Goal: Task Accomplishment & Management: Manage account settings

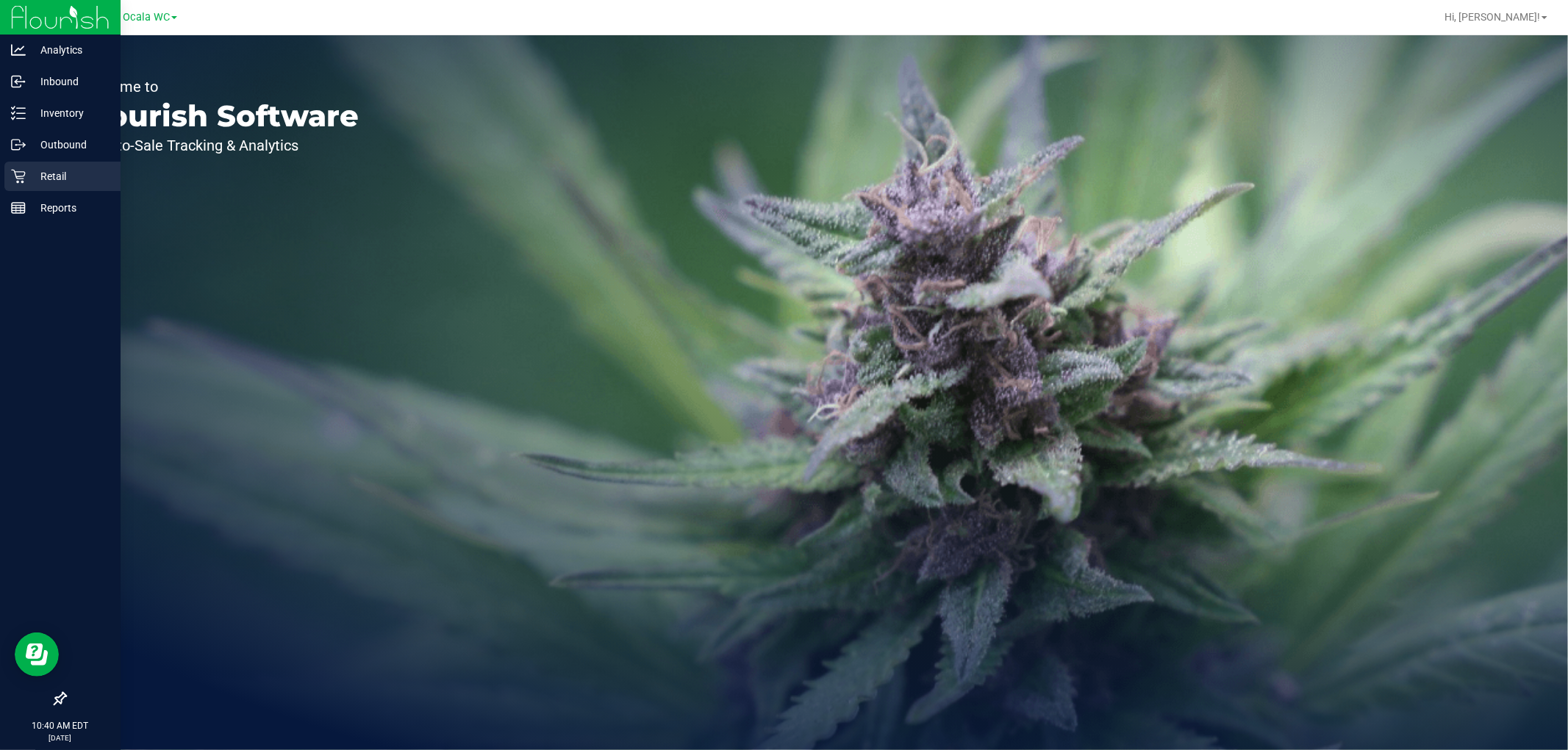
click at [24, 174] on icon at bounding box center [18, 176] width 14 height 14
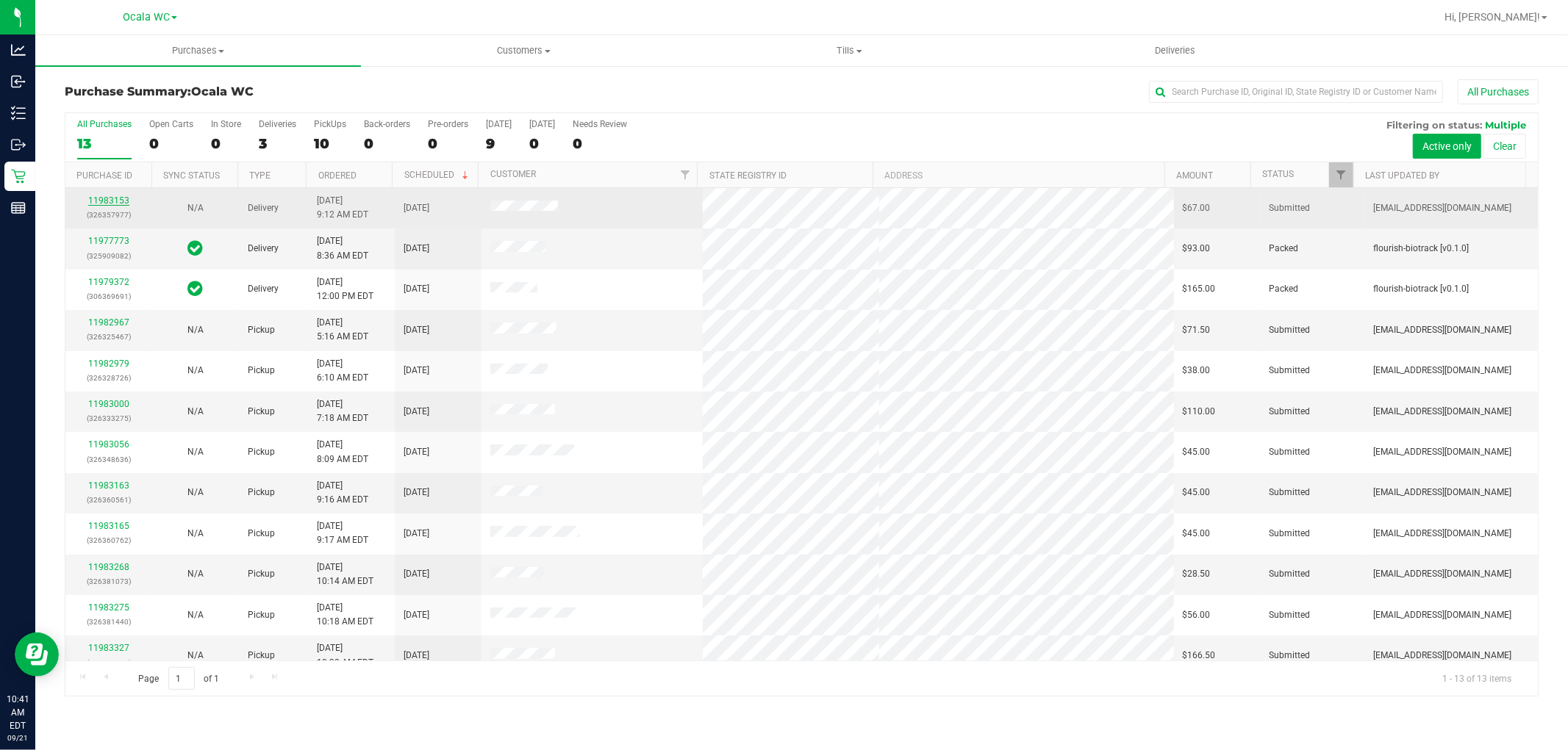
click at [104, 203] on link "11983153" at bounding box center [109, 201] width 41 height 10
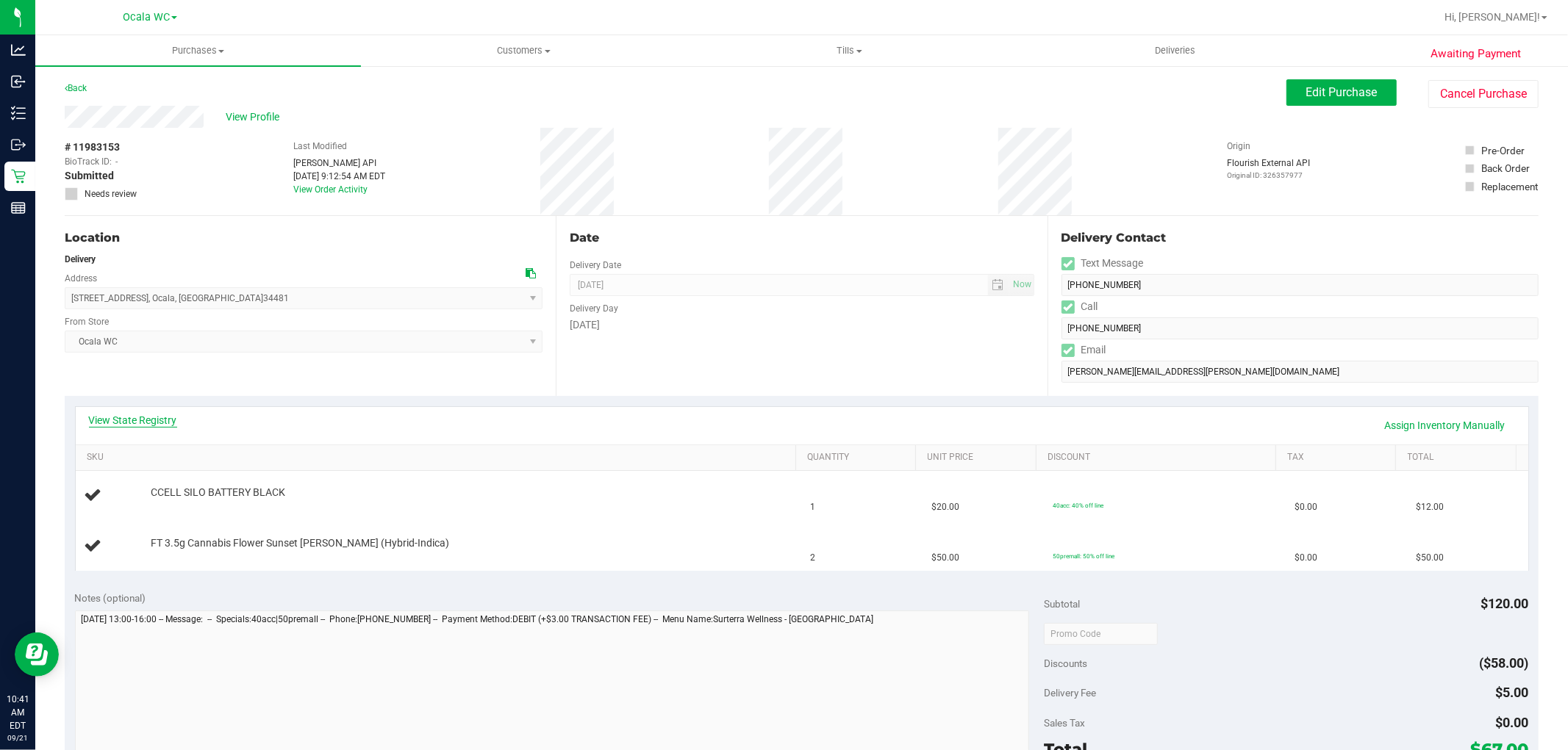
click at [149, 420] on link "View State Registry" at bounding box center [133, 420] width 88 height 15
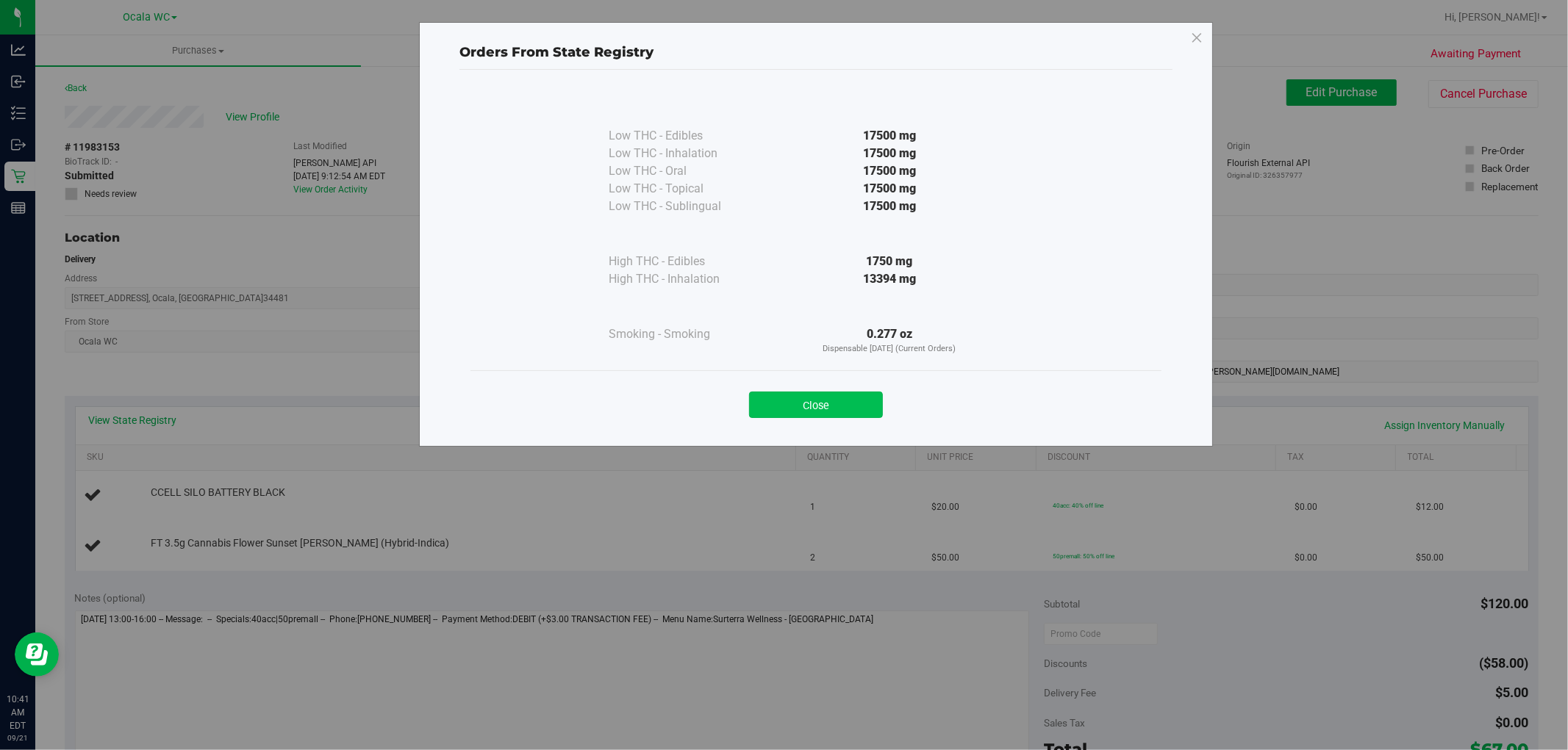
click at [803, 405] on button "Close" at bounding box center [816, 405] width 133 height 27
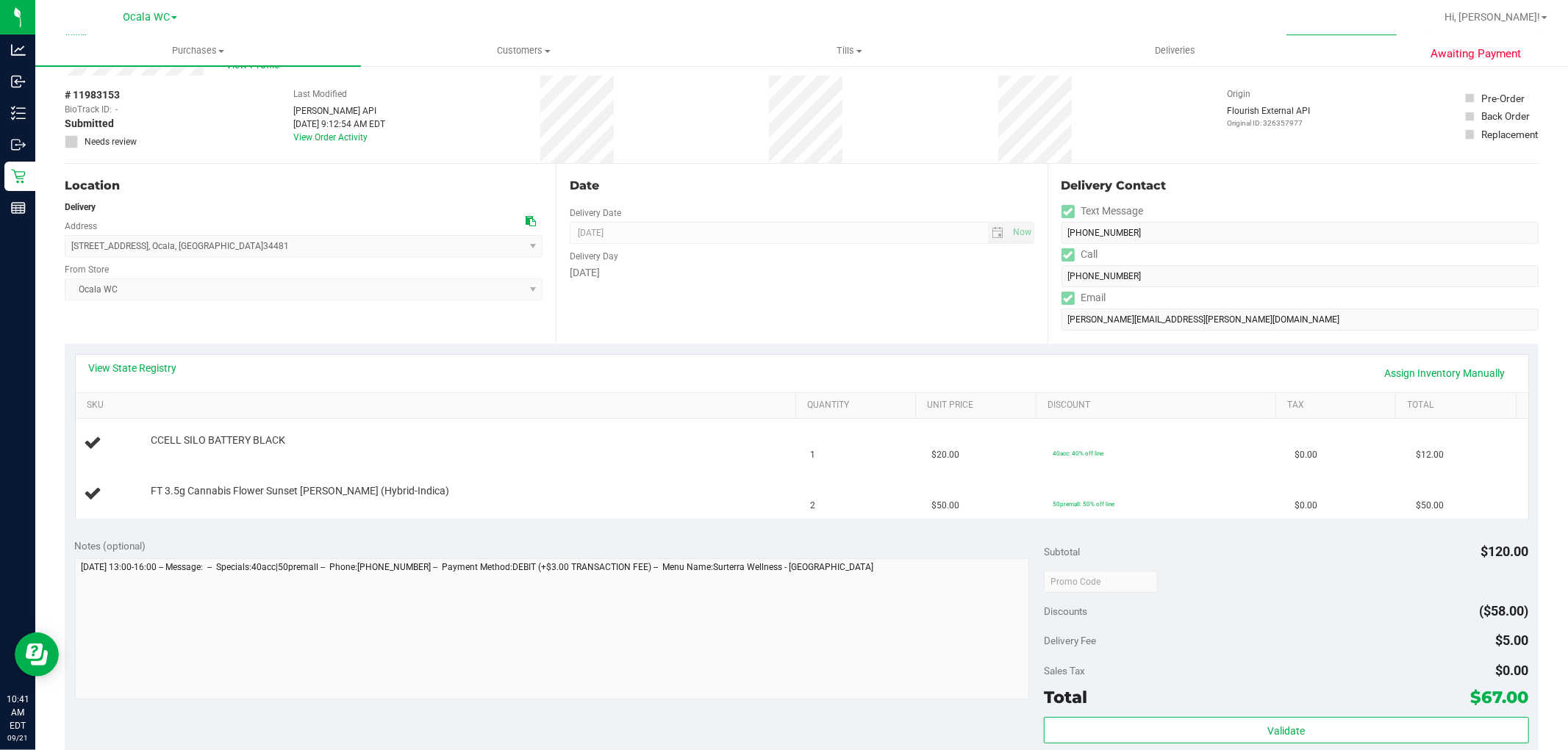
scroll to position [81, 0]
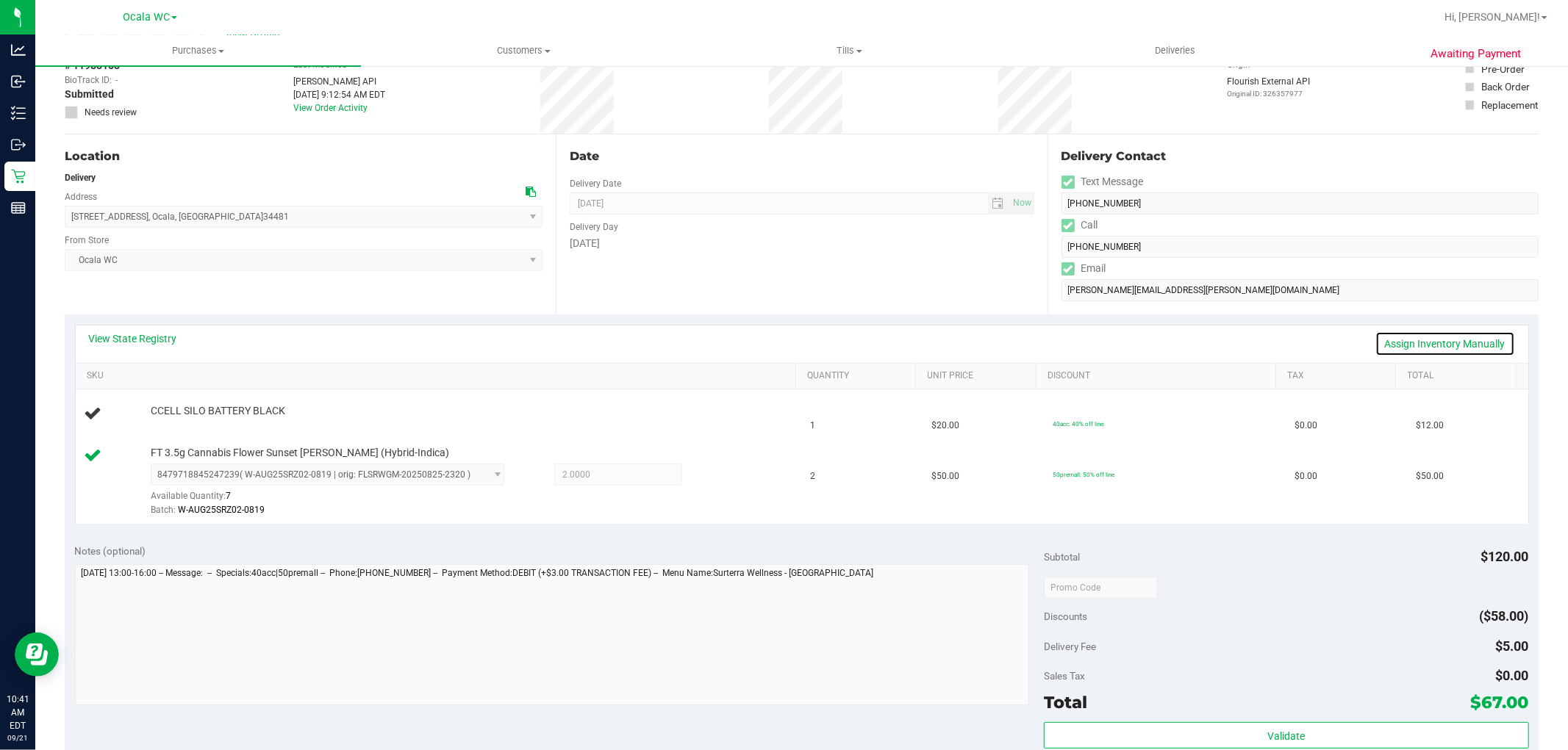
click at [1428, 340] on link "Assign Inventory Manually" at bounding box center [1445, 344] width 139 height 25
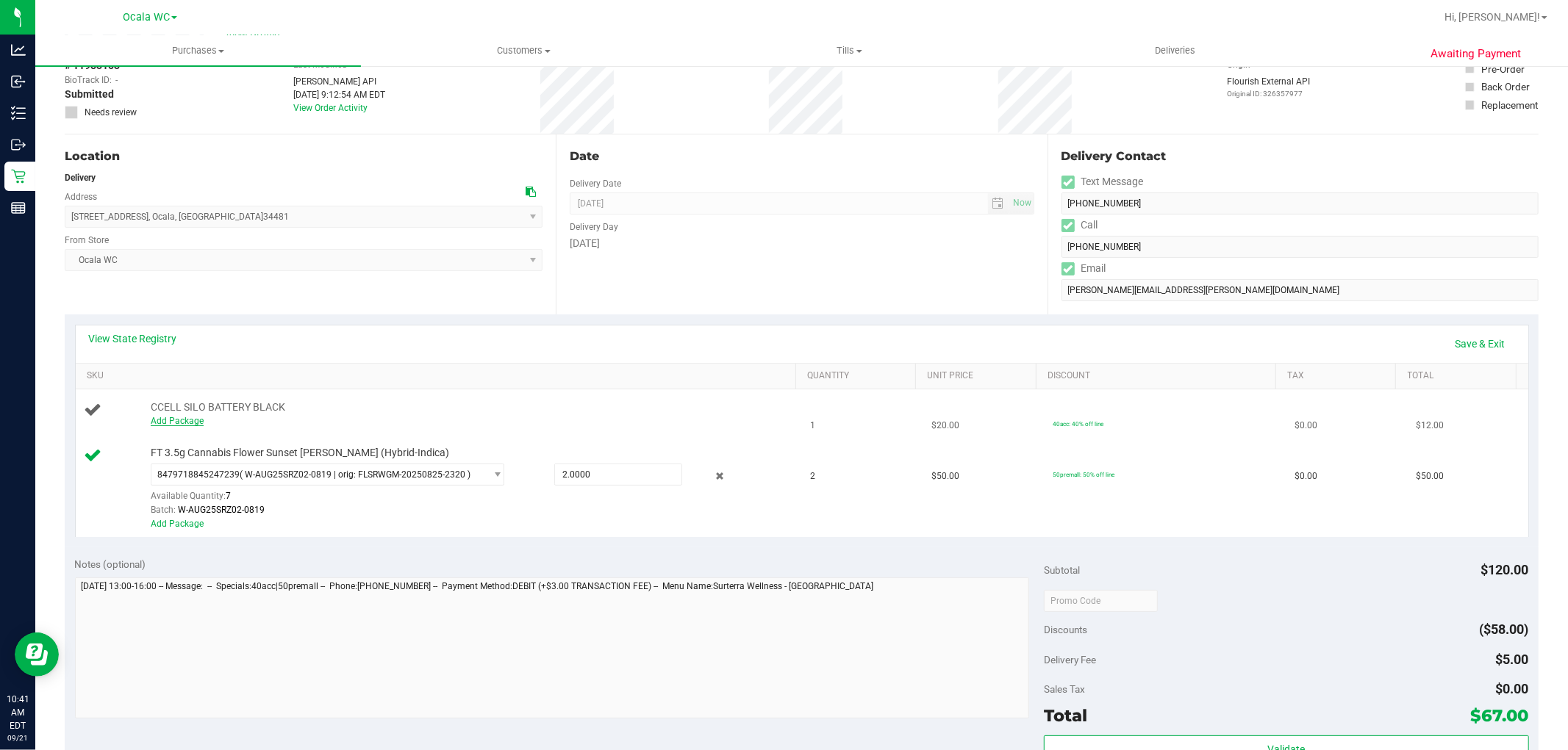
click at [196, 416] on link "Add Package" at bounding box center [177, 421] width 53 height 10
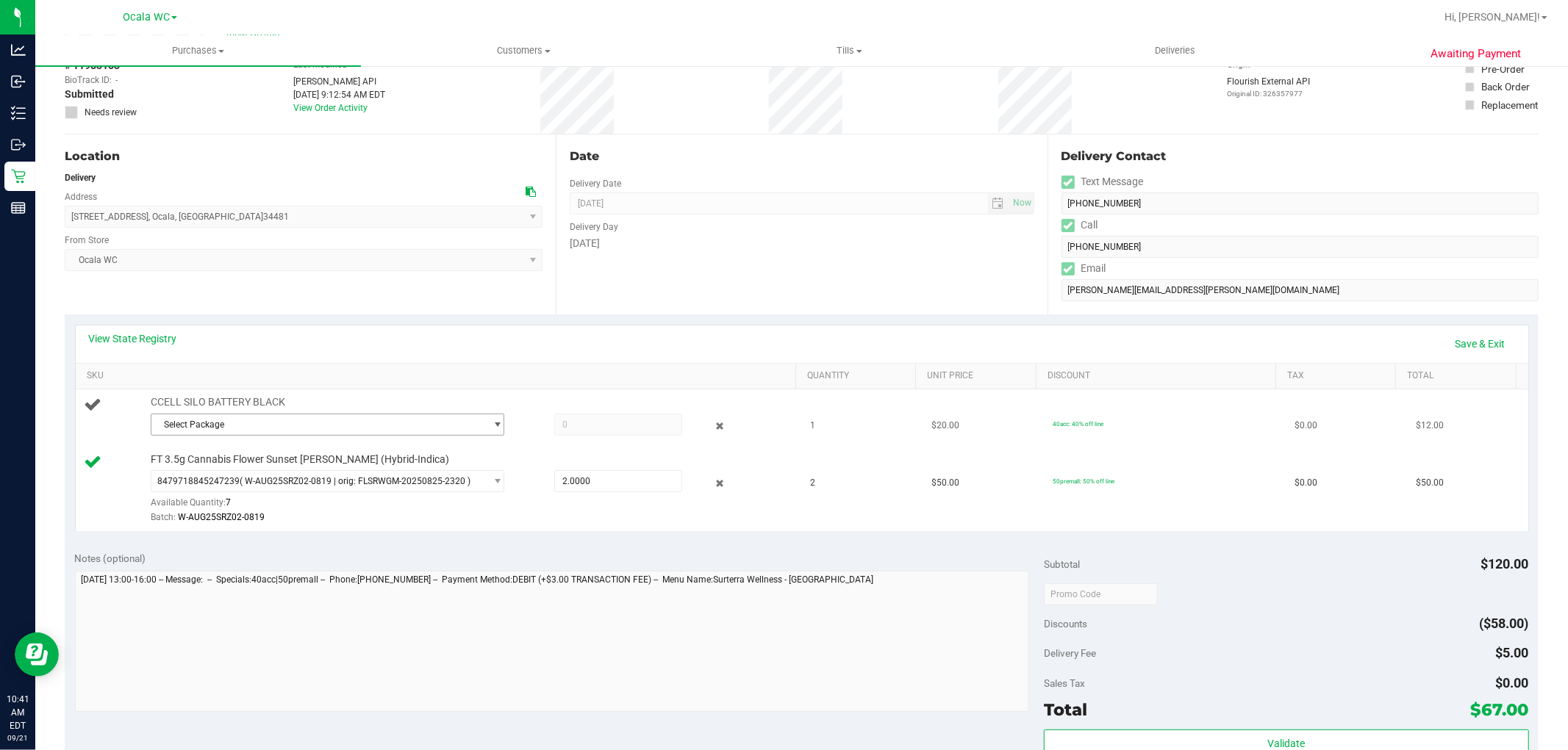
click at [200, 431] on span "Select Package" at bounding box center [318, 425] width 334 height 21
click at [236, 486] on span "9266604750431253" at bounding box center [200, 485] width 82 height 10
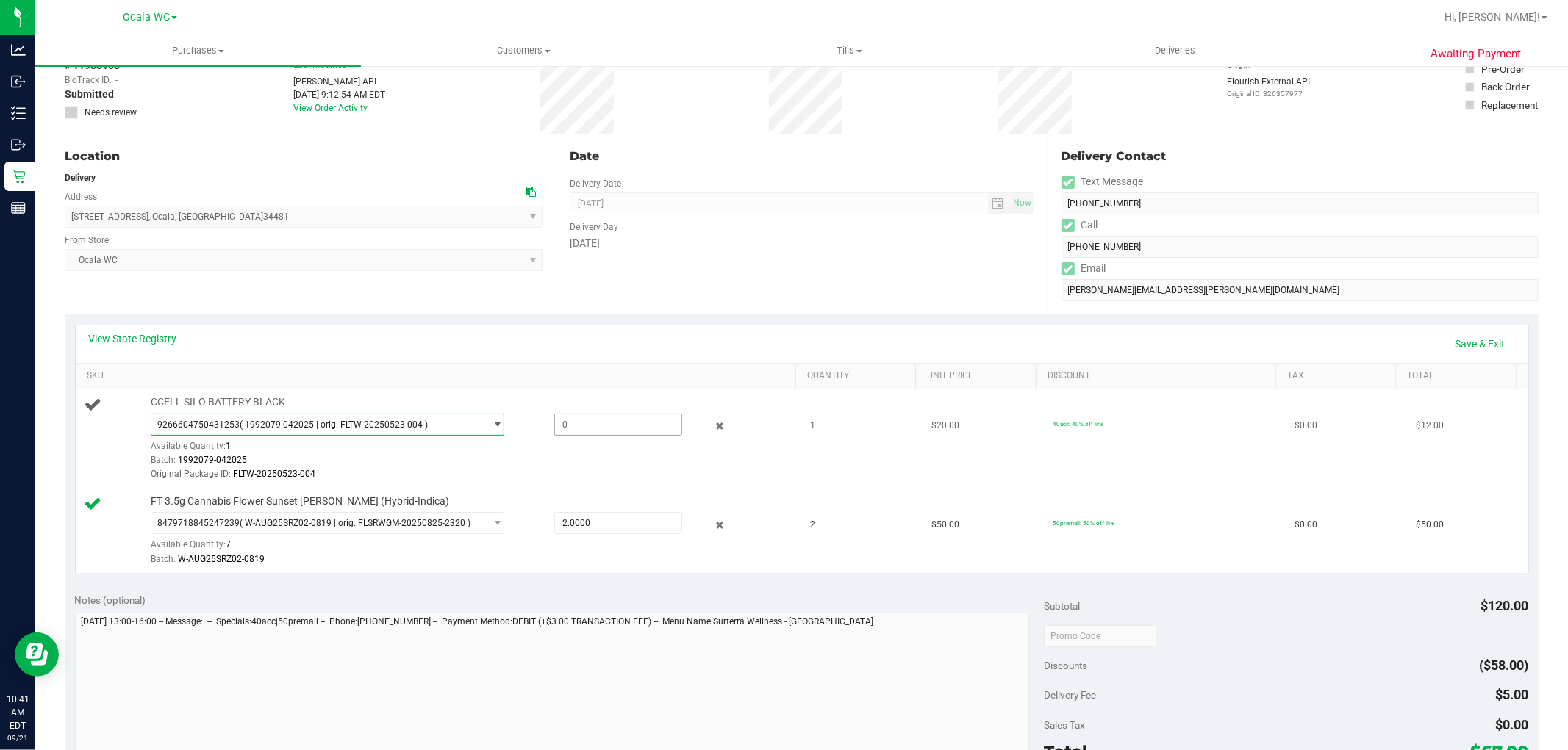
click at [630, 422] on span at bounding box center [618, 425] width 128 height 22
type input "1"
type input "1.0000"
click at [666, 338] on div "View State Registry Save & Exit" at bounding box center [802, 344] width 1426 height 25
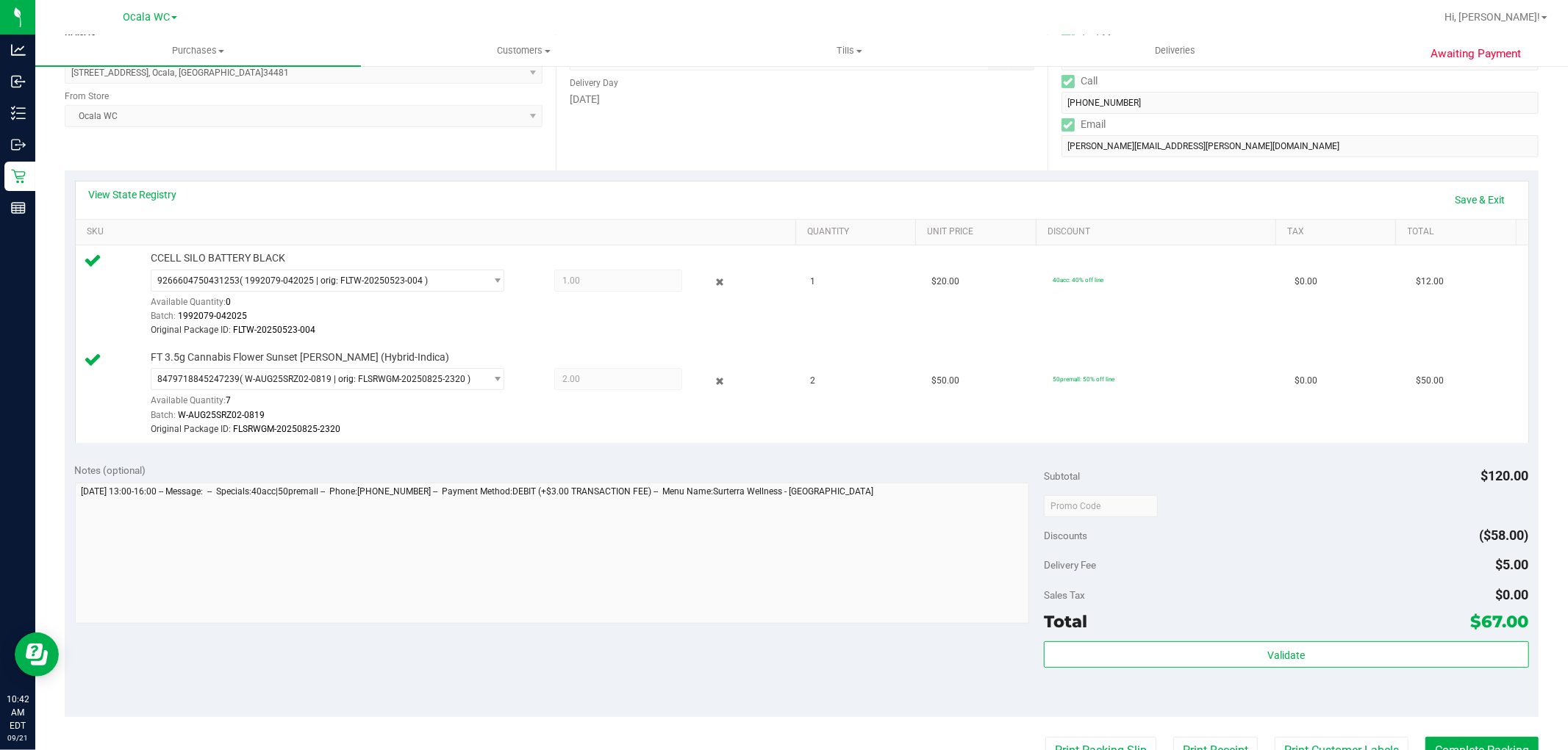
scroll to position [326, 0]
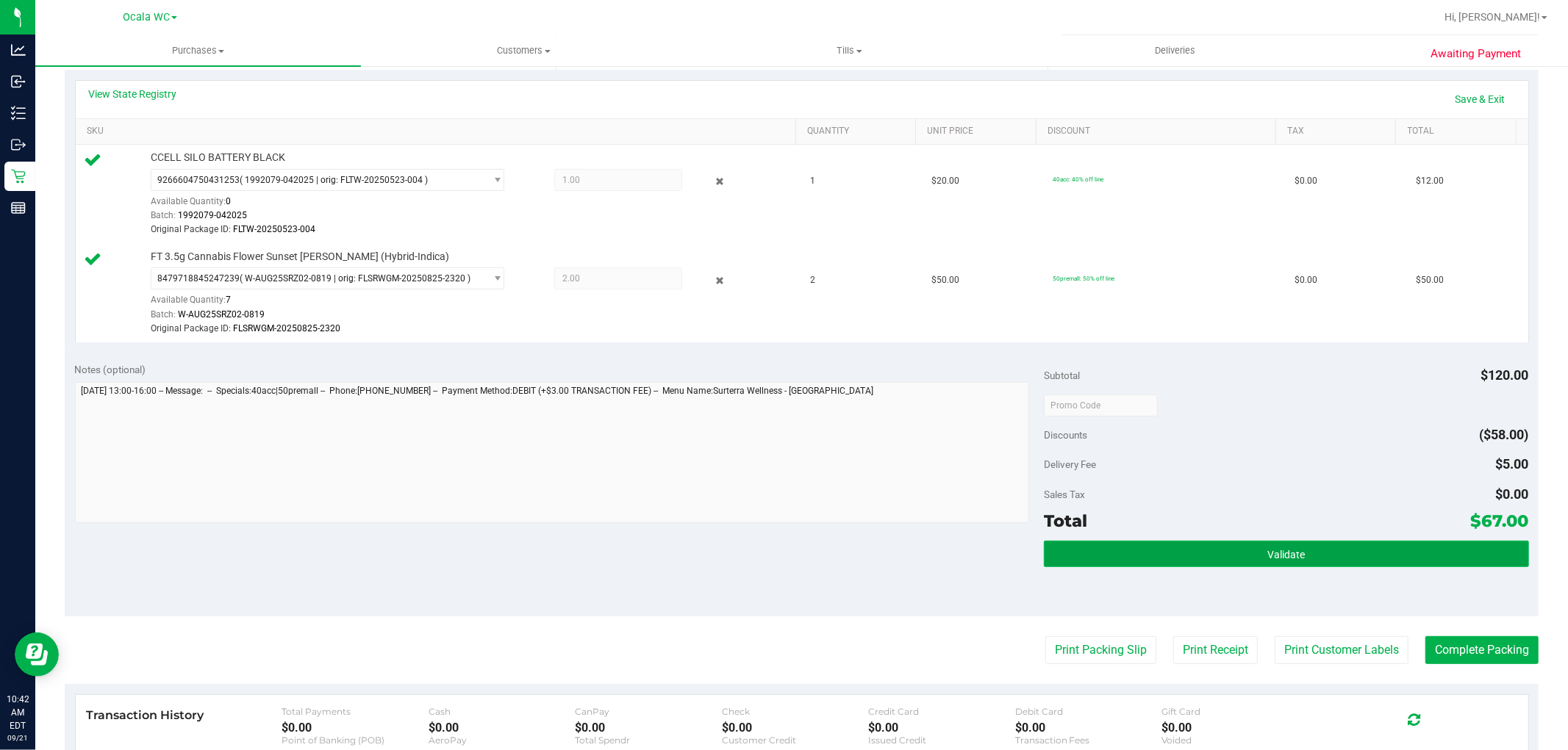
click at [1298, 553] on button "Validate" at bounding box center [1286, 553] width 484 height 27
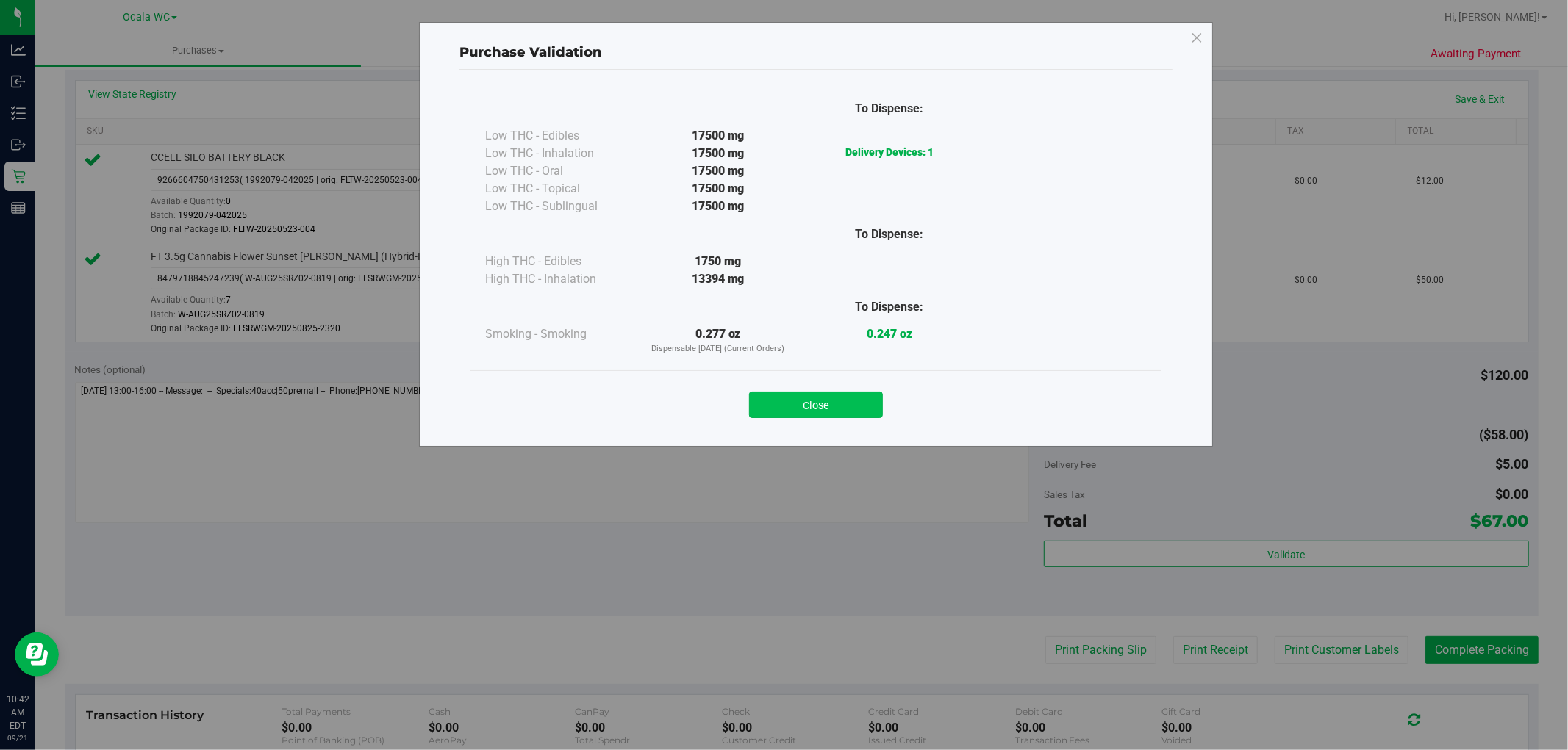
click at [860, 398] on button "Close" at bounding box center [816, 405] width 133 height 27
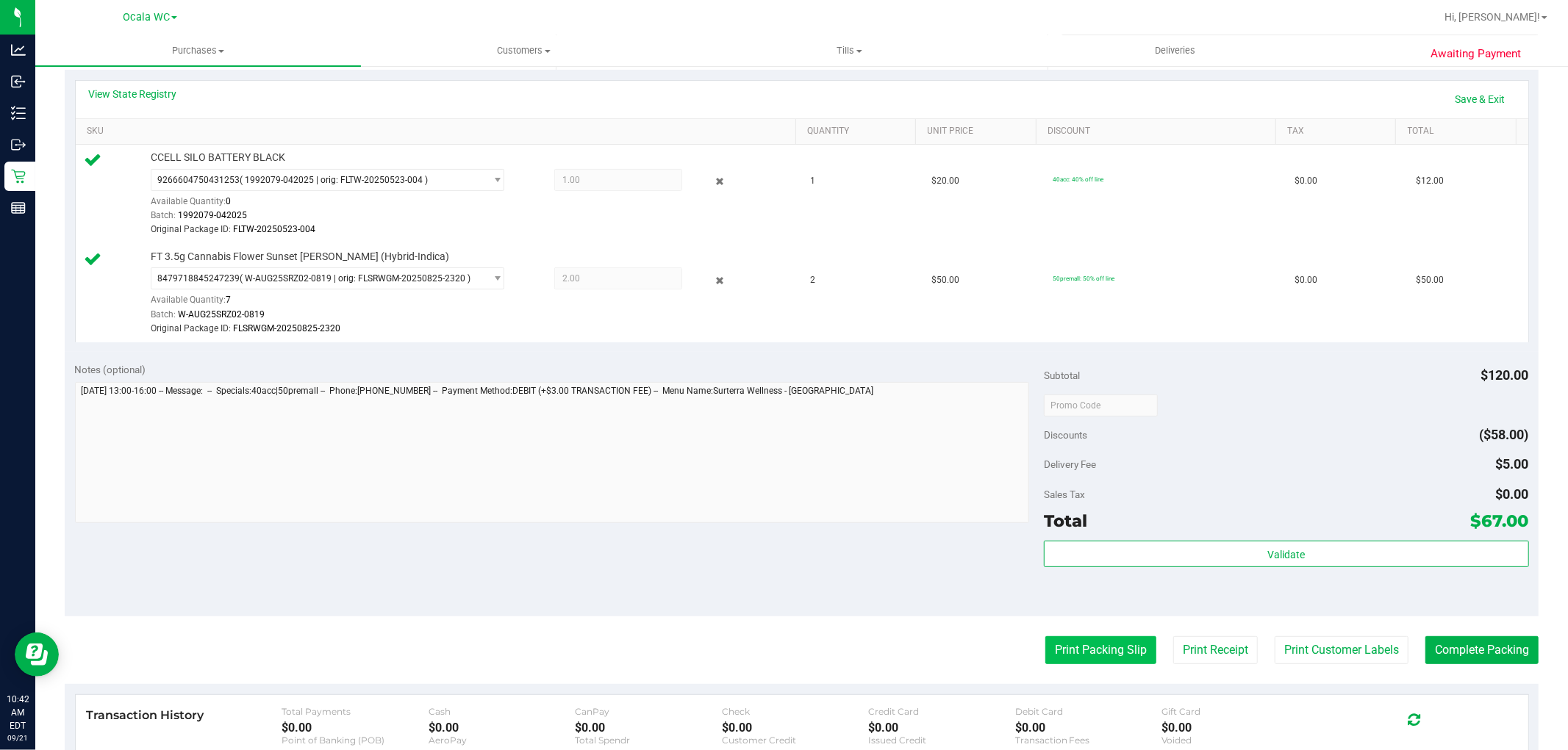
click at [1068, 640] on button "Print Packing Slip" at bounding box center [1101, 650] width 111 height 28
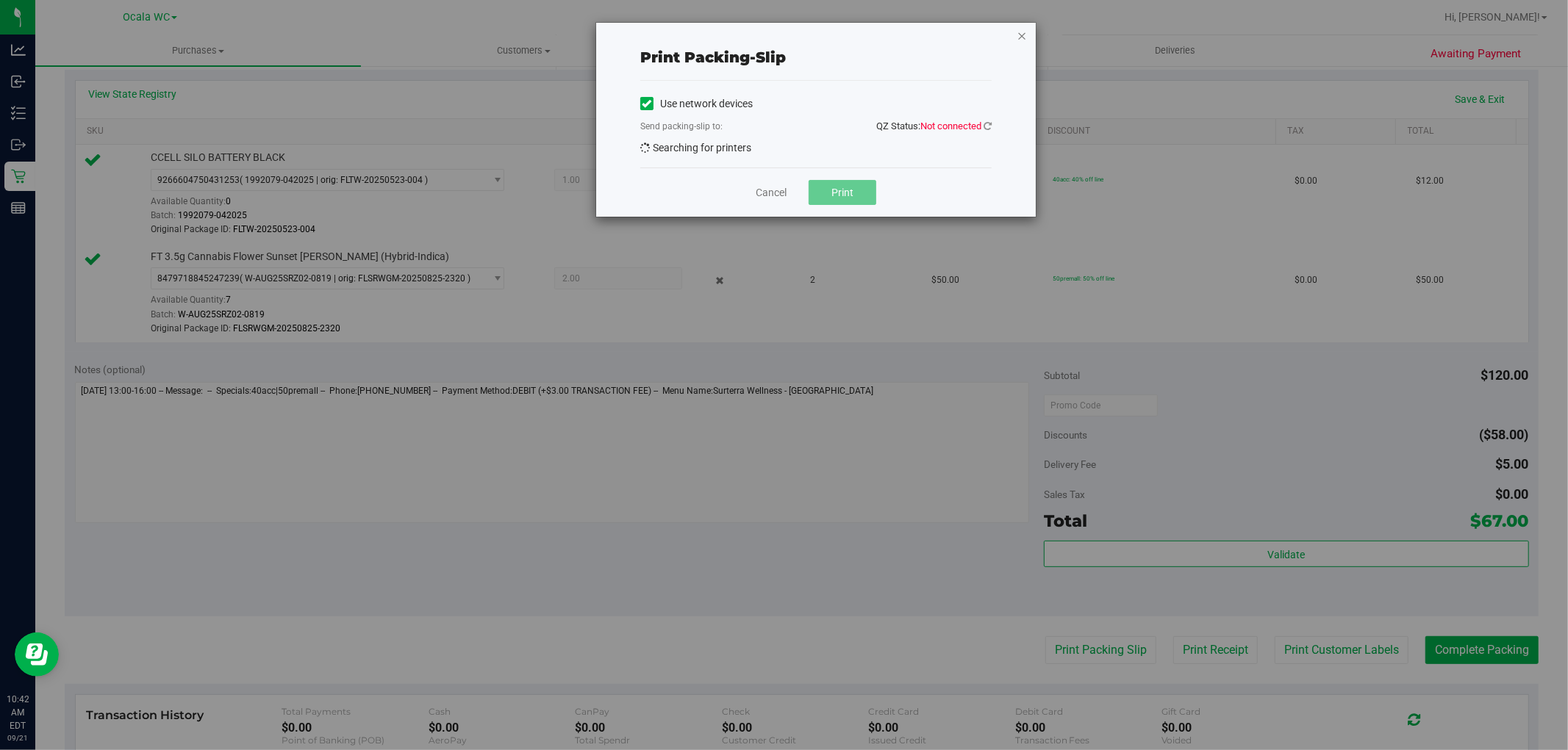
click at [1020, 33] on icon "button" at bounding box center [1021, 35] width 10 height 18
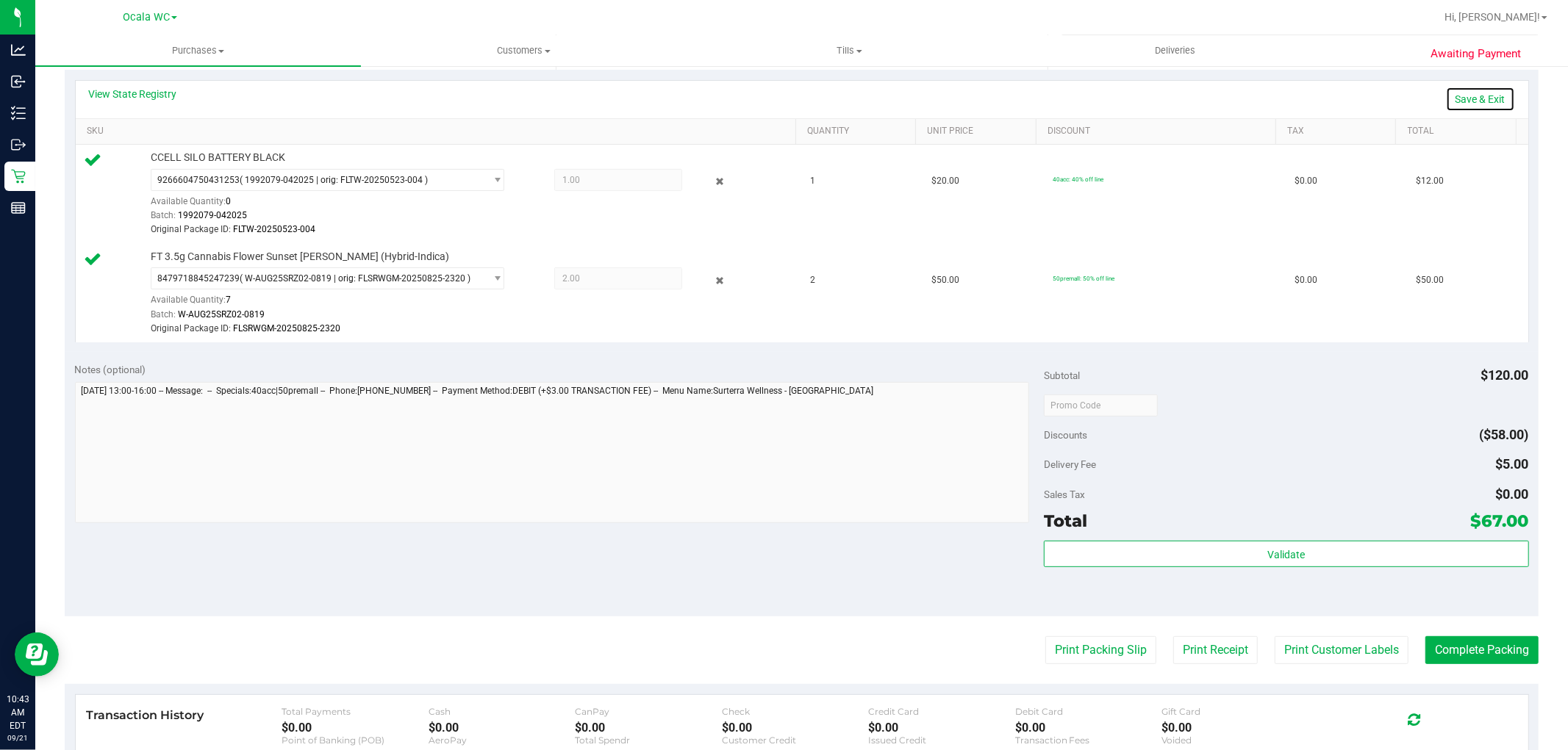
click at [1478, 96] on link "Save & Exit" at bounding box center [1480, 98] width 69 height 25
click at [1416, 107] on link "Assign Inventory Manually" at bounding box center [1445, 98] width 139 height 25
click at [712, 176] on icon at bounding box center [719, 182] width 15 height 17
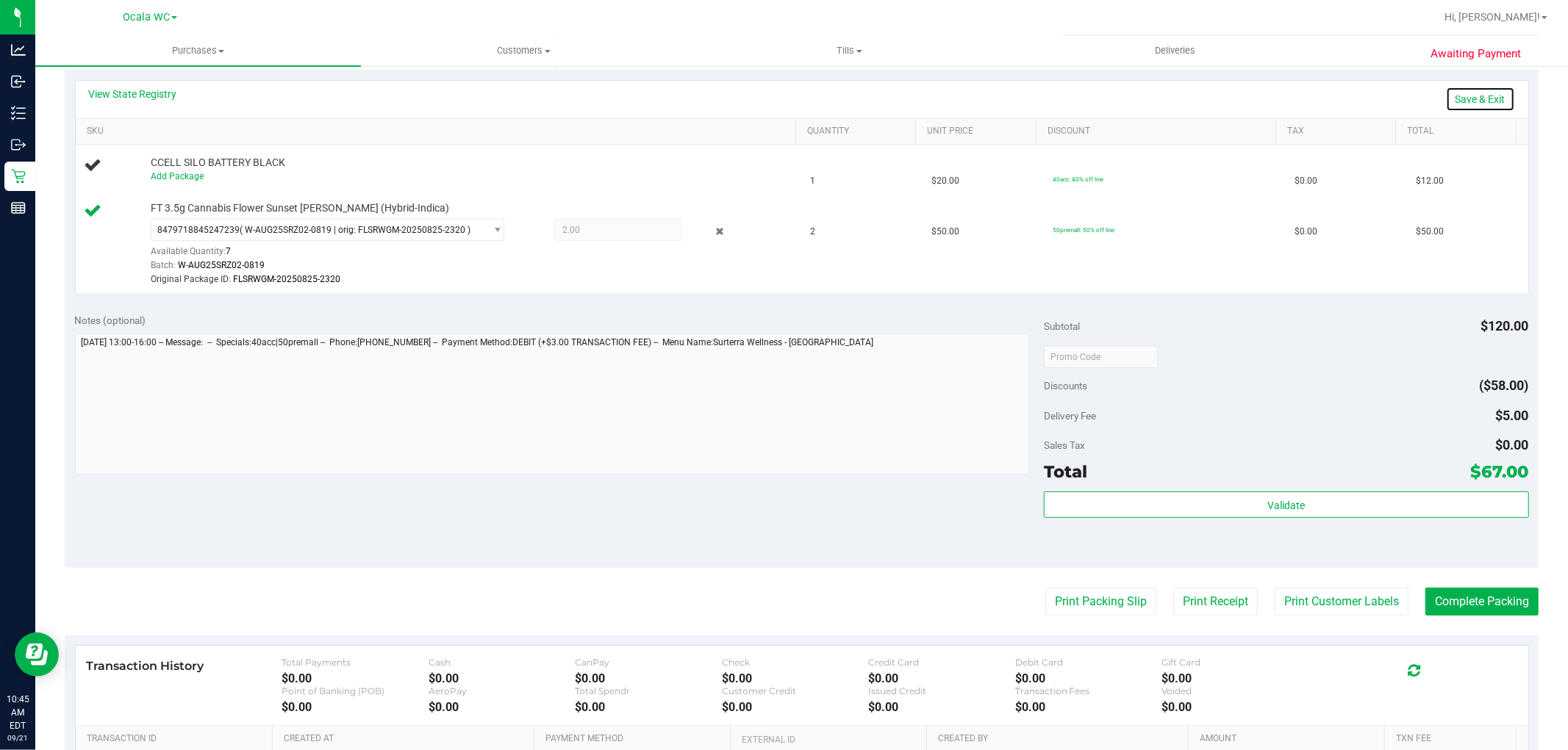
click at [1464, 93] on link "Save & Exit" at bounding box center [1480, 98] width 69 height 25
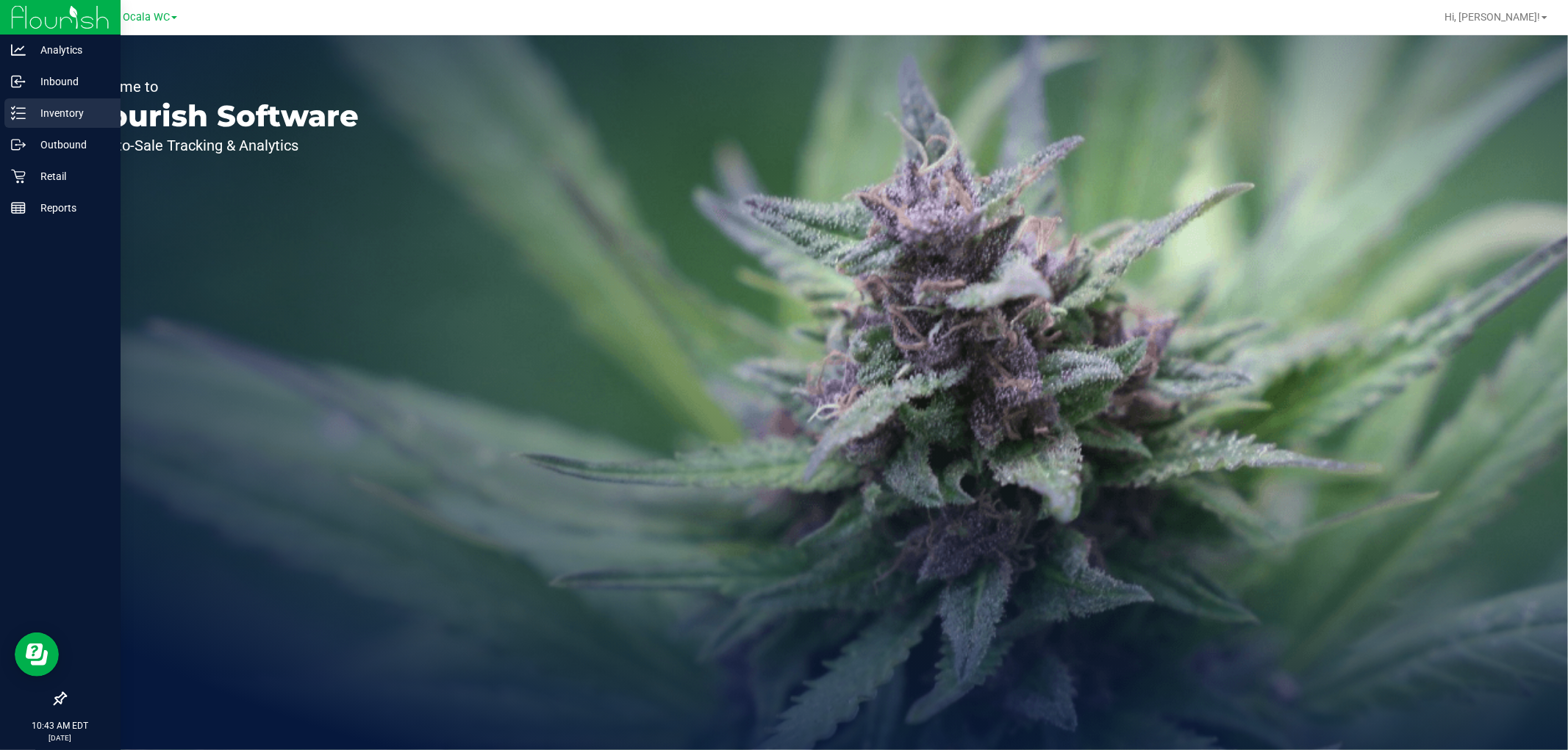
click at [42, 115] on p "Inventory" at bounding box center [69, 113] width 88 height 18
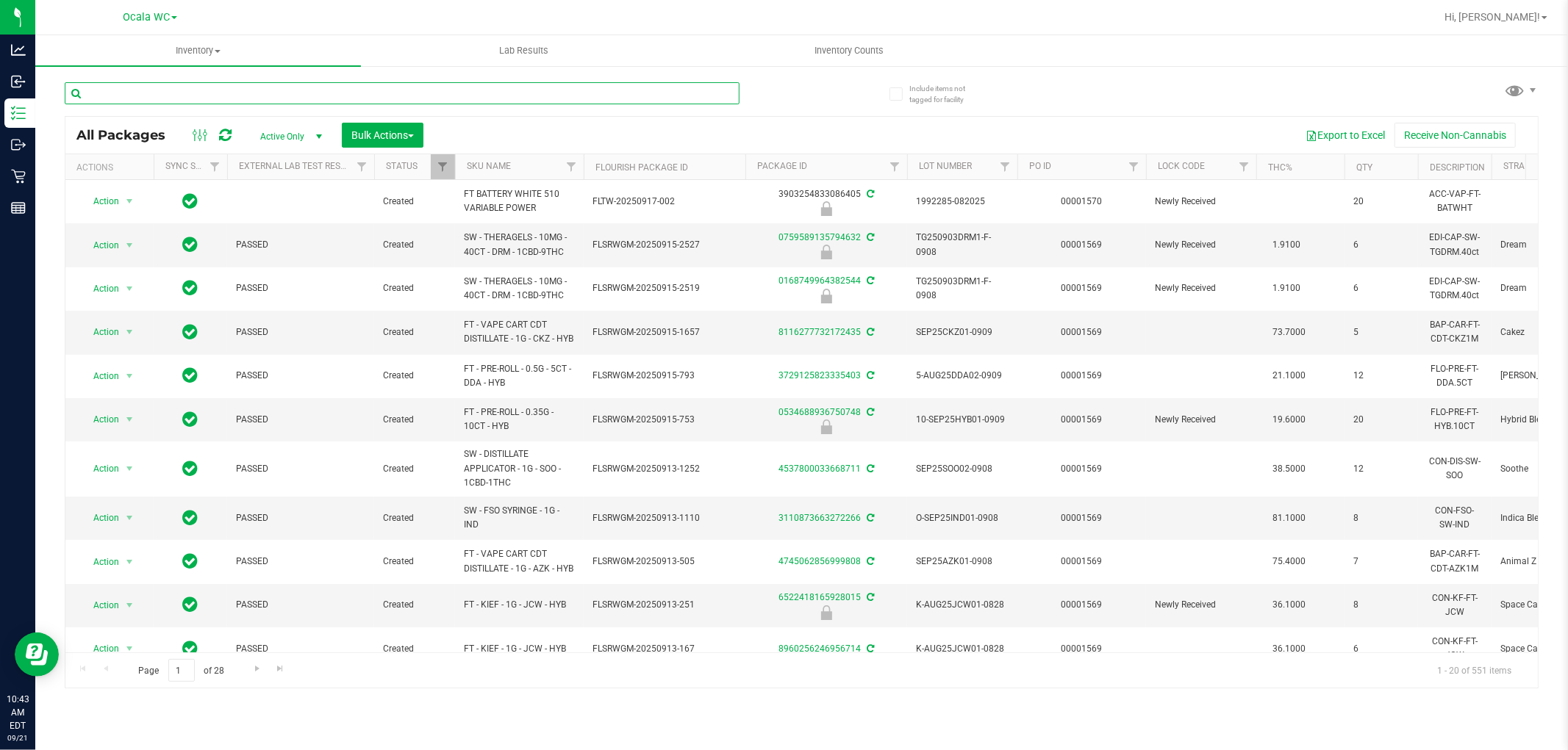
click at [216, 91] on input "text" at bounding box center [402, 93] width 675 height 22
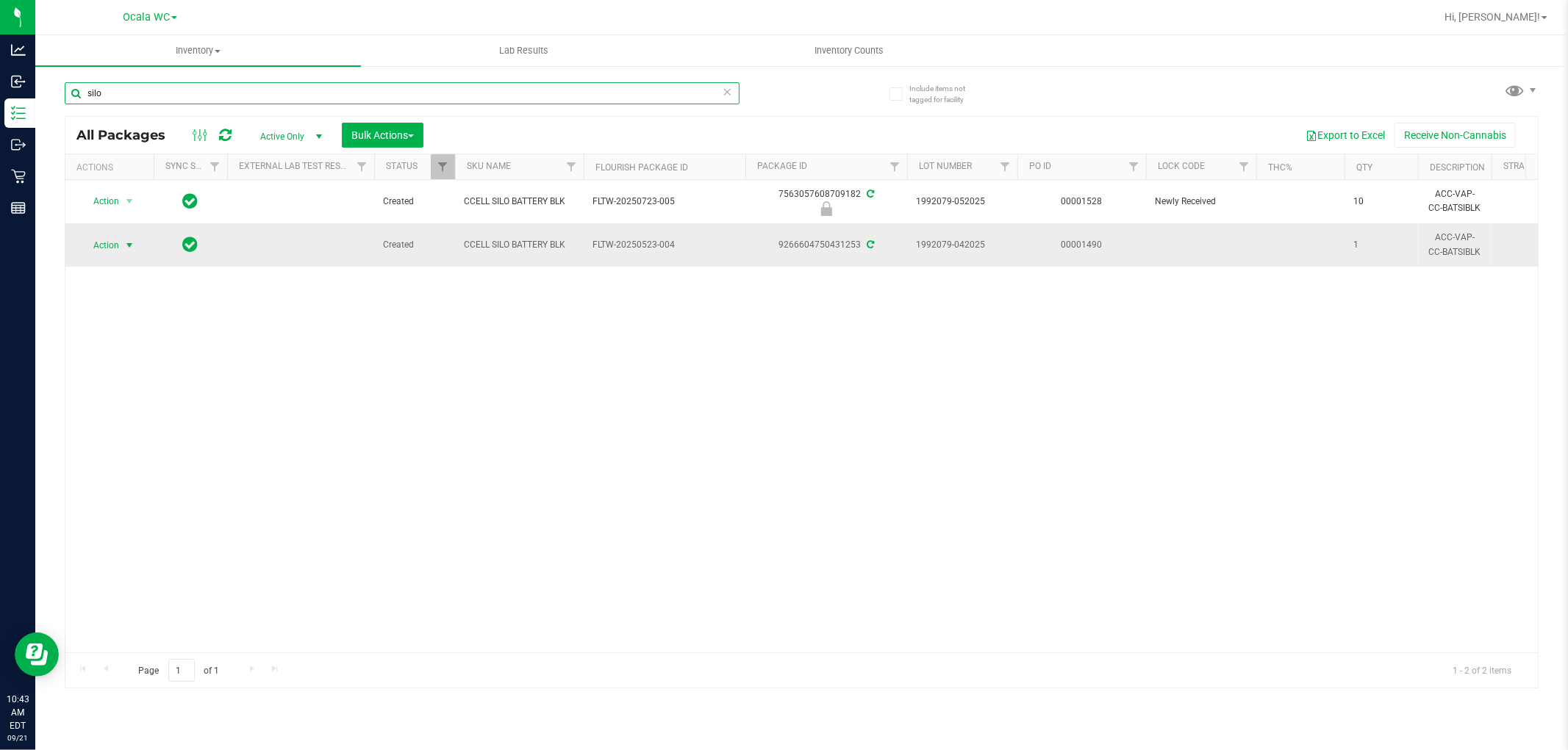
type input "silo"
click at [111, 248] on span "Action" at bounding box center [100, 245] width 39 height 21
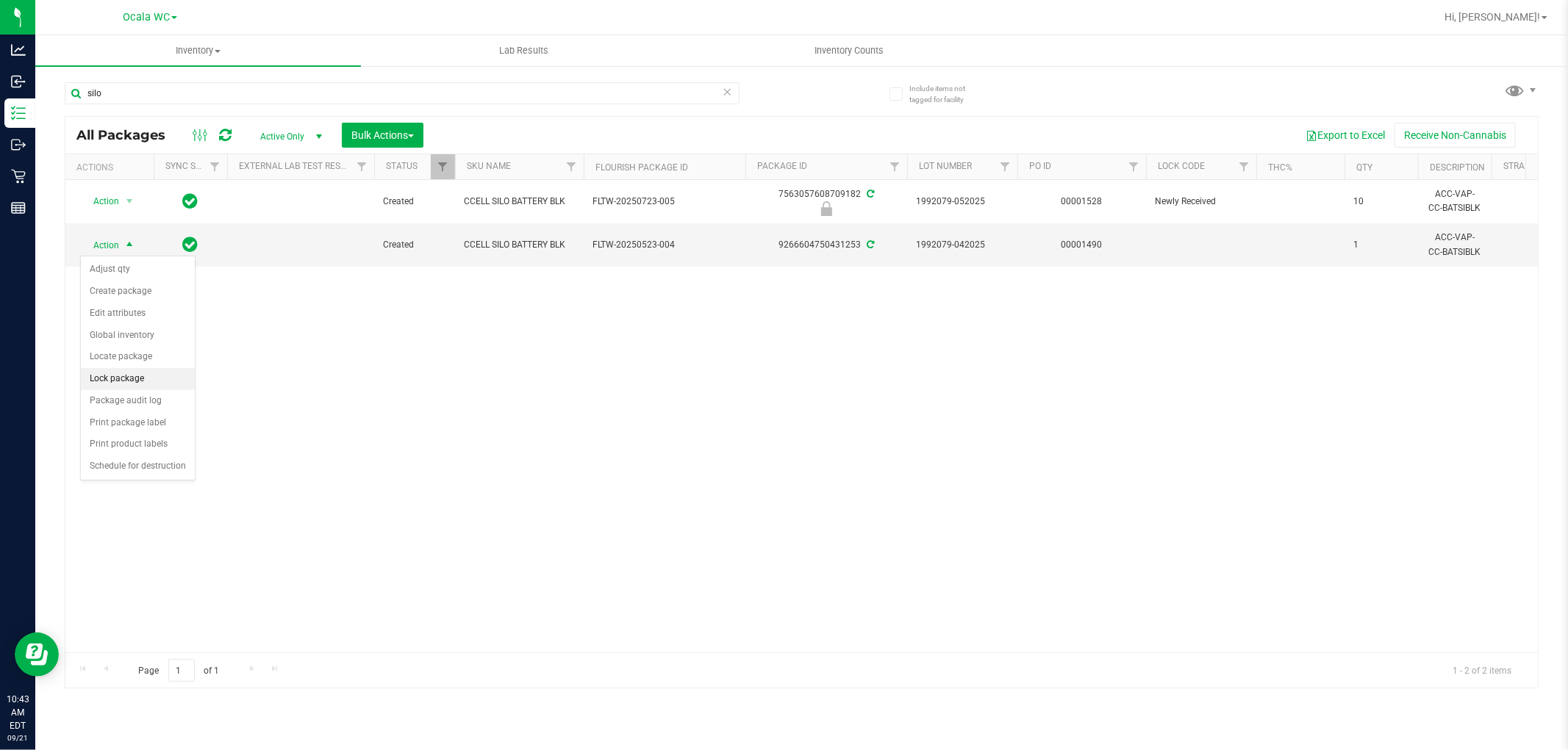
click at [120, 386] on li "Lock package" at bounding box center [138, 379] width 114 height 22
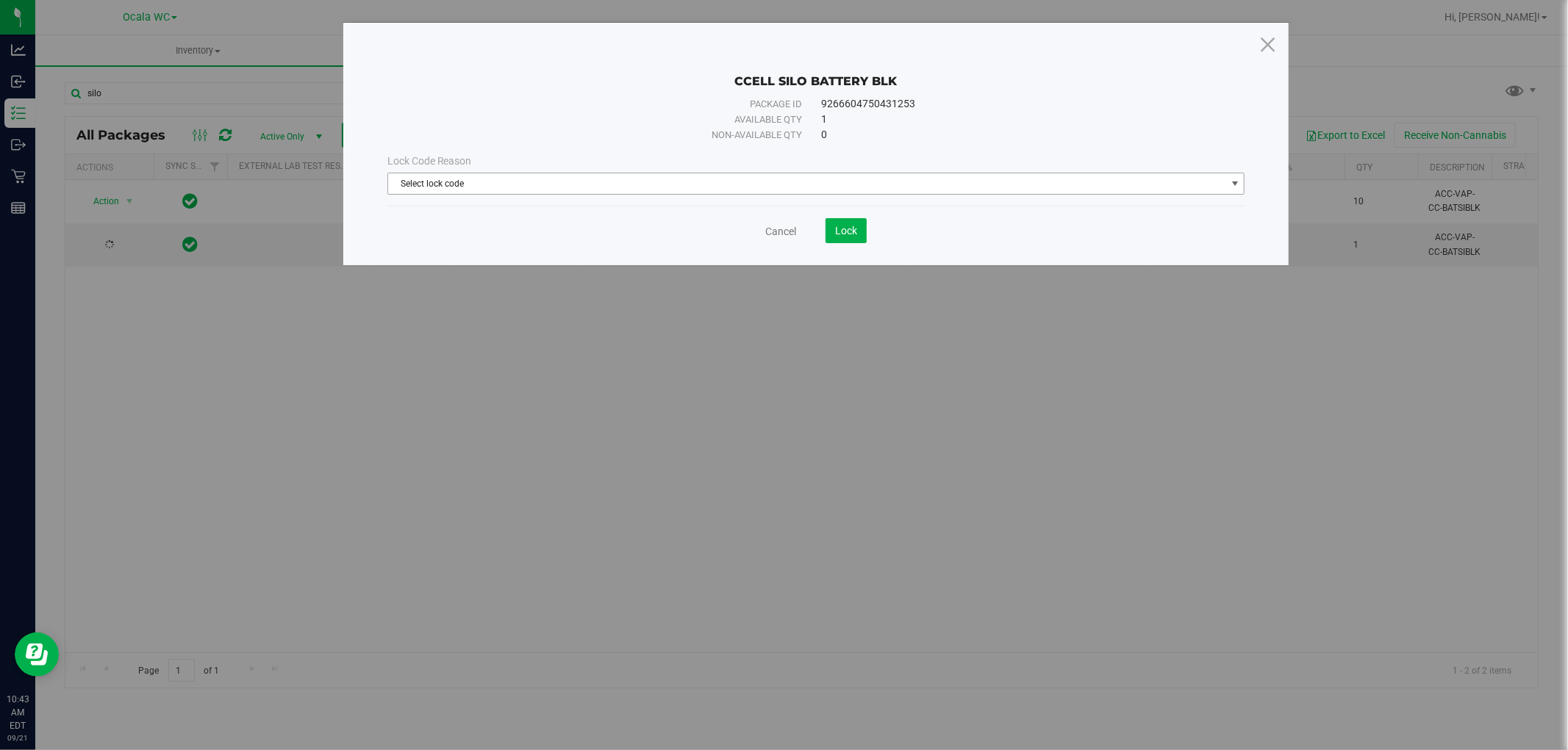
click at [499, 178] on span "Select lock code" at bounding box center [808, 184] width 838 height 21
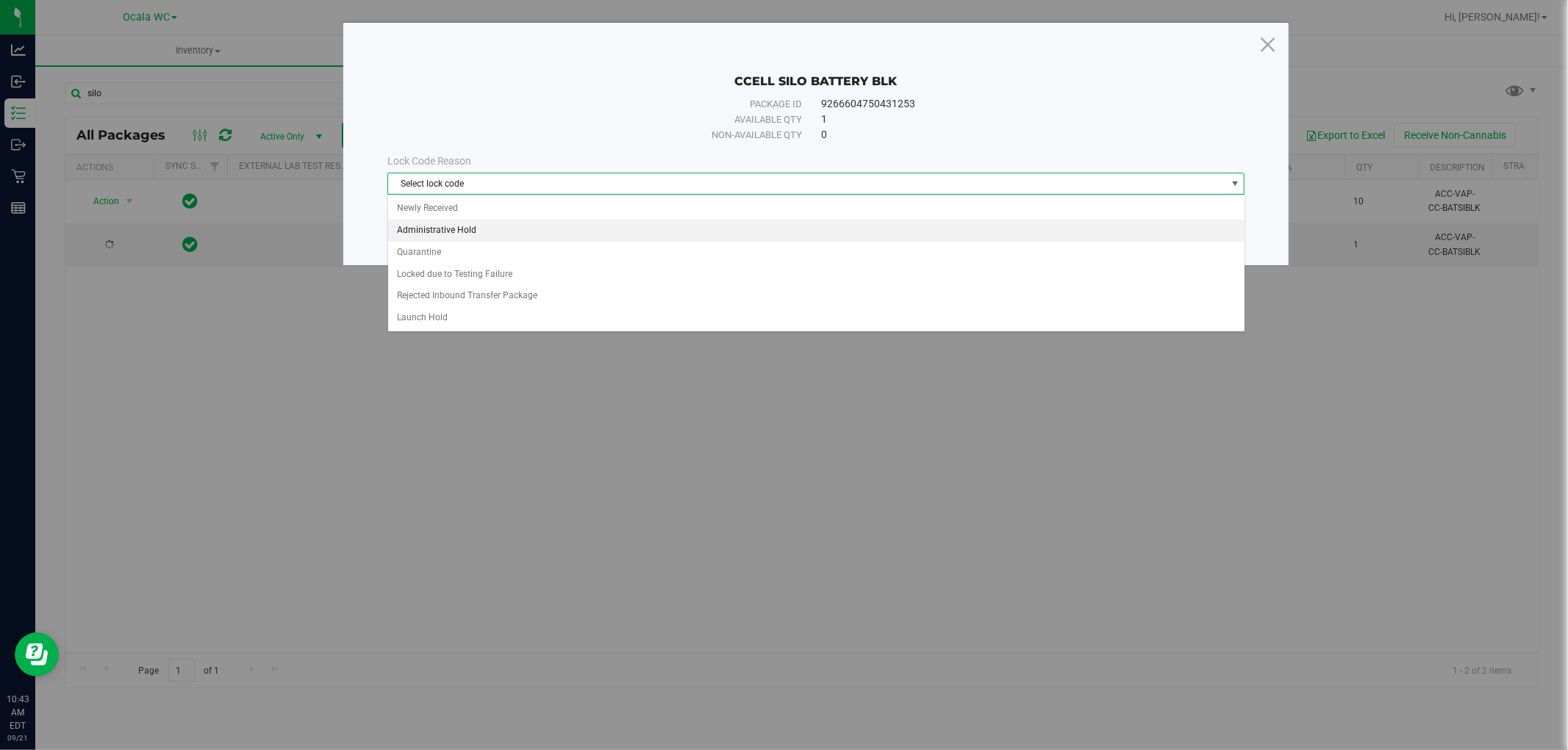
click at [453, 233] on li "Administrative Hold" at bounding box center [816, 231] width 856 height 22
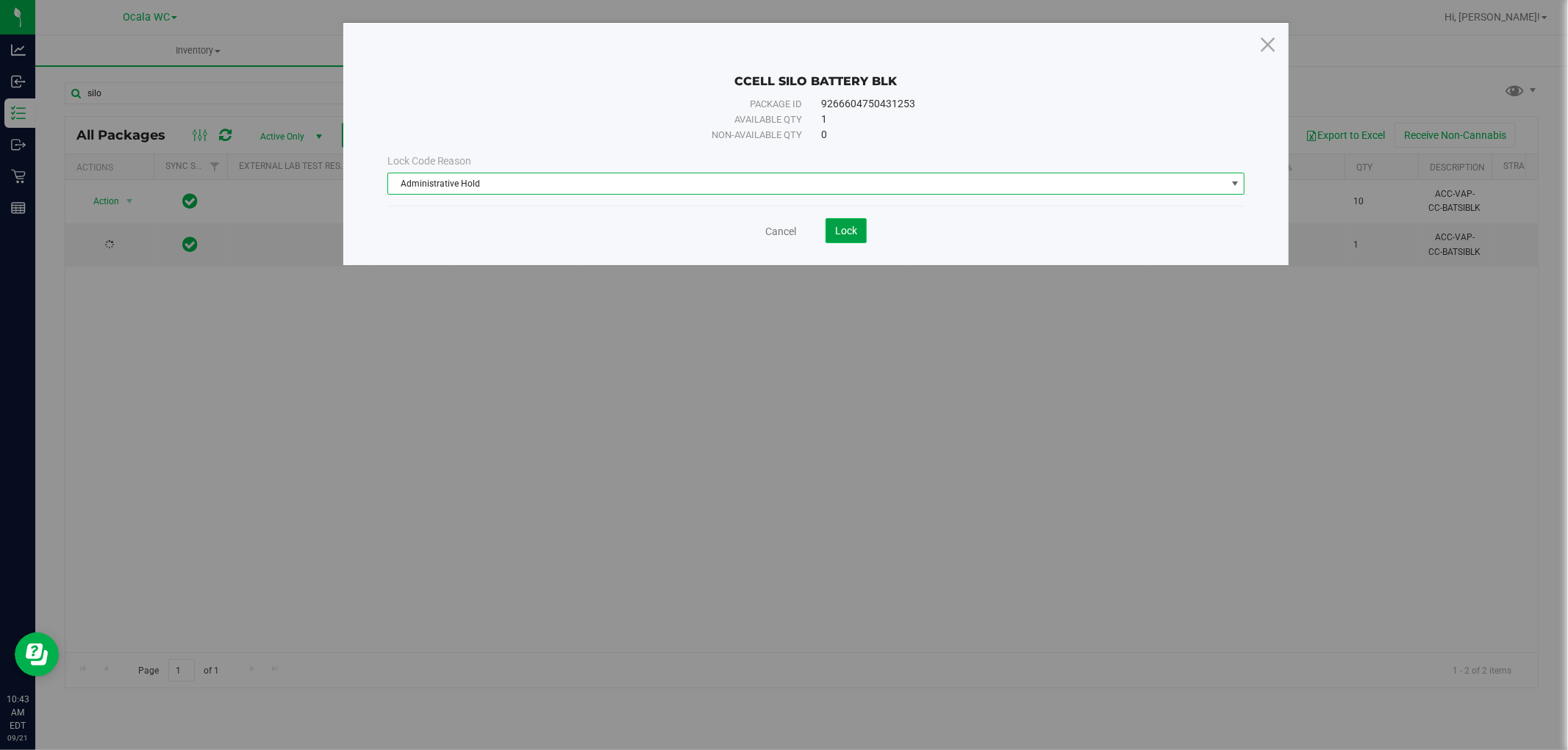
click at [843, 239] on button "Lock" at bounding box center [846, 230] width 41 height 25
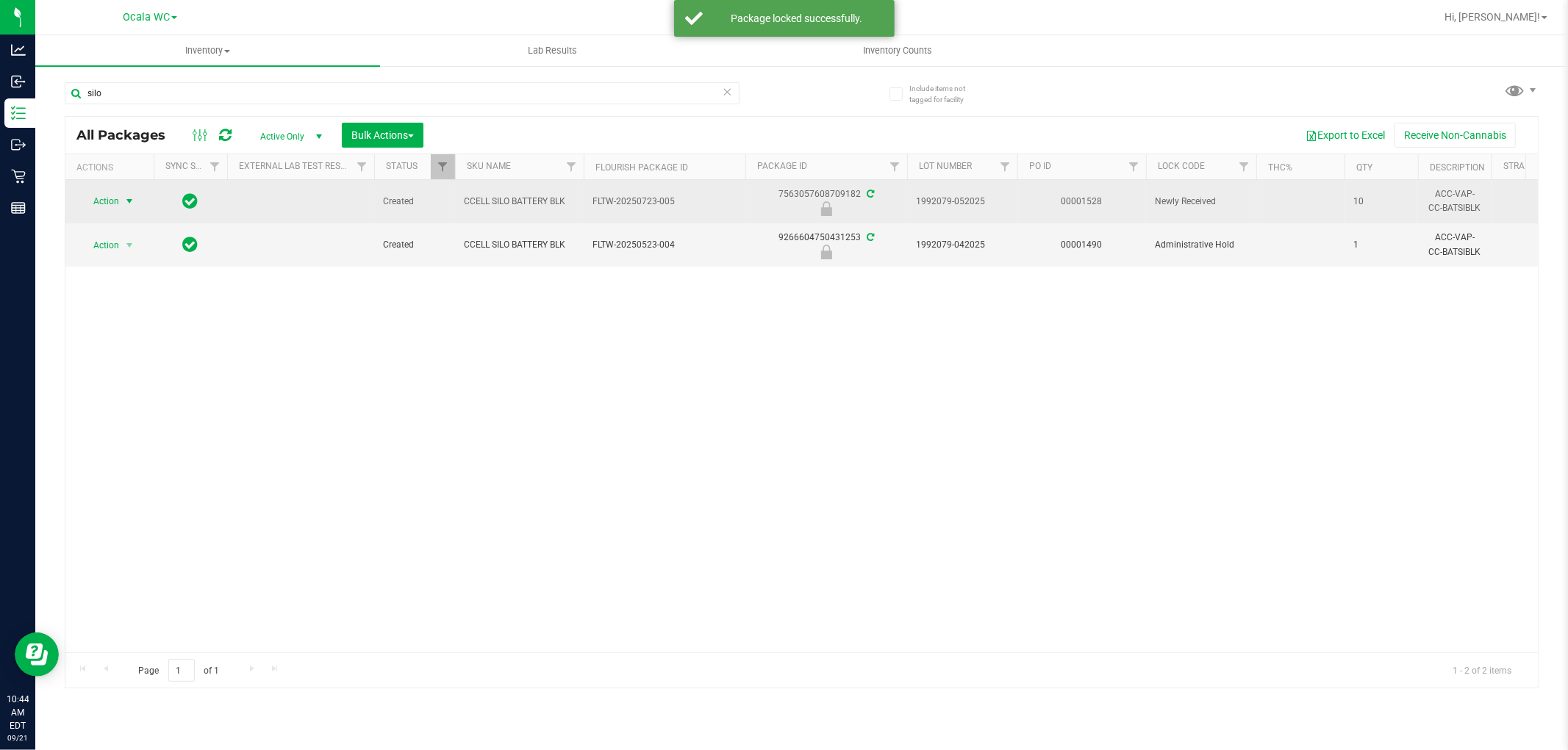
click at [121, 206] on span "select" at bounding box center [129, 201] width 18 height 21
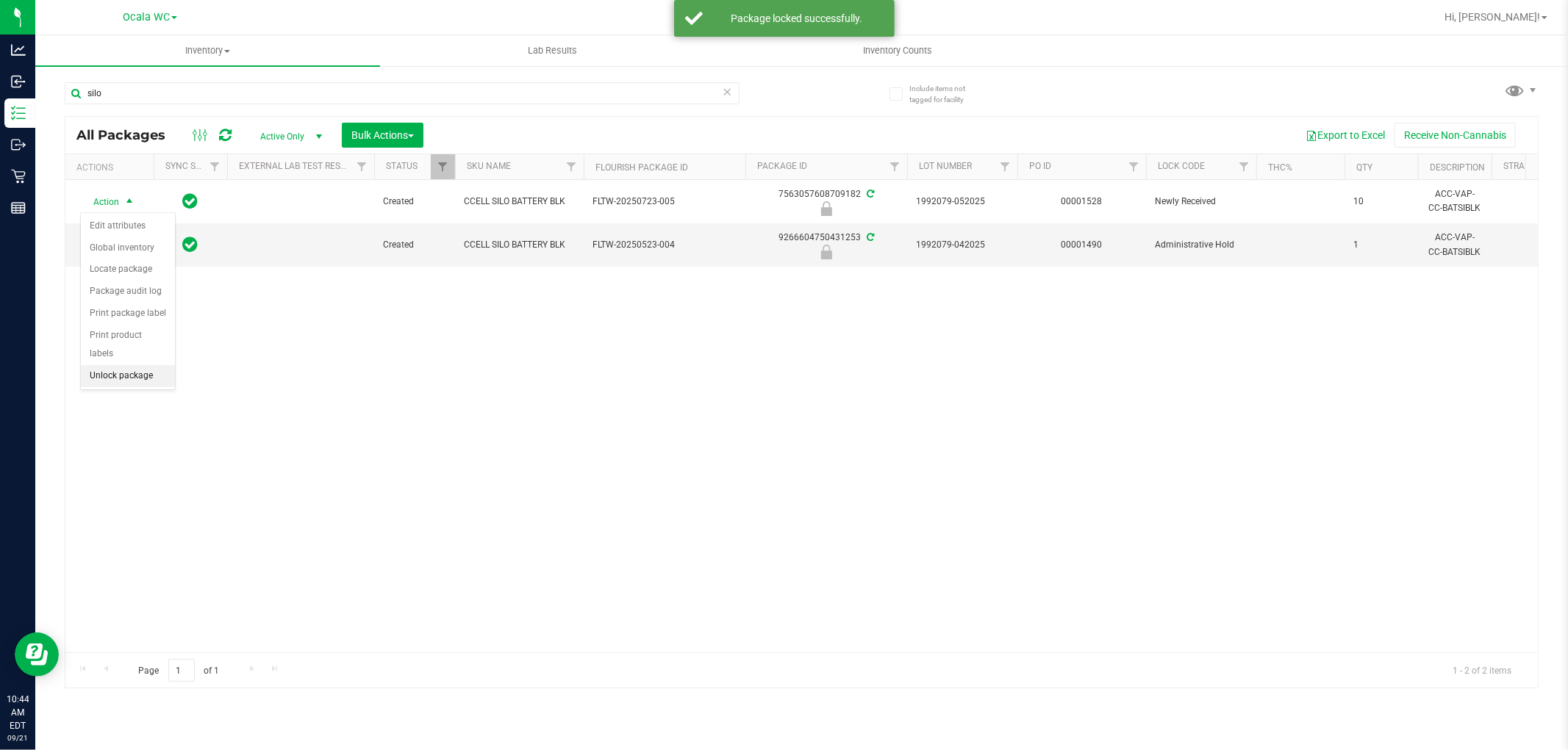
click at [121, 383] on li "Unlock package" at bounding box center [128, 376] width 94 height 22
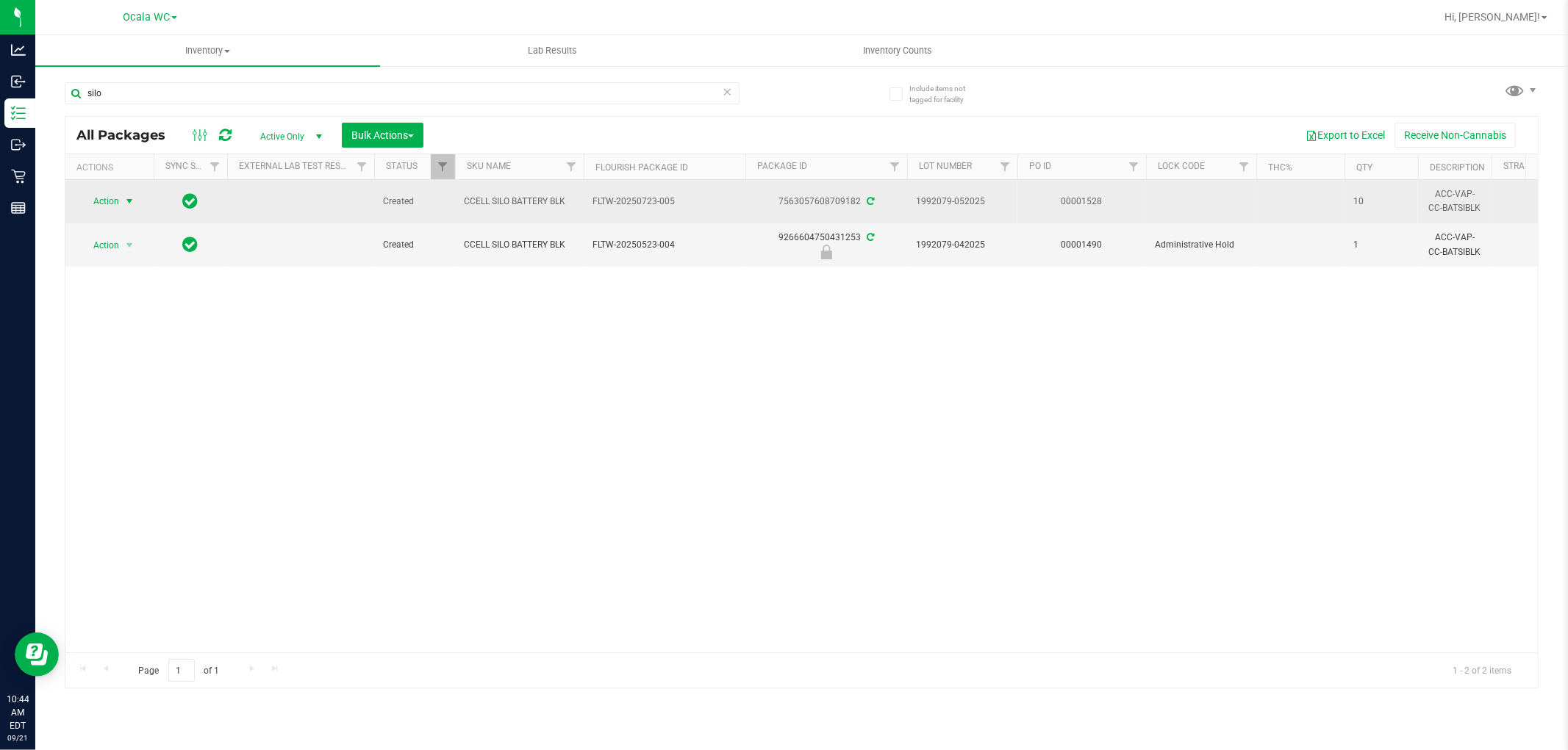
click at [128, 196] on span "select" at bounding box center [129, 202] width 12 height 12
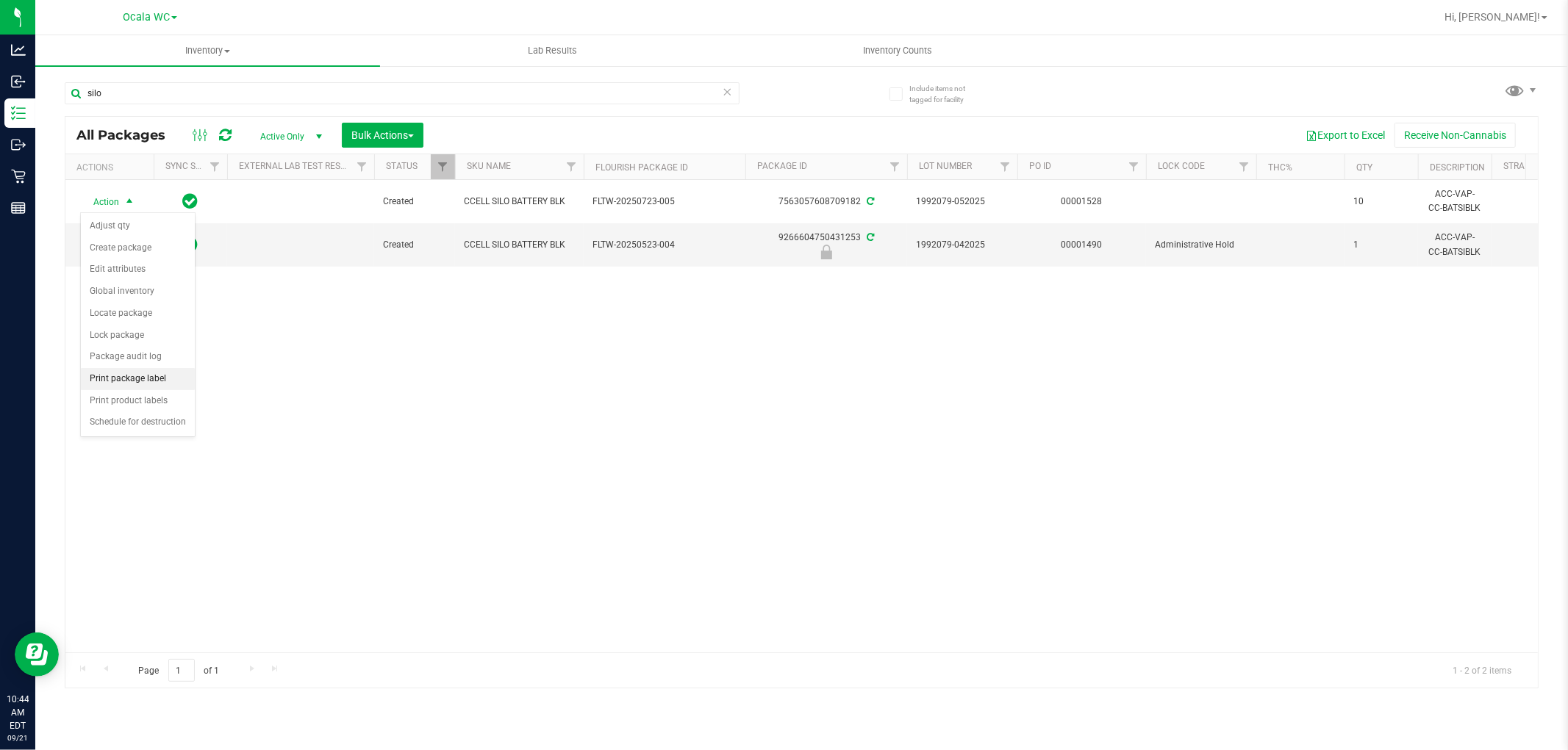
click at [154, 375] on li "Print package label" at bounding box center [138, 379] width 114 height 22
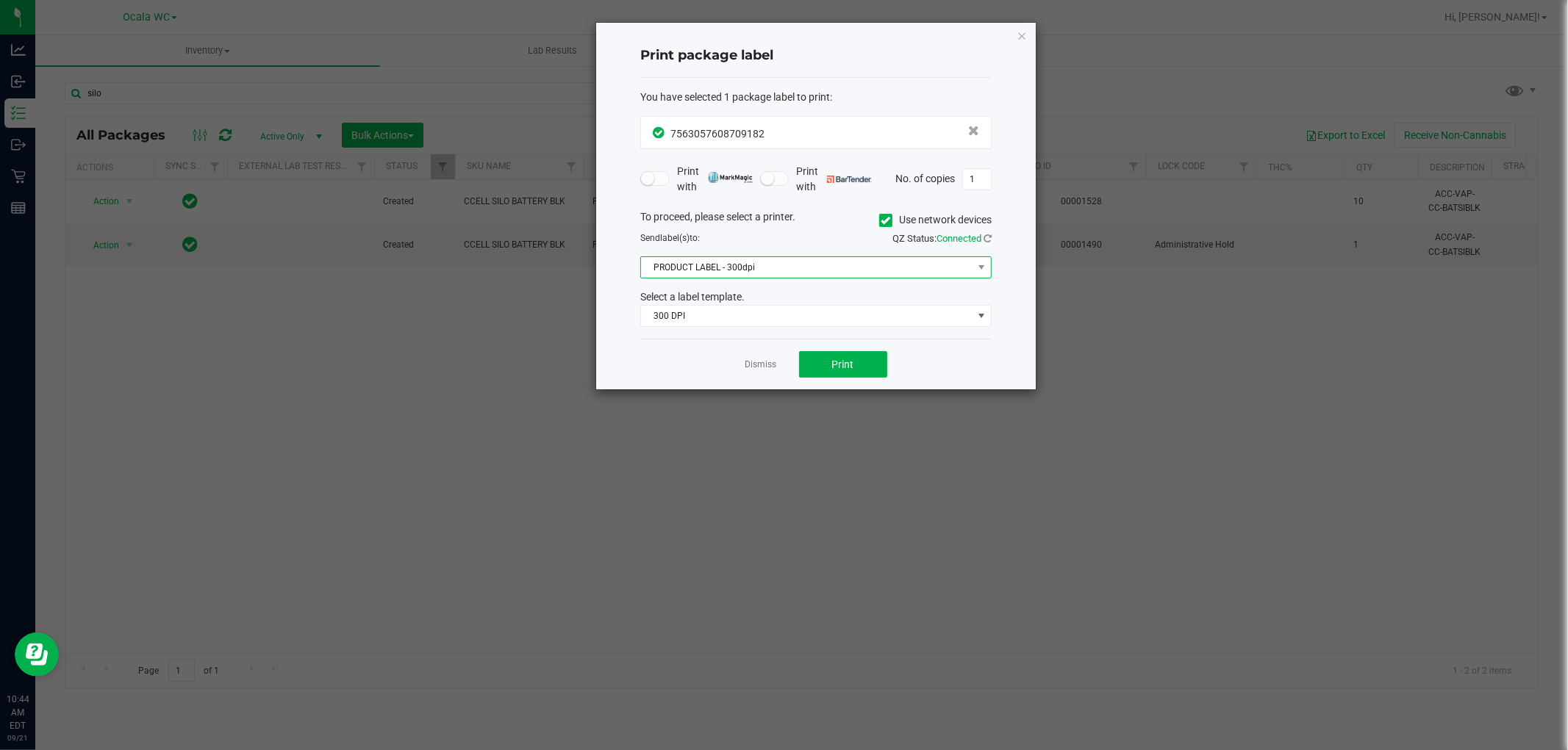
click at [691, 272] on span "PRODUCT LABEL - 300dpi" at bounding box center [807, 268] width 332 height 21
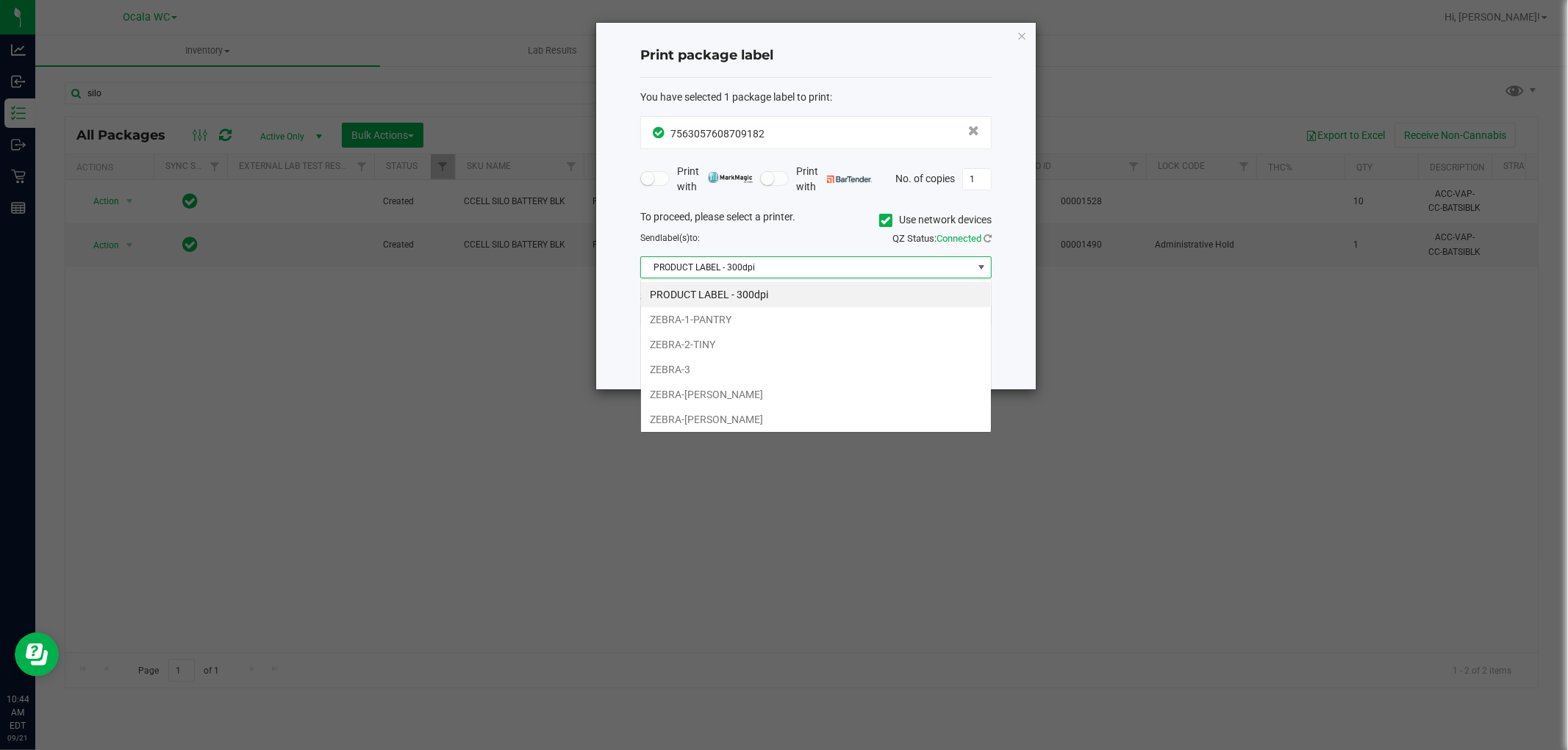
scroll to position [22, 351]
click at [1021, 30] on icon "button" at bounding box center [1021, 35] width 10 height 18
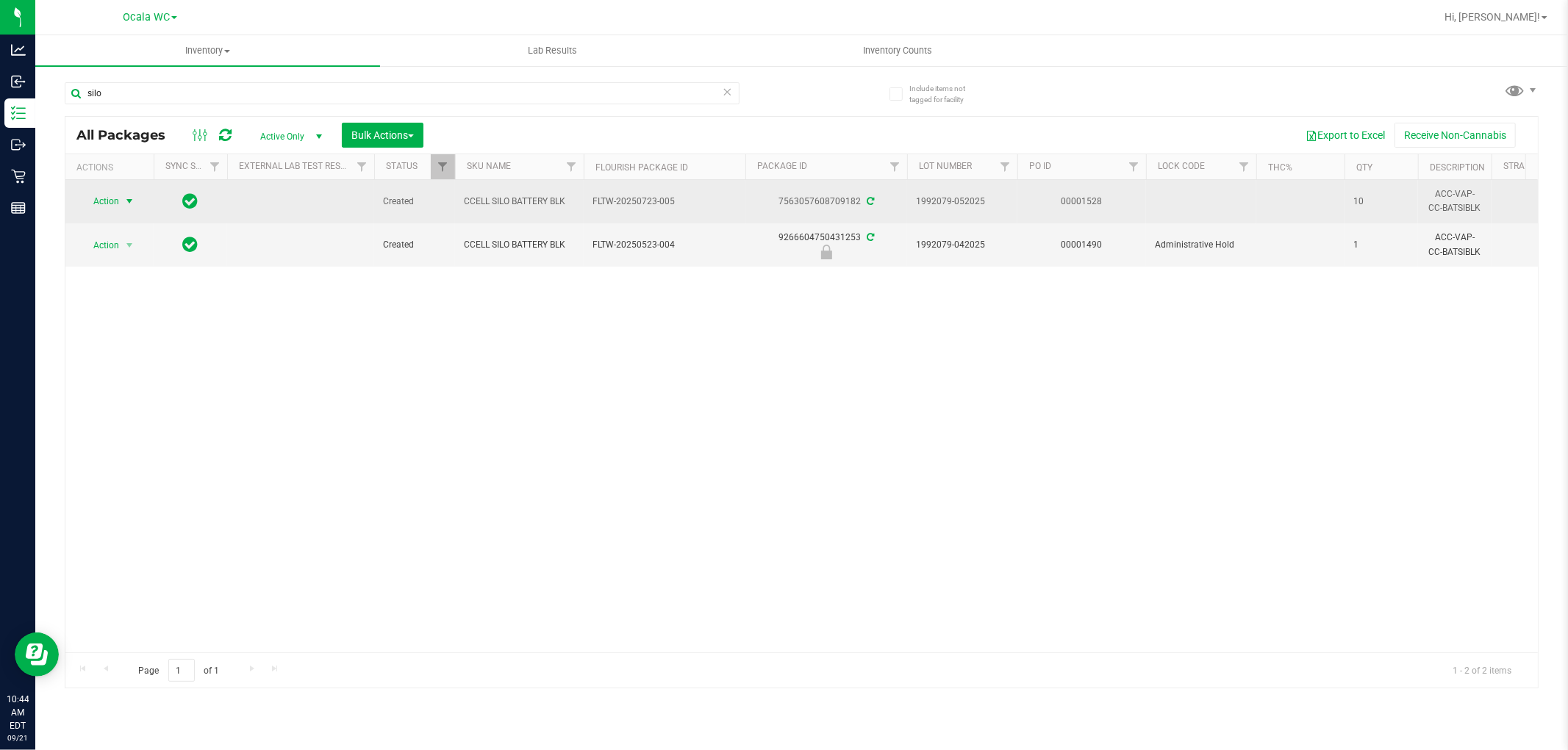
click at [120, 190] on td "Action Action Adjust qty Create package Edit attributes Global inventory Locate…" at bounding box center [109, 202] width 88 height 44
click at [111, 204] on span "Action" at bounding box center [100, 201] width 39 height 21
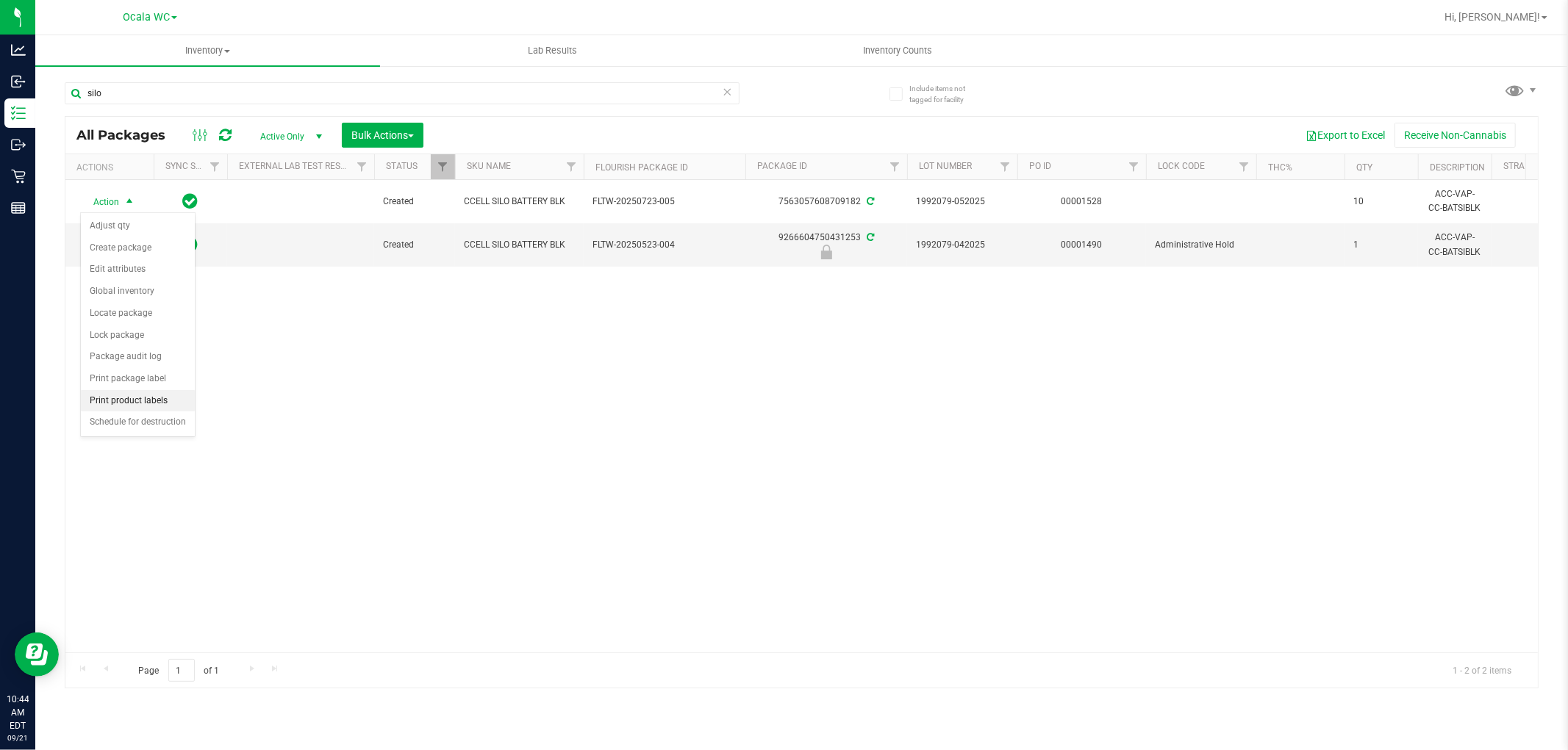
click at [138, 405] on li "Print product labels" at bounding box center [138, 401] width 114 height 22
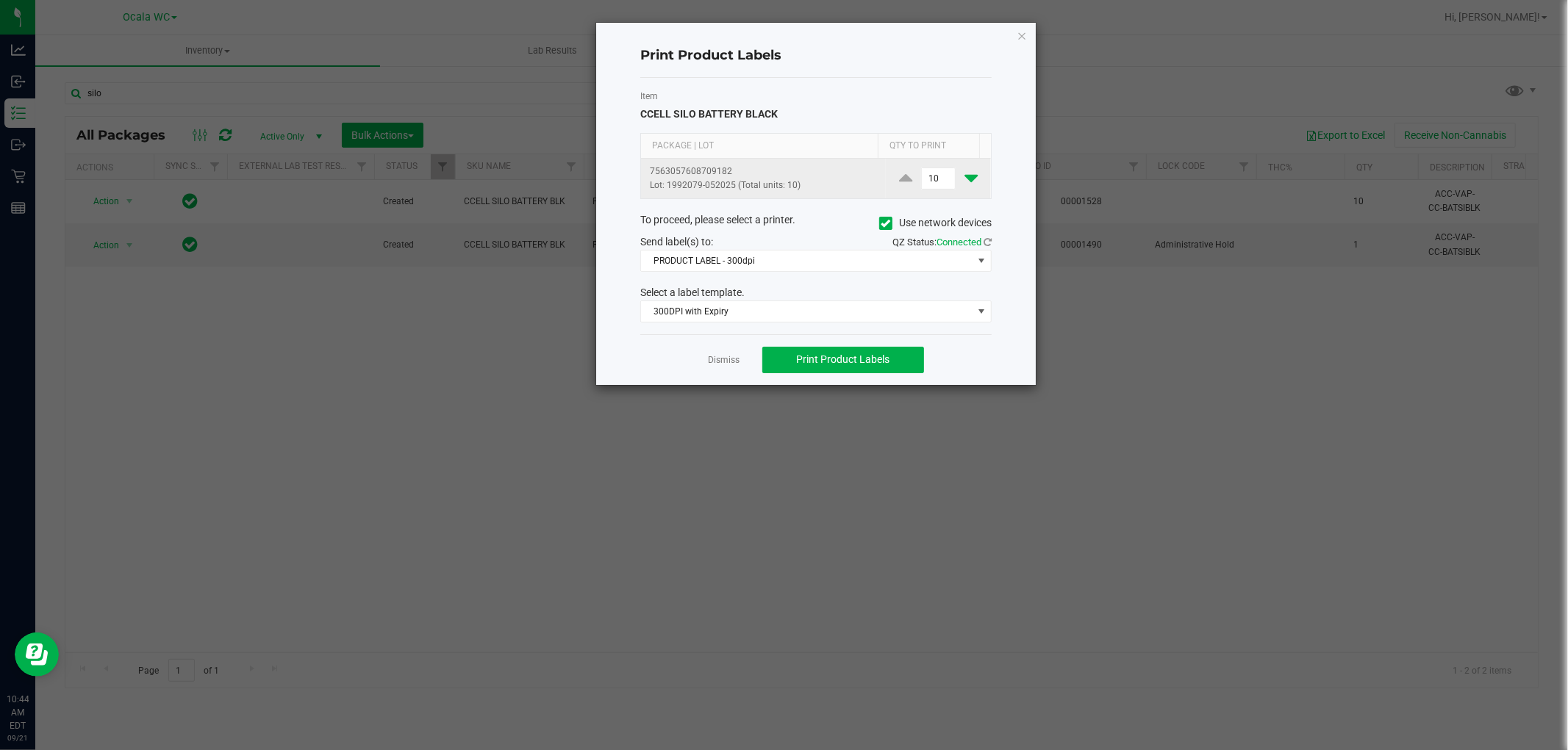
click at [964, 173] on icon at bounding box center [970, 178] width 13 height 18
type input "8"
click at [805, 258] on span "PRODUCT LABEL - 300dpi" at bounding box center [807, 261] width 332 height 21
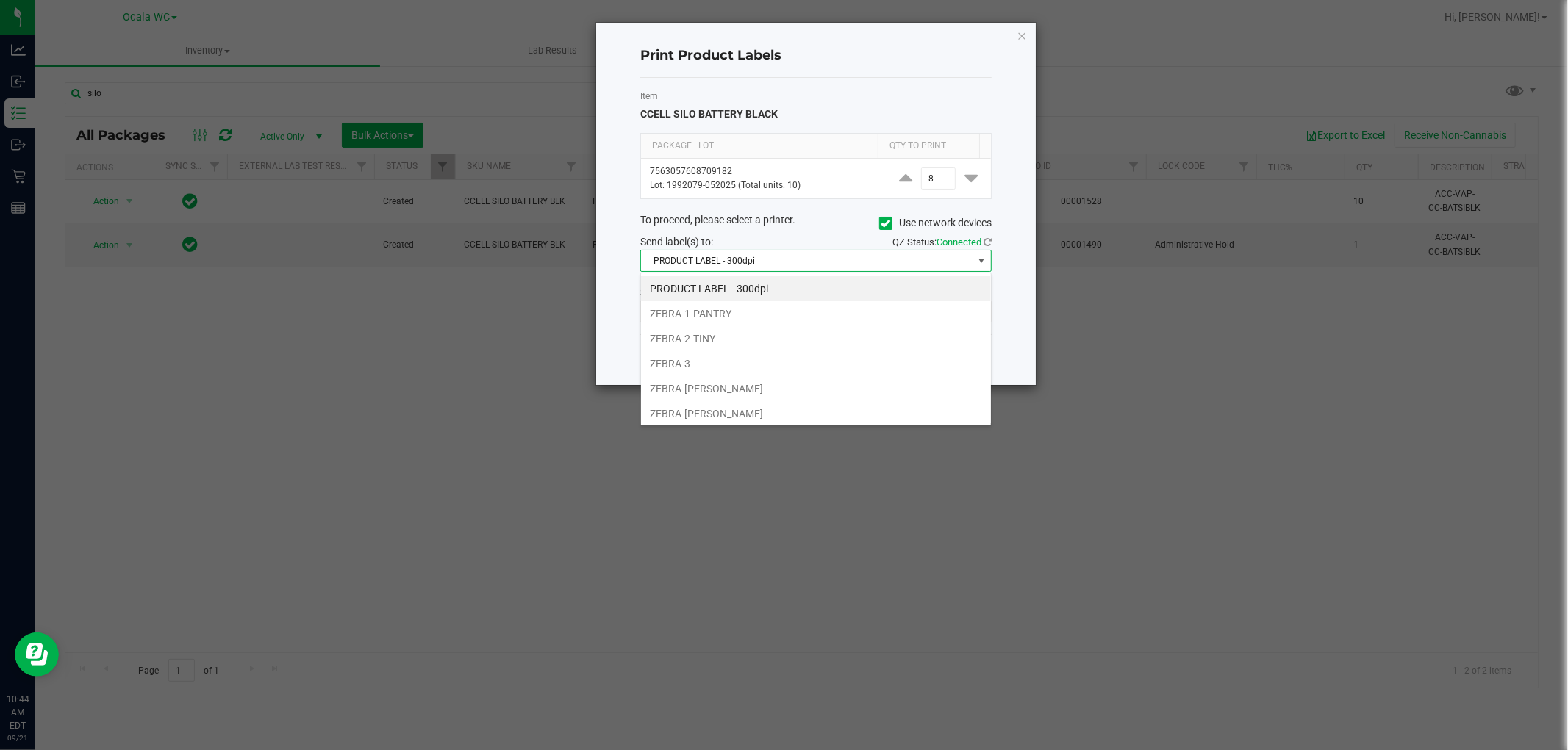
click at [745, 292] on li "PRODUCT LABEL - 300dpi" at bounding box center [815, 288] width 350 height 25
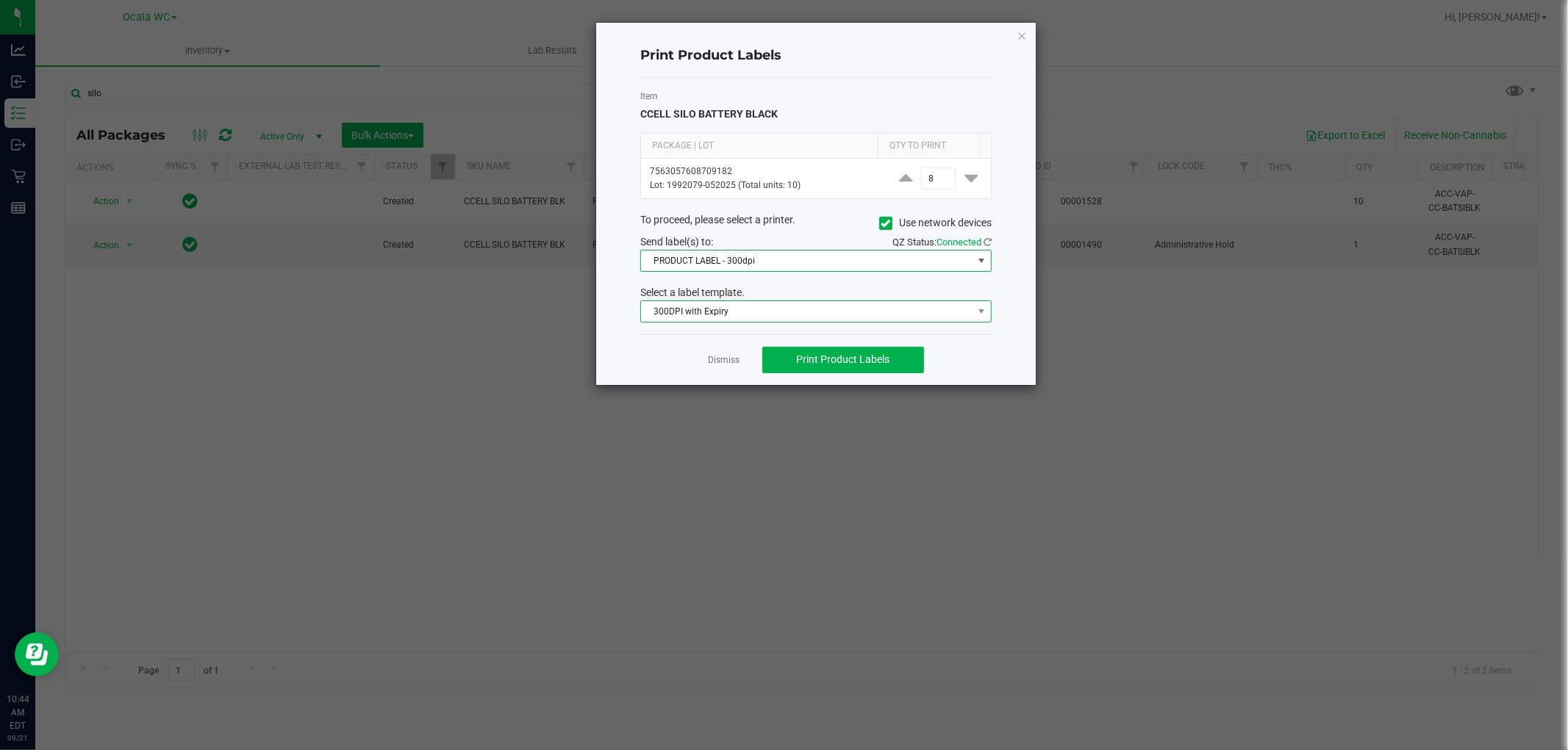
click at [712, 307] on span "300DPI with Expiry" at bounding box center [807, 311] width 332 height 21
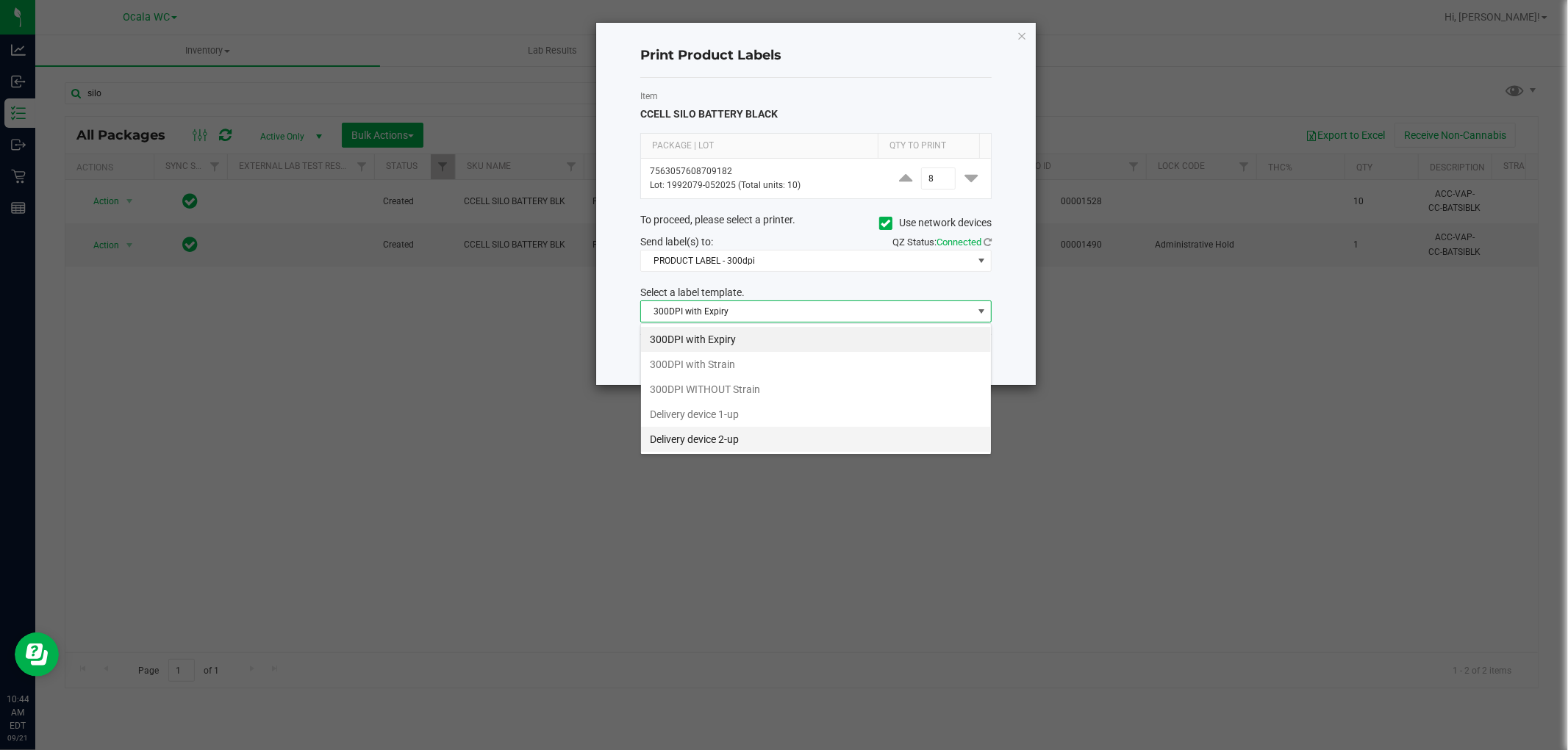
click at [735, 446] on li "Delivery device 2-up" at bounding box center [815, 439] width 350 height 25
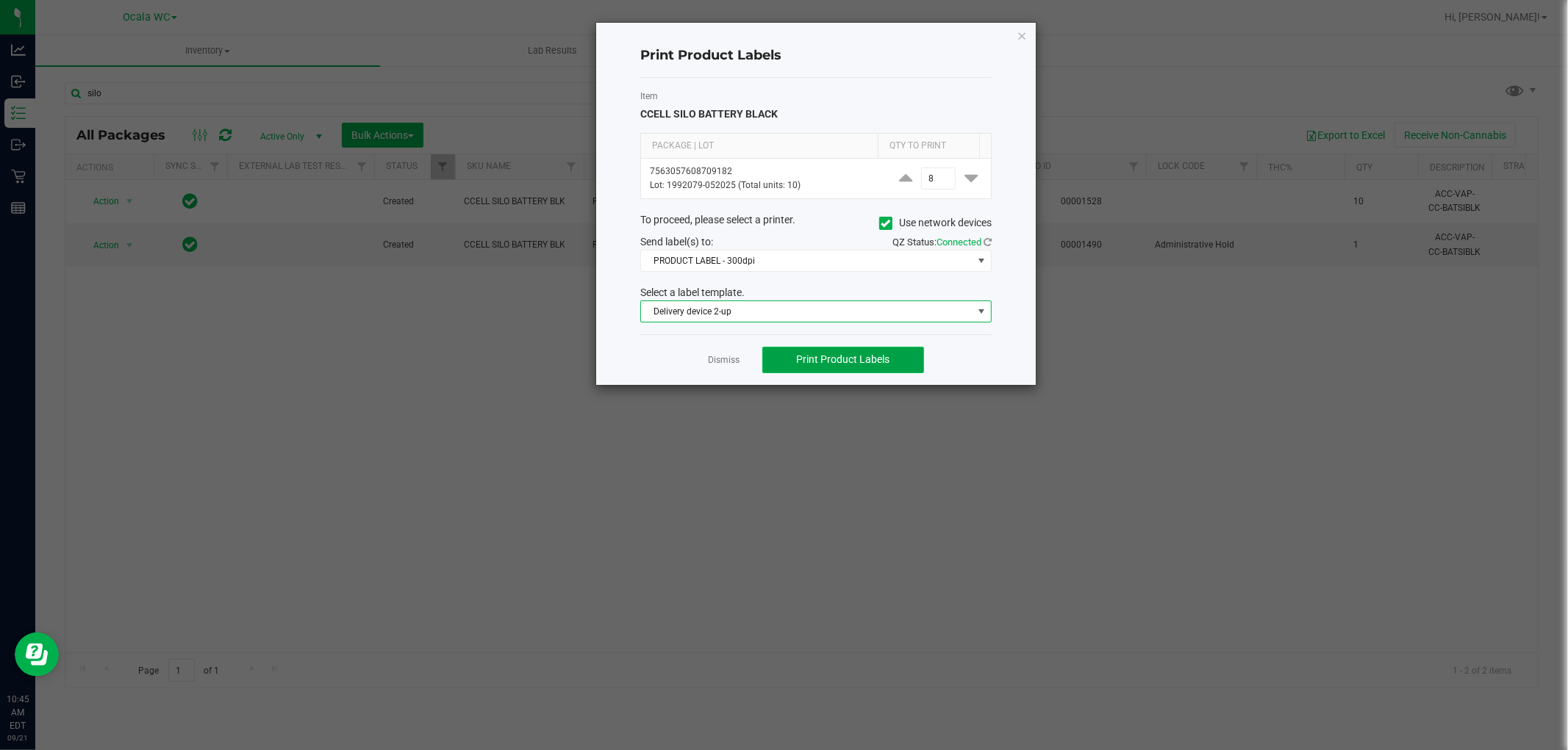
click at [843, 357] on span "Print Product Labels" at bounding box center [843, 359] width 93 height 12
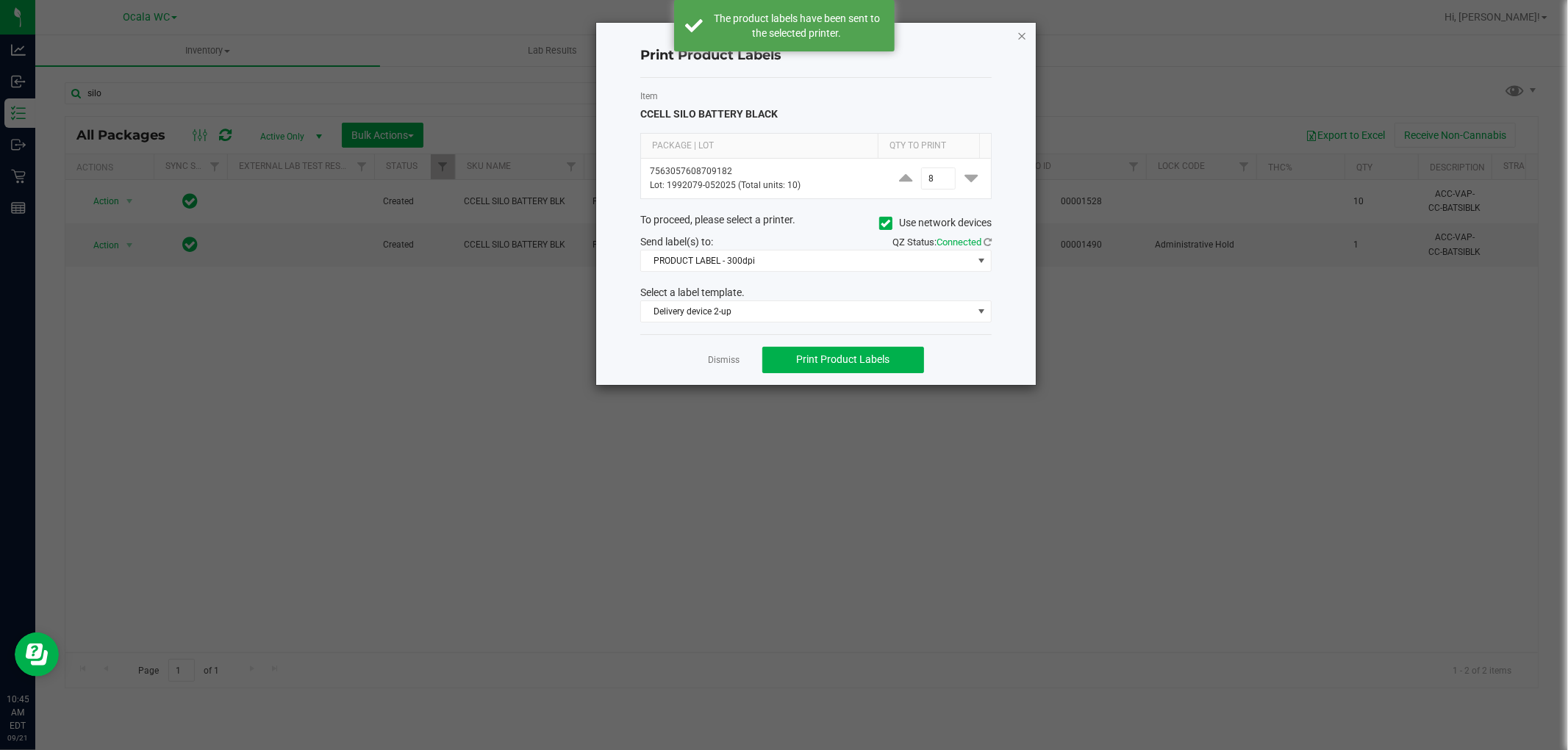
click at [1022, 32] on icon "button" at bounding box center [1021, 35] width 10 height 18
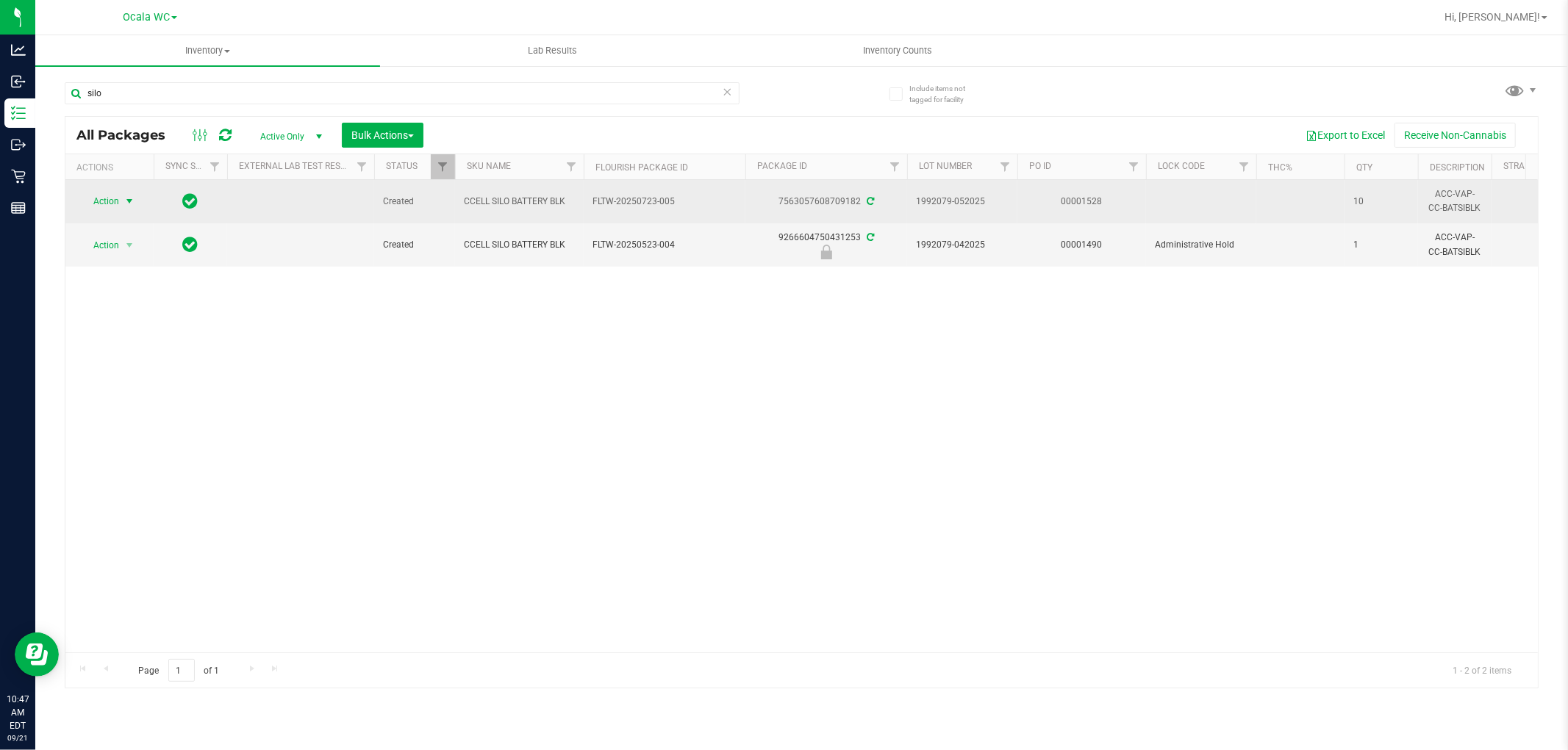
click at [92, 201] on span "Action" at bounding box center [100, 201] width 39 height 21
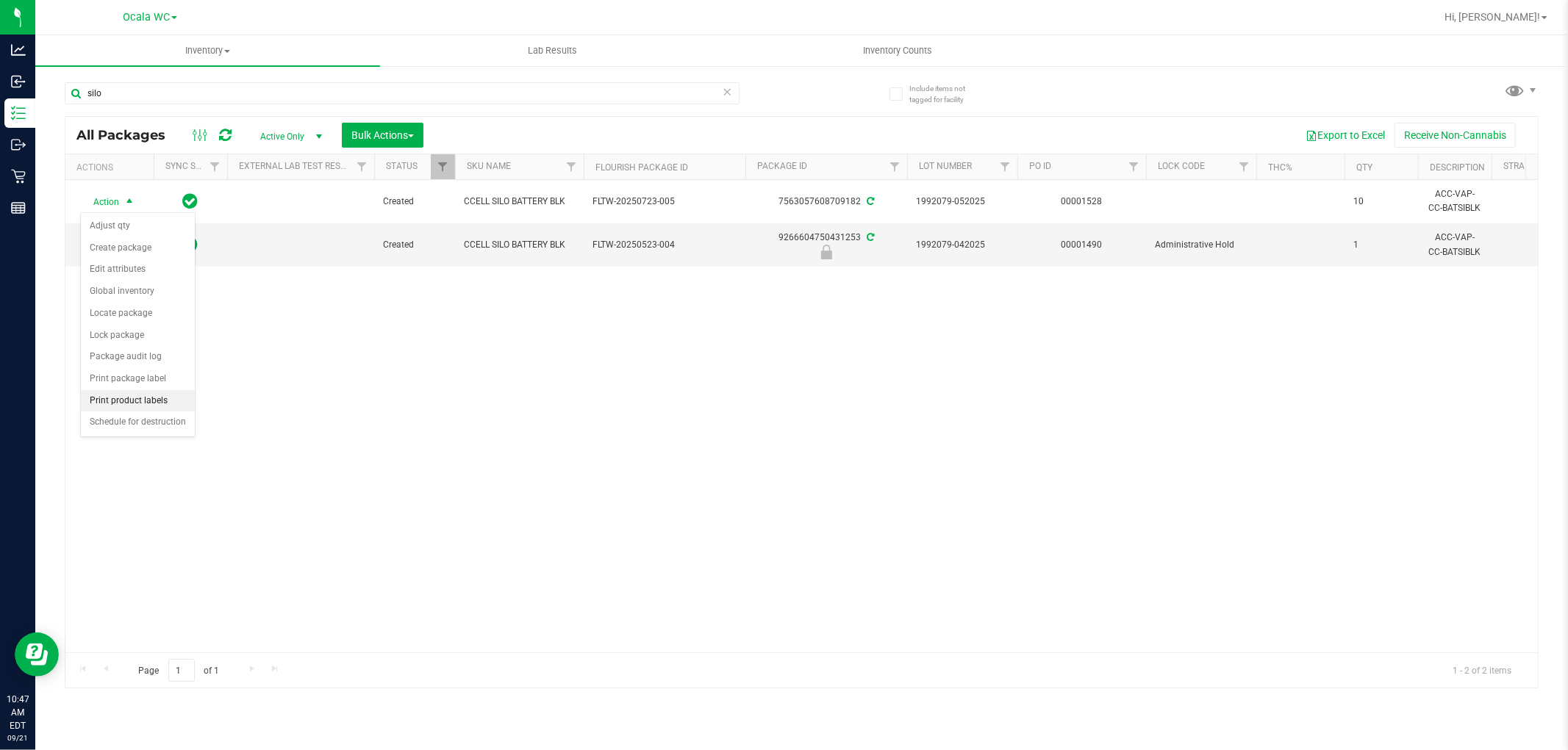
click at [151, 407] on li "Print product labels" at bounding box center [138, 401] width 114 height 22
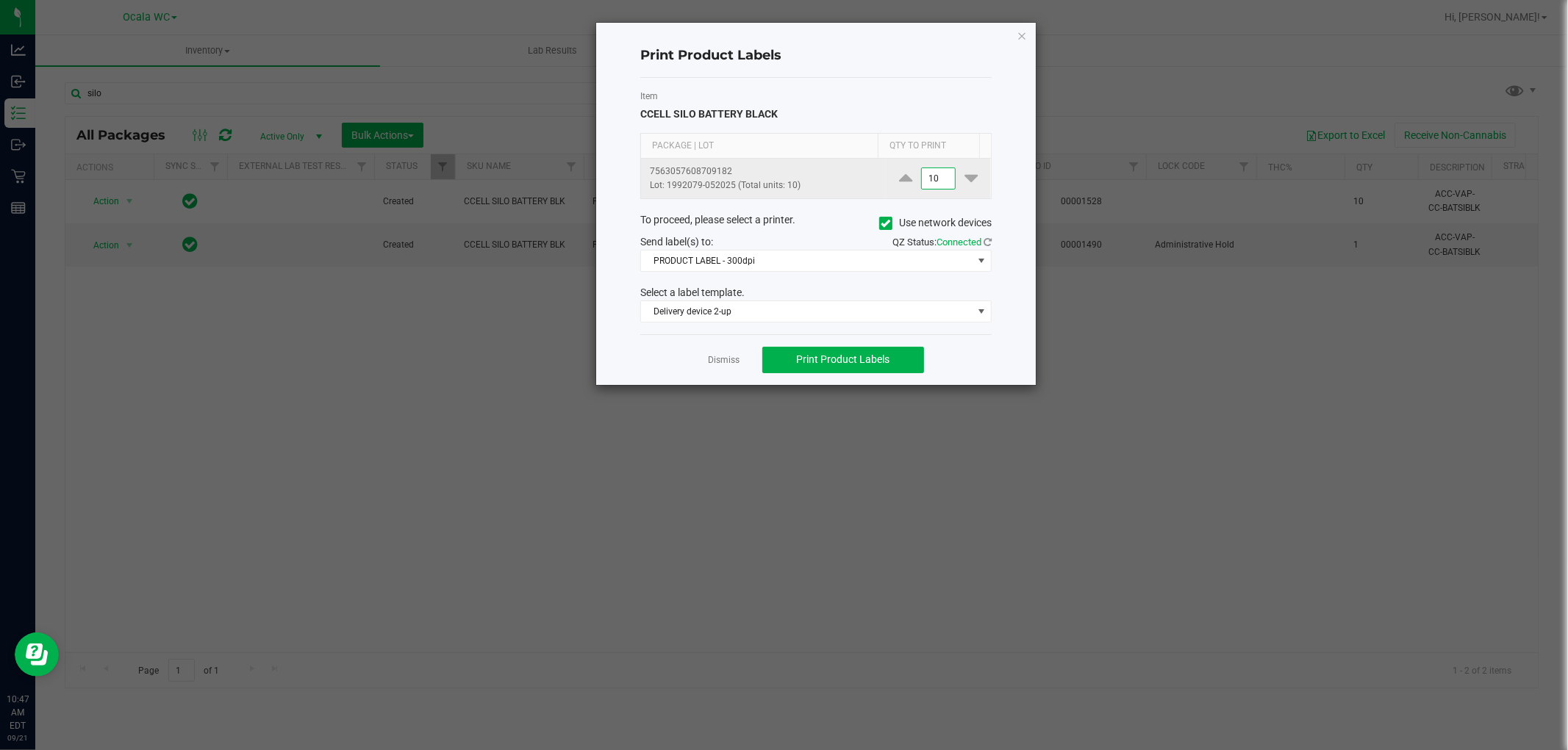
click at [932, 179] on input "10" at bounding box center [938, 179] width 34 height 21
type input "2"
click at [837, 384] on div "Dismiss Print Product Labels" at bounding box center [815, 359] width 352 height 50
click at [840, 355] on span "Print Product Labels" at bounding box center [843, 359] width 93 height 12
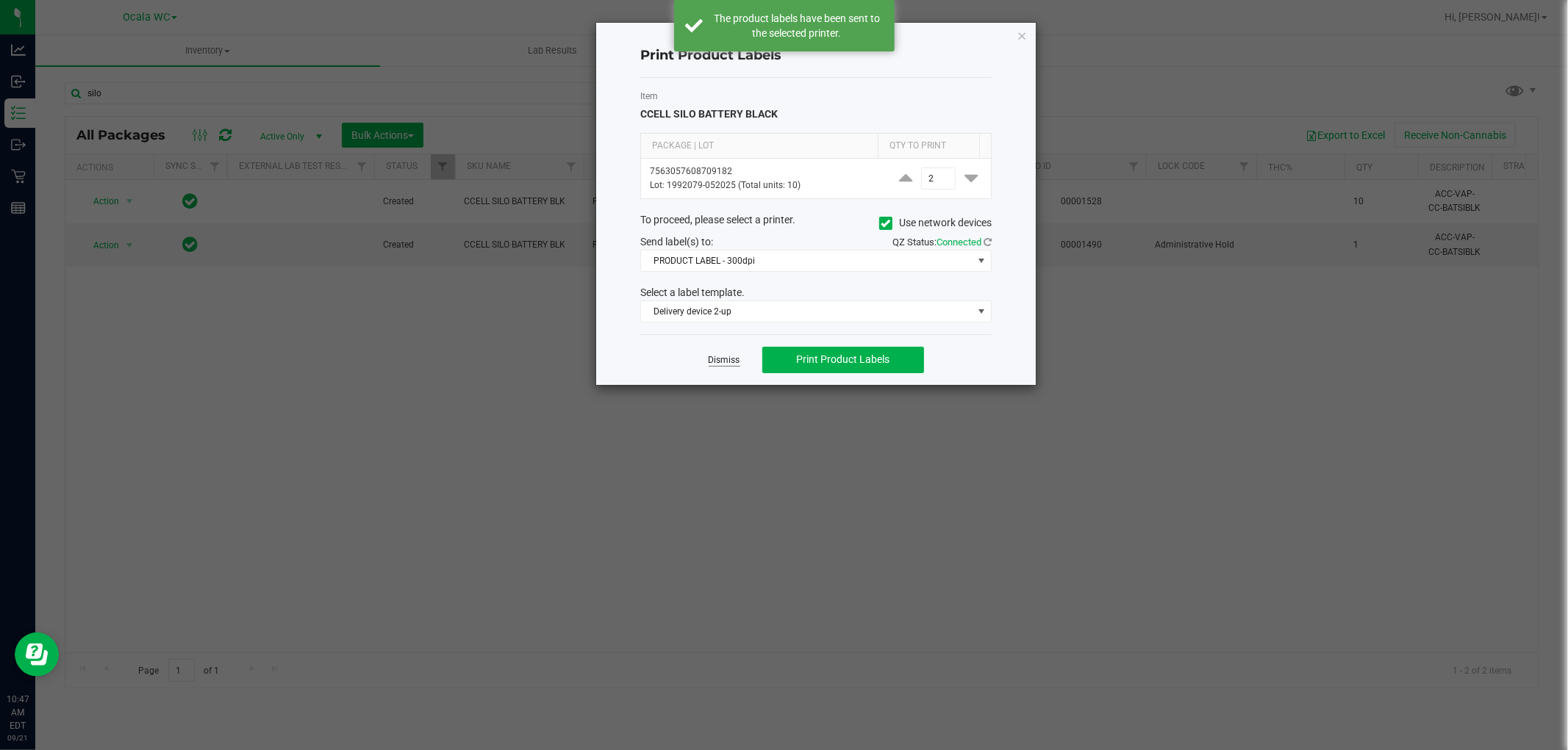
click at [734, 362] on link "Dismiss" at bounding box center [724, 360] width 32 height 13
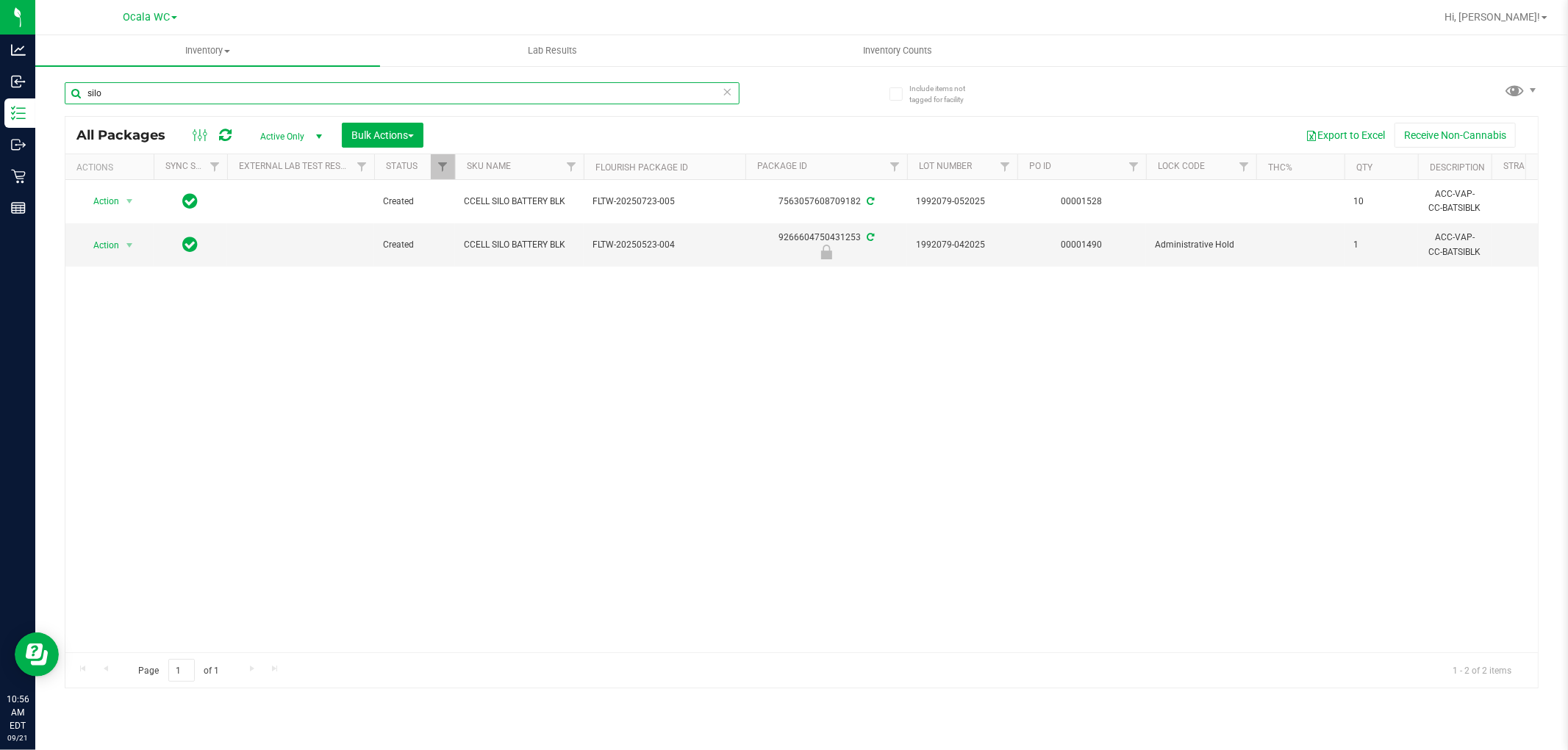
click at [194, 94] on input "silo" at bounding box center [402, 93] width 675 height 22
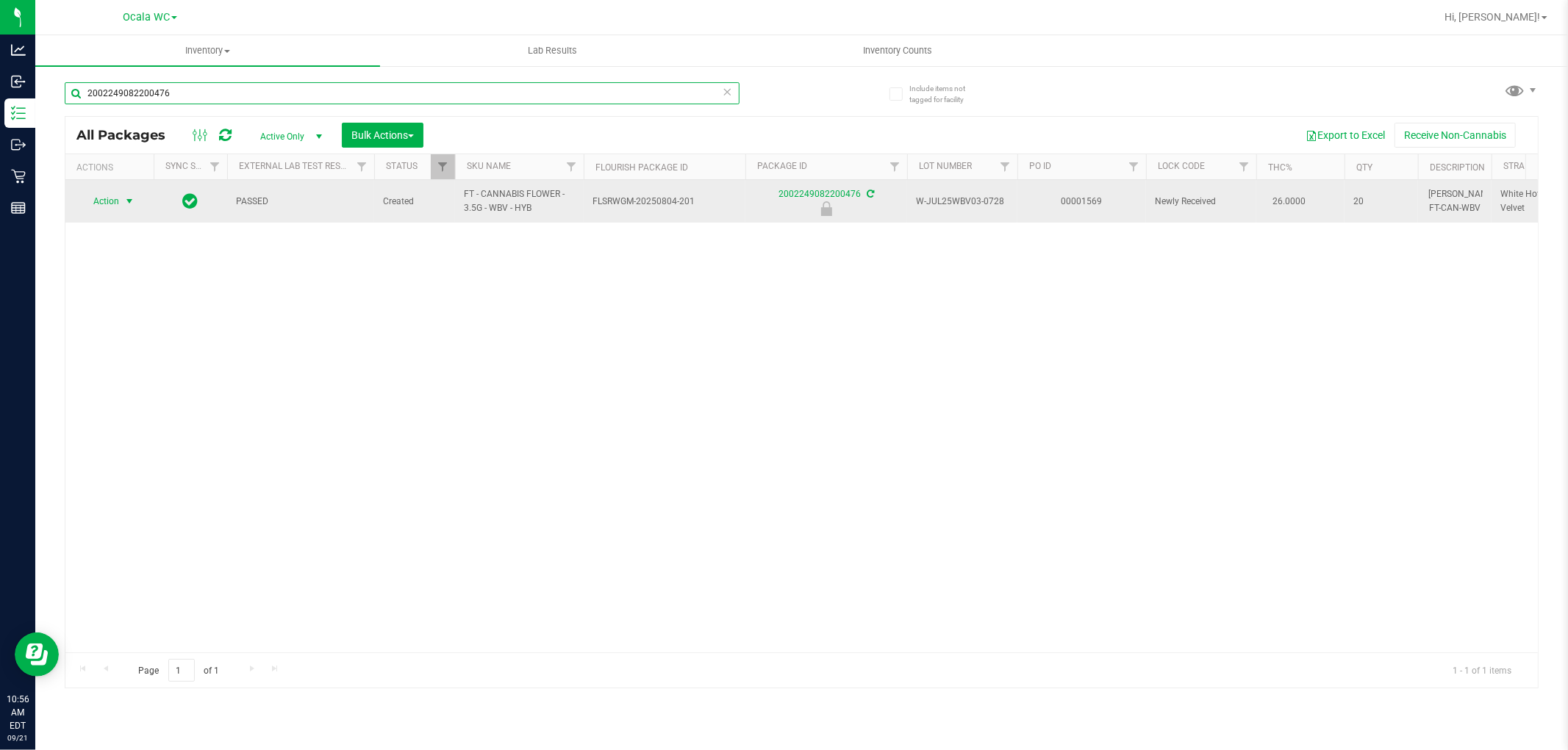
type input "2002249082200476"
click at [105, 207] on span "Action" at bounding box center [100, 201] width 39 height 21
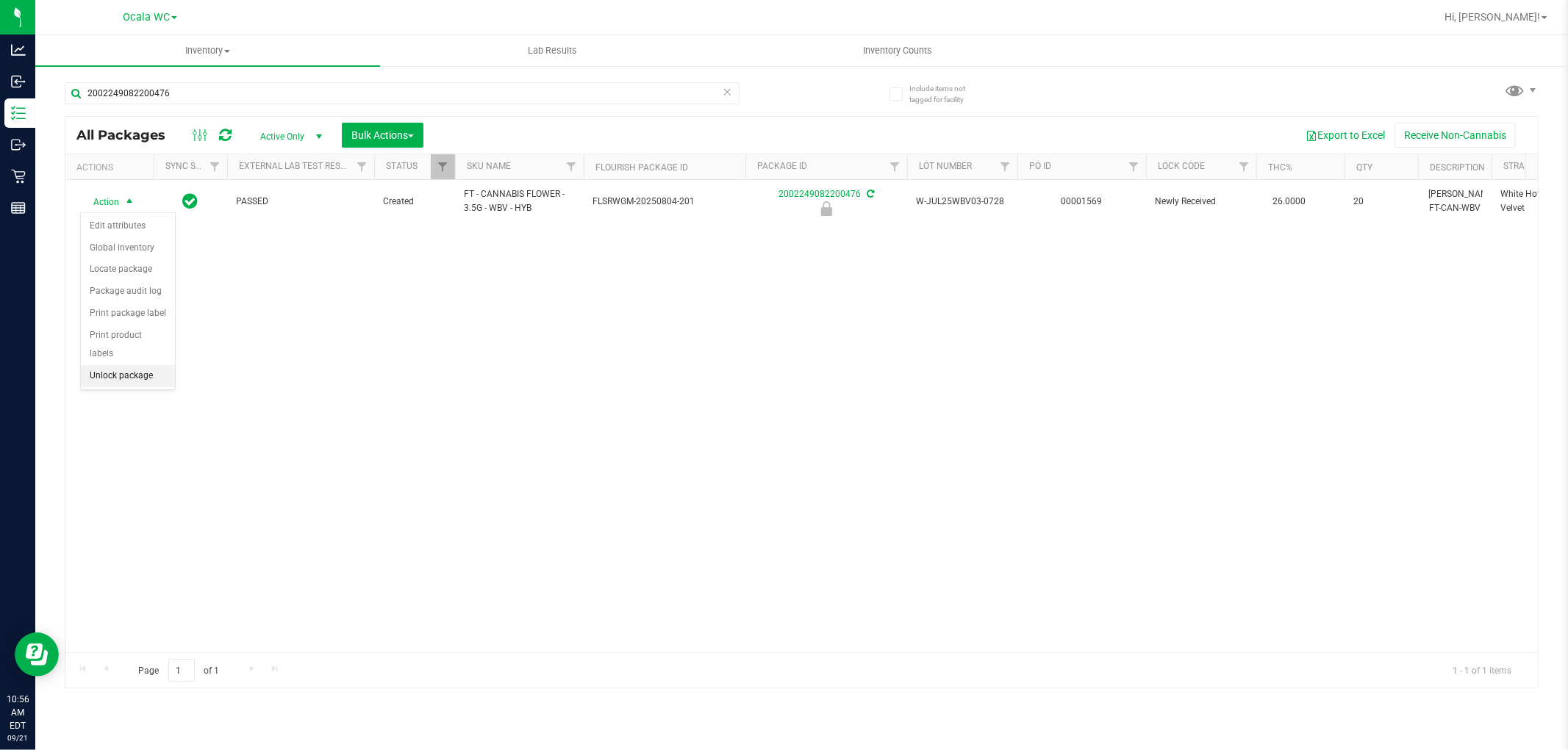
click at [121, 377] on li "Unlock package" at bounding box center [128, 376] width 94 height 22
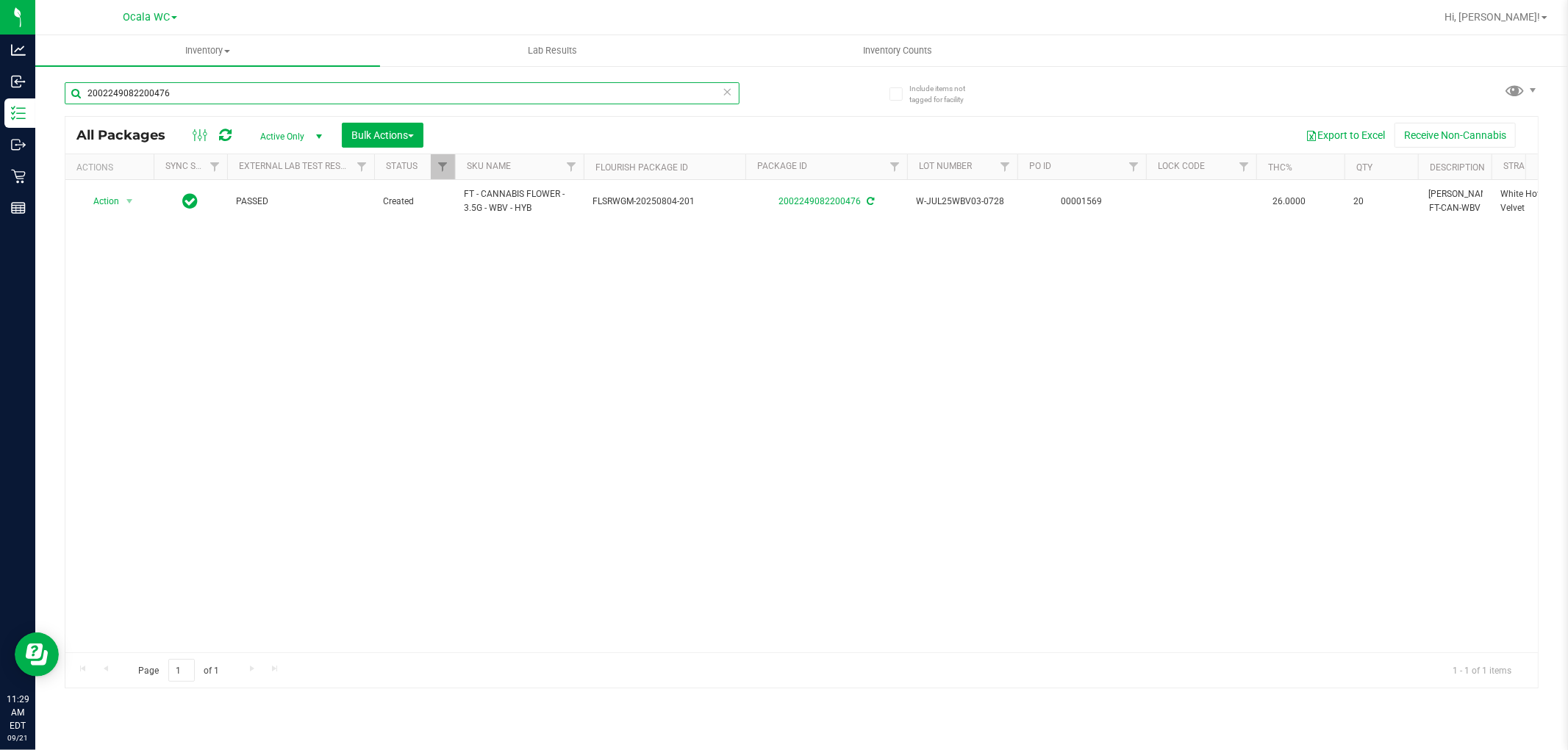
click at [225, 92] on input "2002249082200476" at bounding box center [402, 93] width 675 height 22
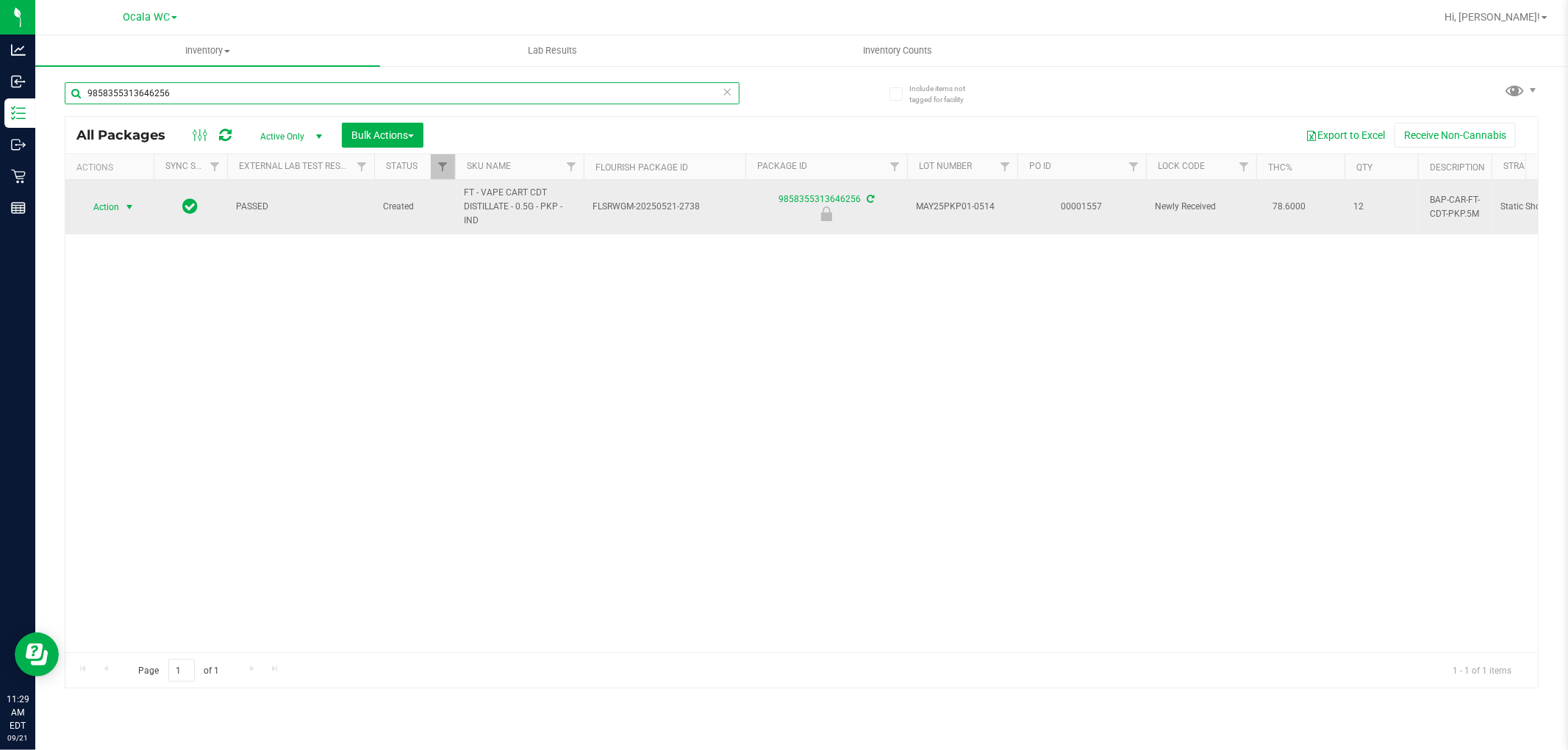
type input "9858355313646256"
click at [115, 204] on span "Action" at bounding box center [100, 207] width 39 height 21
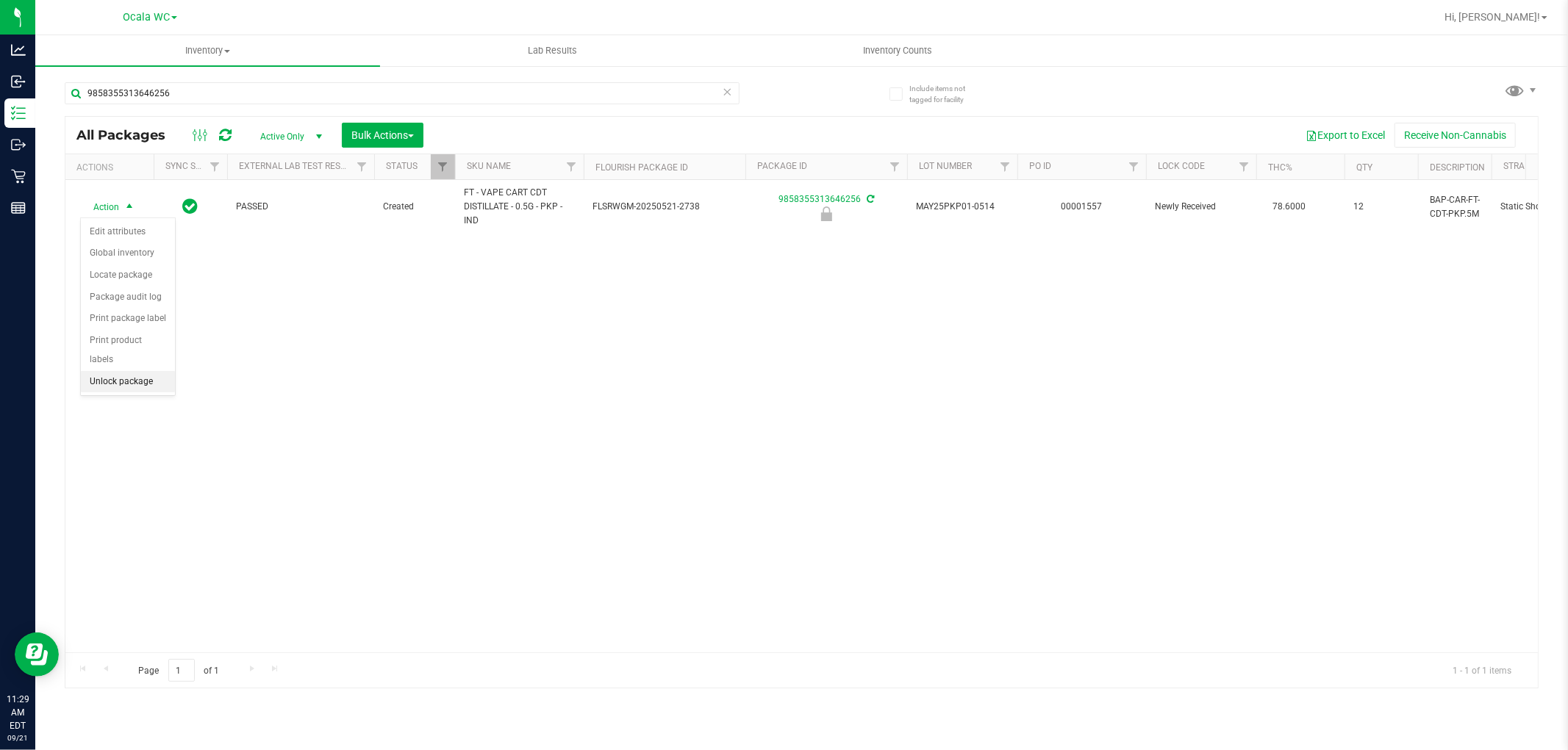
click at [121, 387] on li "Unlock package" at bounding box center [128, 382] width 94 height 22
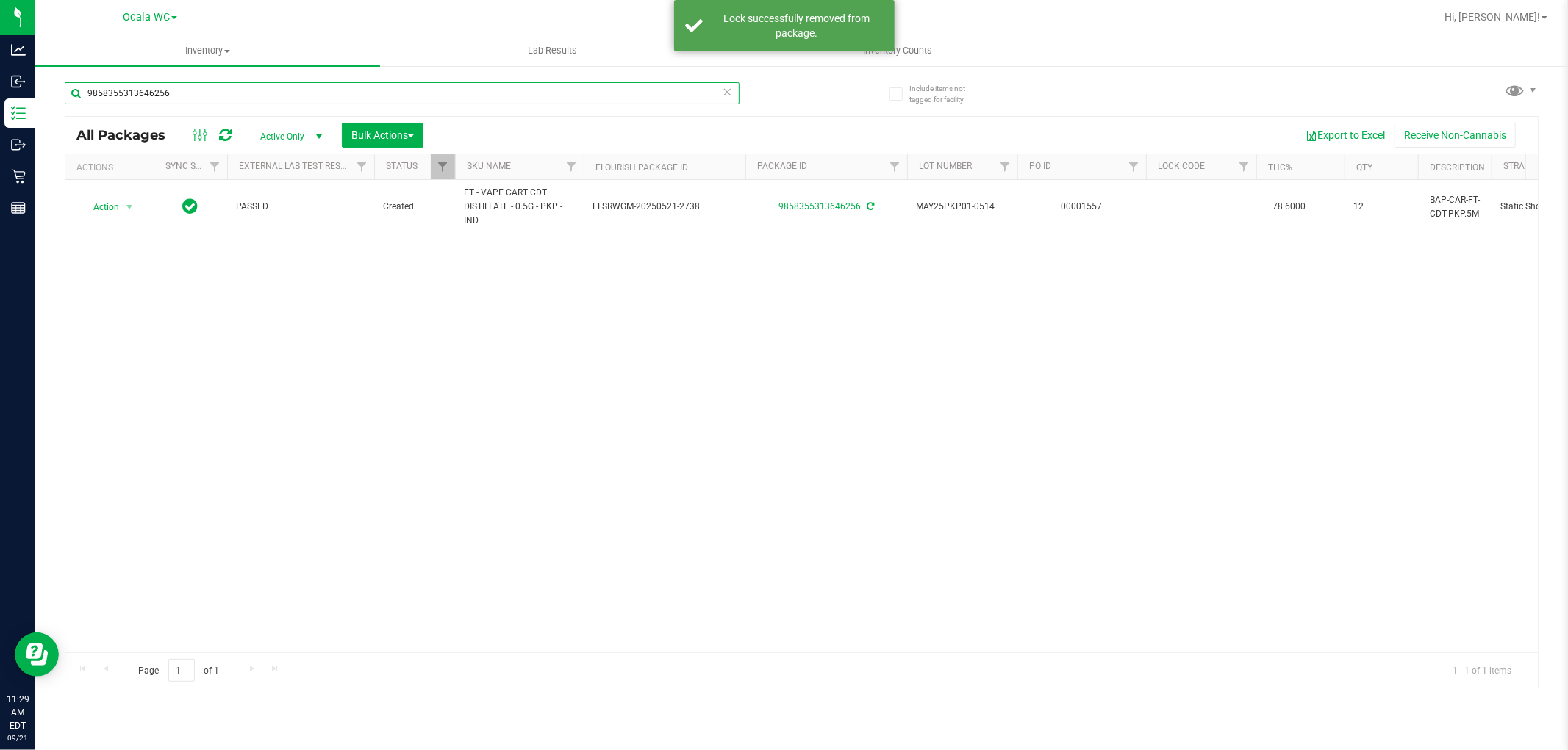
click at [178, 88] on input "9858355313646256" at bounding box center [402, 93] width 675 height 22
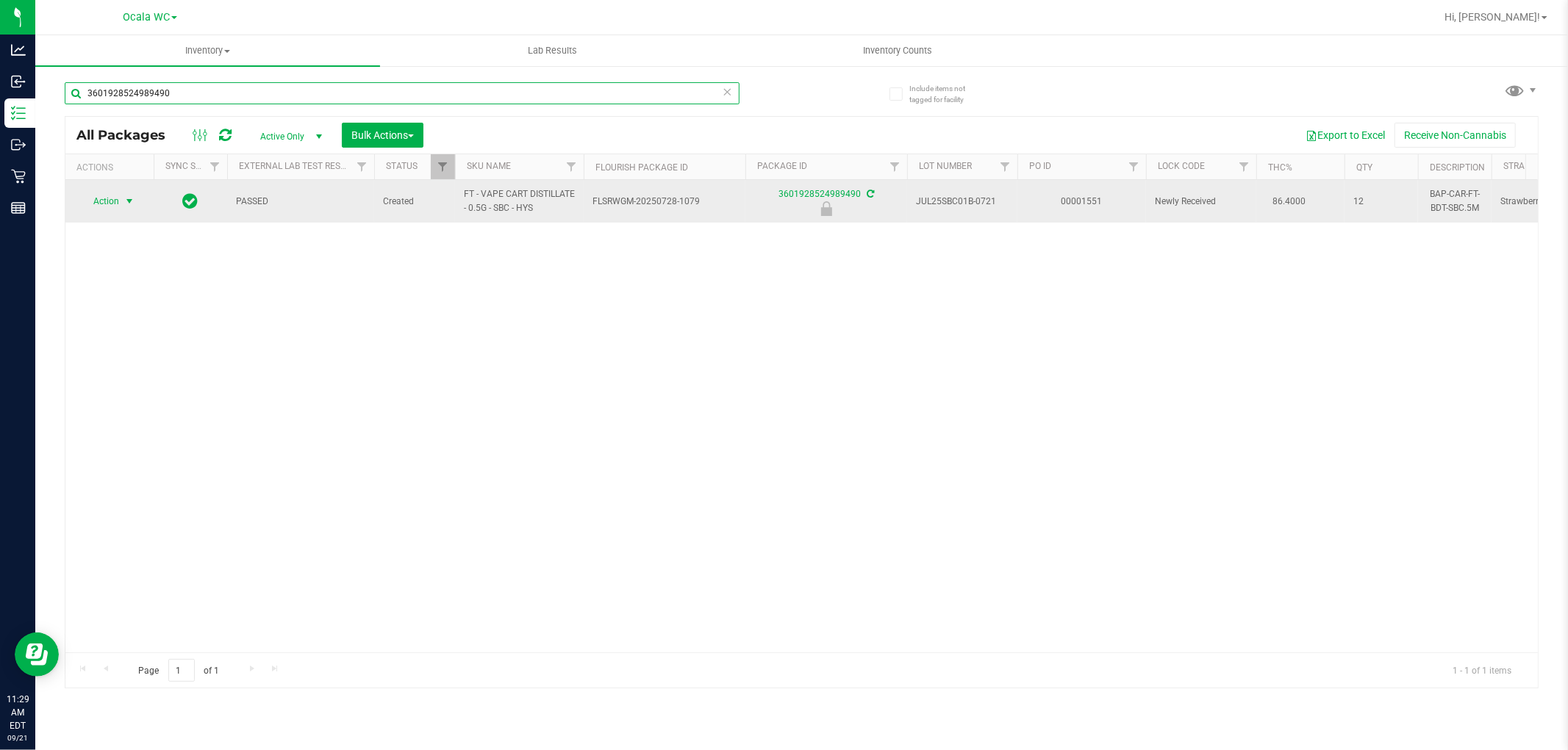
type input "3601928524989490"
click at [126, 199] on span "select" at bounding box center [129, 202] width 12 height 12
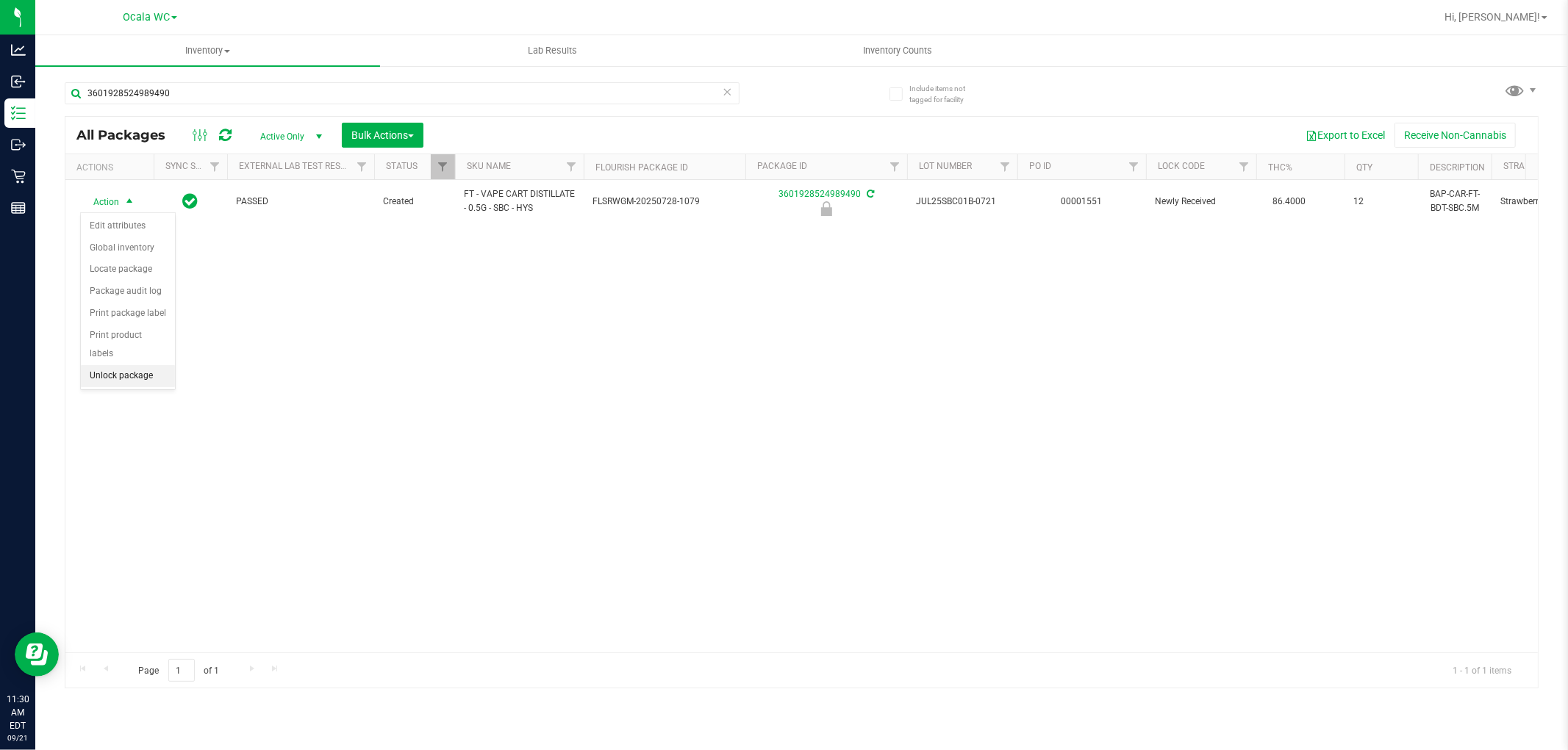
click at [115, 380] on li "Unlock package" at bounding box center [128, 376] width 94 height 22
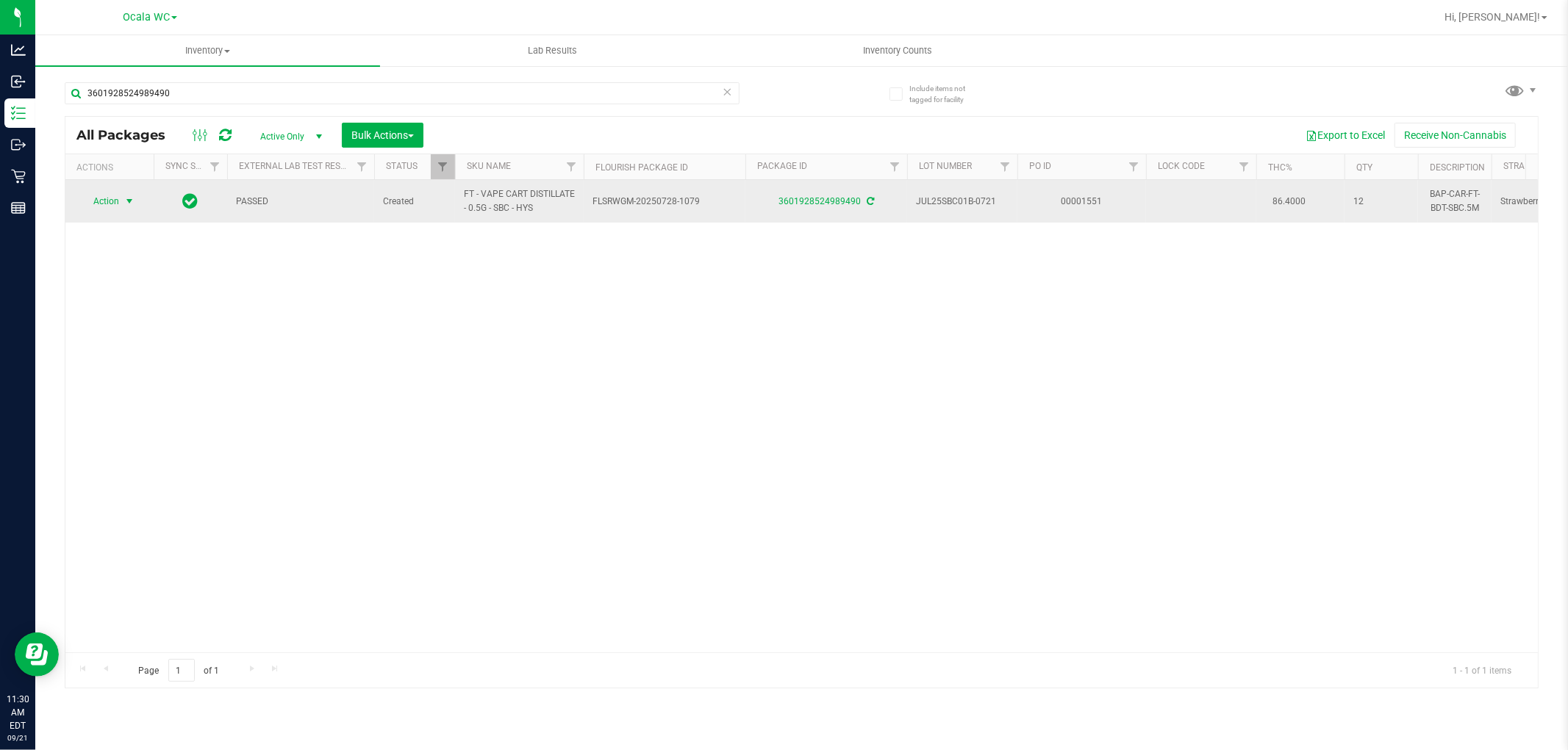
click at [121, 208] on span "select" at bounding box center [129, 201] width 18 height 21
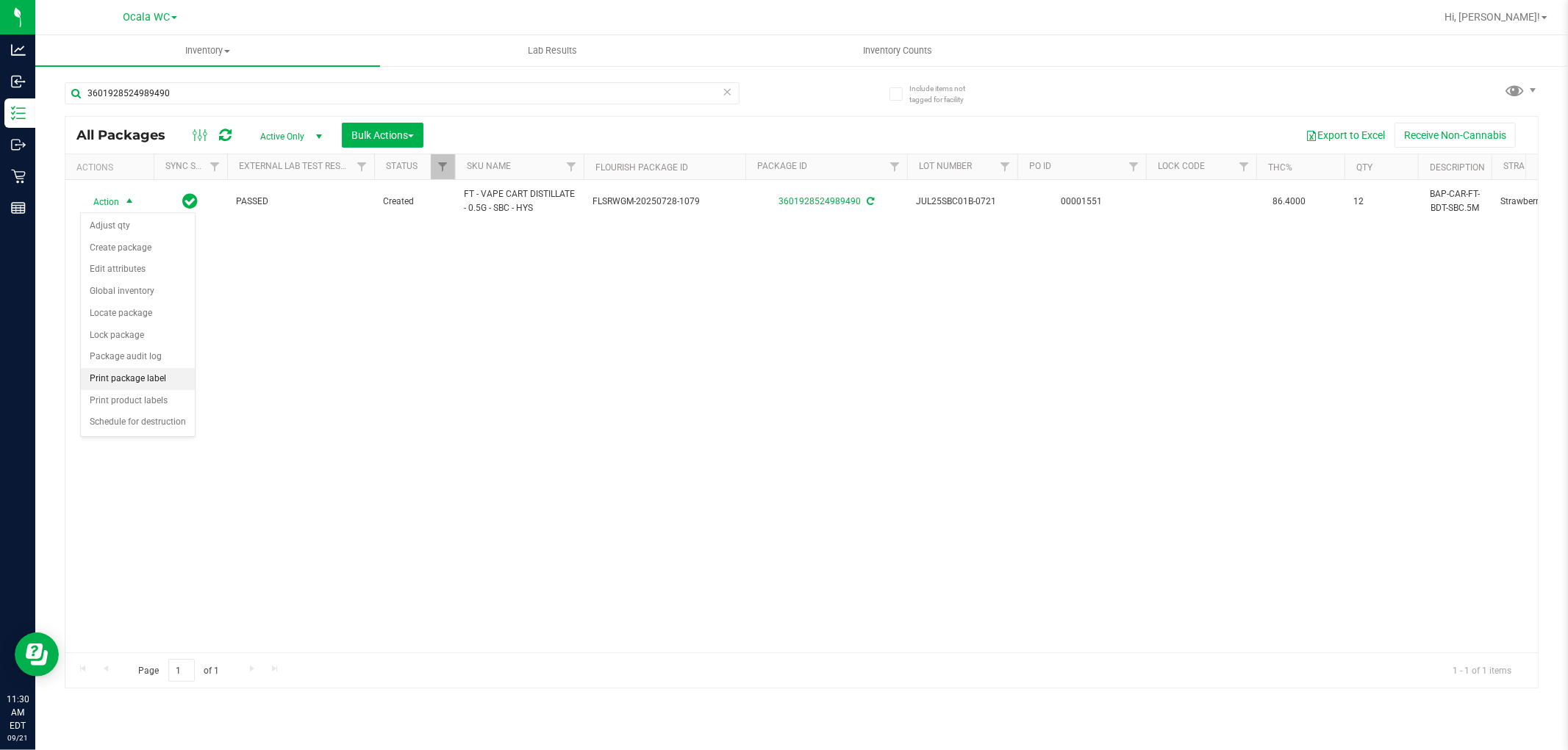
click at [138, 378] on li "Print package label" at bounding box center [138, 379] width 114 height 22
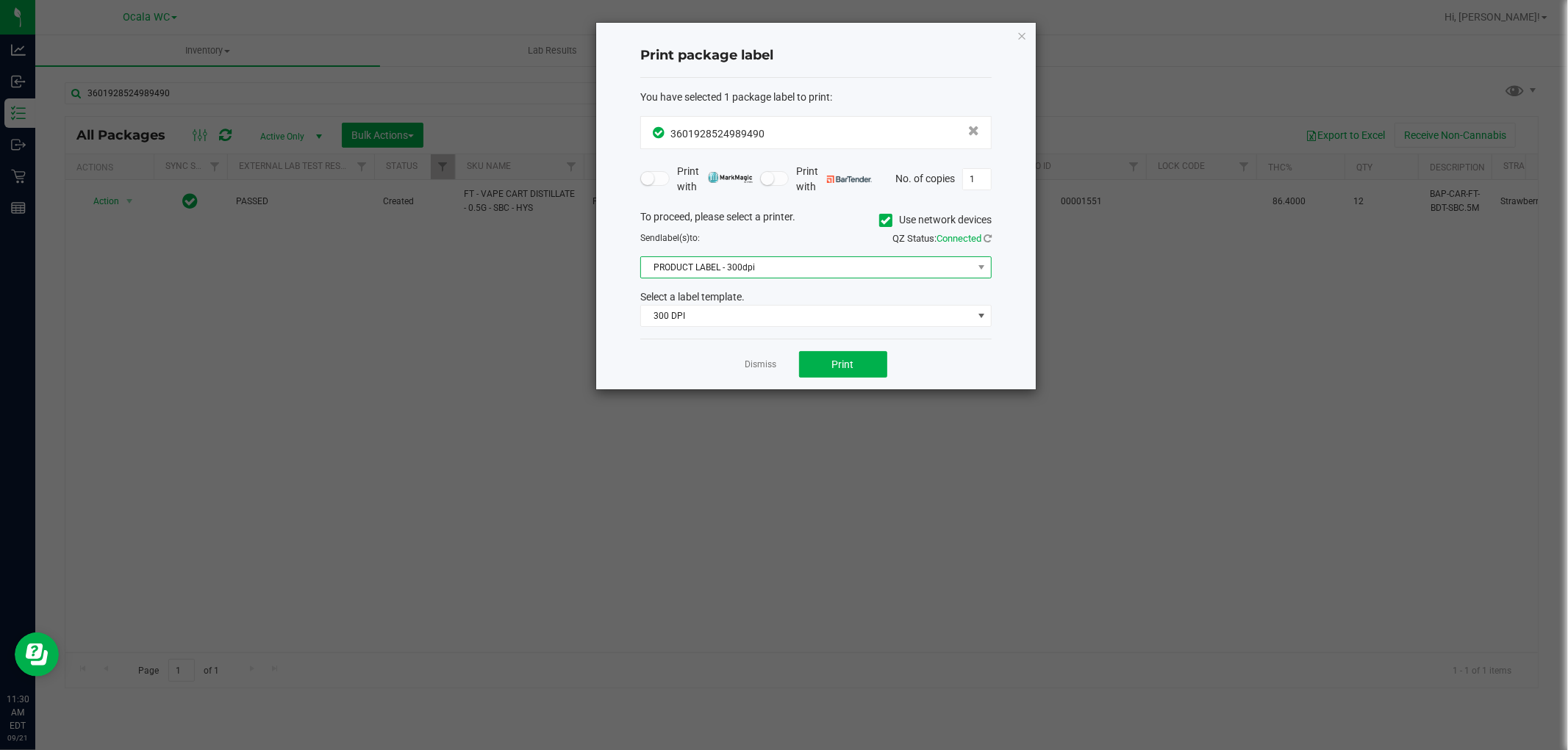
click at [854, 269] on span "PRODUCT LABEL - 300dpi" at bounding box center [807, 268] width 332 height 21
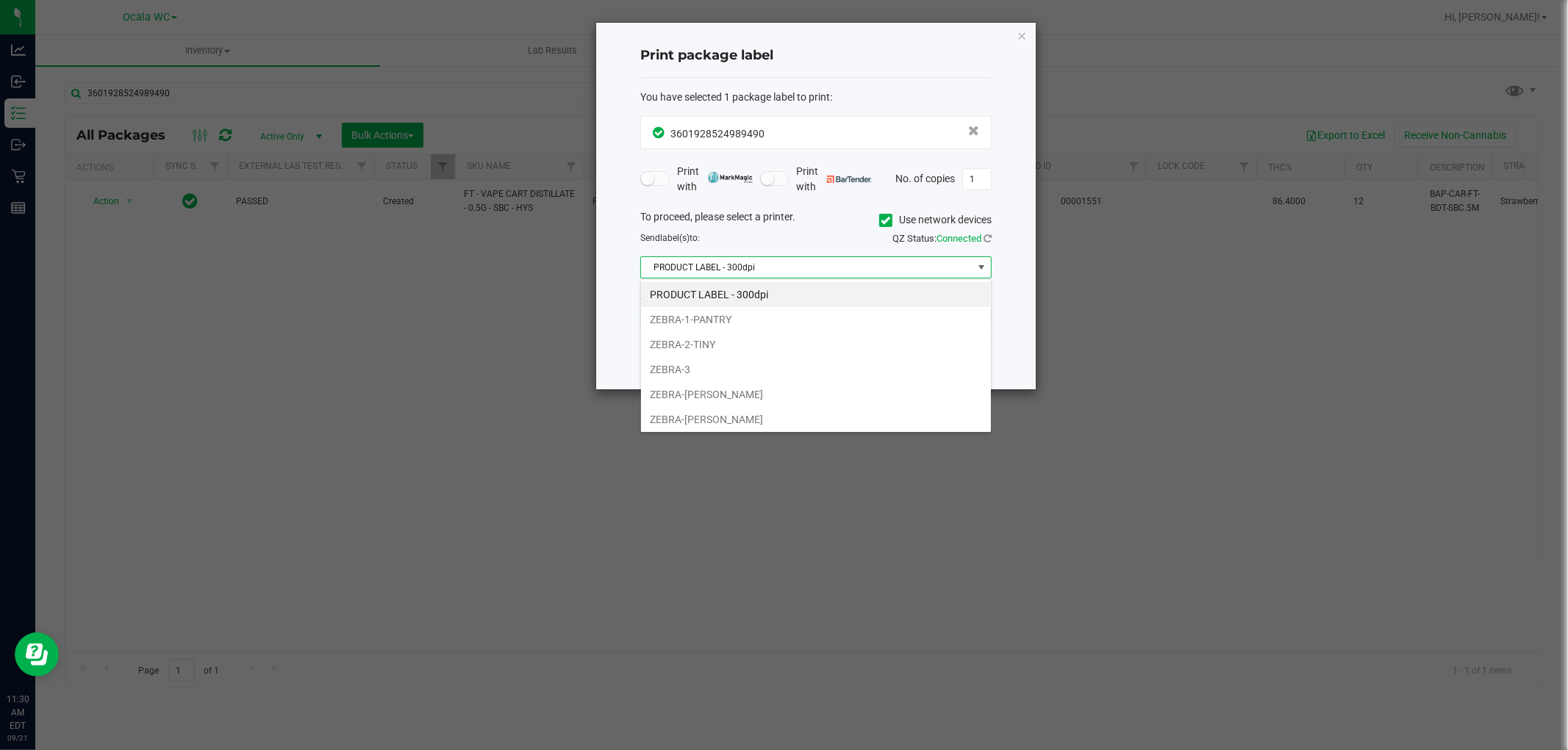
scroll to position [22, 351]
click at [731, 414] on li "ZEBRA-GROVER" at bounding box center [815, 419] width 350 height 25
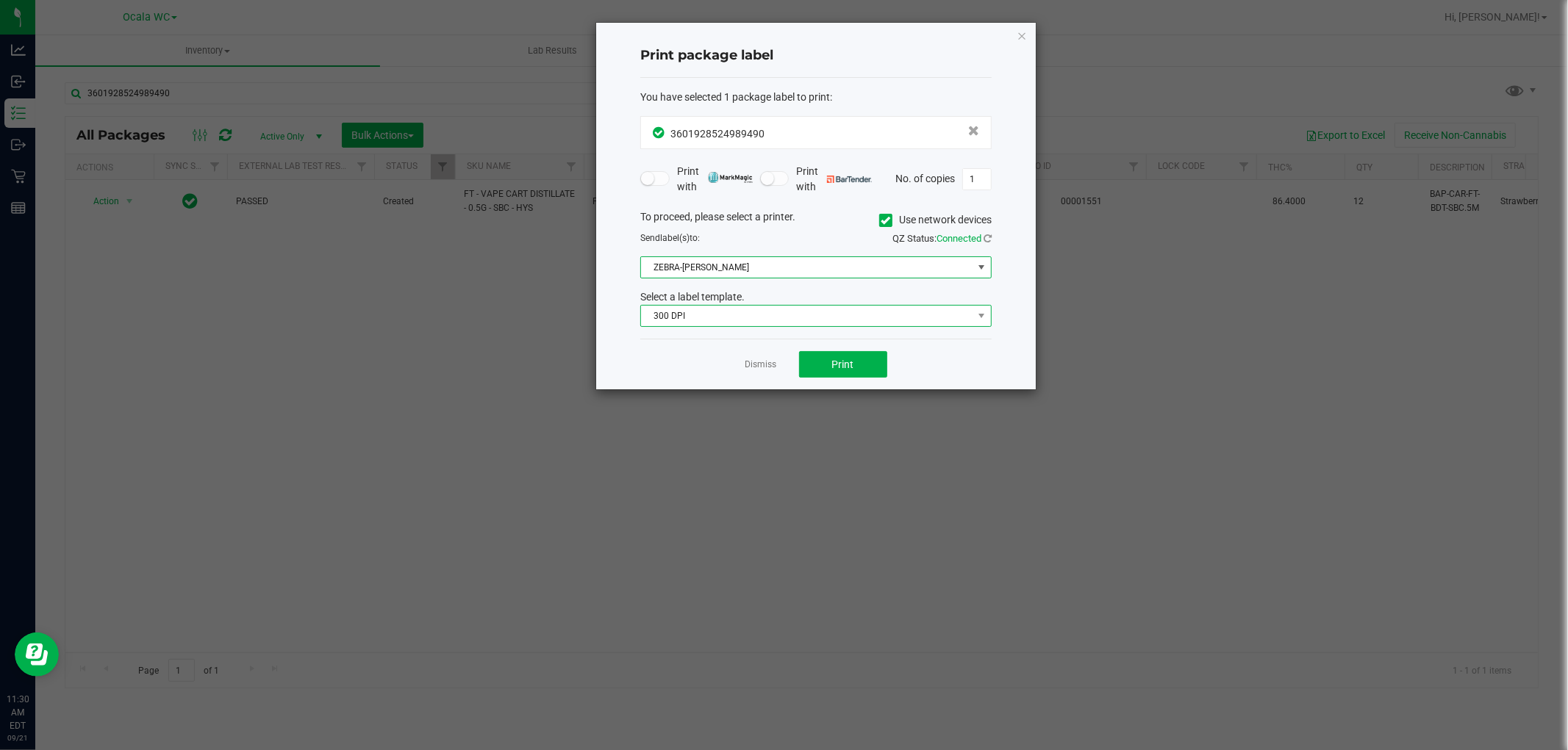
click at [762, 315] on span "300 DPI" at bounding box center [807, 316] width 332 height 21
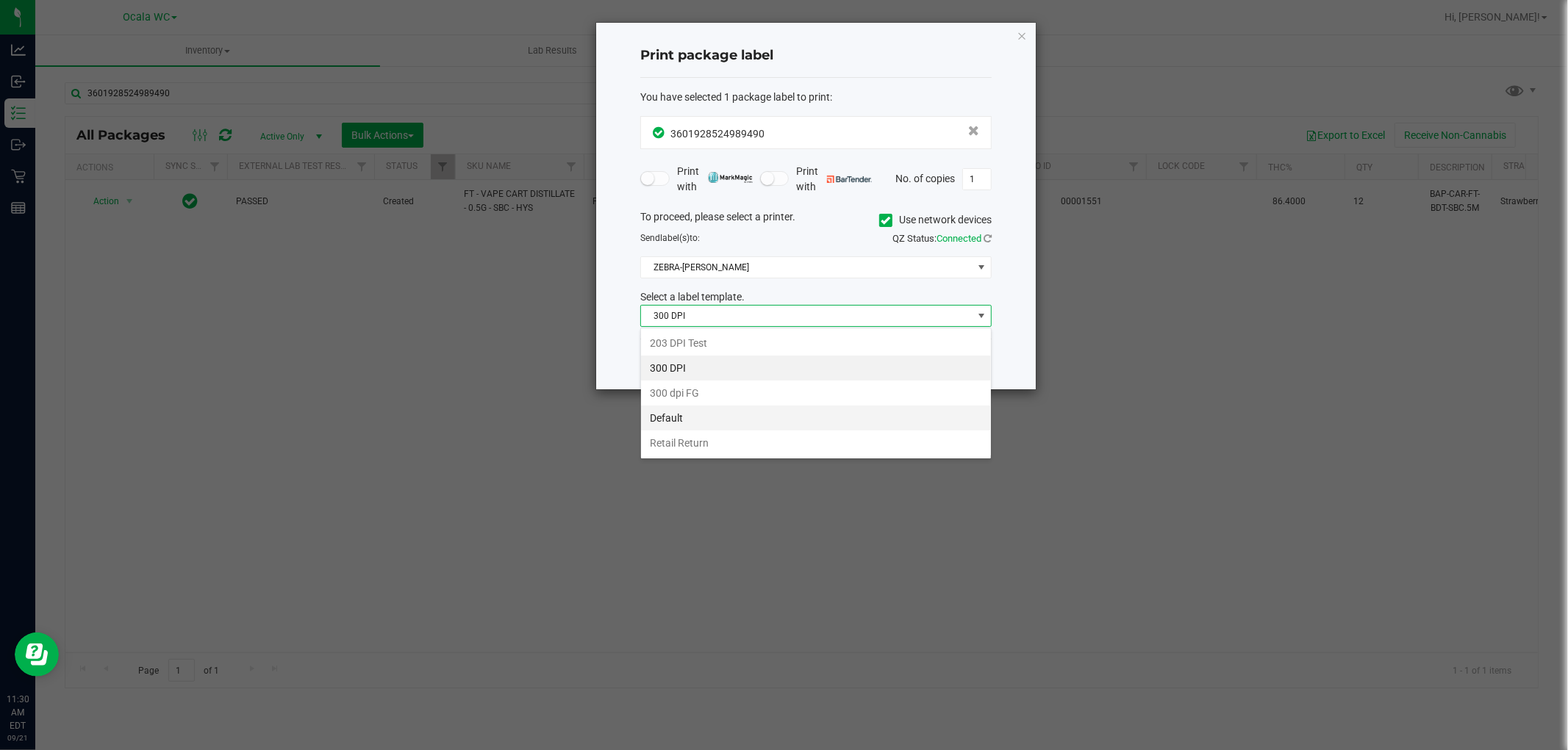
click at [692, 423] on li "Default" at bounding box center [815, 417] width 350 height 25
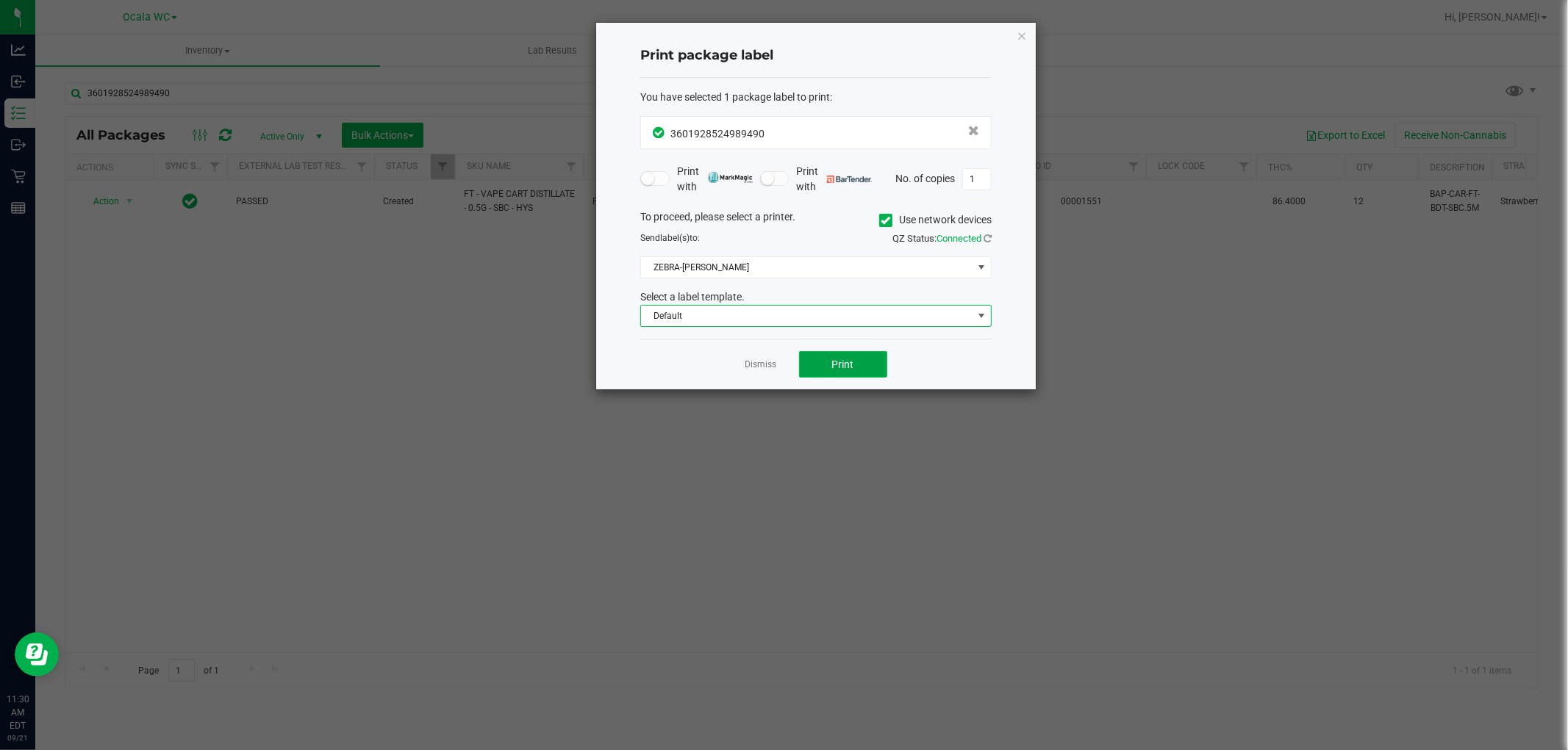
click at [870, 366] on button "Print" at bounding box center [843, 364] width 88 height 27
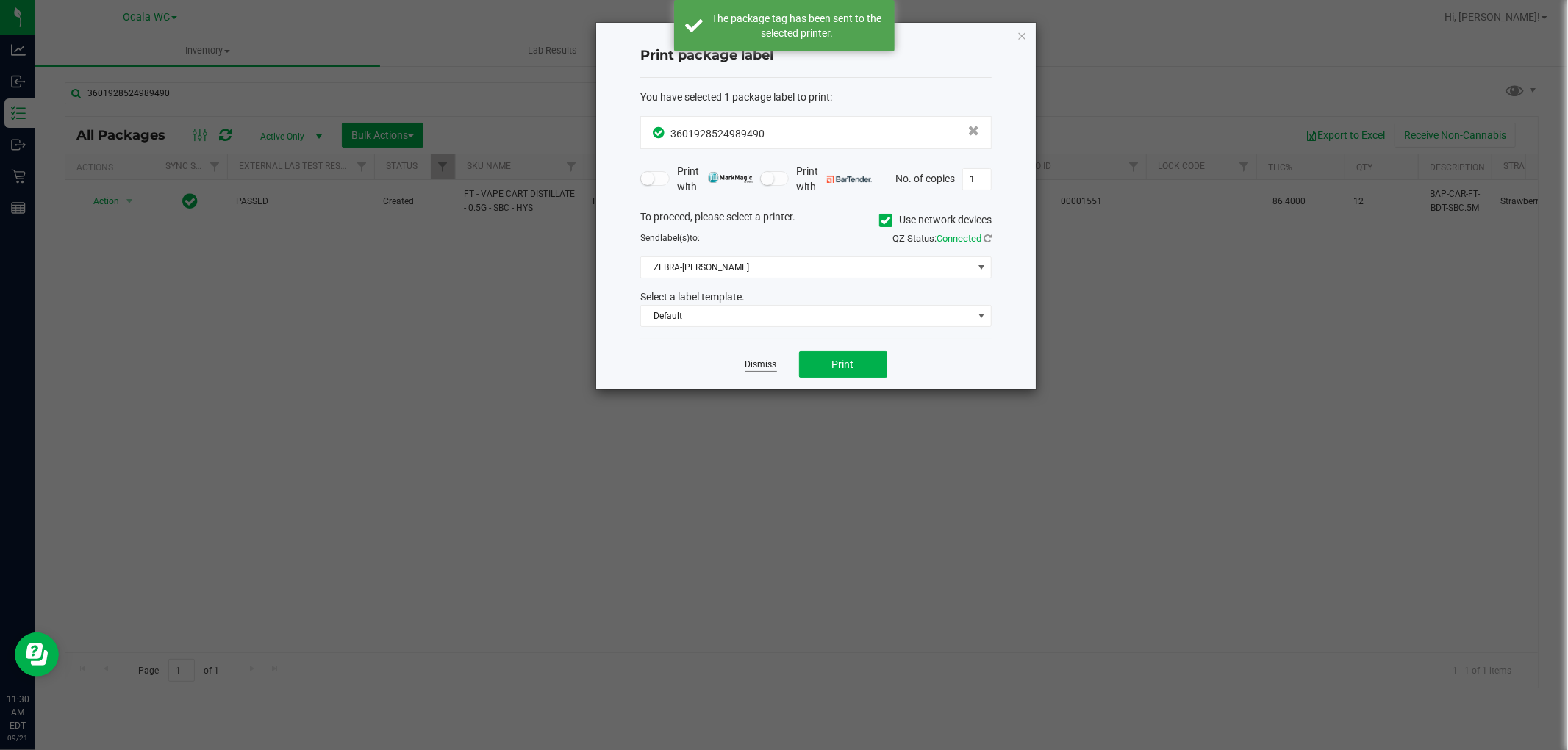
click at [760, 366] on link "Dismiss" at bounding box center [760, 364] width 32 height 13
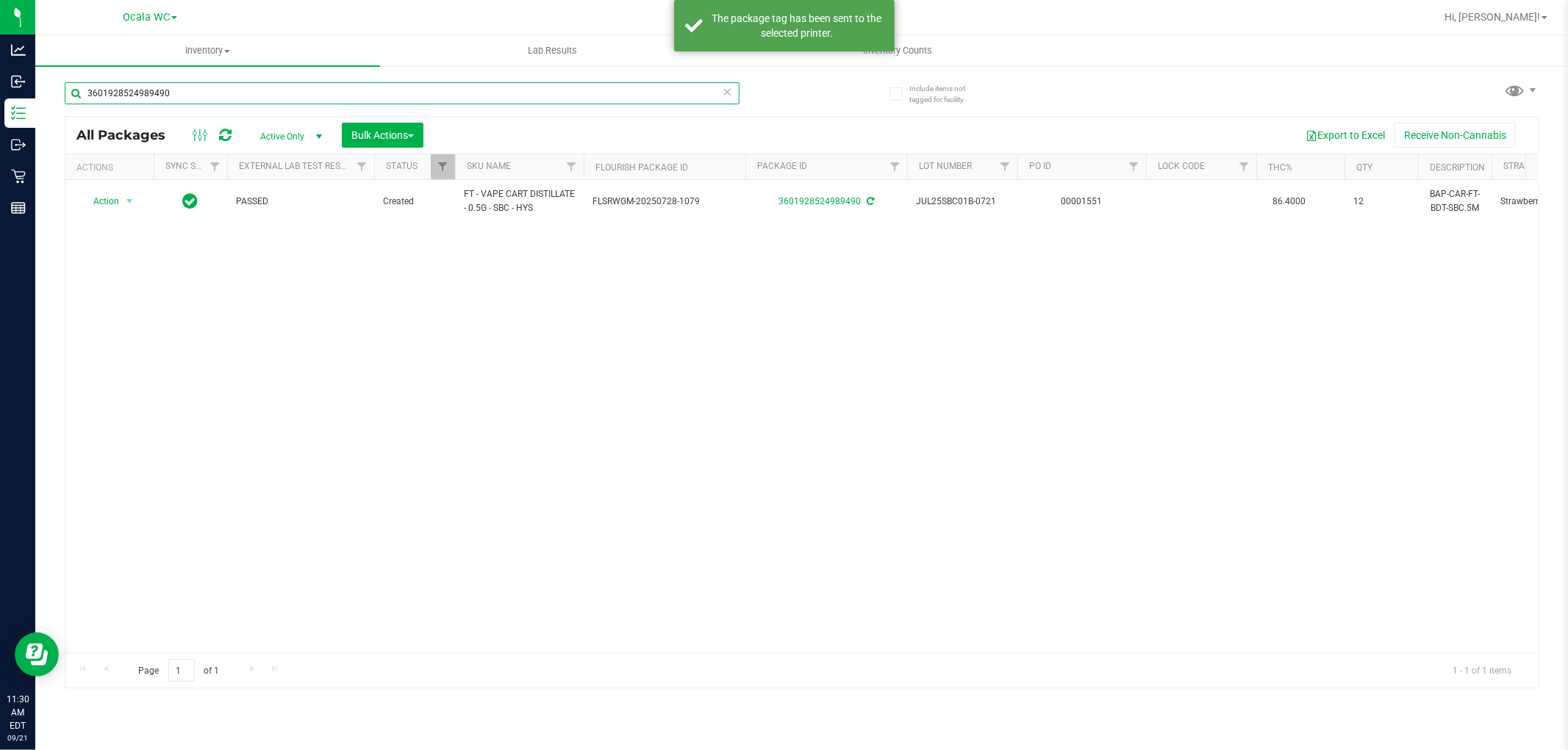
click at [186, 90] on input "3601928524989490" at bounding box center [402, 93] width 675 height 22
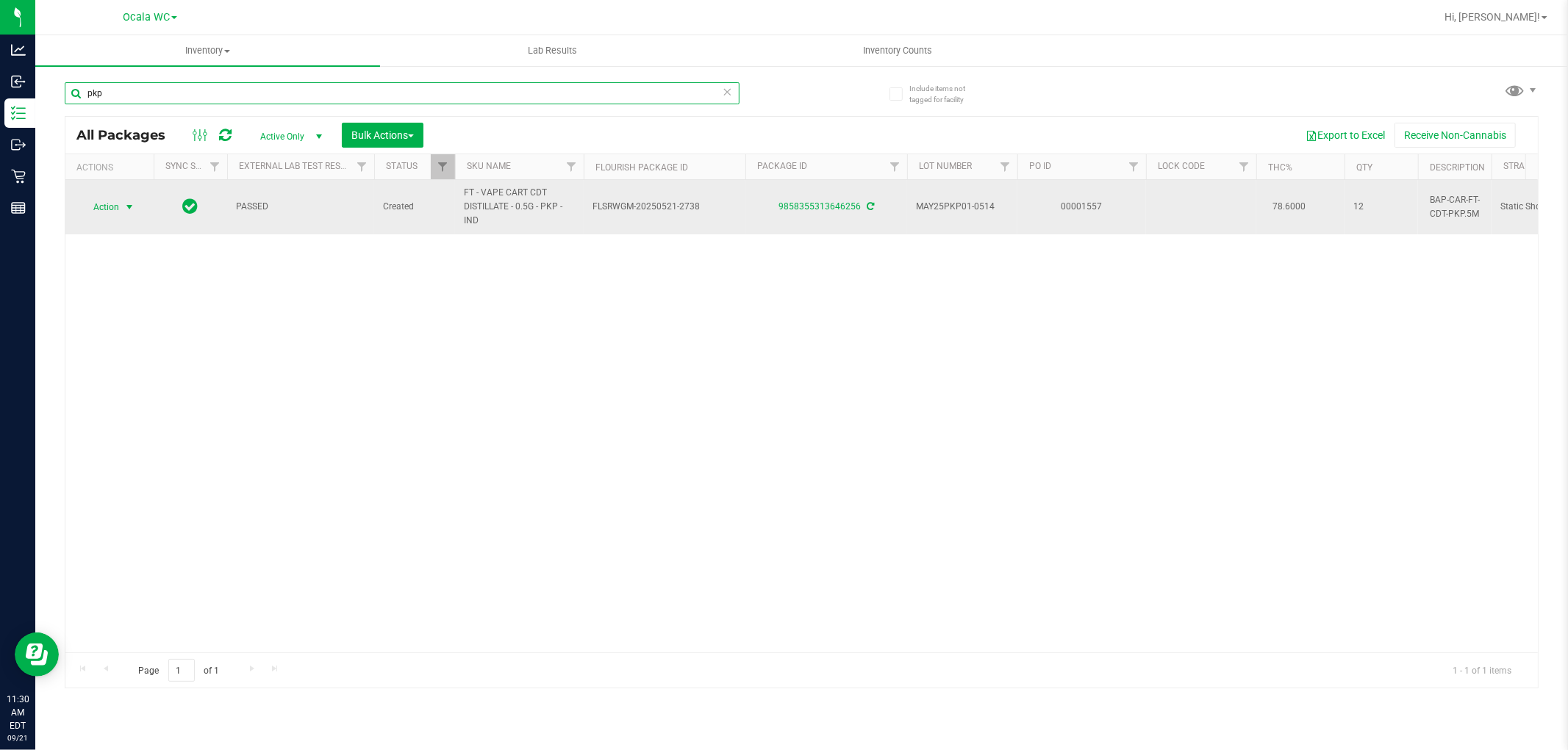
type input "pkp"
click at [111, 211] on span "Action" at bounding box center [100, 207] width 39 height 21
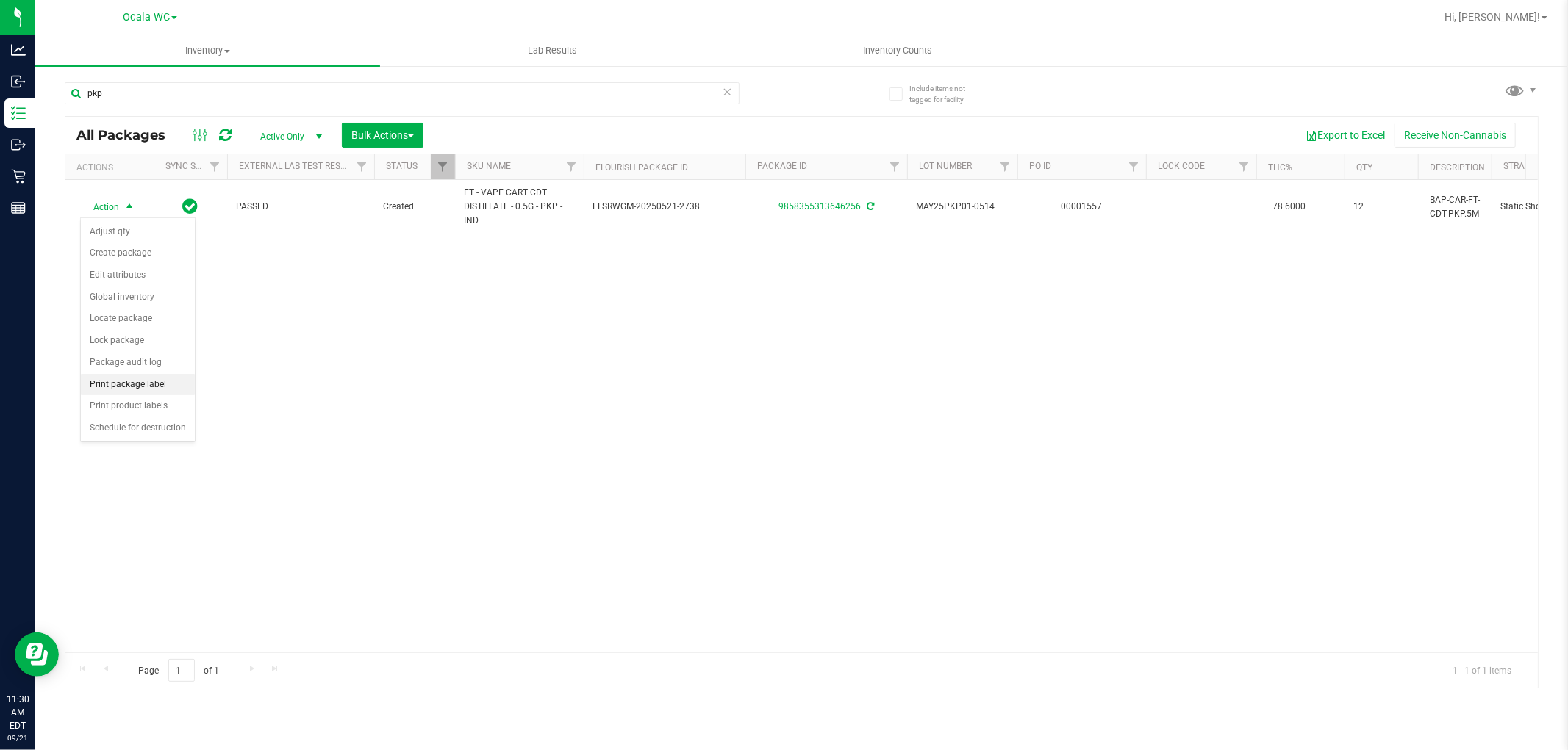
click at [157, 387] on li "Print package label" at bounding box center [138, 385] width 114 height 22
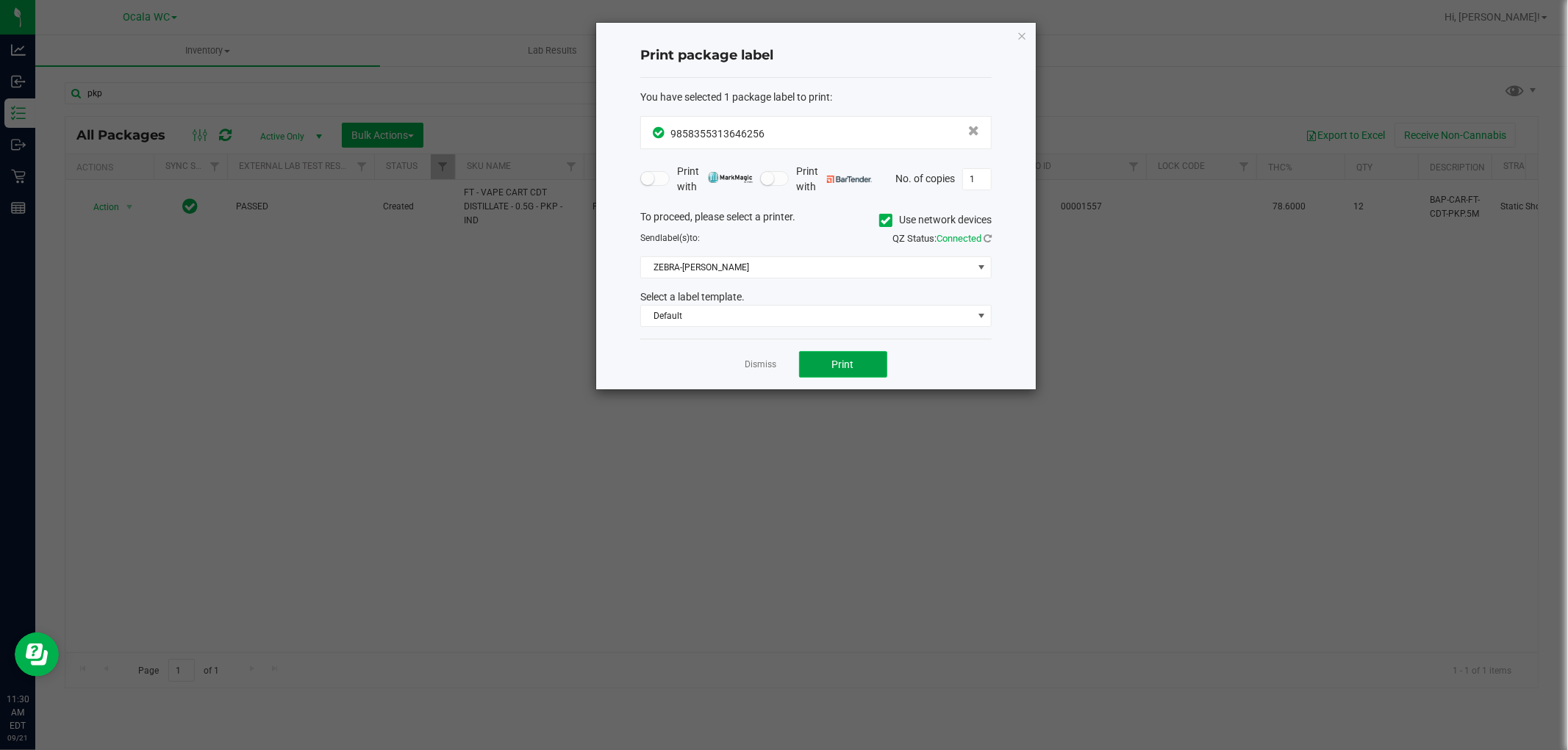
click at [833, 373] on button "Print" at bounding box center [843, 364] width 88 height 27
click at [760, 362] on link "Dismiss" at bounding box center [760, 364] width 32 height 13
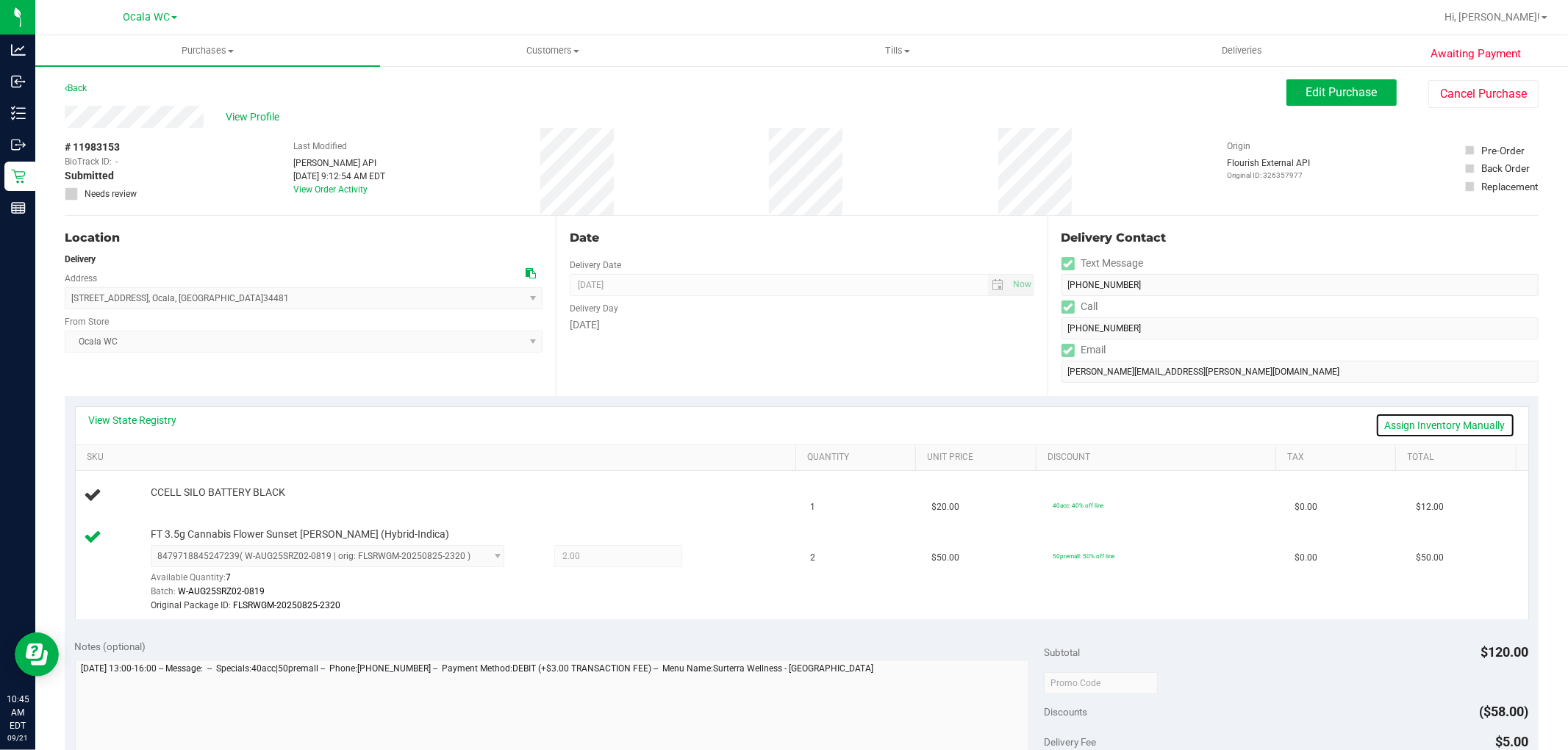
click at [1438, 422] on link "Assign Inventory Manually" at bounding box center [1445, 425] width 139 height 25
click at [201, 504] on div "Add Package" at bounding box center [470, 503] width 638 height 14
click at [186, 505] on link "Add Package" at bounding box center [177, 503] width 53 height 10
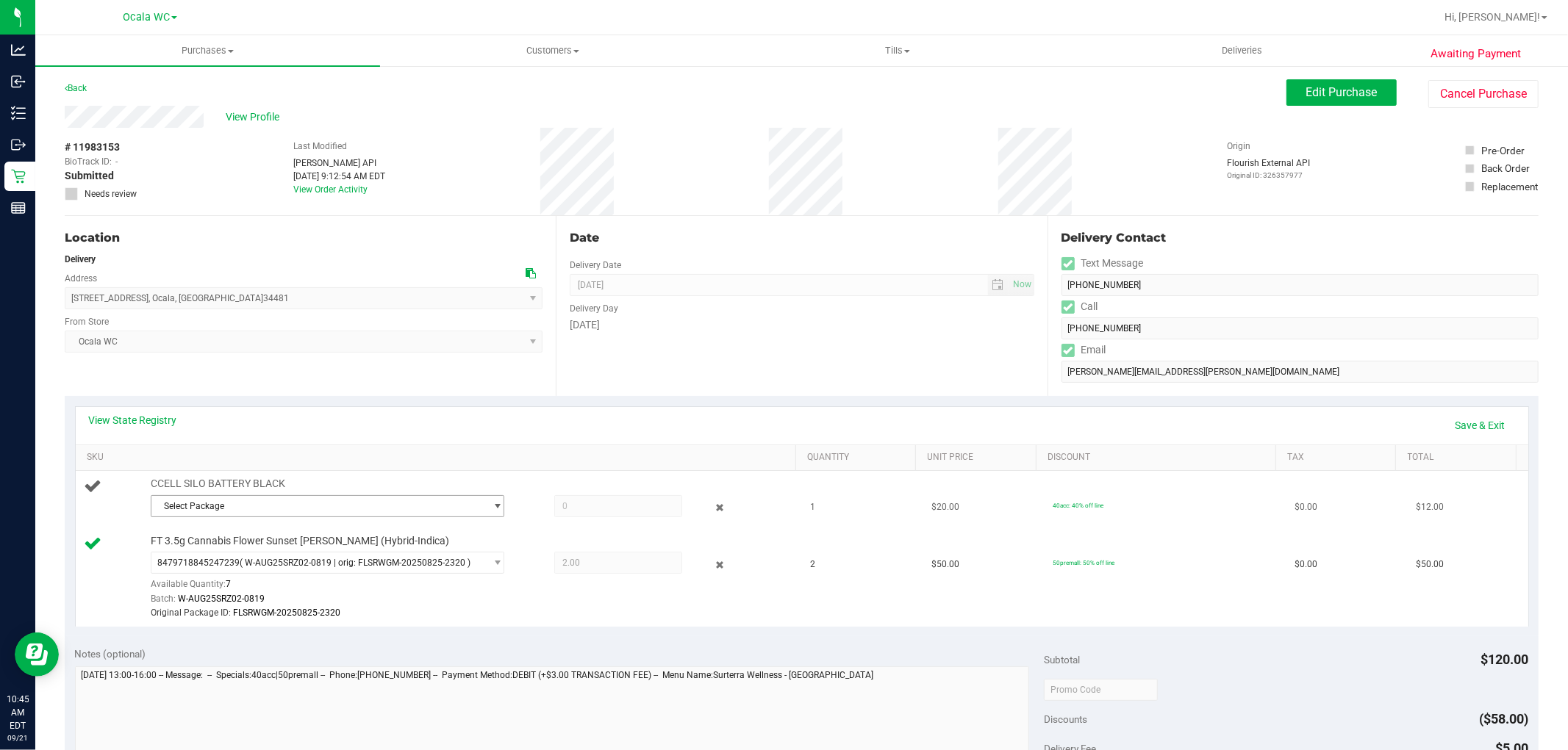
click at [247, 504] on span "Select Package" at bounding box center [318, 506] width 334 height 21
click at [232, 567] on span "7563057608709182" at bounding box center [200, 566] width 82 height 10
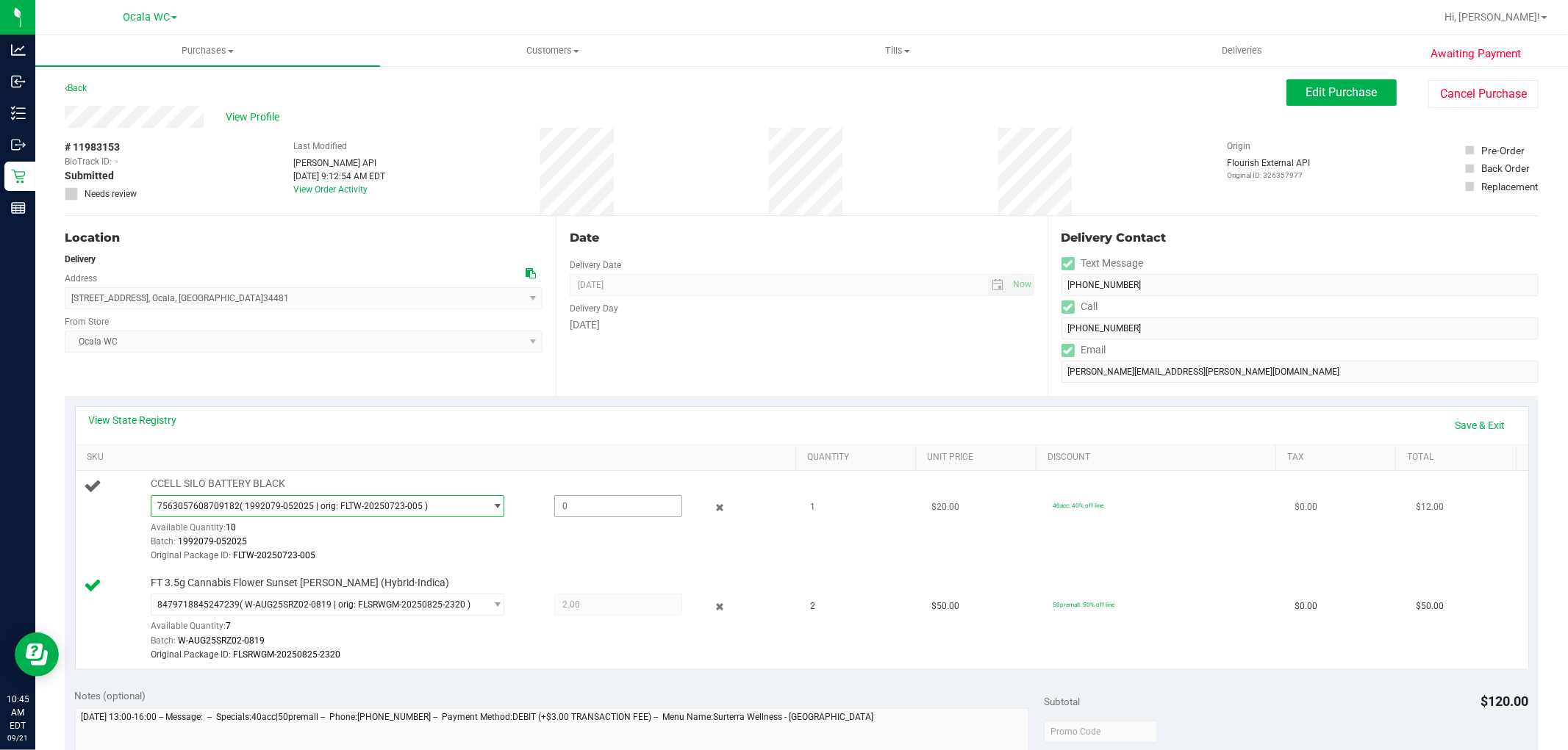
click at [583, 500] on span at bounding box center [618, 506] width 128 height 22
type input "1"
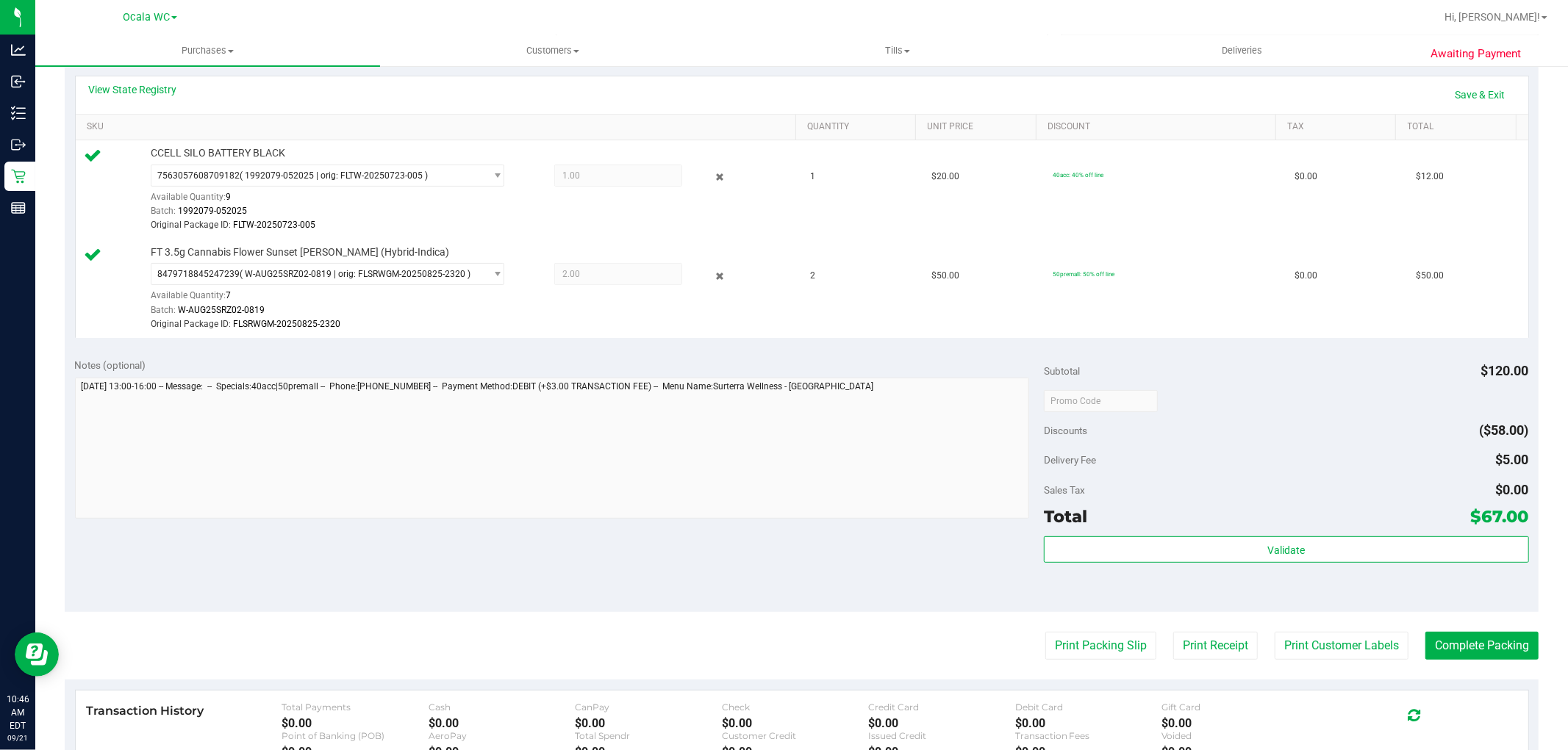
scroll to position [408, 0]
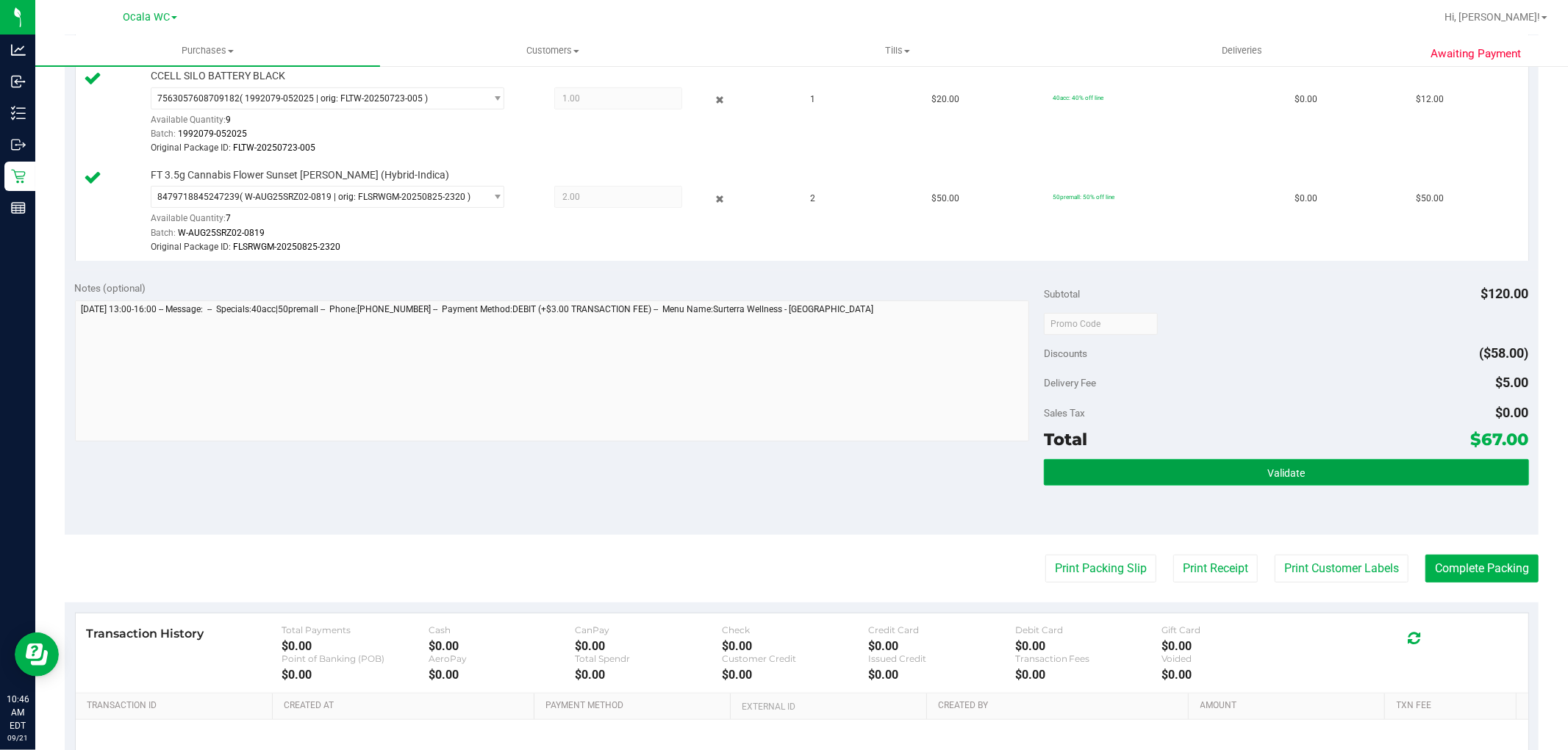
click at [1321, 480] on button "Validate" at bounding box center [1286, 472] width 484 height 27
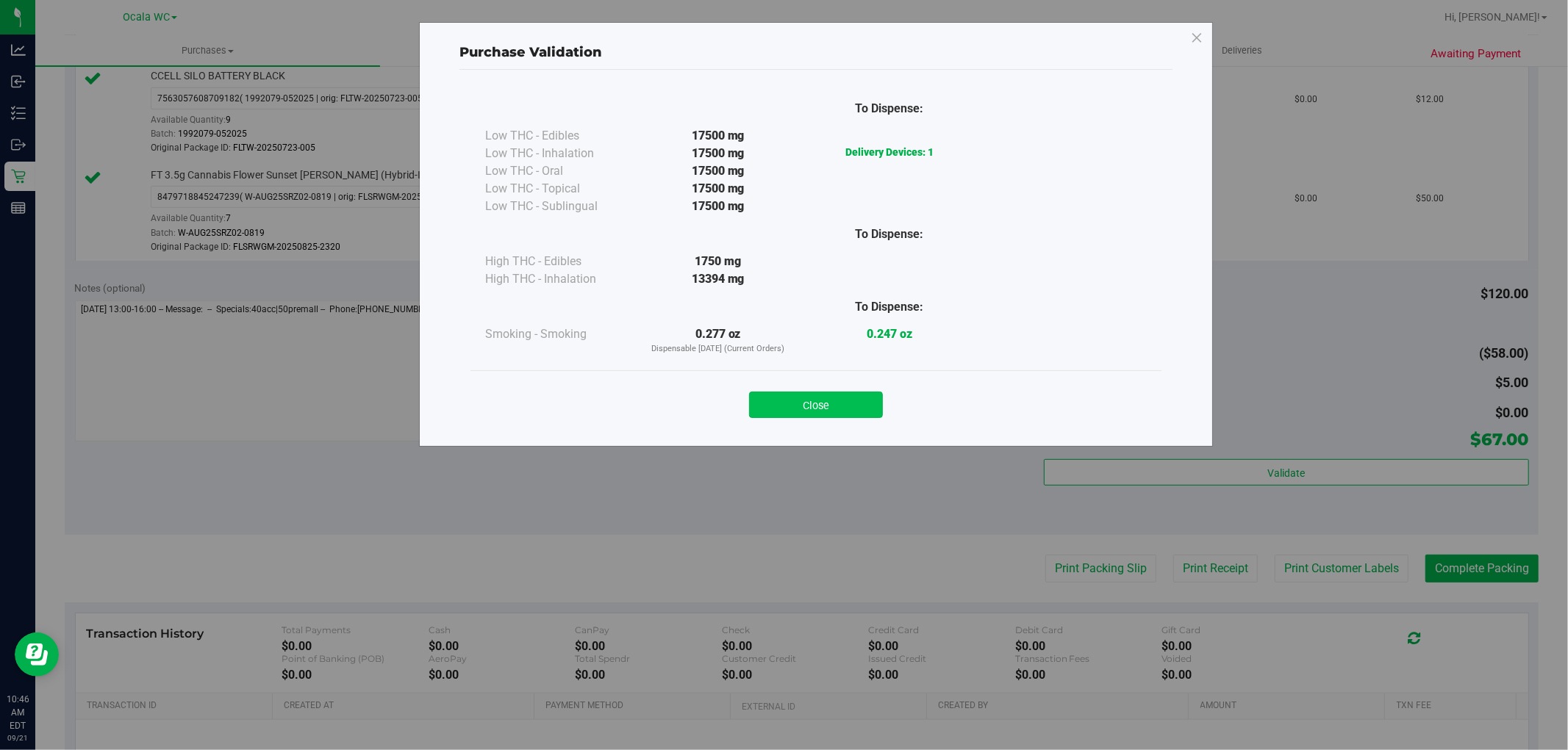
click at [791, 413] on button "Close" at bounding box center [816, 405] width 133 height 27
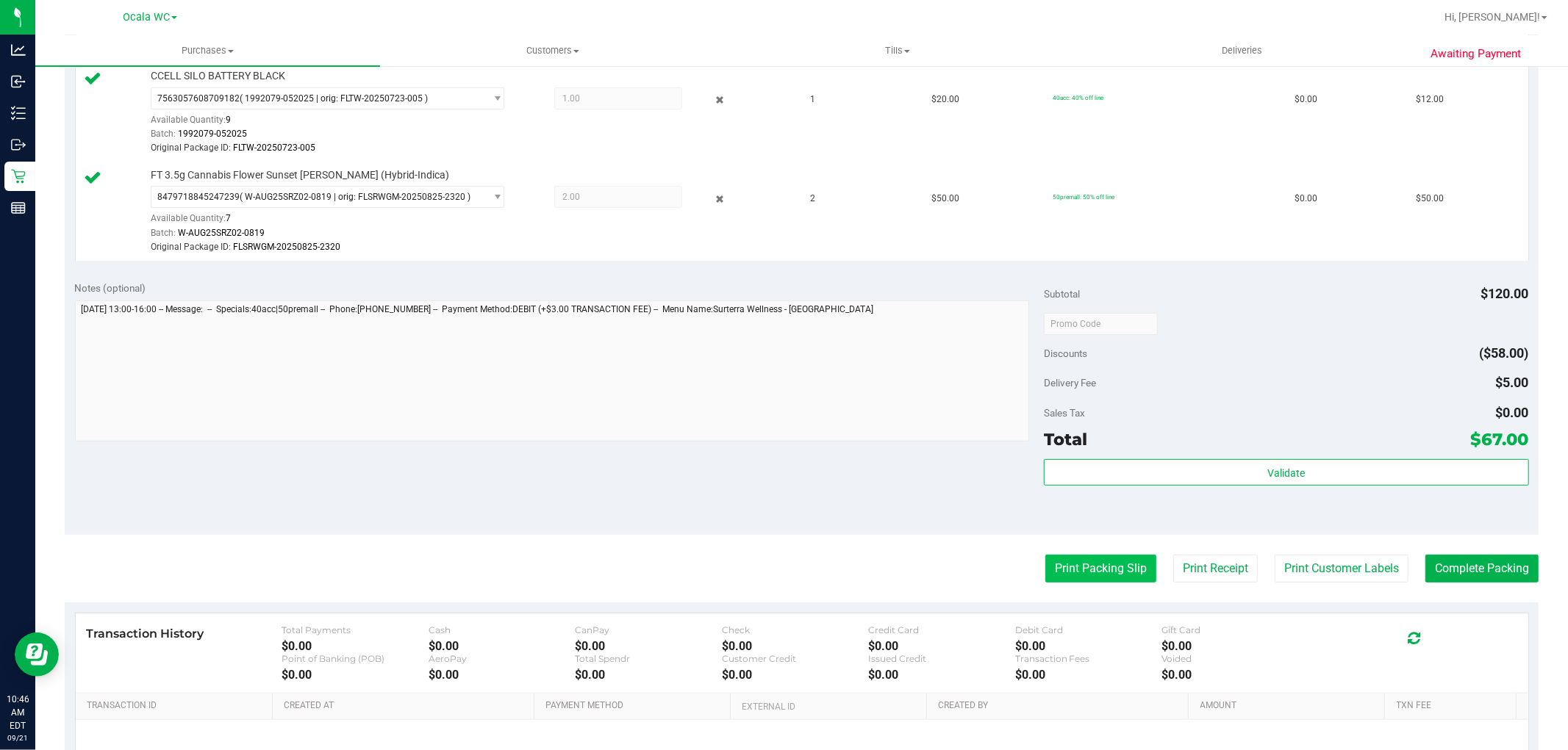
click at [1094, 570] on button "Print Packing Slip" at bounding box center [1101, 569] width 111 height 28
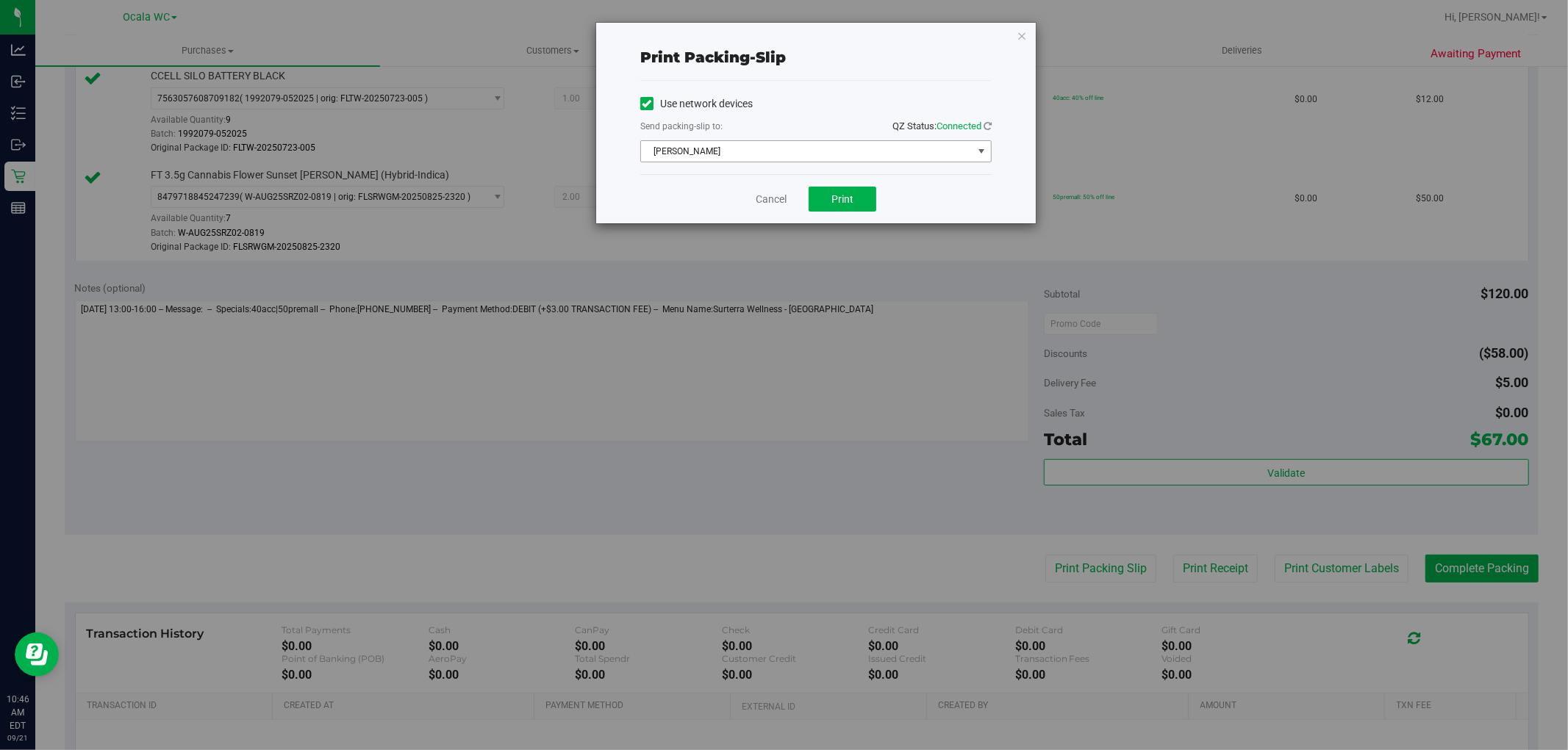
click at [670, 153] on span "BRAD-PITT" at bounding box center [807, 151] width 332 height 21
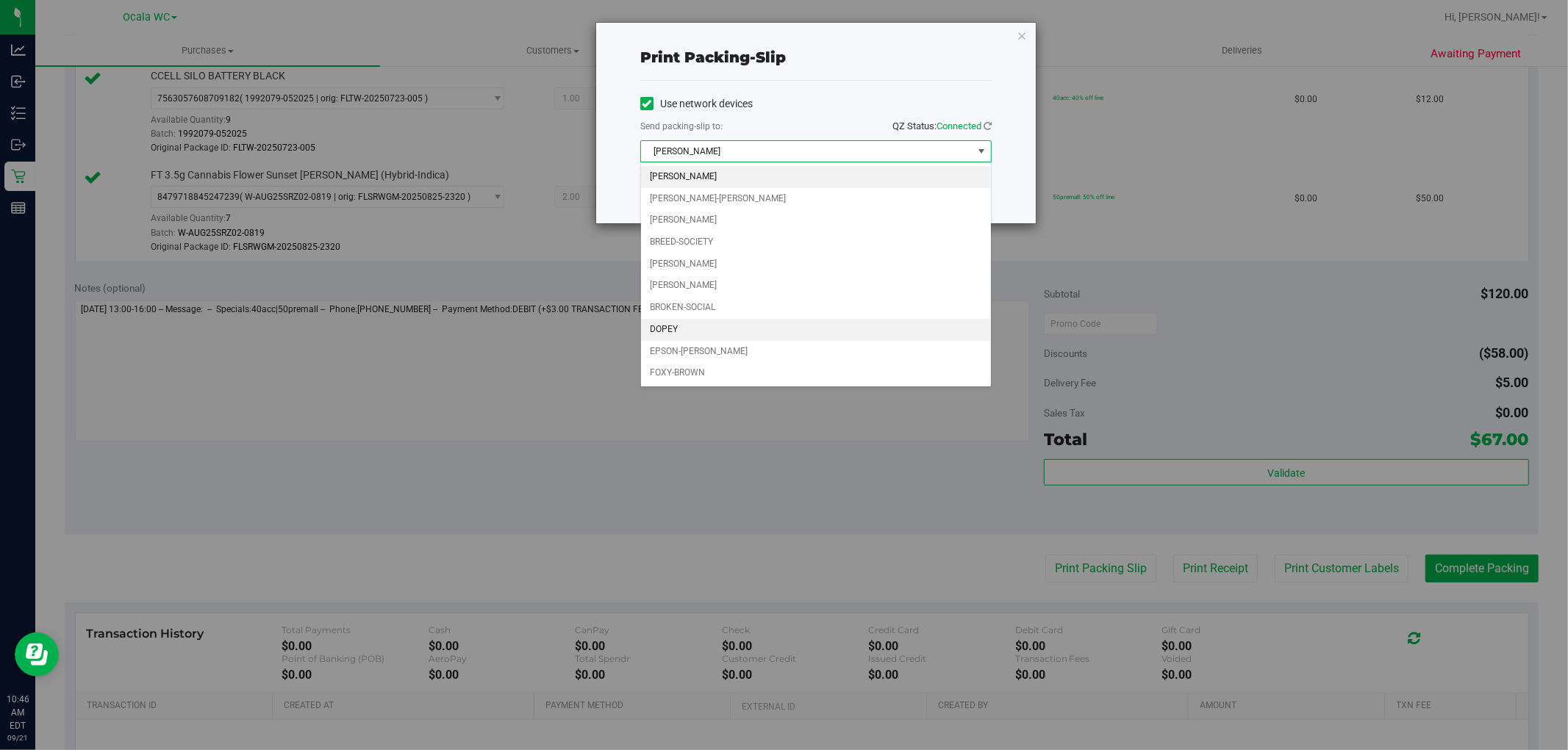
click at [691, 332] on li "DOPEY" at bounding box center [815, 330] width 350 height 22
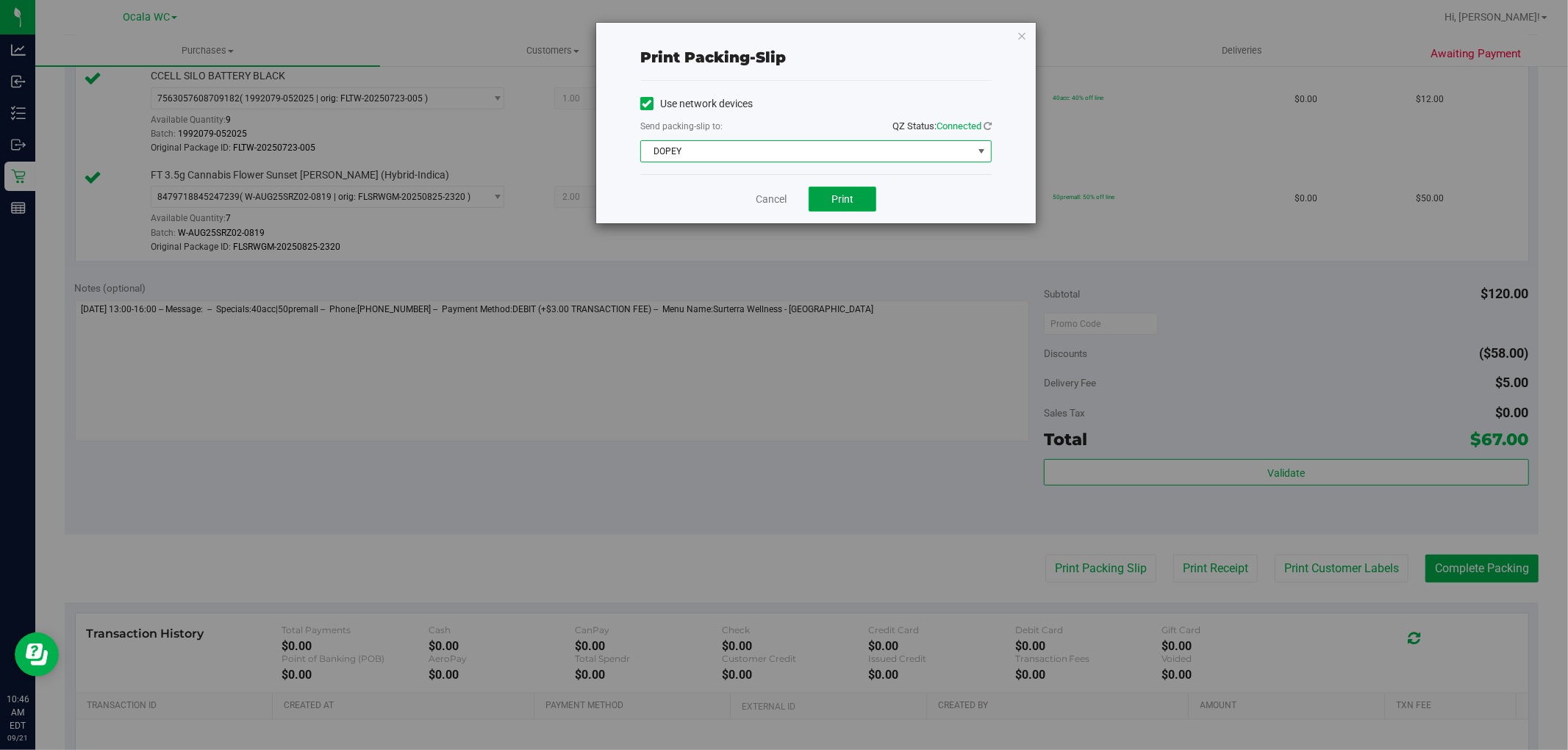
click at [847, 197] on span "Print" at bounding box center [843, 199] width 22 height 12
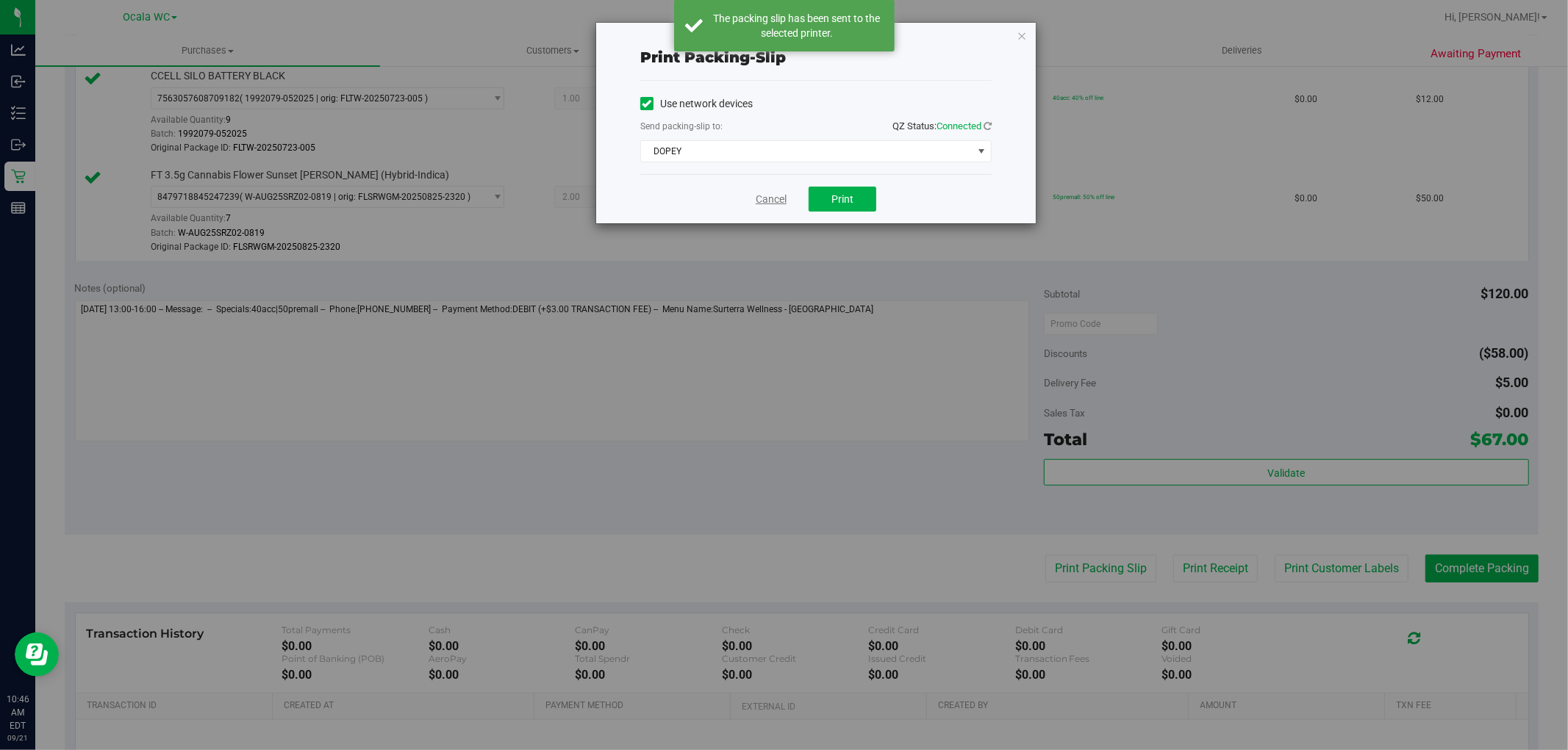
click at [779, 206] on link "Cancel" at bounding box center [771, 199] width 31 height 15
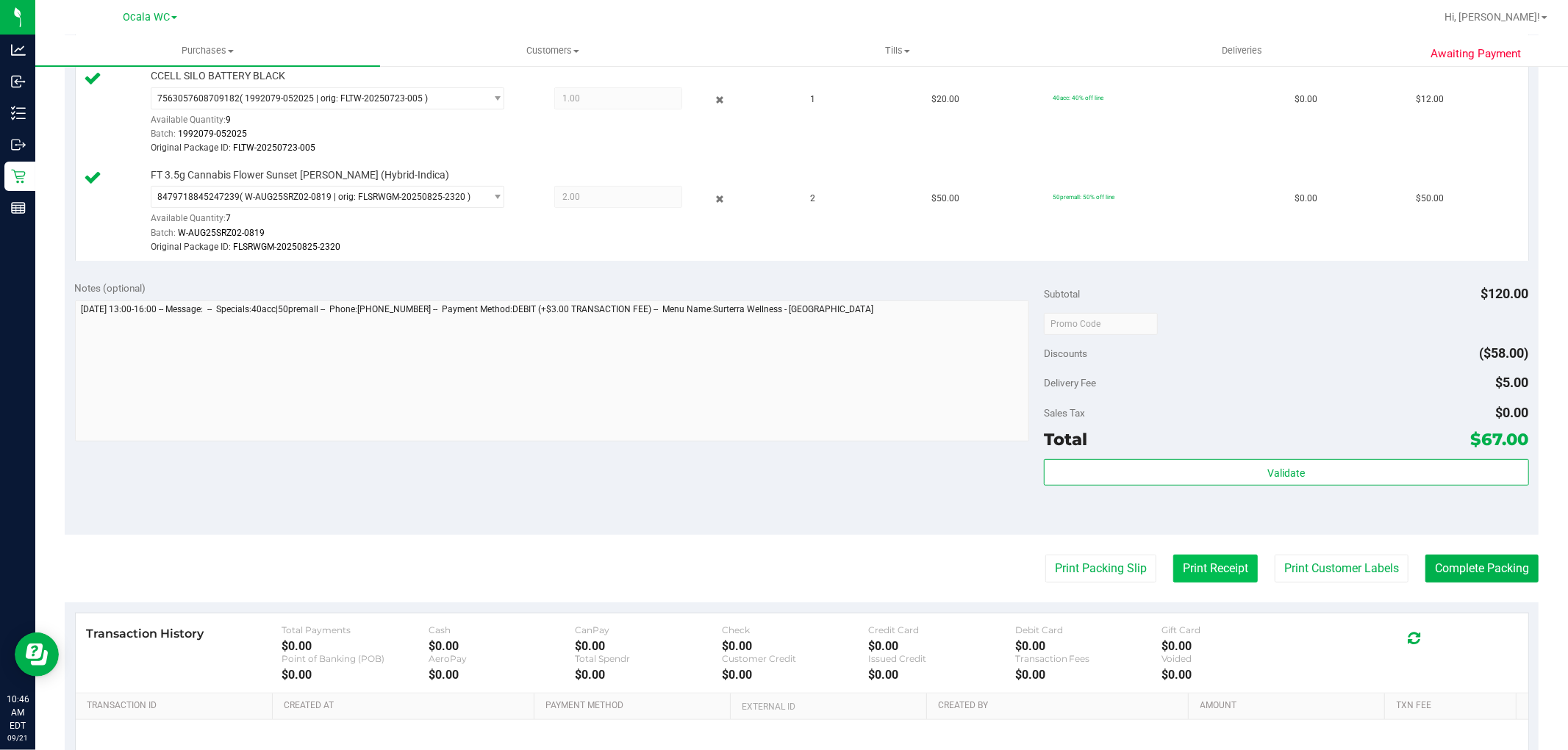
click at [1183, 570] on button "Print Receipt" at bounding box center [1215, 569] width 85 height 28
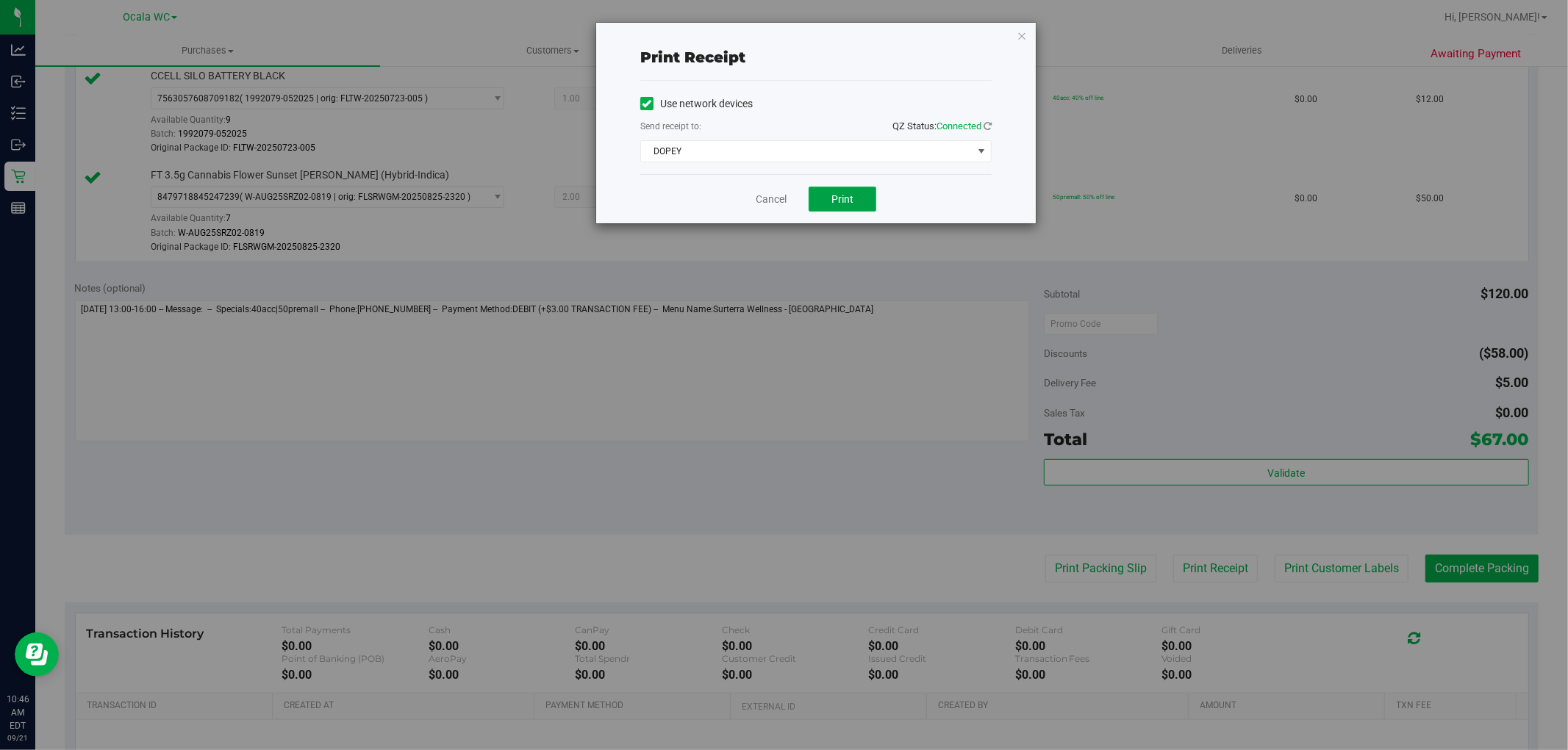
click at [828, 194] on button "Print" at bounding box center [842, 198] width 68 height 25
click at [768, 196] on link "Cancel" at bounding box center [771, 199] width 31 height 15
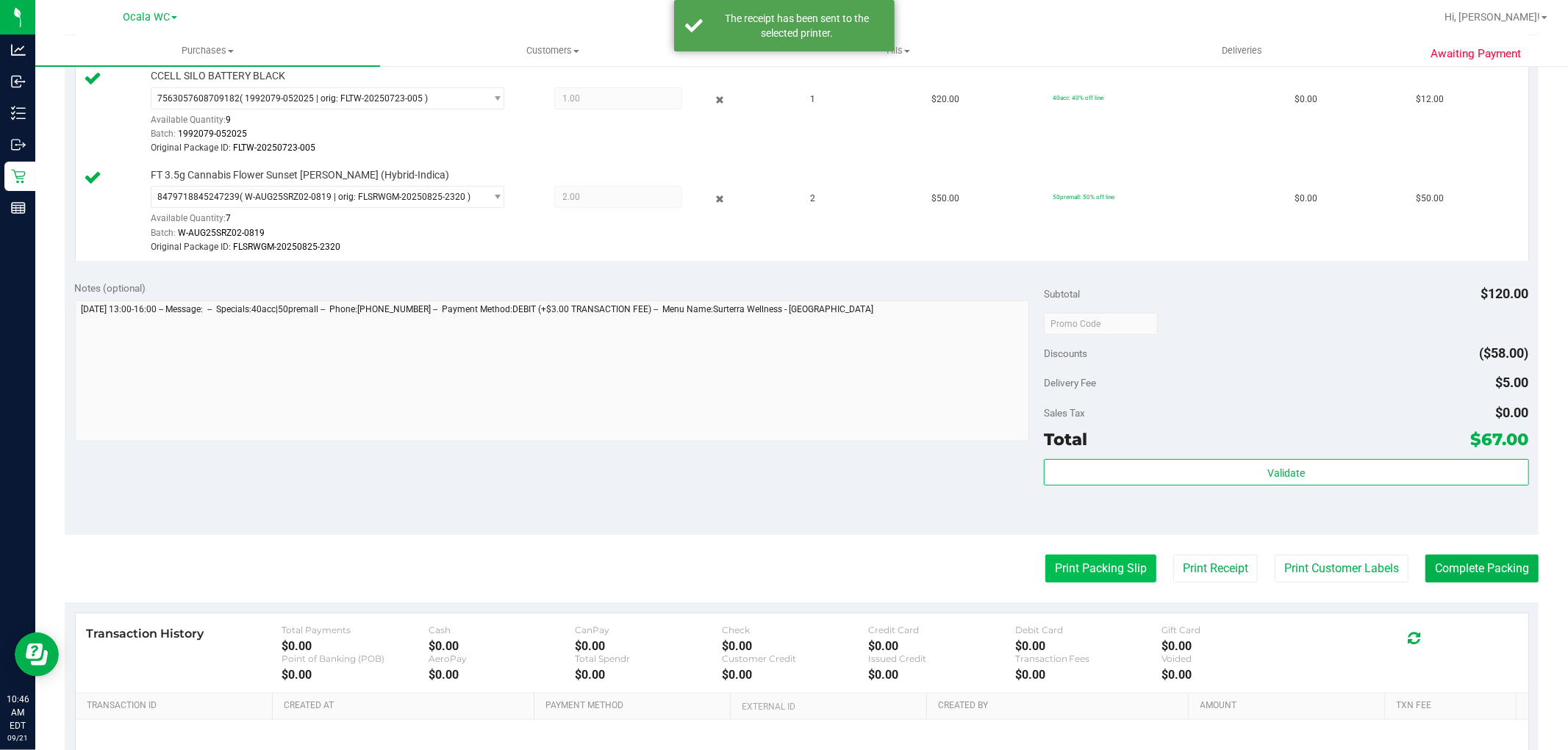
click at [1090, 571] on button "Print Packing Slip" at bounding box center [1101, 569] width 111 height 28
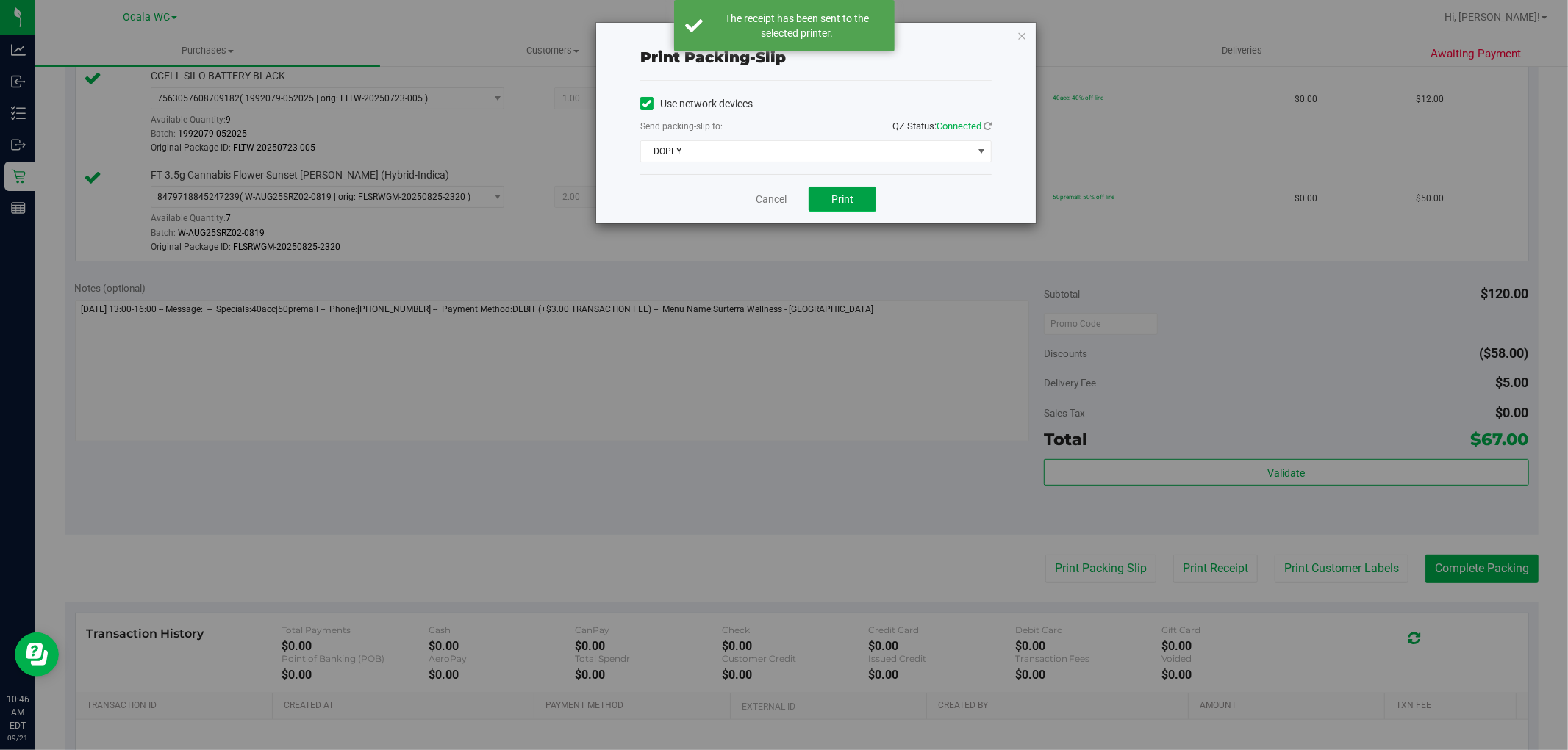
click at [854, 196] on span "Print" at bounding box center [843, 199] width 22 height 12
click at [758, 198] on link "Cancel" at bounding box center [771, 199] width 31 height 15
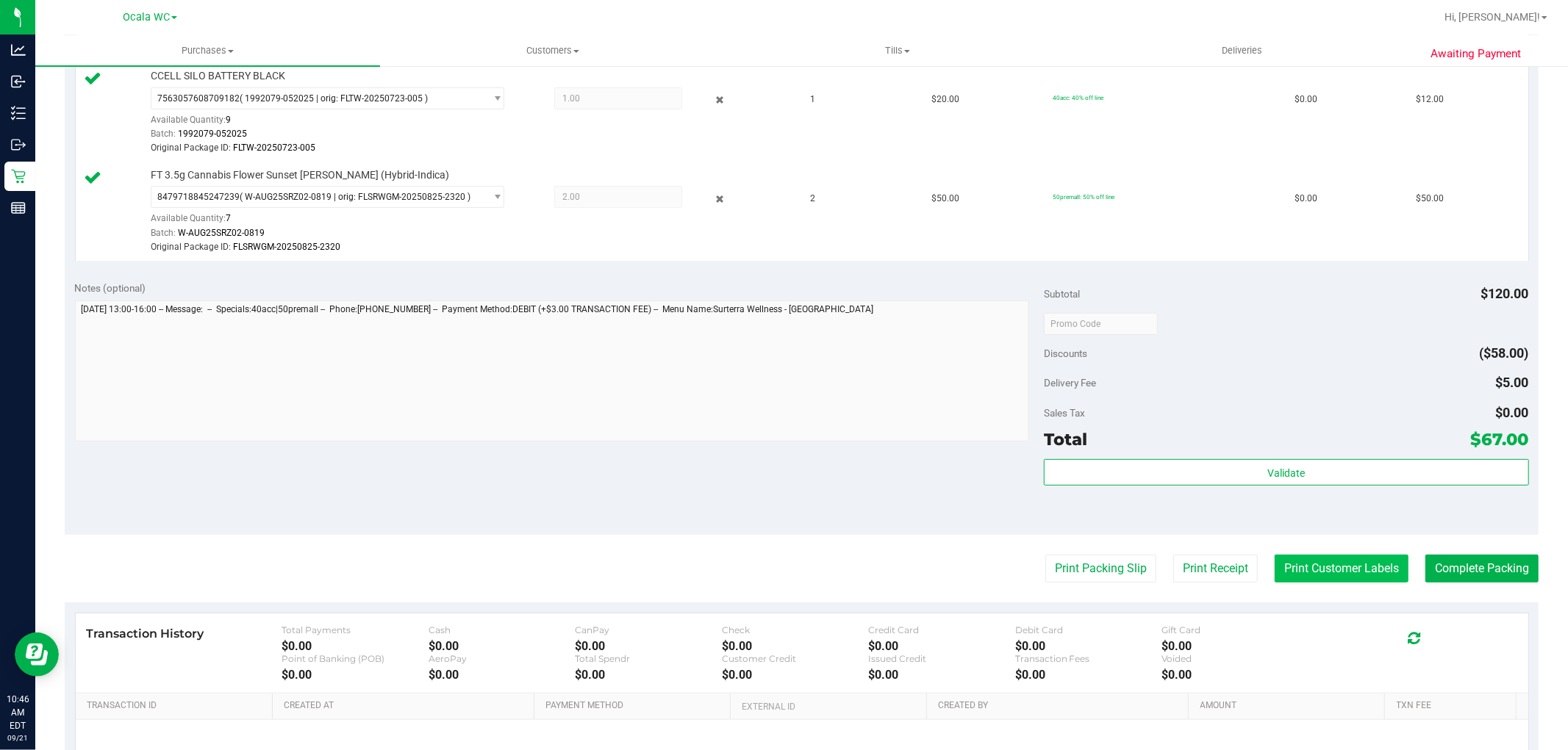
click at [1309, 578] on button "Print Customer Labels" at bounding box center [1341, 569] width 133 height 28
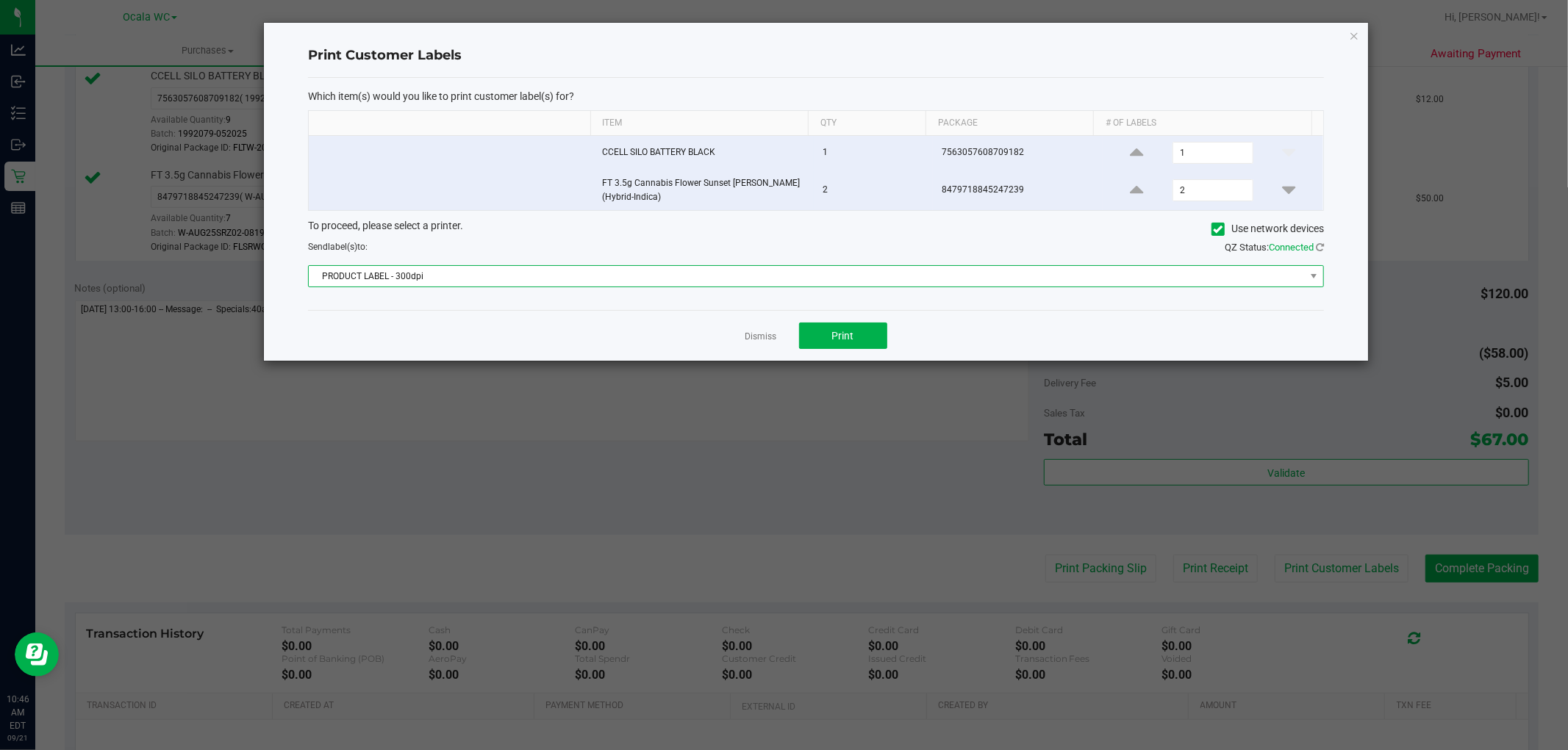
click at [549, 280] on span "PRODUCT LABEL - 300dpi" at bounding box center [807, 276] width 996 height 21
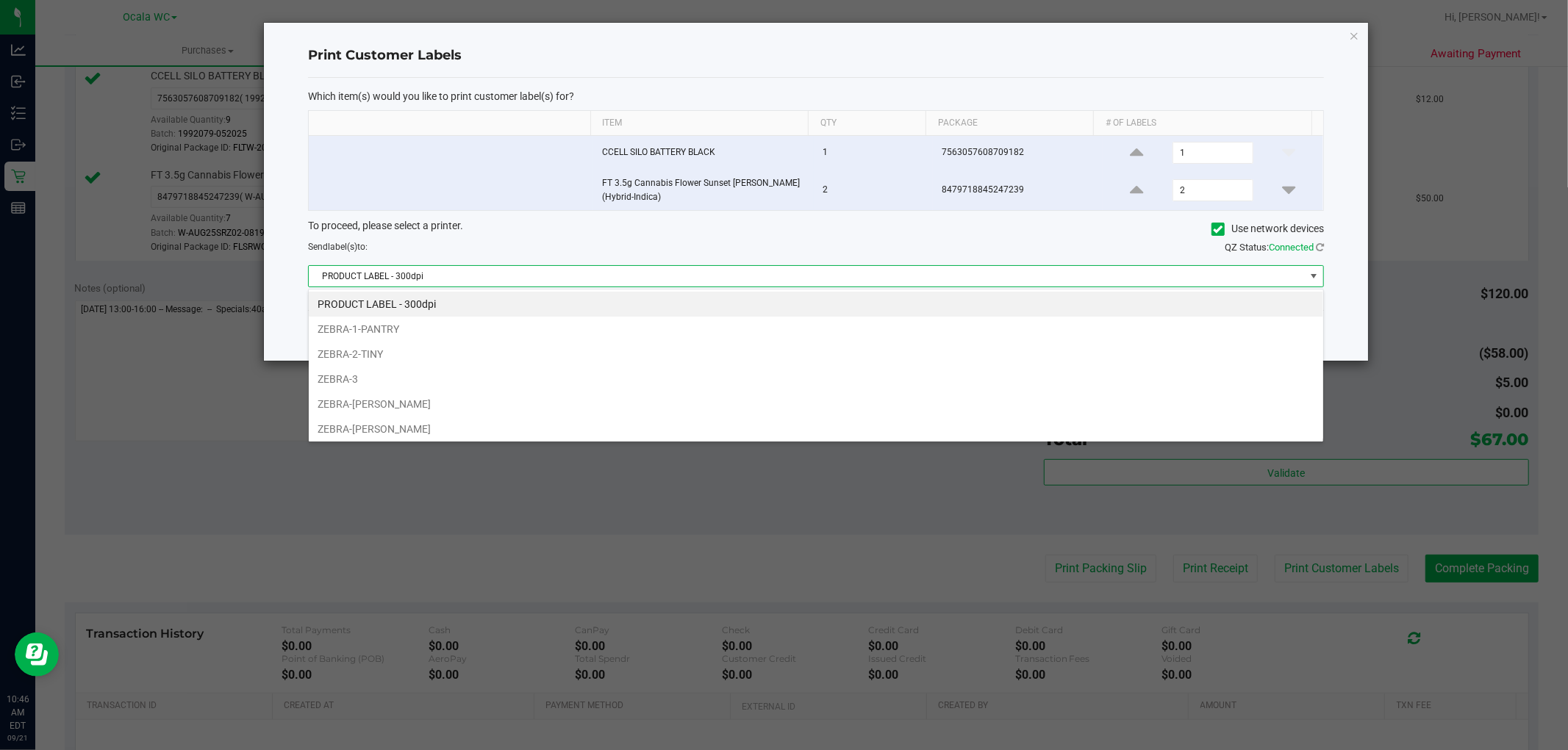
scroll to position [22, 1015]
click at [393, 443] on ngb-modal-window "Print Customer Labels Which item(s) would you like to print customer label(s) f…" at bounding box center [790, 375] width 1579 height 750
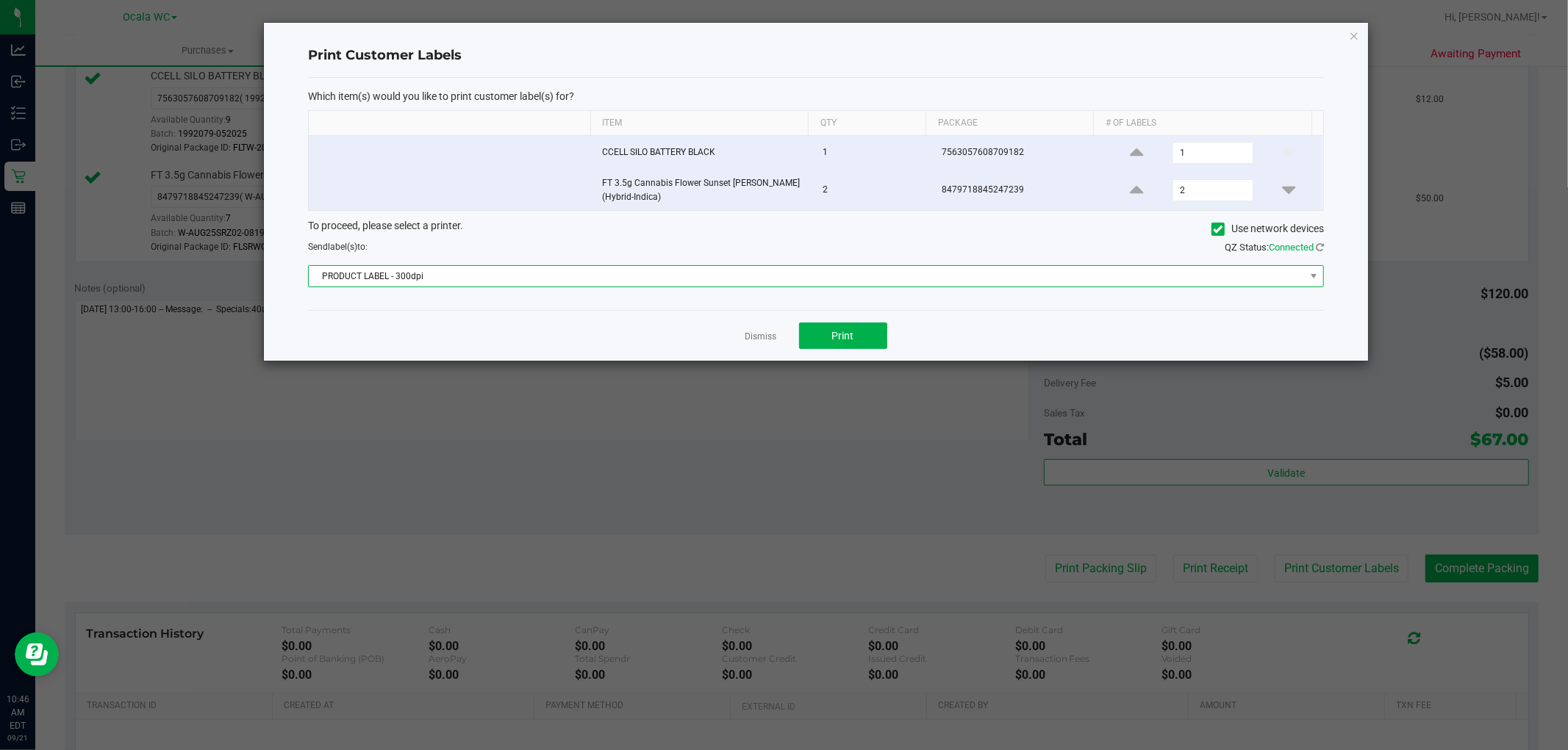
click at [615, 281] on span "PRODUCT LABEL - 300dpi" at bounding box center [807, 276] width 996 height 21
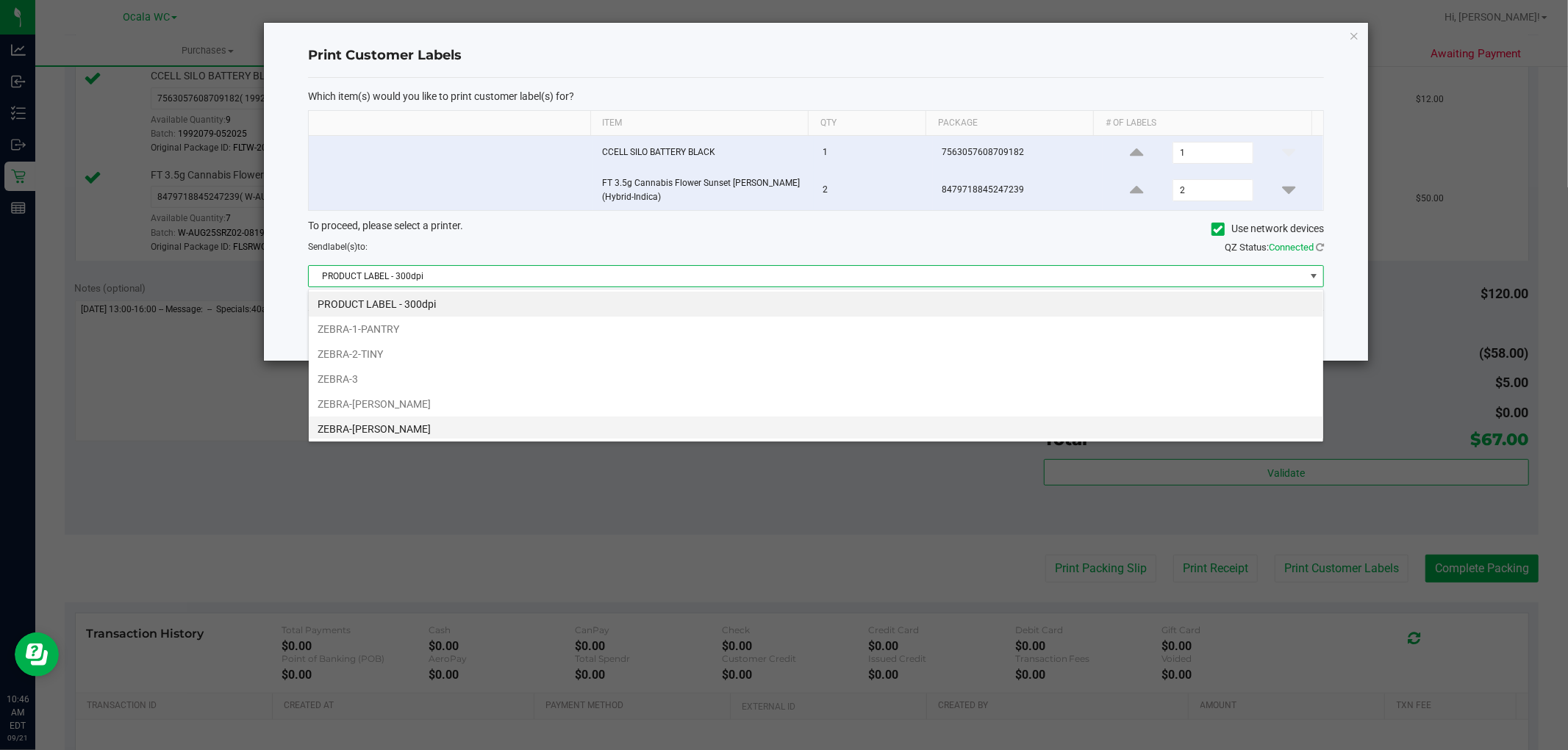
click at [402, 428] on li "ZEBRA-GROVER" at bounding box center [816, 428] width 1015 height 25
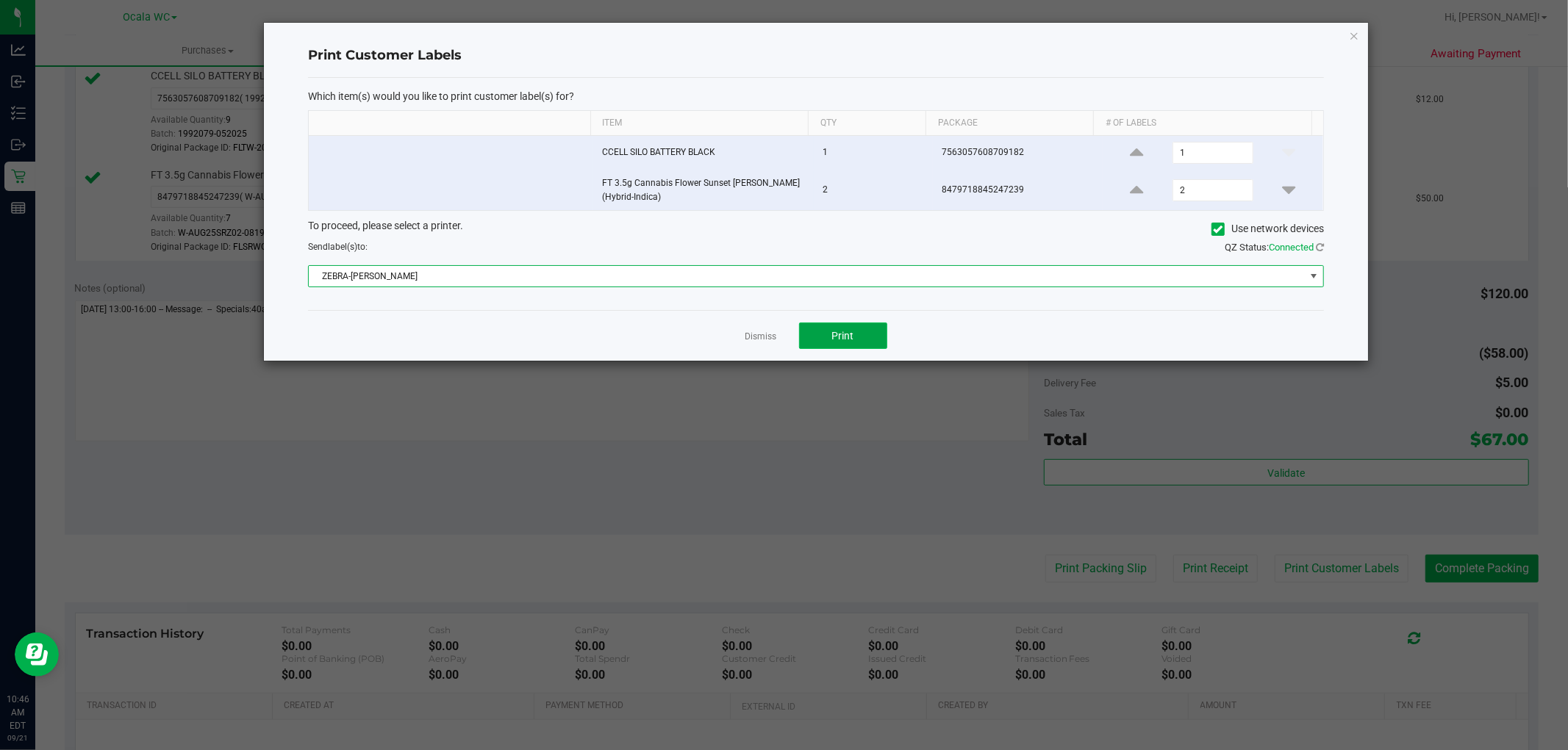
click at [845, 340] on span "Print" at bounding box center [843, 336] width 22 height 12
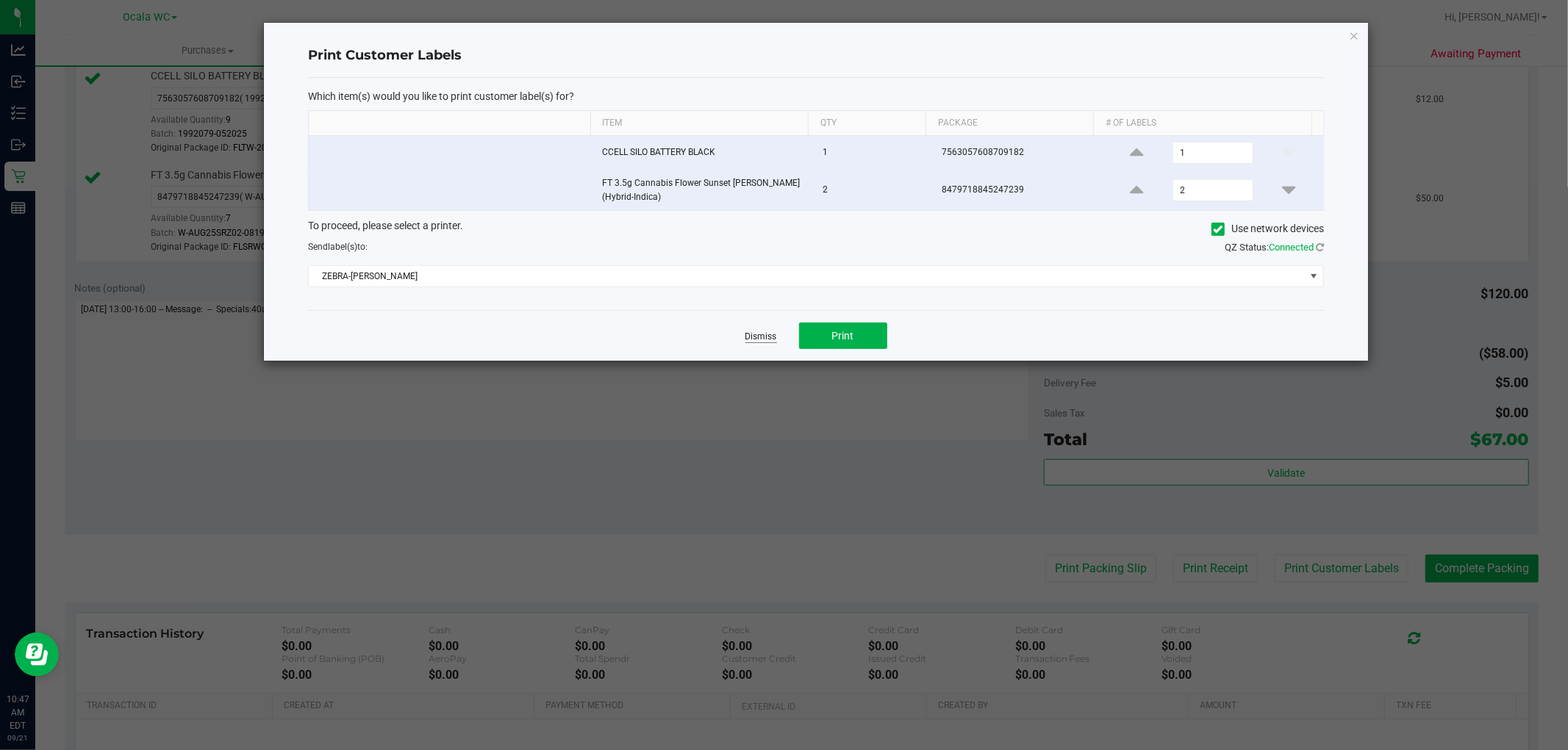
click at [748, 340] on link "Dismiss" at bounding box center [760, 337] width 32 height 13
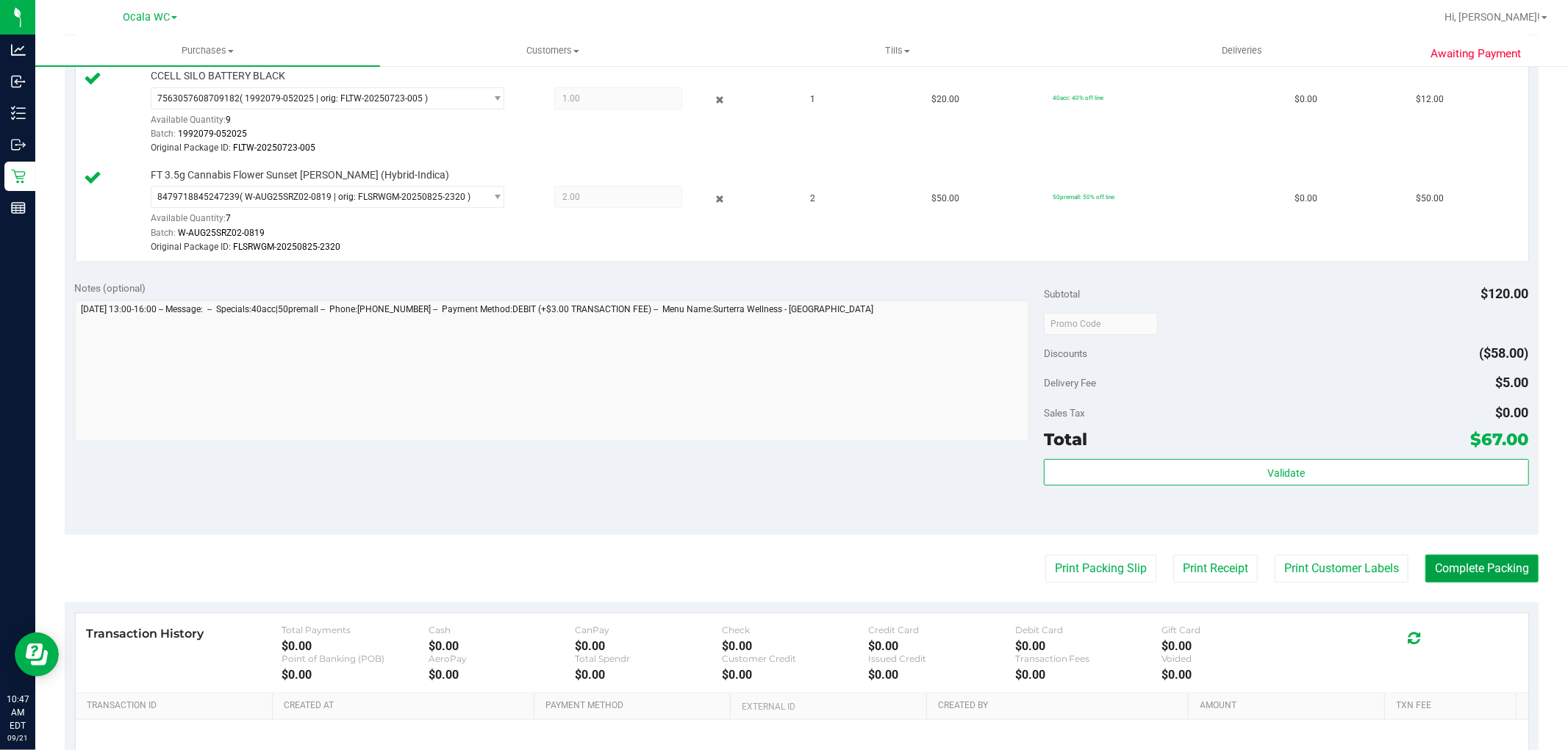
click at [1459, 566] on button "Complete Packing" at bounding box center [1482, 569] width 113 height 28
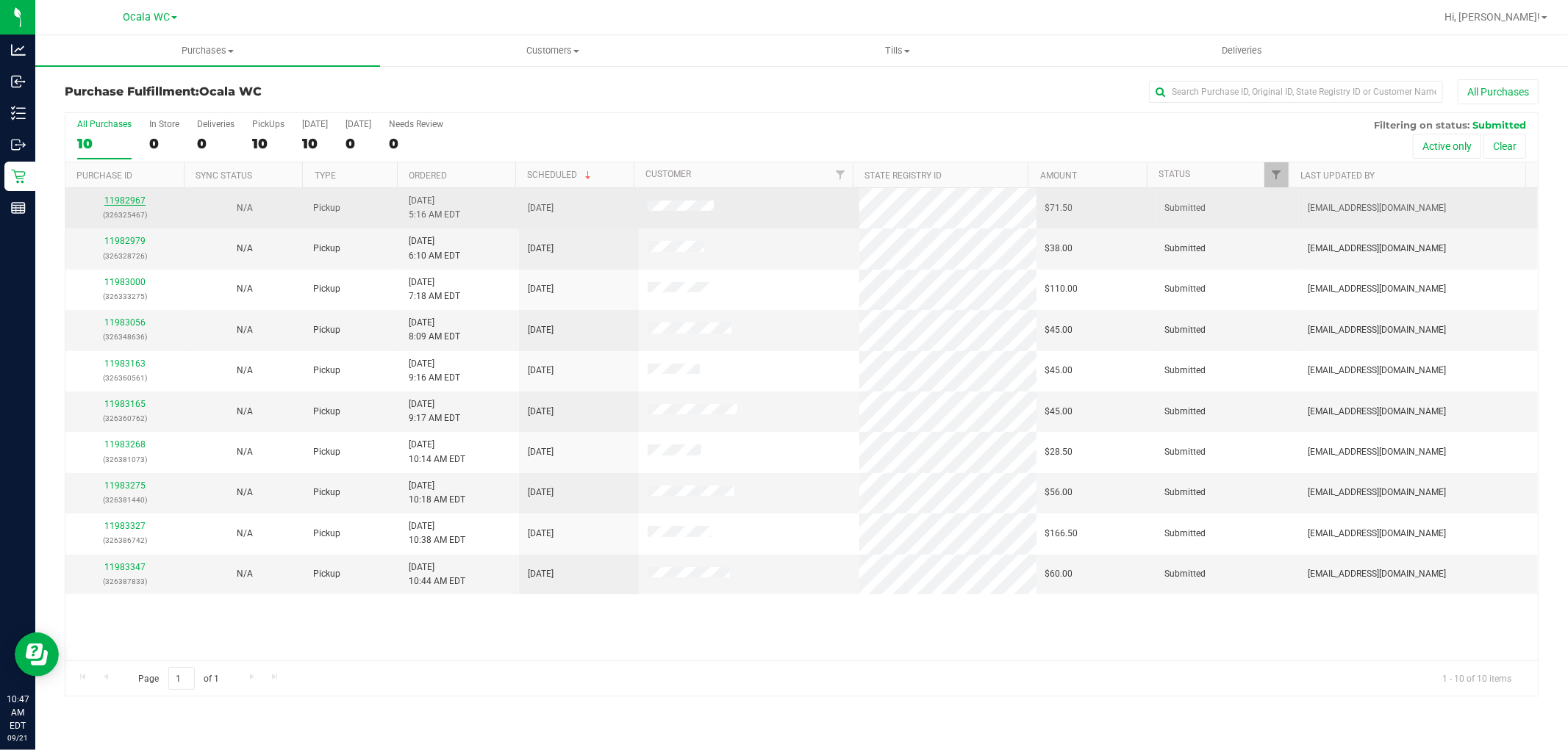
click at [123, 200] on link "11982967" at bounding box center [125, 201] width 41 height 10
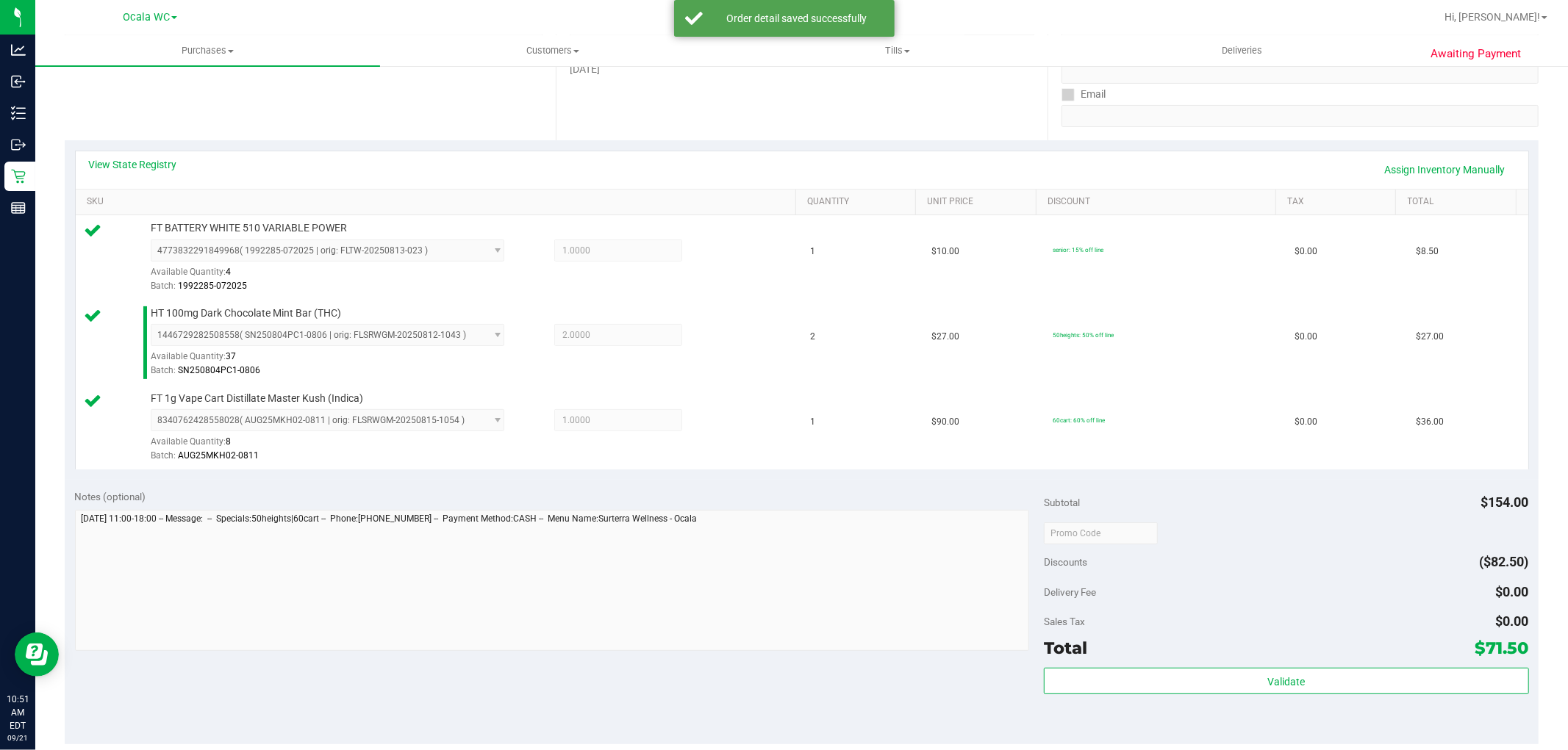
scroll to position [399, 0]
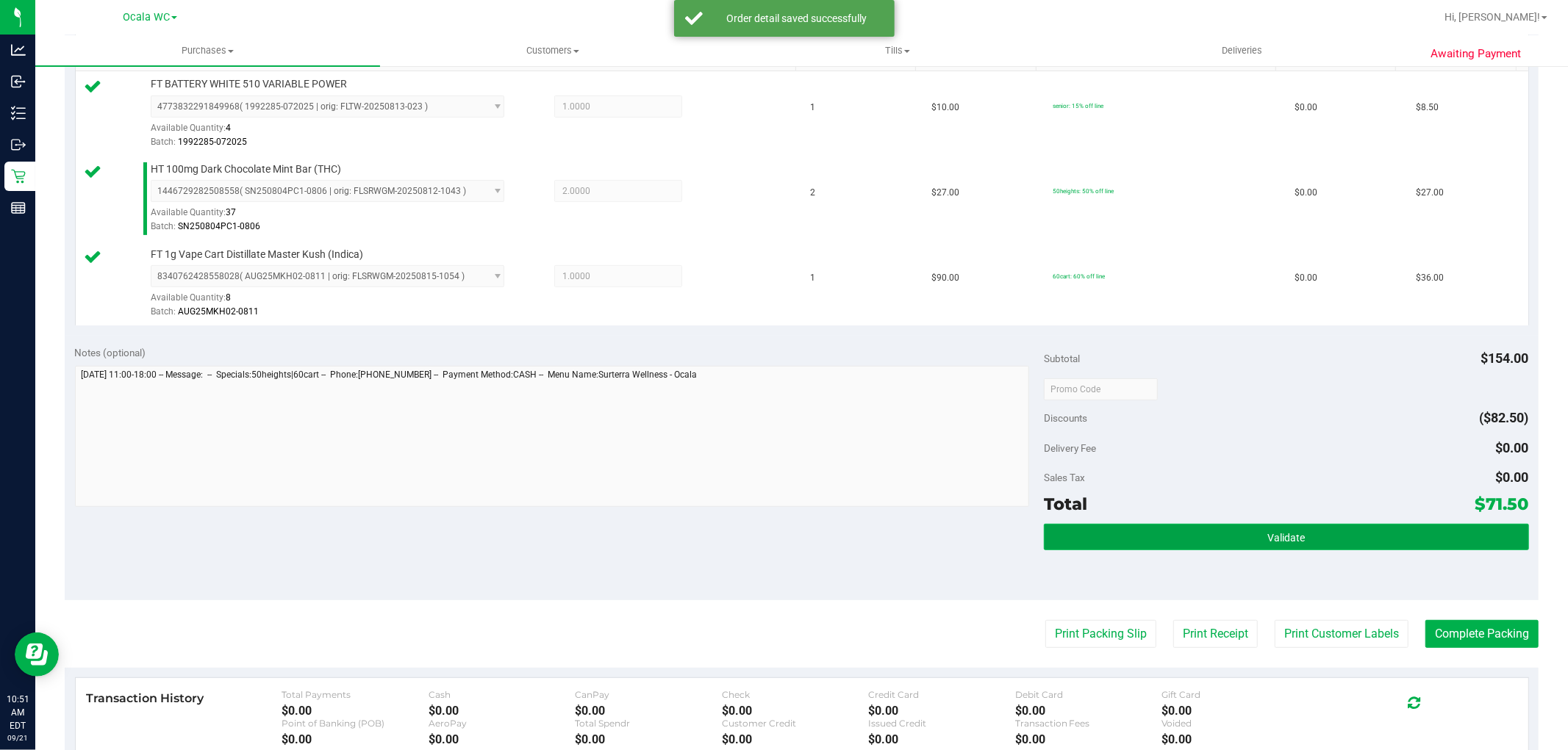
click at [1274, 528] on button "Validate" at bounding box center [1286, 537] width 484 height 27
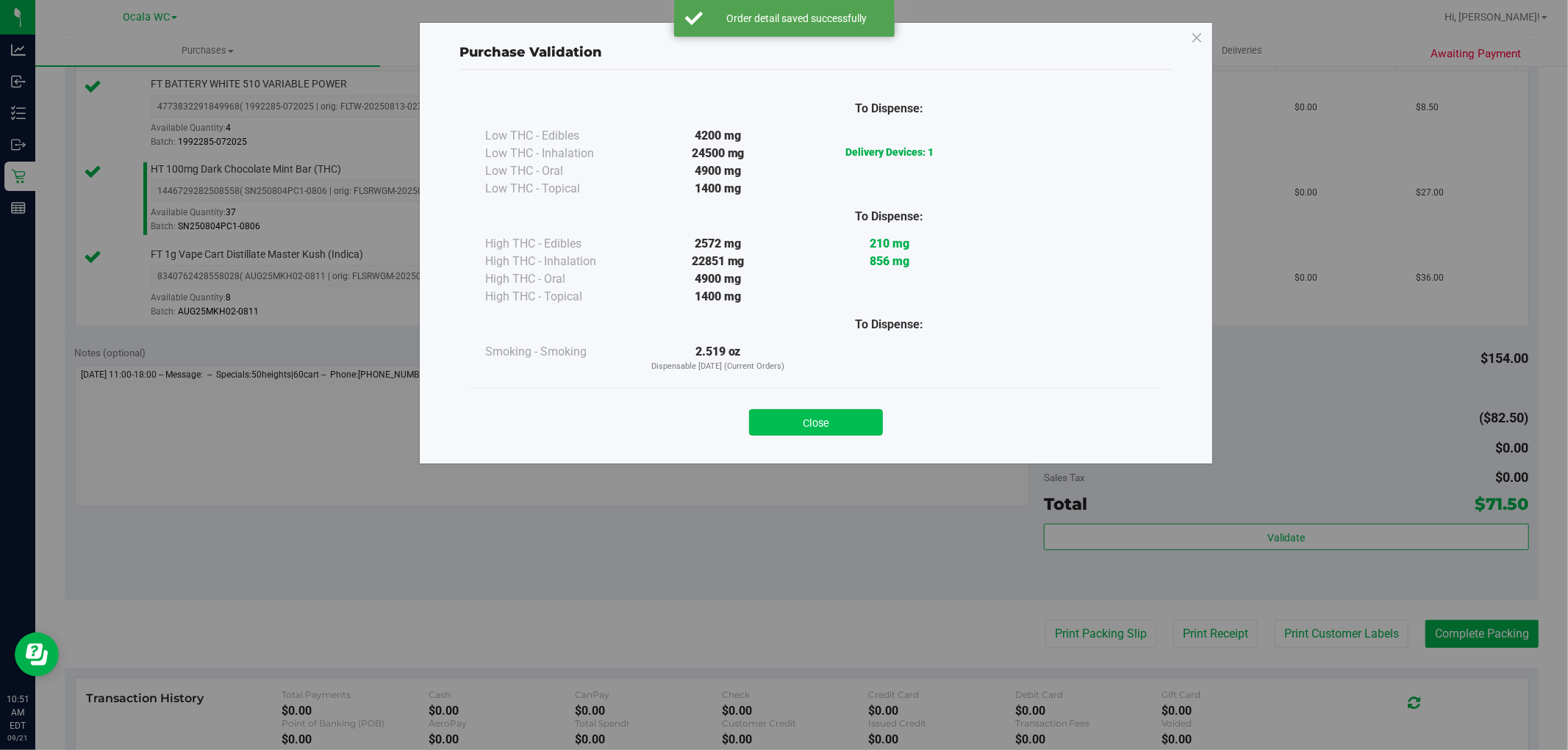
click at [785, 431] on button "Close" at bounding box center [816, 422] width 133 height 27
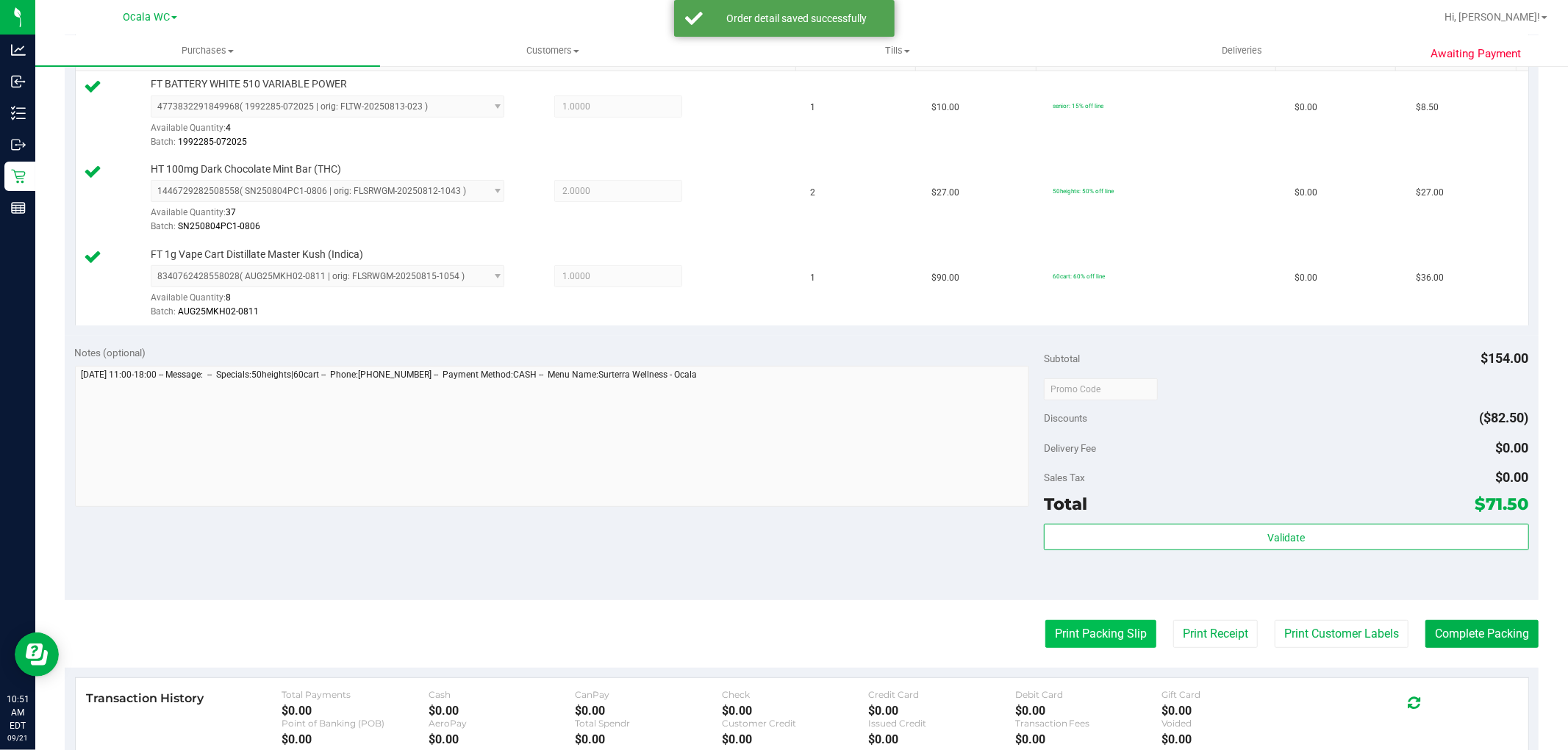
click at [1051, 628] on button "Print Packing Slip" at bounding box center [1101, 634] width 111 height 28
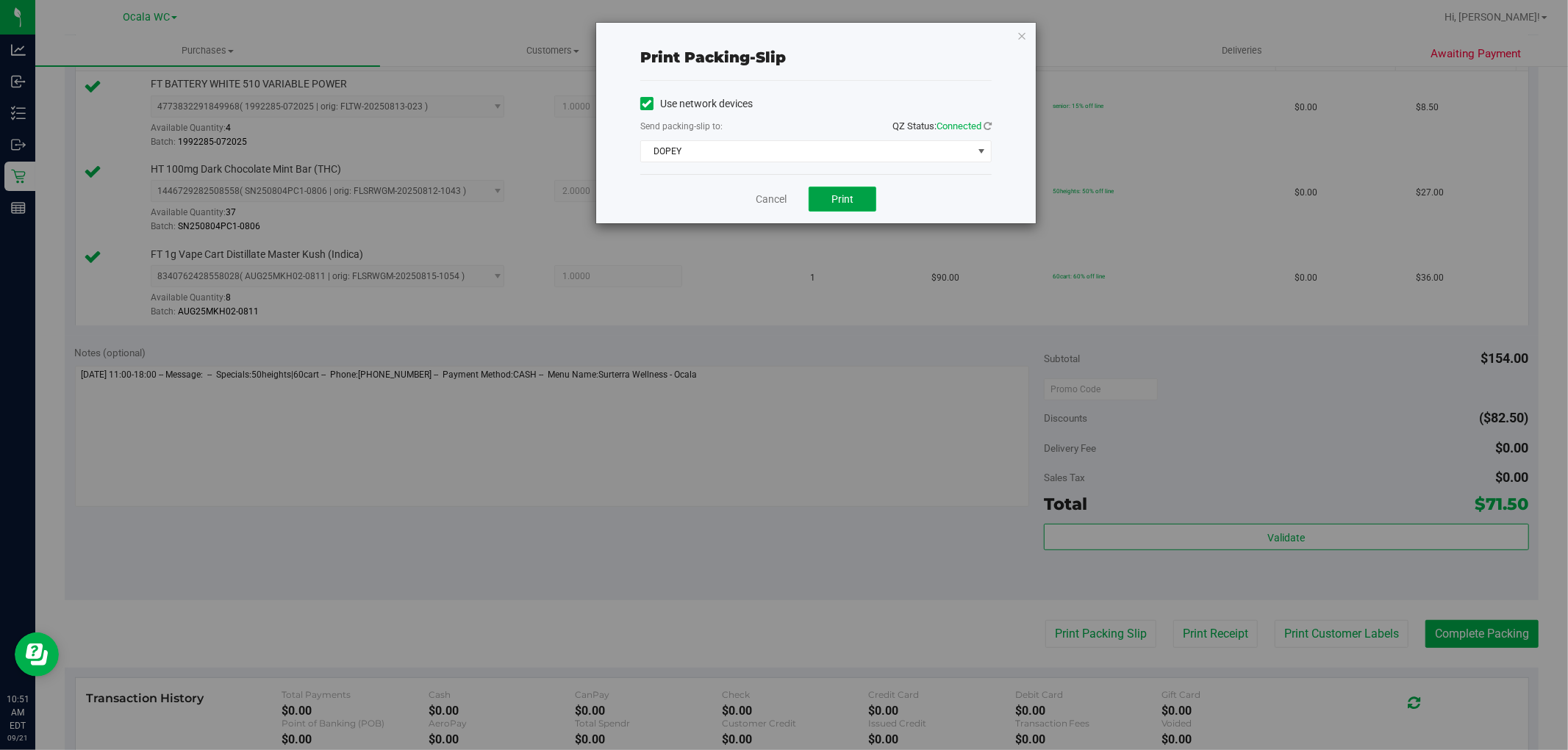
click at [840, 194] on span "Print" at bounding box center [843, 199] width 22 height 12
click at [761, 199] on link "Cancel" at bounding box center [771, 199] width 31 height 15
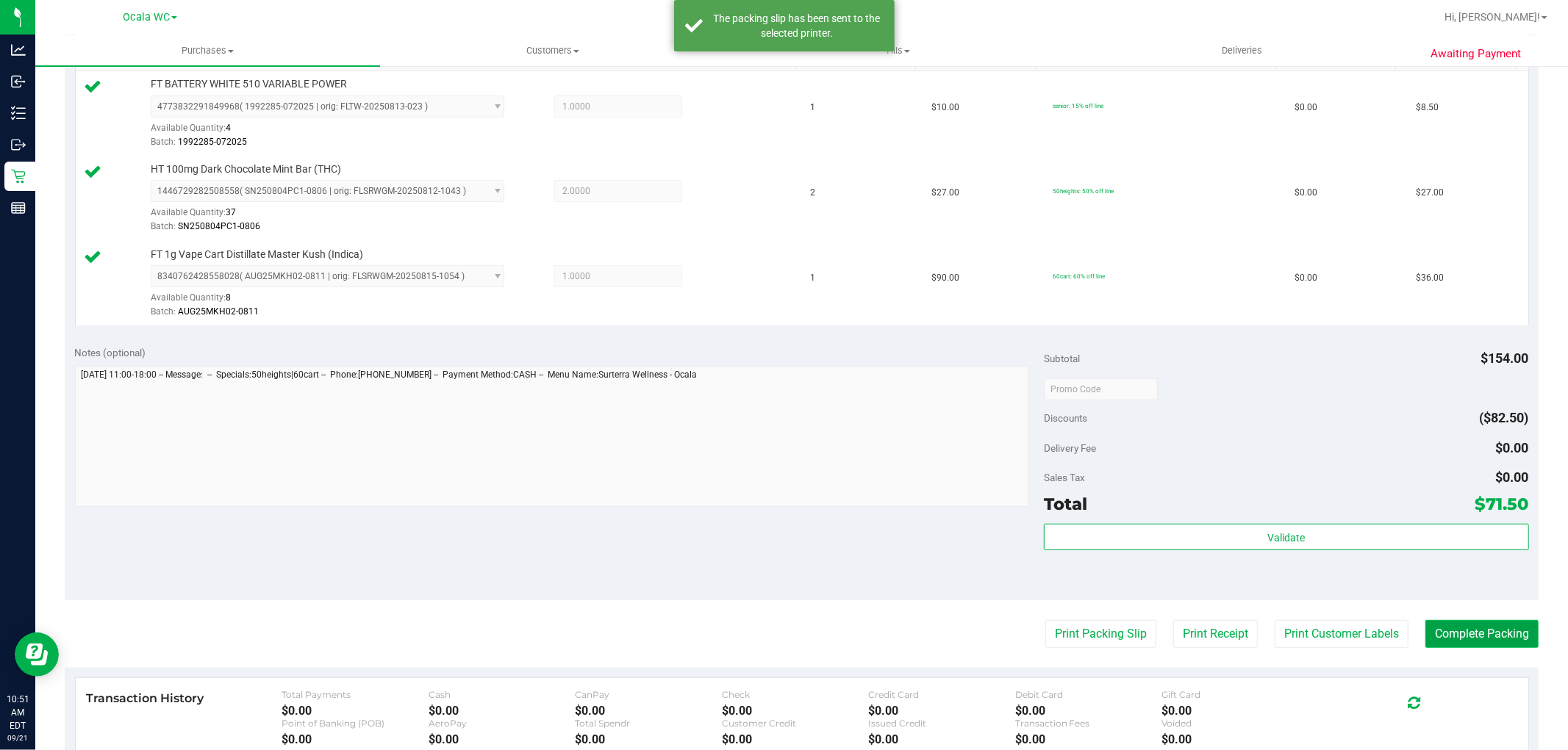
click at [1454, 641] on button "Complete Packing" at bounding box center [1482, 634] width 113 height 28
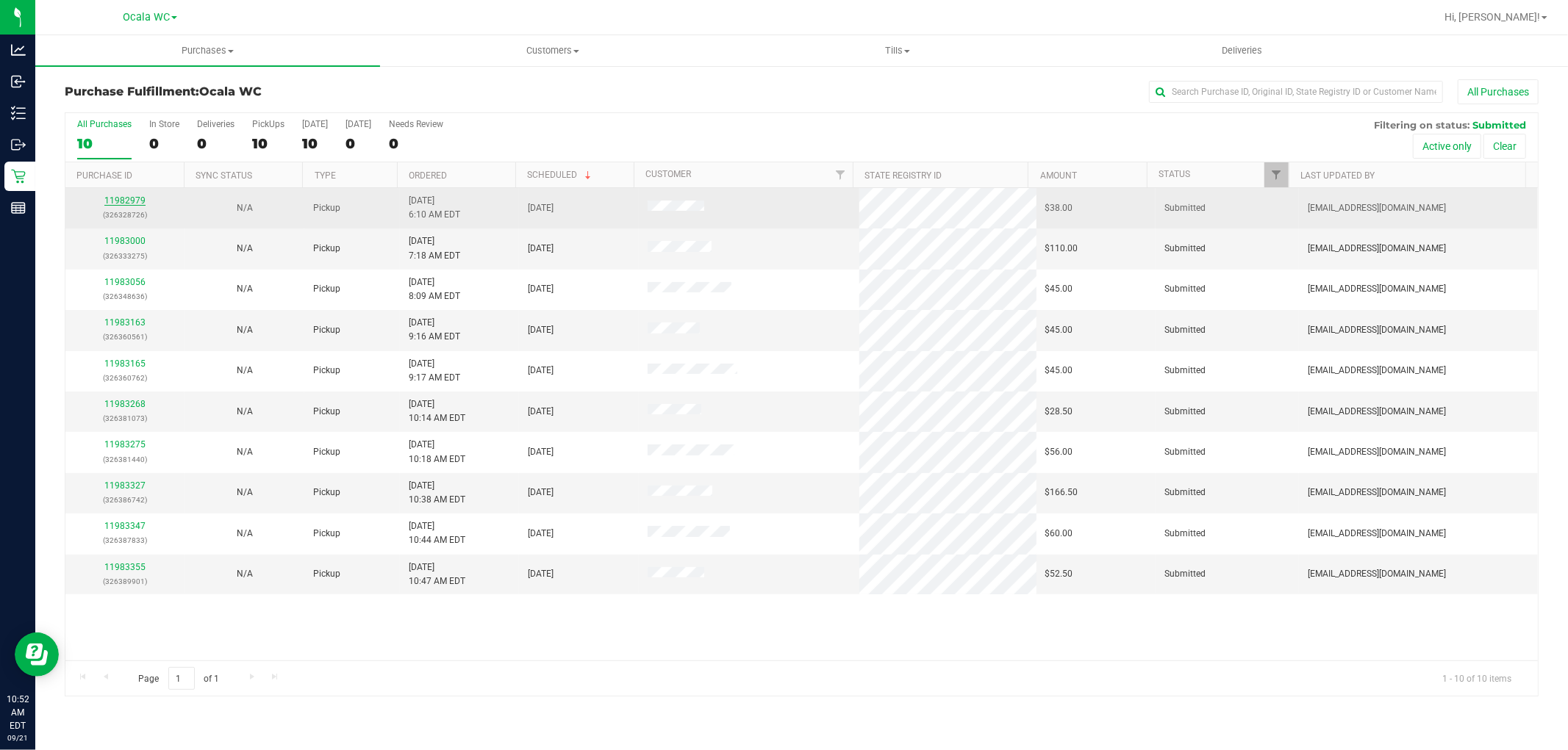
click at [119, 199] on link "11982979" at bounding box center [125, 201] width 41 height 10
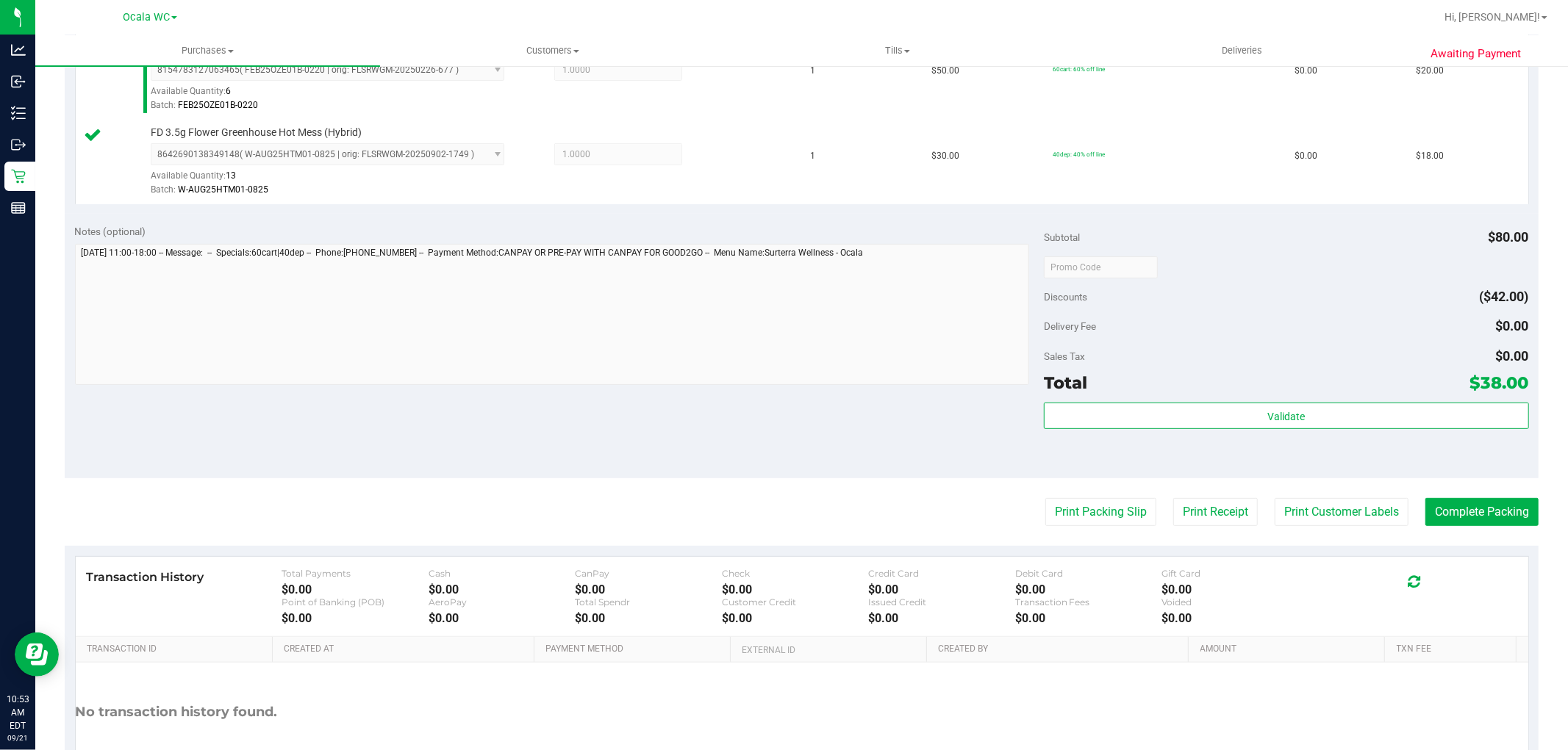
scroll to position [469, 0]
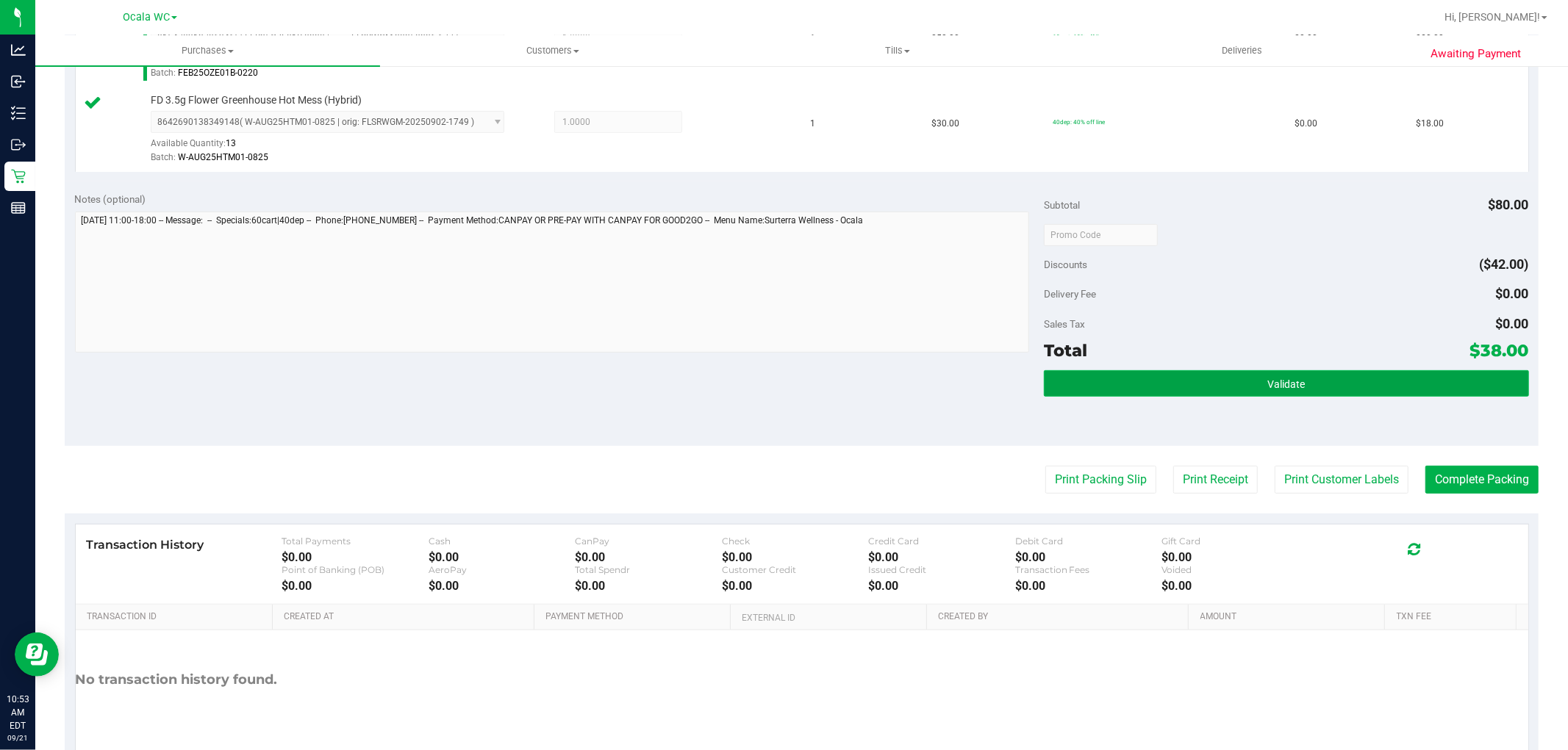
click at [1213, 375] on button "Validate" at bounding box center [1286, 383] width 484 height 27
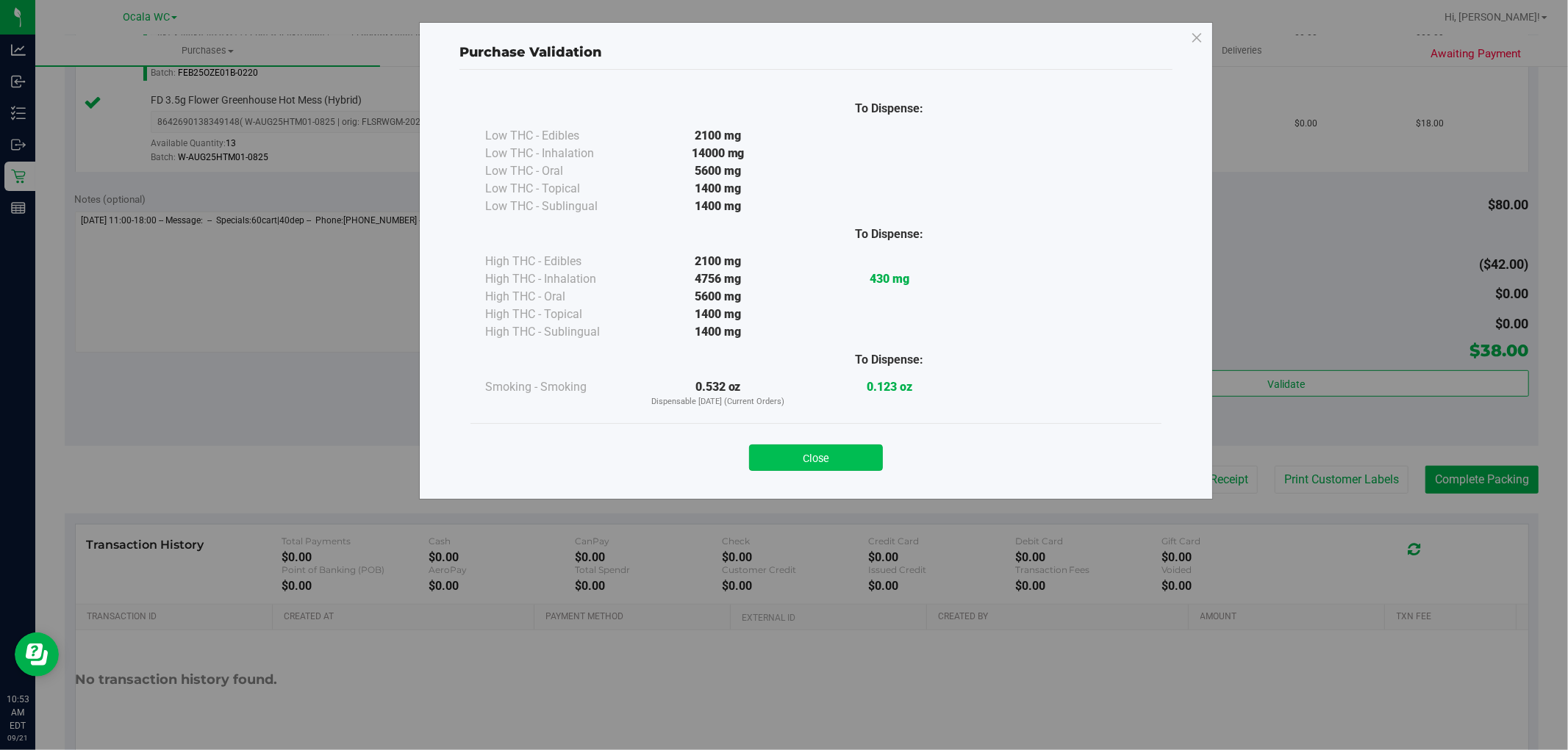
click at [826, 462] on button "Close" at bounding box center [816, 458] width 133 height 27
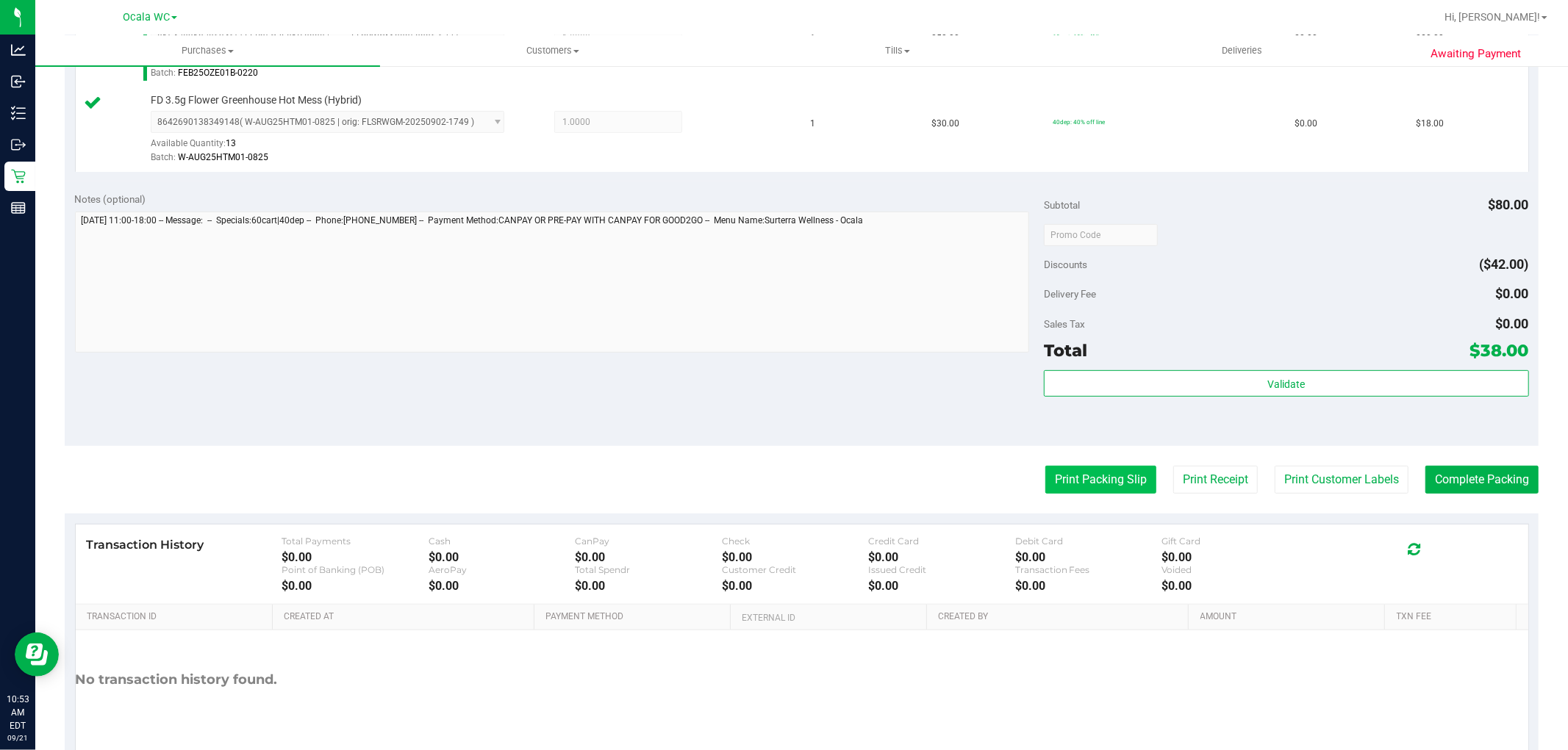
click at [1098, 485] on button "Print Packing Slip" at bounding box center [1101, 480] width 111 height 28
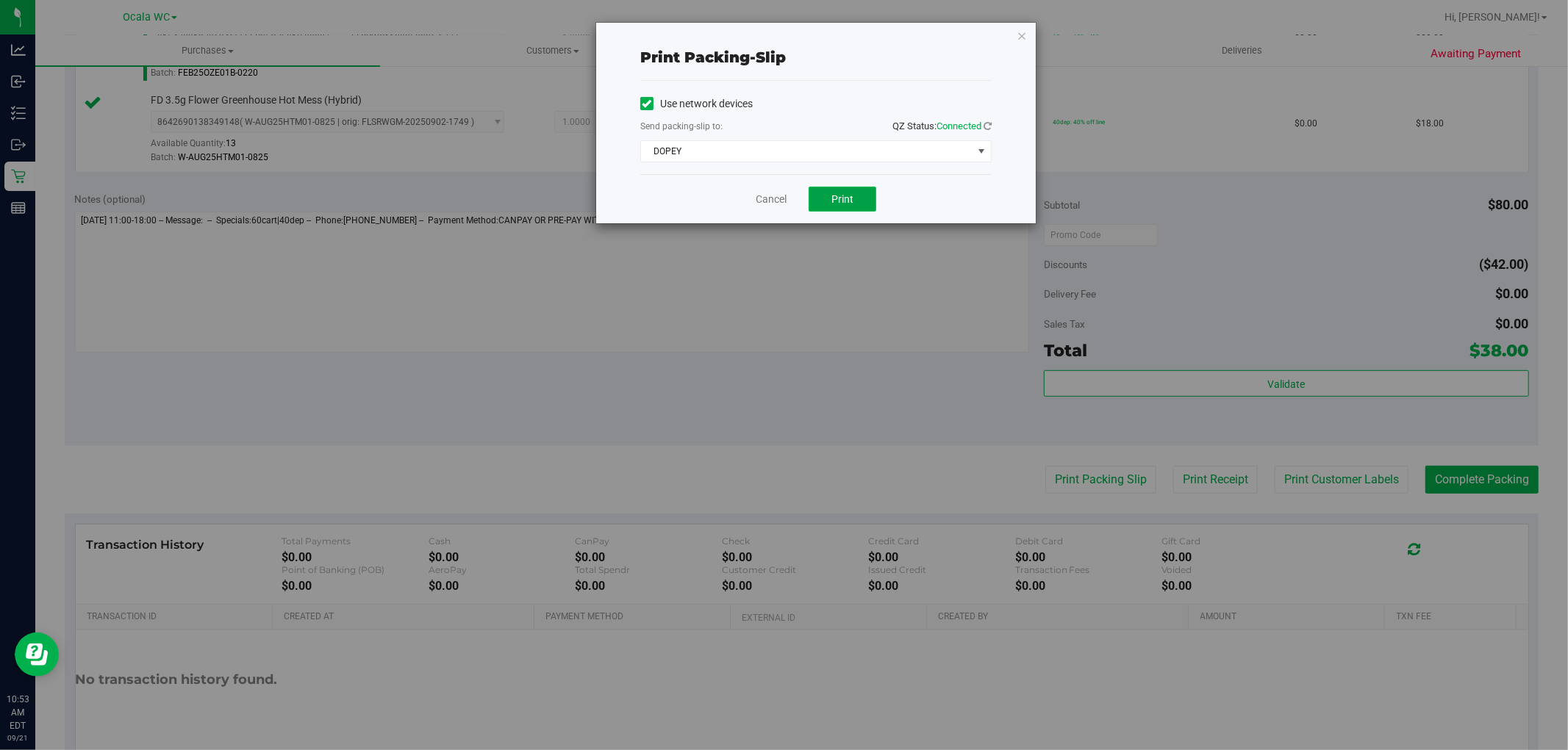
click at [827, 195] on button "Print" at bounding box center [842, 198] width 68 height 25
click at [760, 192] on link "Cancel" at bounding box center [771, 199] width 31 height 15
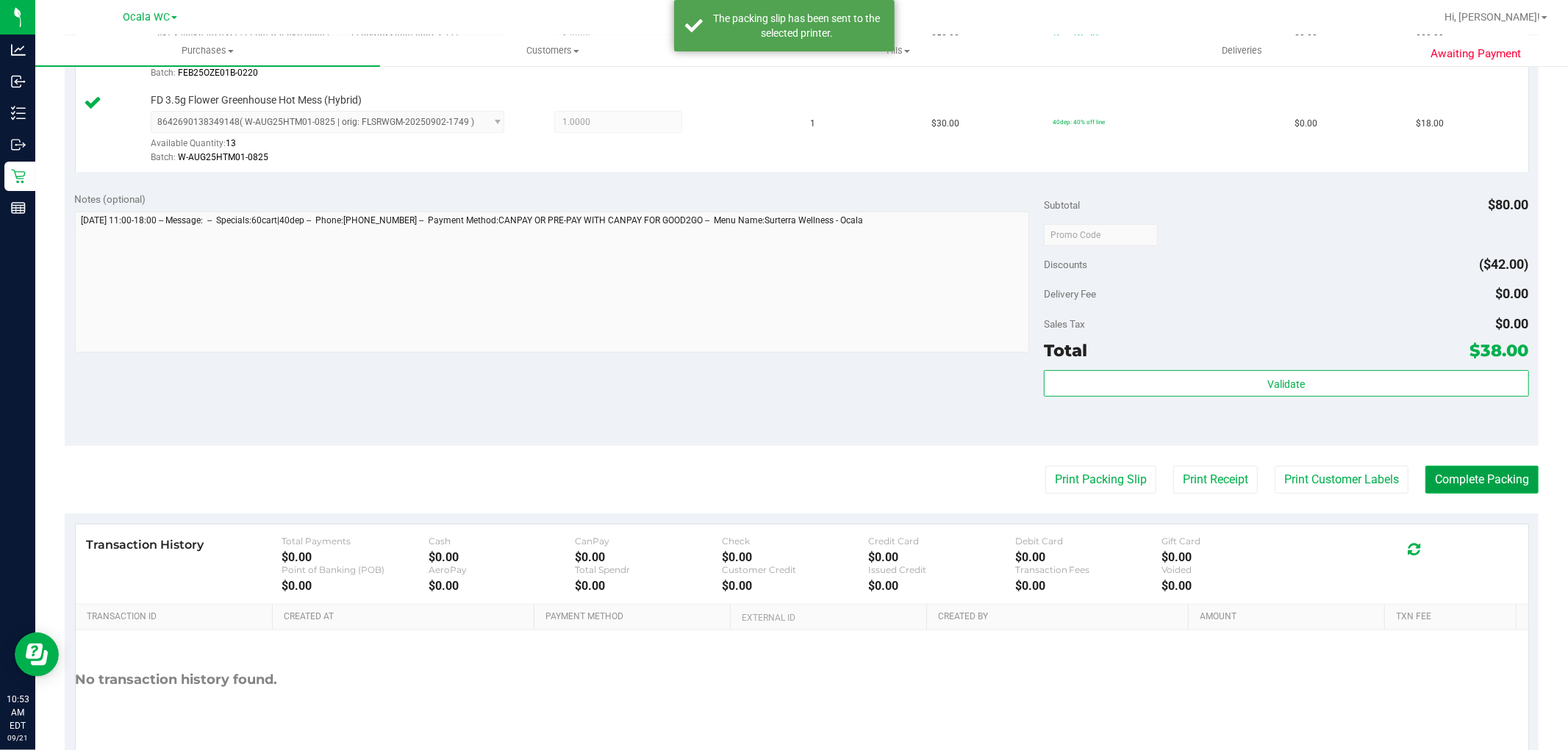
click at [1473, 481] on button "Complete Packing" at bounding box center [1482, 480] width 113 height 28
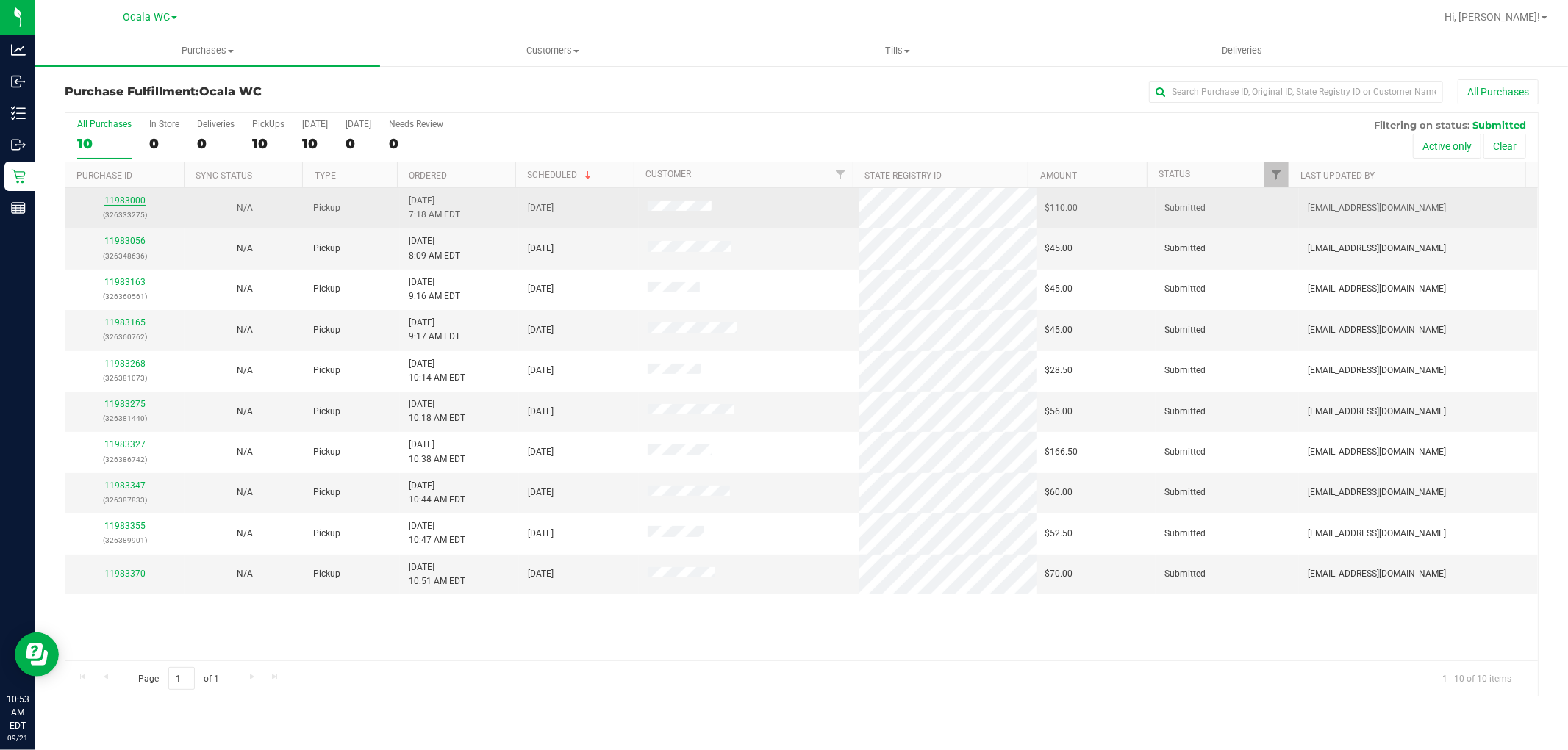
click at [122, 201] on link "11983000" at bounding box center [125, 201] width 41 height 10
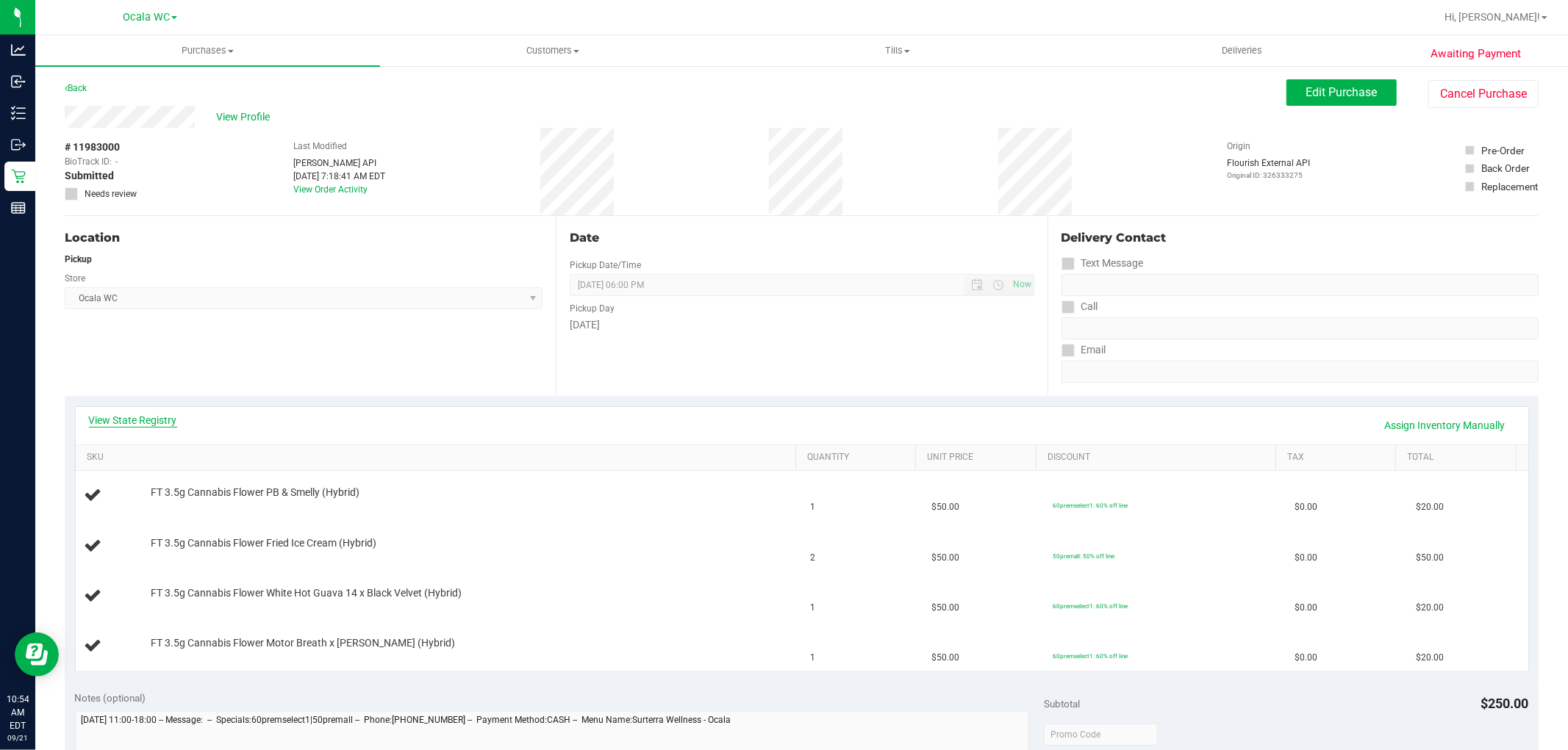
click at [112, 416] on link "View State Registry" at bounding box center [133, 420] width 88 height 15
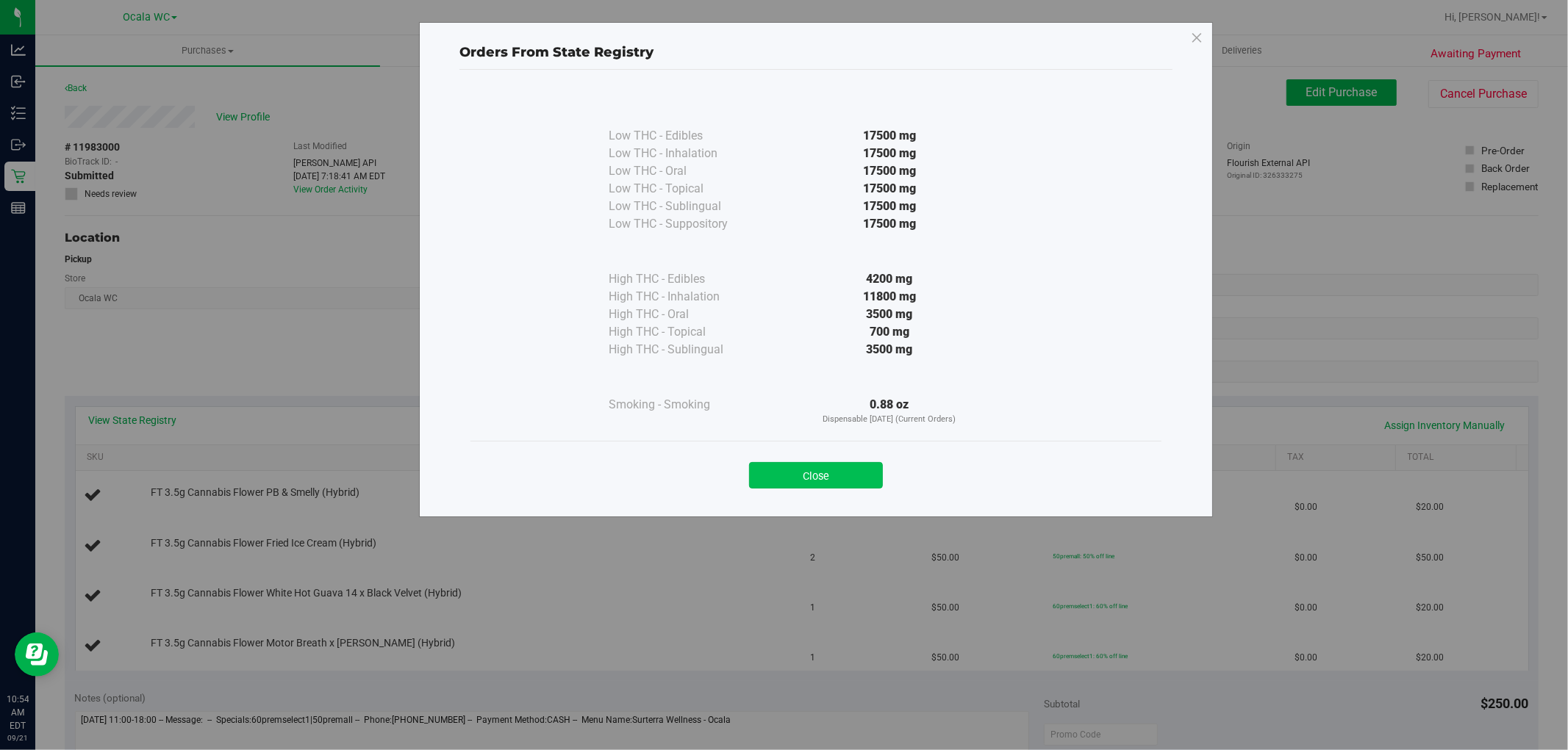
click at [786, 480] on button "Close" at bounding box center [816, 475] width 133 height 27
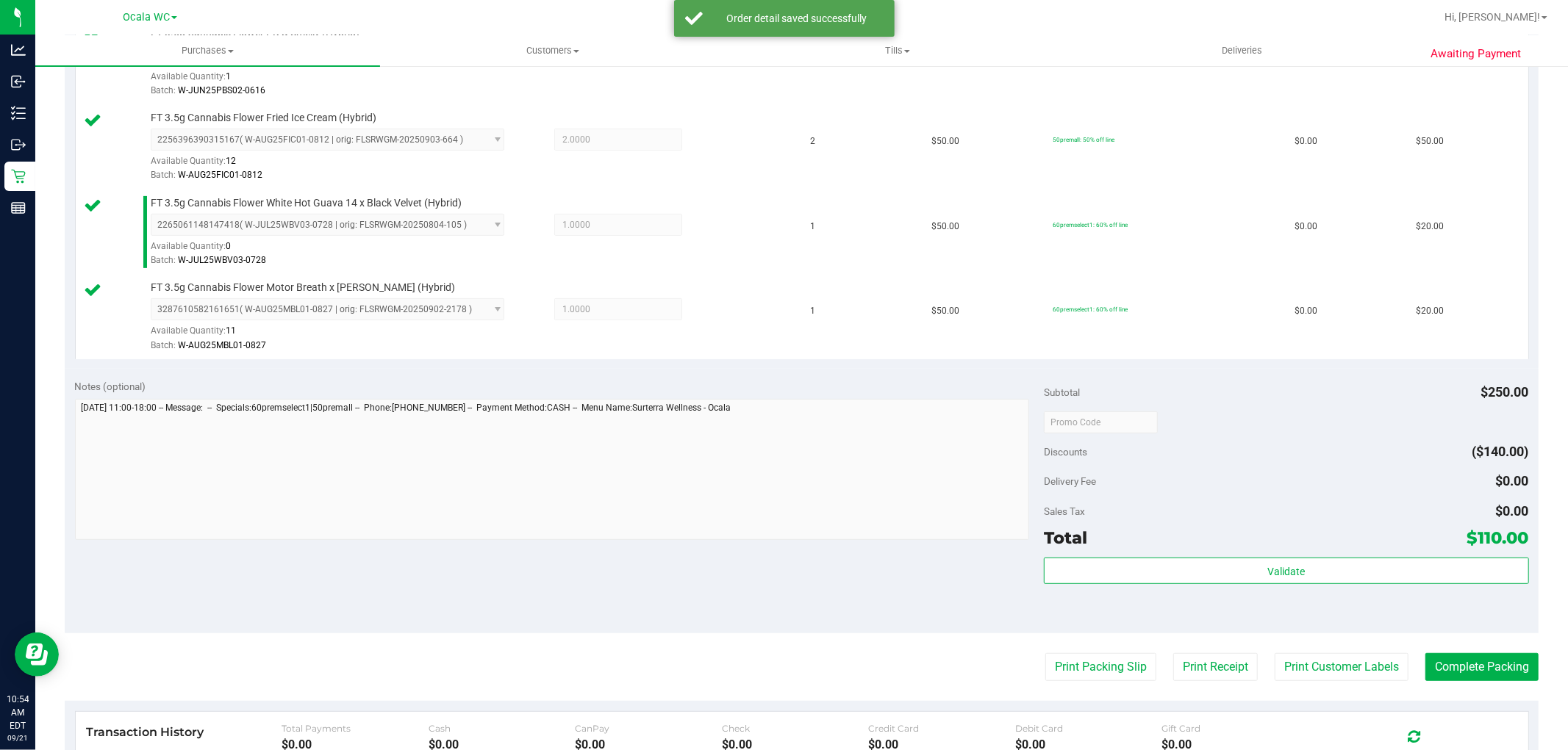
scroll to position [547, 0]
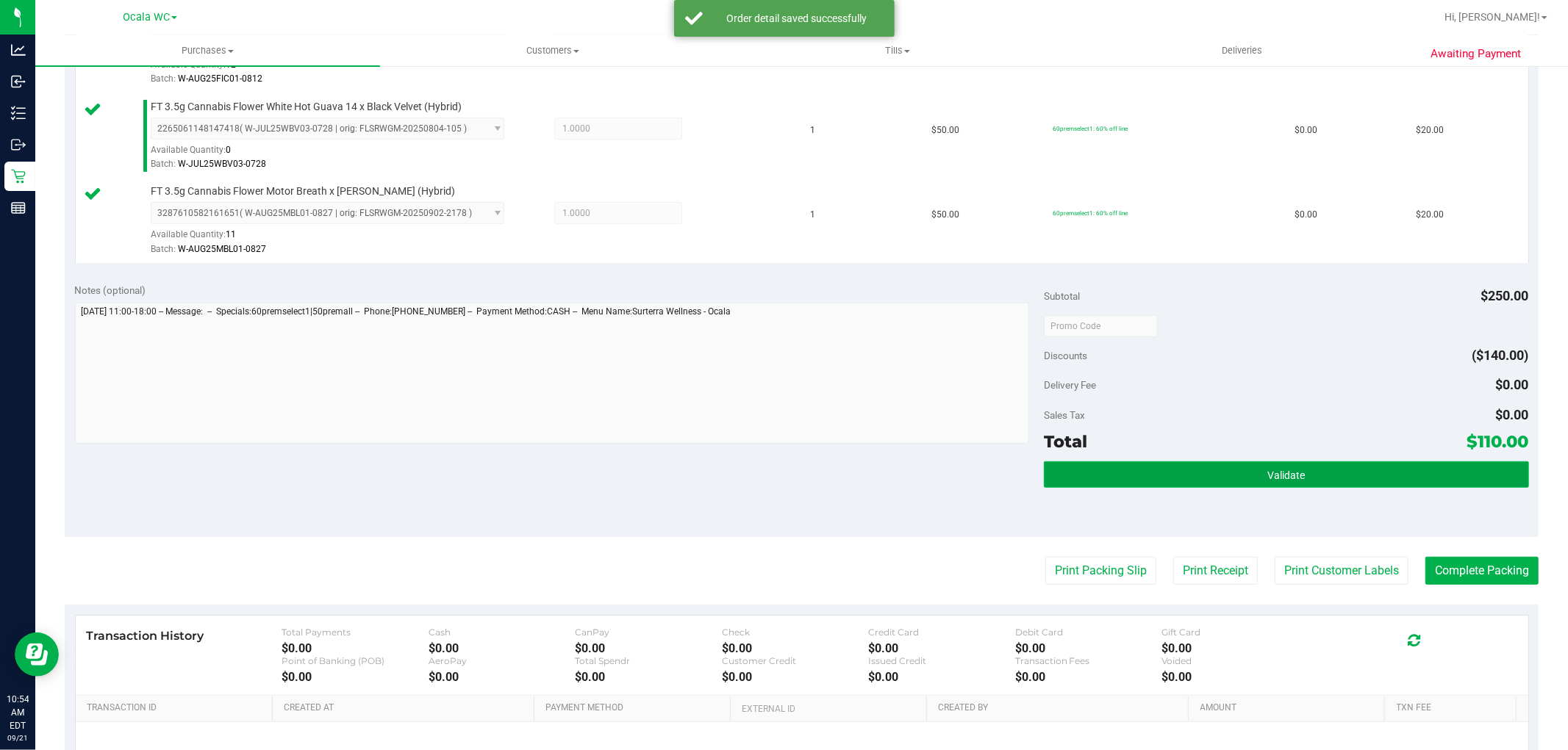
click at [1232, 462] on button "Validate" at bounding box center [1286, 475] width 484 height 27
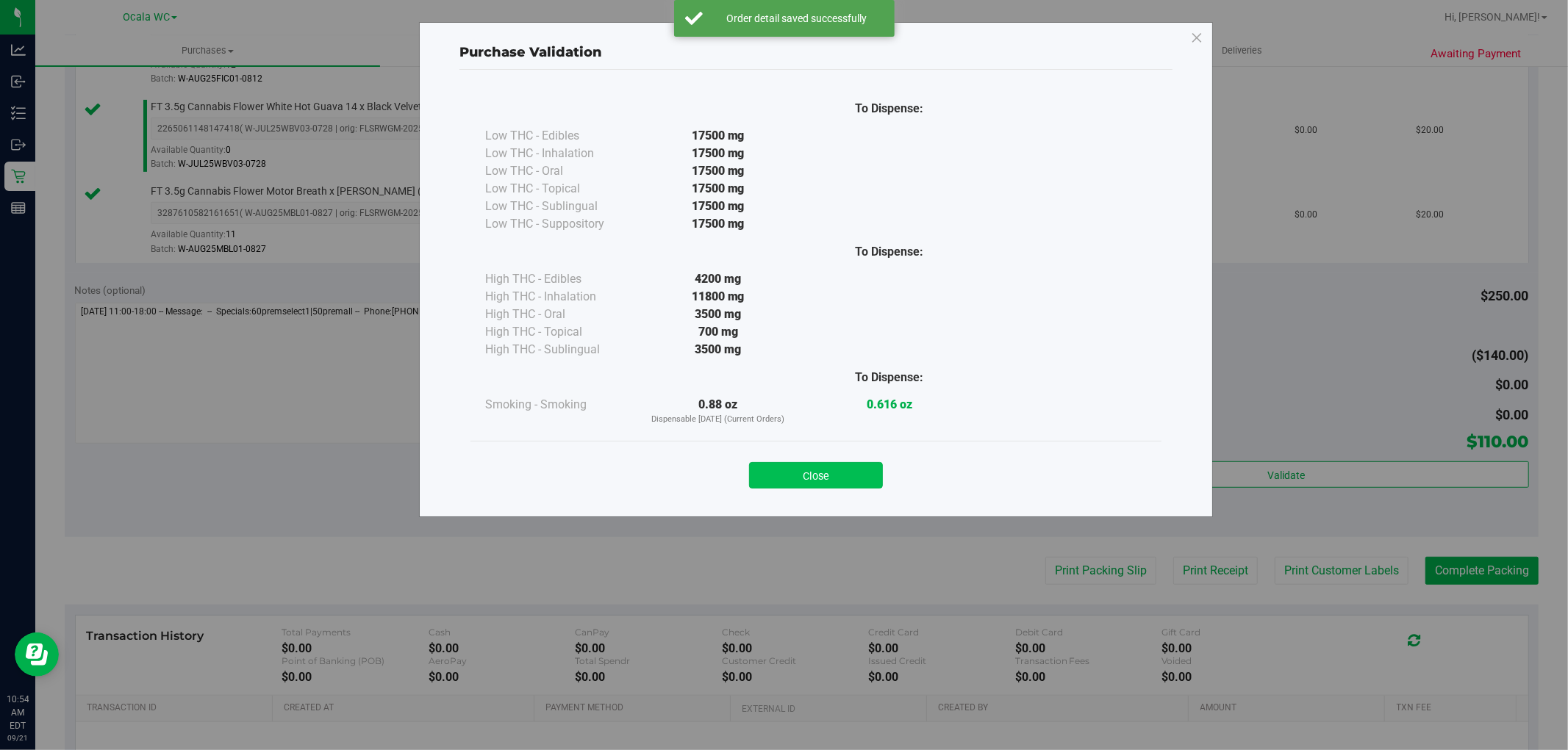
click at [790, 464] on button "Close" at bounding box center [816, 475] width 133 height 27
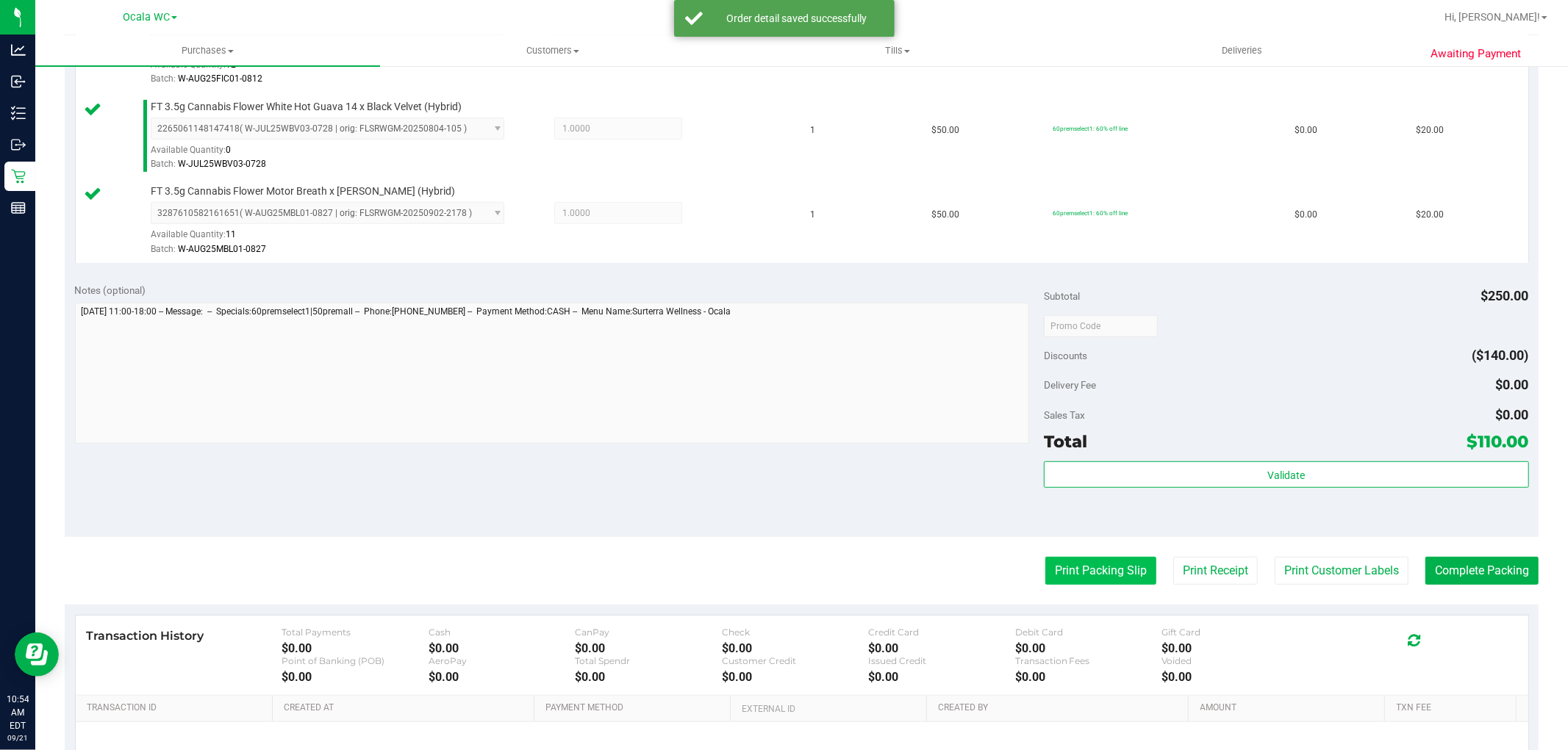
click at [1053, 569] on button "Print Packing Slip" at bounding box center [1101, 570] width 111 height 28
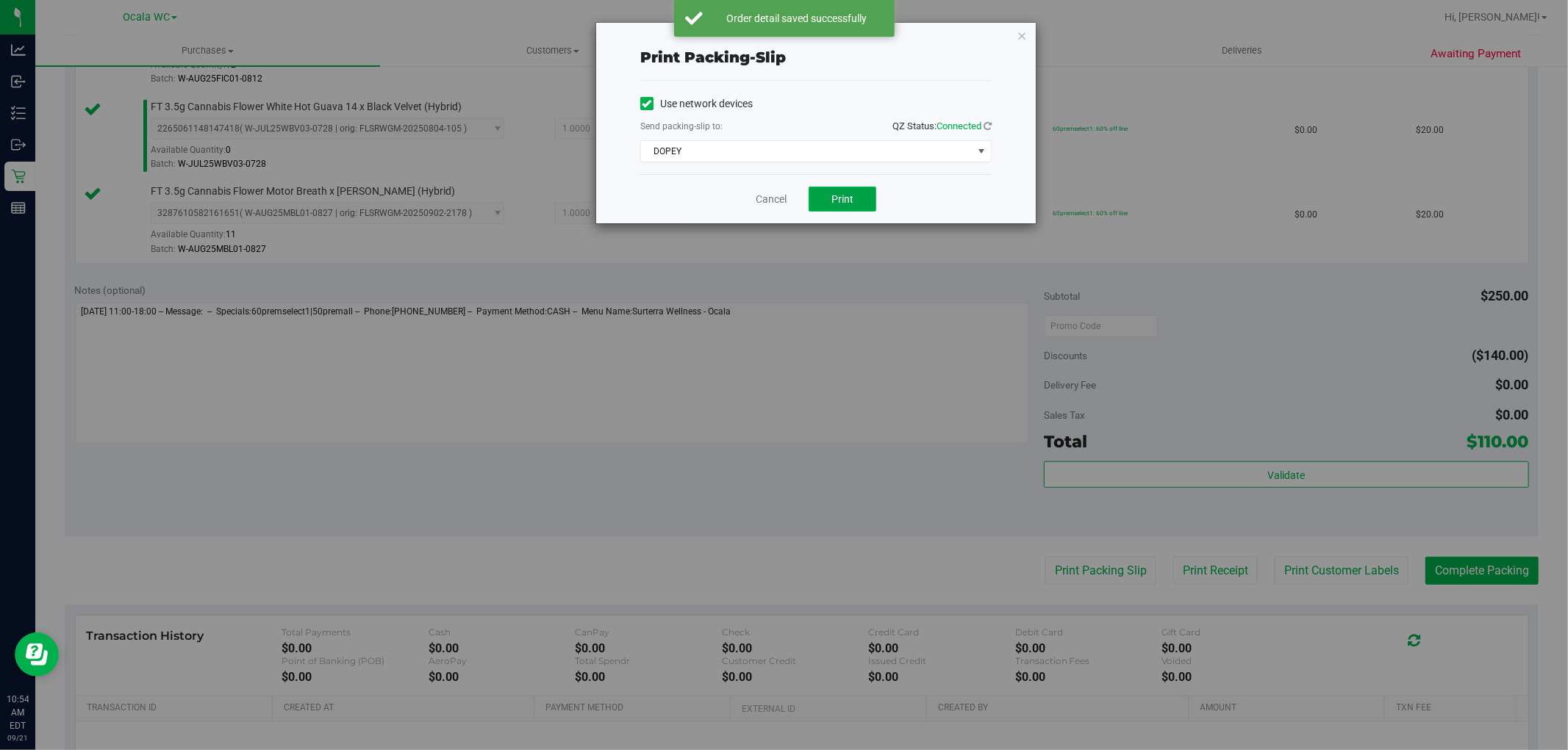
click at [828, 188] on button "Print" at bounding box center [842, 198] width 68 height 25
click at [768, 200] on link "Cancel" at bounding box center [771, 199] width 31 height 15
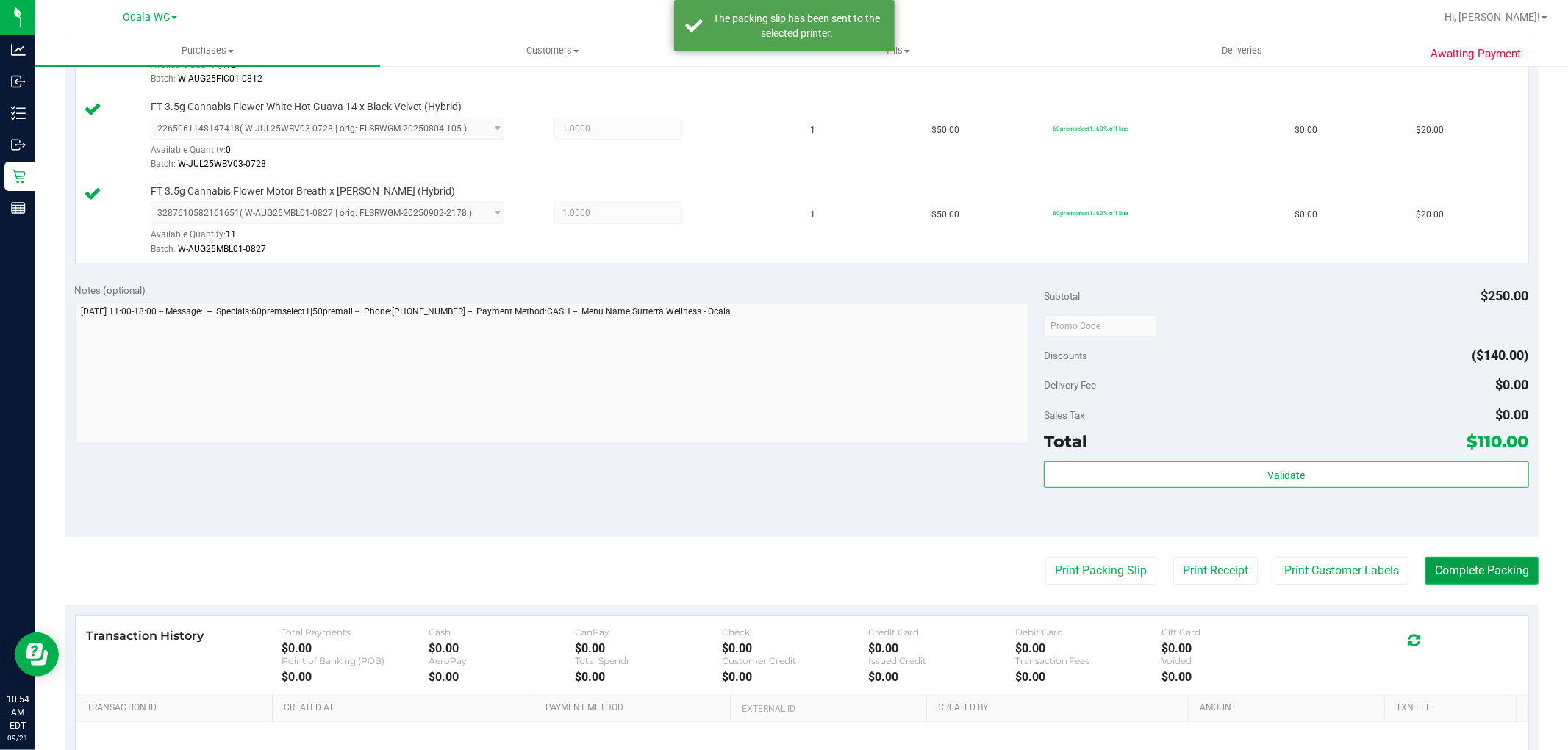
click at [1453, 561] on button "Complete Packing" at bounding box center [1482, 570] width 113 height 28
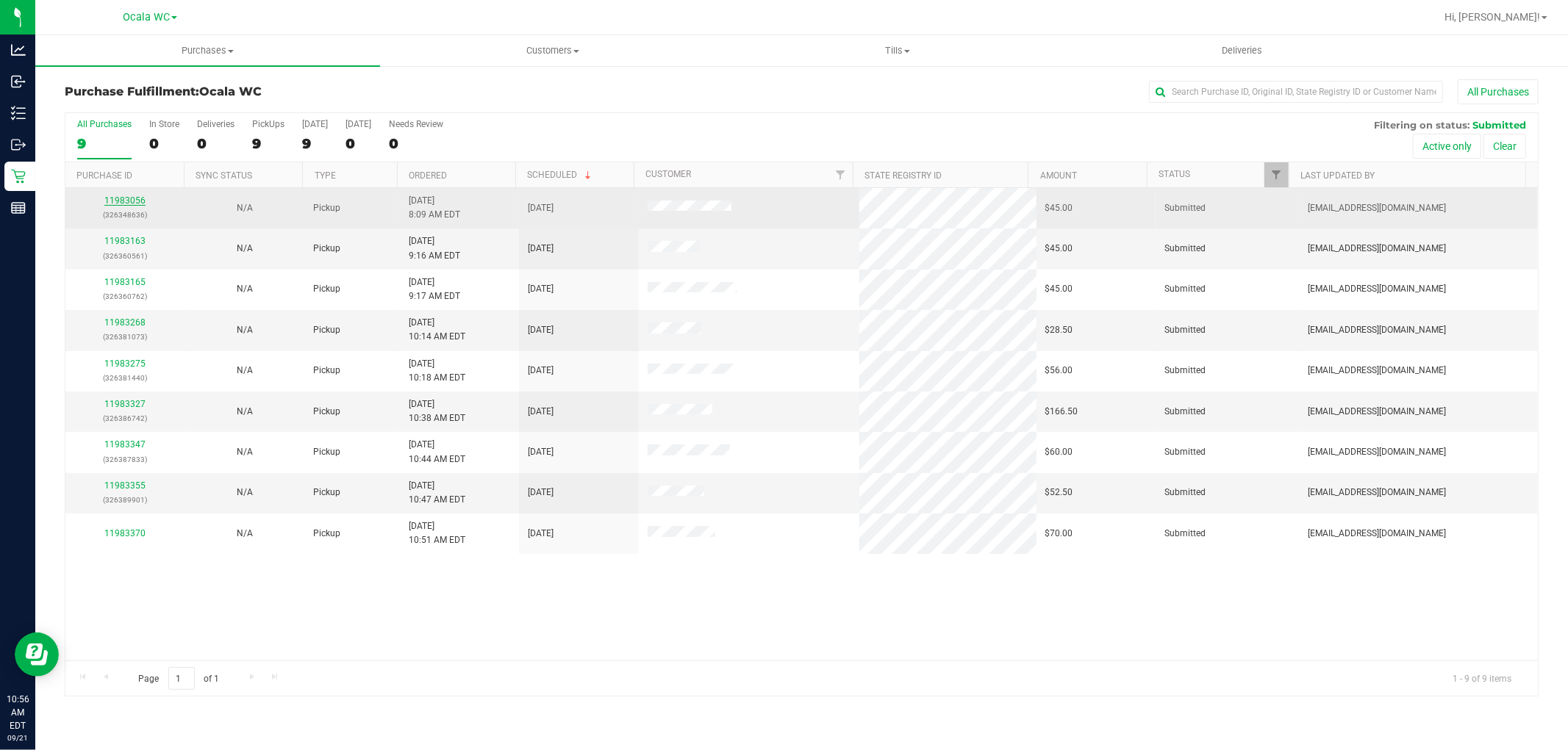
click at [121, 196] on link "11983056" at bounding box center [125, 201] width 41 height 10
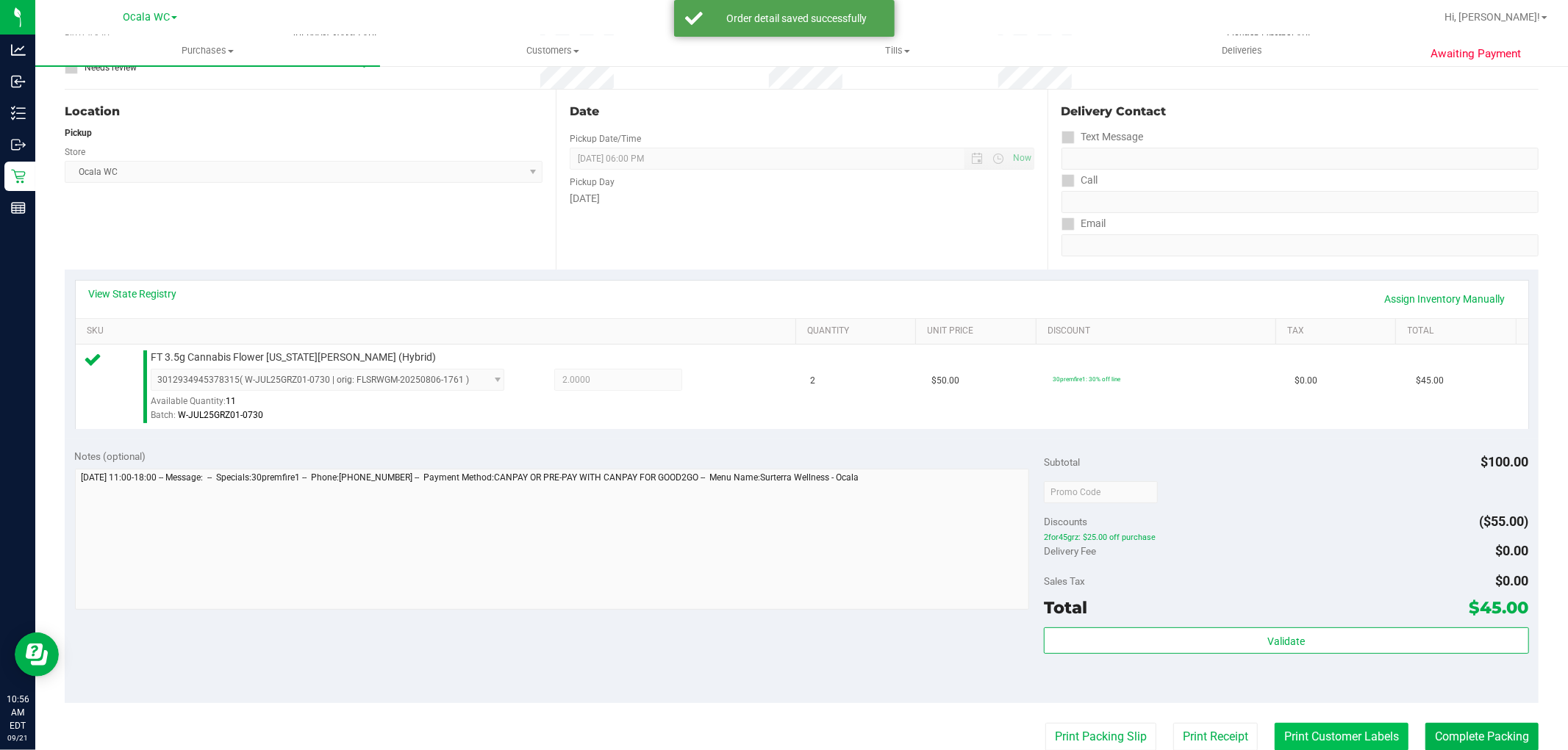
scroll to position [387, 0]
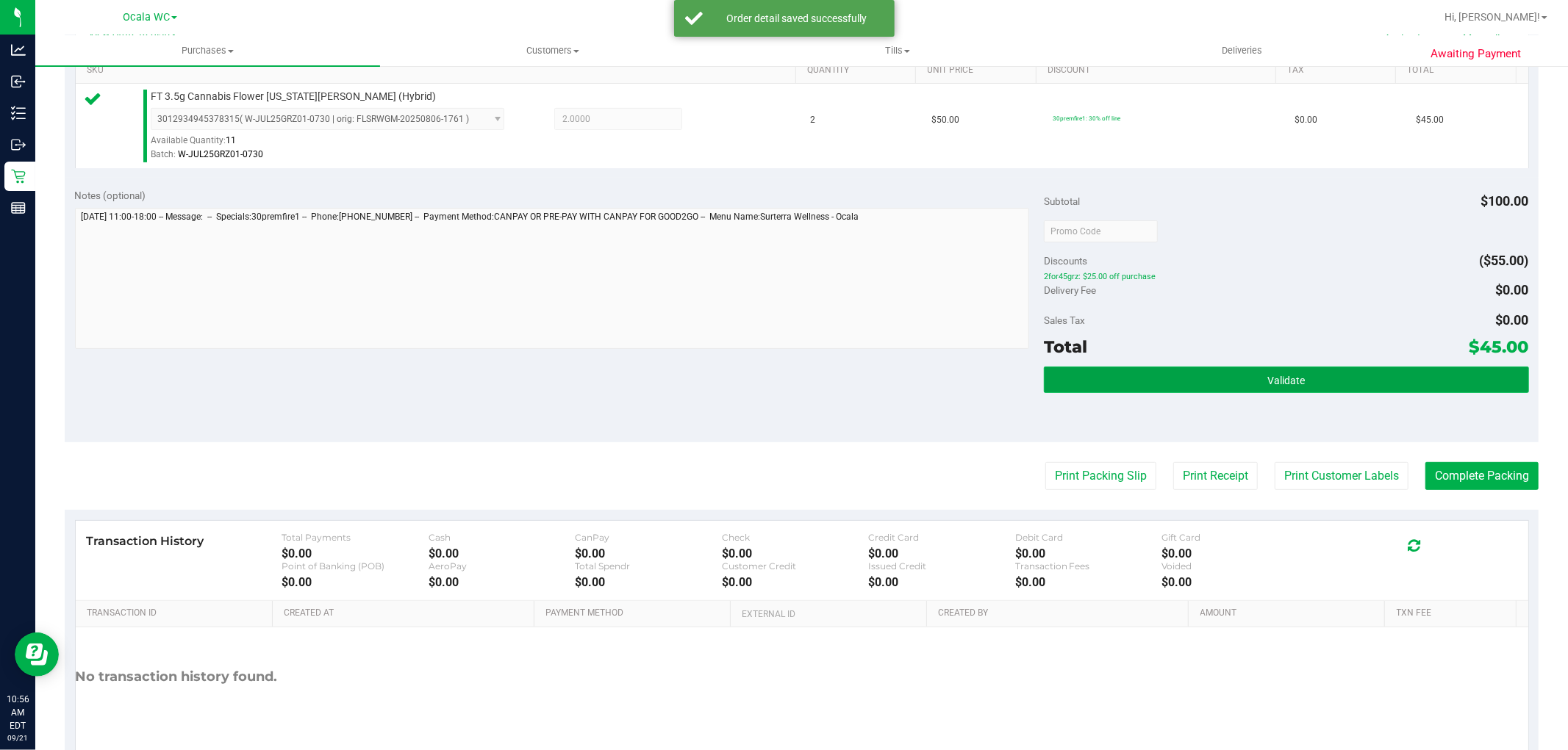
click at [1370, 375] on button "Validate" at bounding box center [1286, 380] width 484 height 27
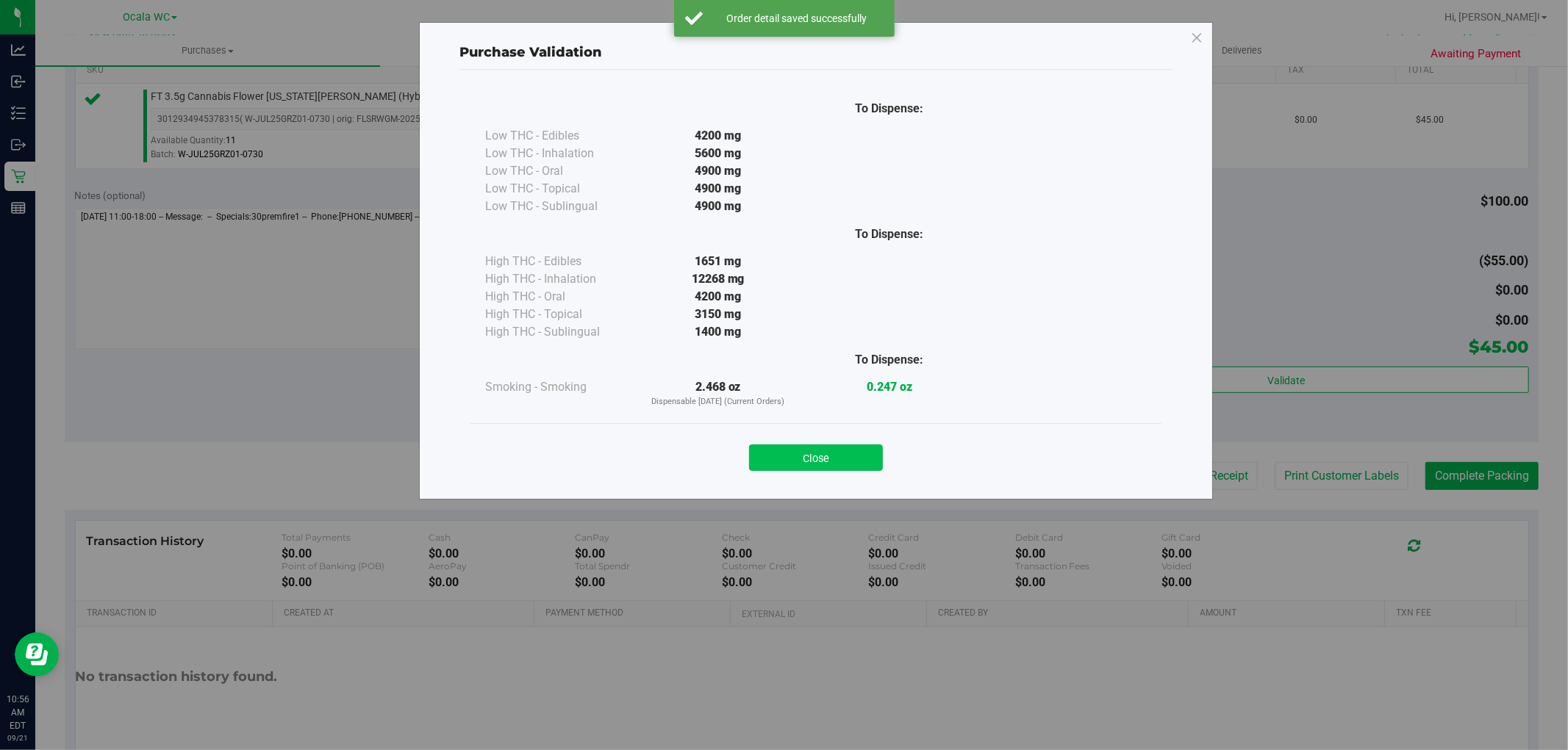
click at [827, 467] on button "Close" at bounding box center [816, 458] width 133 height 27
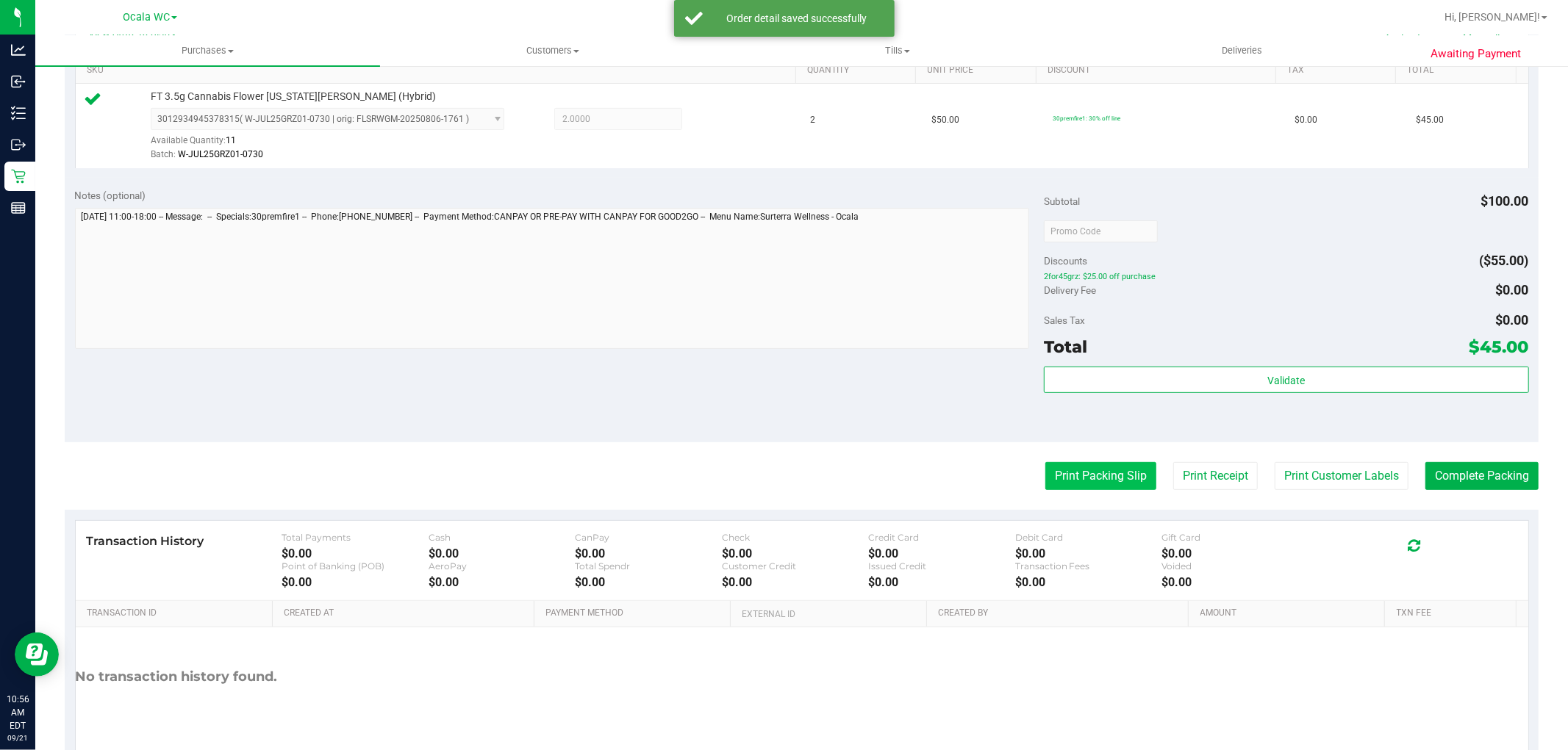
click at [1115, 468] on button "Print Packing Slip" at bounding box center [1101, 475] width 111 height 28
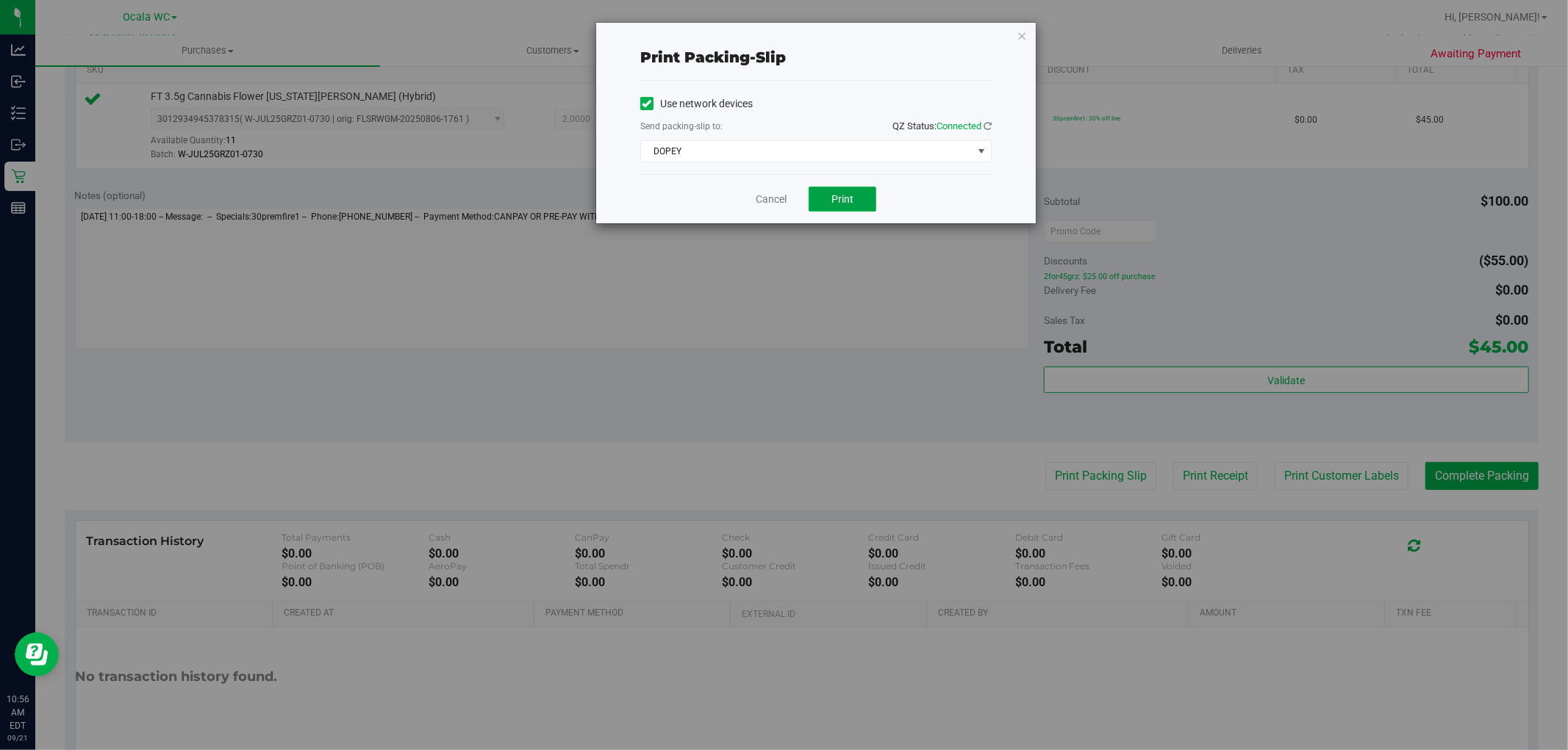
click at [870, 203] on button "Print" at bounding box center [842, 198] width 68 height 25
click at [766, 200] on link "Cancel" at bounding box center [771, 199] width 31 height 15
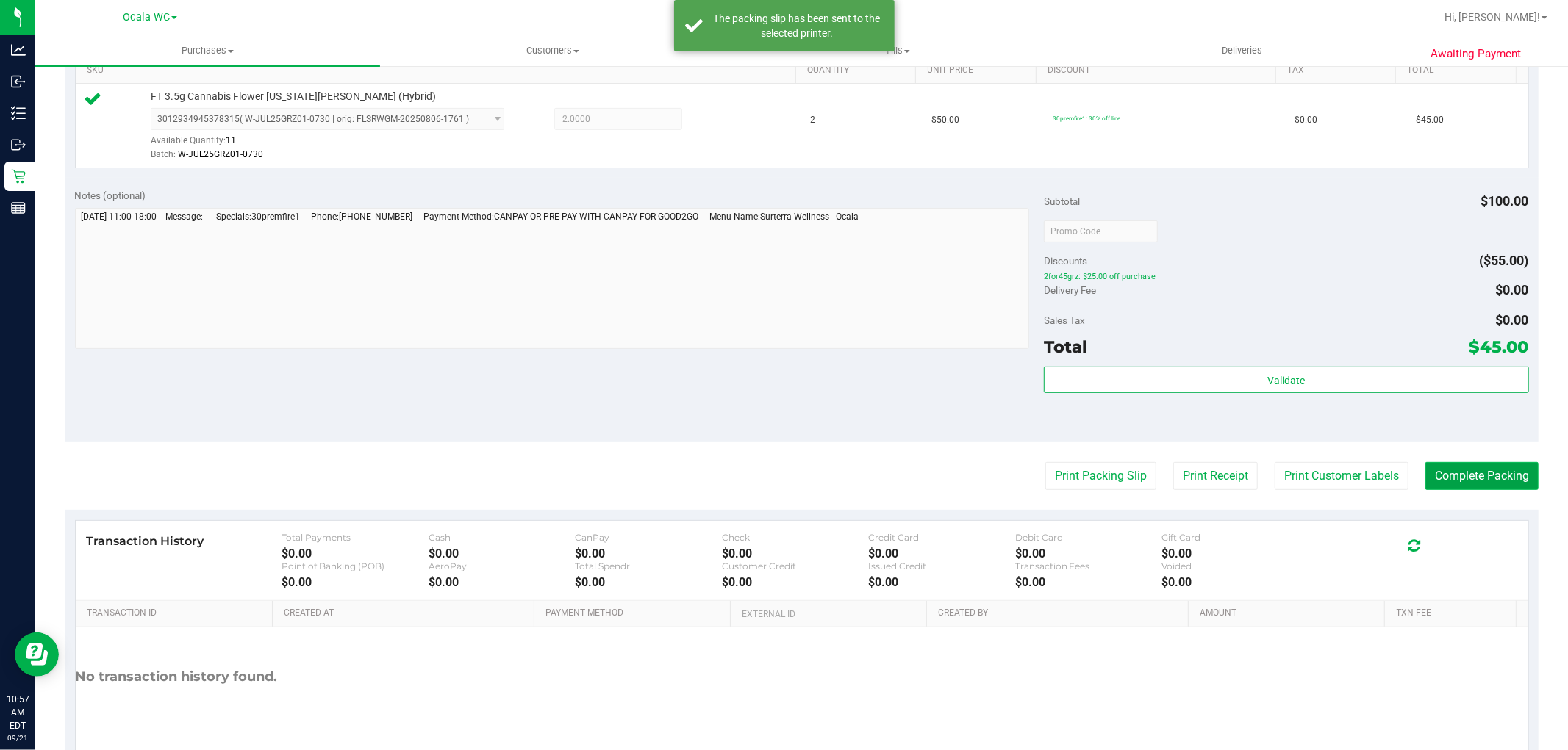
click at [1466, 478] on button "Complete Packing" at bounding box center [1482, 475] width 113 height 28
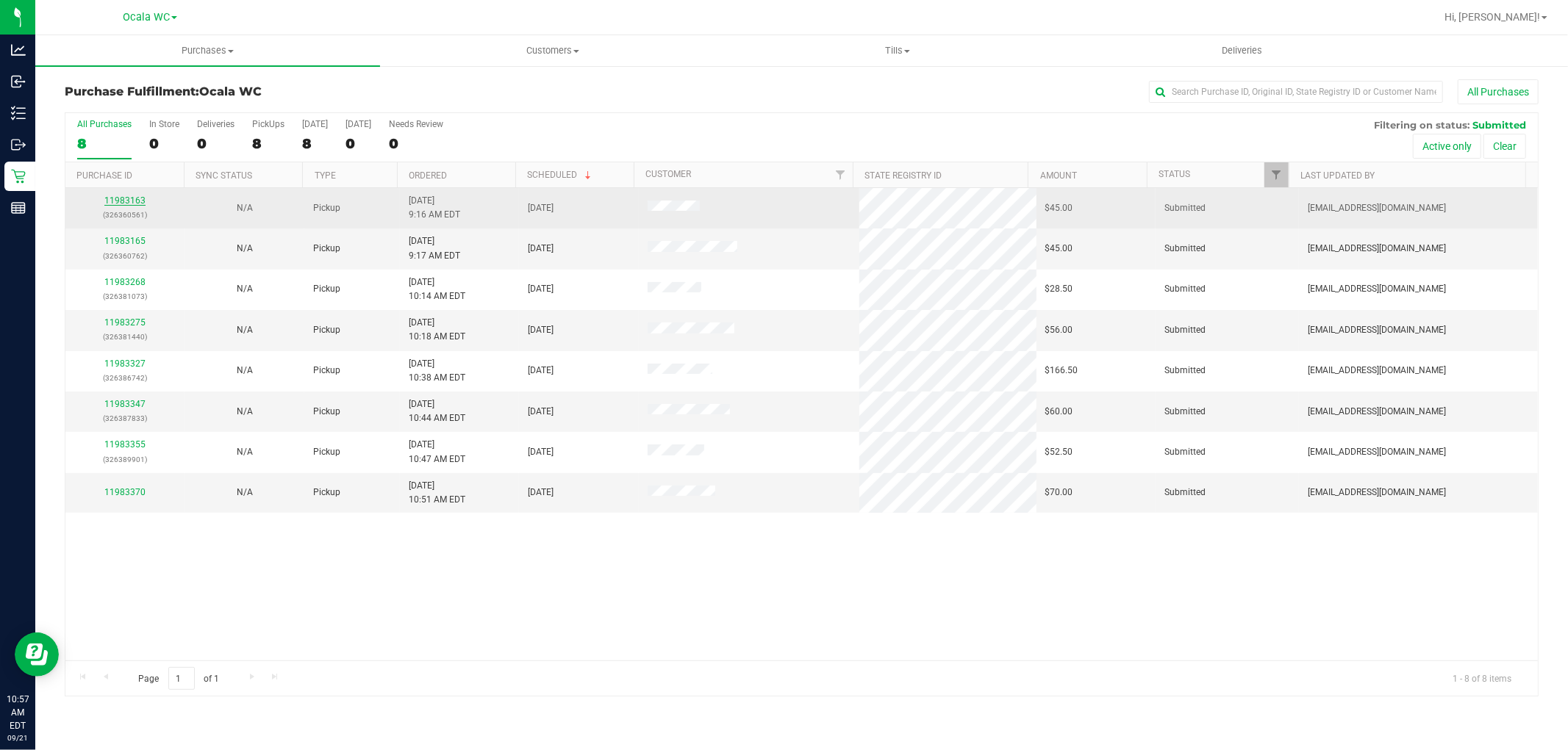
click at [125, 201] on link "11983163" at bounding box center [125, 201] width 41 height 10
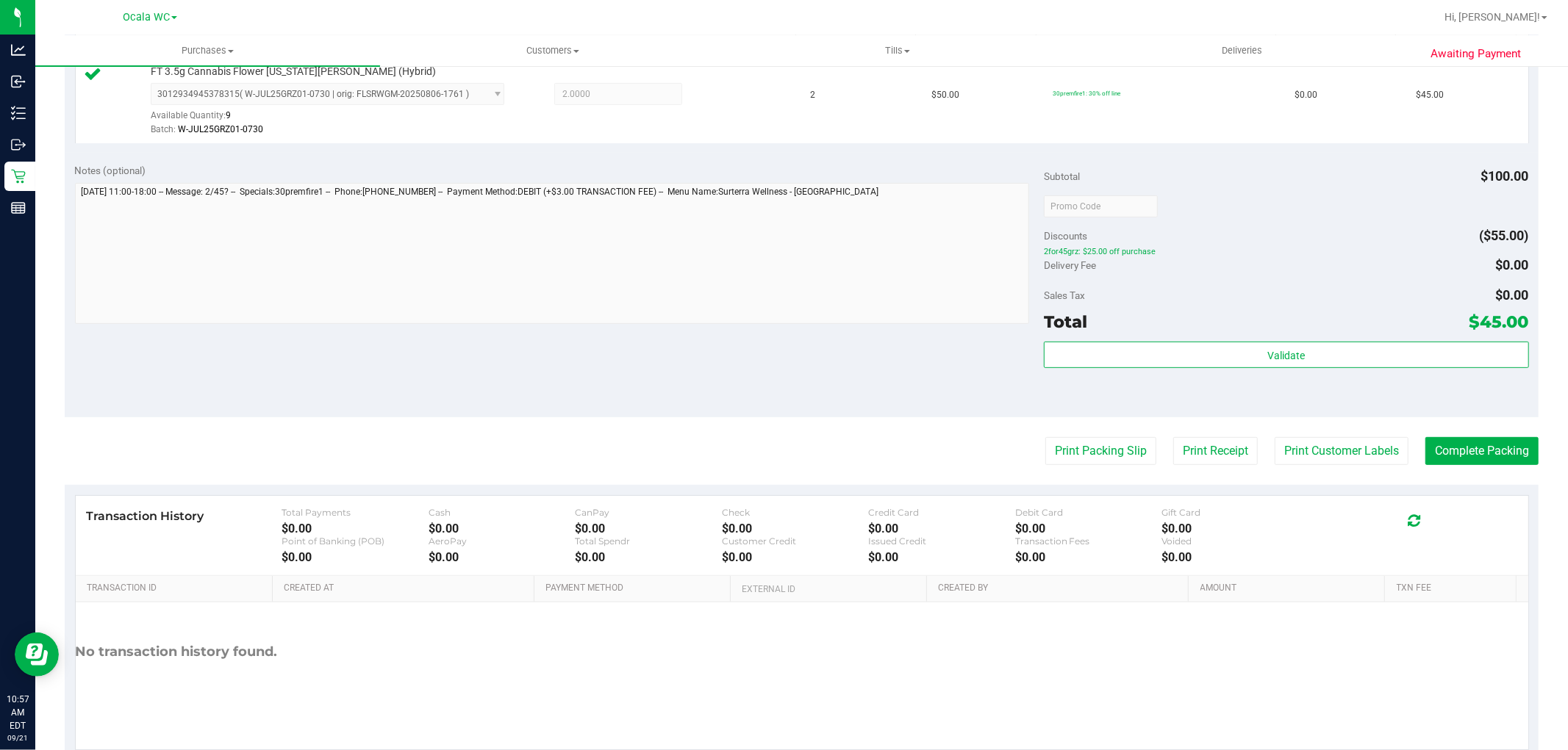
scroll to position [422, 0]
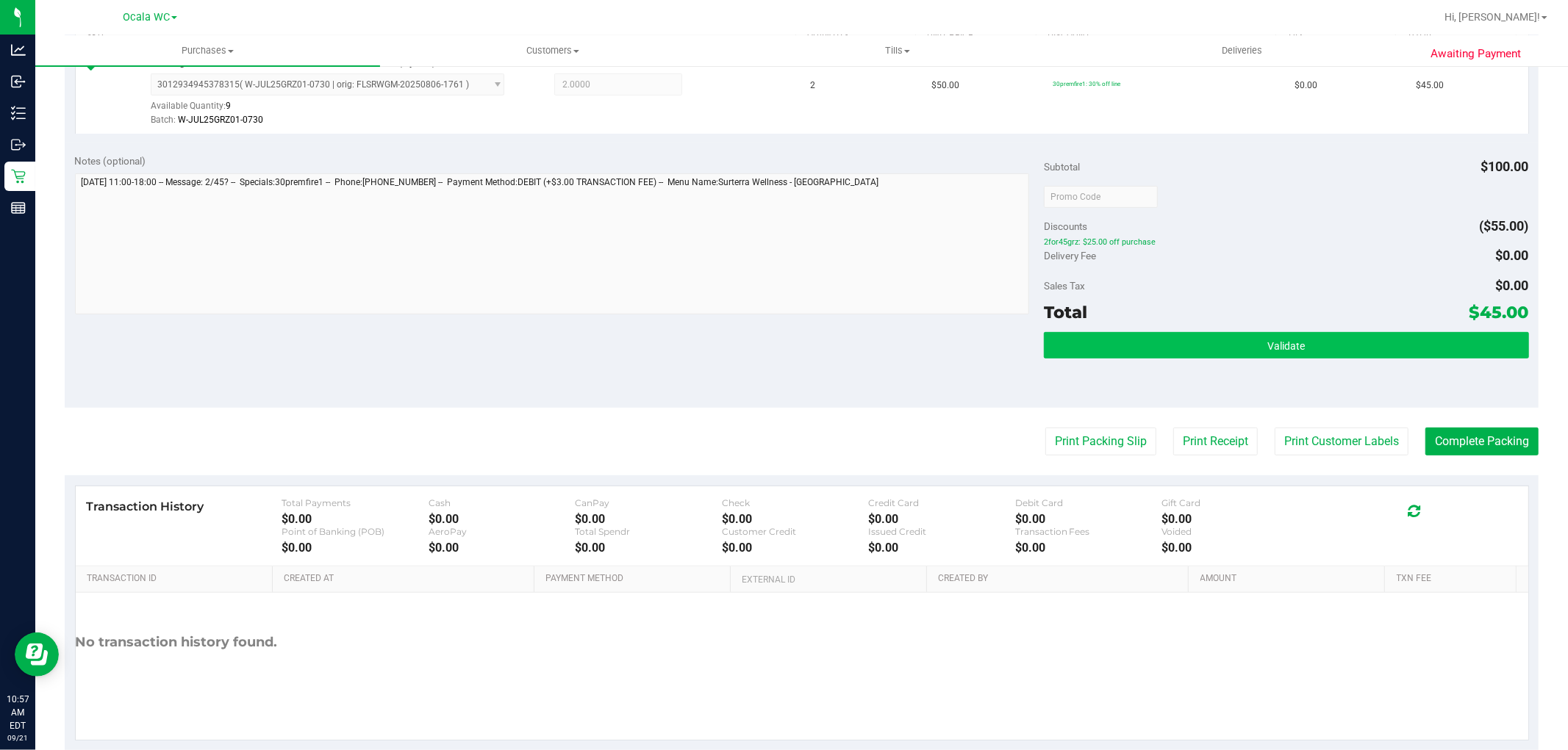
click at [1275, 337] on button "Validate" at bounding box center [1286, 345] width 484 height 27
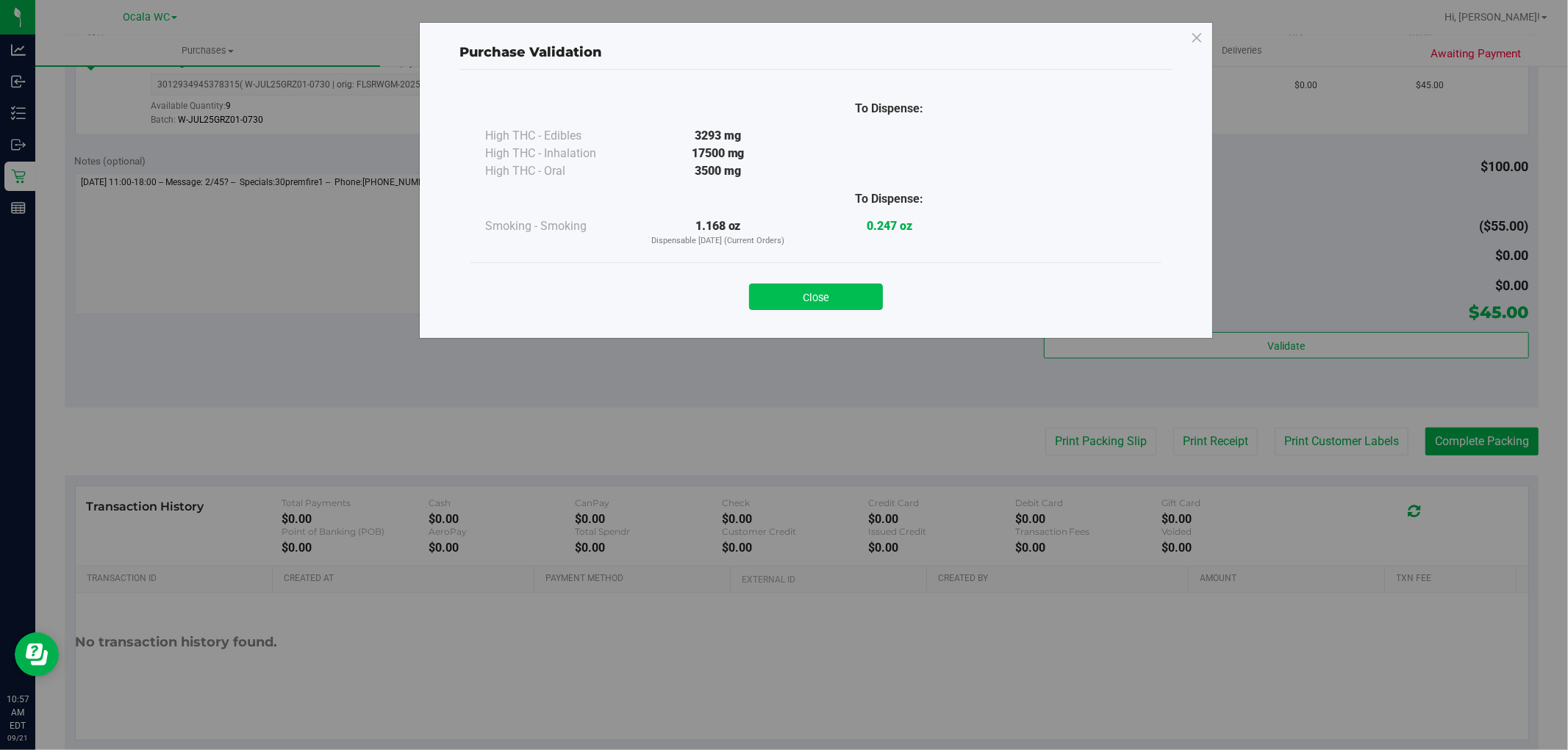
click at [796, 300] on button "Close" at bounding box center [816, 297] width 133 height 27
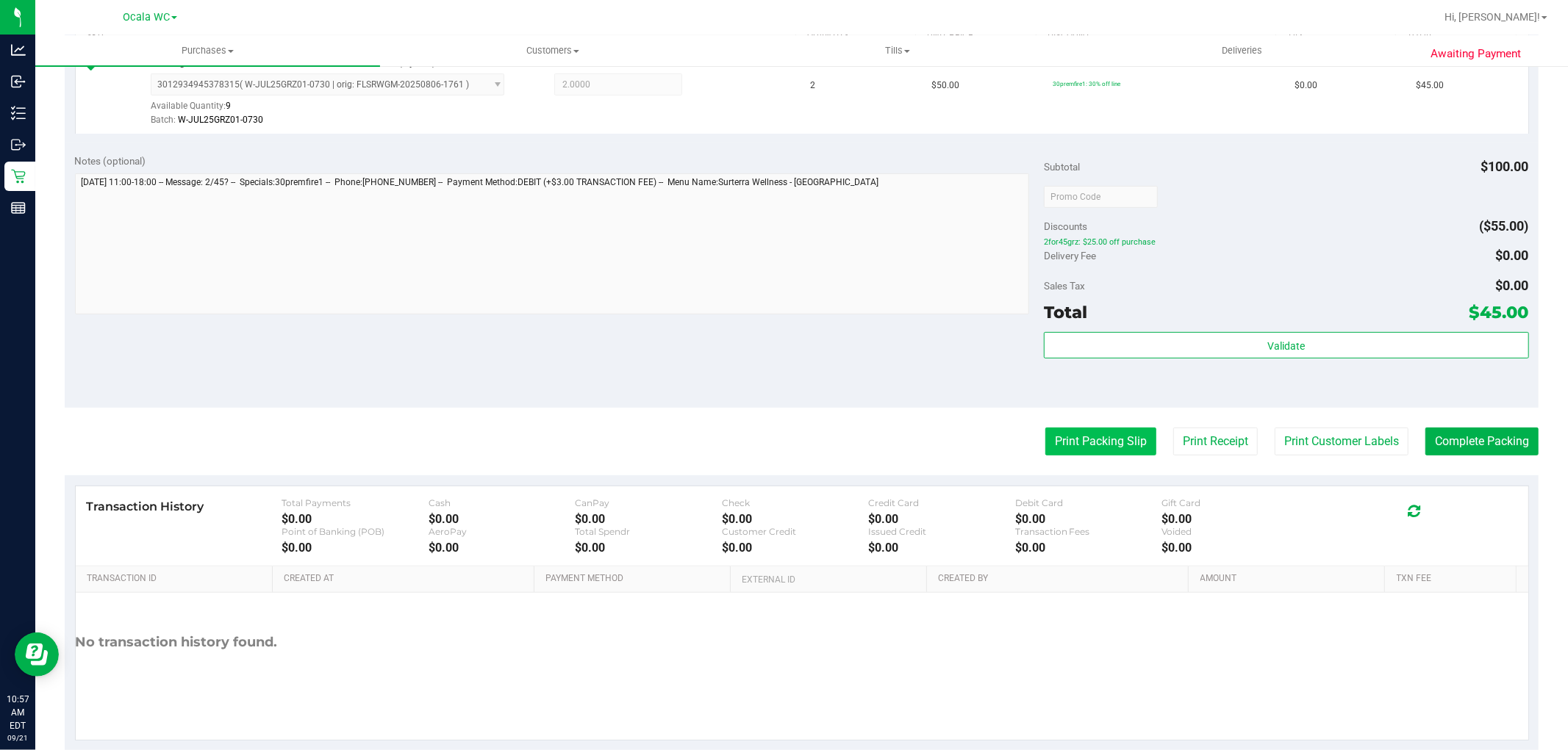
click at [1062, 431] on button "Print Packing Slip" at bounding box center [1101, 441] width 111 height 28
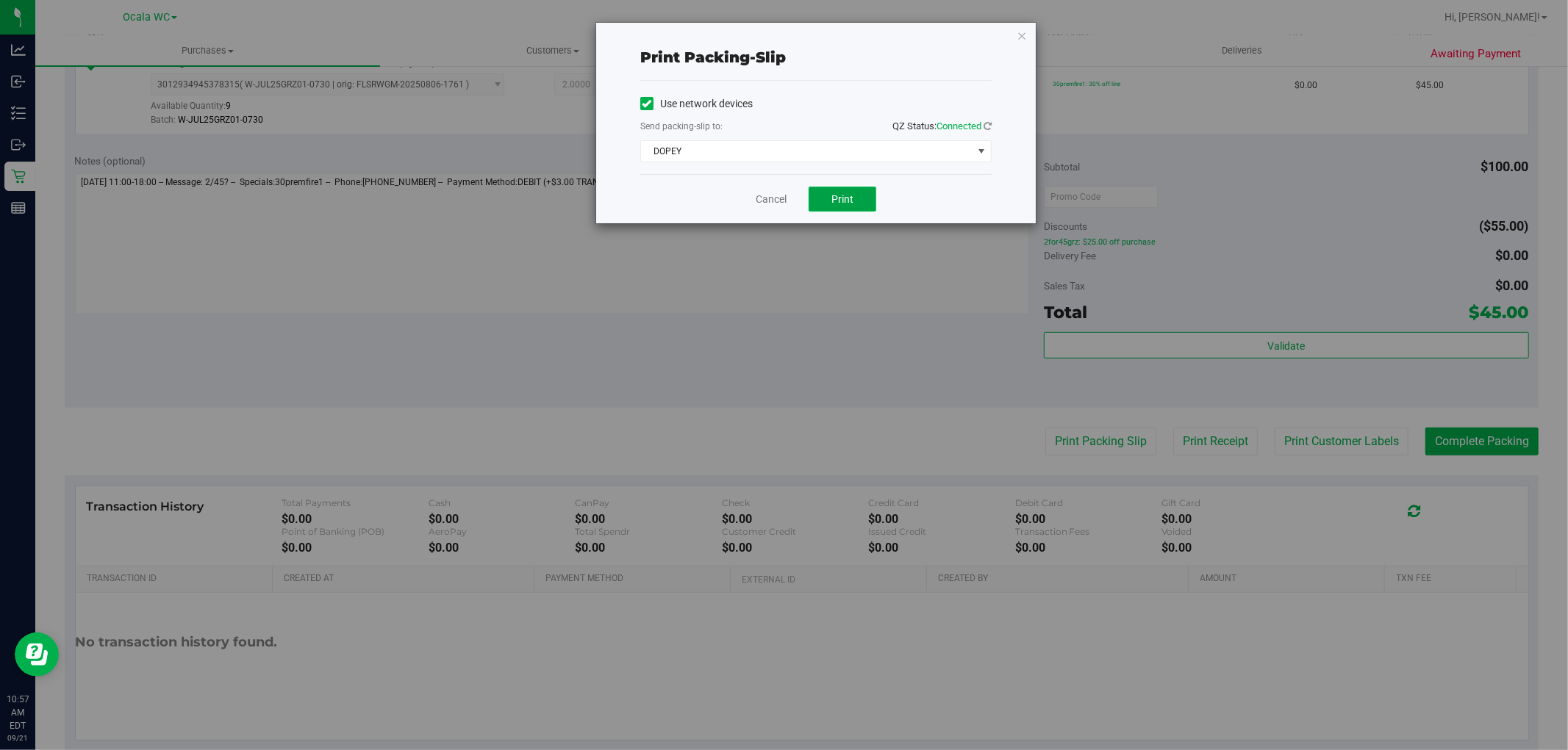
click at [820, 197] on button "Print" at bounding box center [842, 198] width 68 height 25
click at [765, 203] on link "Cancel" at bounding box center [771, 199] width 31 height 15
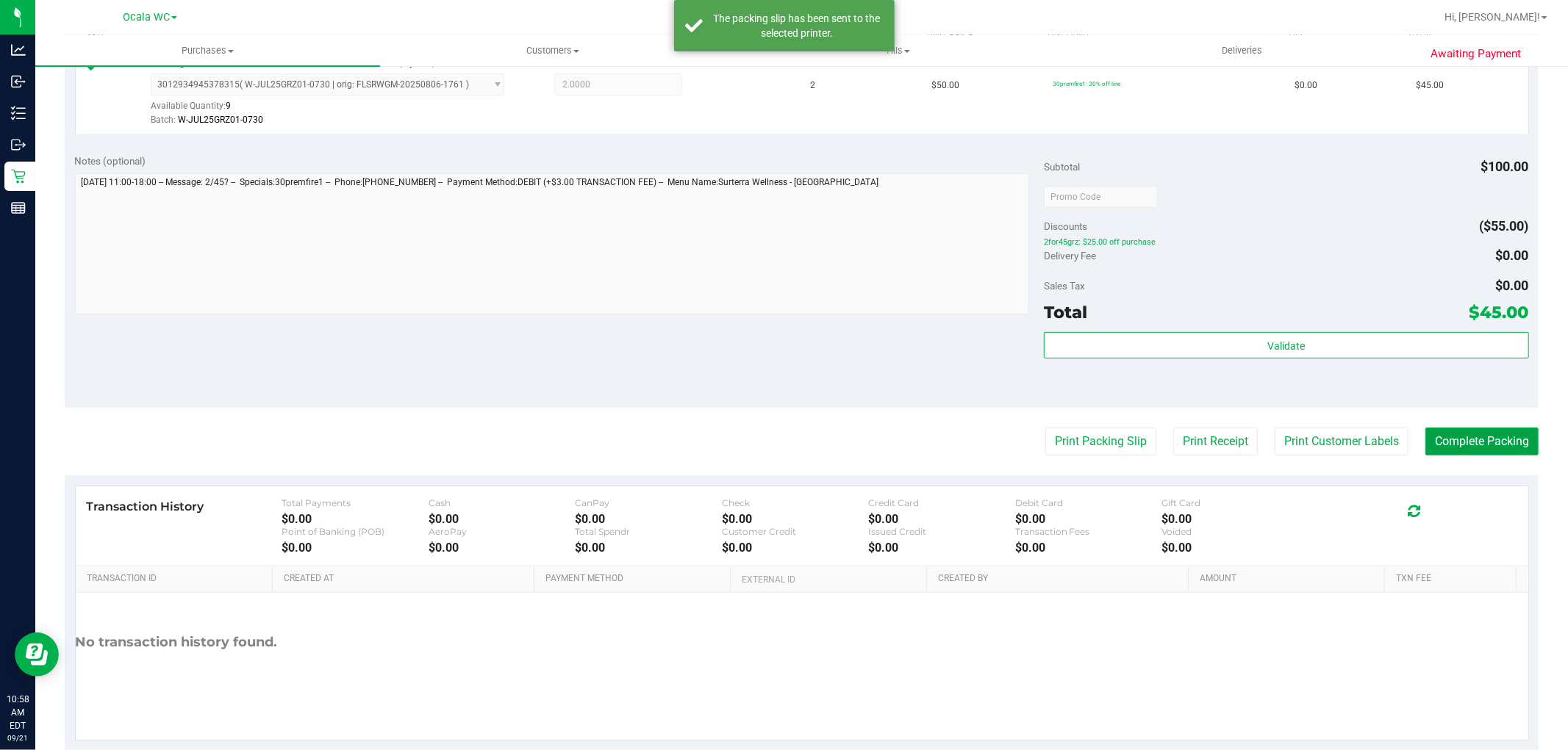
click at [1441, 429] on button "Complete Packing" at bounding box center [1482, 441] width 113 height 28
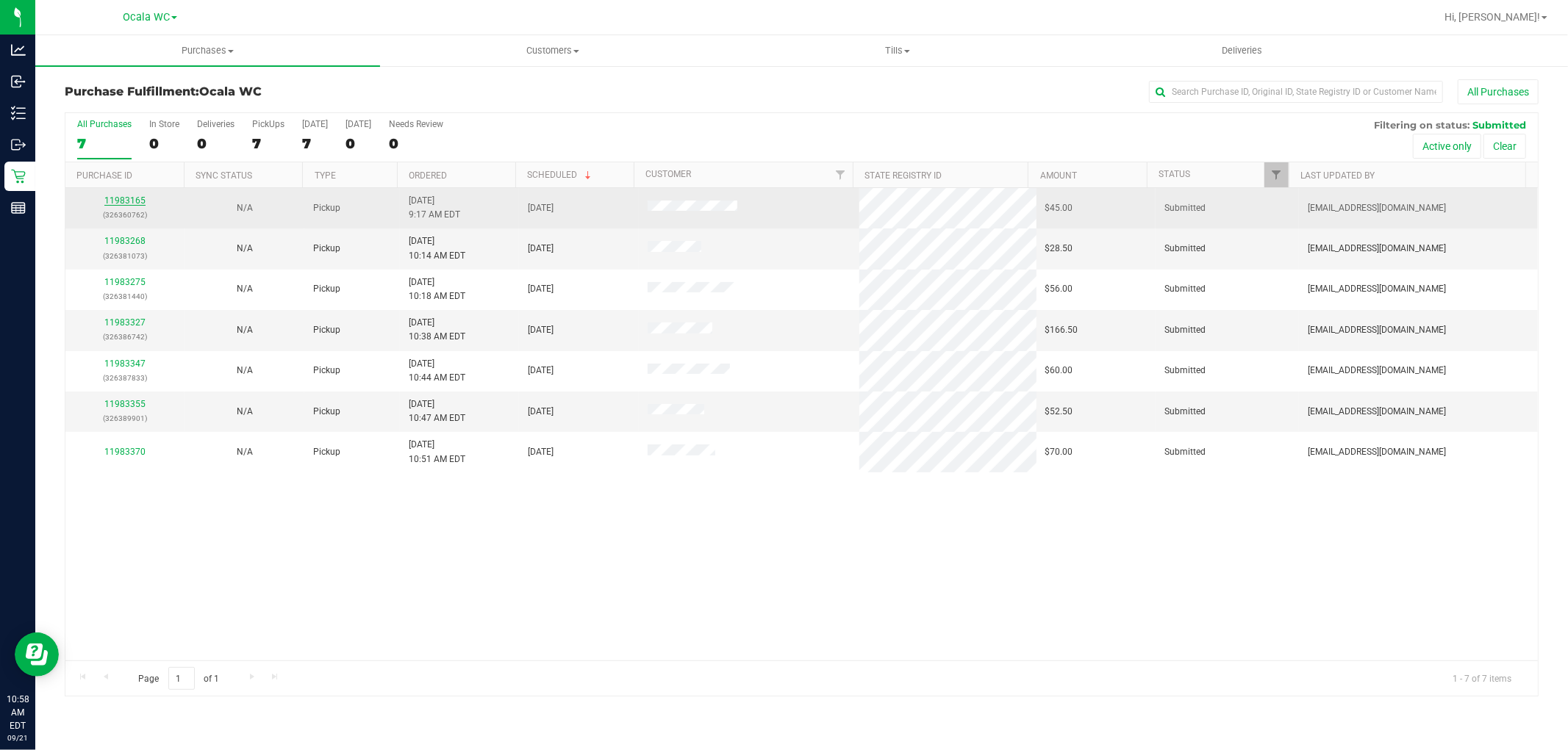
click at [122, 201] on link "11983165" at bounding box center [125, 201] width 41 height 10
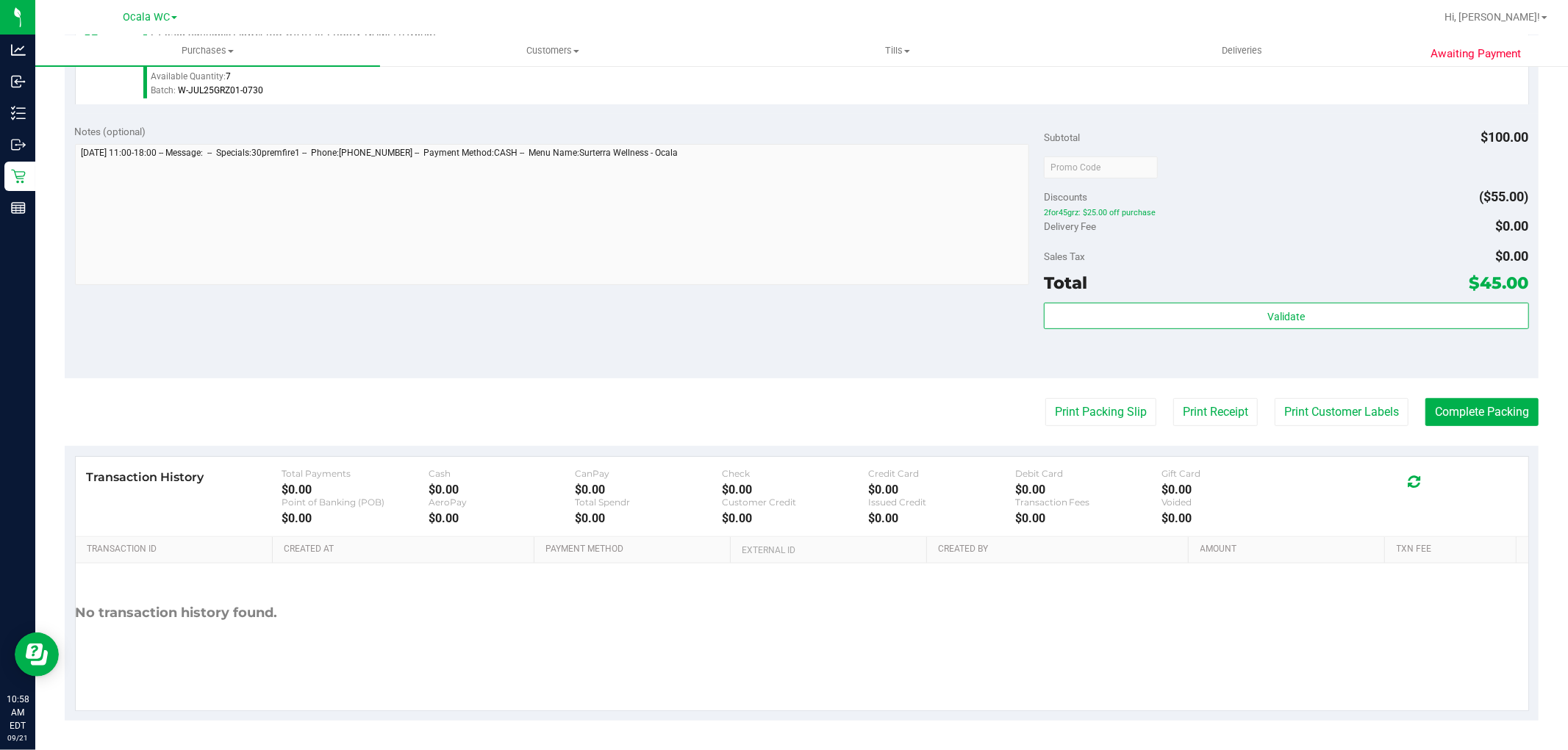
scroll to position [452, 0]
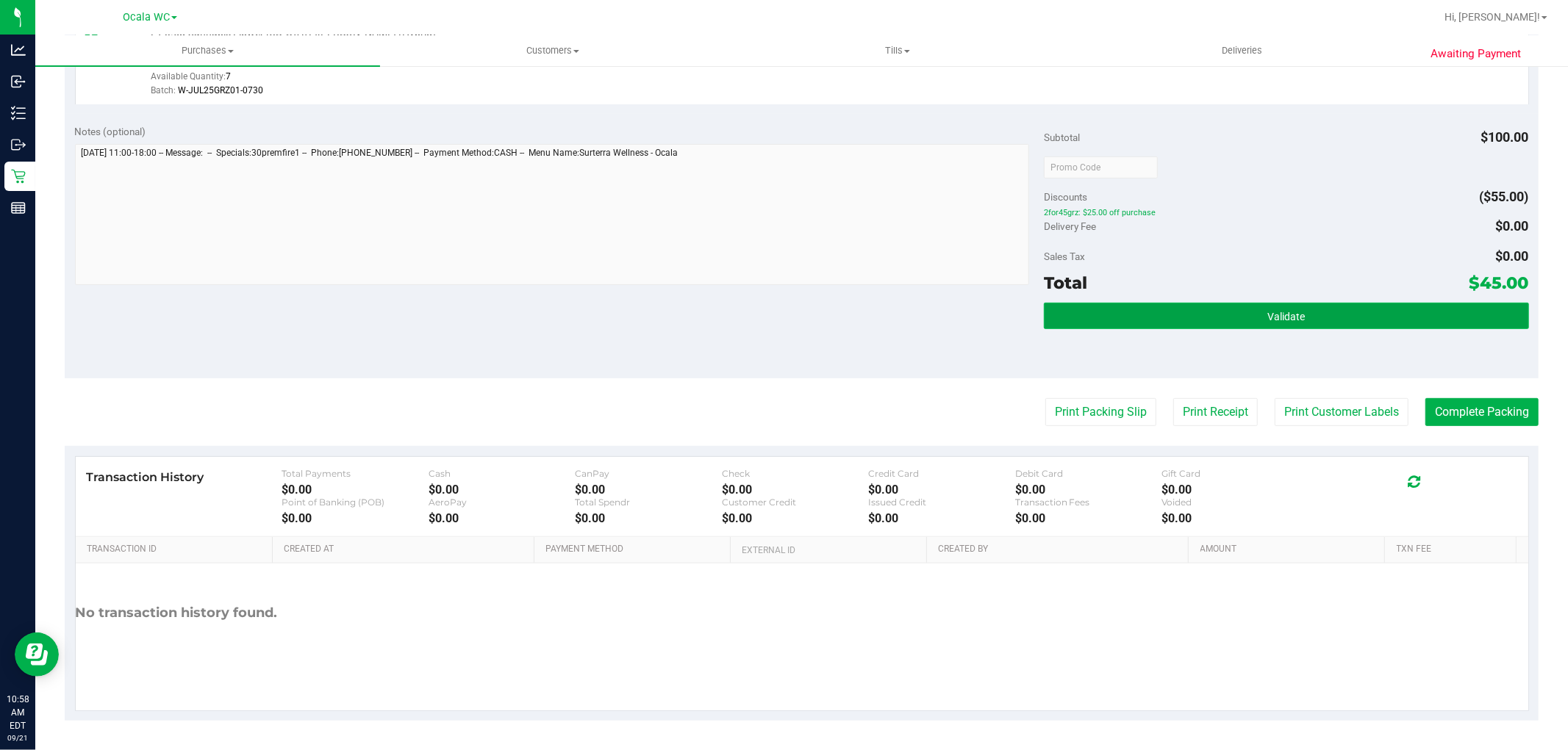
click at [1296, 305] on button "Validate" at bounding box center [1286, 316] width 484 height 27
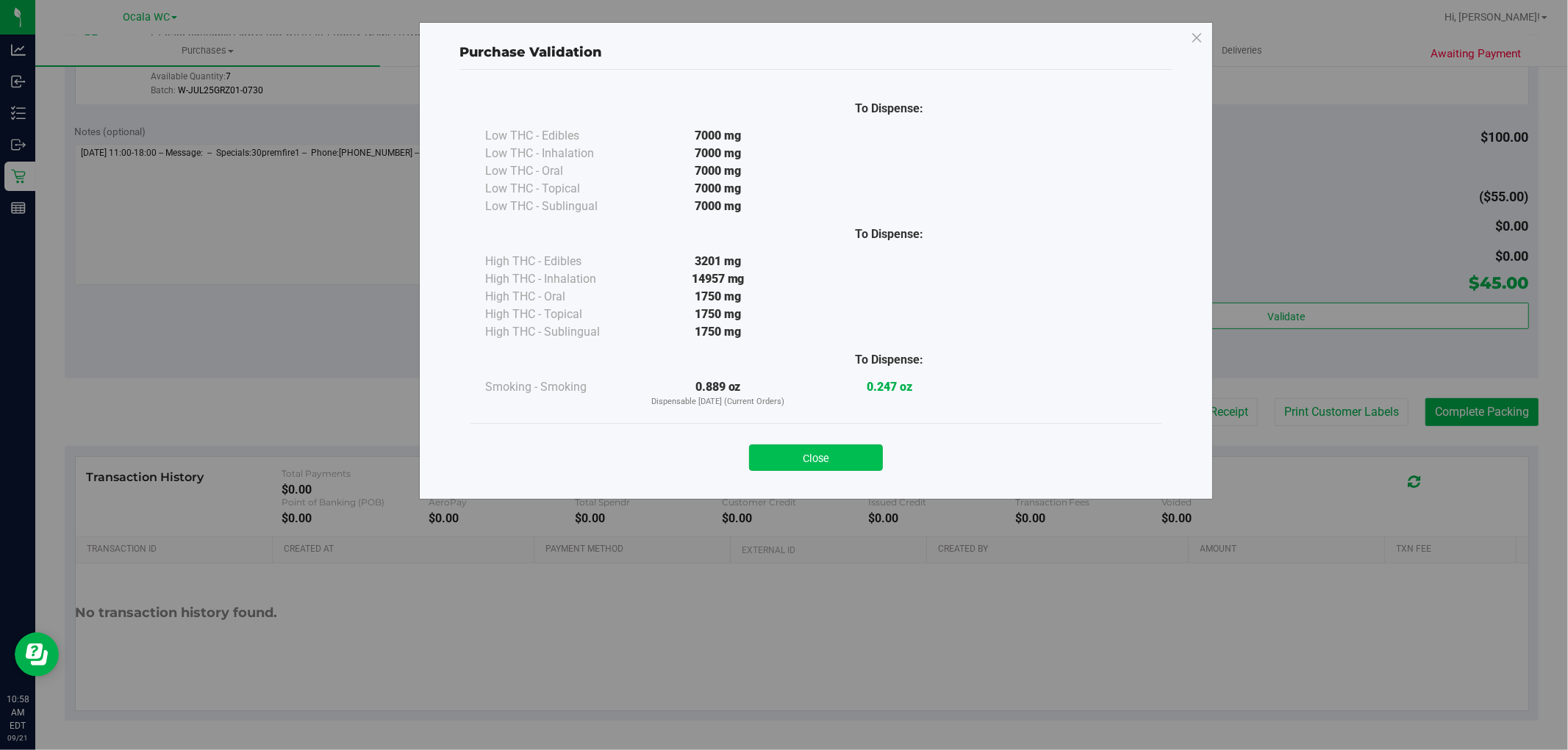
click at [809, 449] on button "Close" at bounding box center [816, 458] width 133 height 27
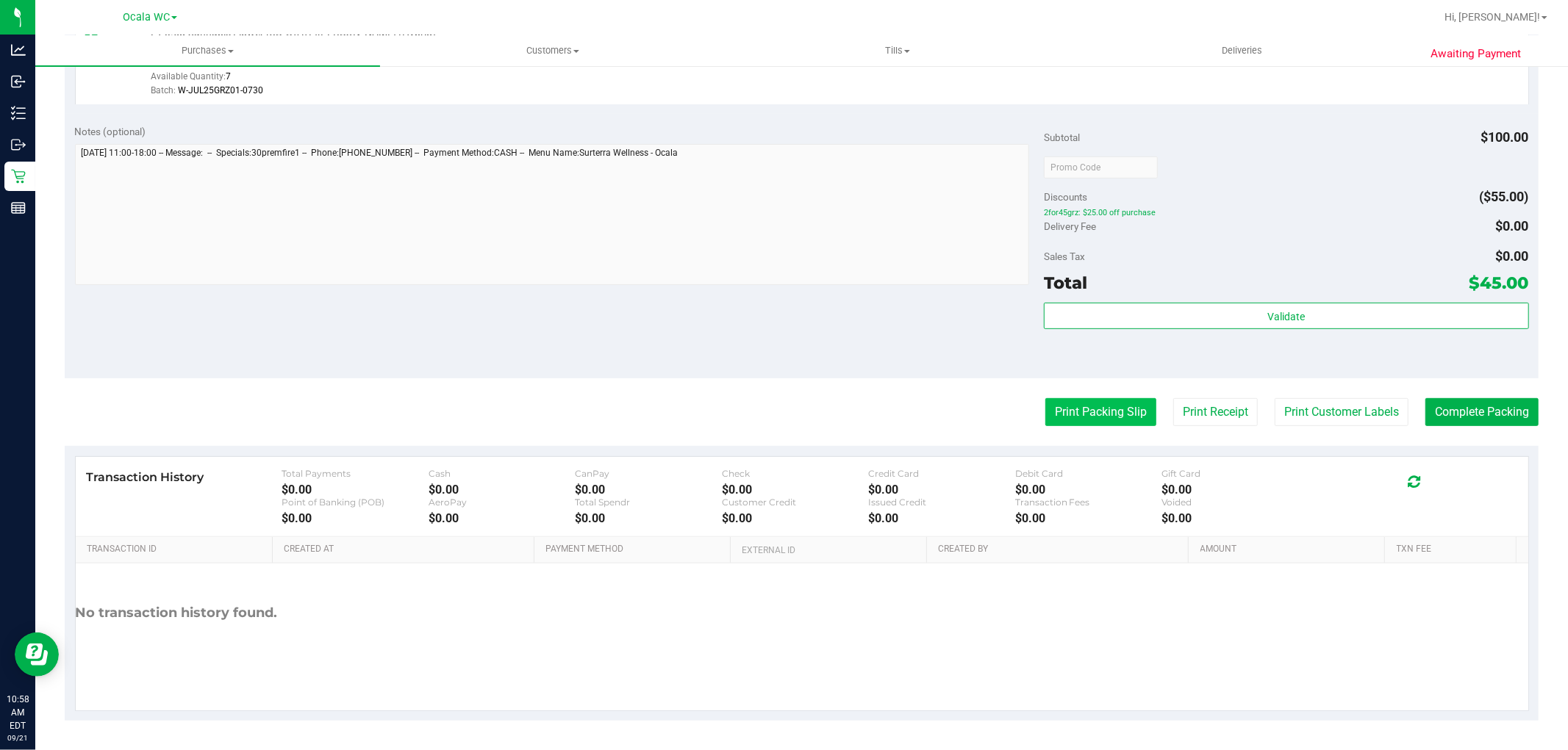
click at [1070, 413] on button "Print Packing Slip" at bounding box center [1101, 412] width 111 height 28
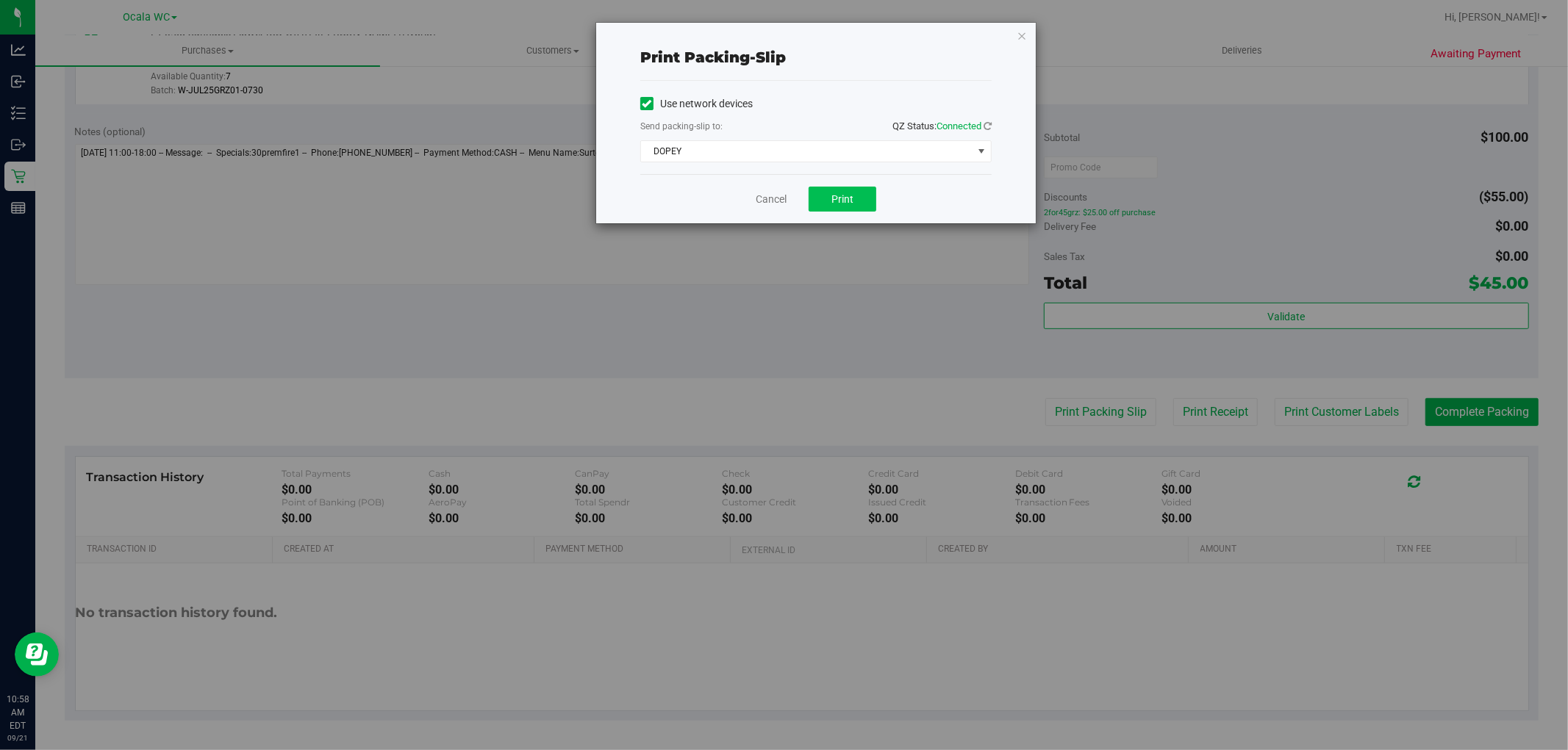
click at [835, 196] on span "Print" at bounding box center [843, 199] width 22 height 12
click at [767, 197] on link "Cancel" at bounding box center [771, 199] width 31 height 15
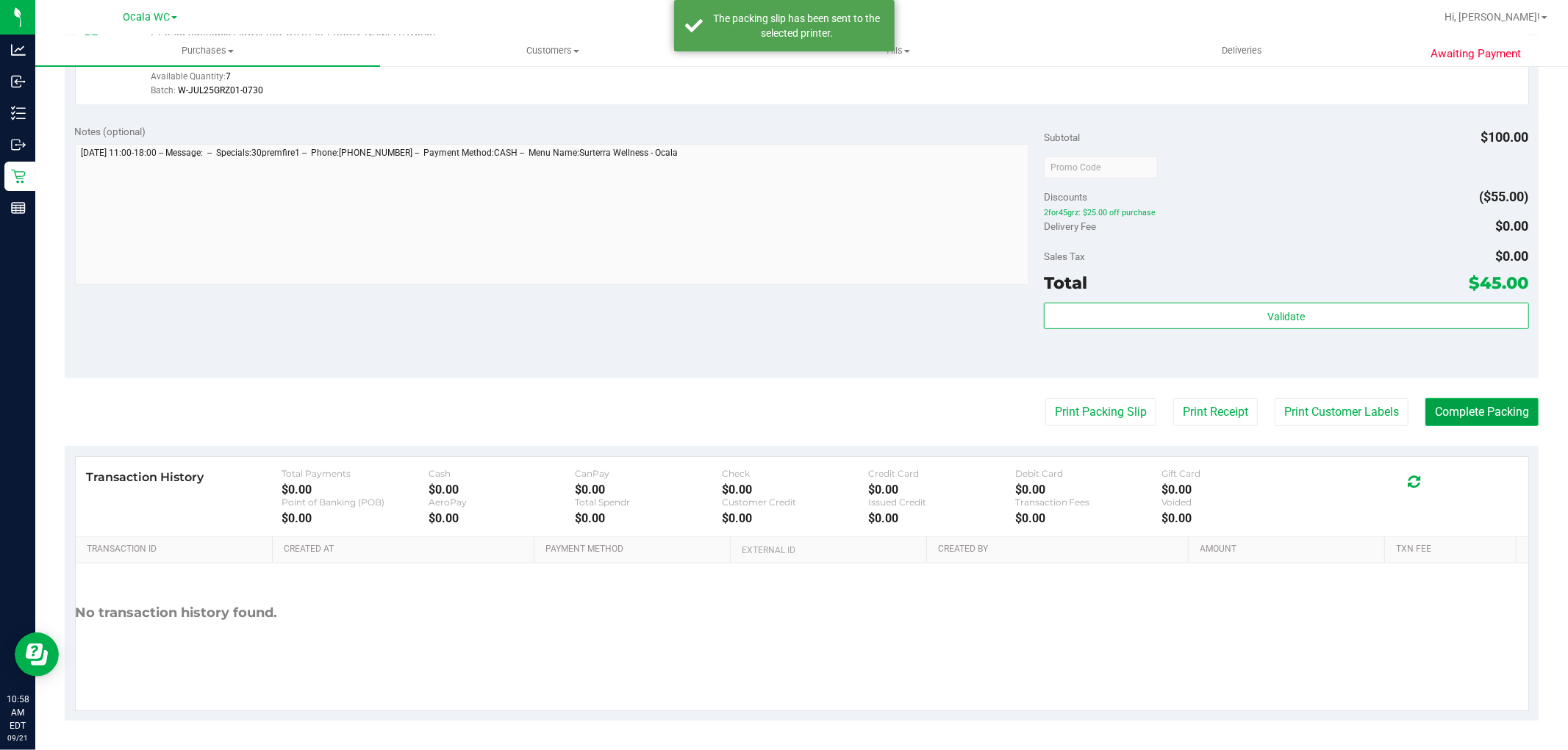
click at [1464, 412] on button "Complete Packing" at bounding box center [1482, 412] width 113 height 28
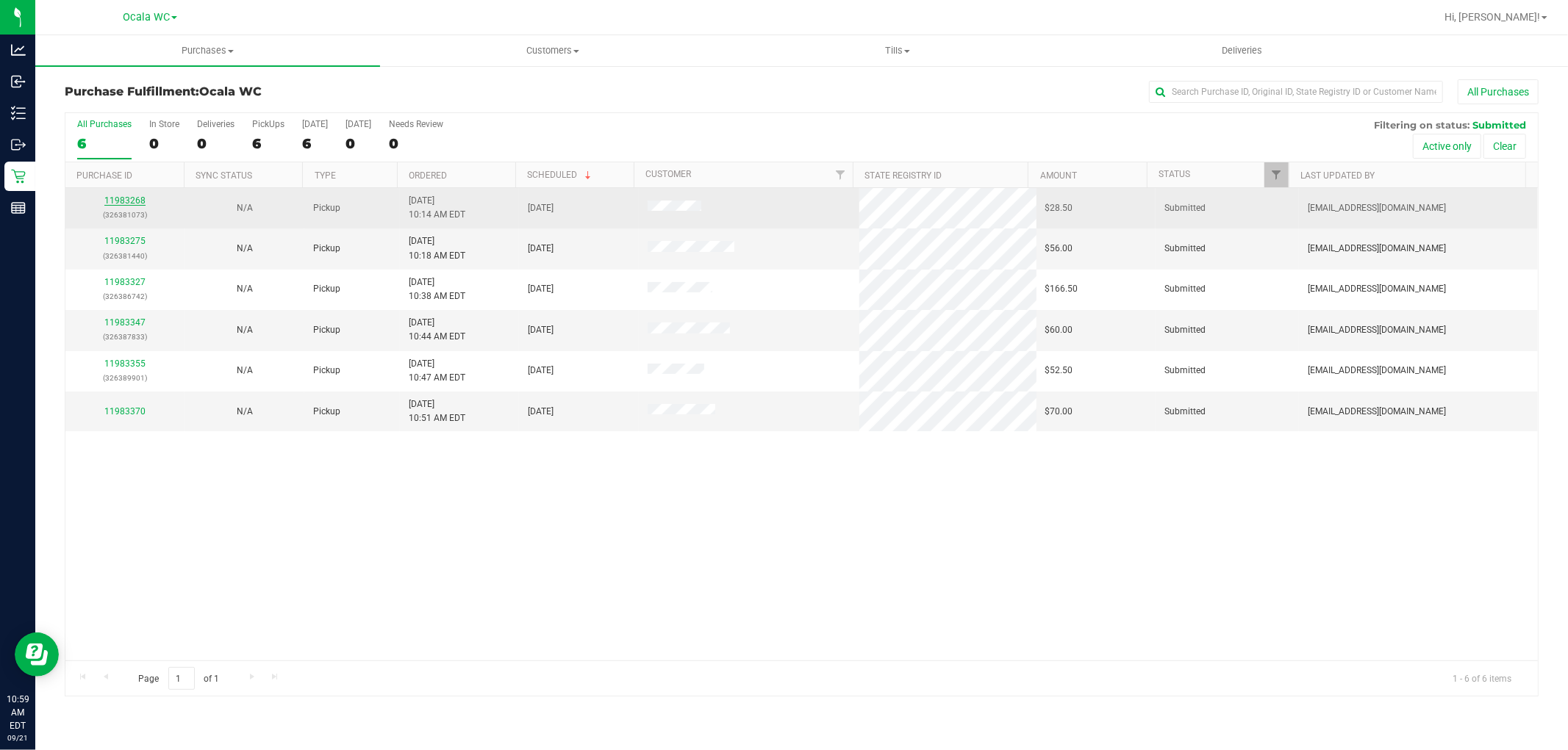
click at [125, 201] on link "11983268" at bounding box center [125, 201] width 41 height 10
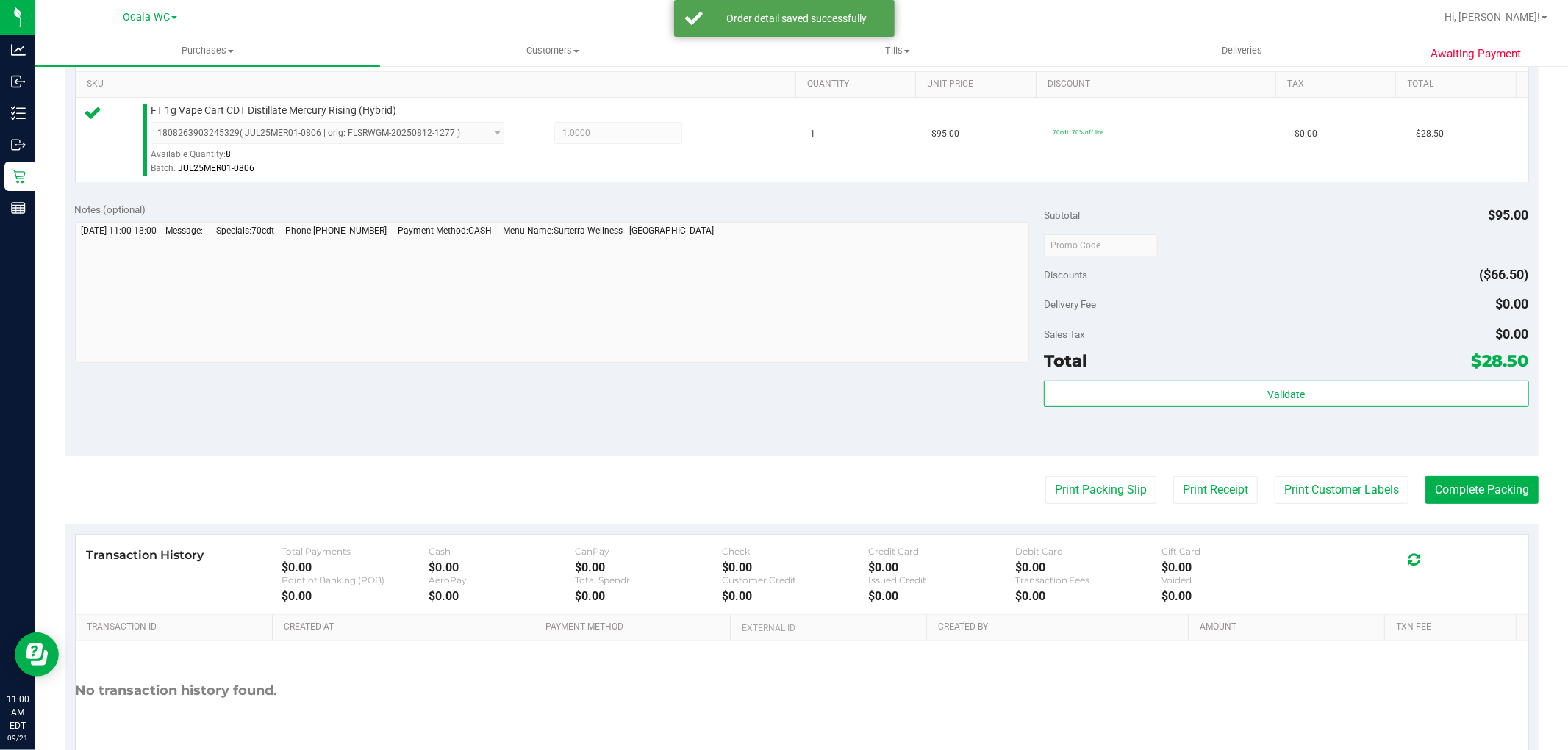
scroll to position [379, 0]
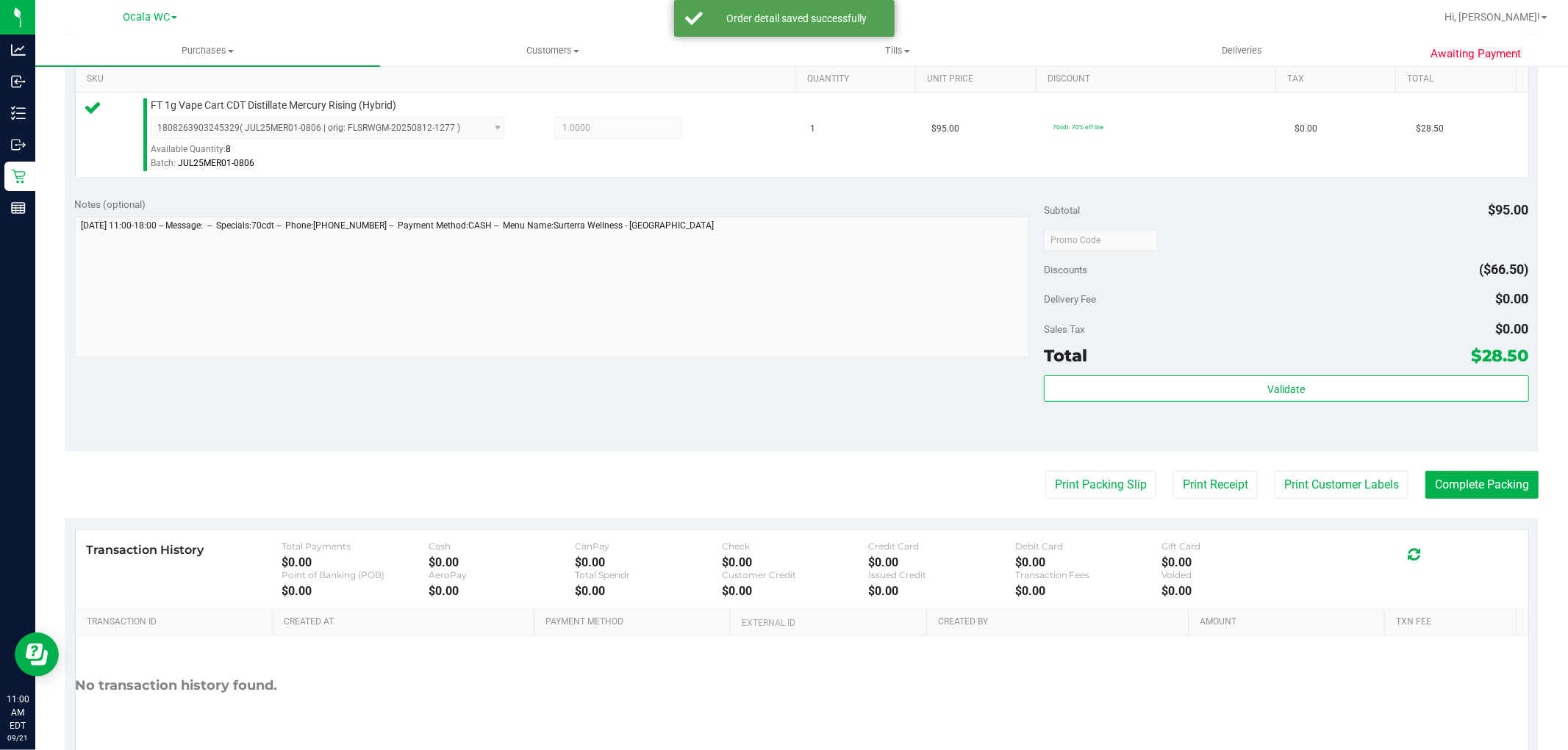
click at [1228, 357] on div "Total $28.50" at bounding box center [1286, 355] width 484 height 27
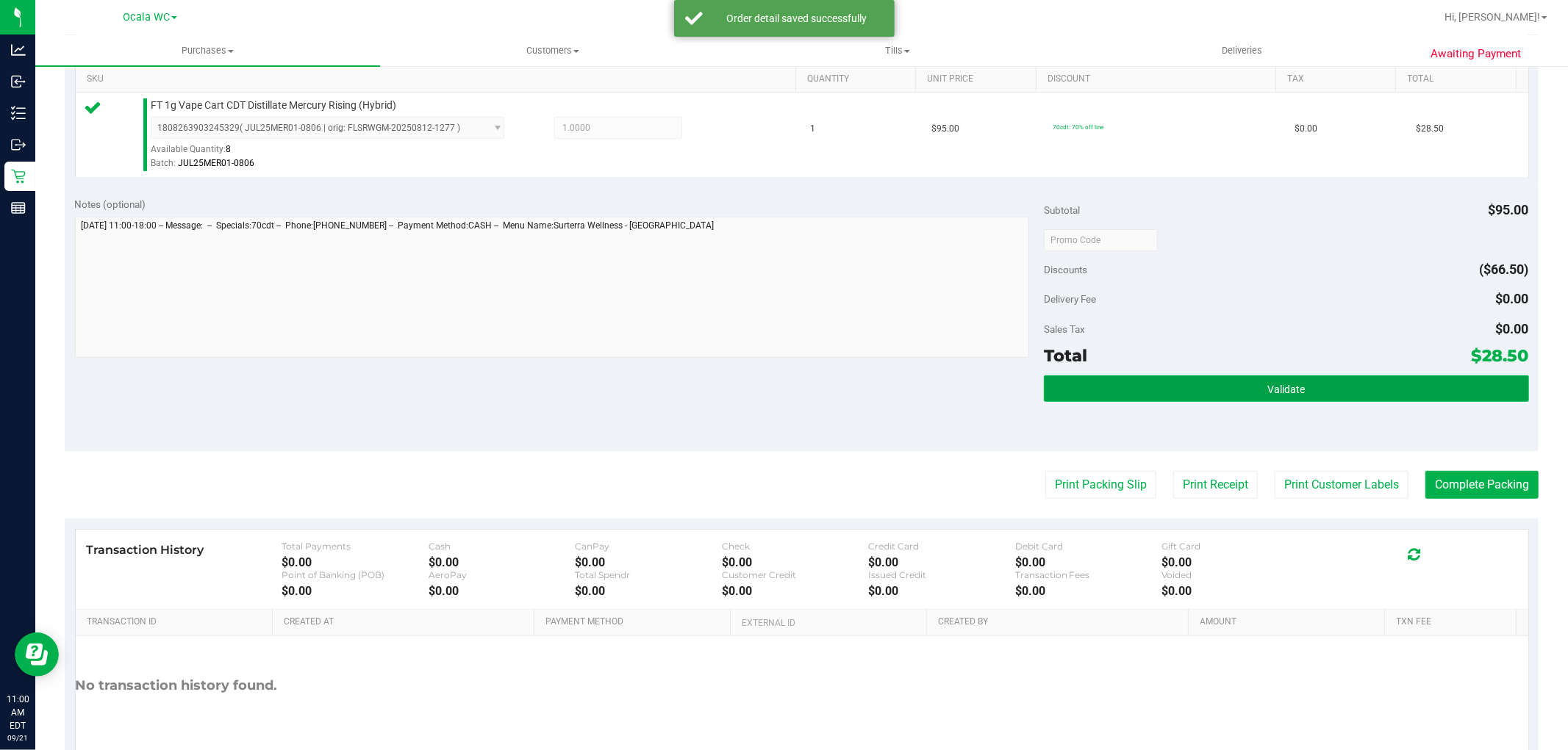
click at [1176, 394] on button "Validate" at bounding box center [1286, 388] width 484 height 27
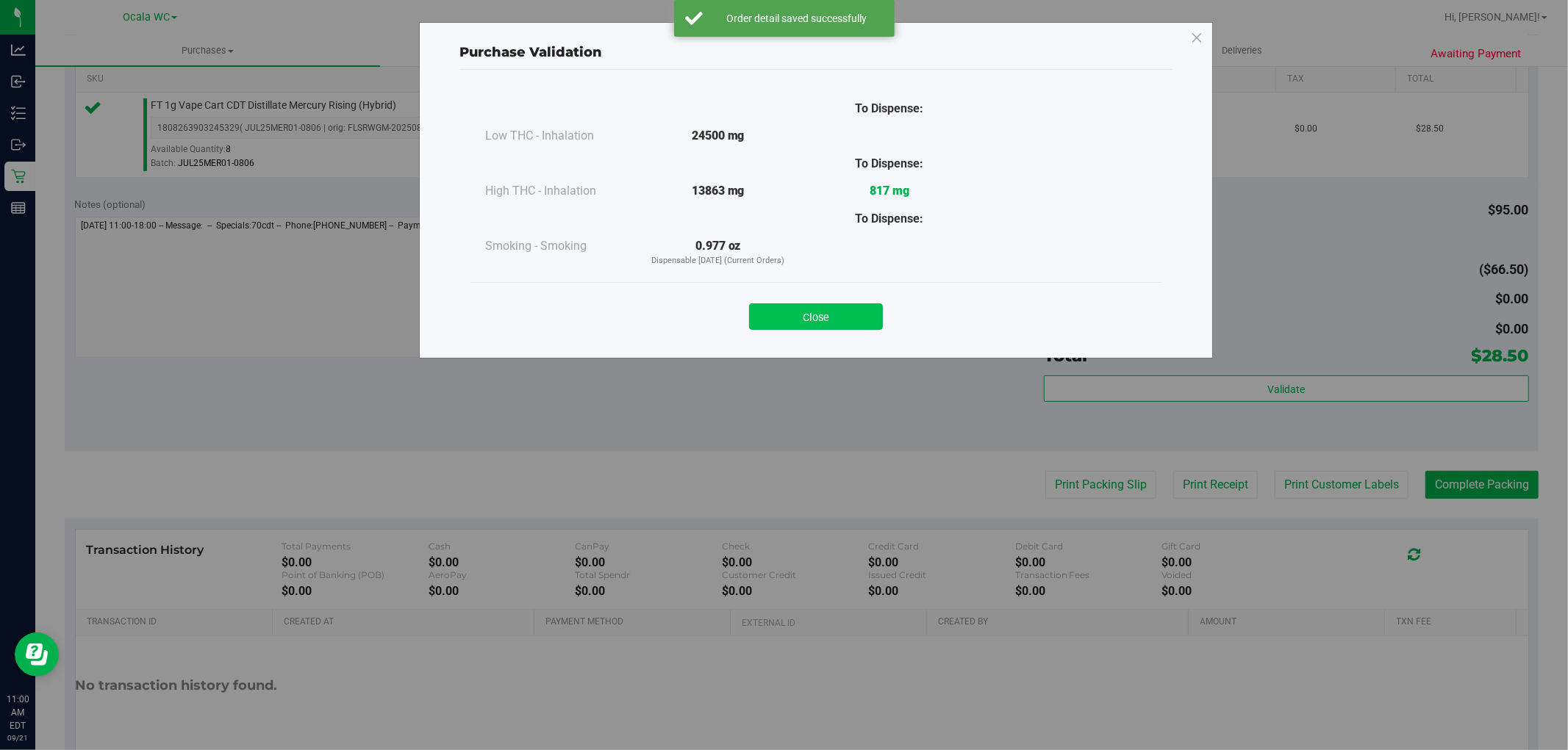
click at [781, 307] on button "Close" at bounding box center [816, 316] width 133 height 27
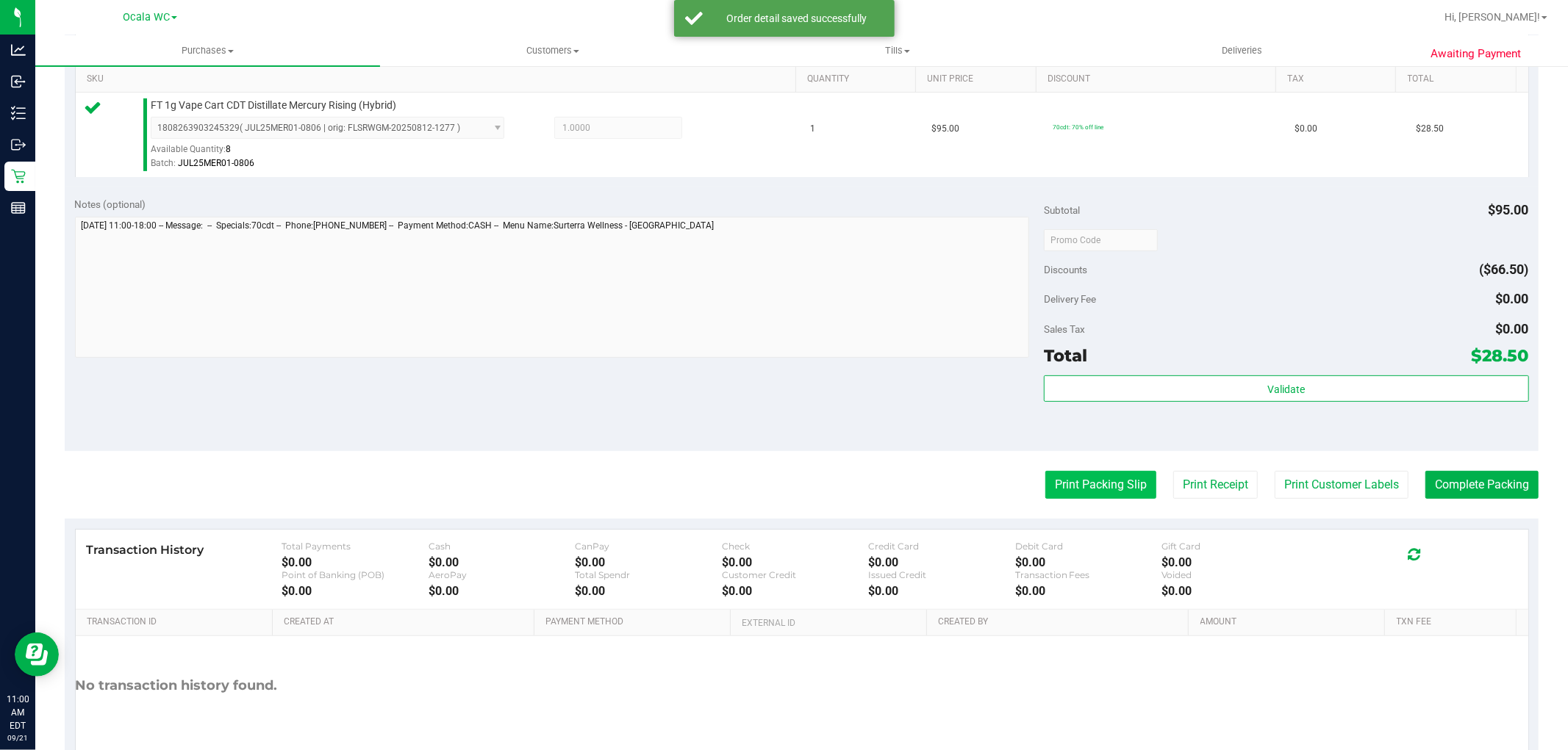
click at [1078, 486] on button "Print Packing Slip" at bounding box center [1101, 485] width 111 height 28
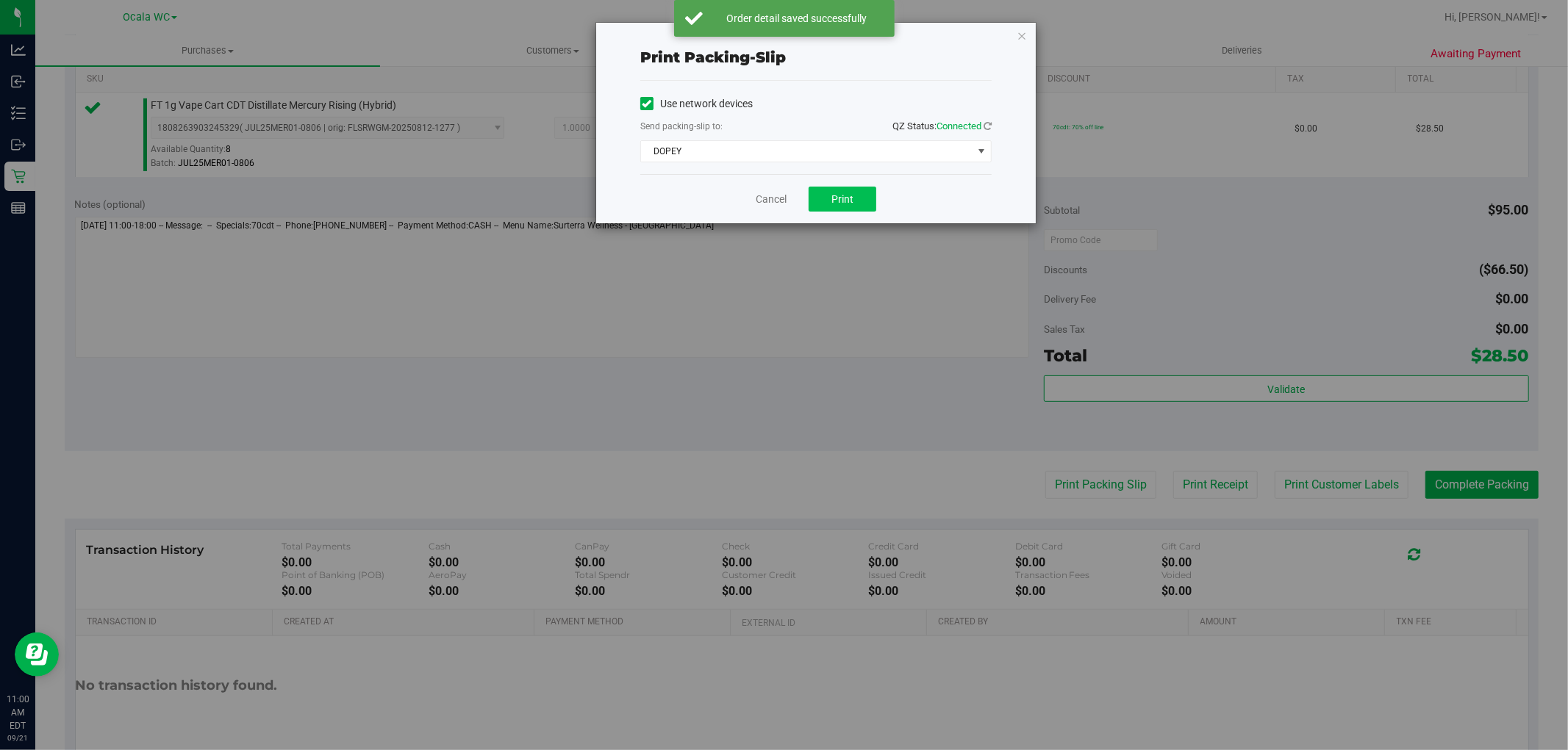
click at [828, 192] on button "Print" at bounding box center [842, 198] width 68 height 25
click at [770, 197] on link "Cancel" at bounding box center [771, 199] width 31 height 15
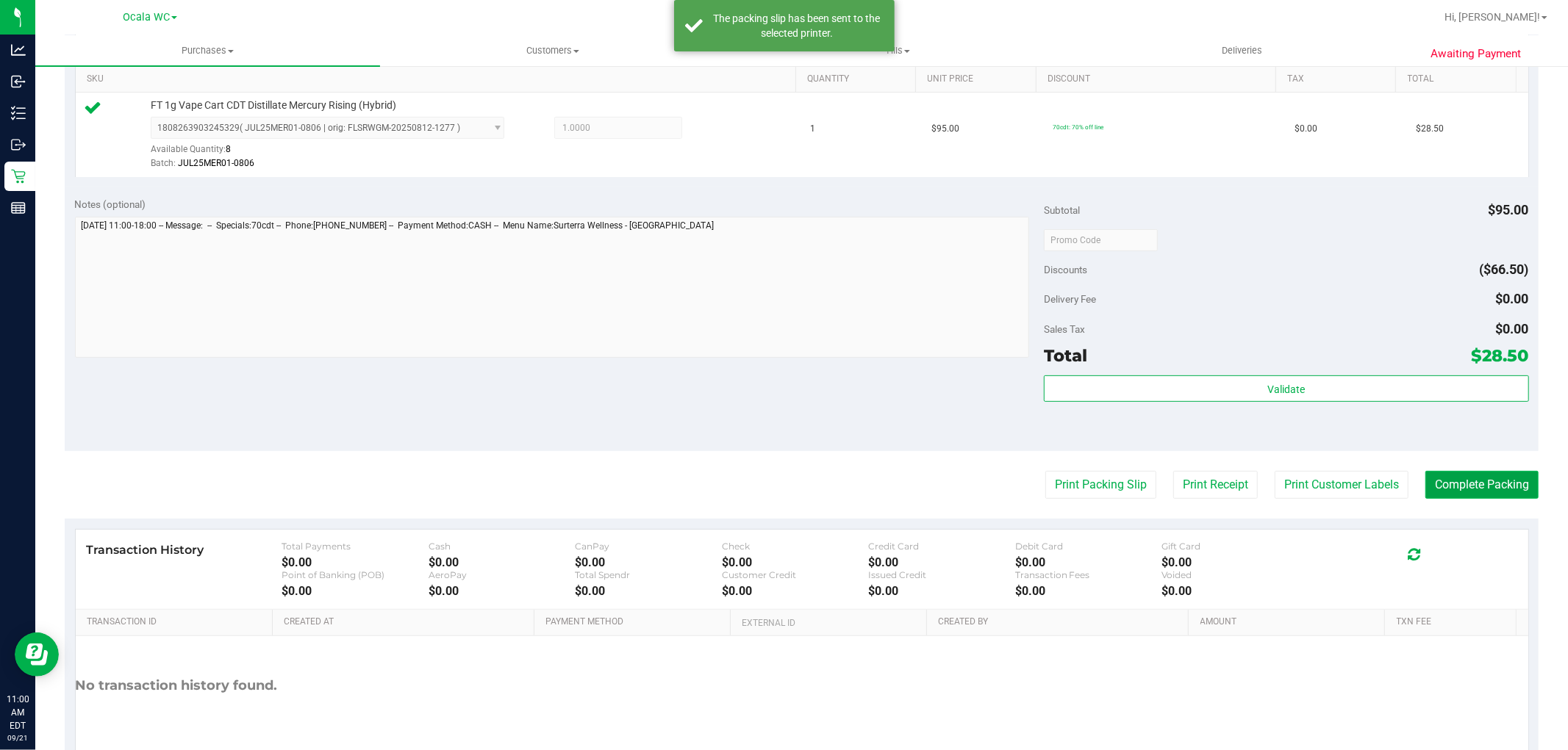
click at [1460, 478] on button "Complete Packing" at bounding box center [1482, 485] width 113 height 28
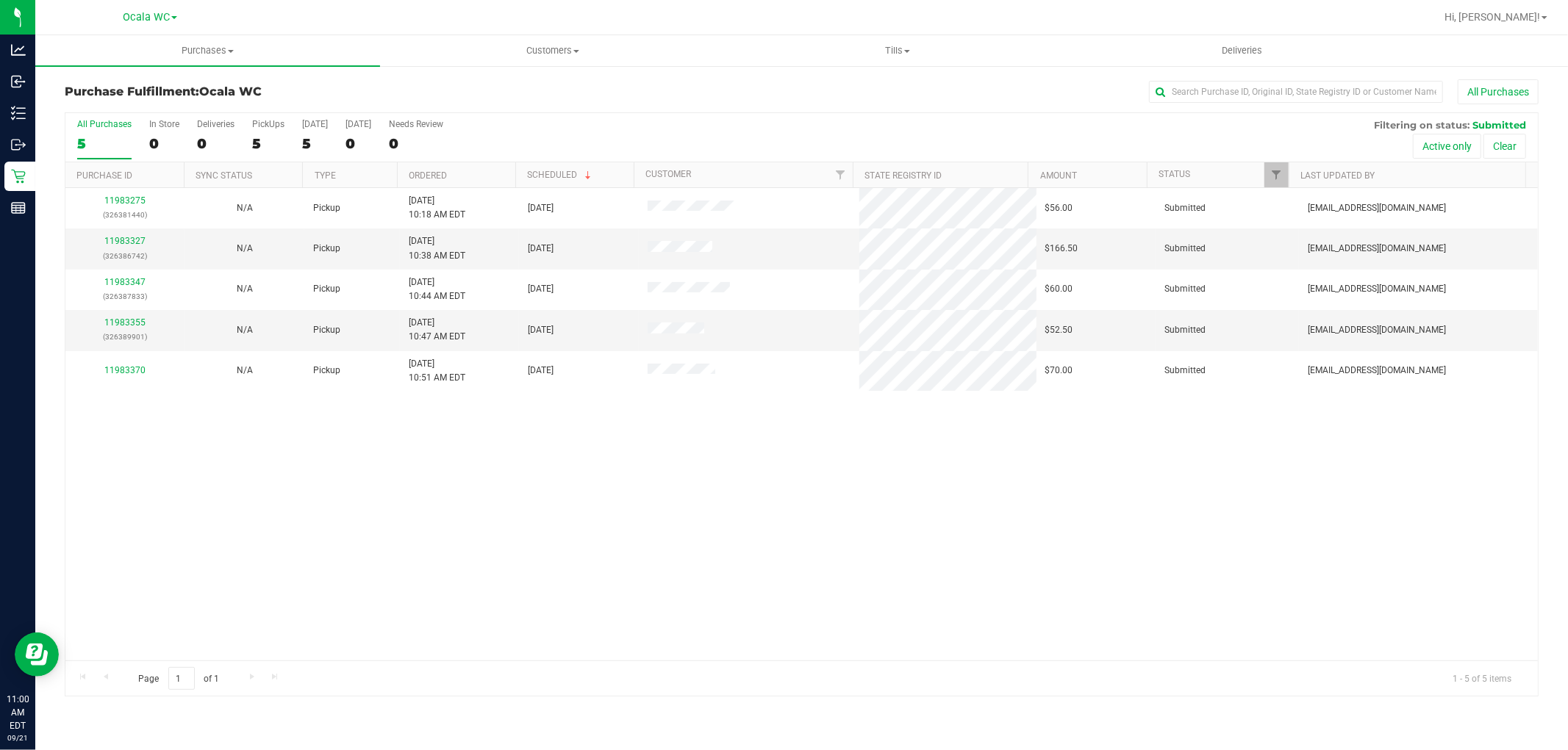
click at [312, 522] on div "11983275 (326381440) N/A Pickup 9/21/2025 10:18 AM EDT 9/21/2025 $56.00 Submitt…" at bounding box center [801, 424] width 1472 height 472
click at [139, 201] on link "11983275" at bounding box center [125, 201] width 41 height 10
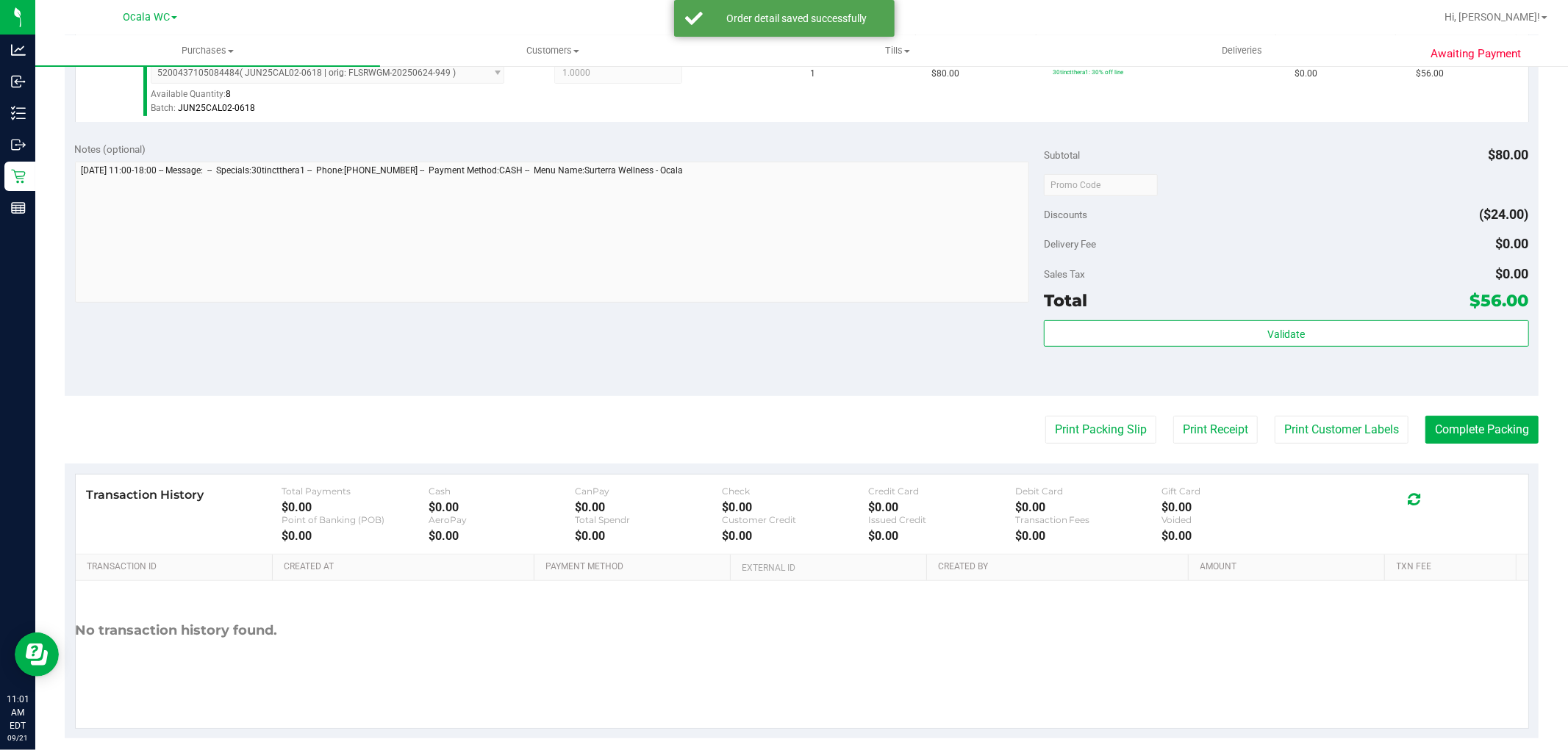
scroll to position [434, 0]
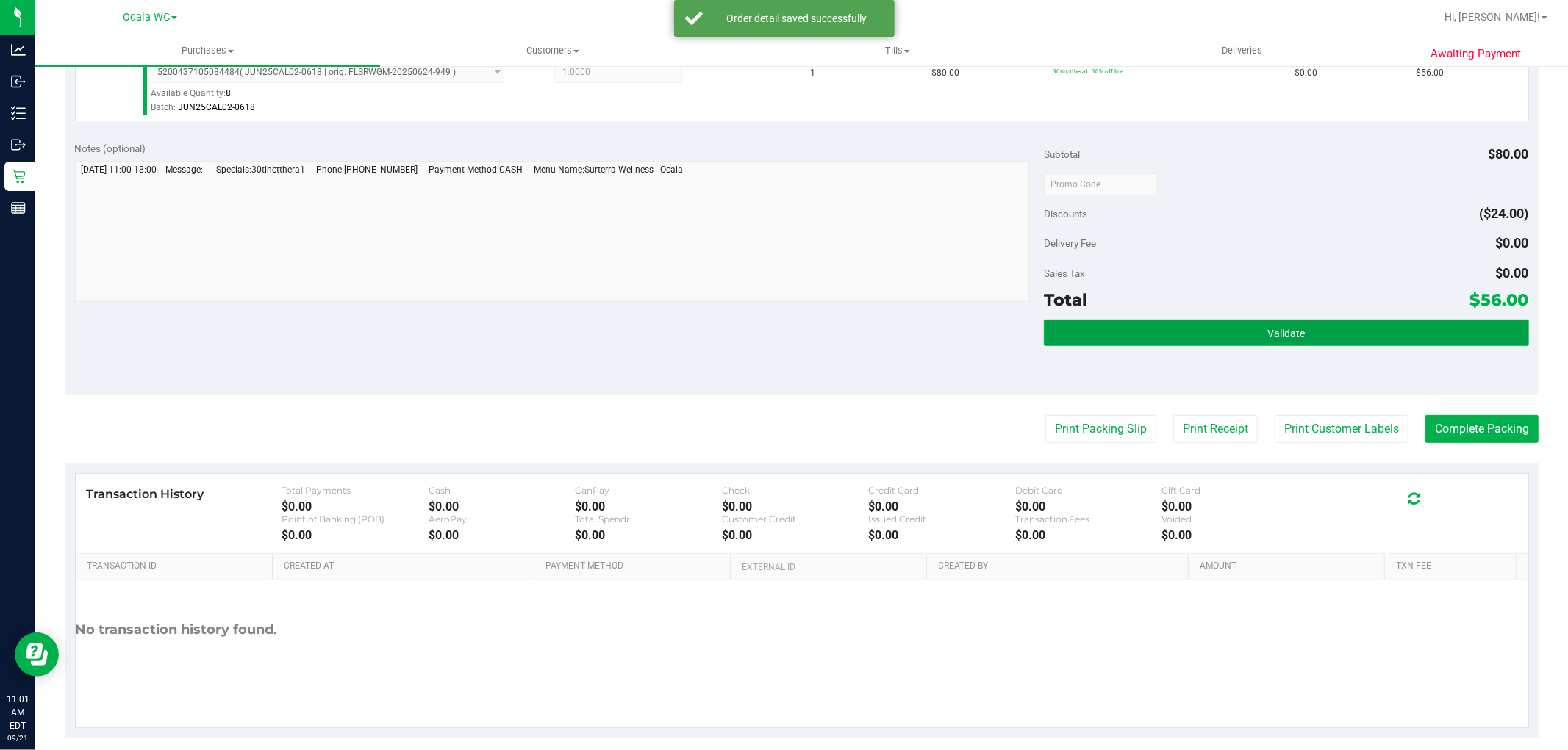
click at [1269, 322] on button "Validate" at bounding box center [1286, 333] width 484 height 27
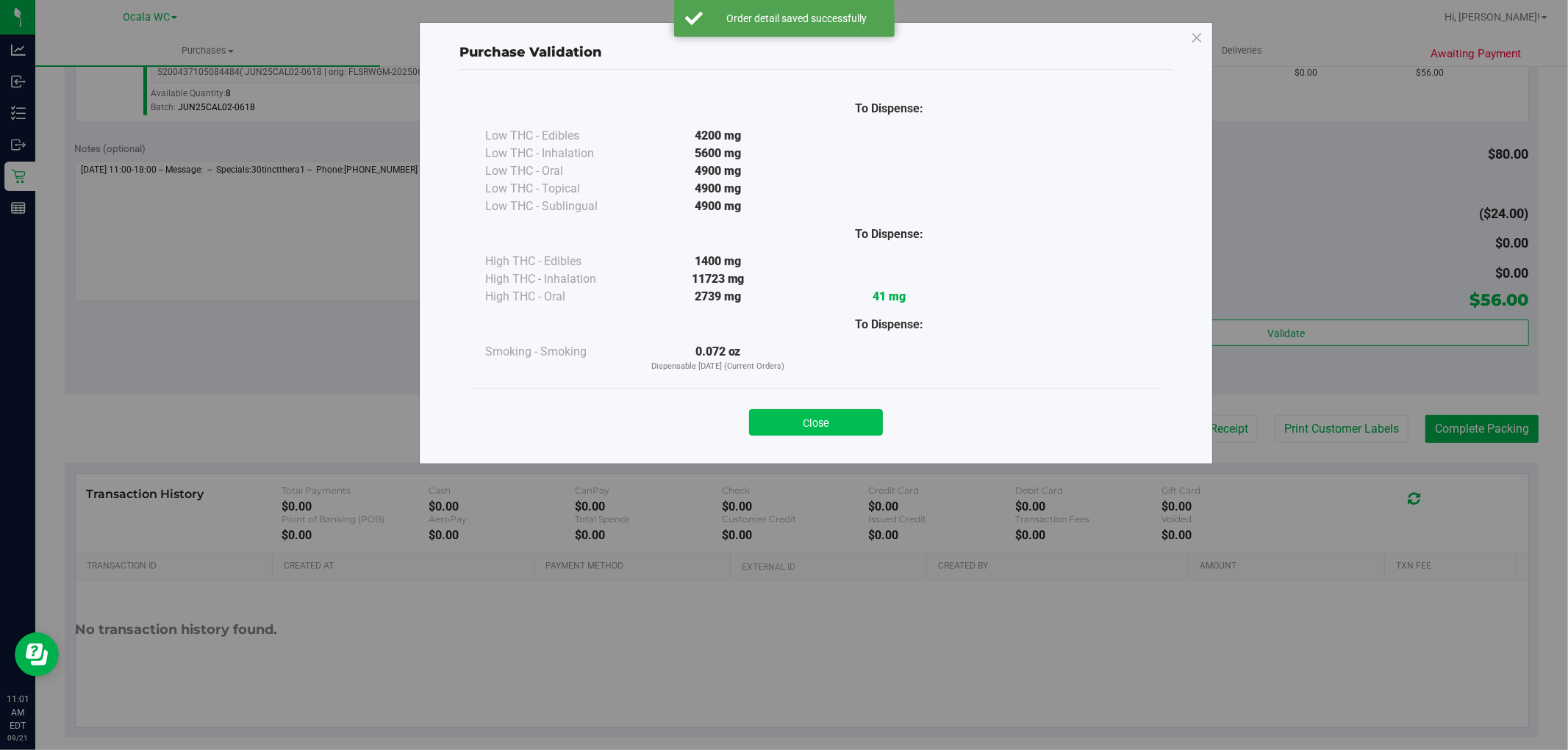
click at [821, 428] on button "Close" at bounding box center [816, 422] width 133 height 27
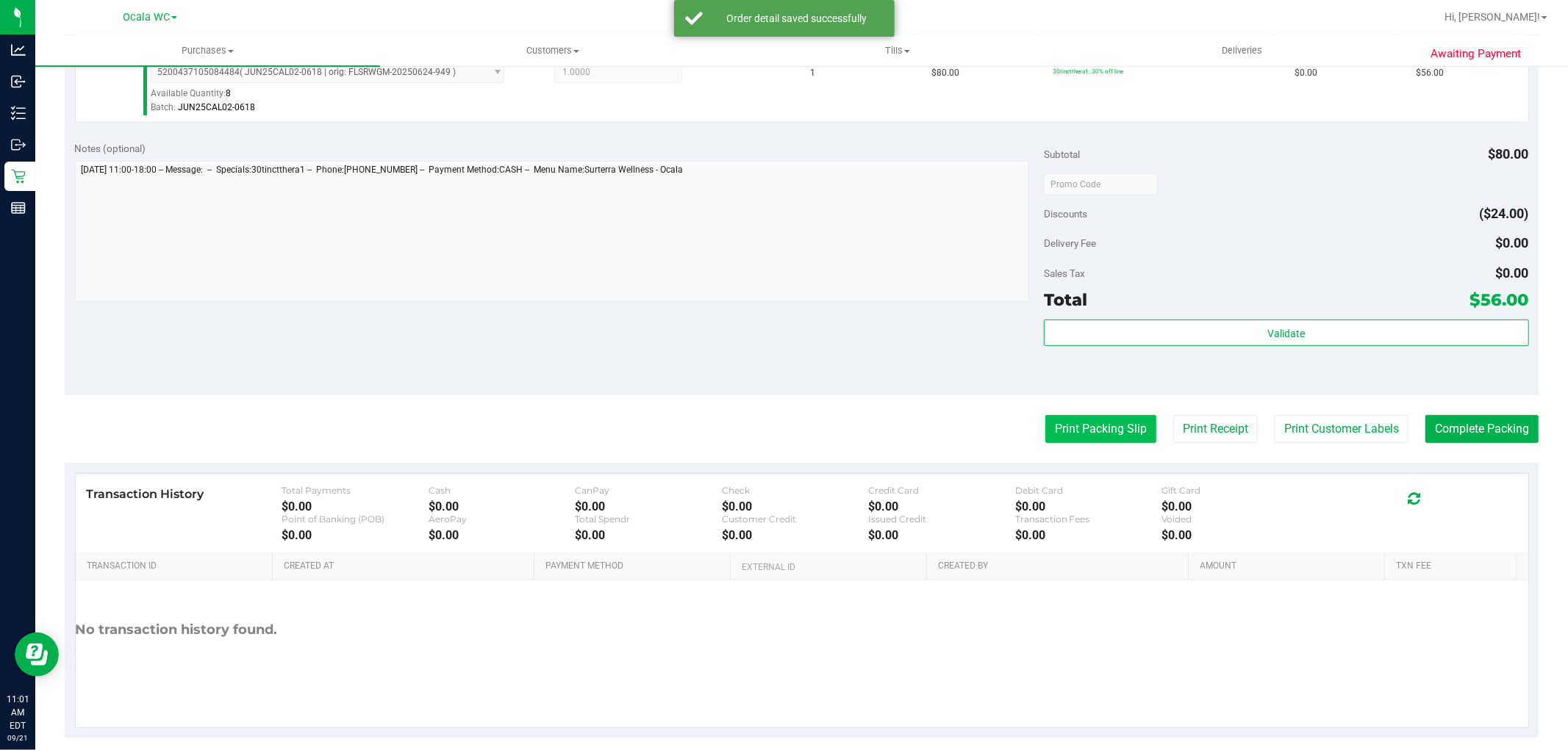
click at [1062, 428] on button "Print Packing Slip" at bounding box center [1101, 428] width 111 height 28
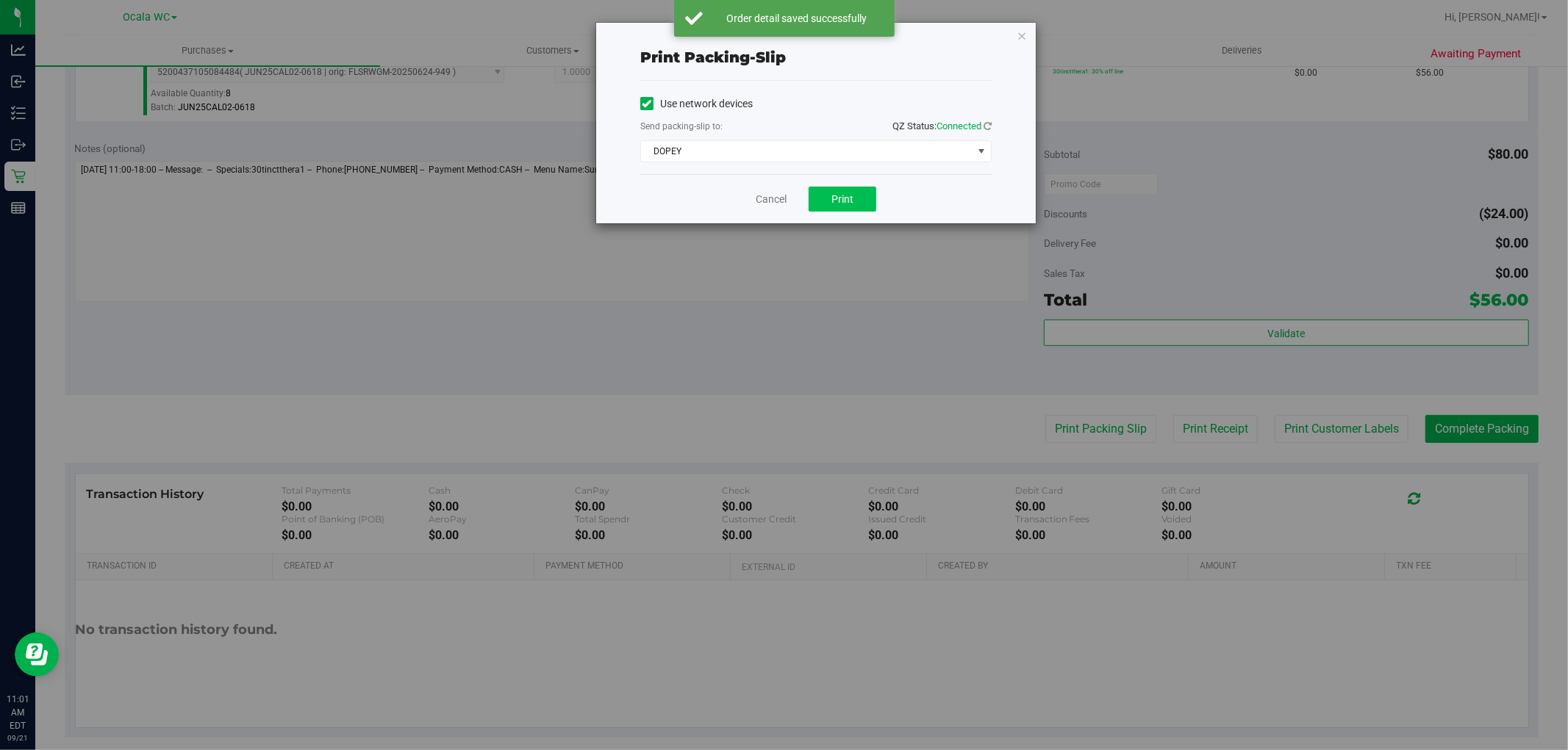
click at [839, 211] on button "Print" at bounding box center [842, 198] width 68 height 25
click at [761, 202] on link "Cancel" at bounding box center [771, 199] width 31 height 15
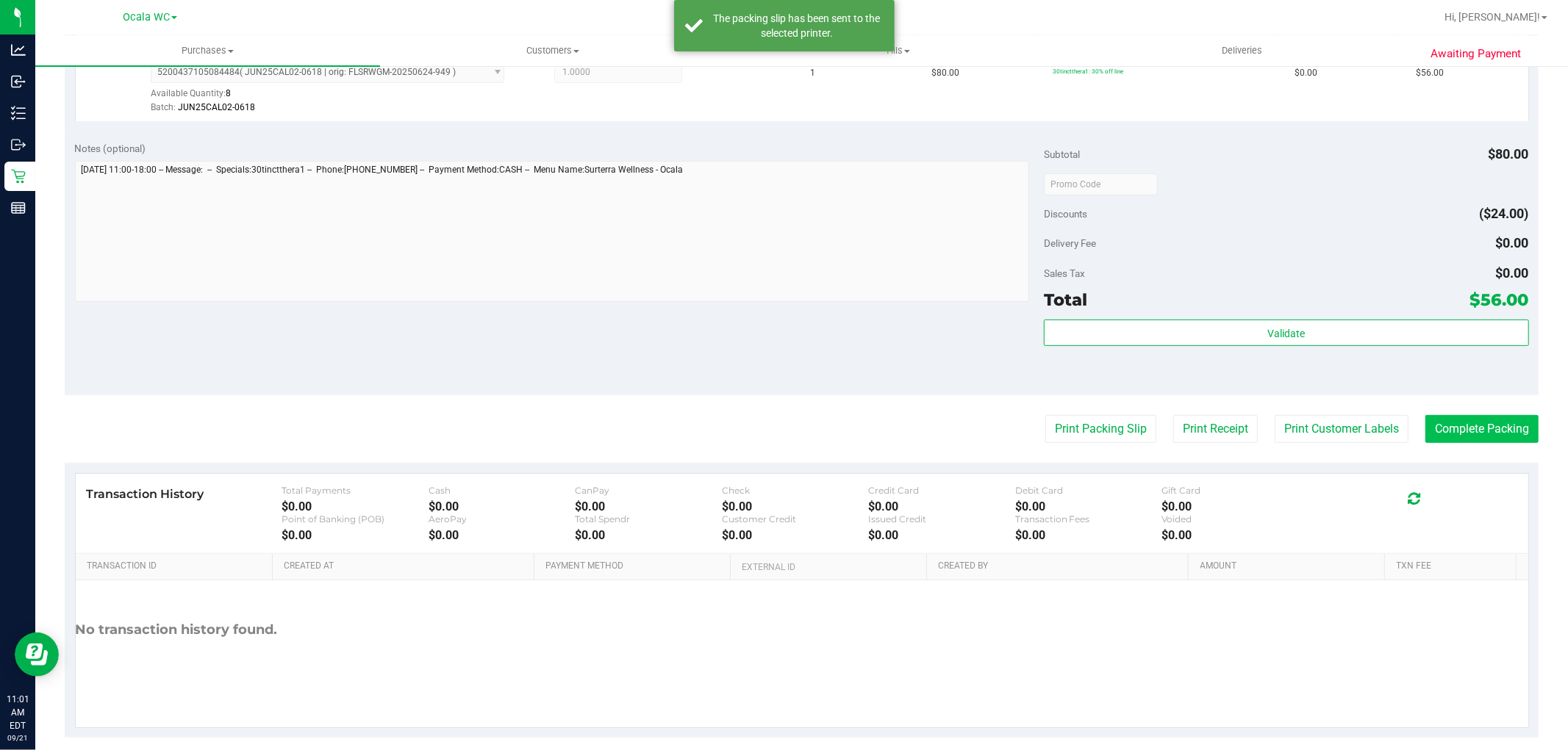
click at [1482, 430] on button "Complete Packing" at bounding box center [1482, 428] width 113 height 28
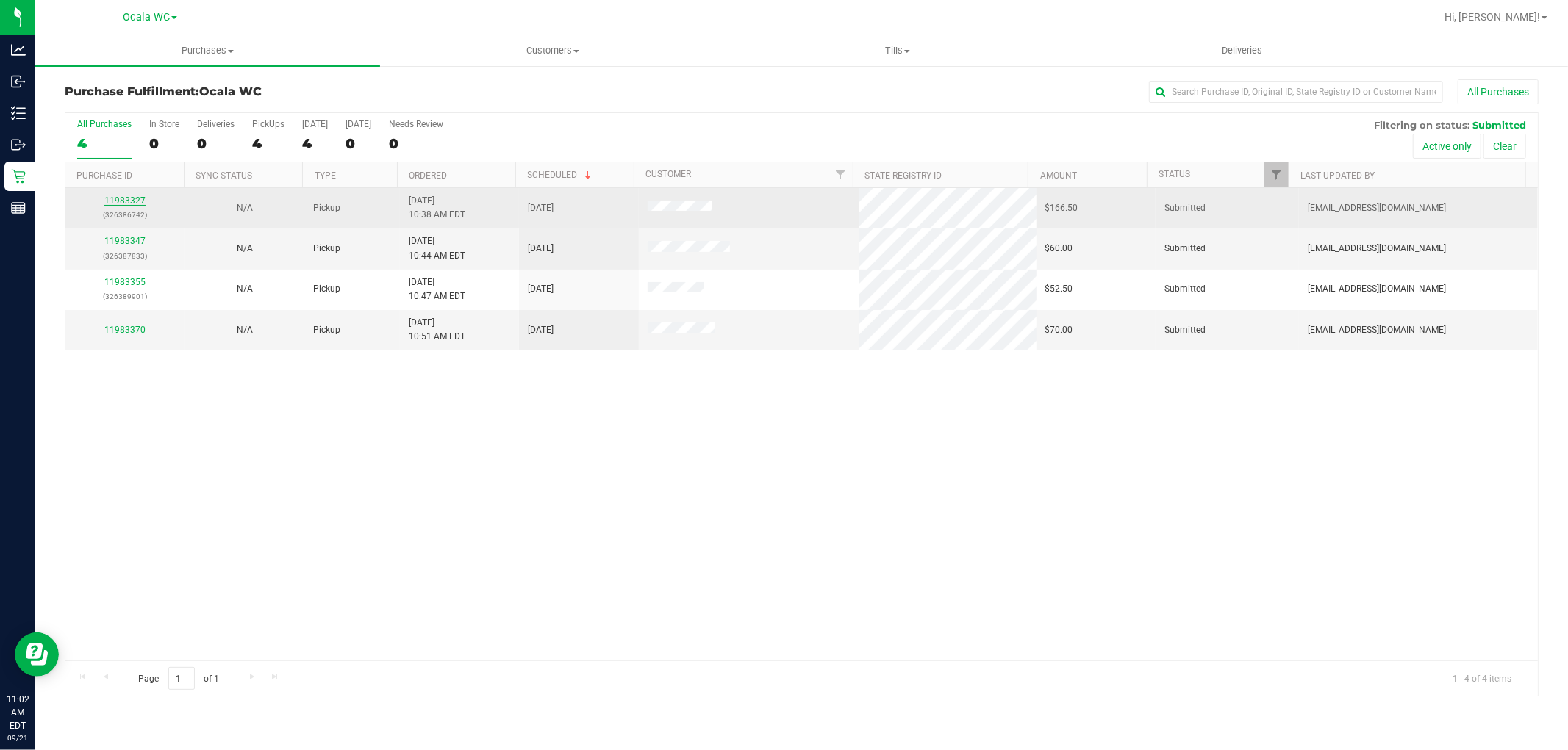
click at [115, 201] on link "11983327" at bounding box center [125, 201] width 41 height 10
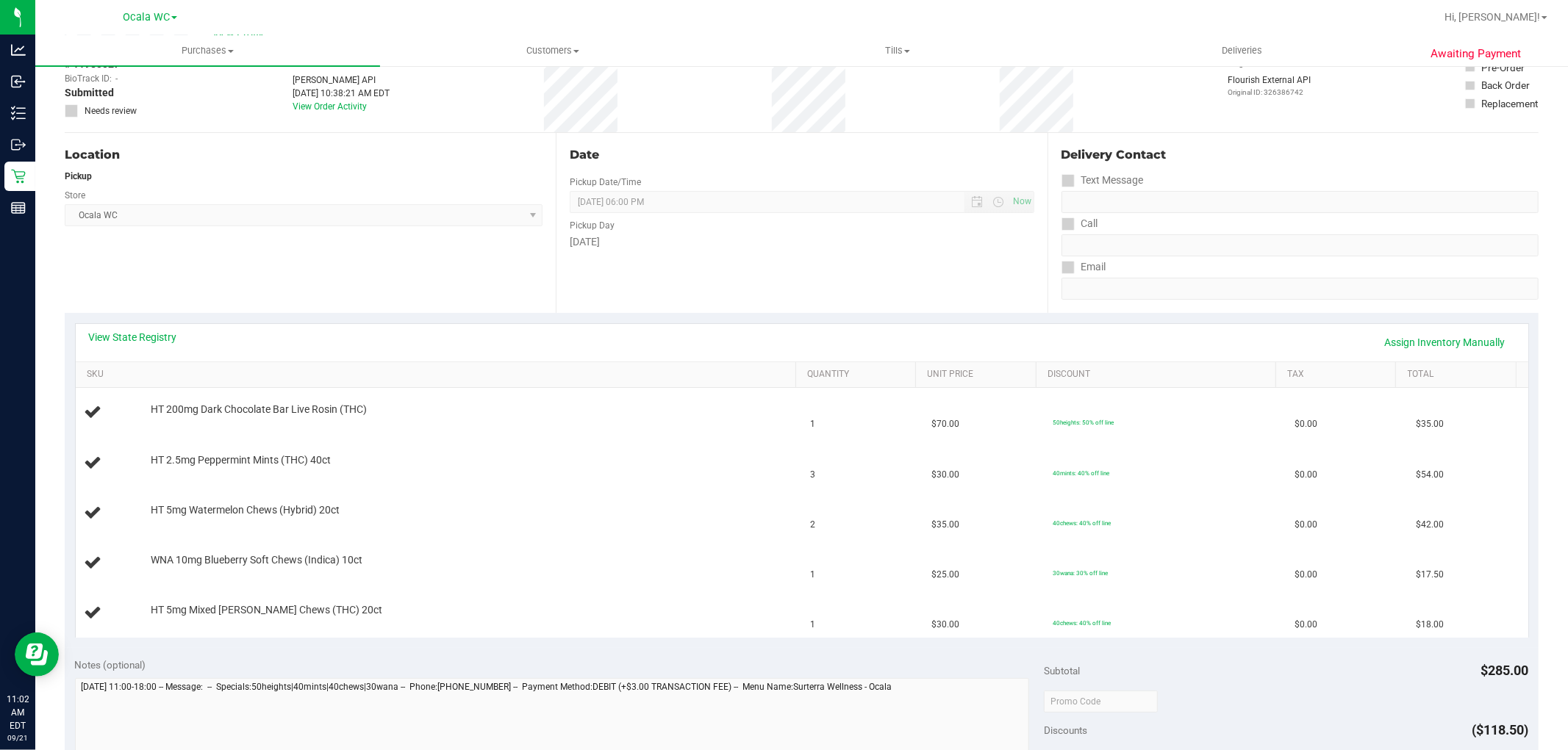
scroll to position [84, 0]
click at [101, 338] on link "View State Registry" at bounding box center [133, 336] width 88 height 15
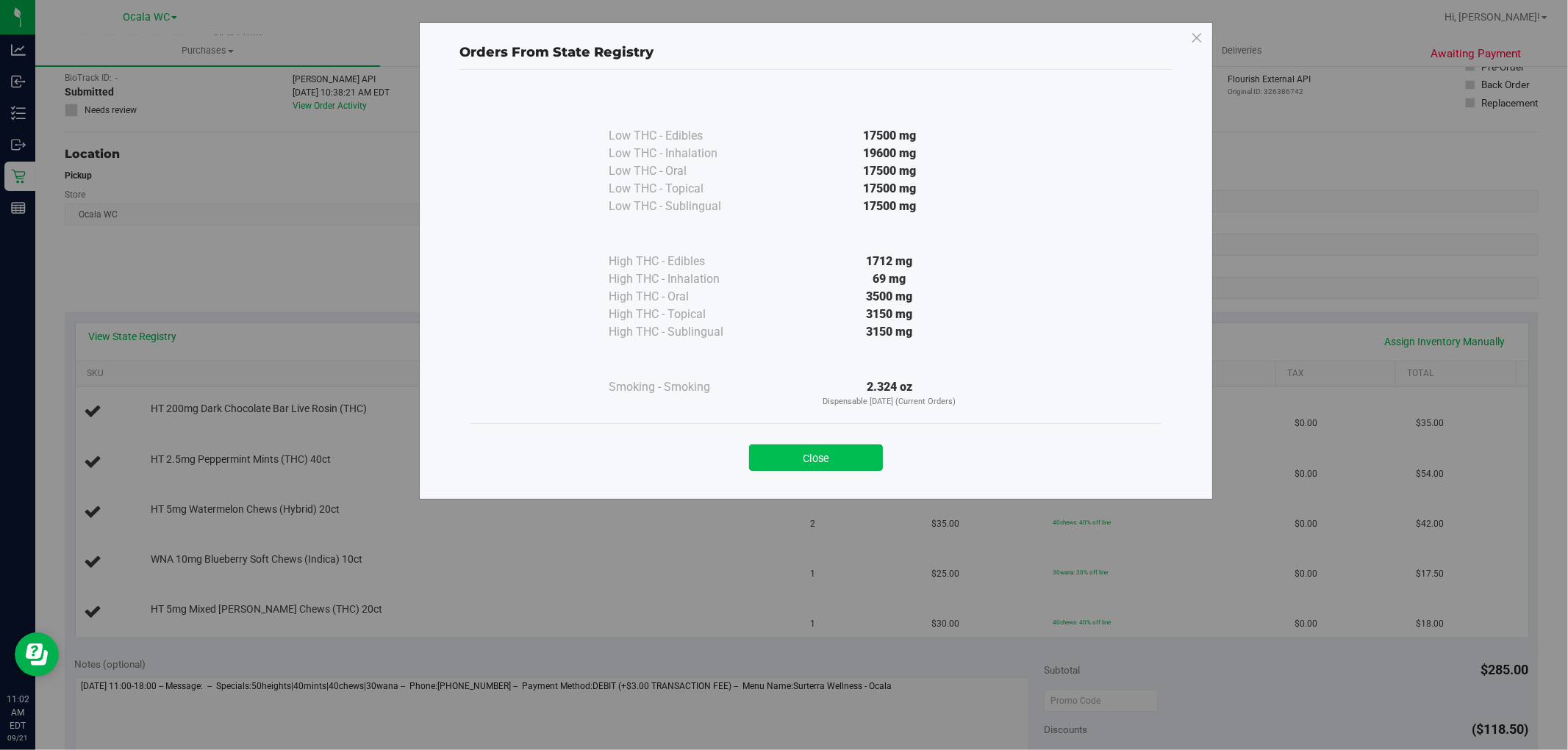
click at [817, 446] on button "Close" at bounding box center [816, 458] width 133 height 27
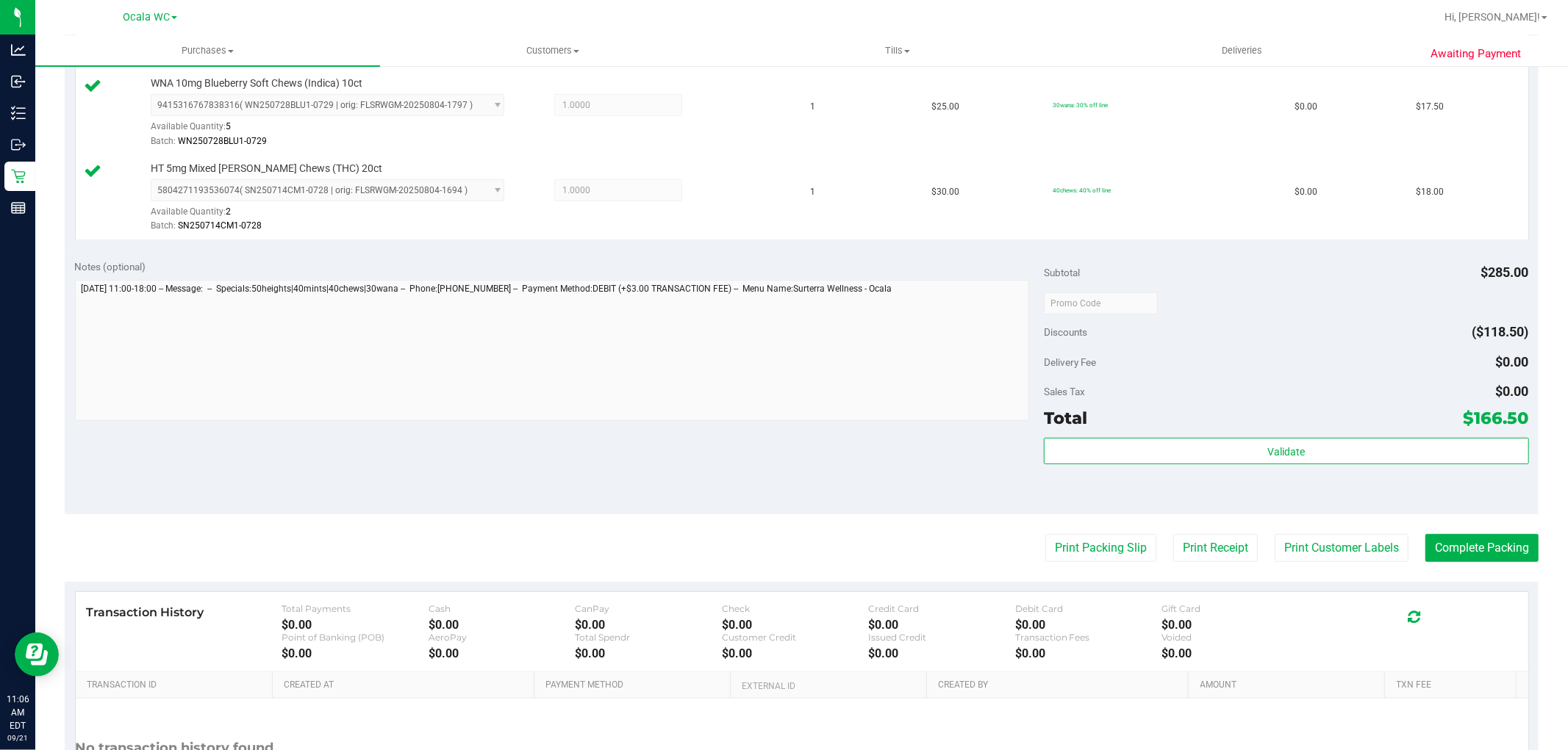
scroll to position [656, 0]
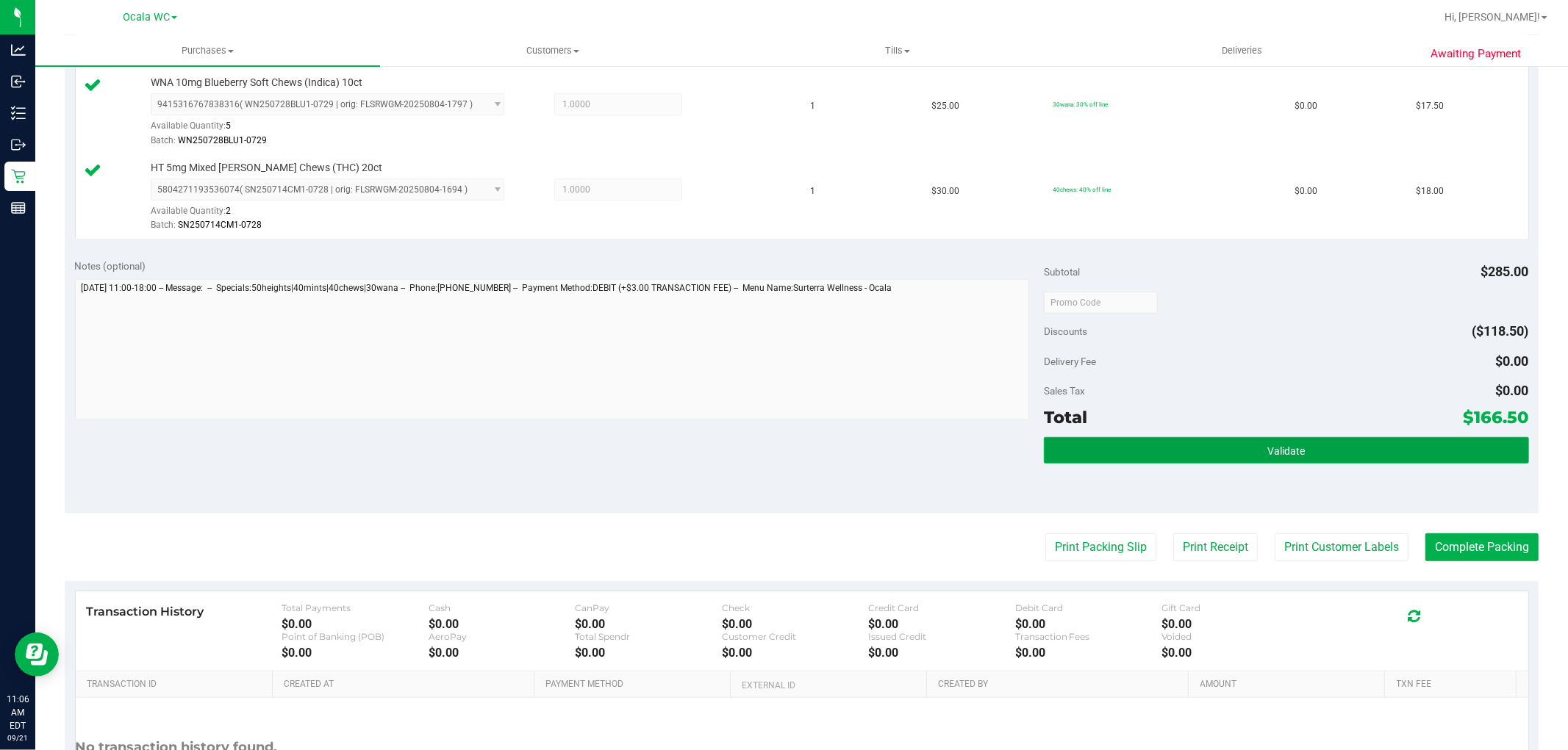
click at [1219, 463] on button "Validate" at bounding box center [1286, 450] width 484 height 27
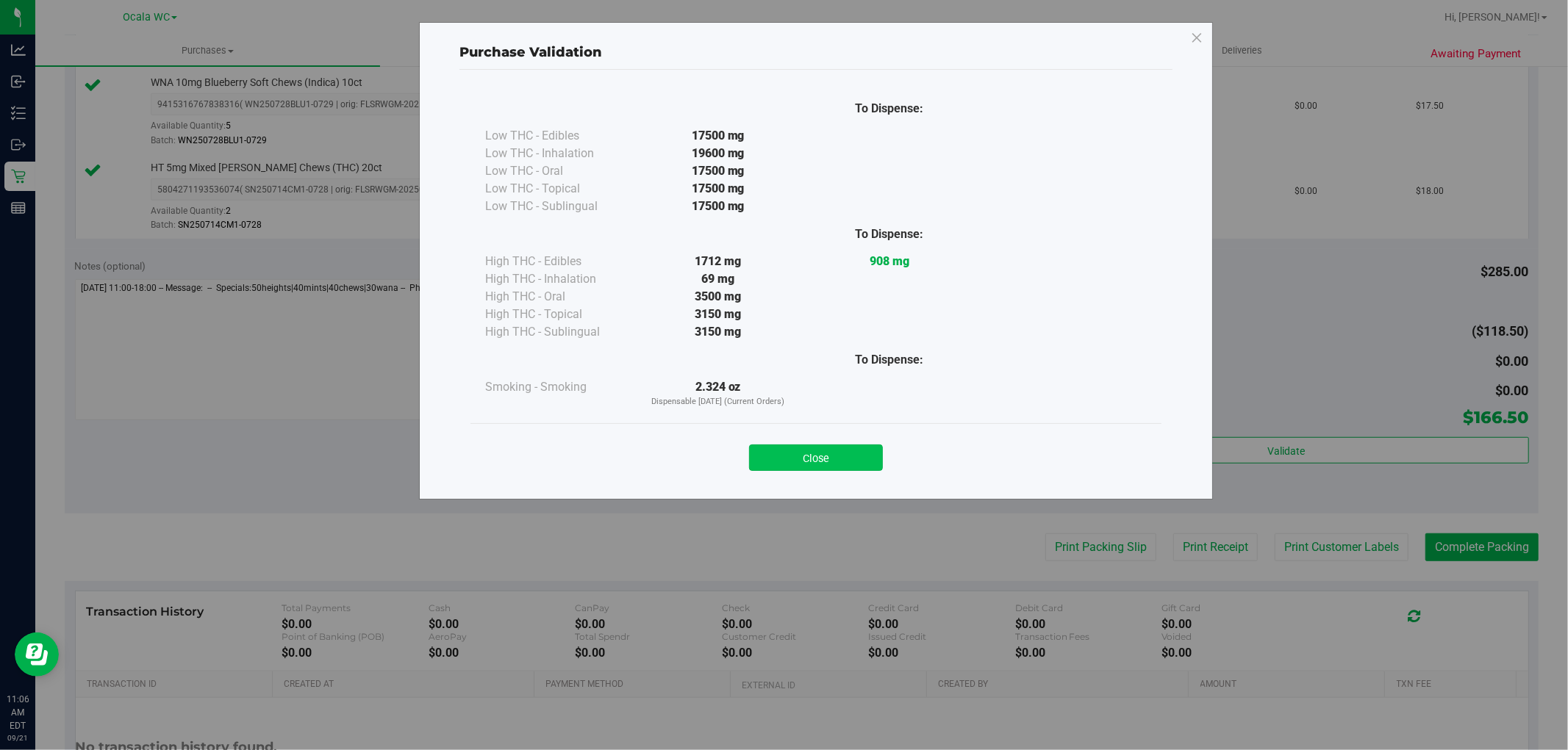
click at [814, 462] on button "Close" at bounding box center [816, 458] width 133 height 27
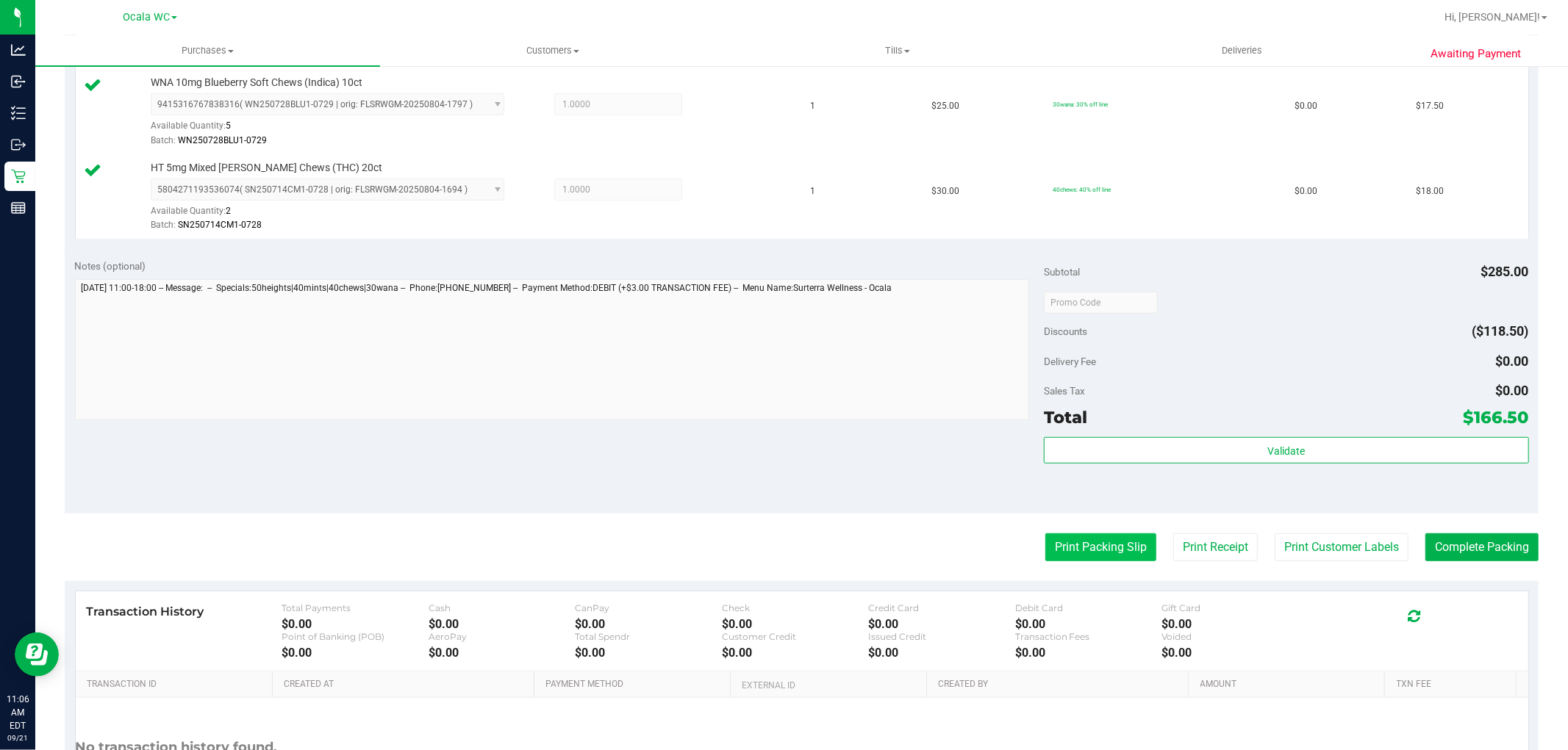
click at [1078, 546] on button "Print Packing Slip" at bounding box center [1101, 547] width 111 height 28
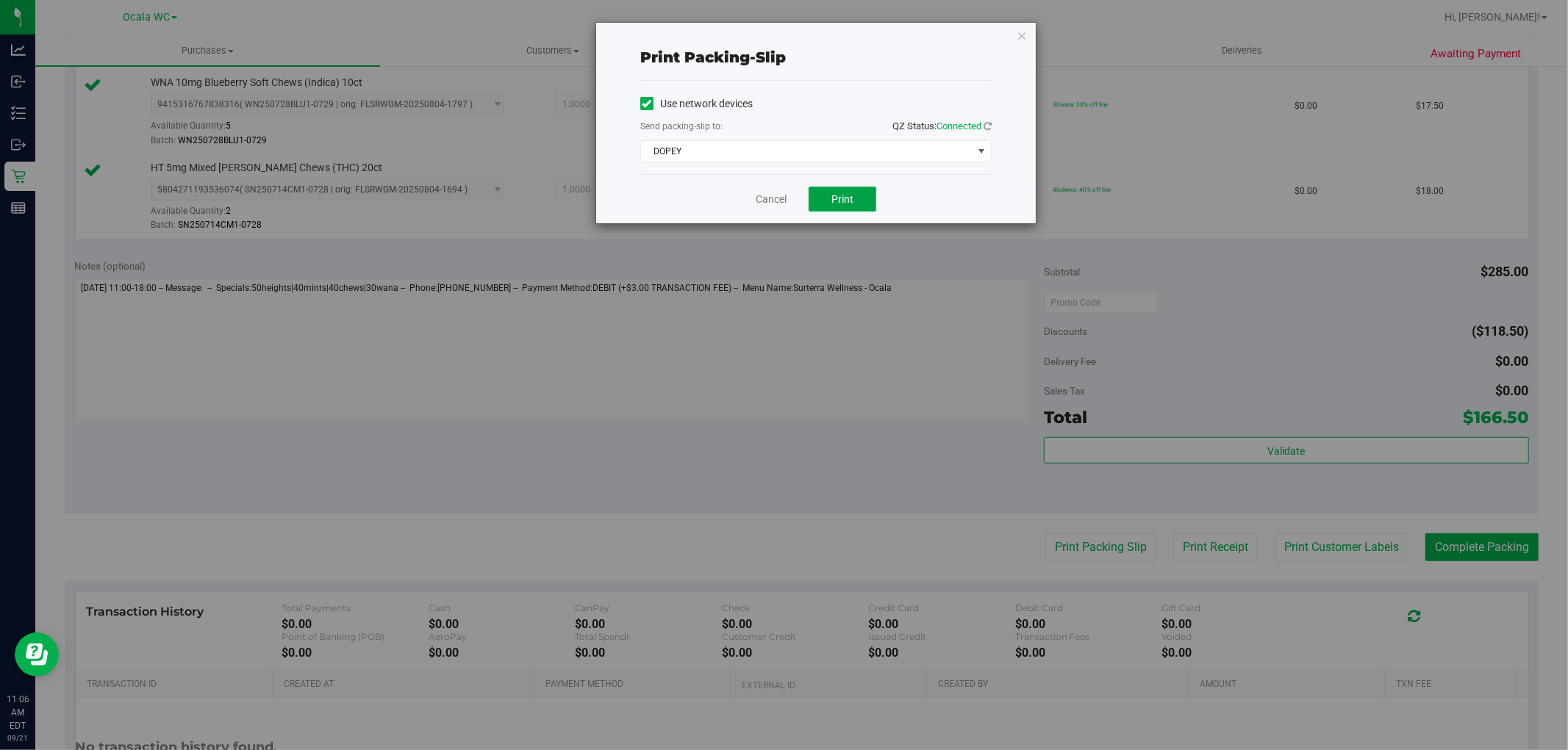
click at [842, 201] on span "Print" at bounding box center [843, 199] width 22 height 12
click at [772, 206] on link "Cancel" at bounding box center [771, 199] width 31 height 15
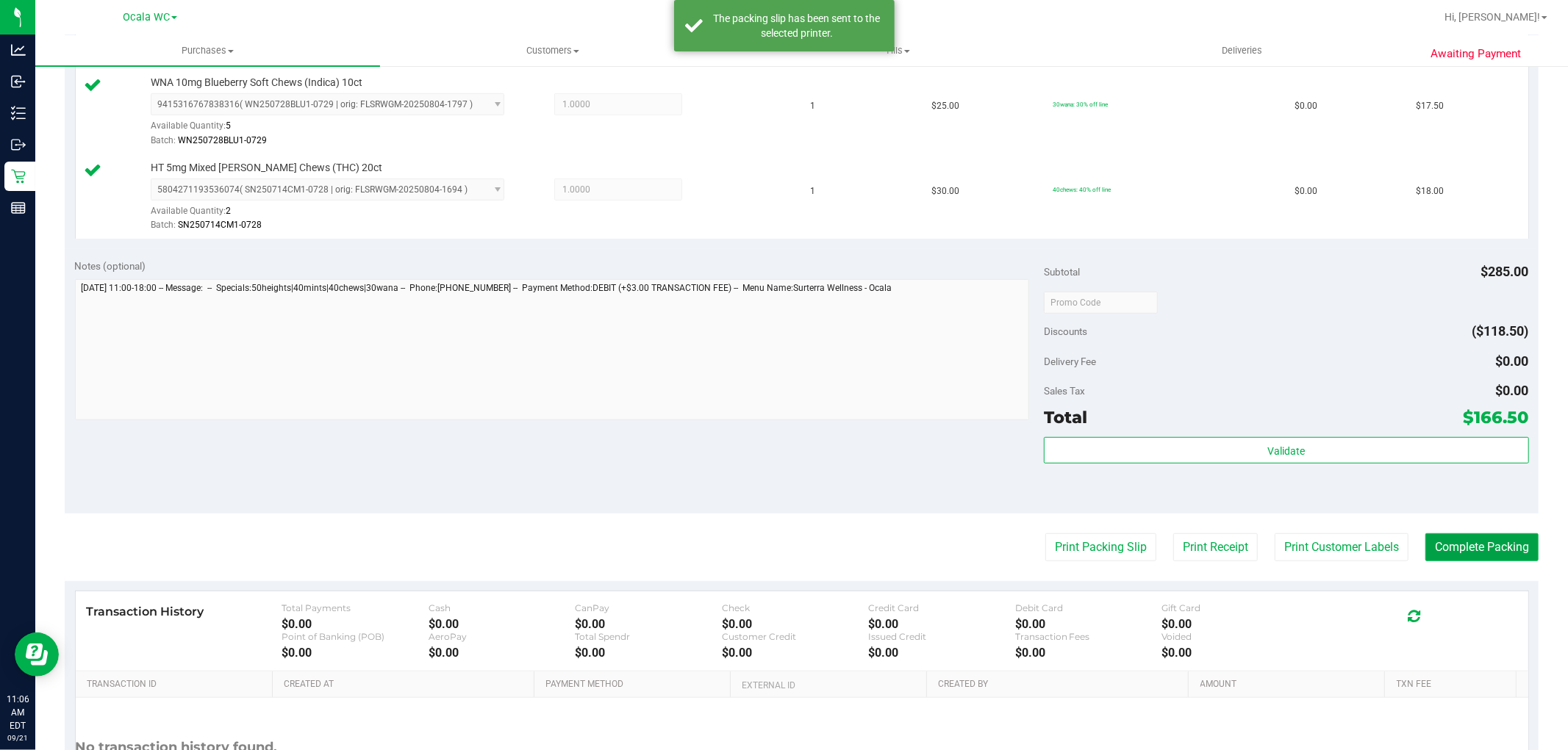
click at [1453, 546] on button "Complete Packing" at bounding box center [1482, 547] width 113 height 28
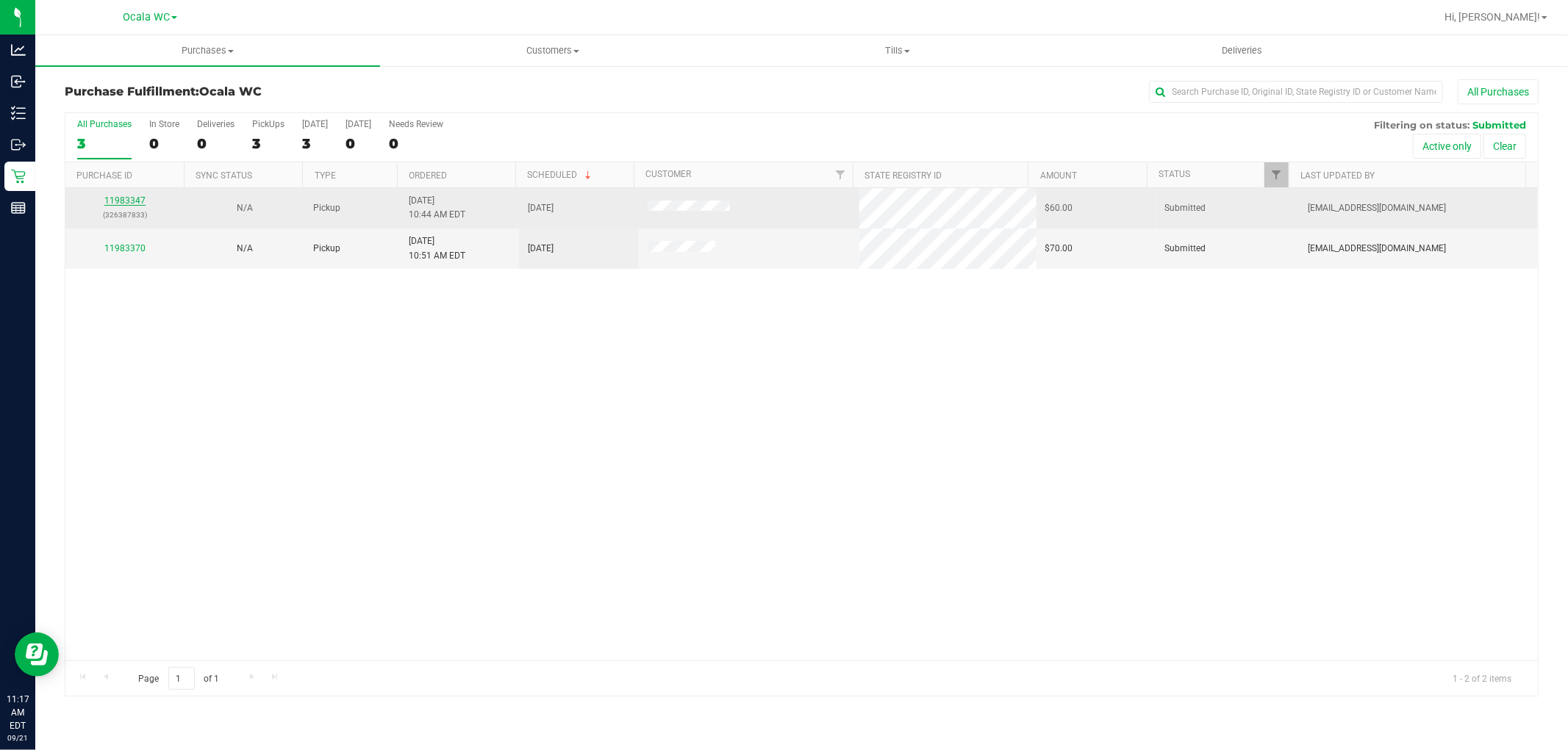
click at [122, 204] on link "11983347" at bounding box center [125, 201] width 41 height 10
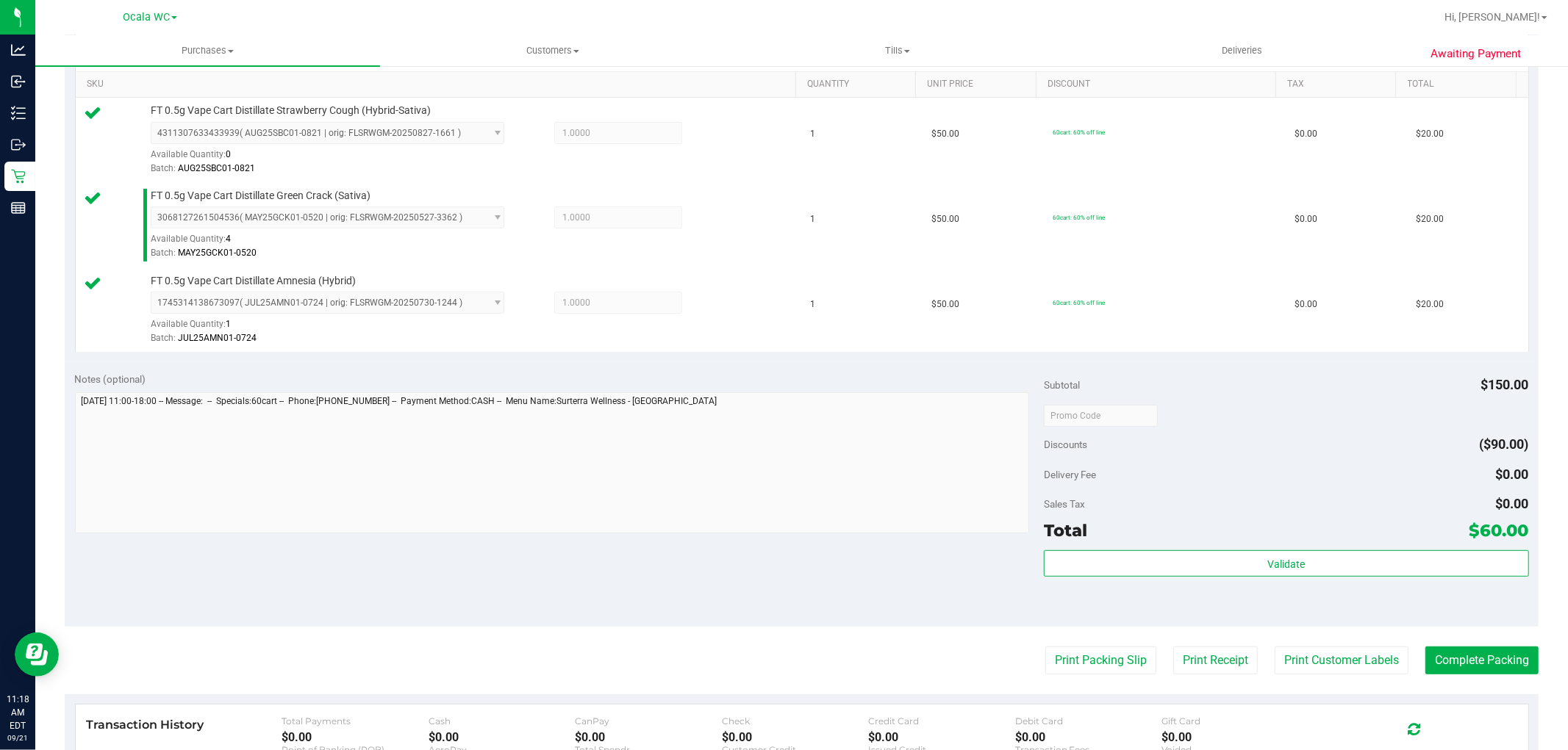
scroll to position [458, 0]
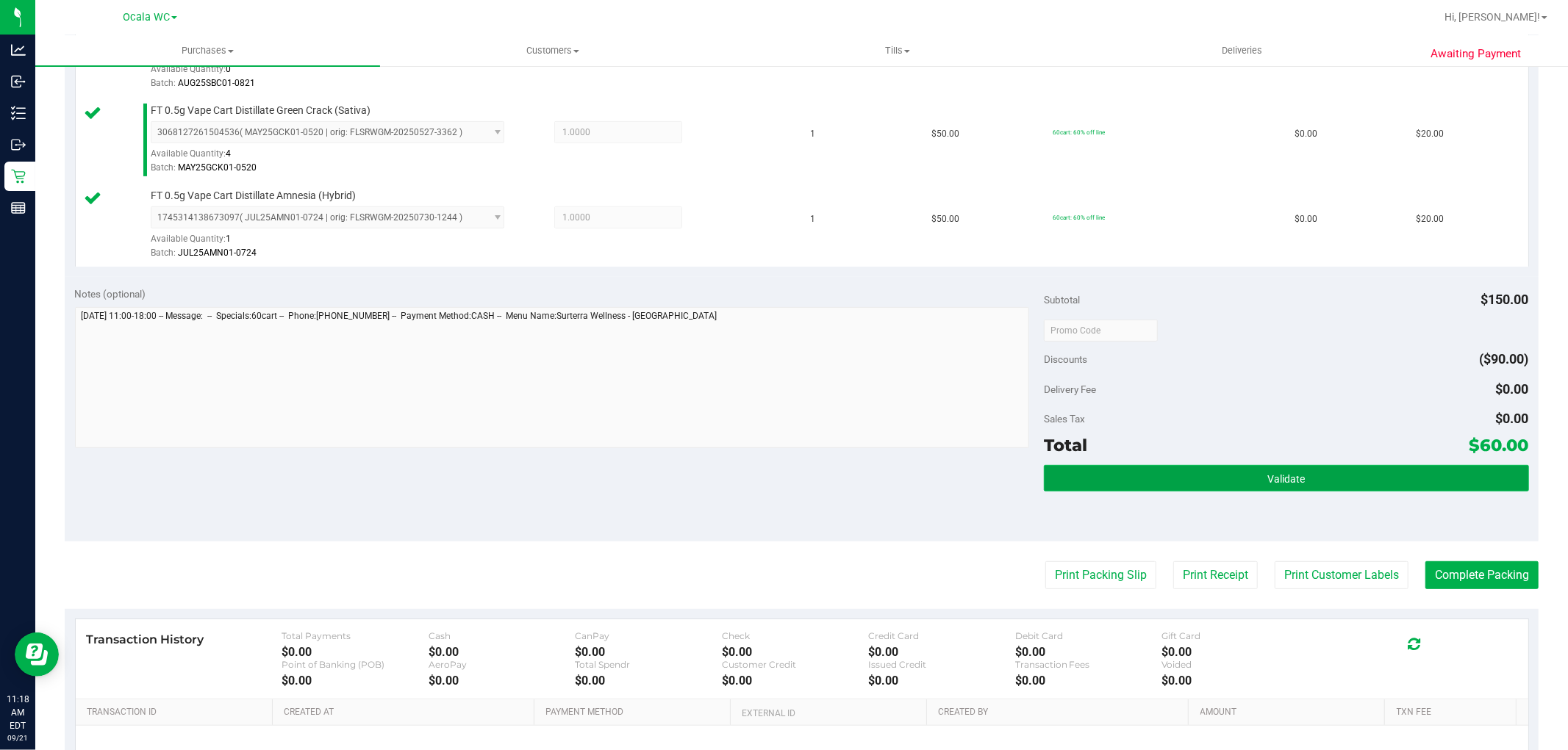
click at [1193, 481] on button "Validate" at bounding box center [1286, 478] width 484 height 27
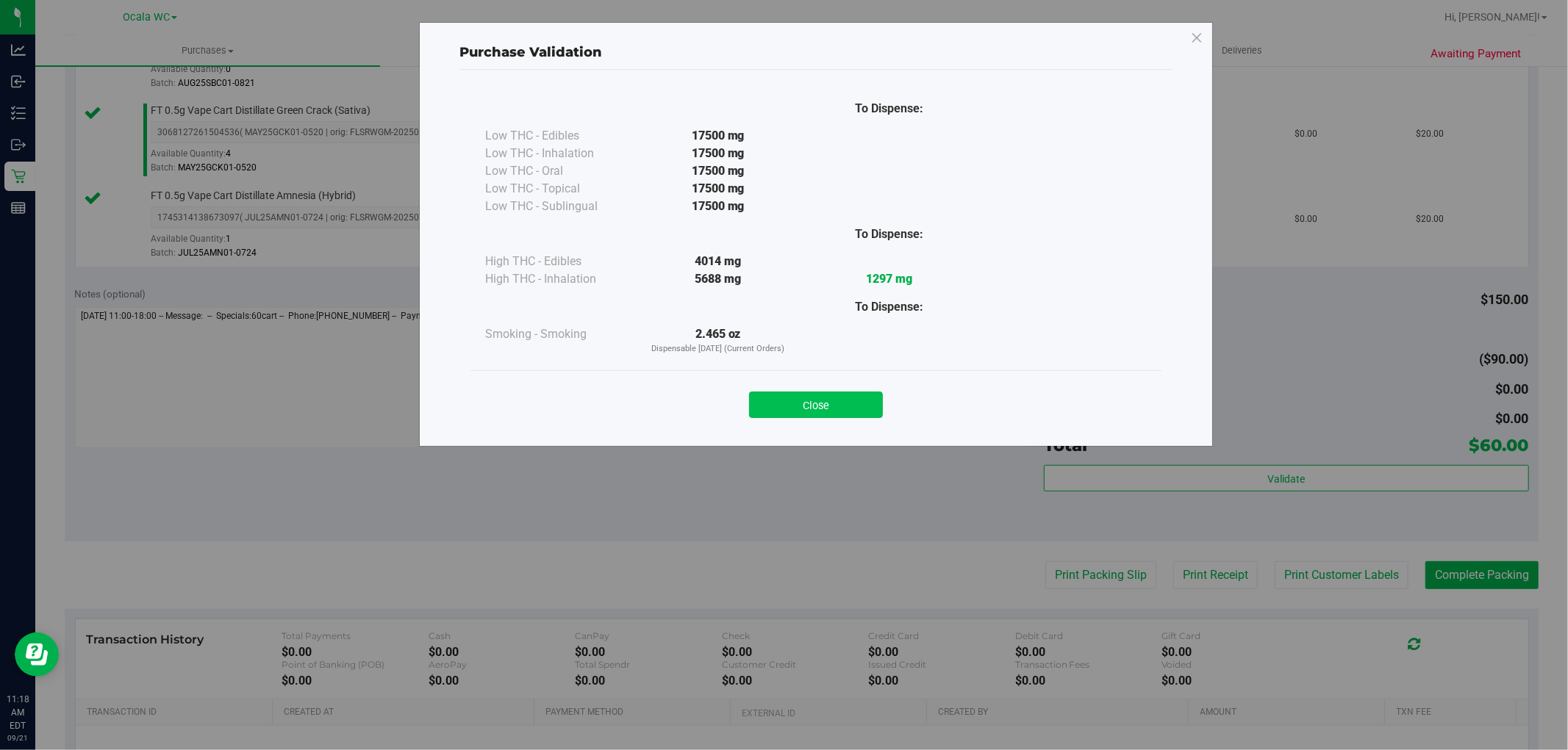
click at [775, 411] on button "Close" at bounding box center [816, 405] width 133 height 27
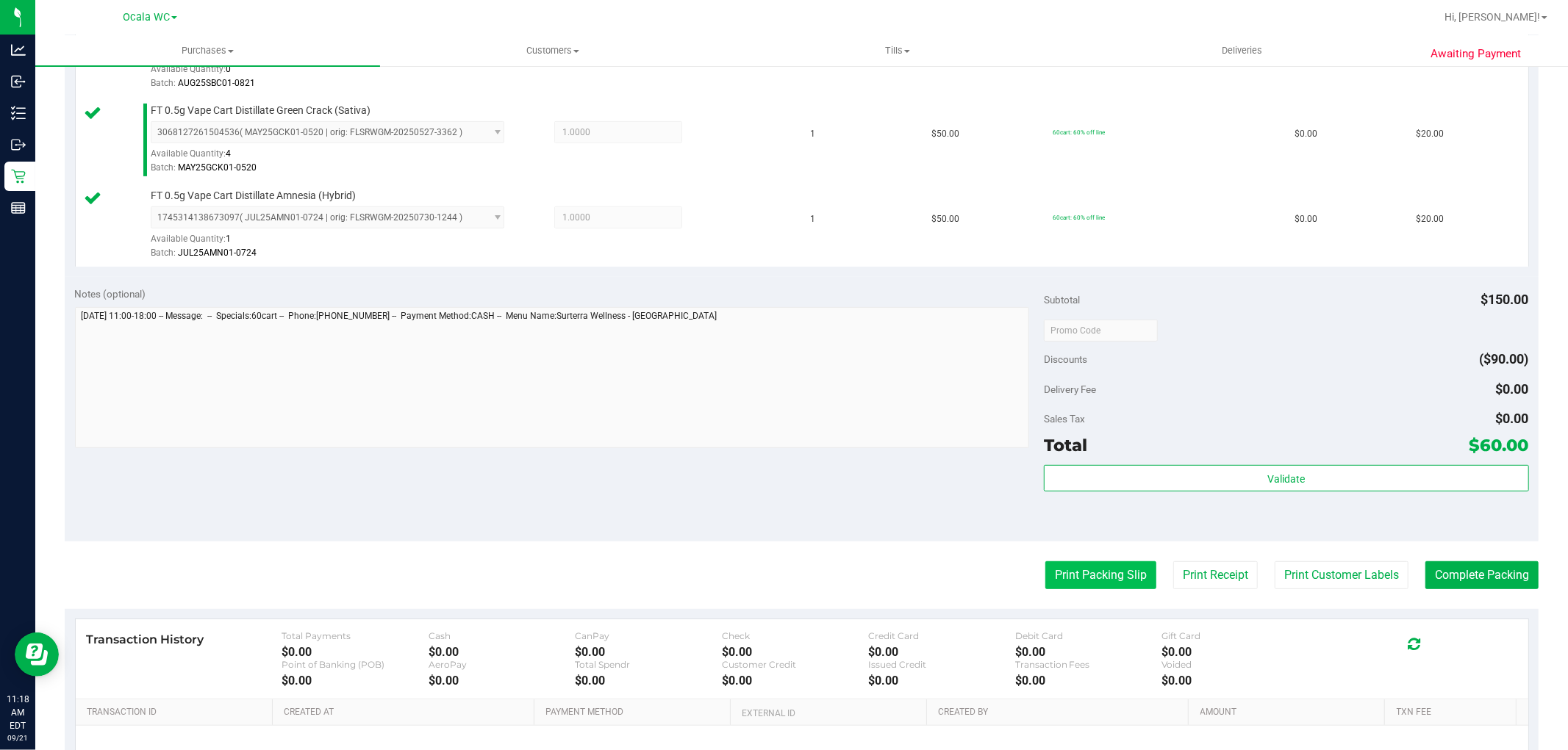
click at [1061, 568] on button "Print Packing Slip" at bounding box center [1101, 575] width 111 height 28
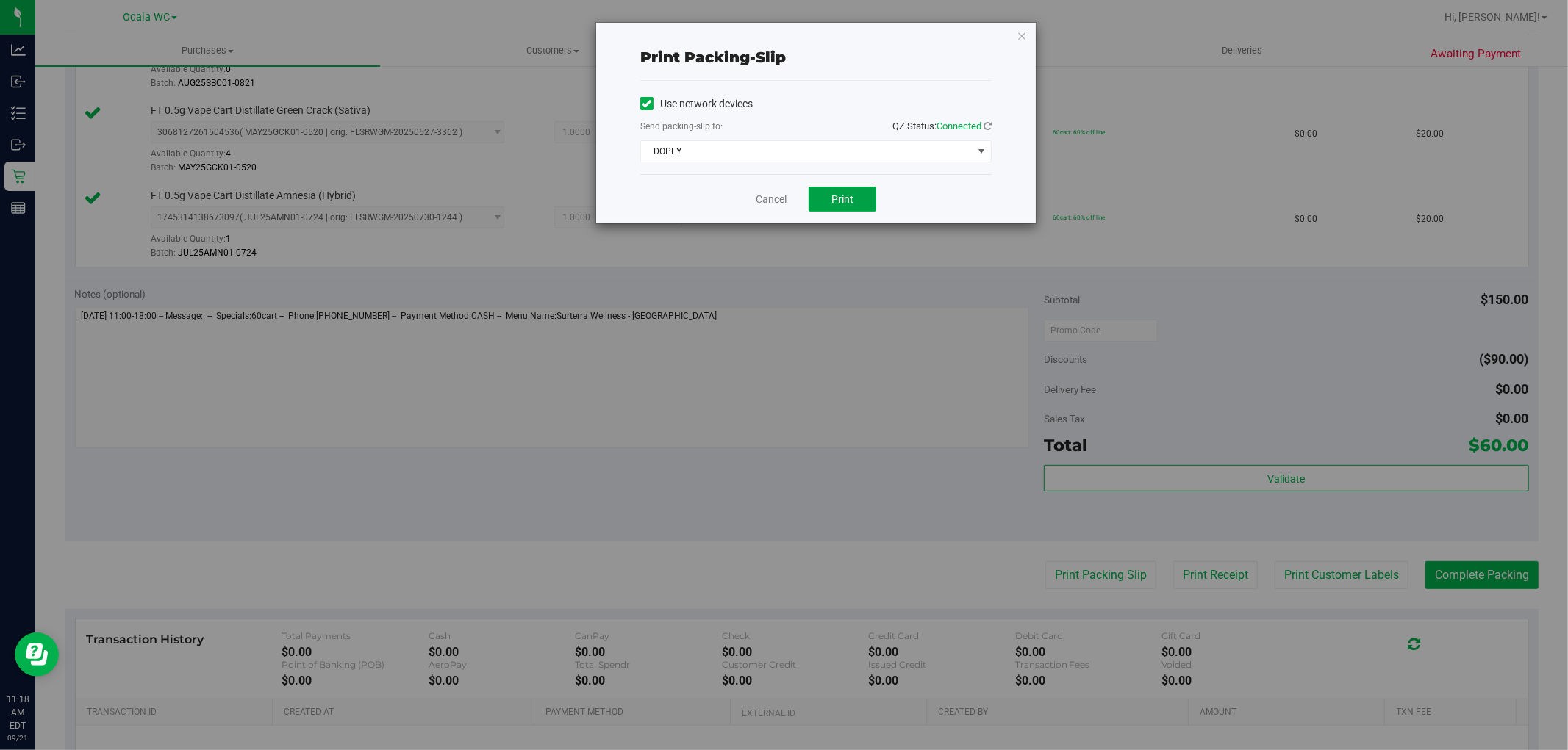
click at [823, 197] on button "Print" at bounding box center [842, 198] width 68 height 25
click at [773, 196] on link "Cancel" at bounding box center [771, 199] width 31 height 15
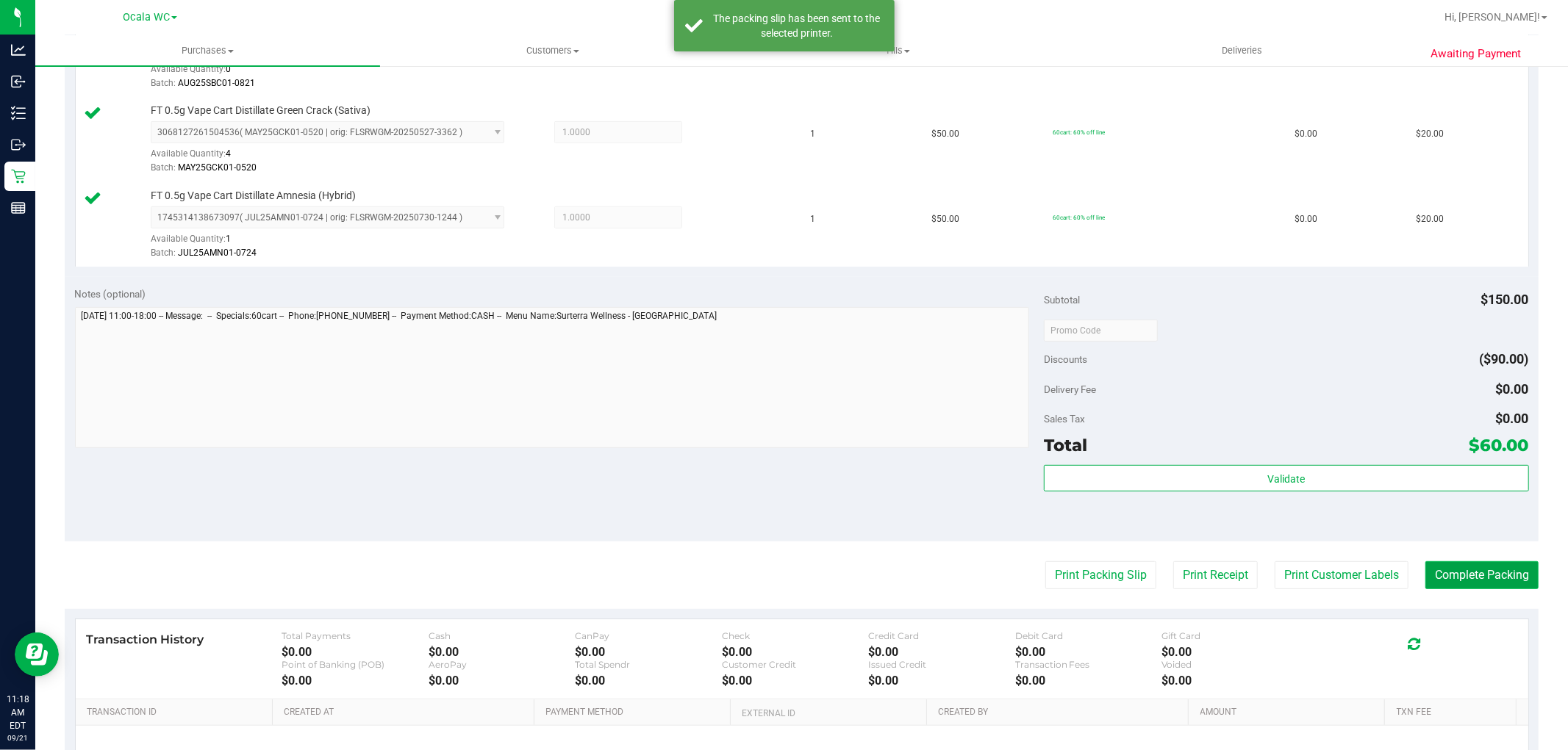
click at [1475, 564] on button "Complete Packing" at bounding box center [1482, 575] width 113 height 28
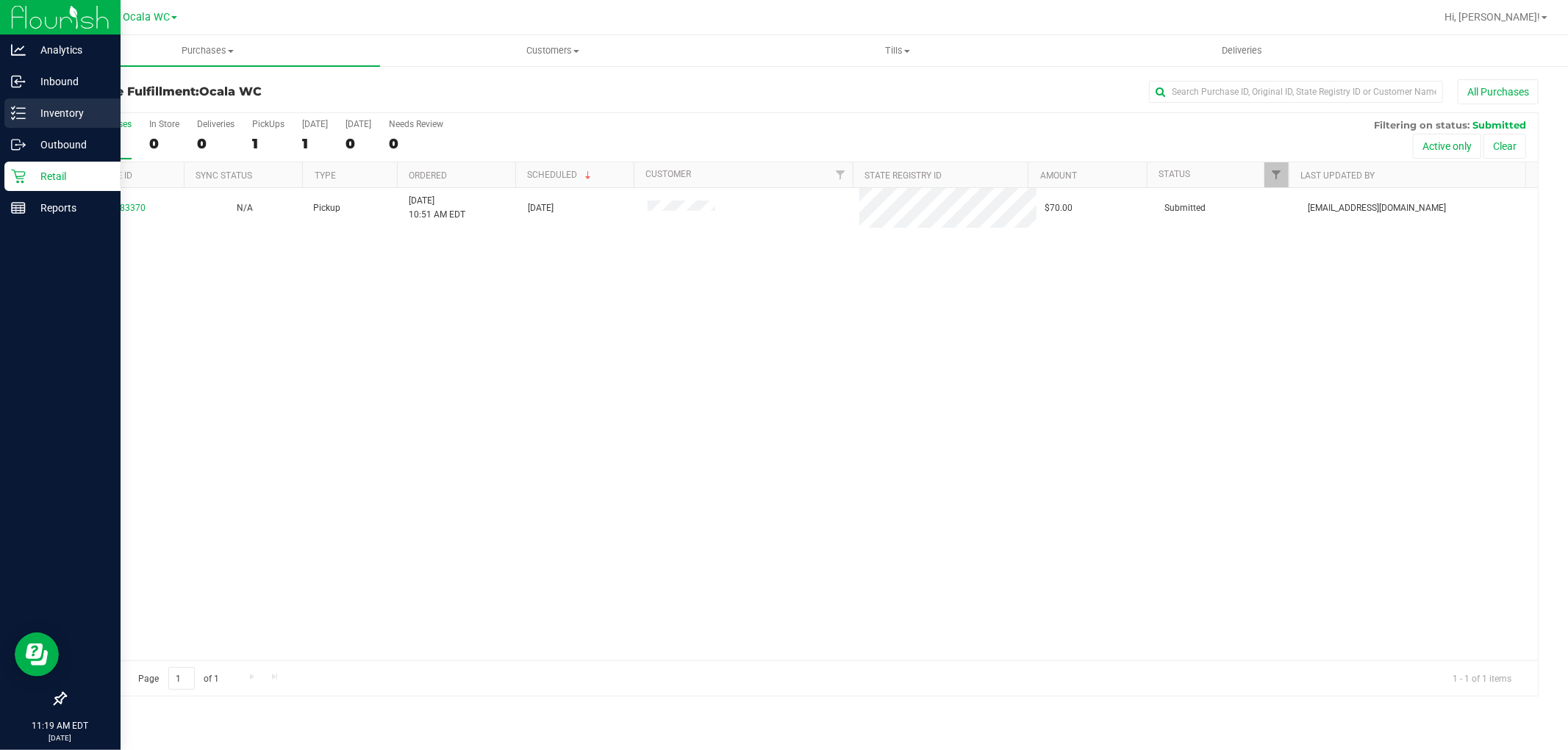
click at [44, 120] on p "Inventory" at bounding box center [69, 113] width 88 height 18
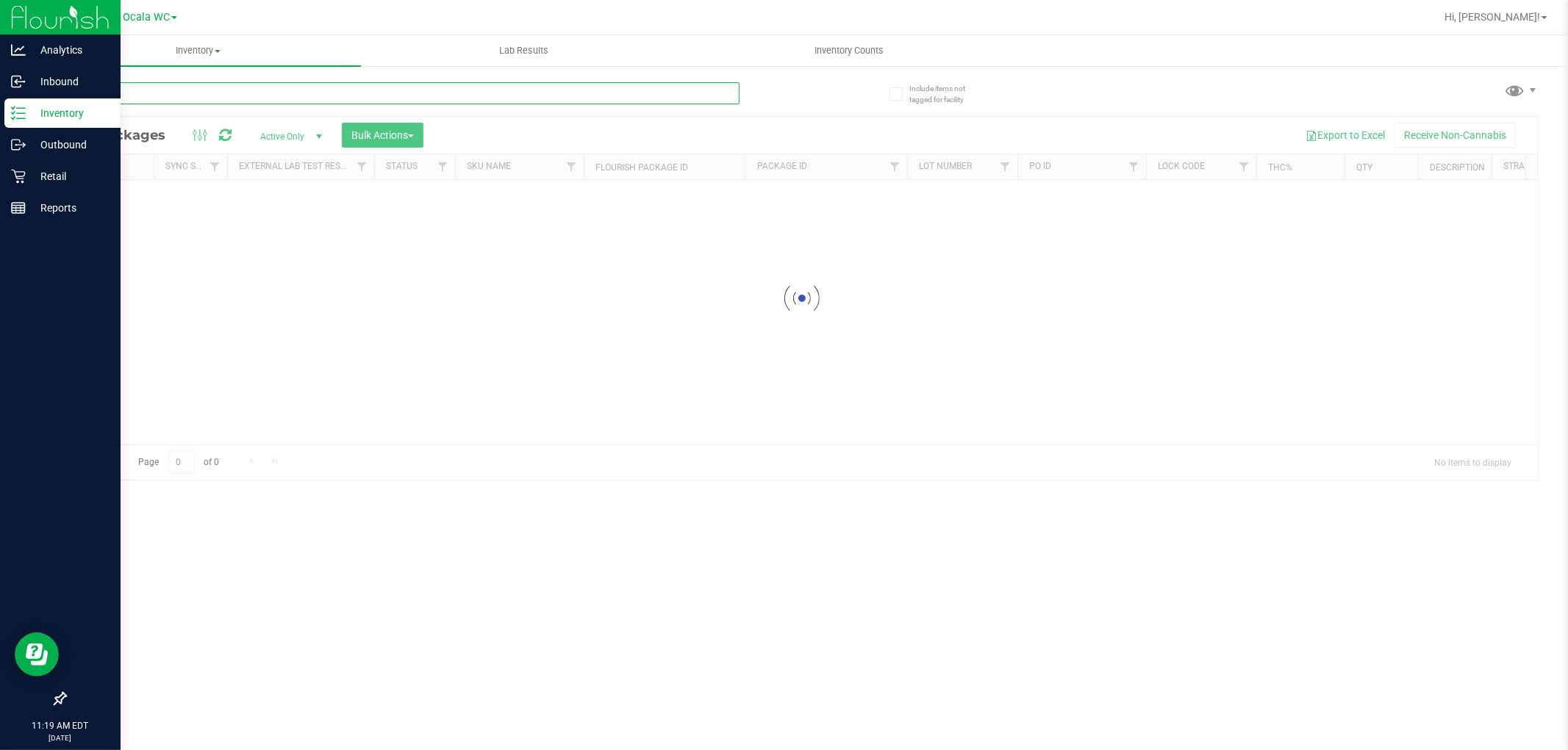
click at [170, 91] on input "text" at bounding box center [402, 93] width 675 height 22
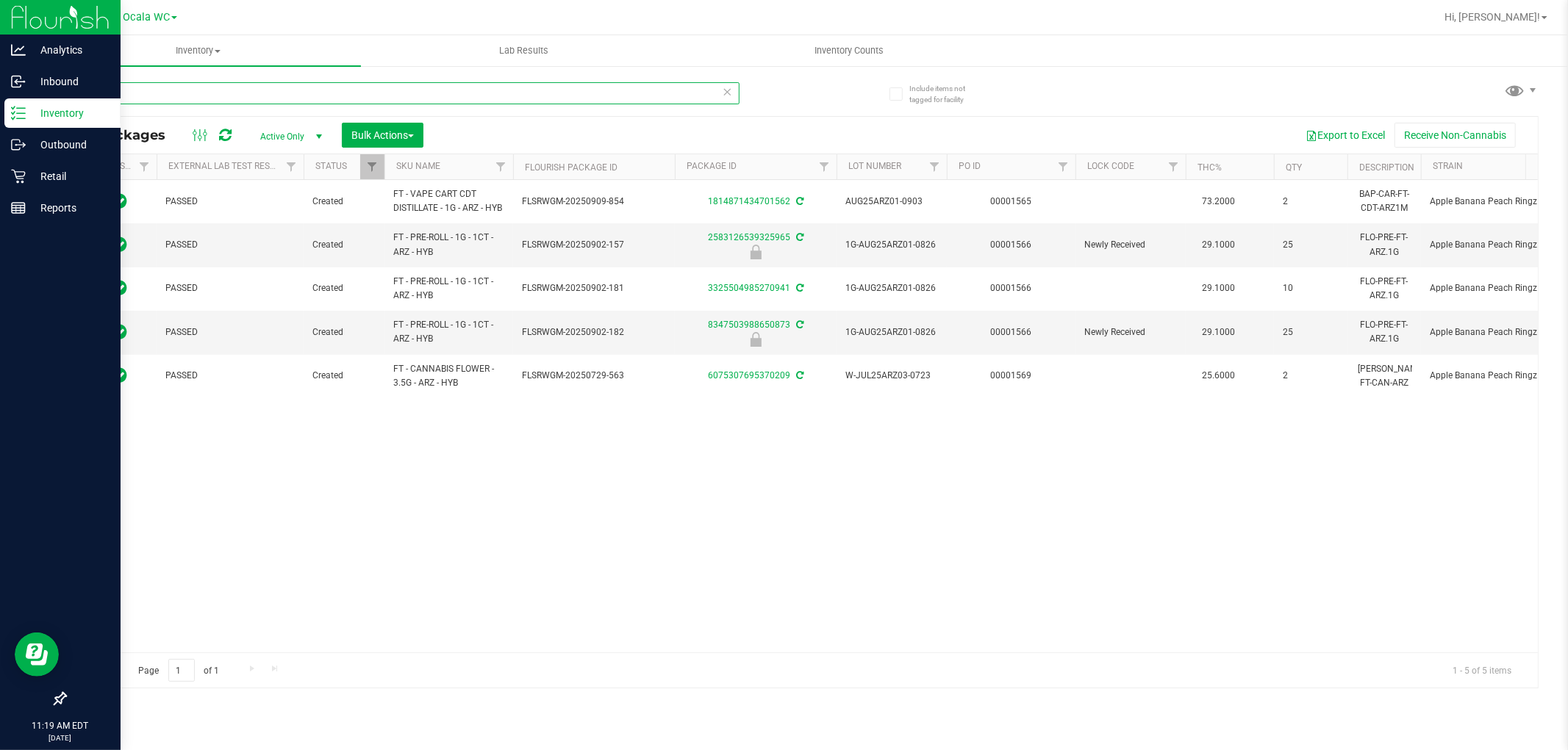
type input "arz"
click at [54, 178] on p "Retail" at bounding box center [69, 176] width 88 height 18
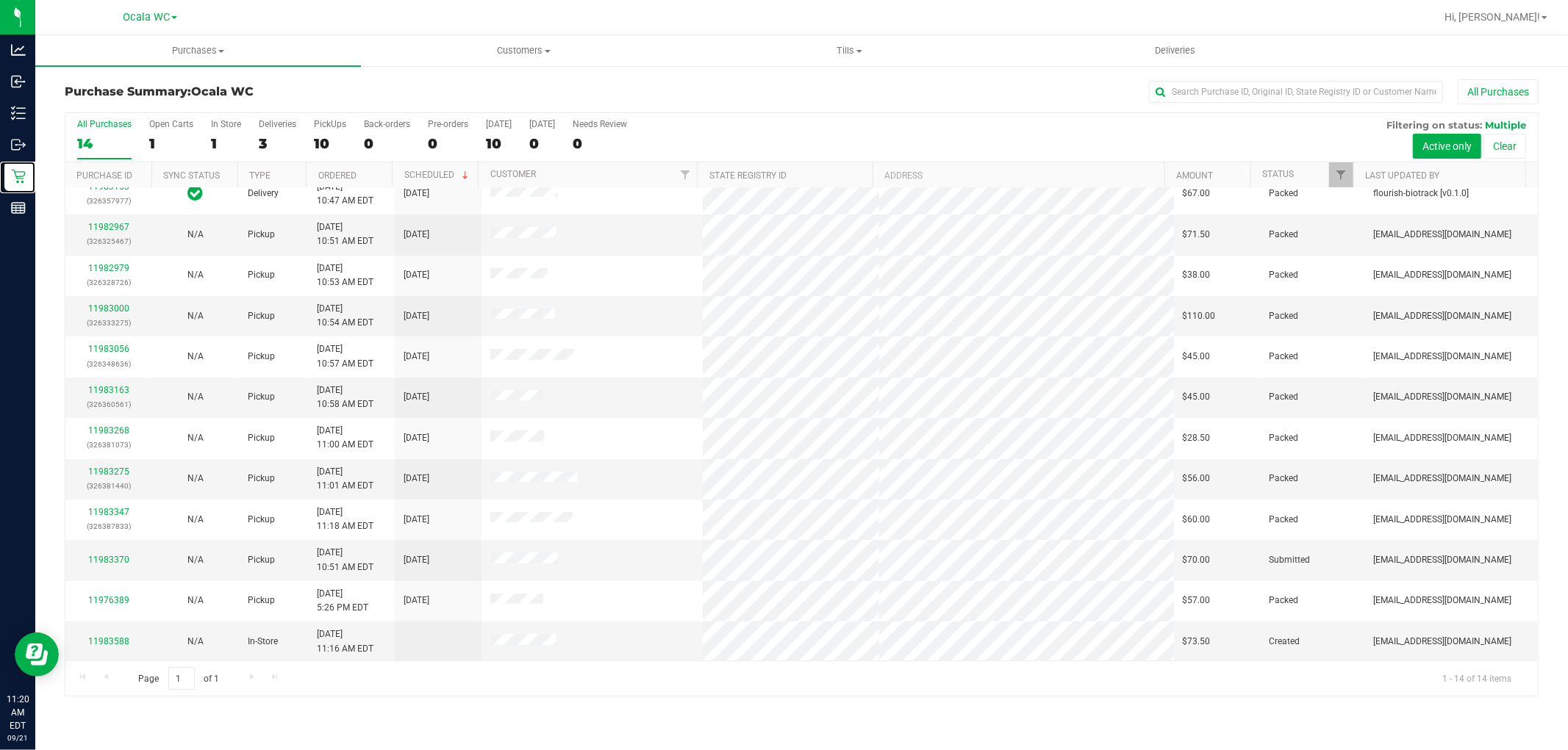
scroll to position [97, 0]
click at [96, 566] on div "11983370" at bounding box center [109, 558] width 69 height 14
click at [101, 562] on link "11983370" at bounding box center [109, 558] width 41 height 10
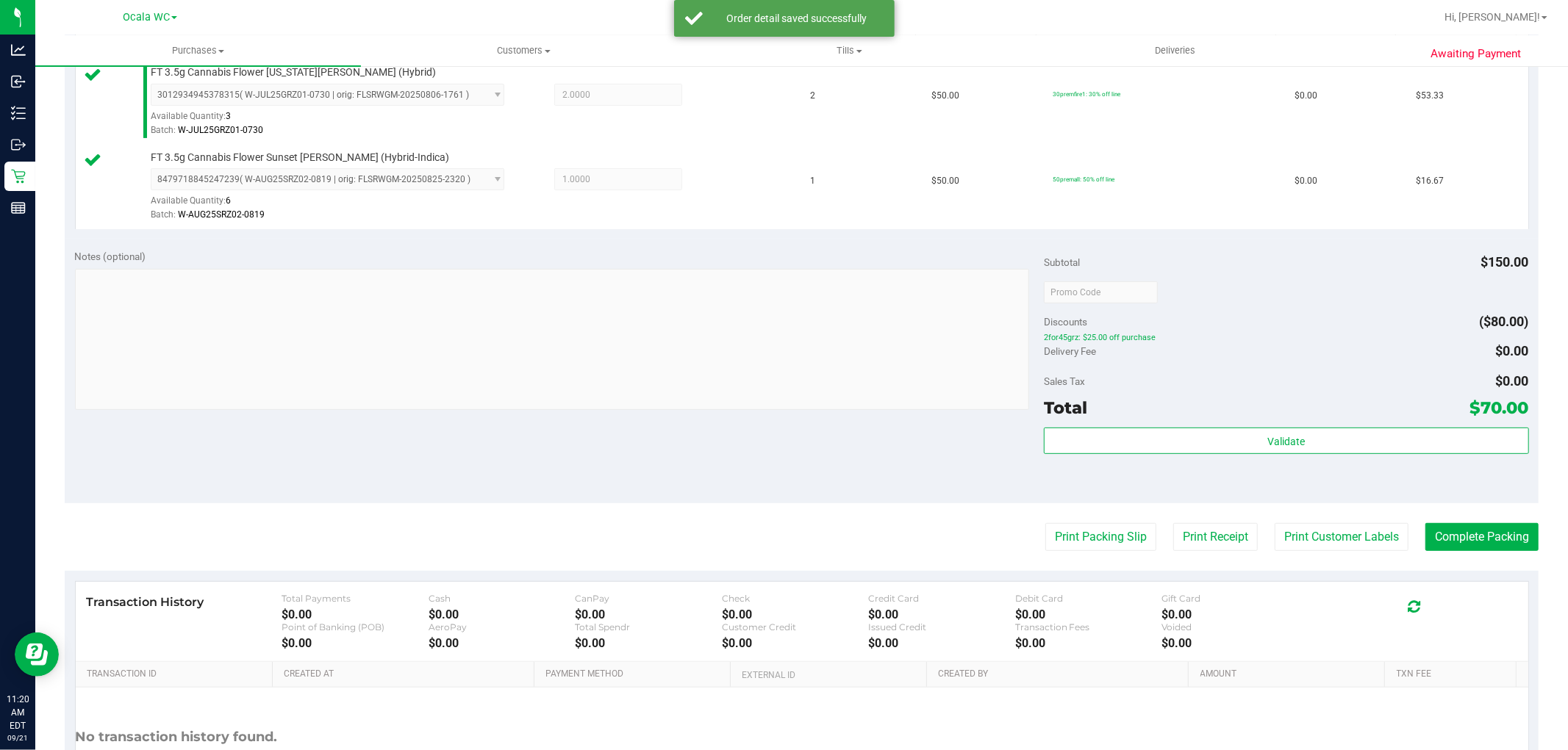
scroll to position [436, 0]
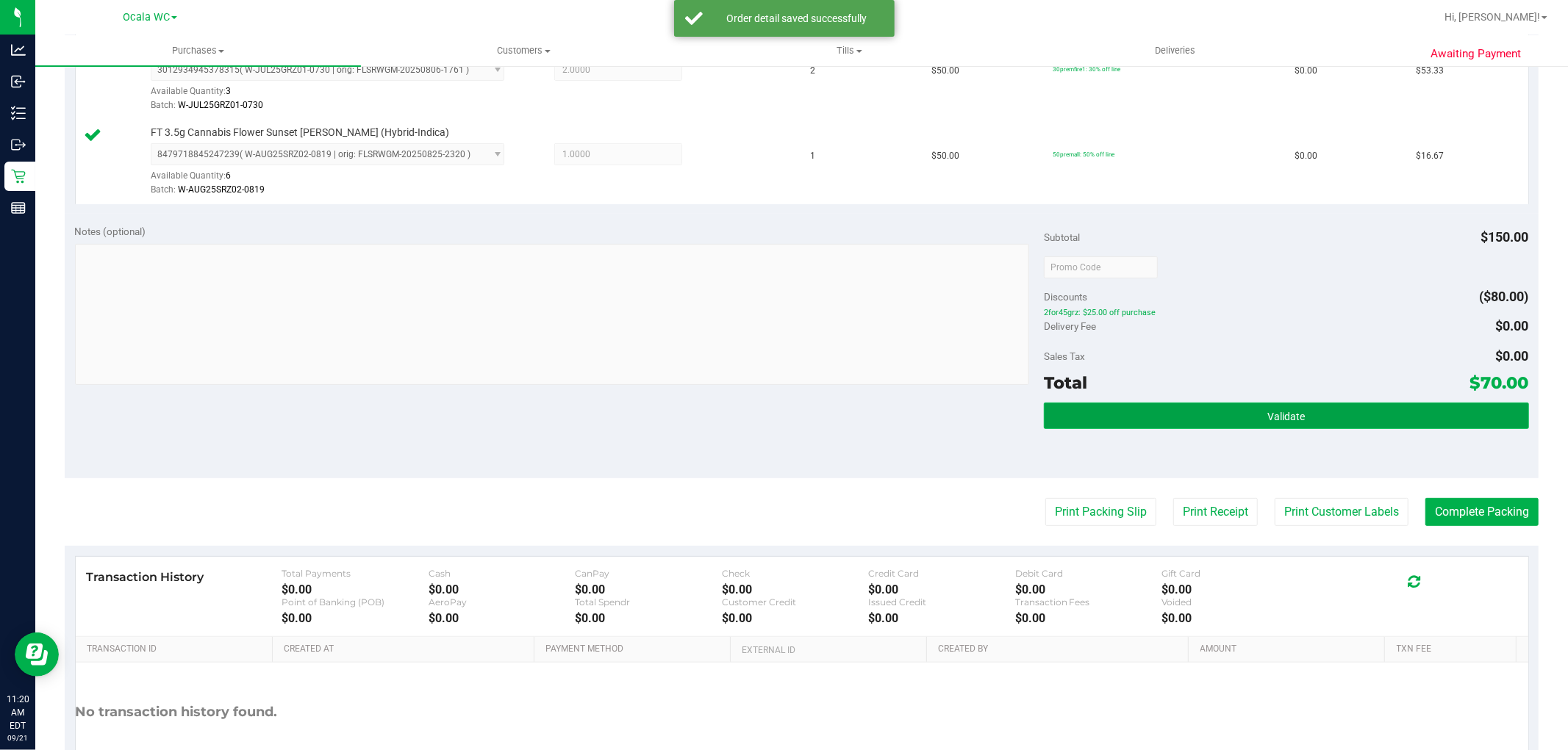
click at [1304, 417] on button "Validate" at bounding box center [1286, 416] width 484 height 27
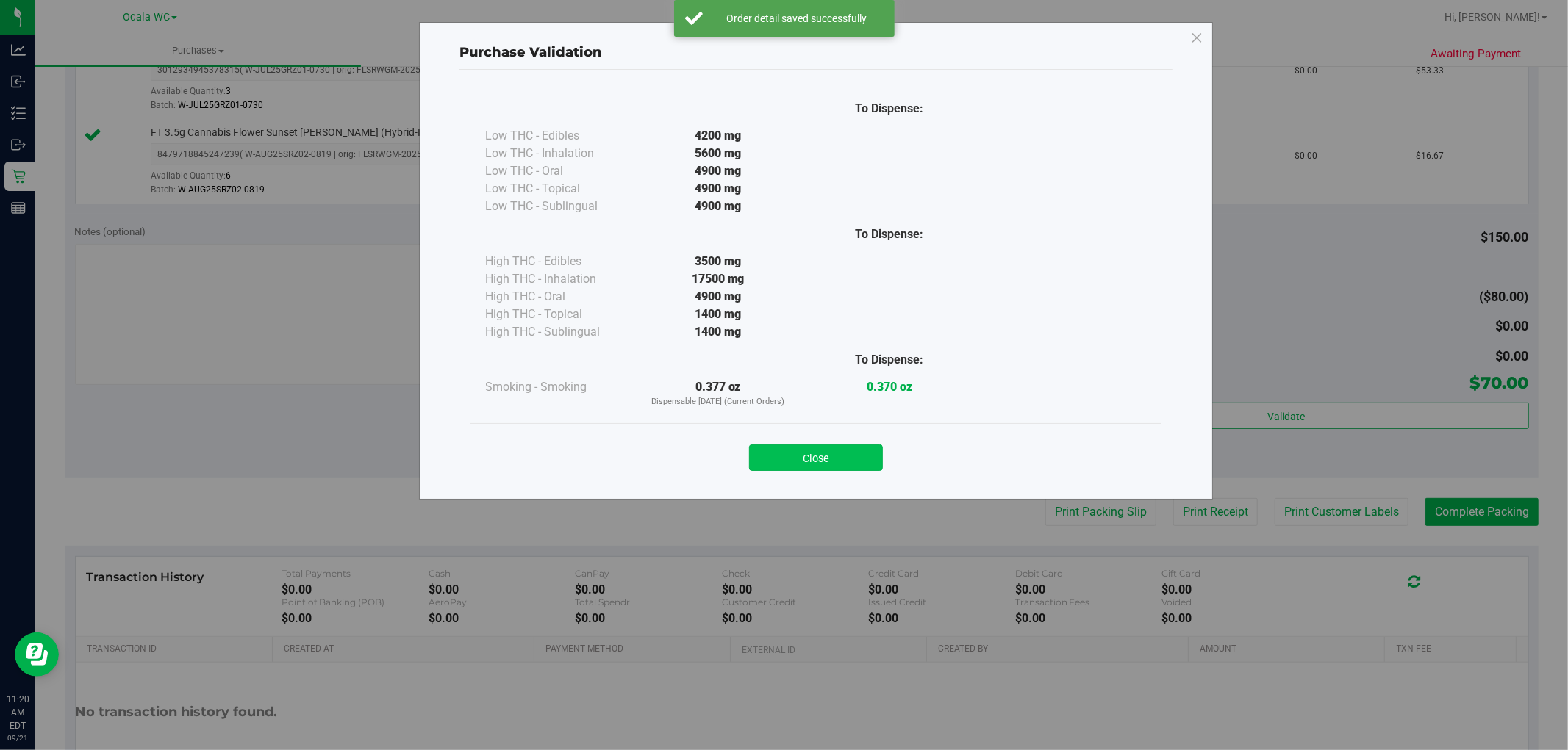
click at [827, 458] on button "Close" at bounding box center [816, 458] width 133 height 27
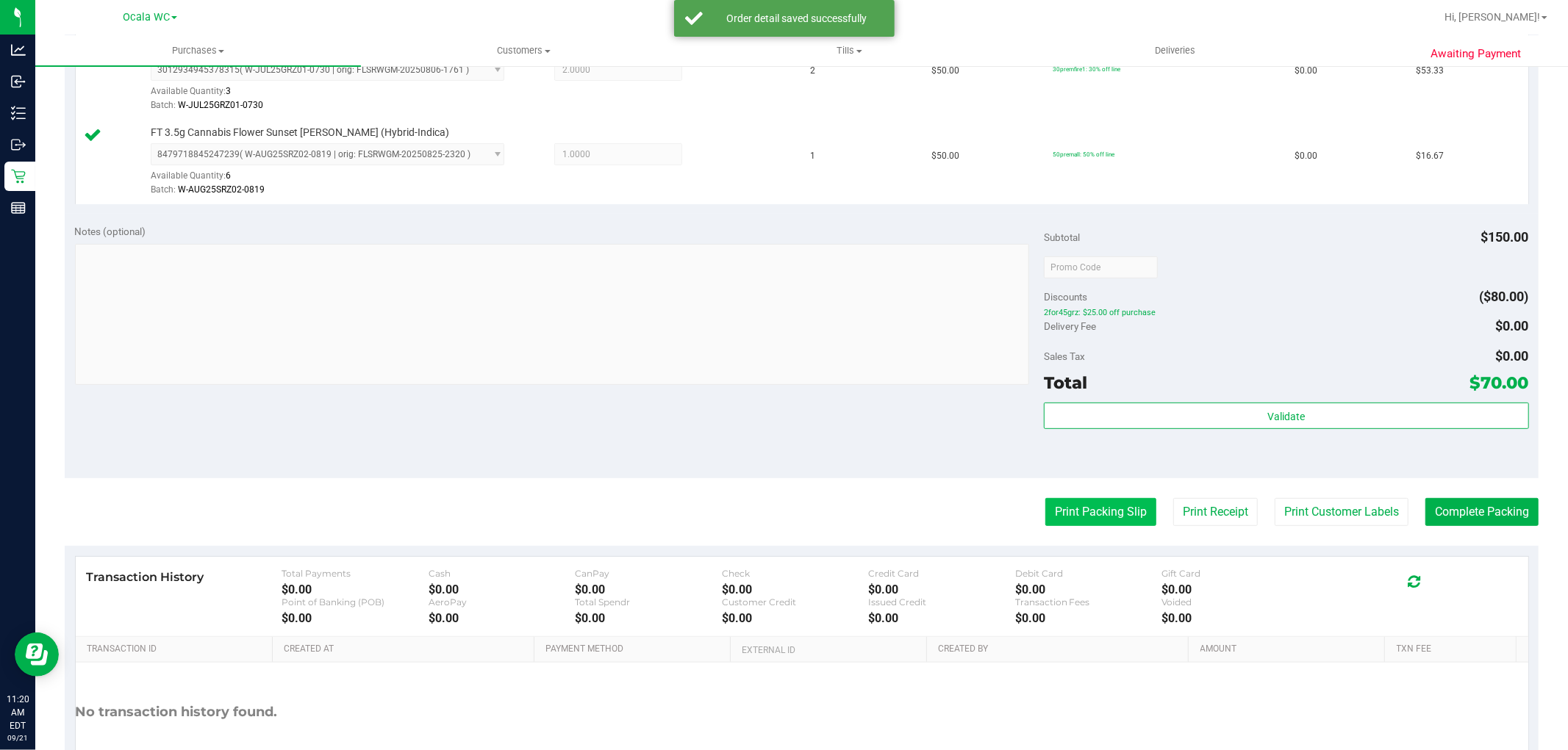
click at [1082, 516] on button "Print Packing Slip" at bounding box center [1101, 512] width 111 height 28
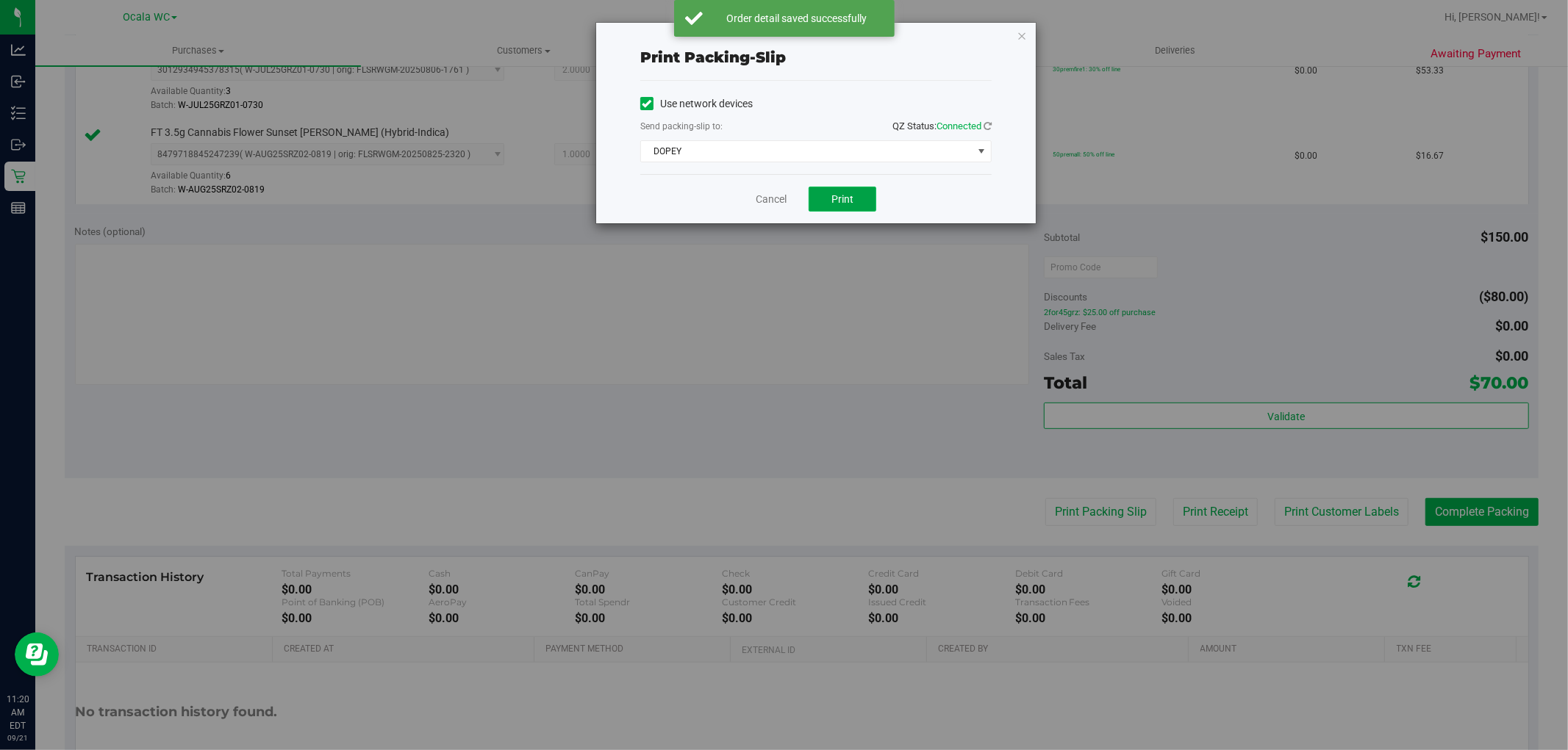
click at [845, 199] on span "Print" at bounding box center [843, 199] width 22 height 12
click at [763, 194] on link "Cancel" at bounding box center [771, 199] width 31 height 15
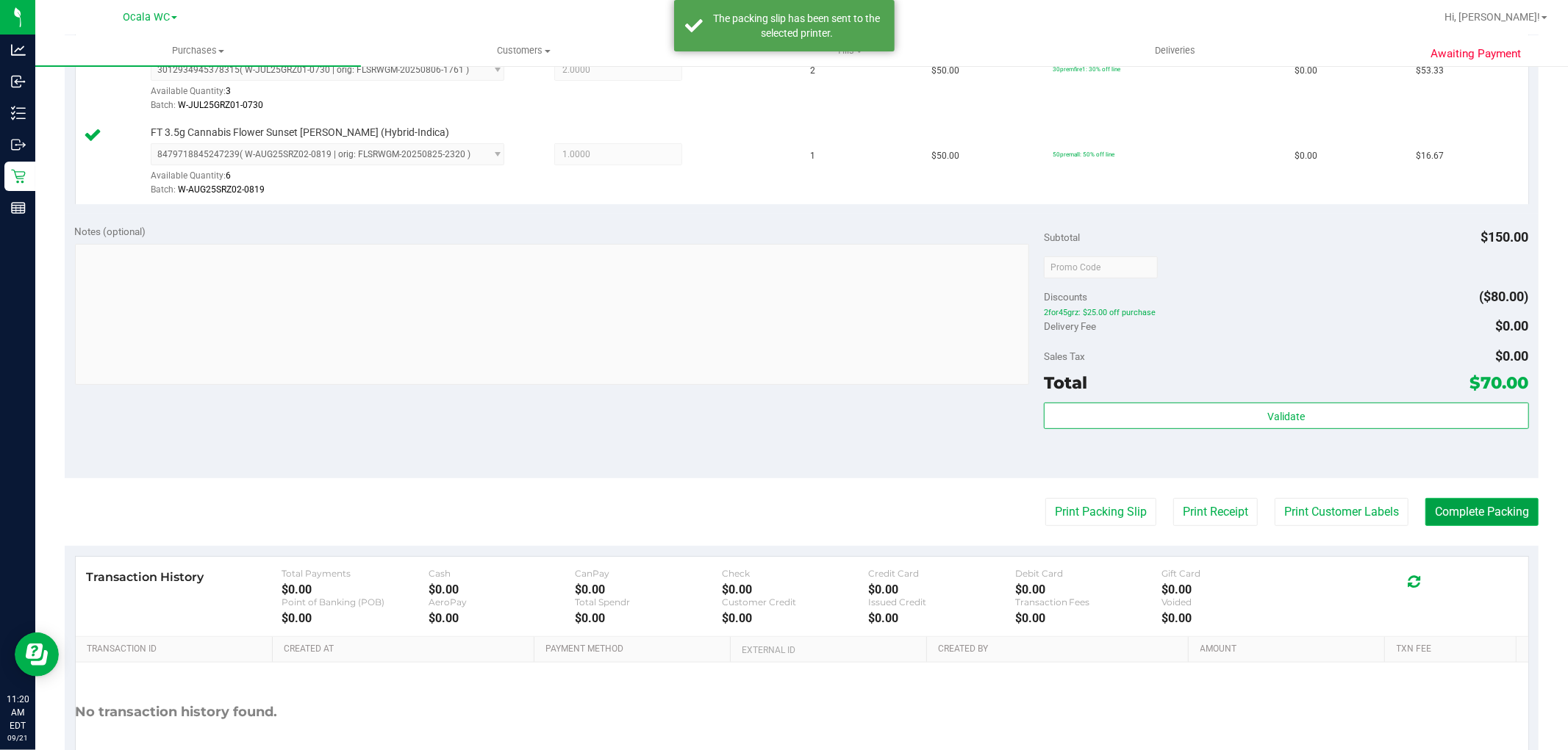
click at [1464, 509] on button "Complete Packing" at bounding box center [1482, 512] width 113 height 28
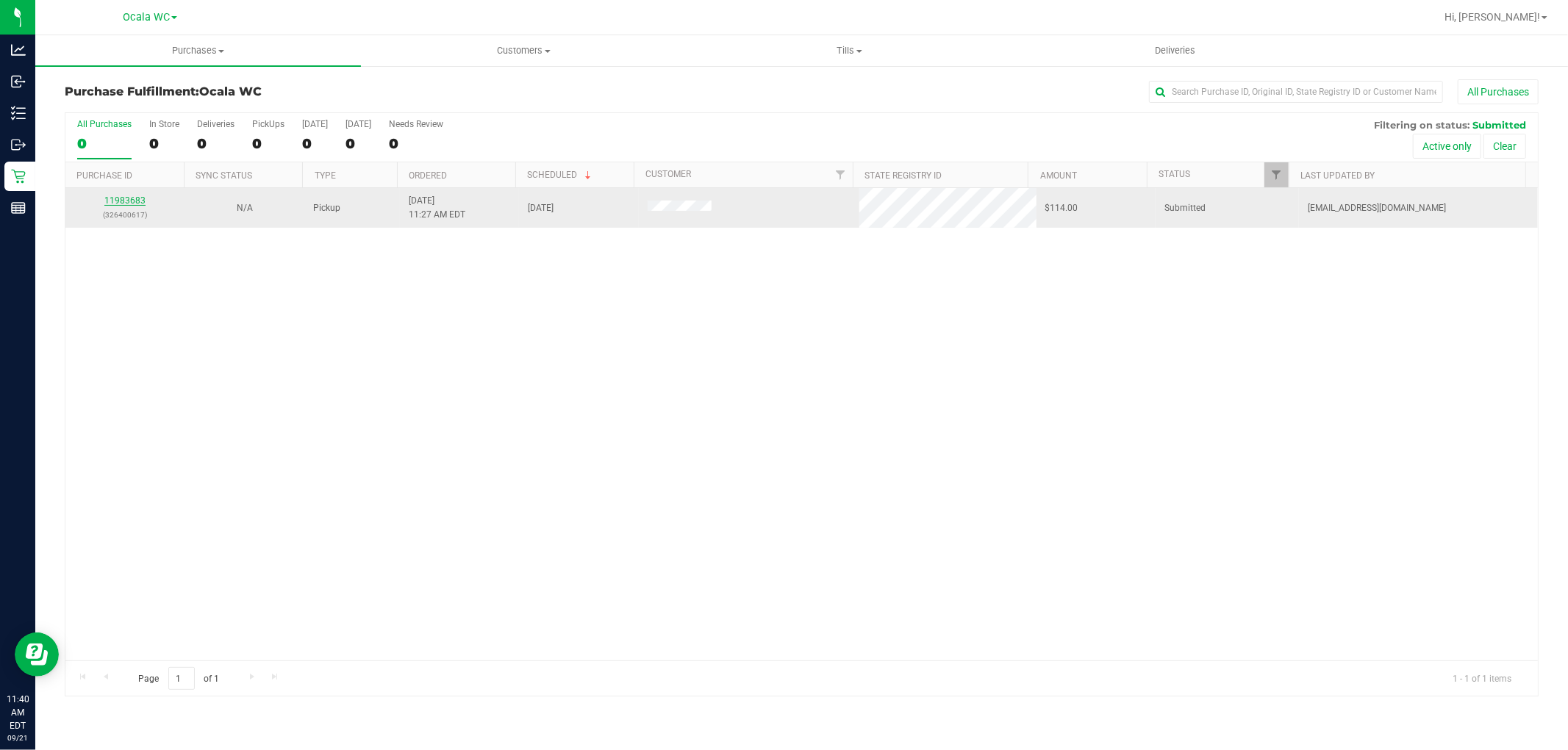
click at [120, 202] on link "11983683" at bounding box center [125, 201] width 41 height 10
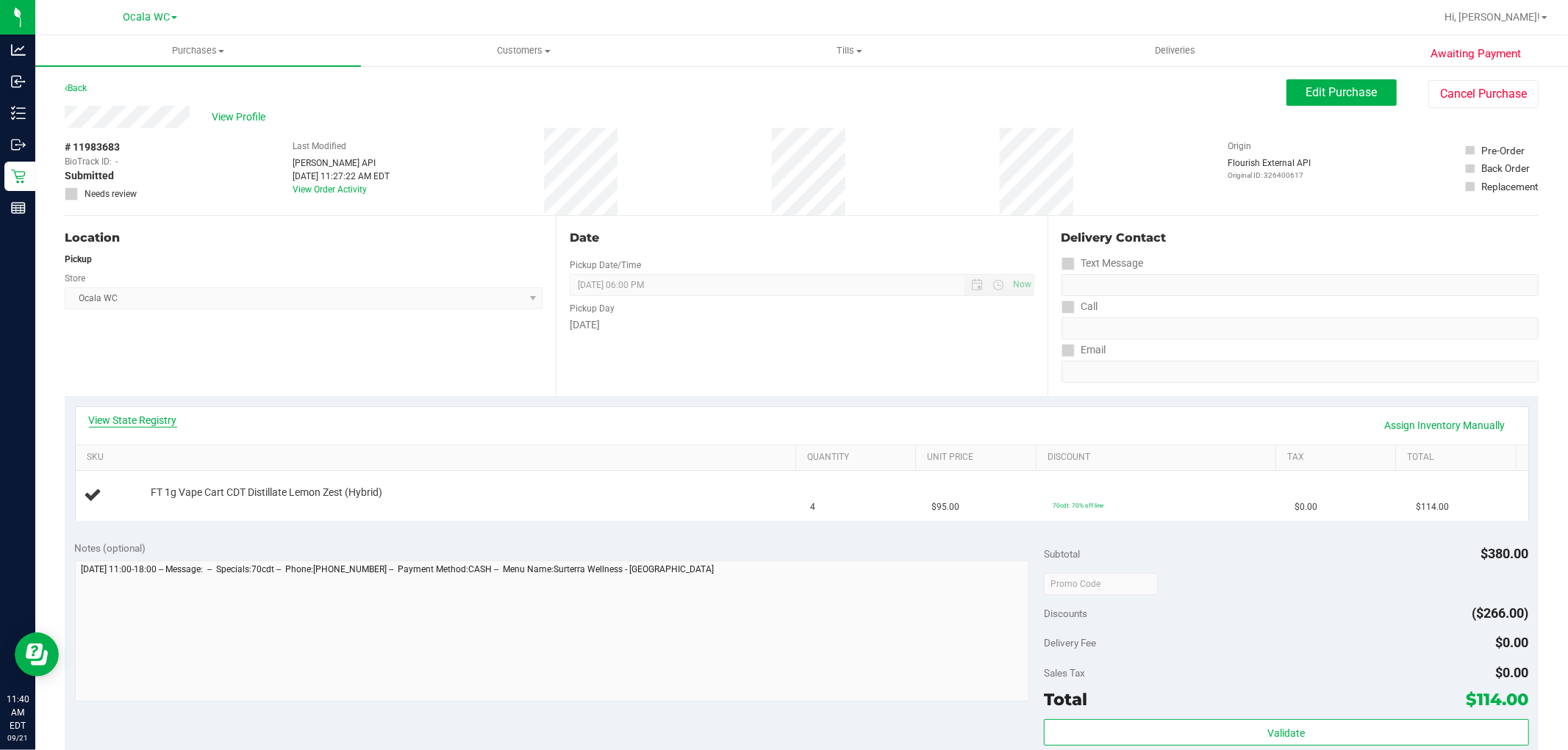
click at [151, 426] on link "View State Registry" at bounding box center [133, 420] width 88 height 15
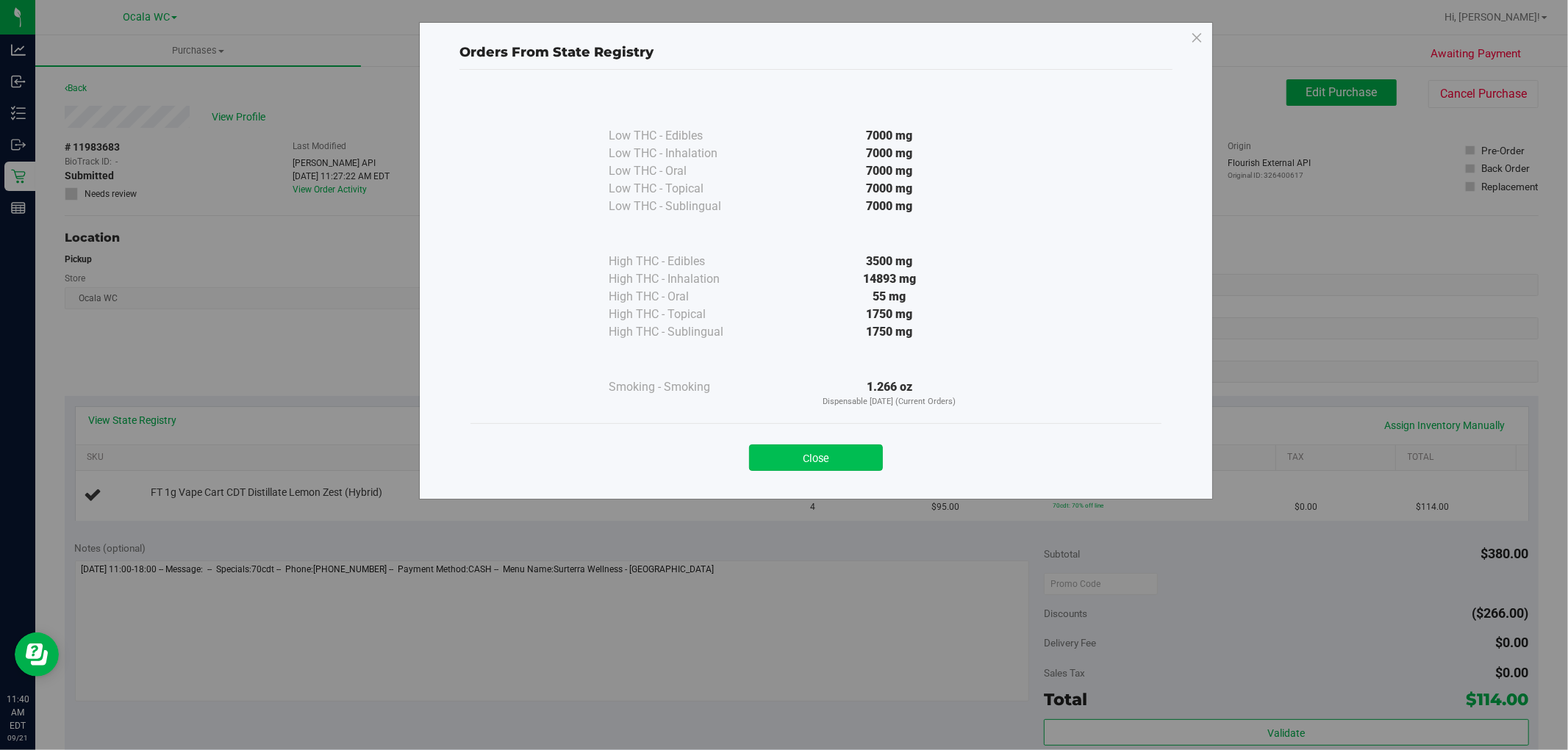
click at [817, 452] on button "Close" at bounding box center [816, 458] width 133 height 27
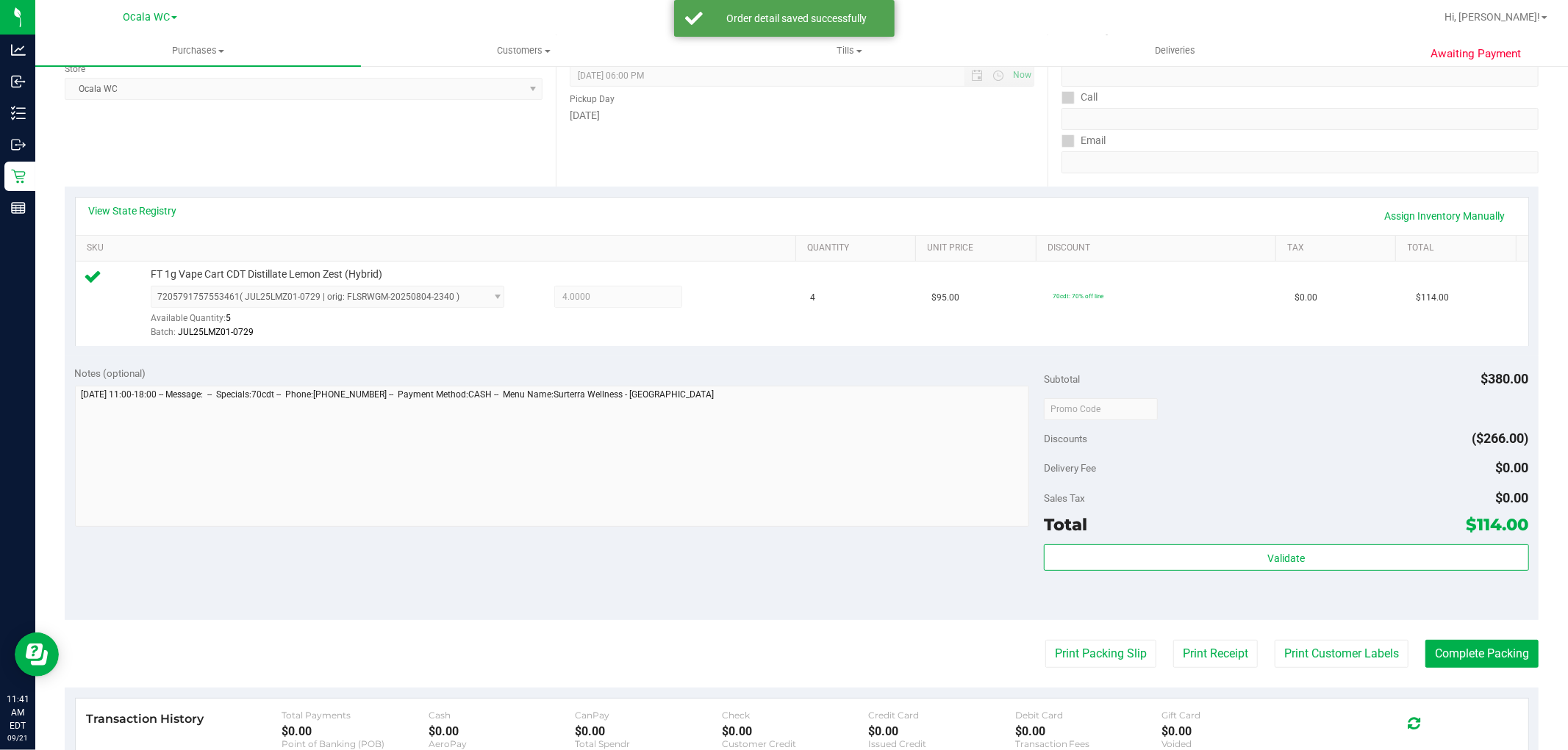
scroll to position [280, 0]
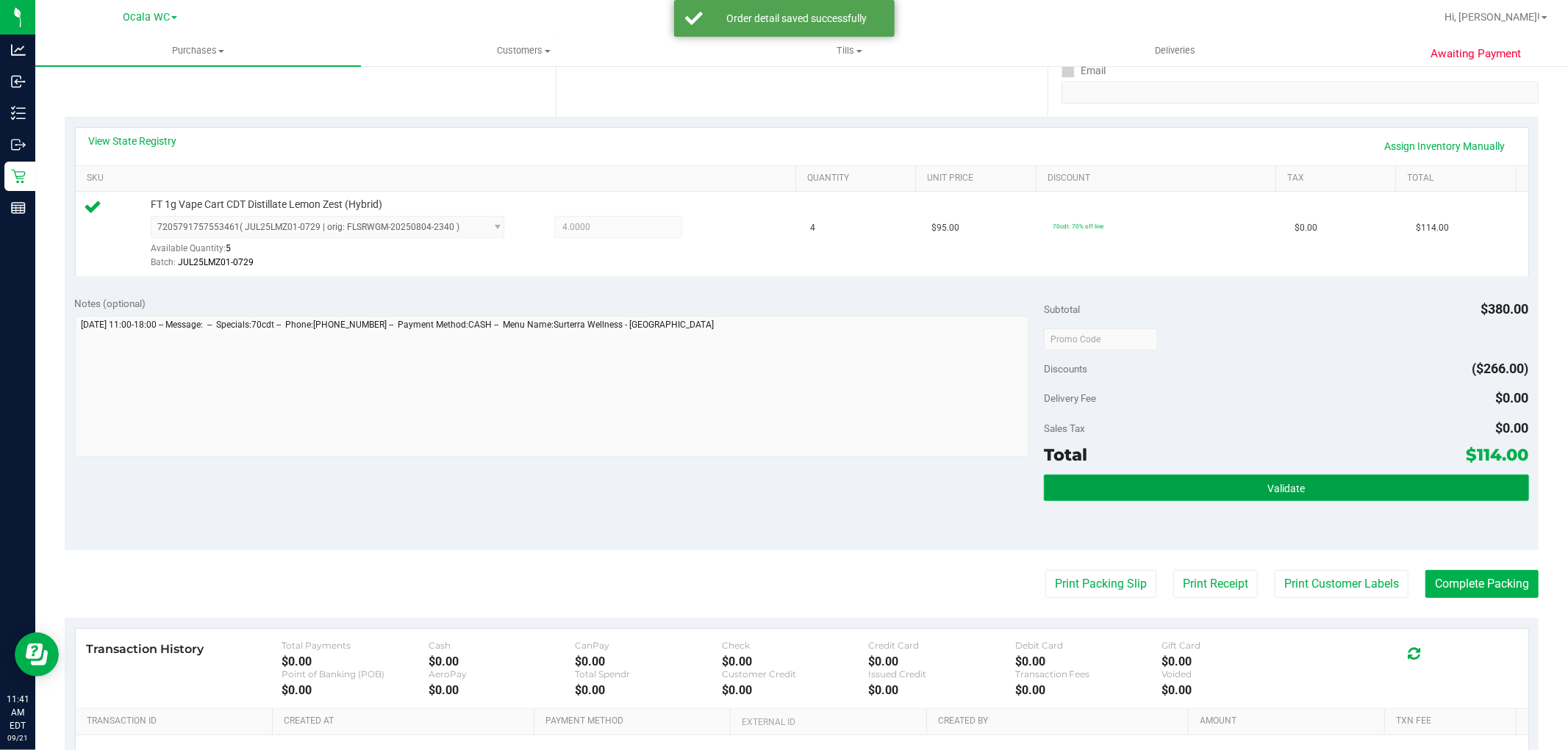
click at [1214, 475] on button "Validate" at bounding box center [1286, 487] width 484 height 27
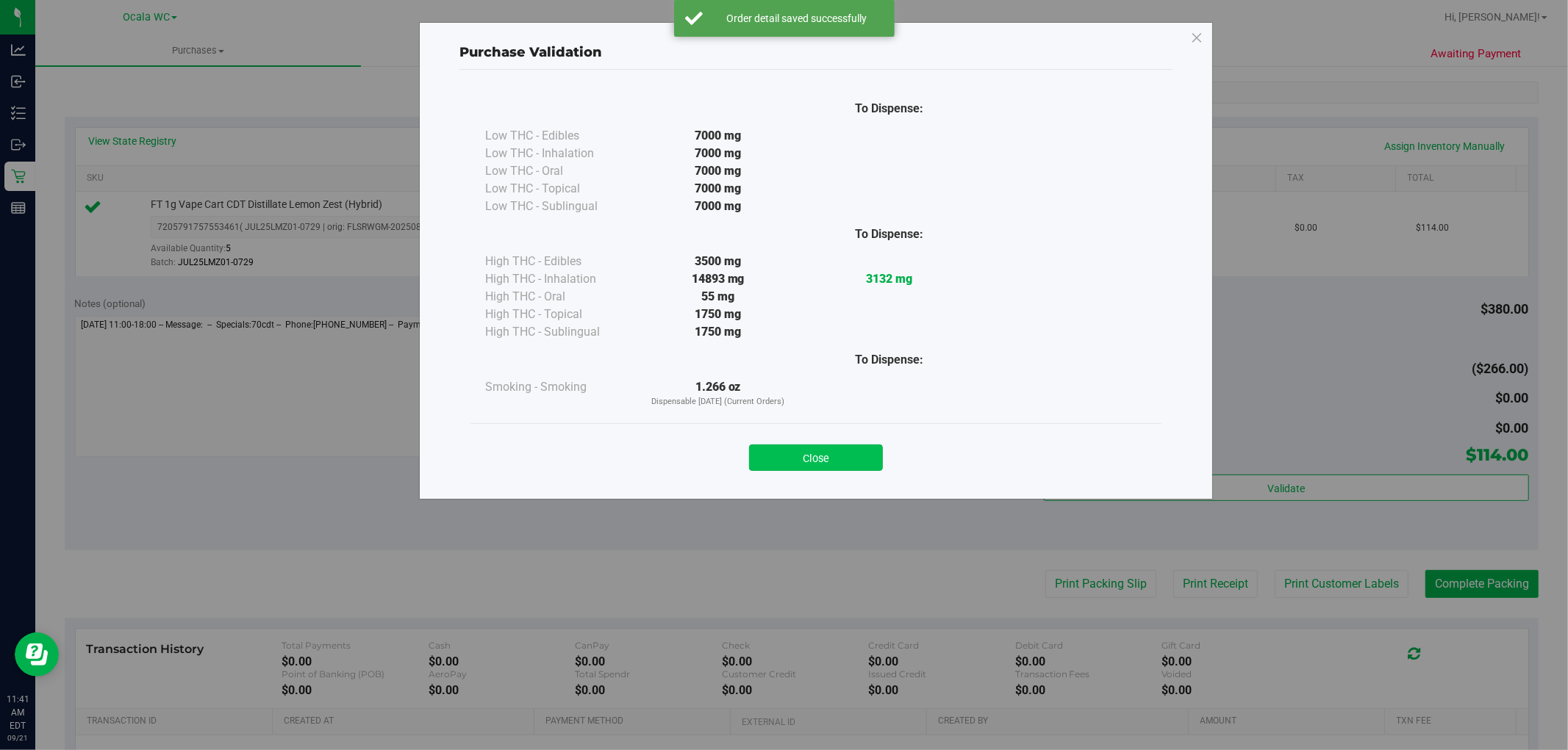
click at [799, 453] on button "Close" at bounding box center [816, 458] width 133 height 27
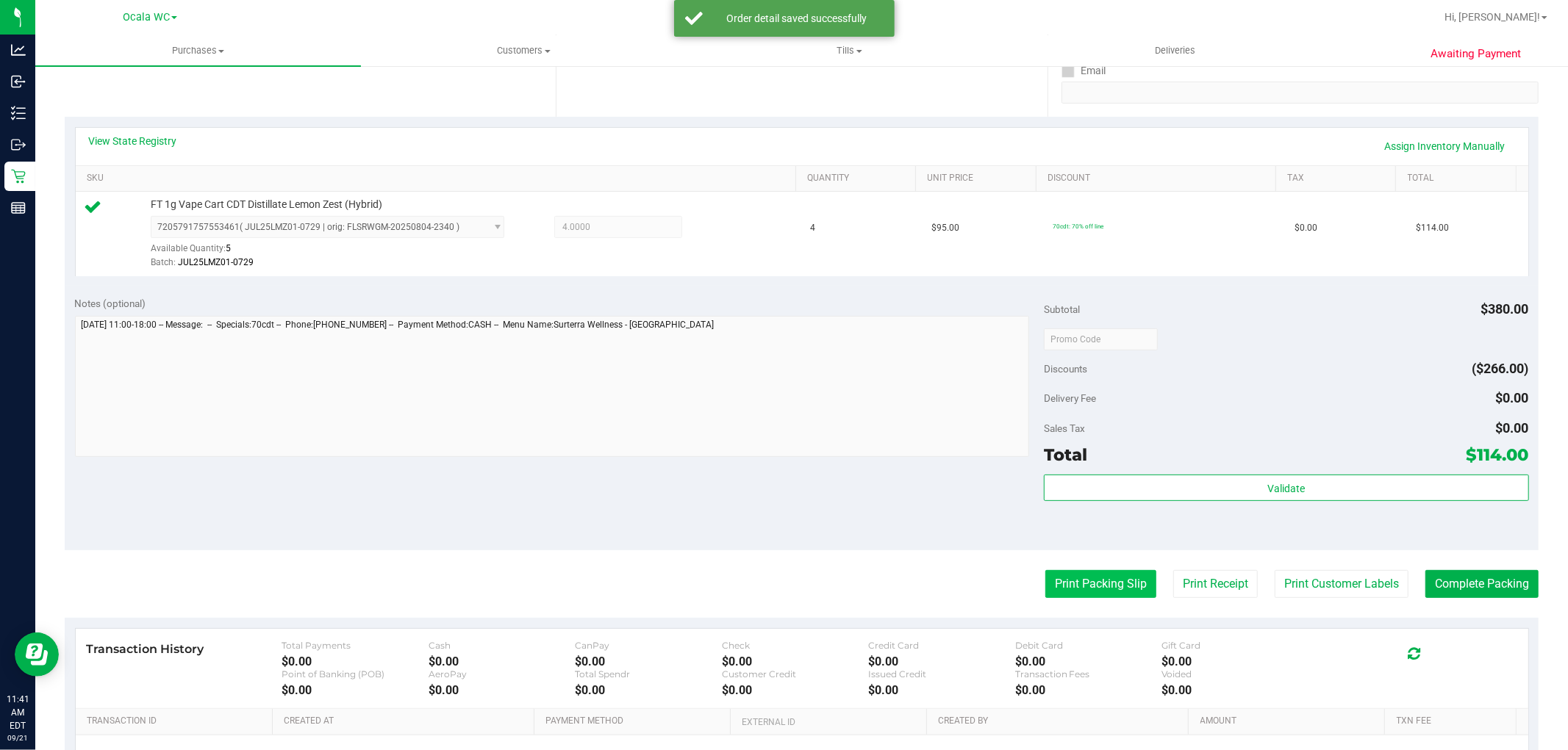
click at [1057, 576] on button "Print Packing Slip" at bounding box center [1101, 584] width 111 height 28
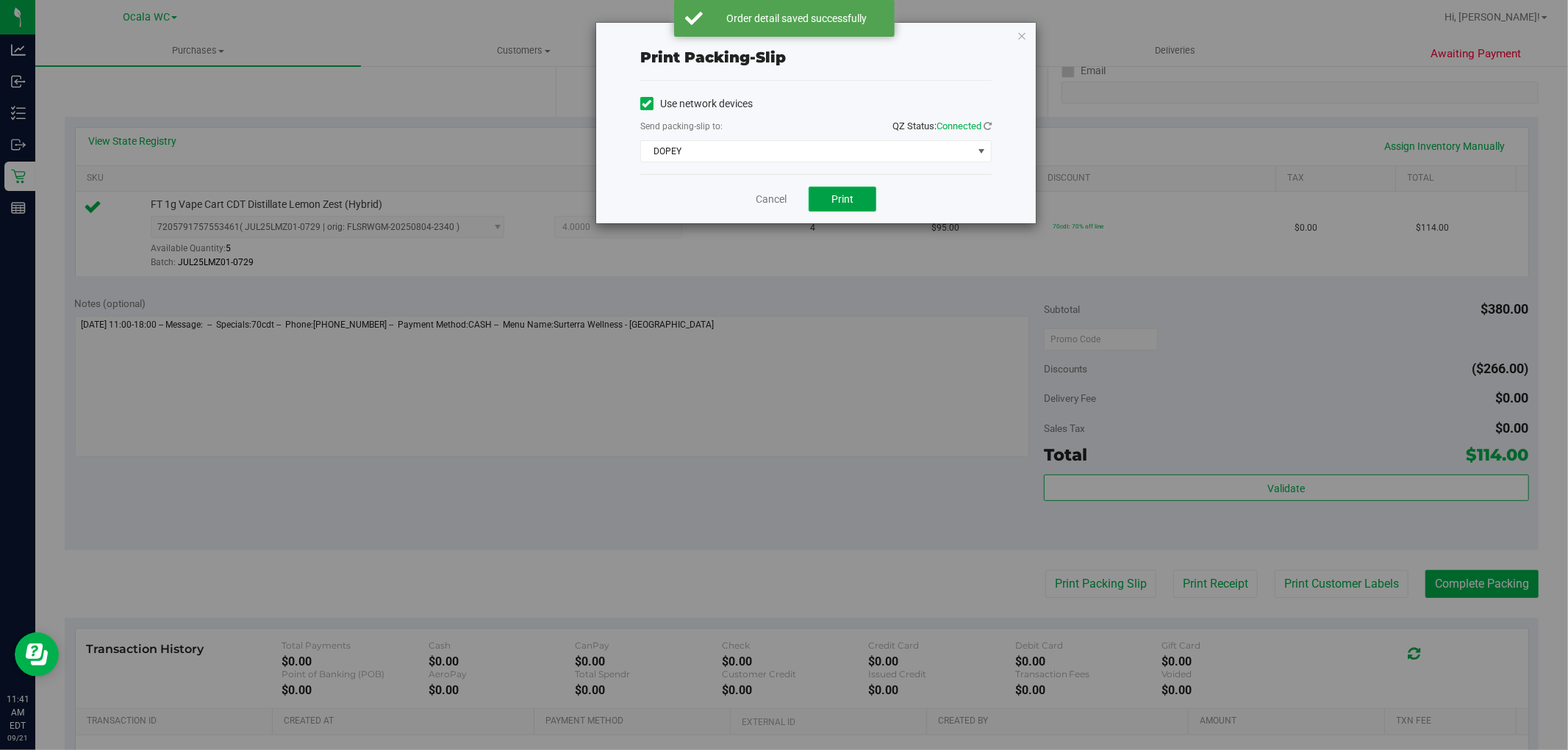
click at [855, 195] on button "Print" at bounding box center [842, 198] width 68 height 25
click at [773, 203] on link "Cancel" at bounding box center [771, 199] width 31 height 15
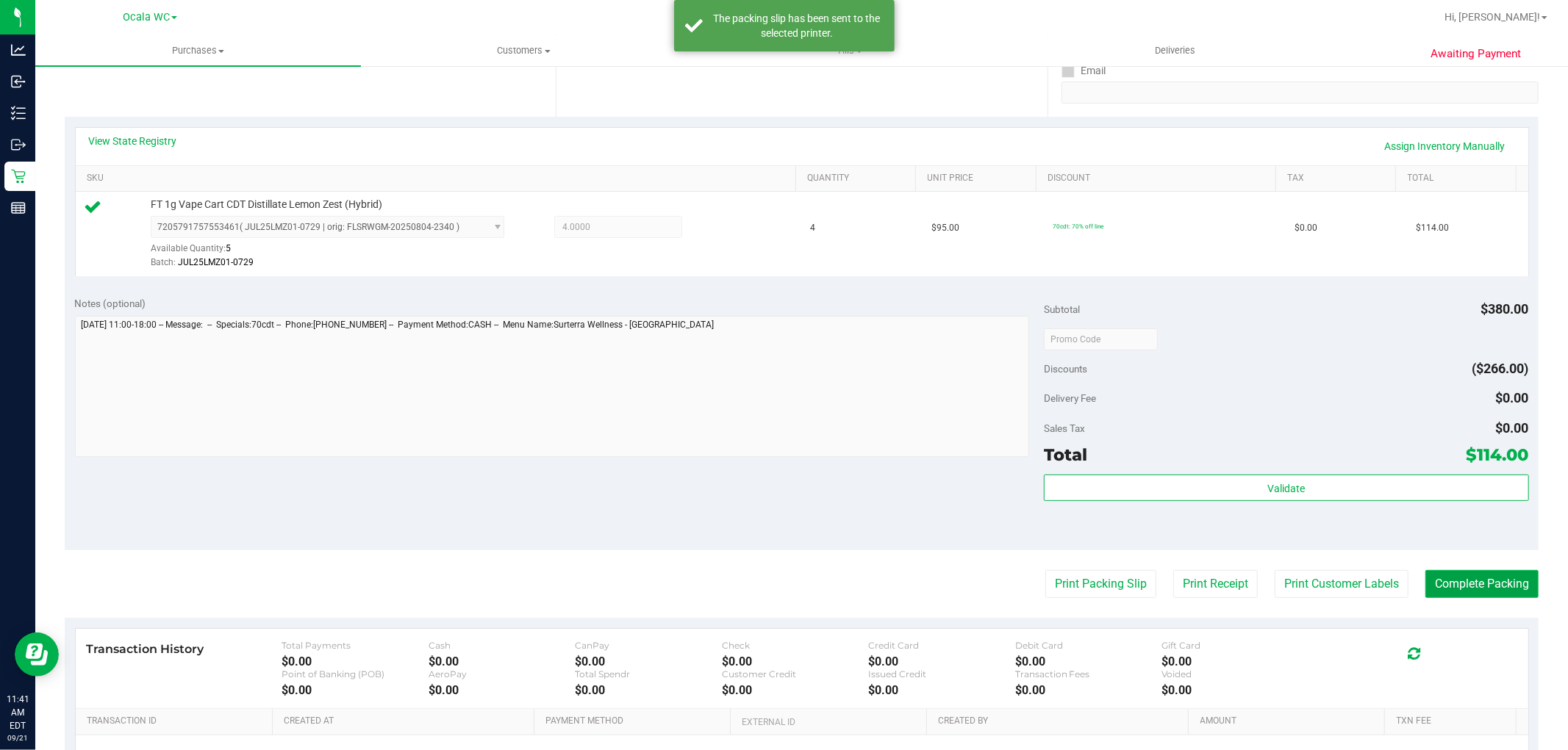
click at [1492, 576] on button "Complete Packing" at bounding box center [1482, 584] width 113 height 28
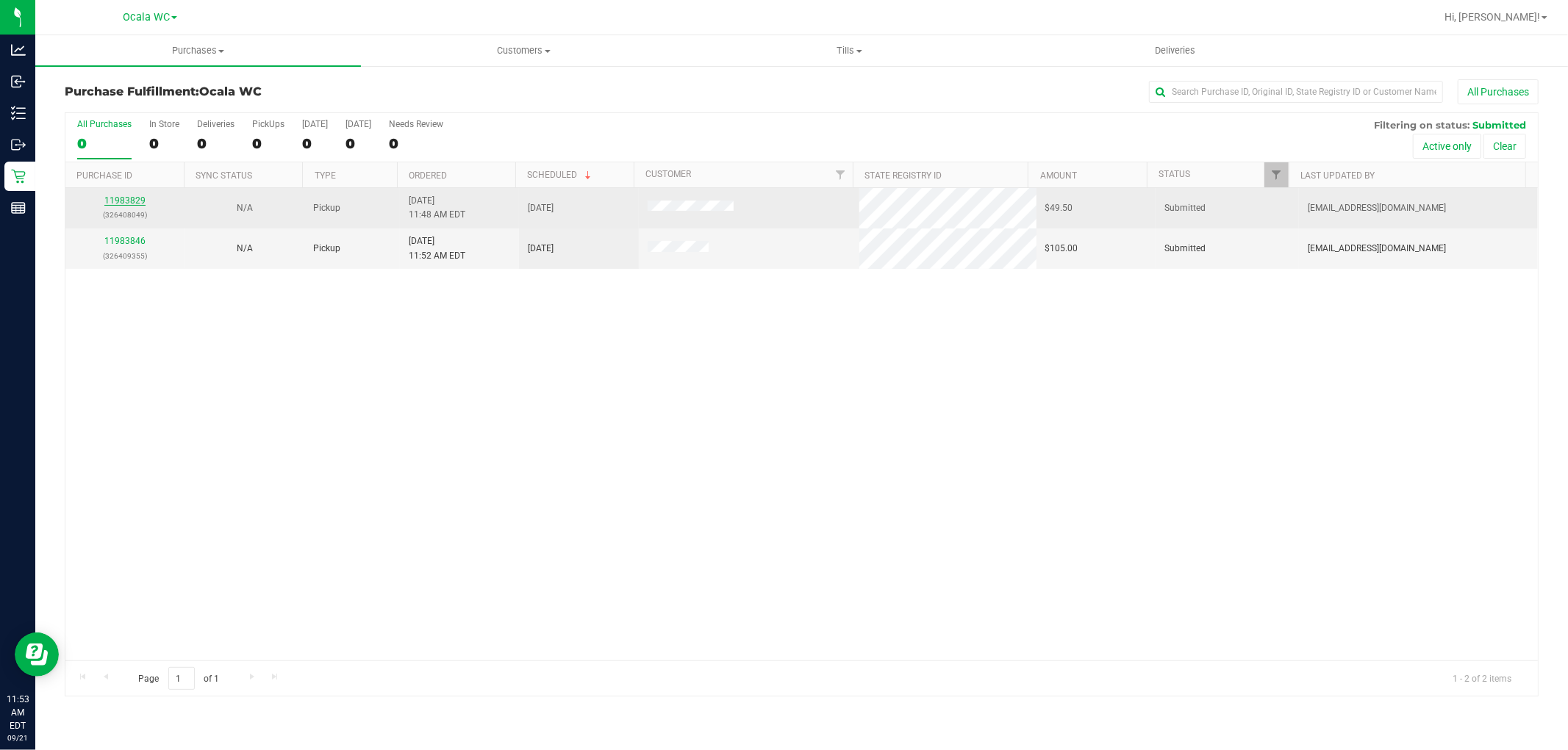
click at [128, 197] on link "11983829" at bounding box center [125, 201] width 41 height 10
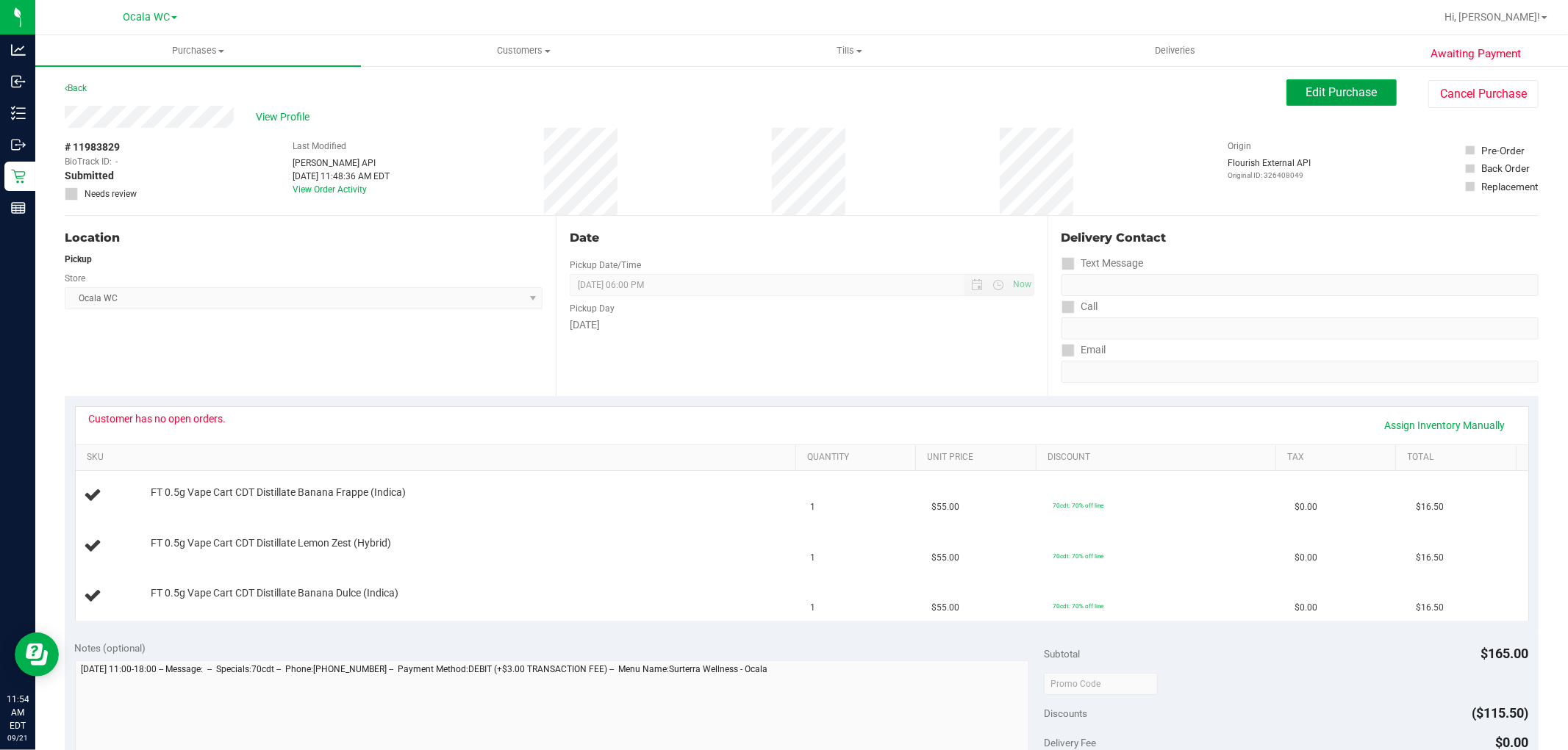
click at [1346, 86] on span "Edit Purchase" at bounding box center [1341, 92] width 71 height 14
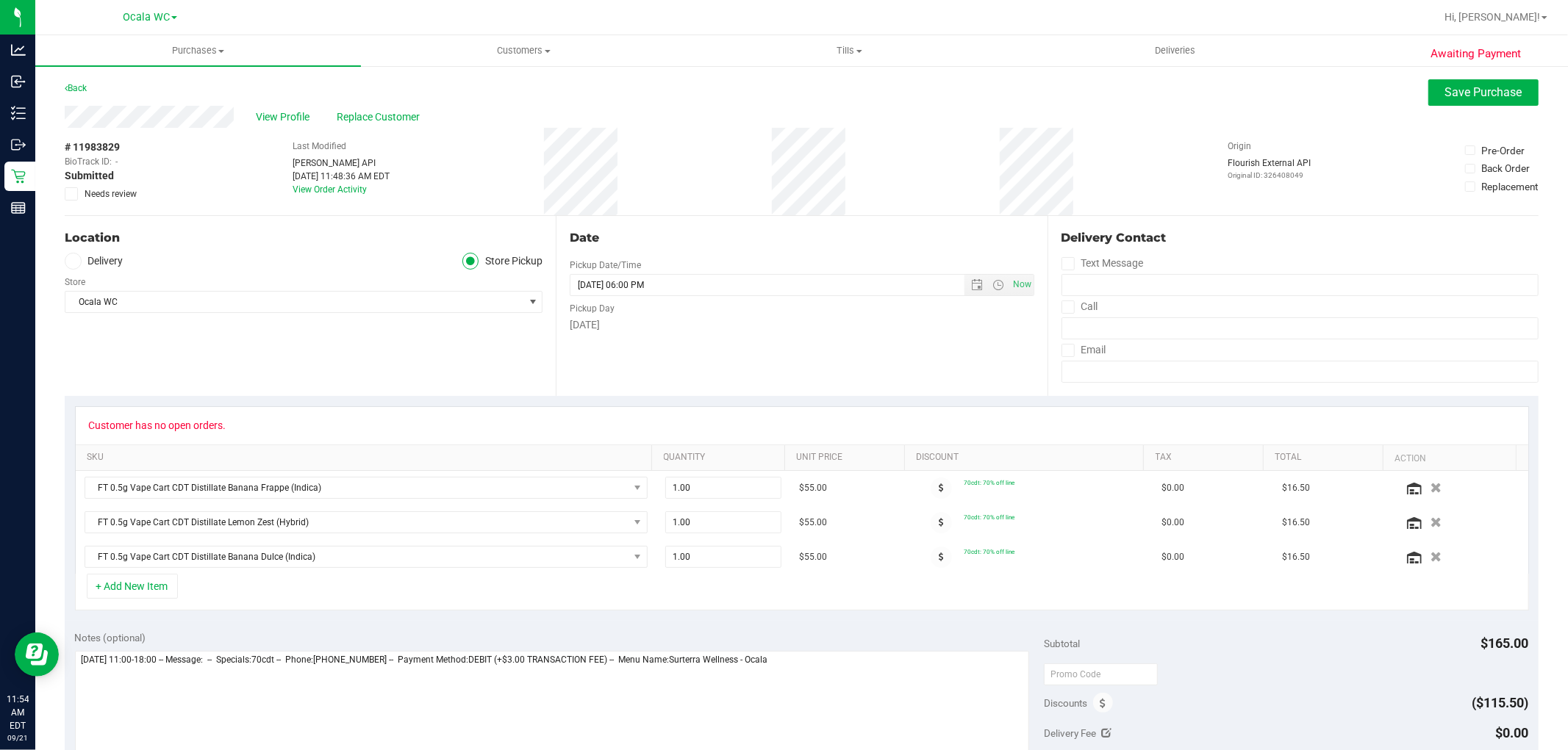
click at [74, 194] on icon at bounding box center [71, 194] width 9 height 0
click at [0, 0] on input "Needs review" at bounding box center [0, 0] width 0 height 0
click at [1486, 89] on span "Save Purchase" at bounding box center [1483, 92] width 77 height 14
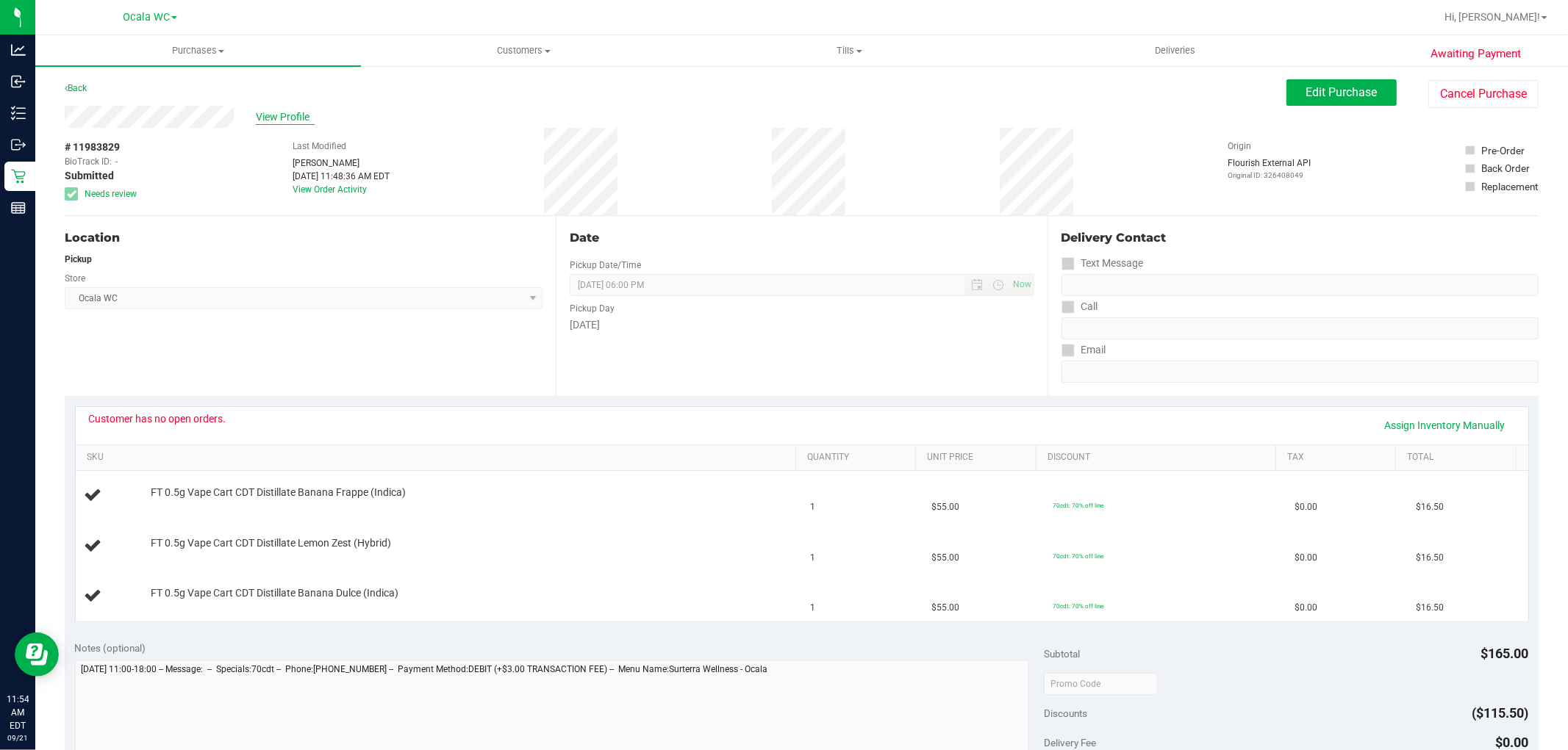
click at [280, 115] on span "View Profile" at bounding box center [285, 117] width 59 height 15
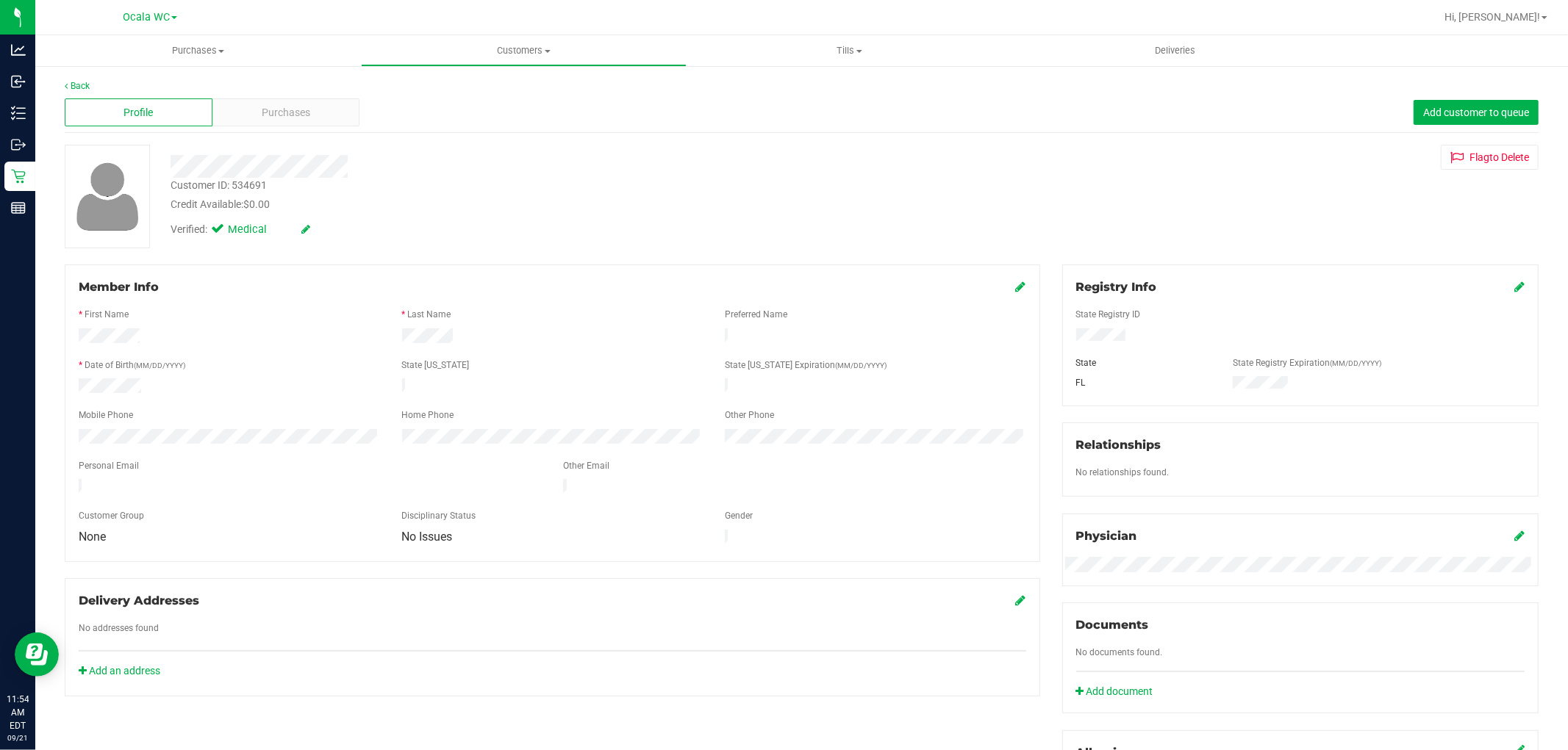
click at [247, 180] on div "Customer ID: 534691" at bounding box center [218, 186] width 97 height 15
copy div "534691"
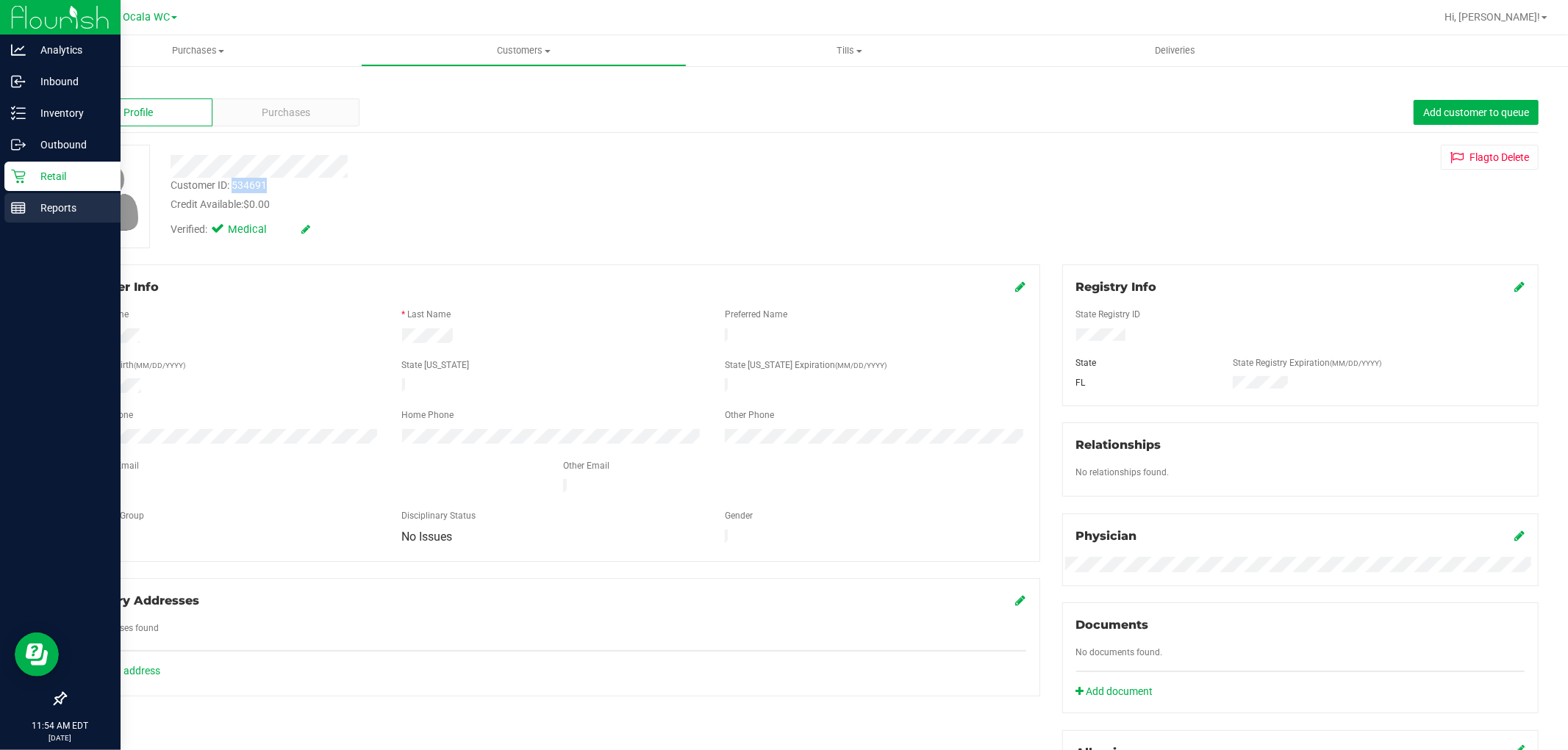
click at [60, 211] on p "Reports" at bounding box center [69, 208] width 88 height 18
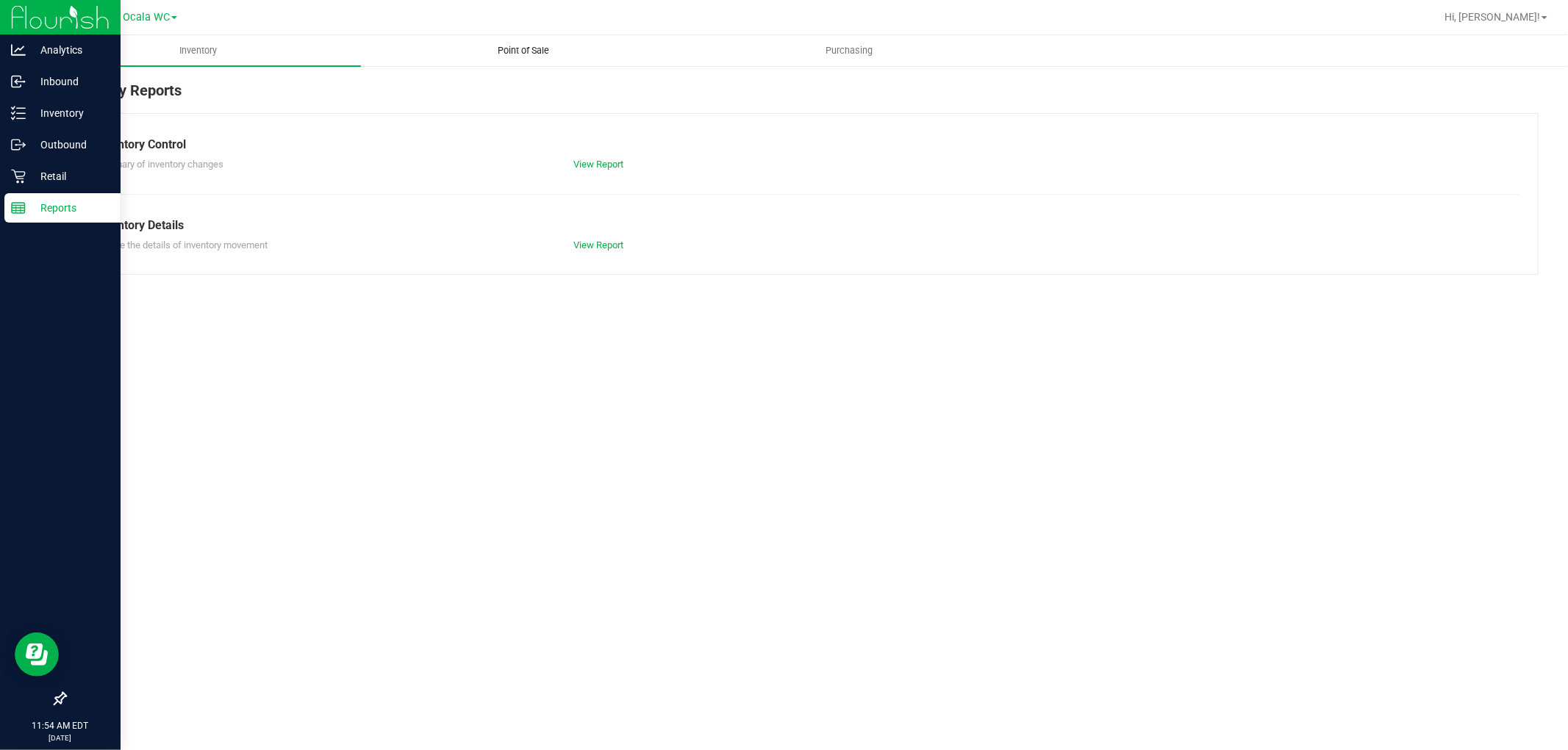
click at [526, 46] on span "Point of Sale" at bounding box center [524, 50] width 92 height 13
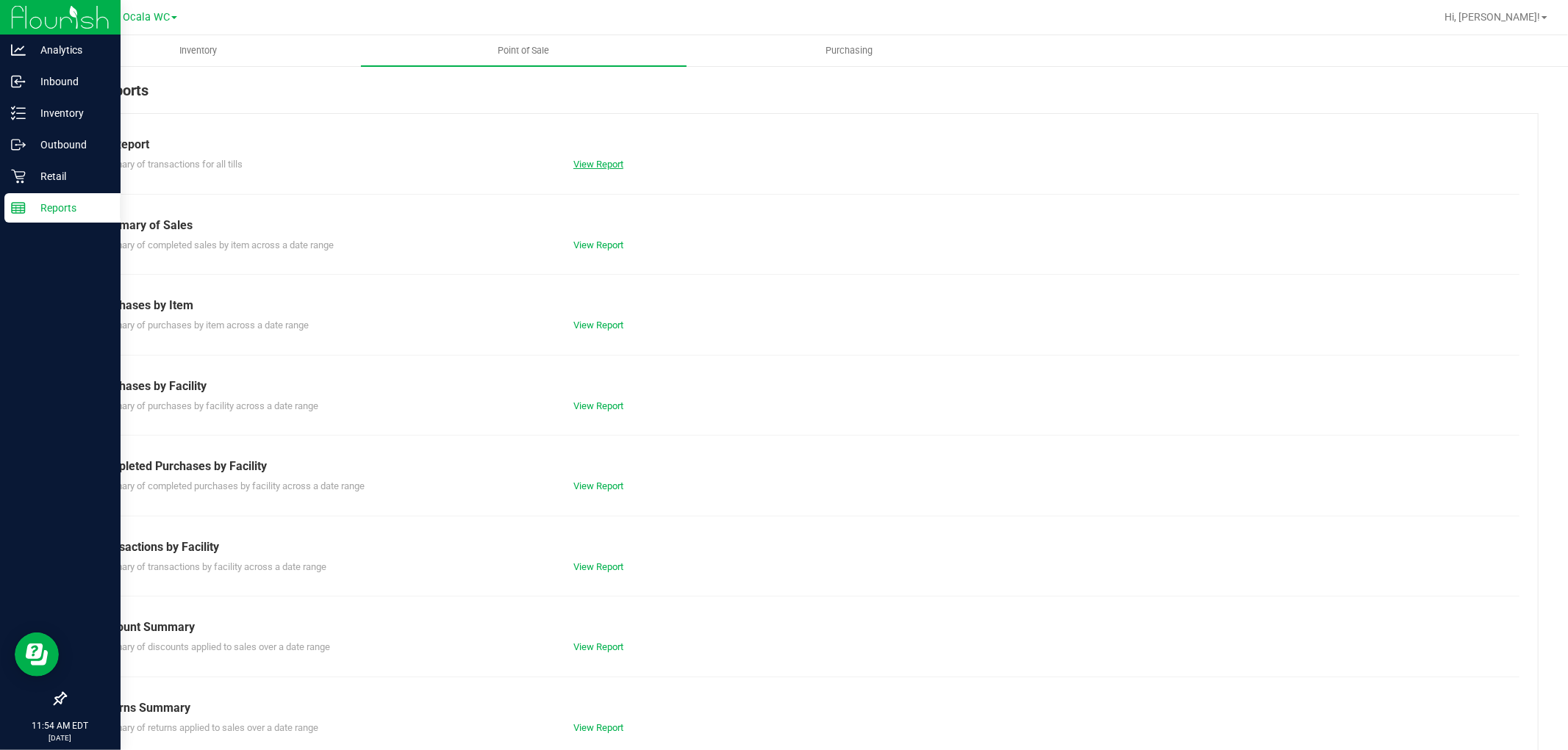
click at [598, 159] on link "View Report" at bounding box center [598, 164] width 50 height 11
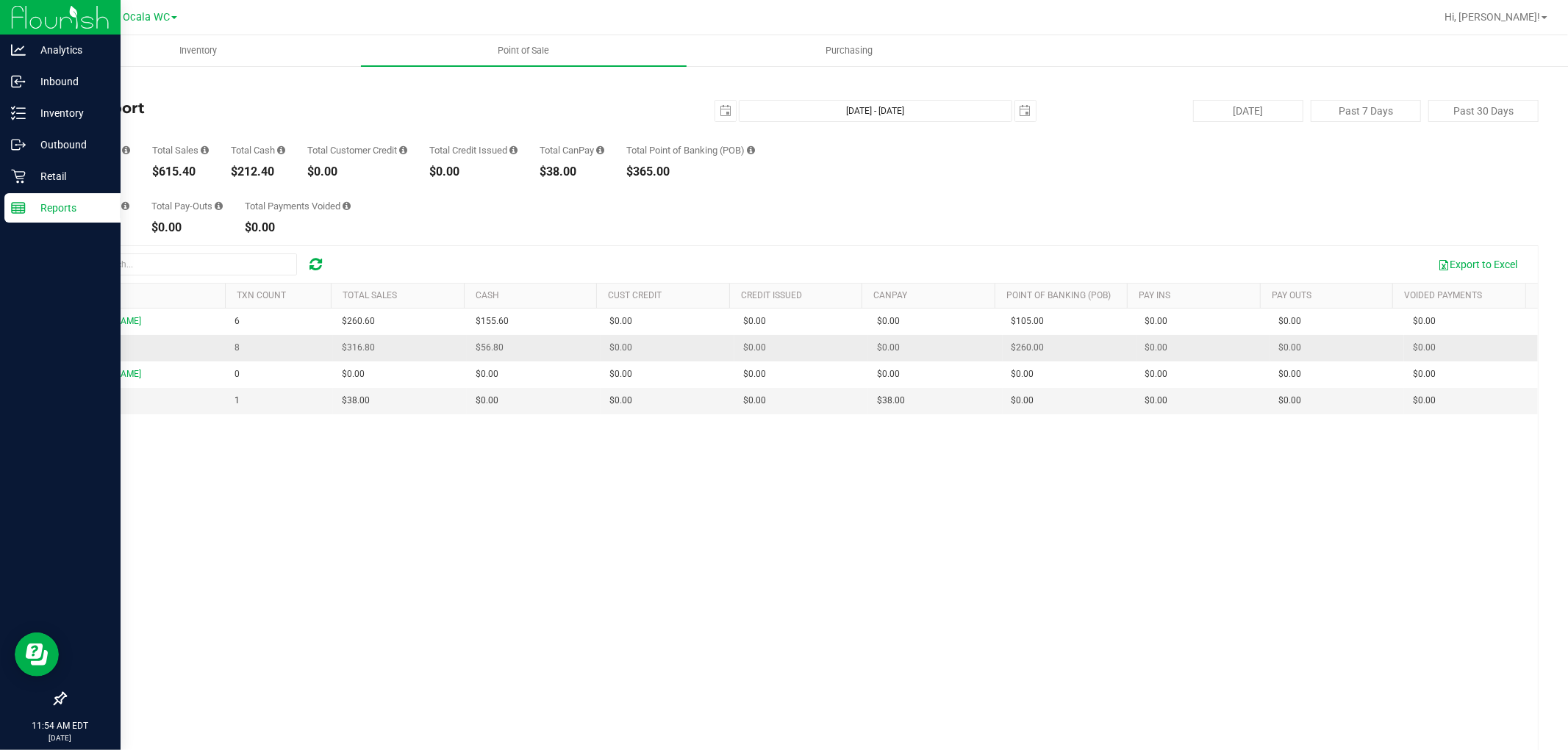
click at [89, 344] on span "DOPEY" at bounding box center [88, 347] width 28 height 10
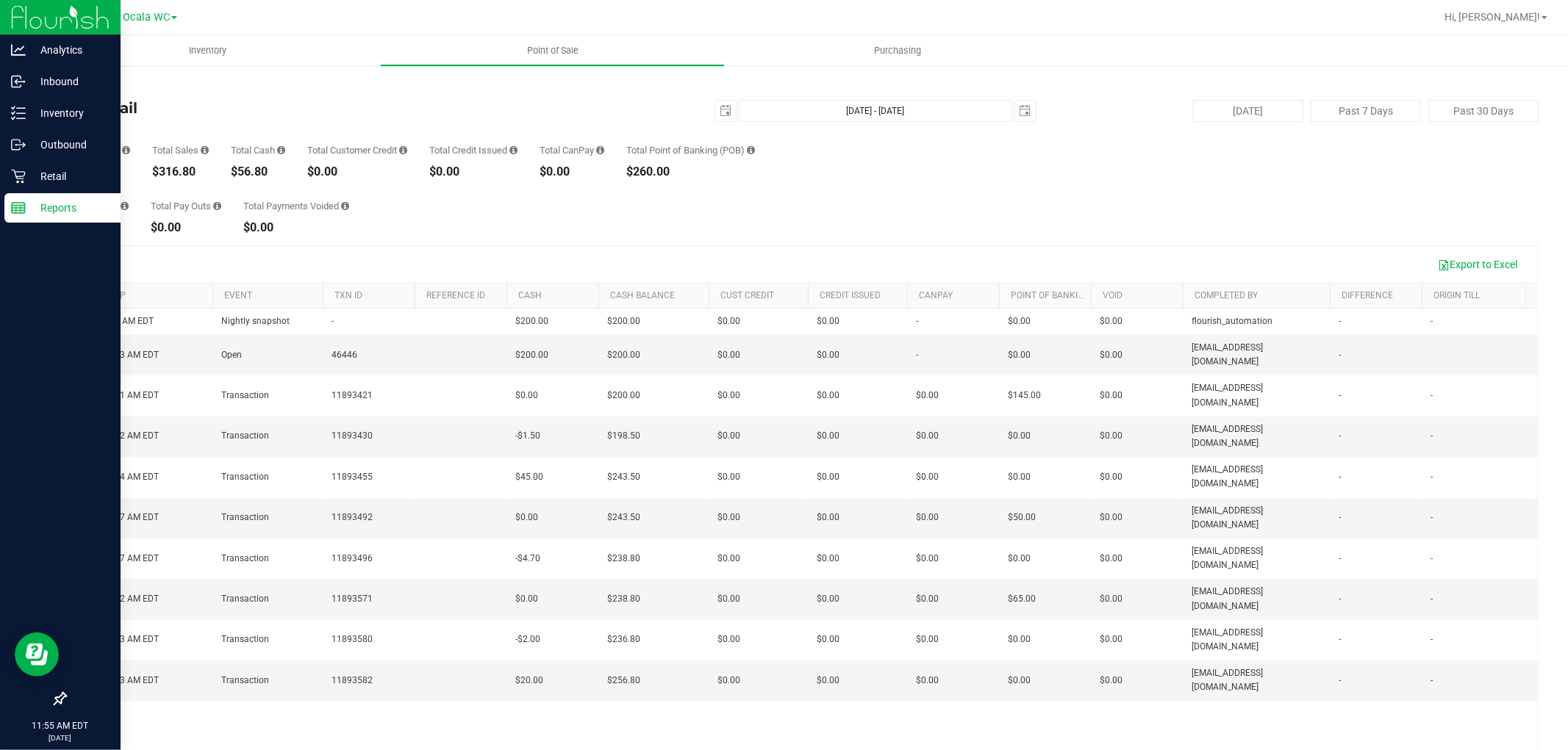
click at [46, 215] on p "Reports" at bounding box center [69, 208] width 88 height 18
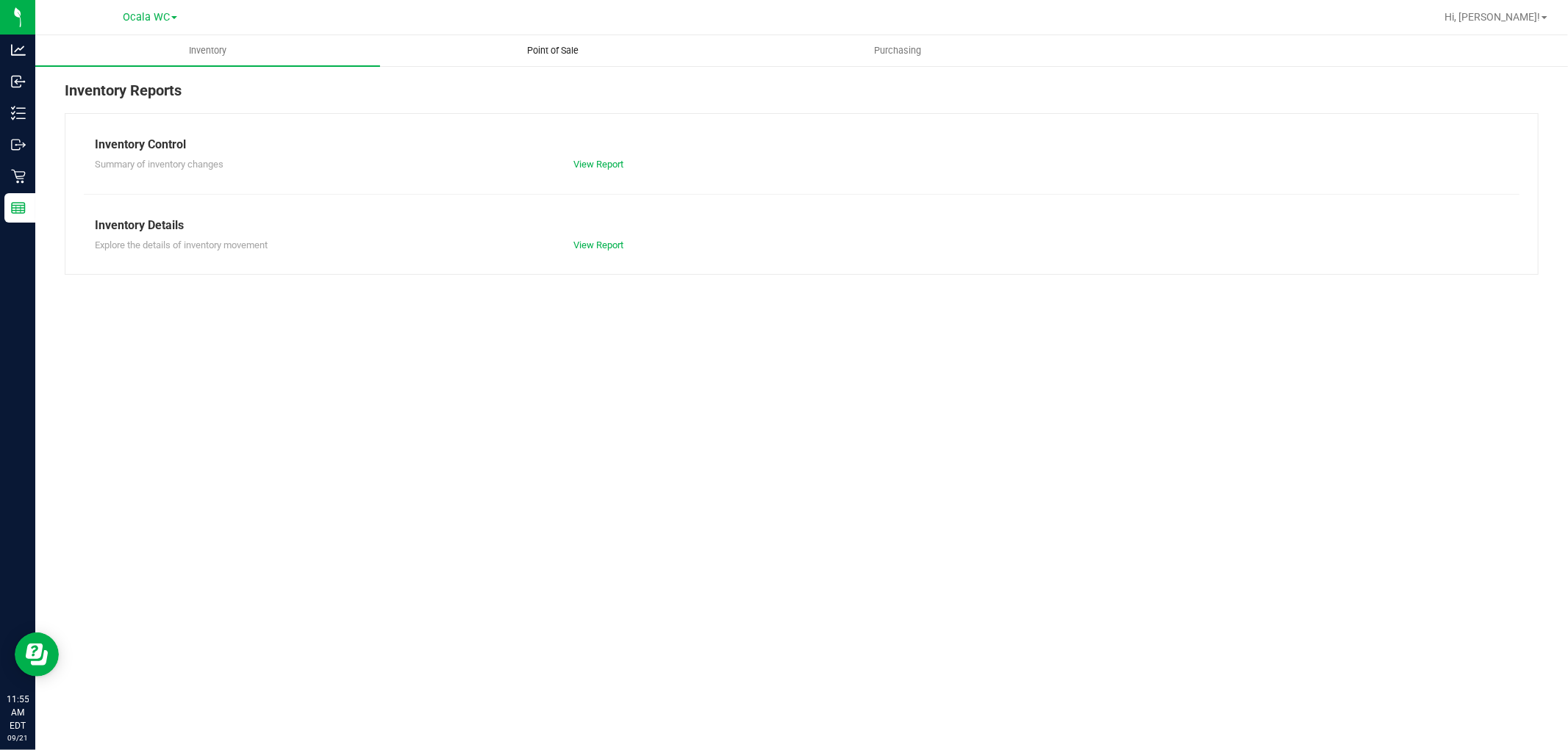
click at [550, 52] on span "Point of Sale" at bounding box center [553, 50] width 92 height 13
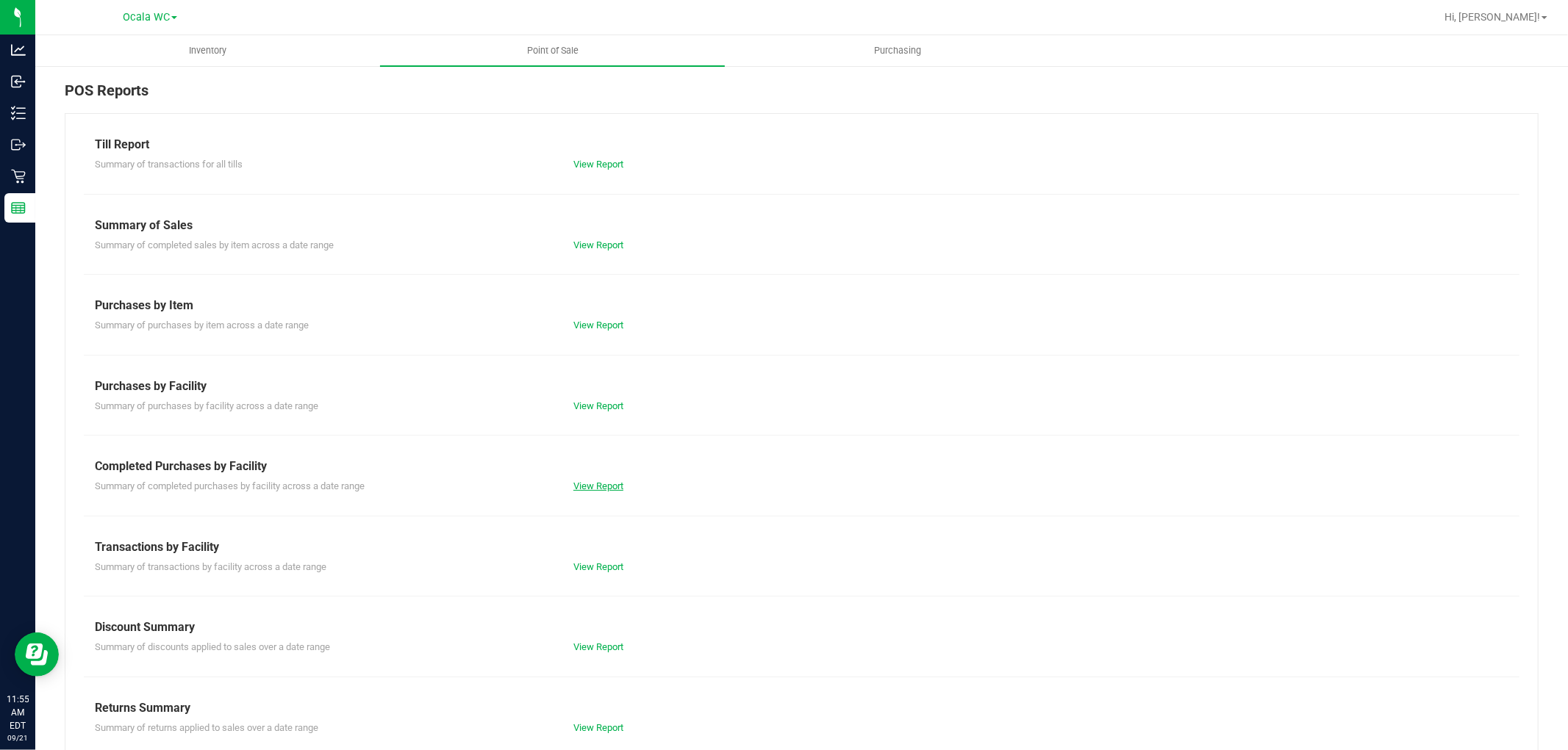
click at [589, 487] on link "View Report" at bounding box center [598, 486] width 50 height 11
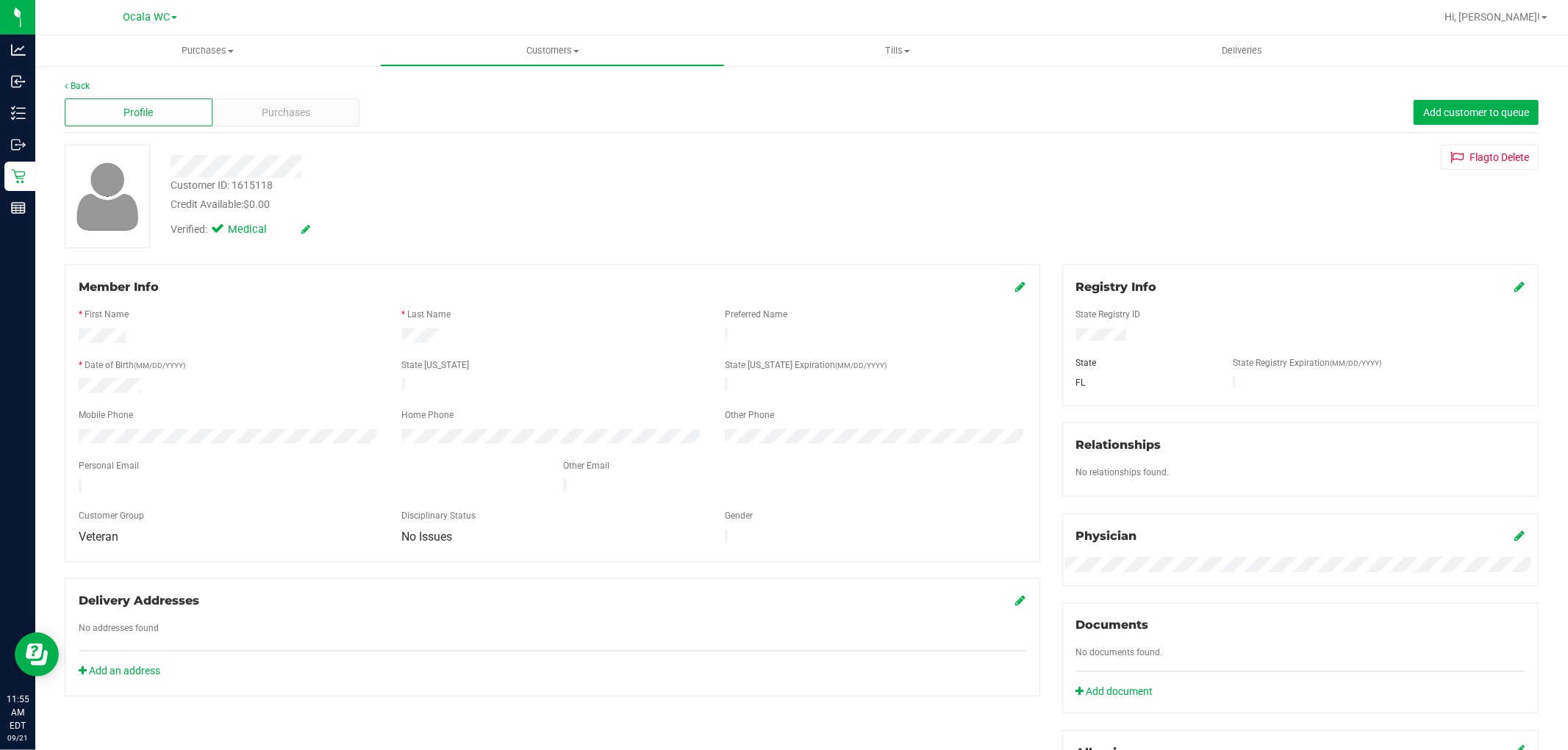
click at [256, 186] on div "Customer ID: 1615118" at bounding box center [221, 186] width 102 height 15
copy div "1615118"
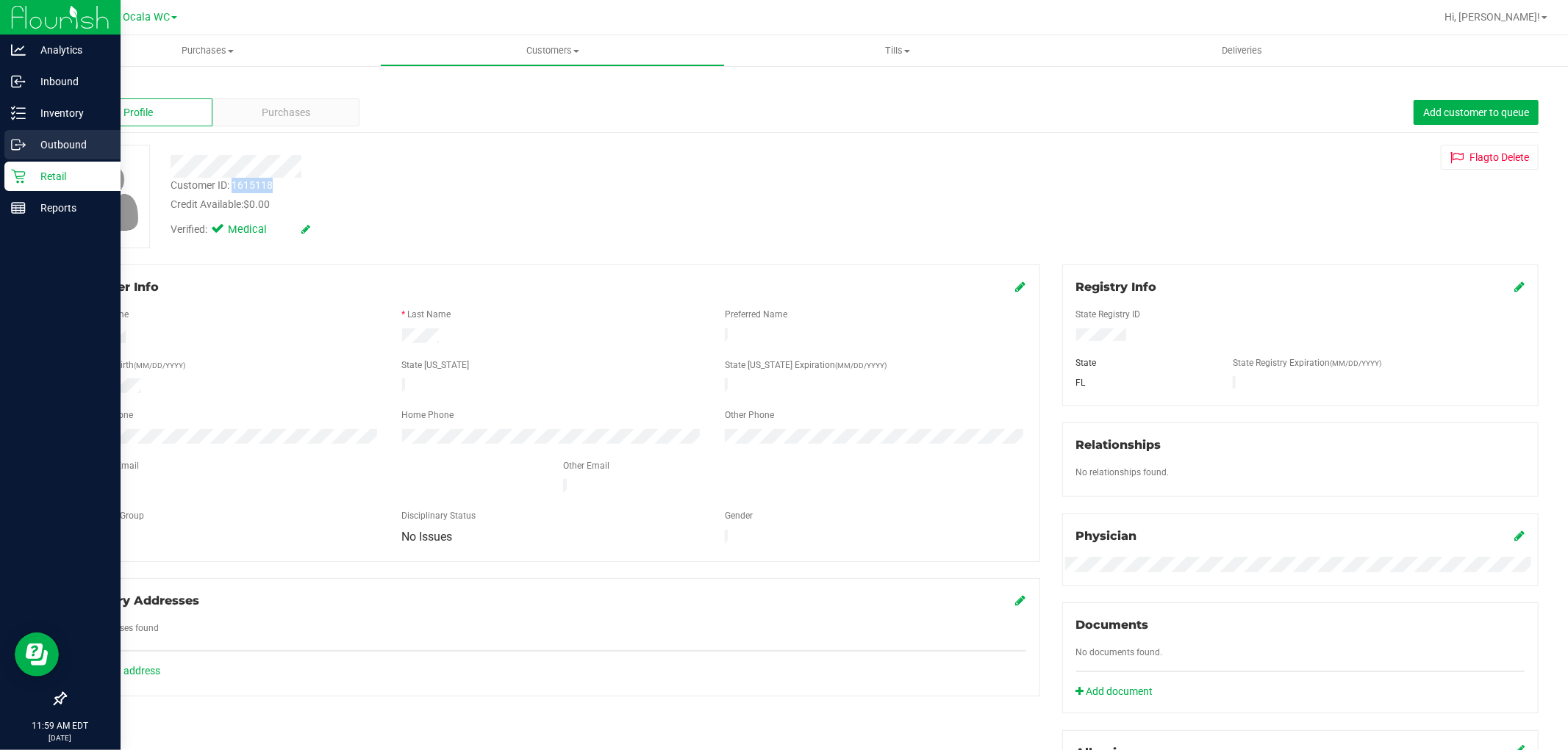
click at [98, 156] on div "Outbound" at bounding box center [62, 145] width 116 height 29
click at [68, 174] on p "Retail" at bounding box center [69, 176] width 88 height 18
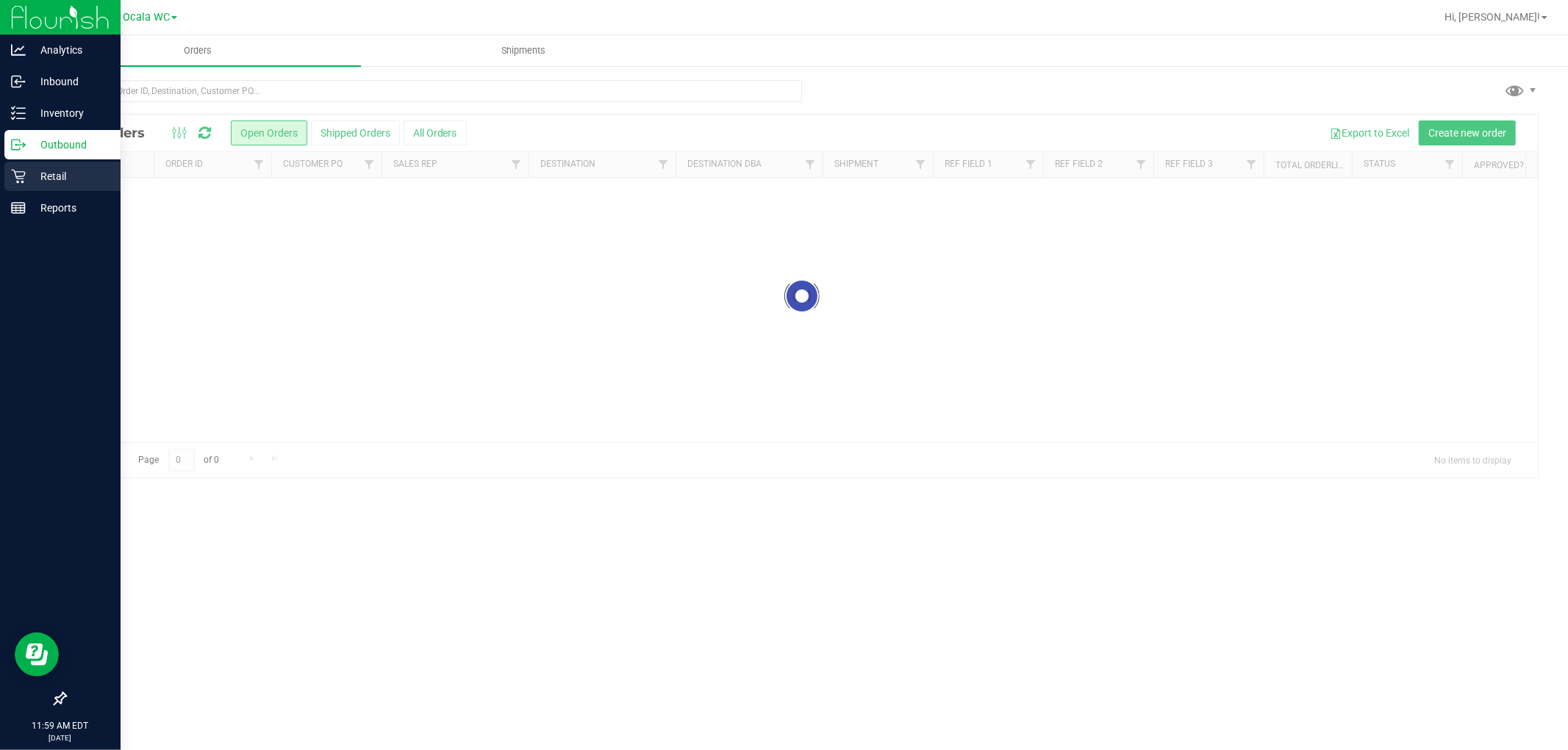
click at [51, 172] on p "Retail" at bounding box center [69, 176] width 88 height 18
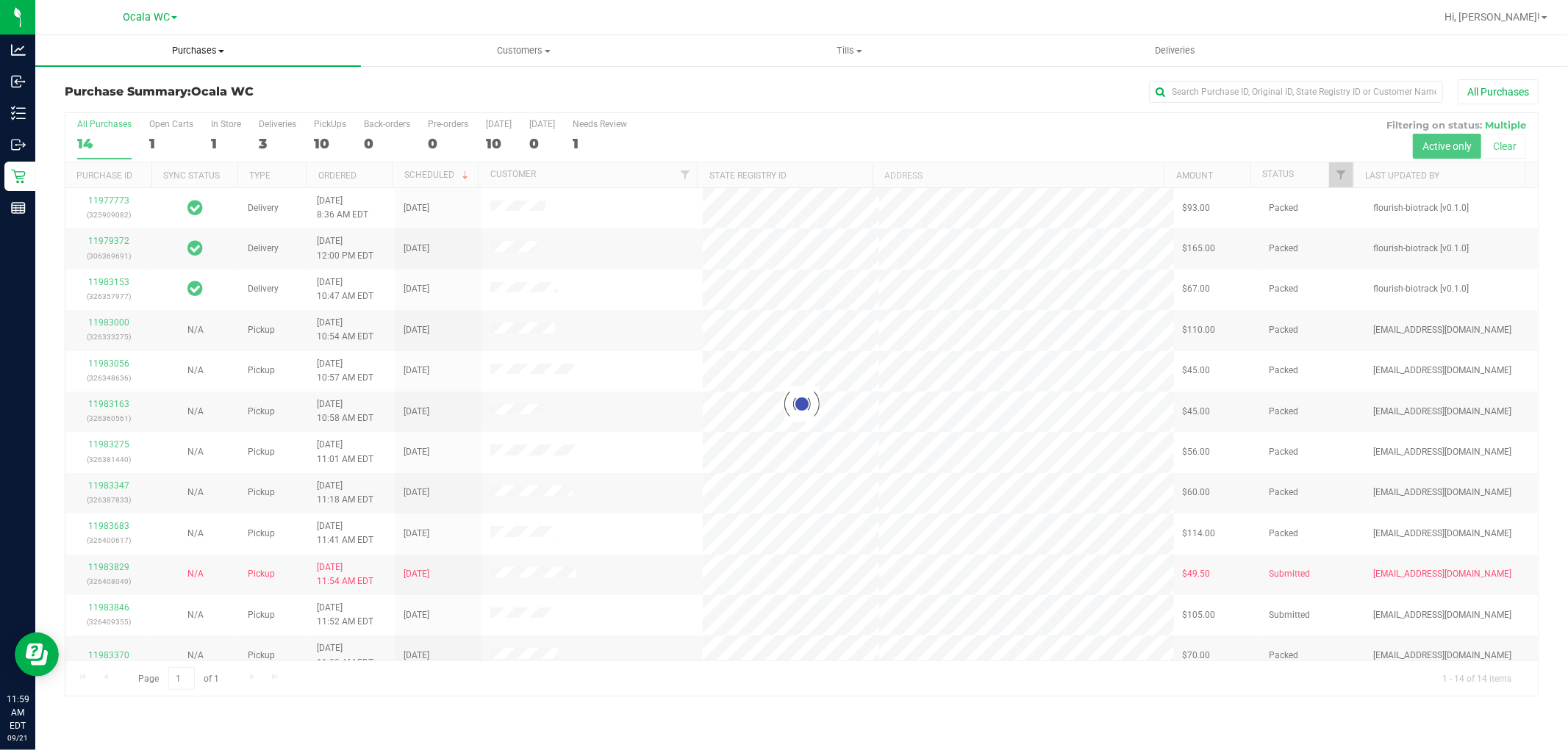
click at [211, 45] on span "Purchases" at bounding box center [198, 50] width 326 height 13
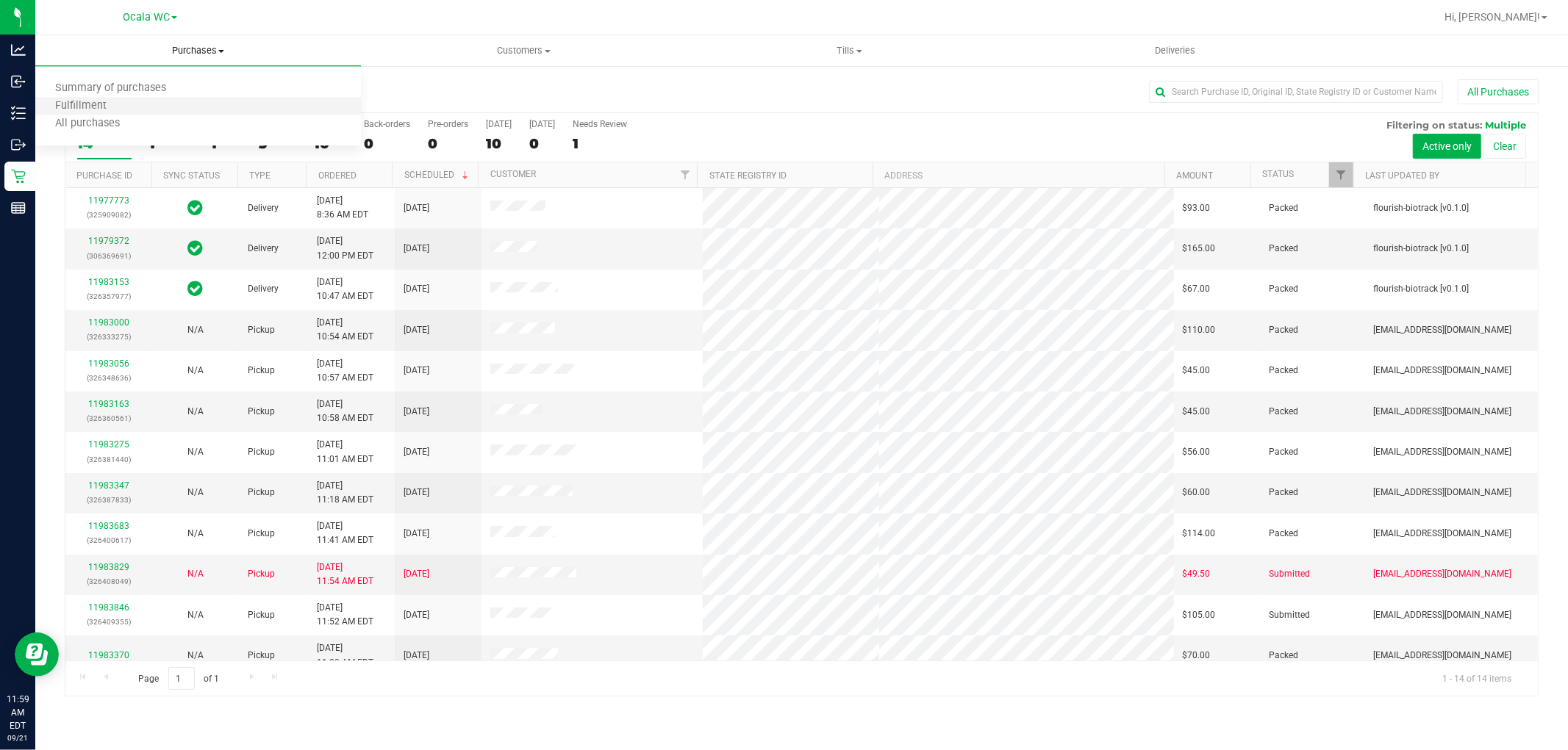
click at [163, 109] on li "Fulfillment" at bounding box center [198, 106] width 326 height 18
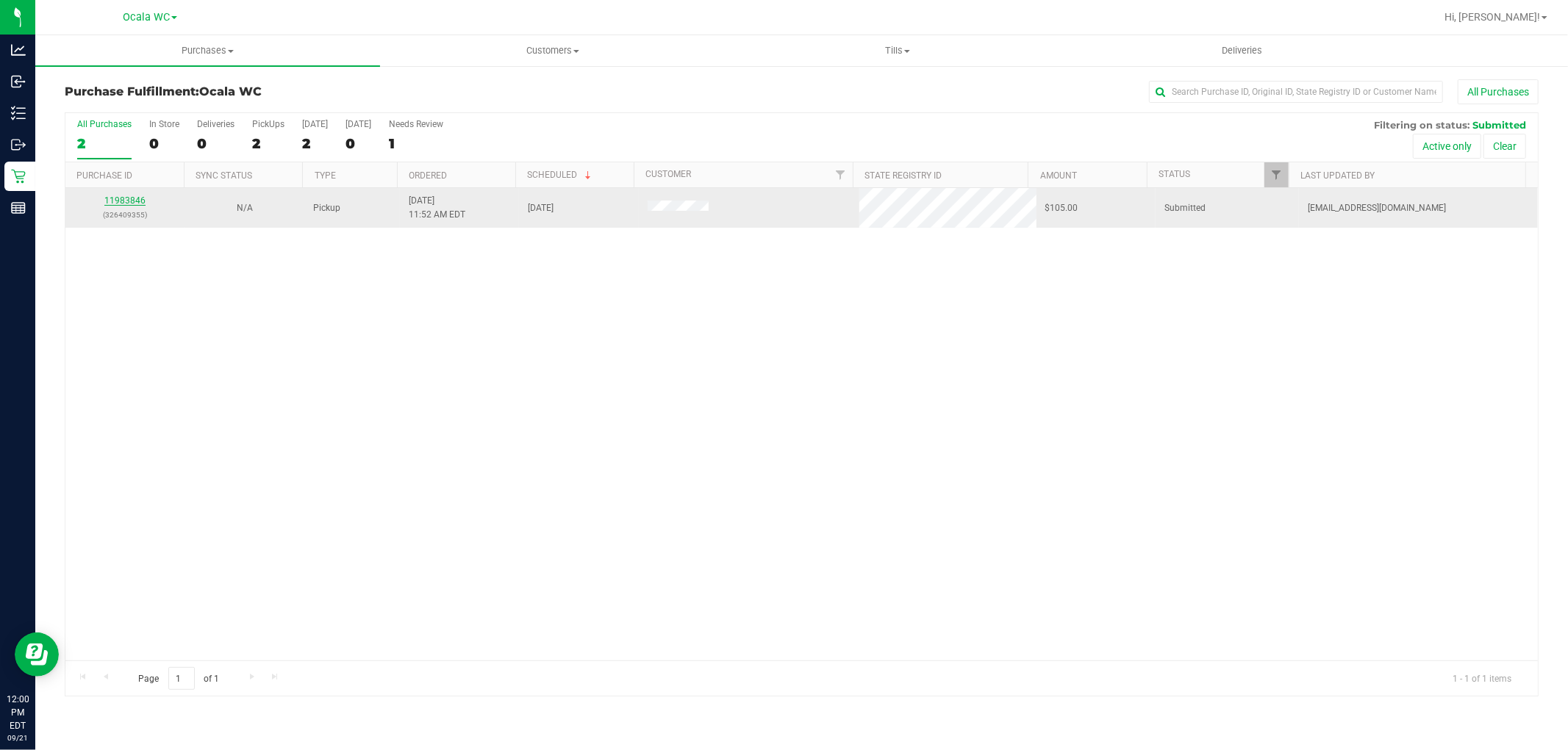
click at [122, 204] on link "11983846" at bounding box center [125, 201] width 41 height 10
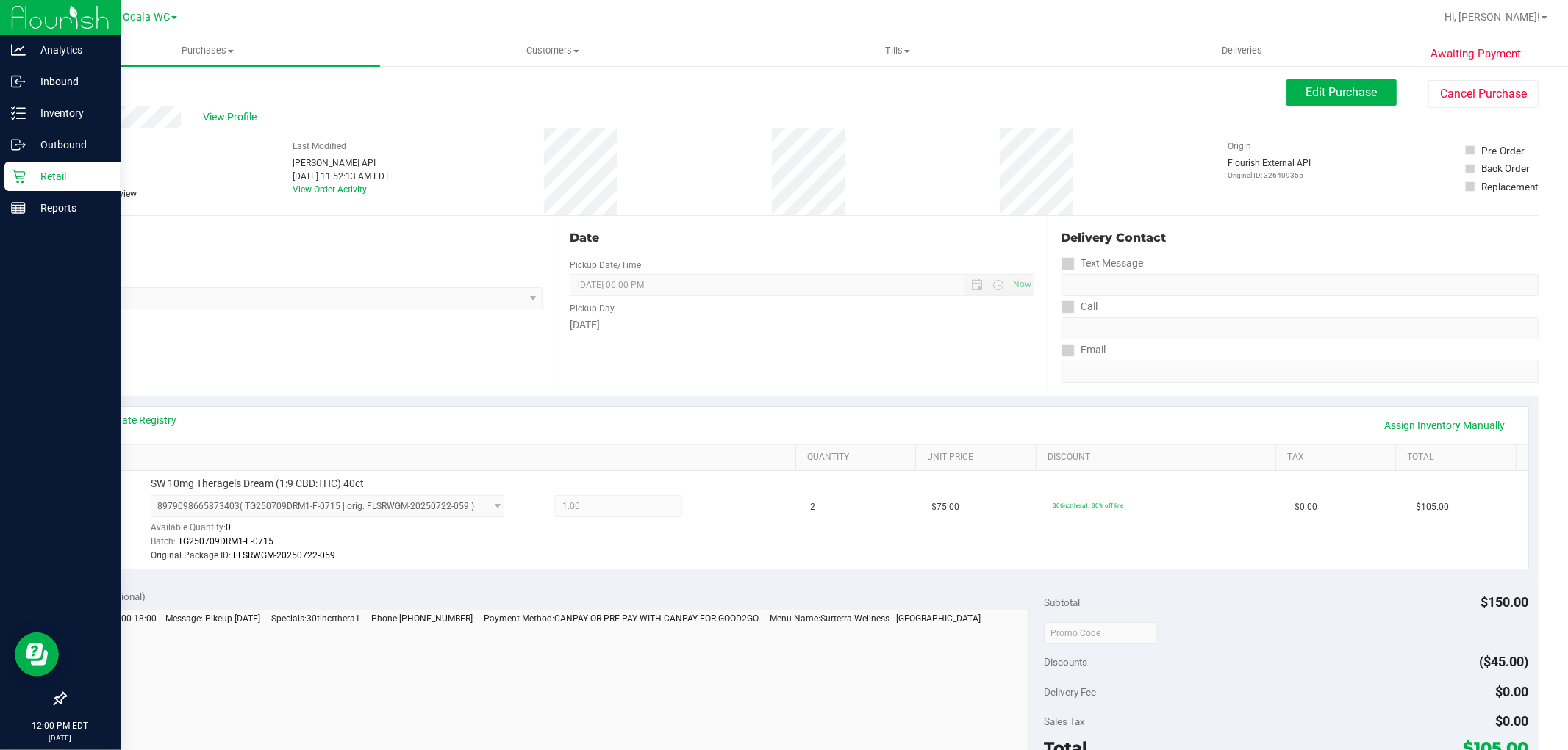
click at [38, 170] on p "Retail" at bounding box center [69, 176] width 88 height 18
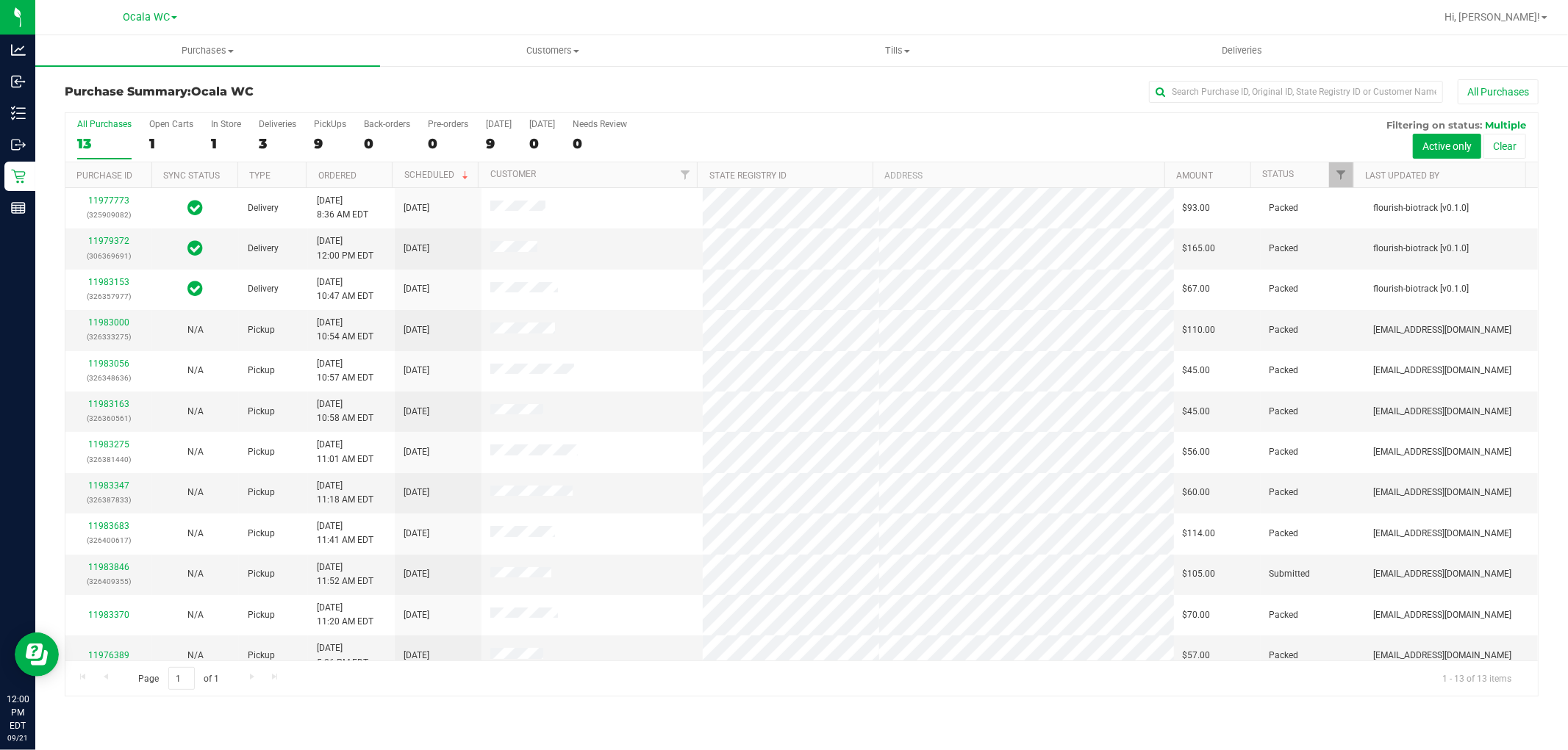
click at [712, 151] on div "All Purchases 13 Open Carts 1 In Store 1 Deliveries 3 PickUps 9 Back-orders 0 P…" at bounding box center [801, 138] width 1472 height 50
click at [108, 564] on link "11983846" at bounding box center [109, 567] width 41 height 10
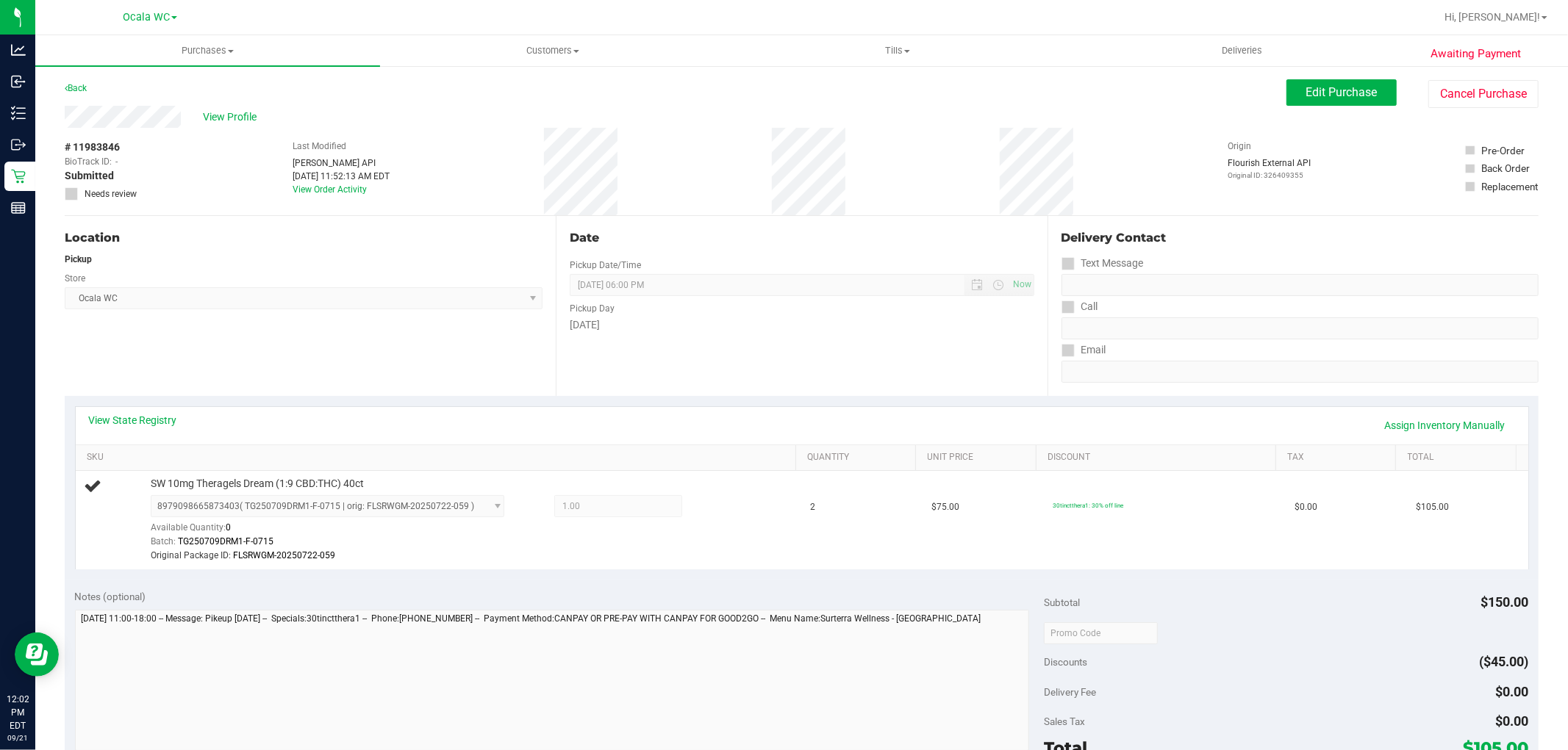
click at [92, 86] on div "Back Edit Purchase Cancel Purchase" at bounding box center [802, 92] width 1474 height 27
click at [81, 77] on div "Awaiting Payment Back Edit Purchase Cancel Purchase View Profile # 11983846 Bio…" at bounding box center [801, 641] width 1532 height 1151
click at [72, 84] on link "Back" at bounding box center [76, 88] width 22 height 10
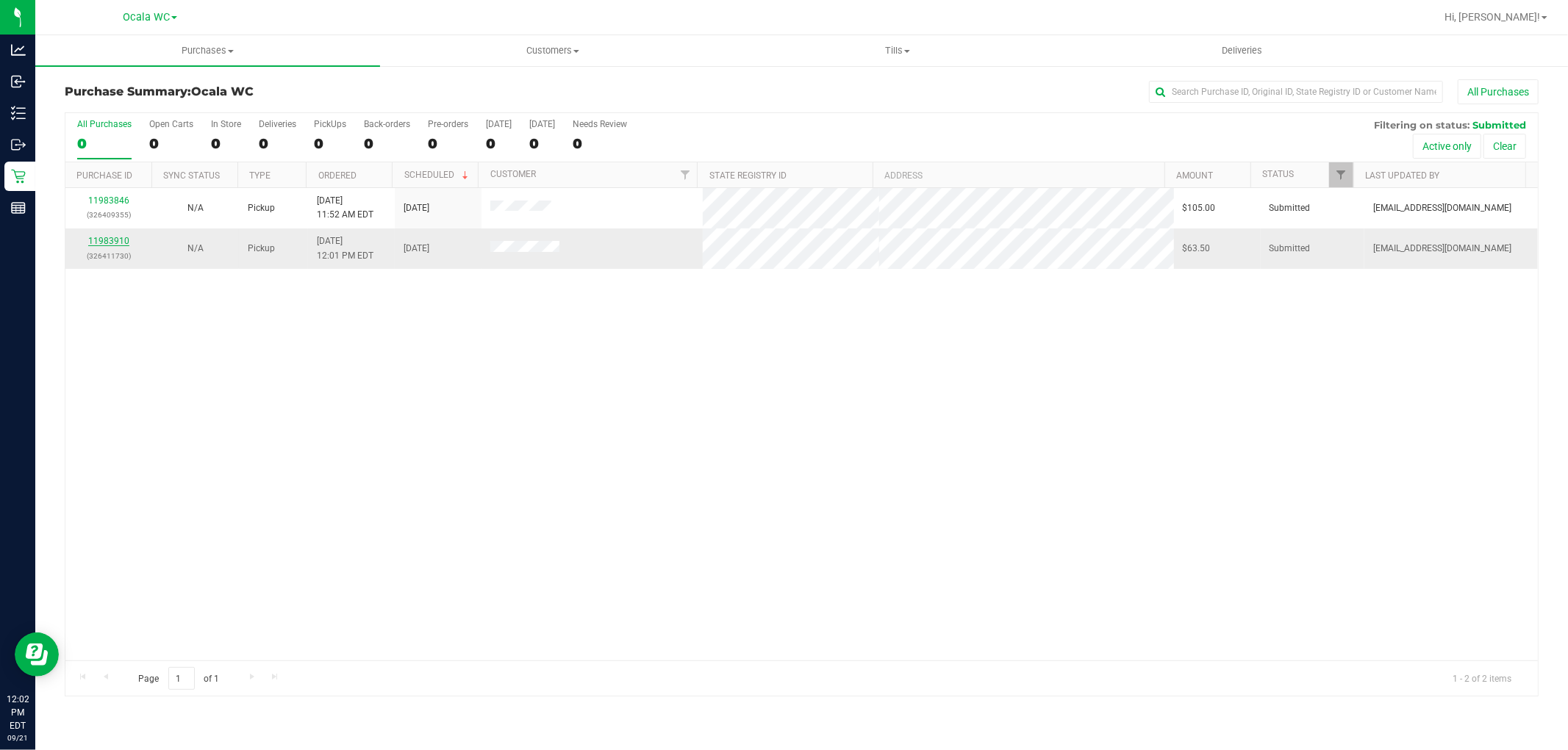
click at [118, 243] on link "11983910" at bounding box center [109, 241] width 41 height 10
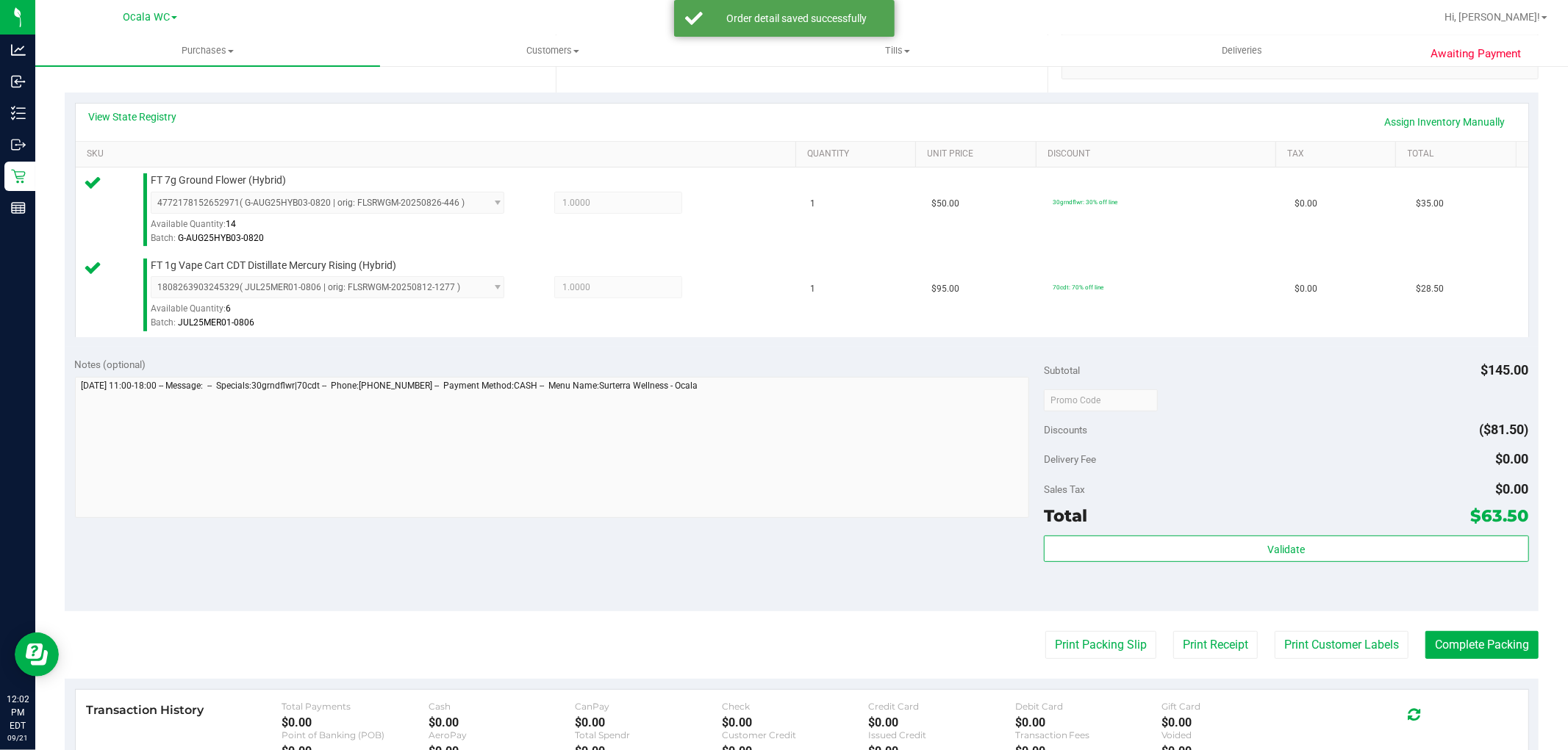
scroll to position [337, 0]
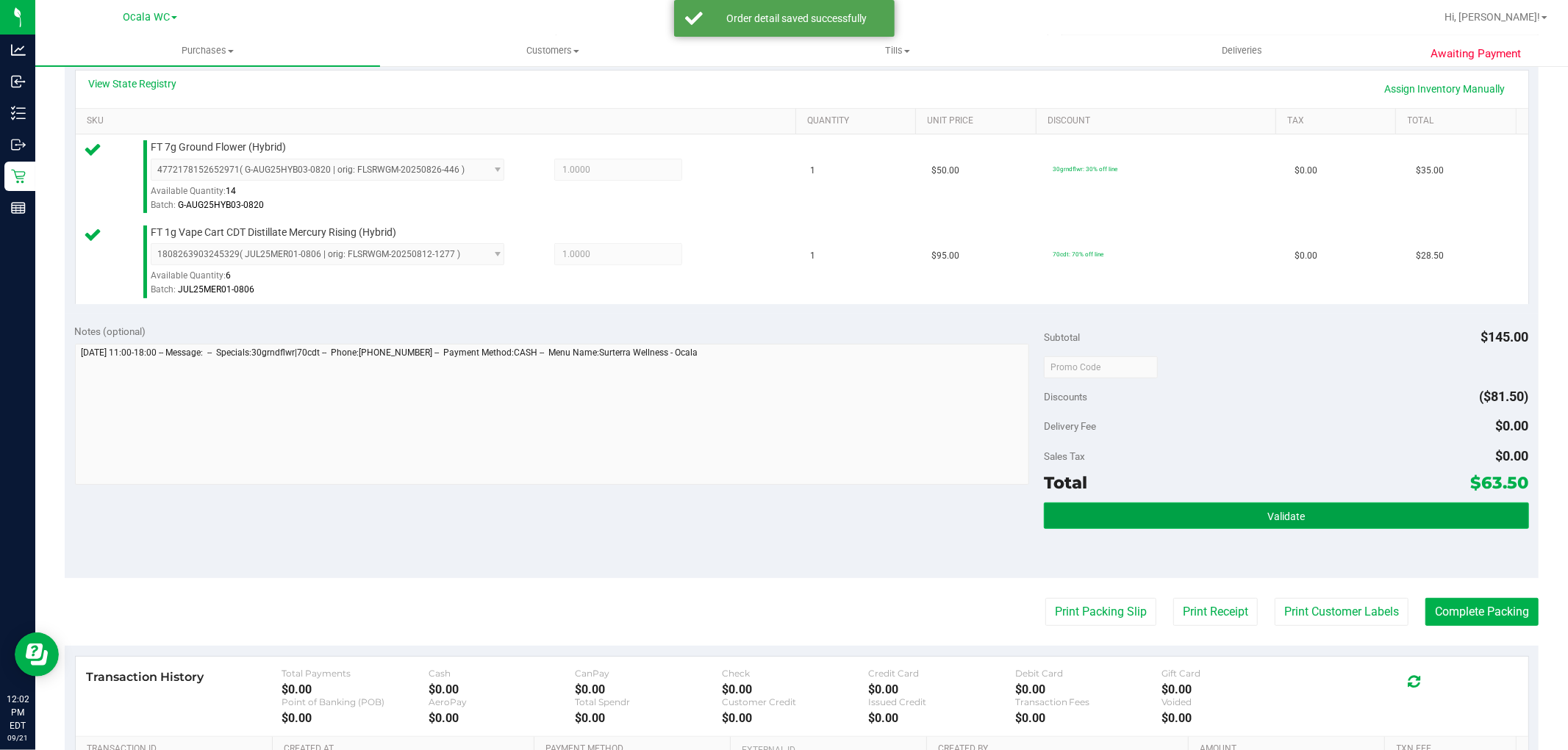
click at [1242, 503] on button "Validate" at bounding box center [1286, 516] width 484 height 27
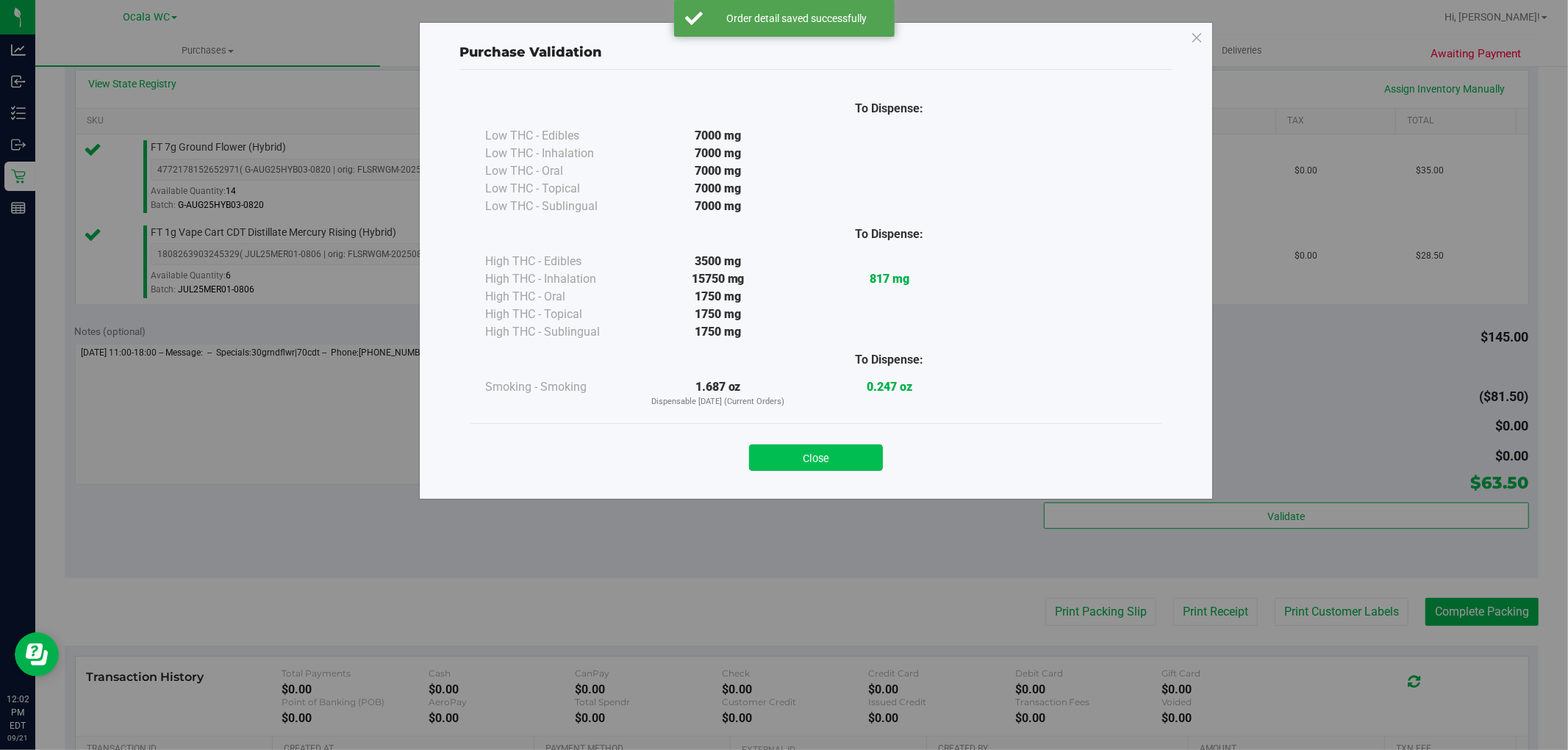
click at [825, 445] on button "Close" at bounding box center [816, 458] width 133 height 27
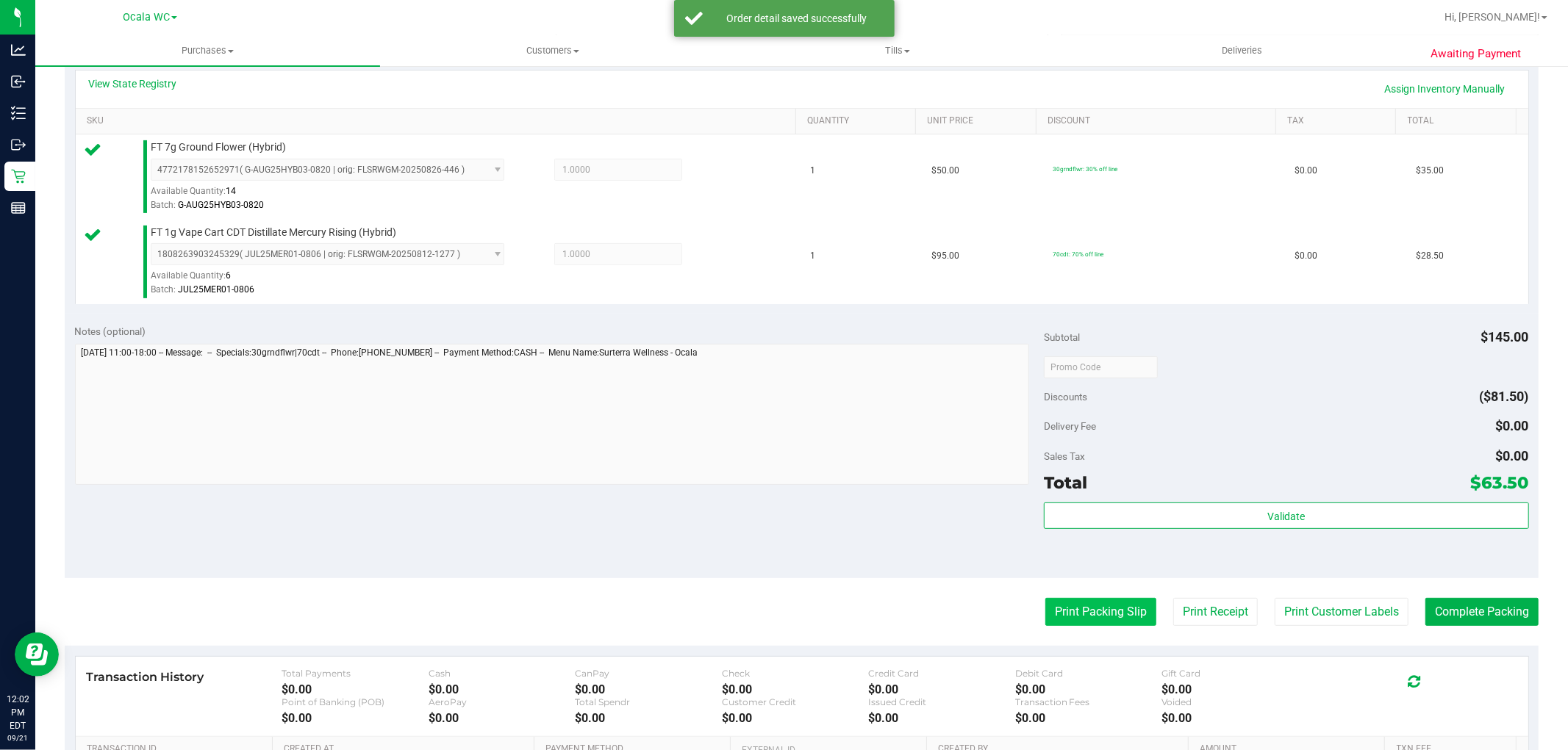
click at [1059, 611] on button "Print Packing Slip" at bounding box center [1101, 611] width 111 height 28
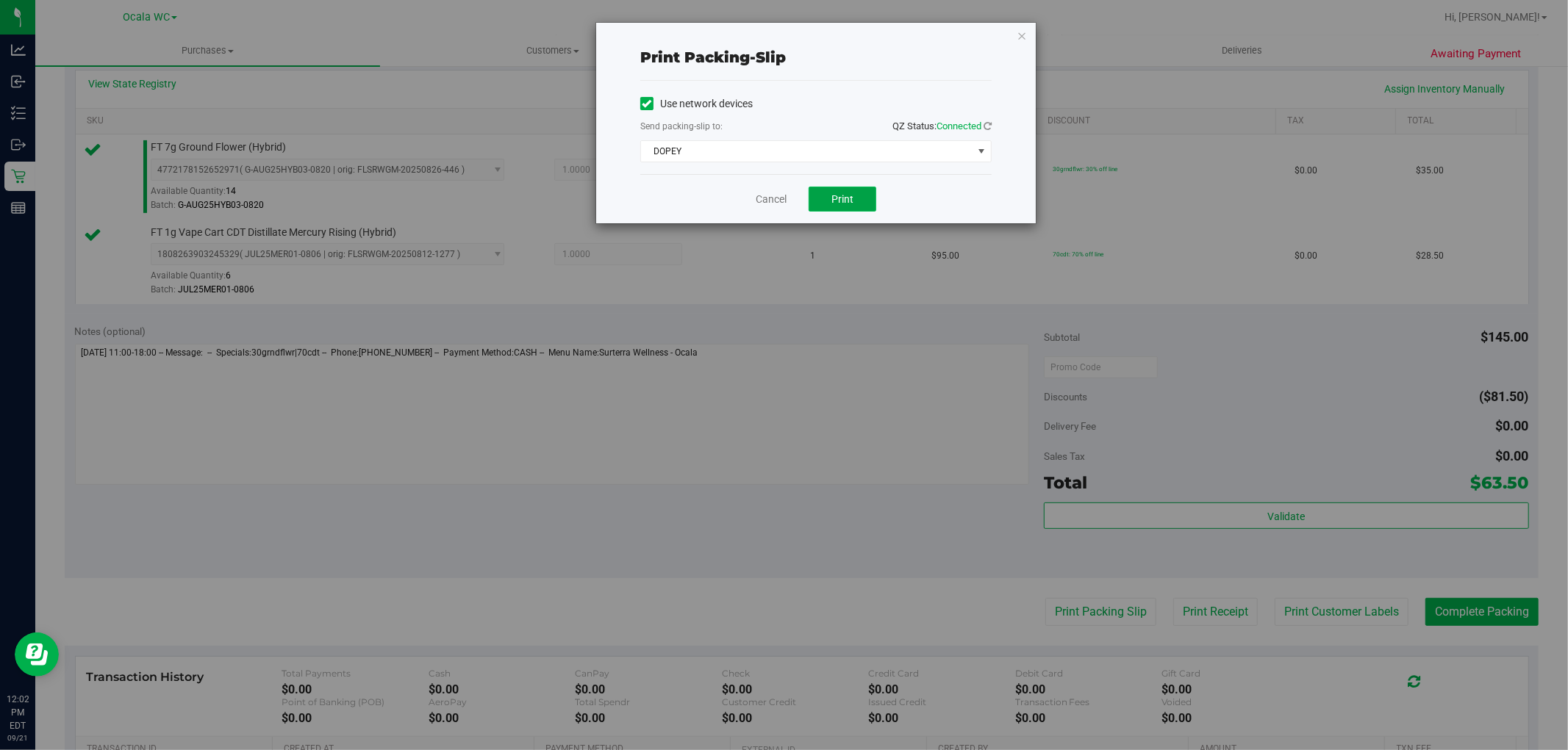
click at [857, 211] on button "Print" at bounding box center [842, 198] width 68 height 25
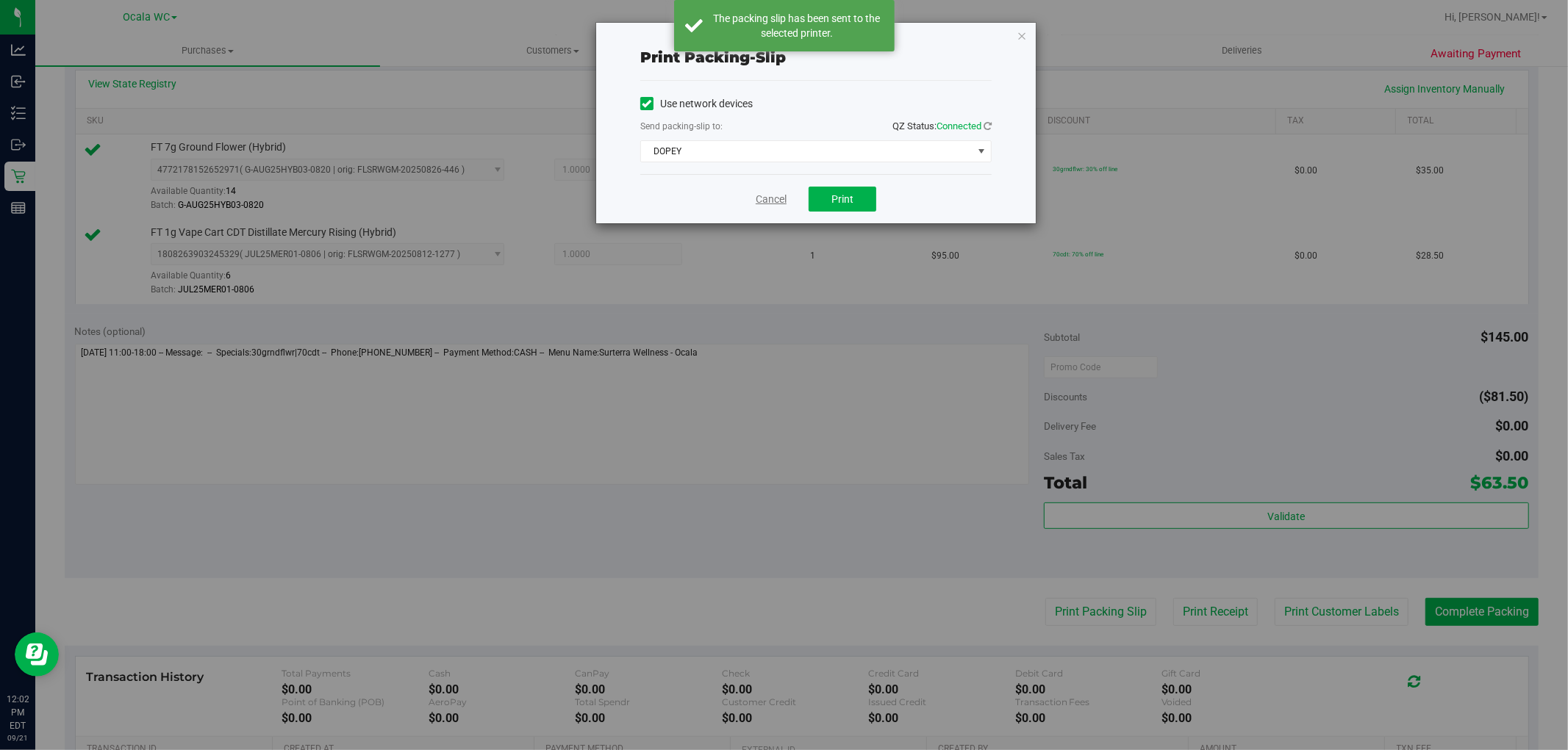
click at [765, 196] on link "Cancel" at bounding box center [771, 199] width 31 height 15
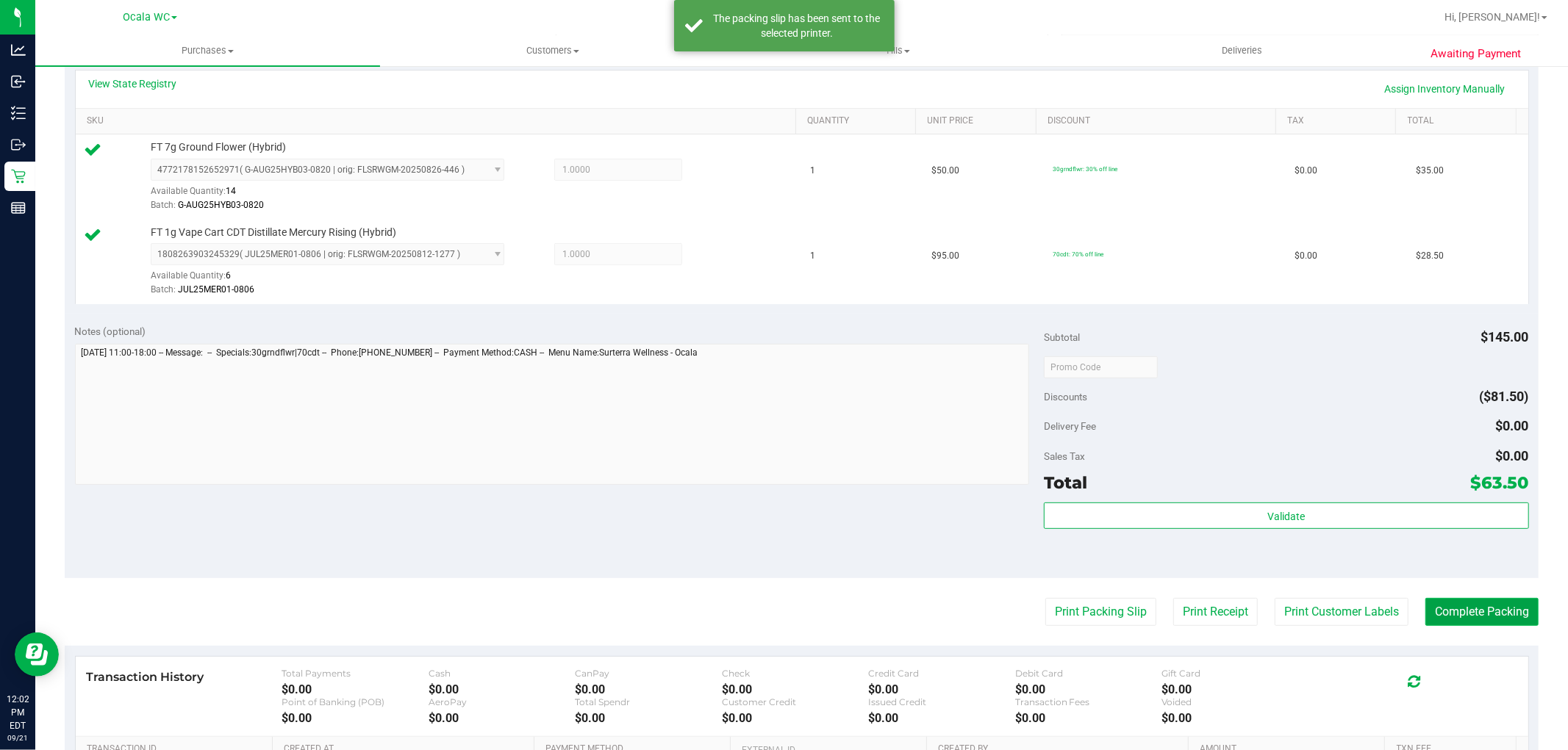
click at [1459, 612] on button "Complete Packing" at bounding box center [1482, 611] width 113 height 28
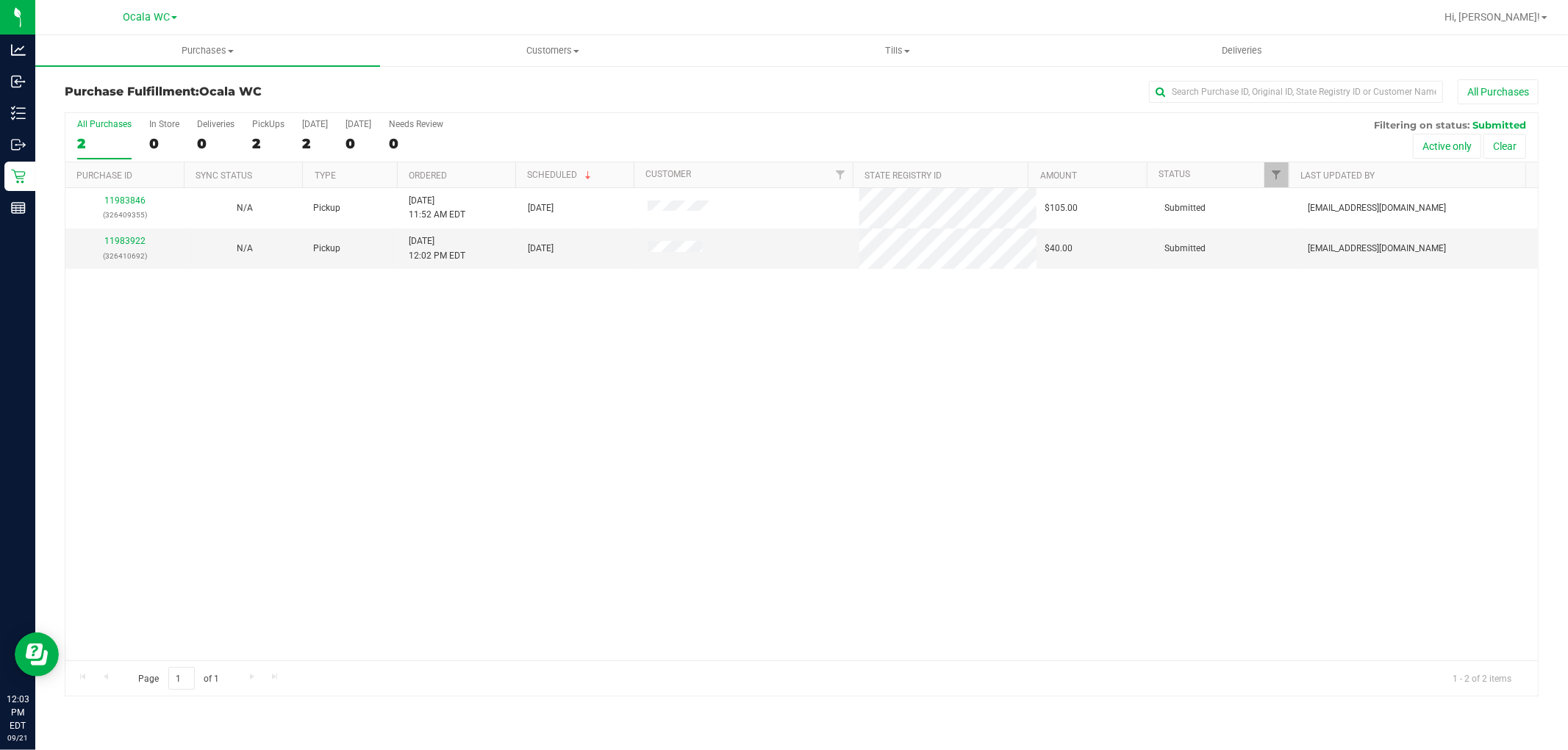
click at [334, 491] on div "11983846 (326409355) N/A Pickup 9/21/2025 11:52 AM EDT 9/21/2025 $105.00 Submit…" at bounding box center [801, 424] width 1472 height 472
click at [126, 238] on link "11983922" at bounding box center [125, 241] width 41 height 10
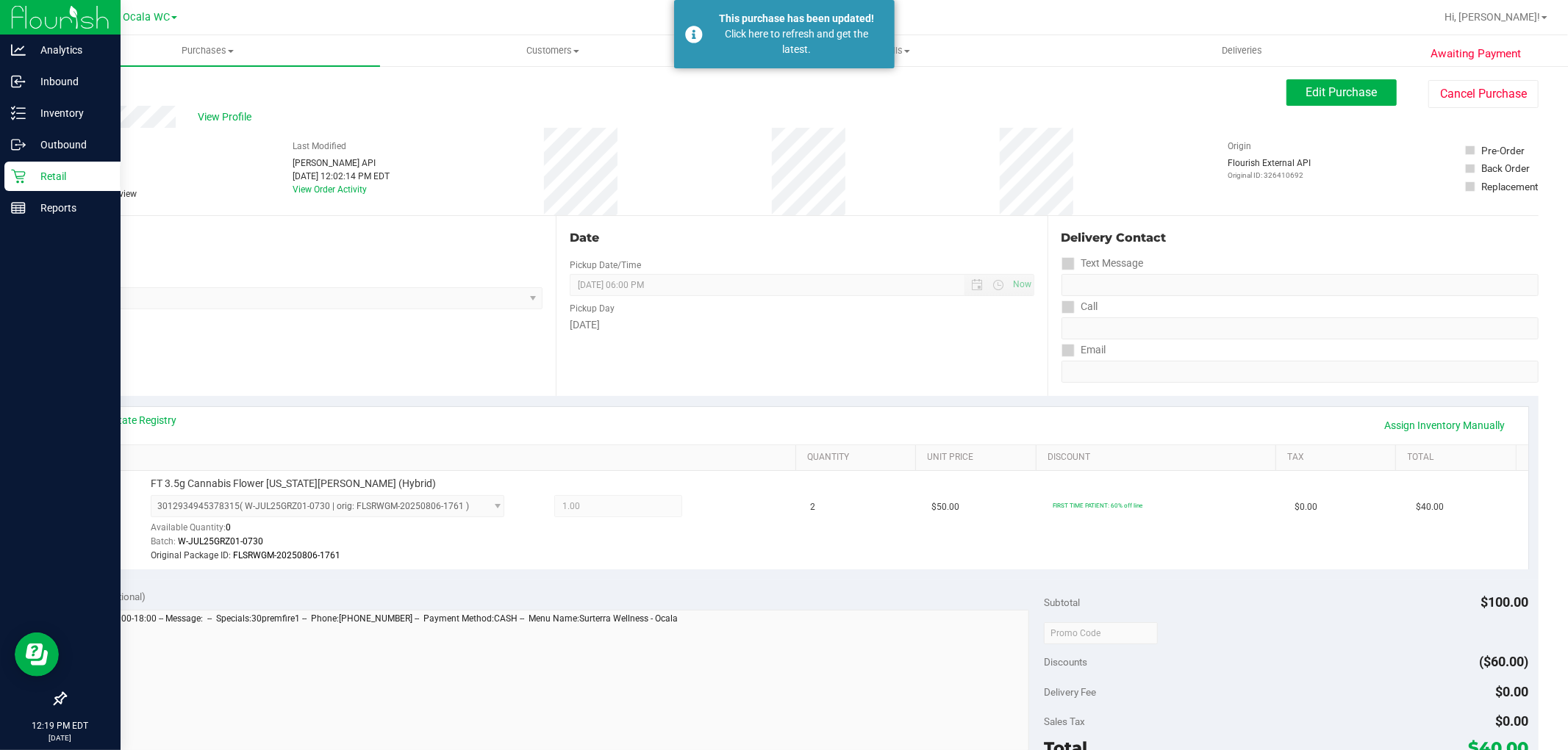
click at [53, 177] on p "Retail" at bounding box center [69, 176] width 88 height 18
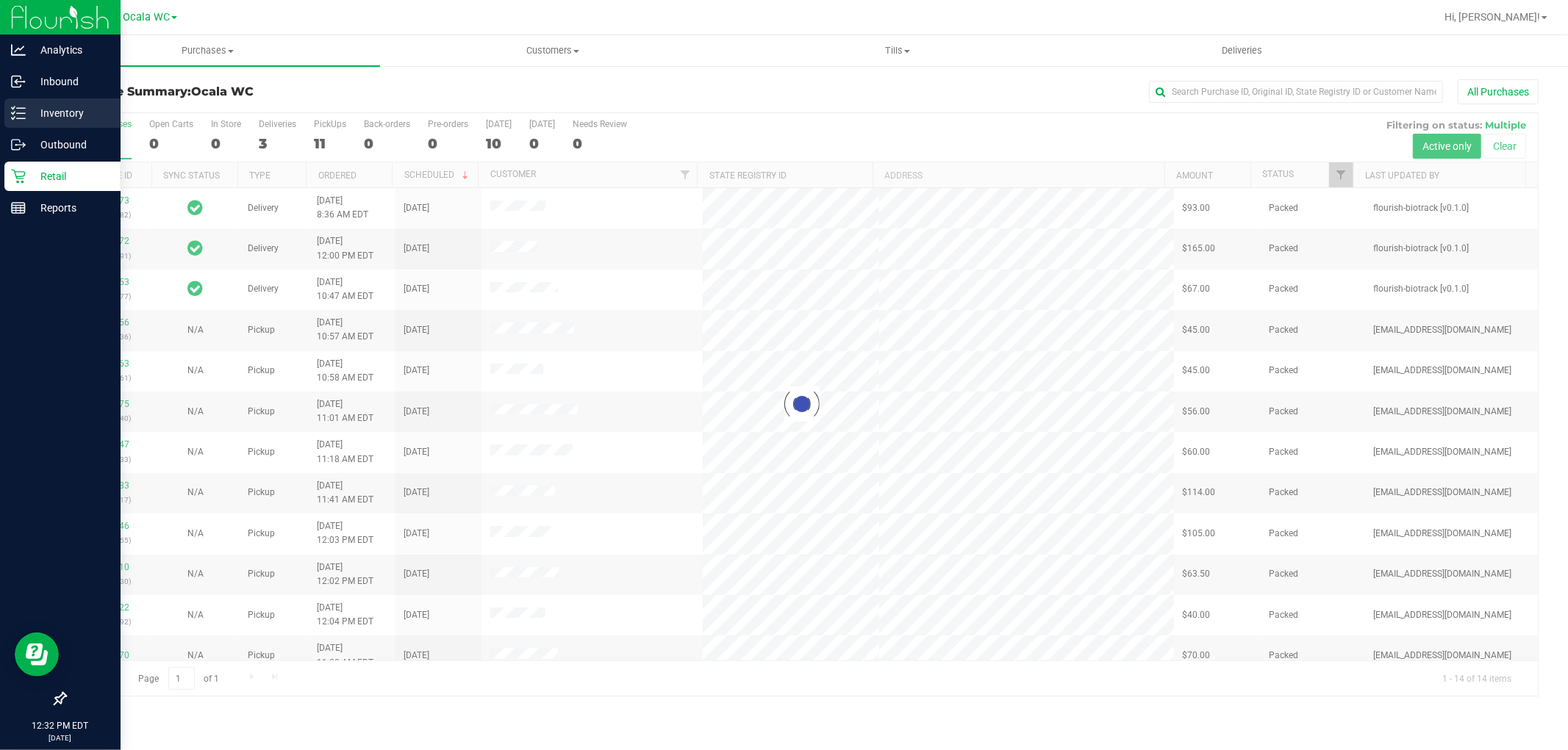
click at [23, 118] on line at bounding box center [21, 118] width 8 height 0
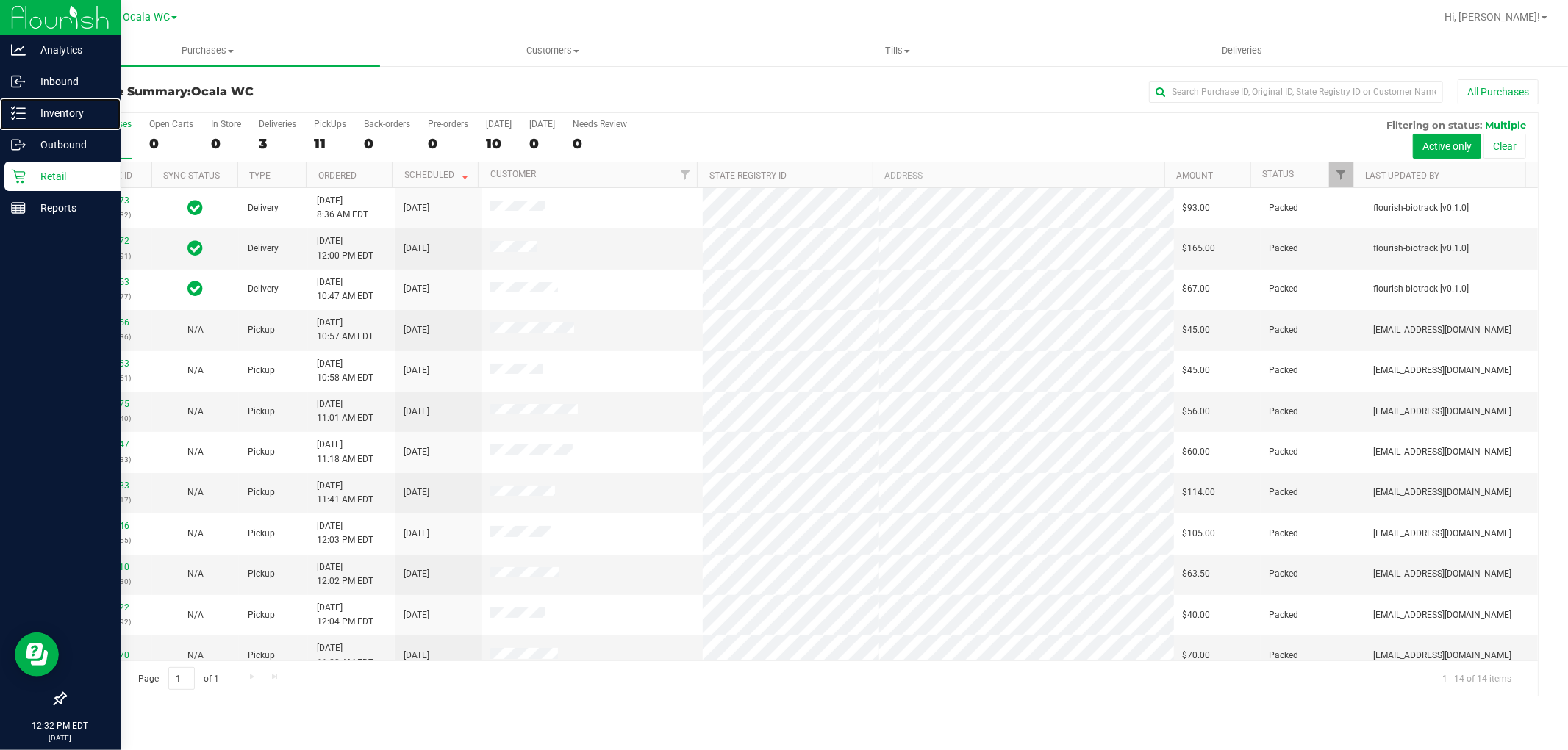
click at [23, 118] on line at bounding box center [21, 118] width 8 height 0
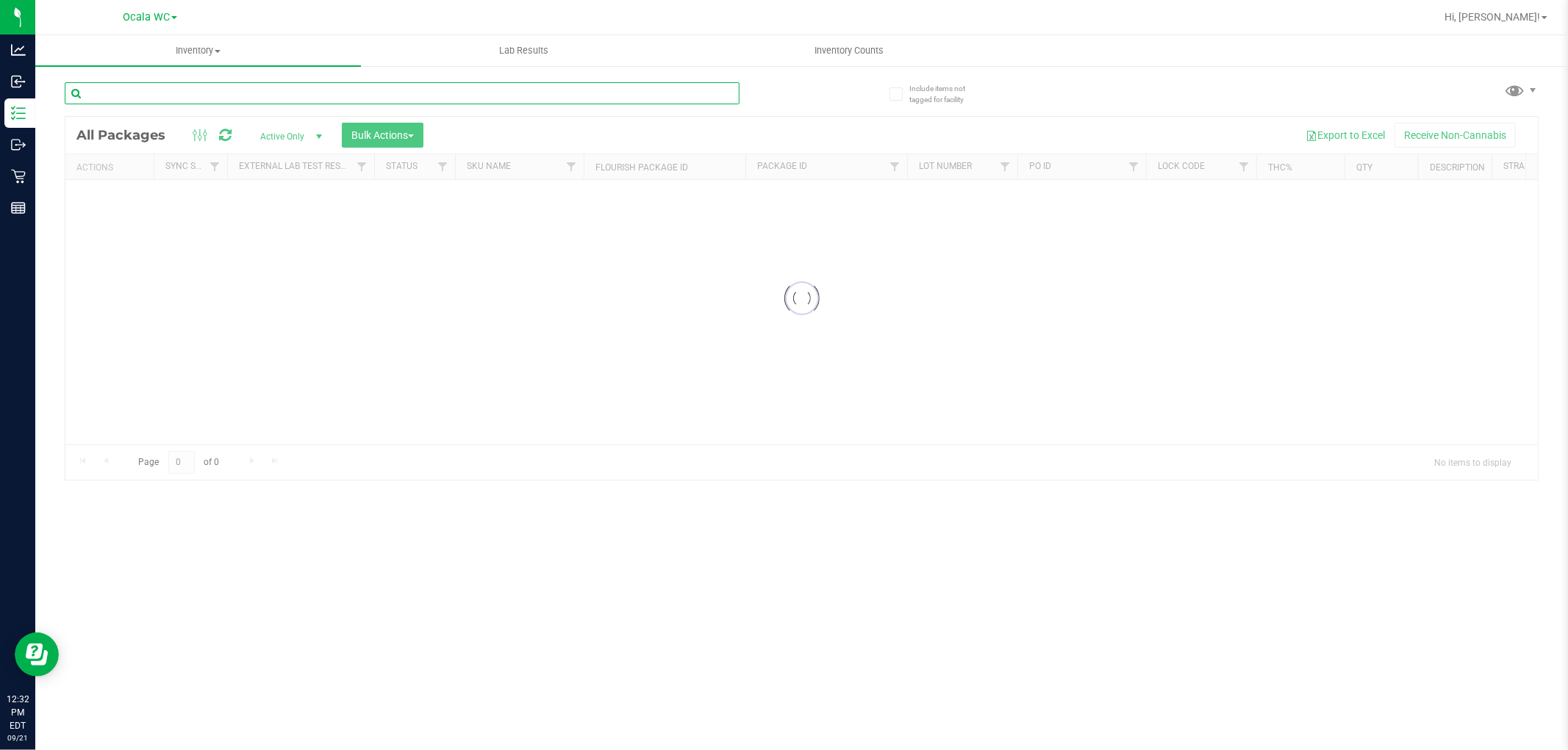
click at [144, 86] on input "text" at bounding box center [402, 93] width 675 height 22
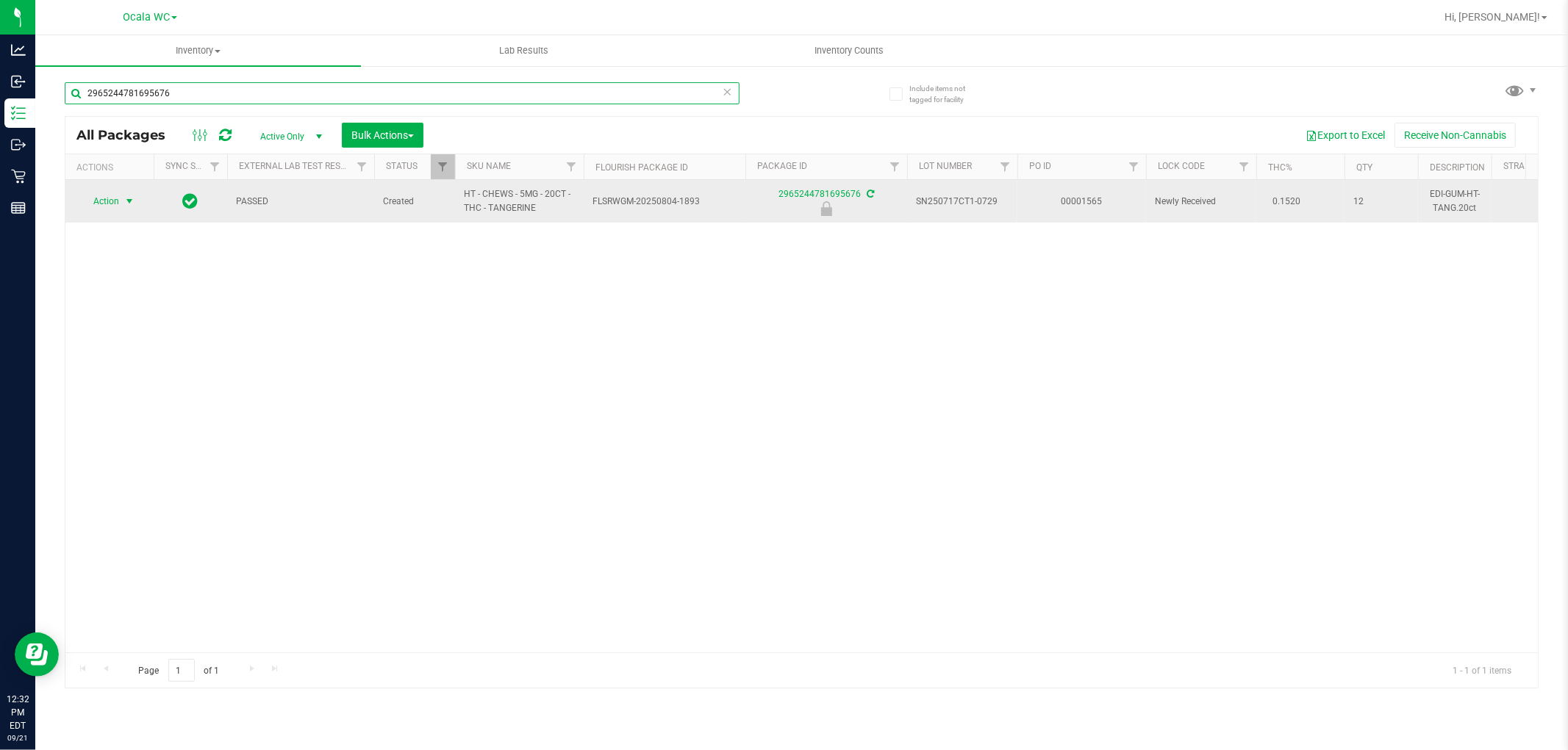
type input "2965244781695676"
click at [133, 204] on span "select" at bounding box center [129, 202] width 12 height 12
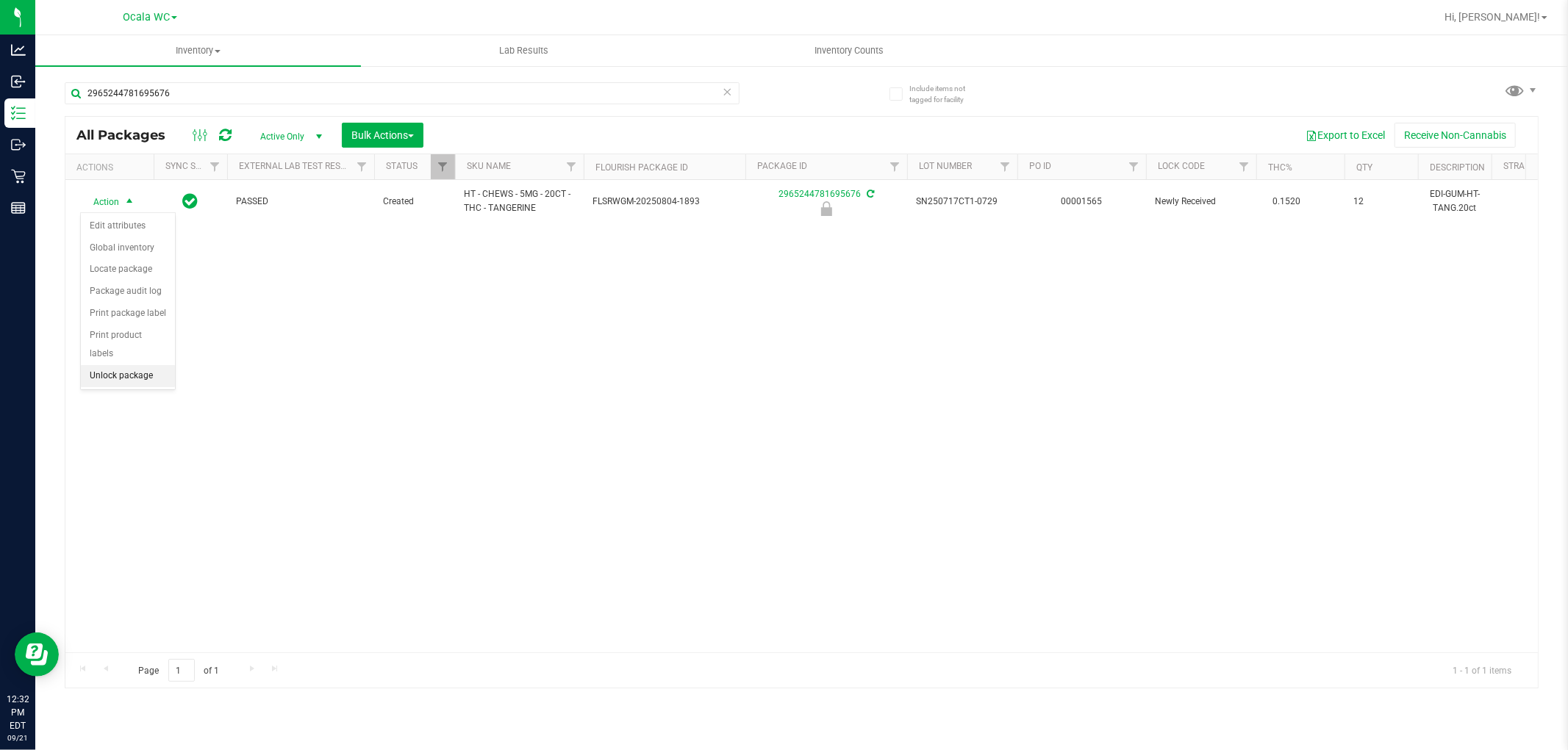
click at [100, 386] on li "Unlock package" at bounding box center [128, 376] width 94 height 22
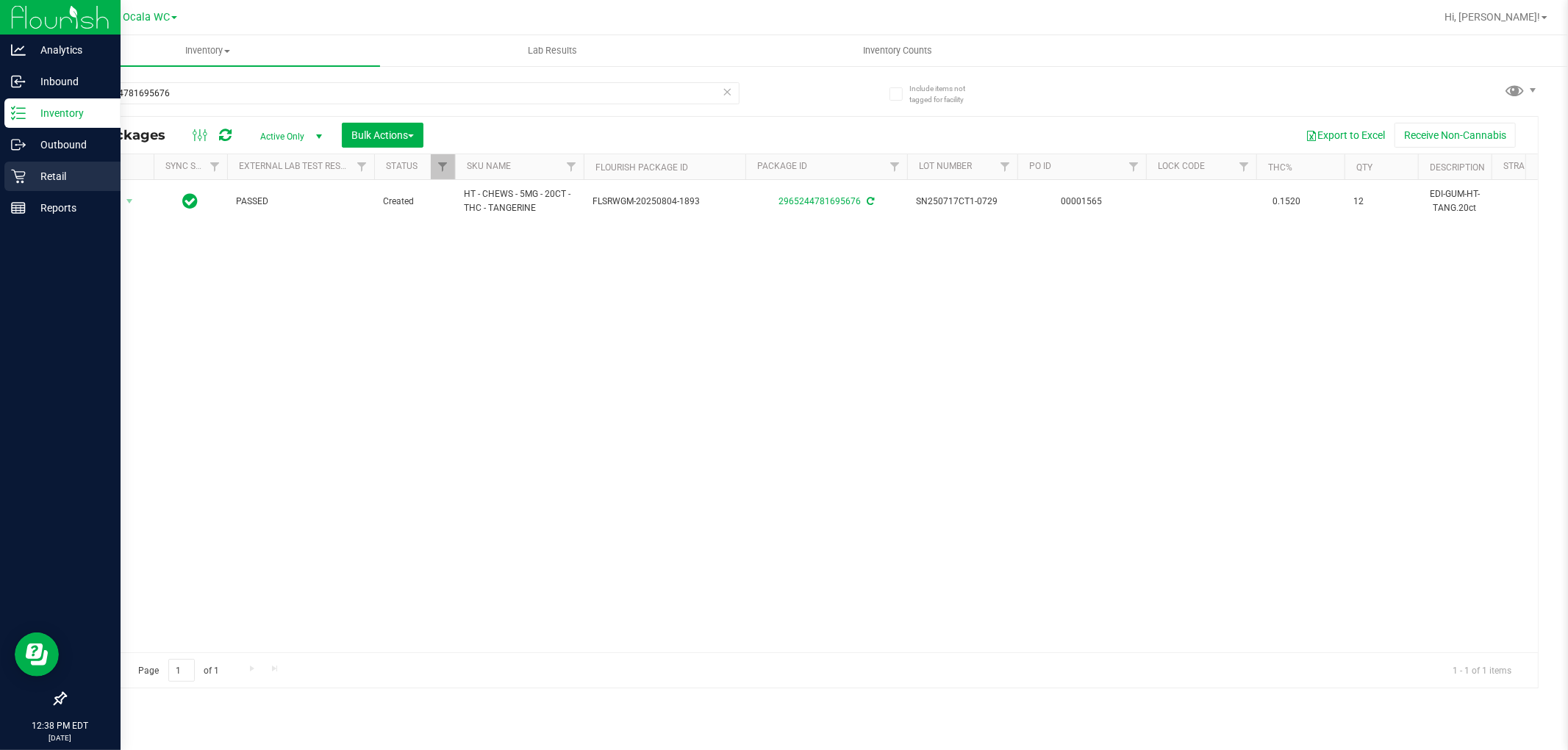
click at [21, 174] on icon at bounding box center [18, 176] width 15 height 15
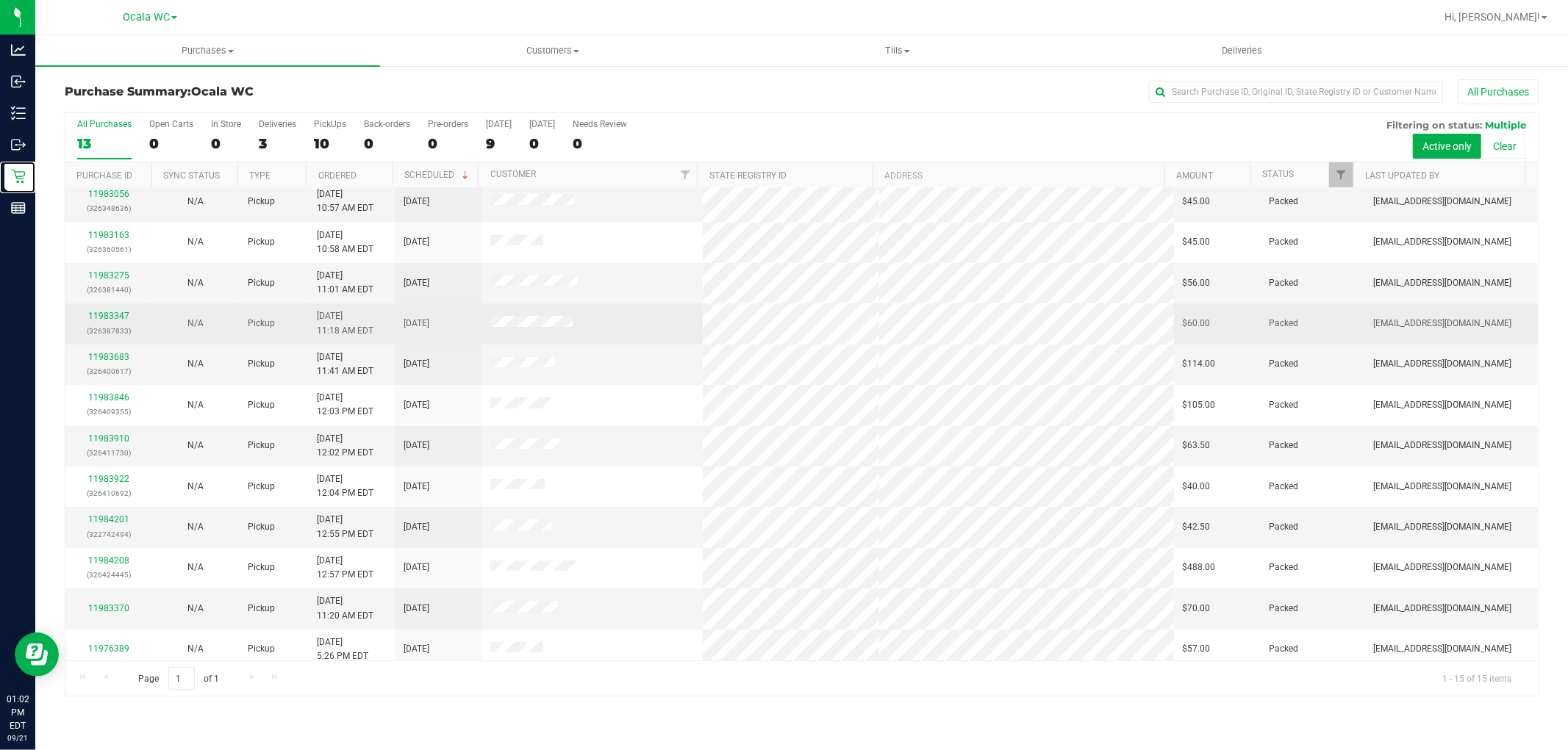
scroll to position [138, 0]
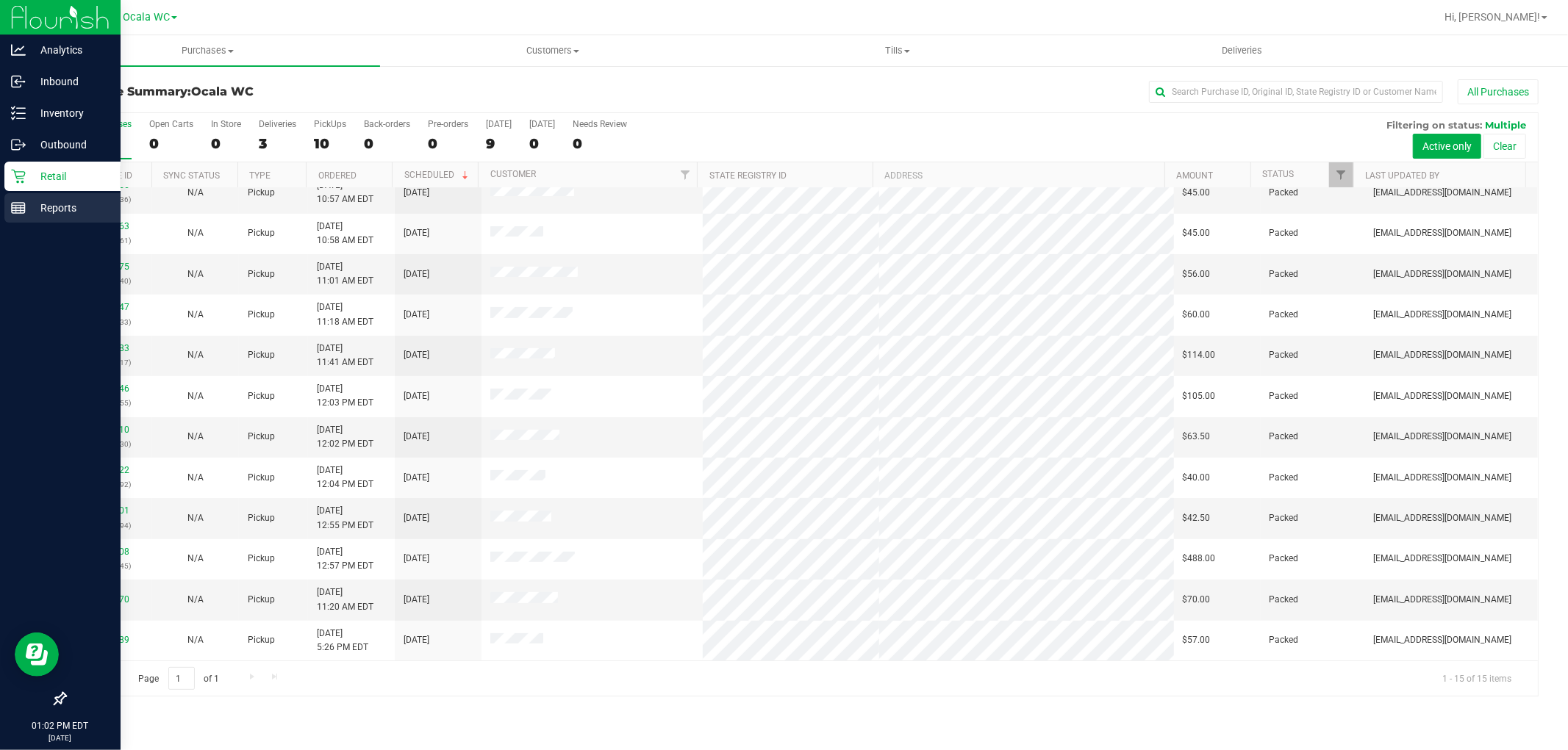
click at [41, 209] on p "Reports" at bounding box center [69, 208] width 88 height 18
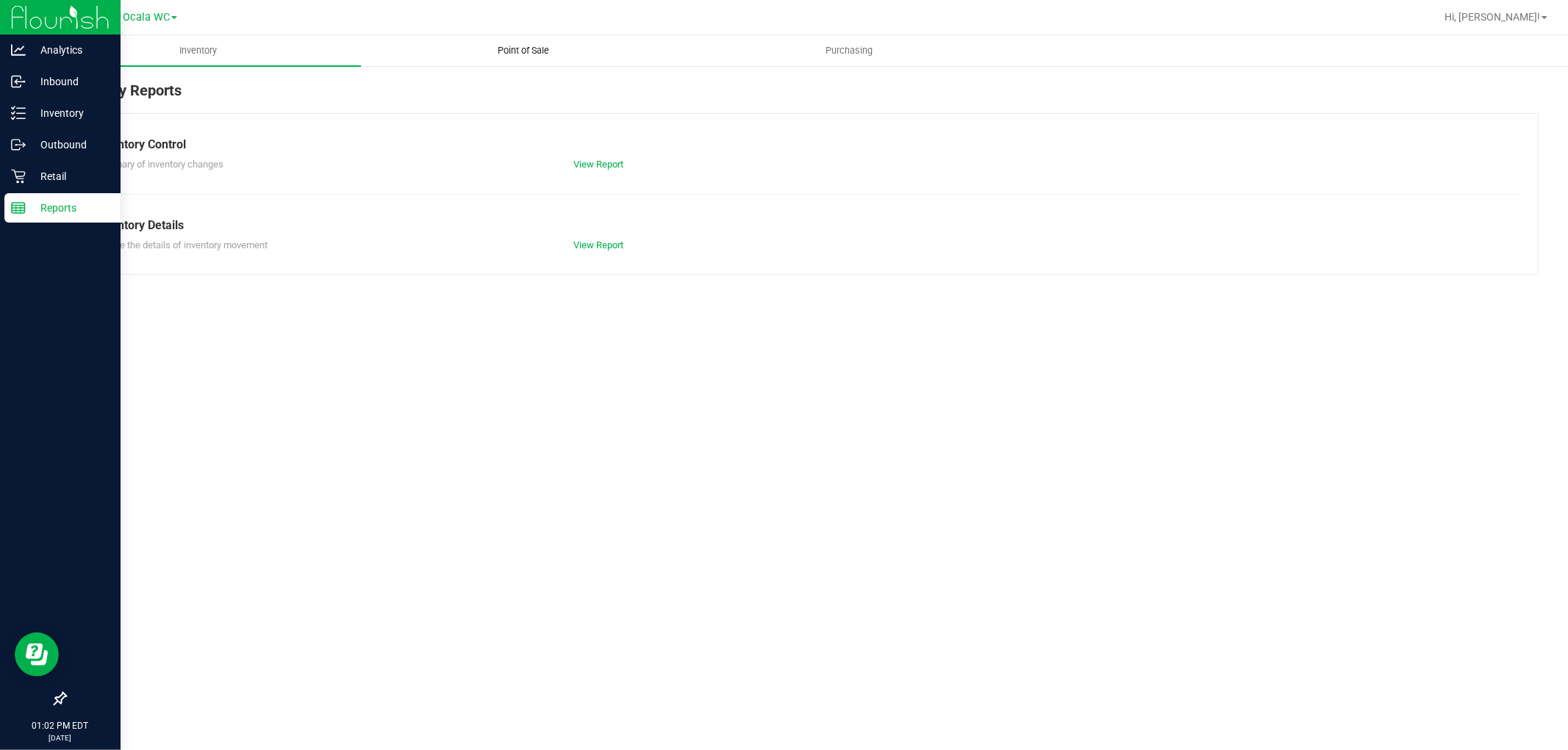
click at [527, 37] on uib-tab-heading "Point of Sale" at bounding box center [524, 50] width 324 height 29
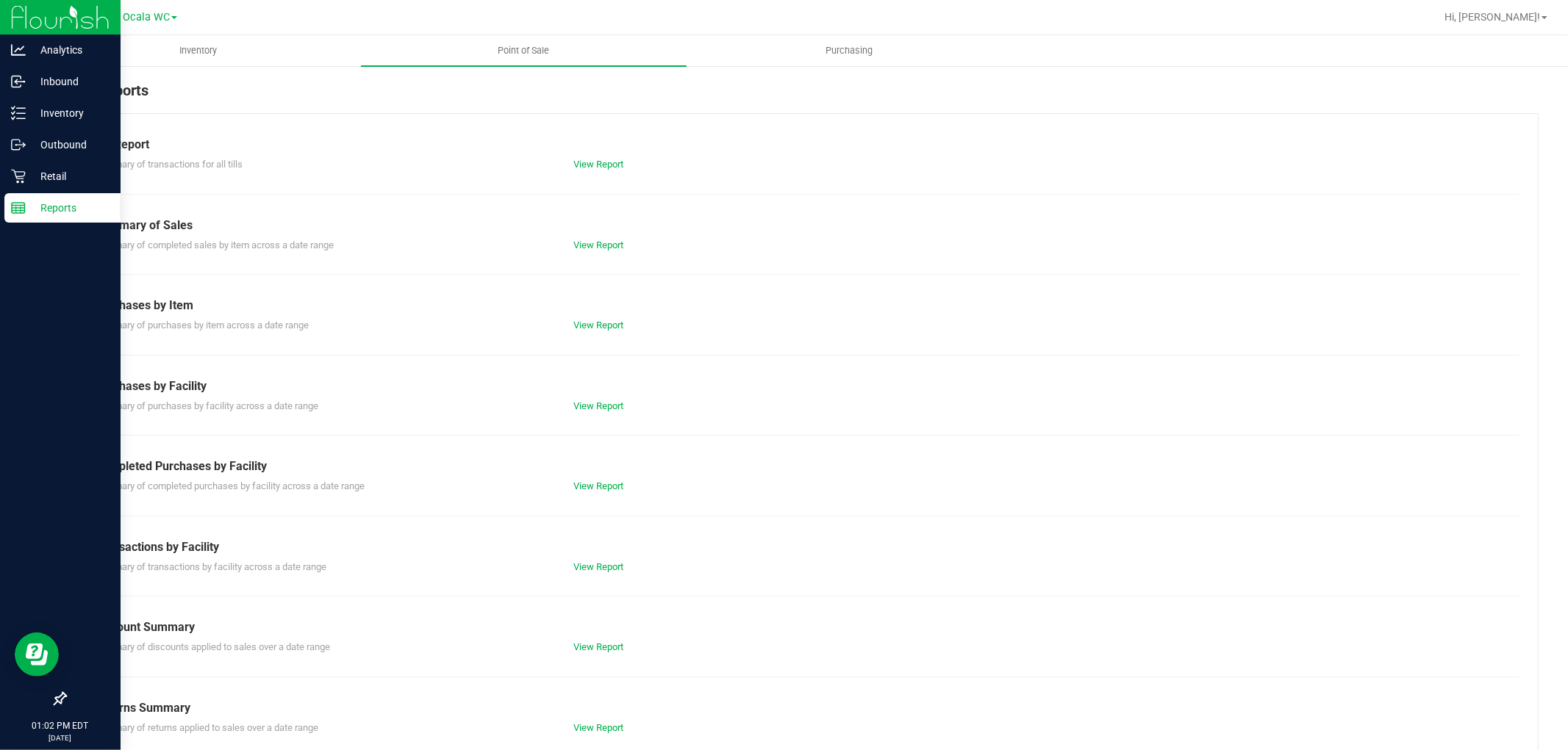
click at [607, 174] on div "Till Report Summary of transactions for all tills View Report Summary of Sales …" at bounding box center [802, 435] width 1474 height 645
click at [606, 167] on link "View Report" at bounding box center [598, 164] width 50 height 11
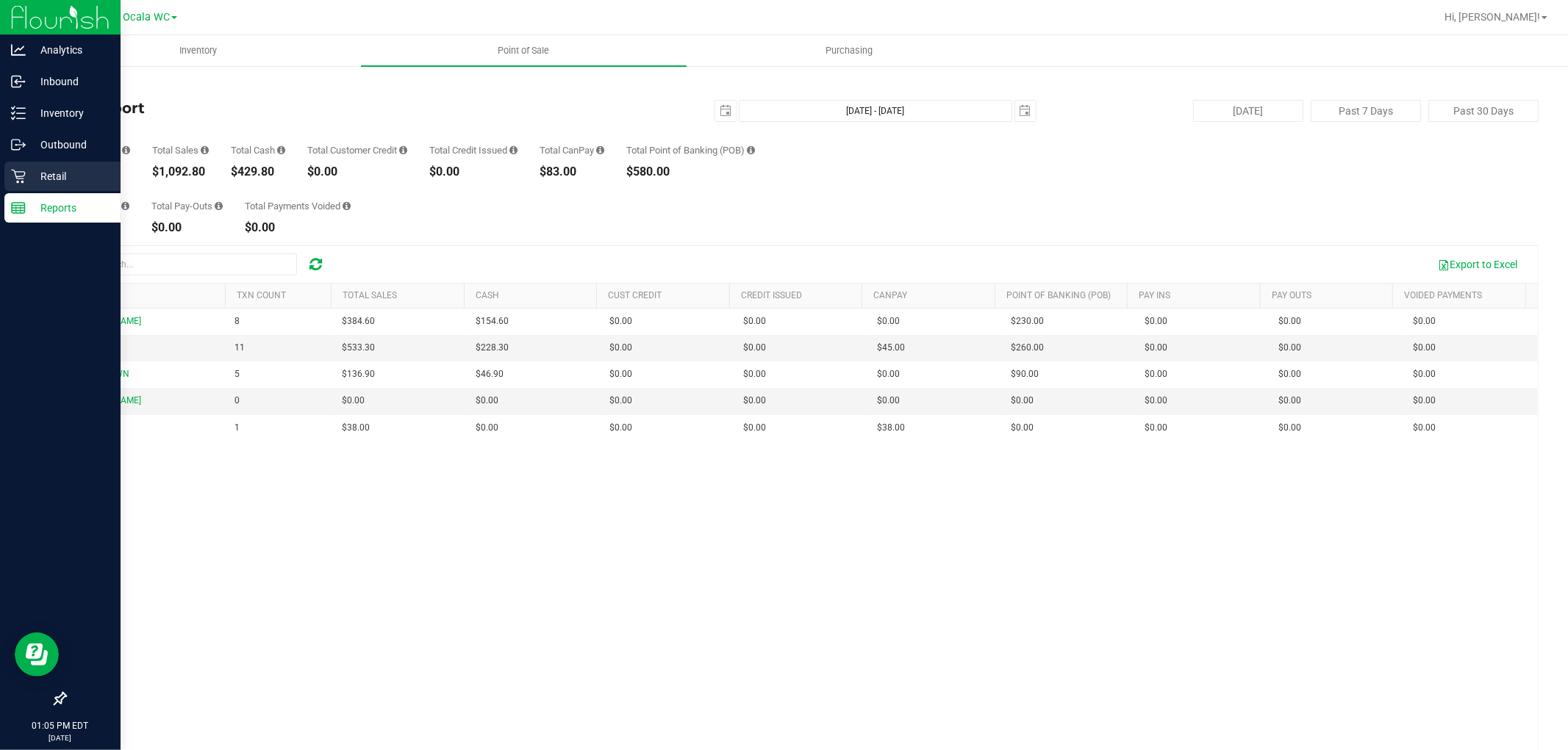
click at [55, 174] on p "Retail" at bounding box center [69, 176] width 88 height 18
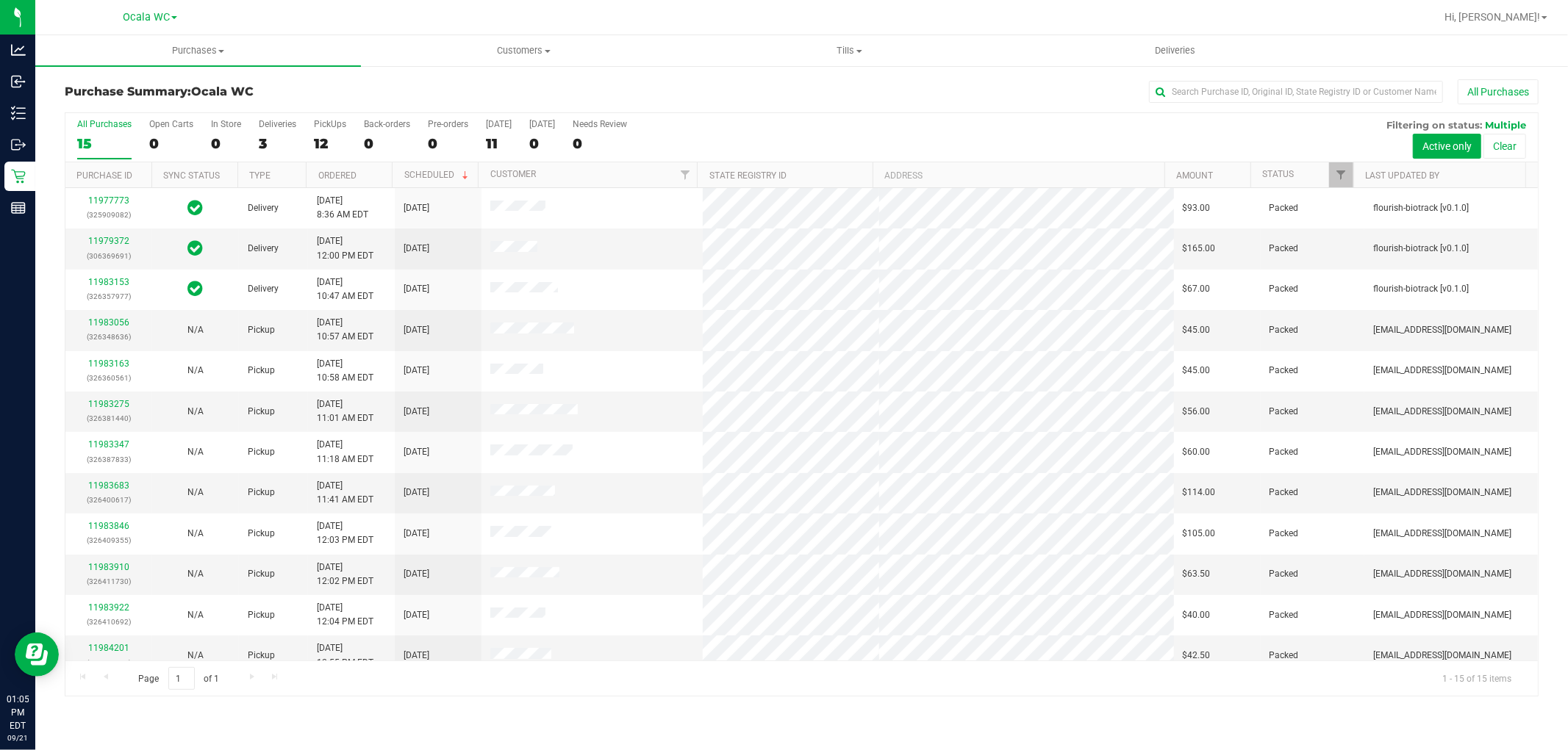
click at [478, 119] on div "All Purchases 15 Open Carts 0 In Store 0 Deliveries 3 PickUps 12 Back-orders 0 …" at bounding box center [801, 119] width 1472 height 12
click at [495, 142] on div "11" at bounding box center [499, 144] width 26 height 17
click at [0, 0] on input "Today 11" at bounding box center [0, 0] width 0 height 0
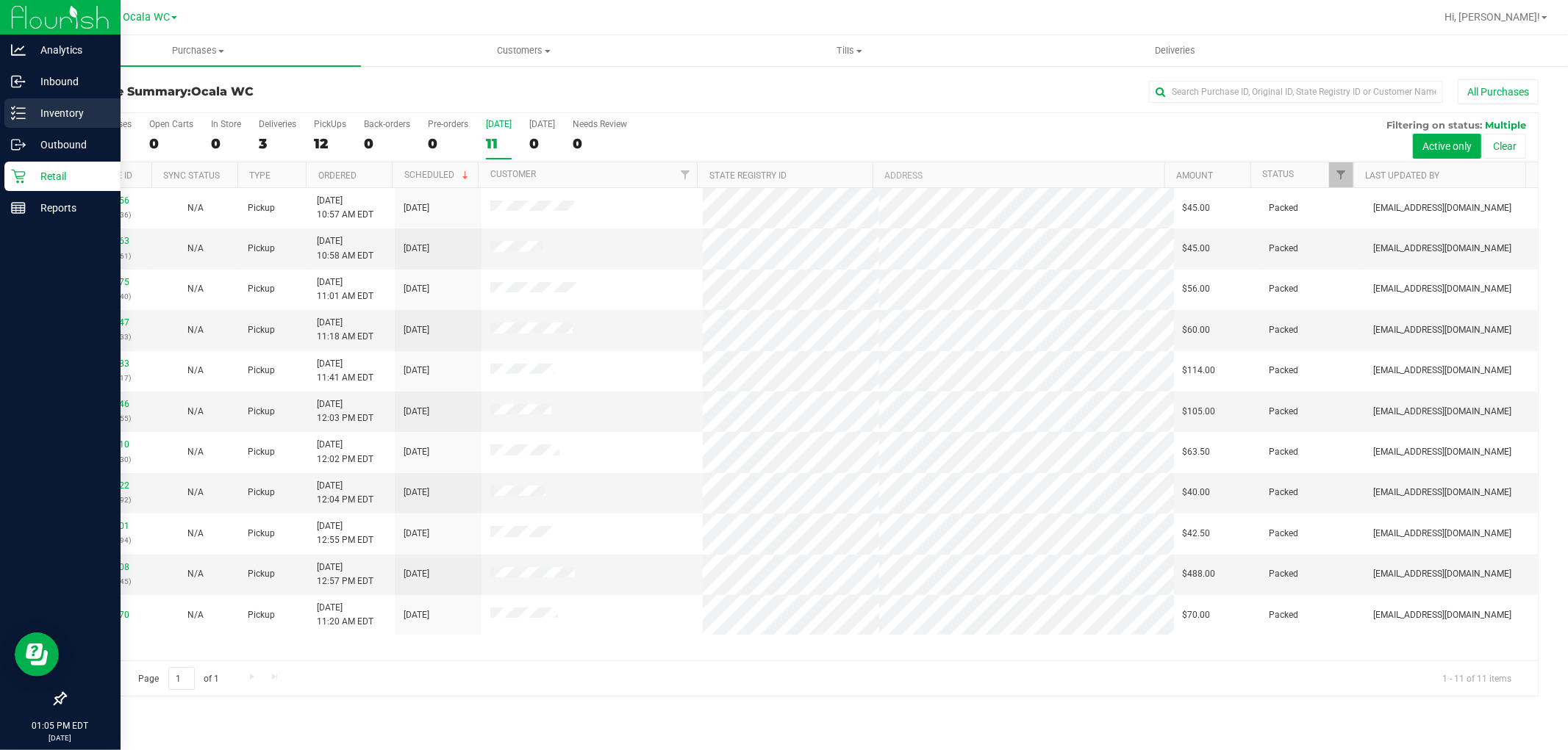
click at [33, 117] on p "Inventory" at bounding box center [69, 113] width 88 height 18
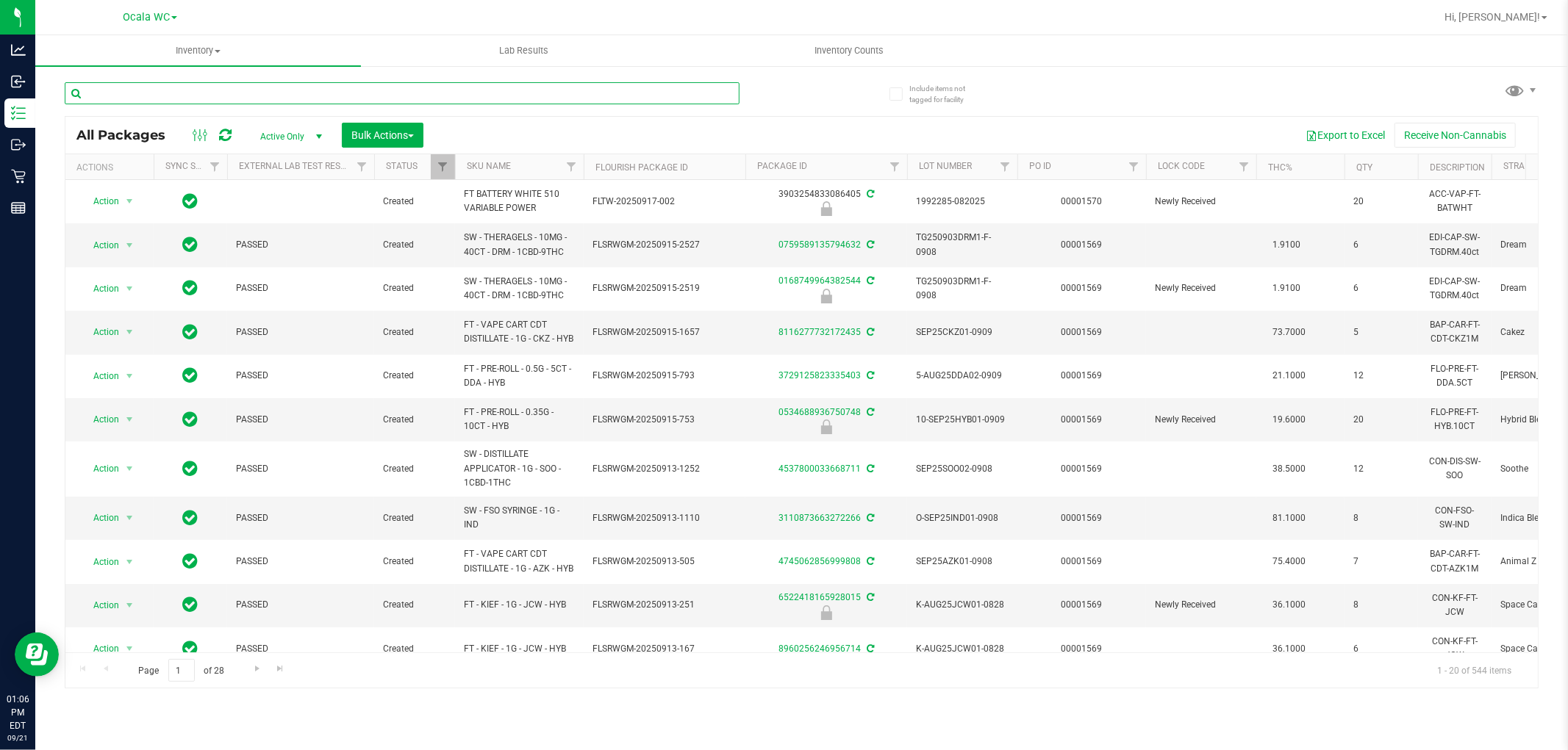
click at [140, 86] on input "text" at bounding box center [402, 93] width 675 height 22
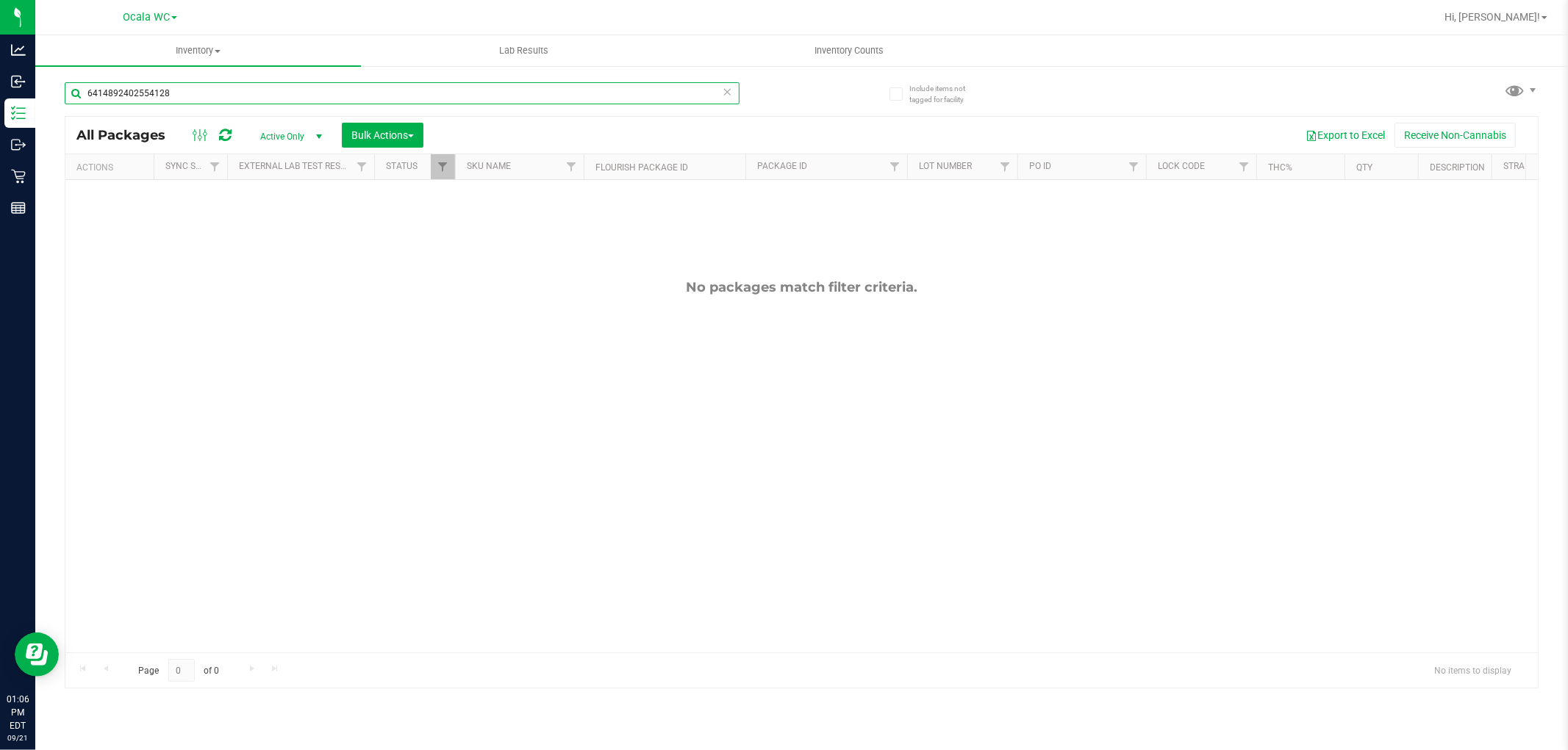
click at [215, 93] on input "6414892402554128" at bounding box center [402, 93] width 675 height 22
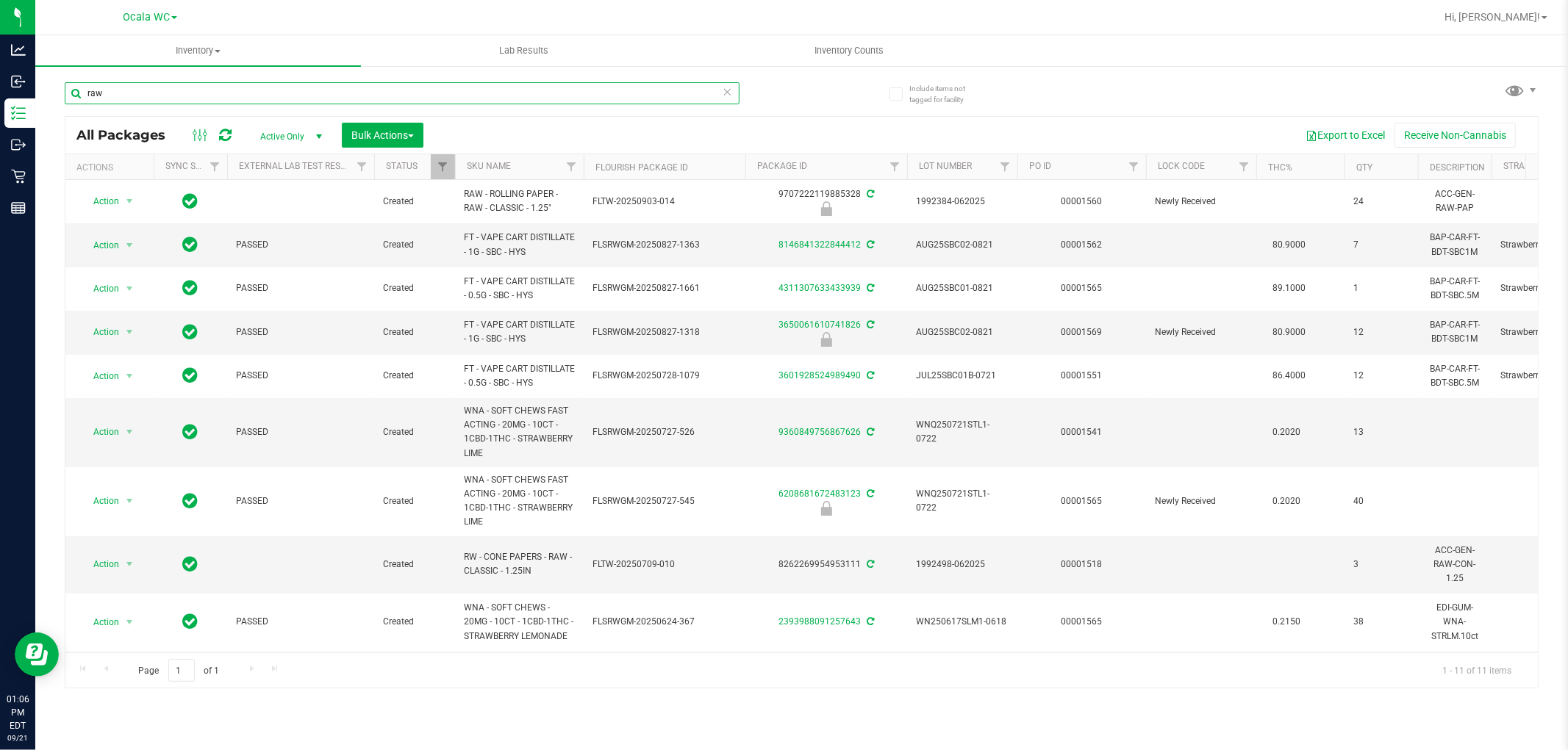
type input "raw"
click at [532, 159] on th "SKU Name" at bounding box center [519, 167] width 128 height 26
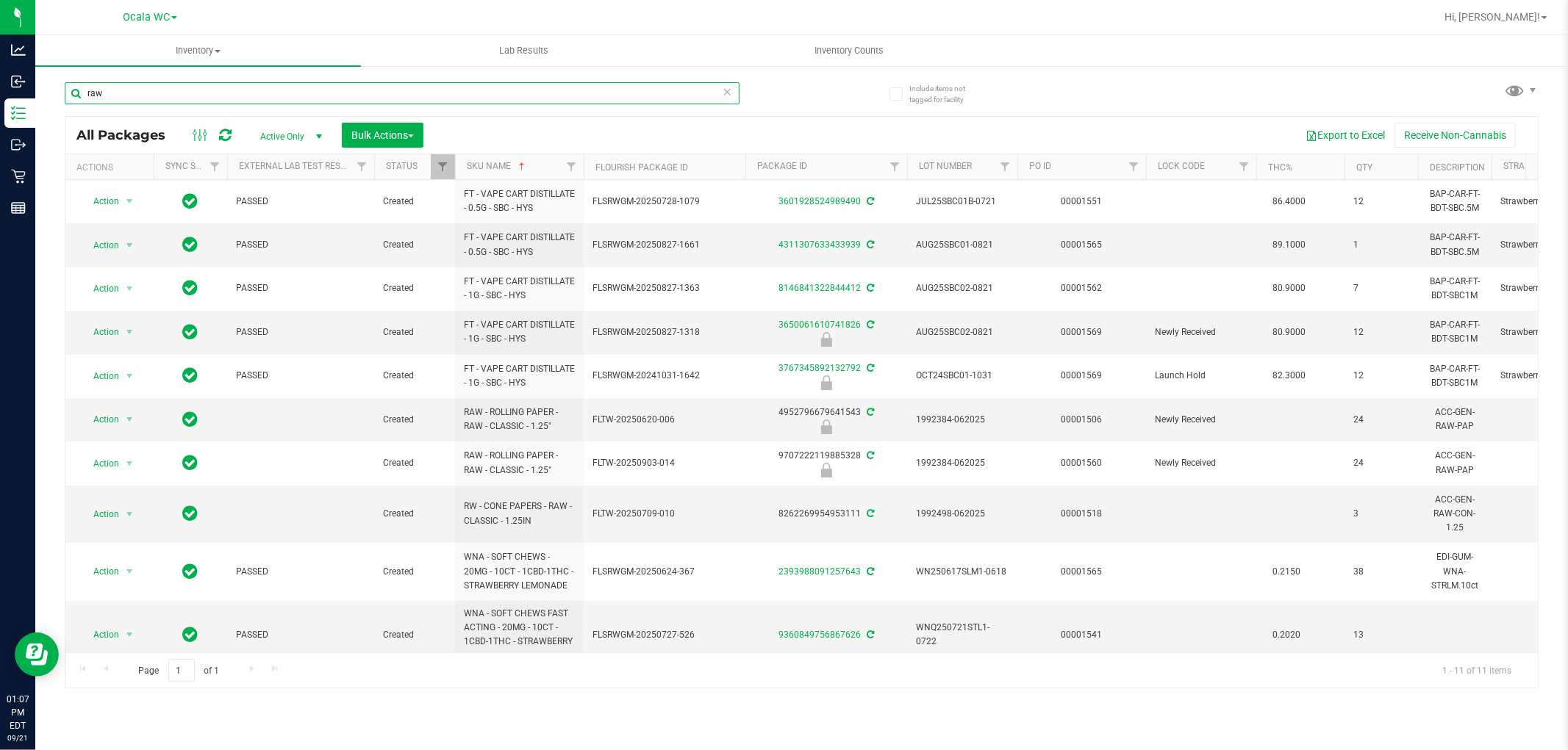
click at [199, 91] on input "raw" at bounding box center [402, 93] width 675 height 22
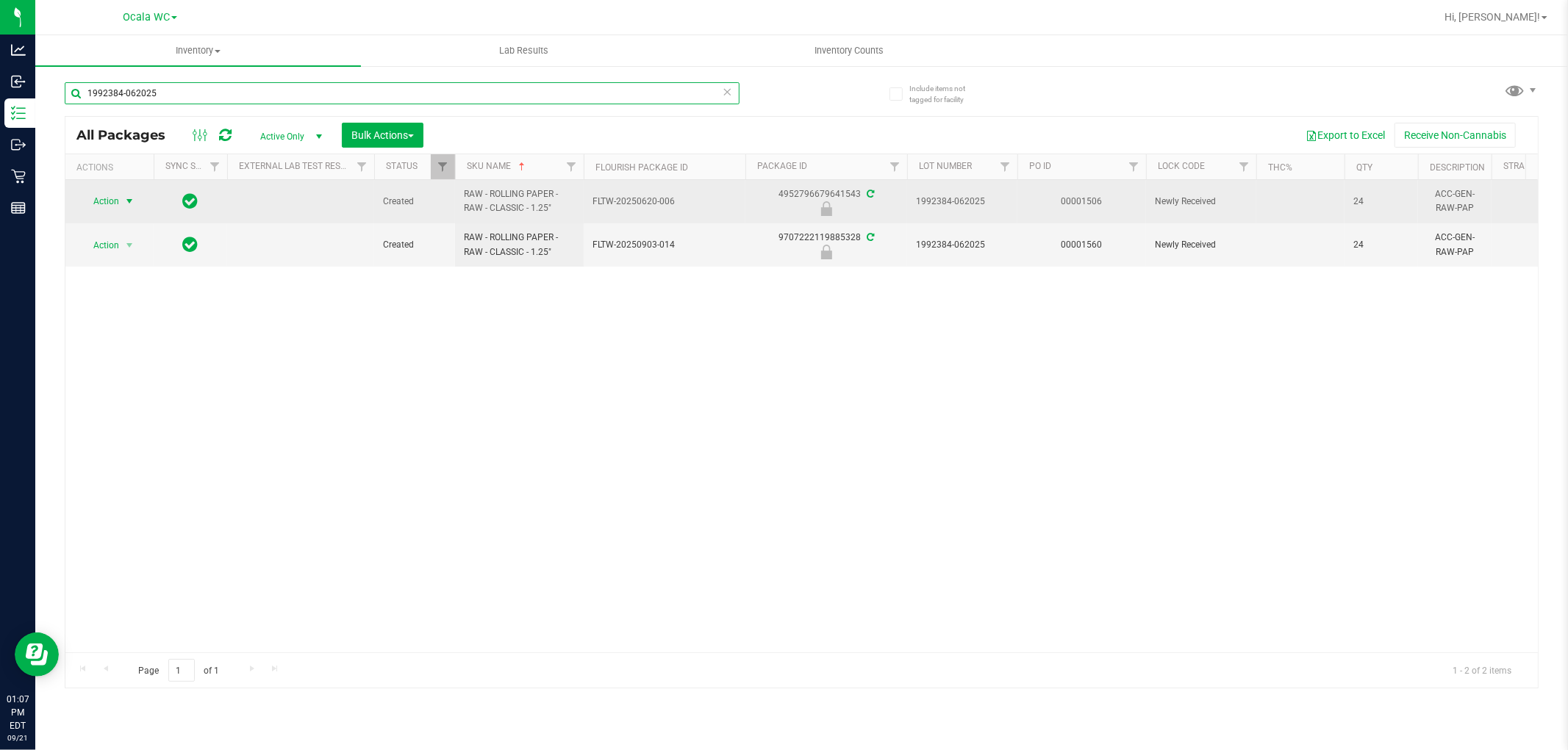
type input "1992384-062025"
click at [128, 201] on span "select" at bounding box center [129, 202] width 12 height 12
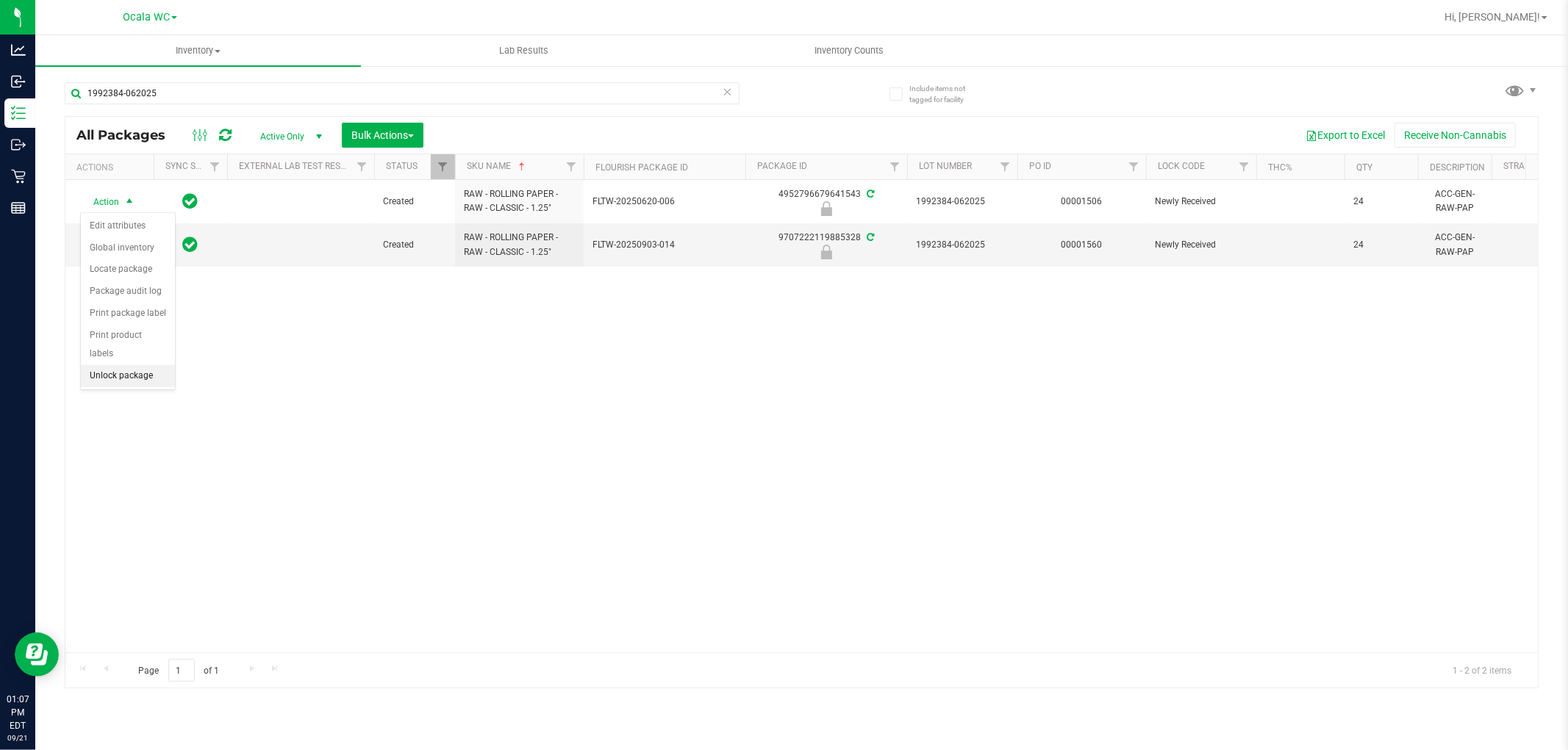
click at [112, 386] on li "Unlock package" at bounding box center [128, 376] width 94 height 22
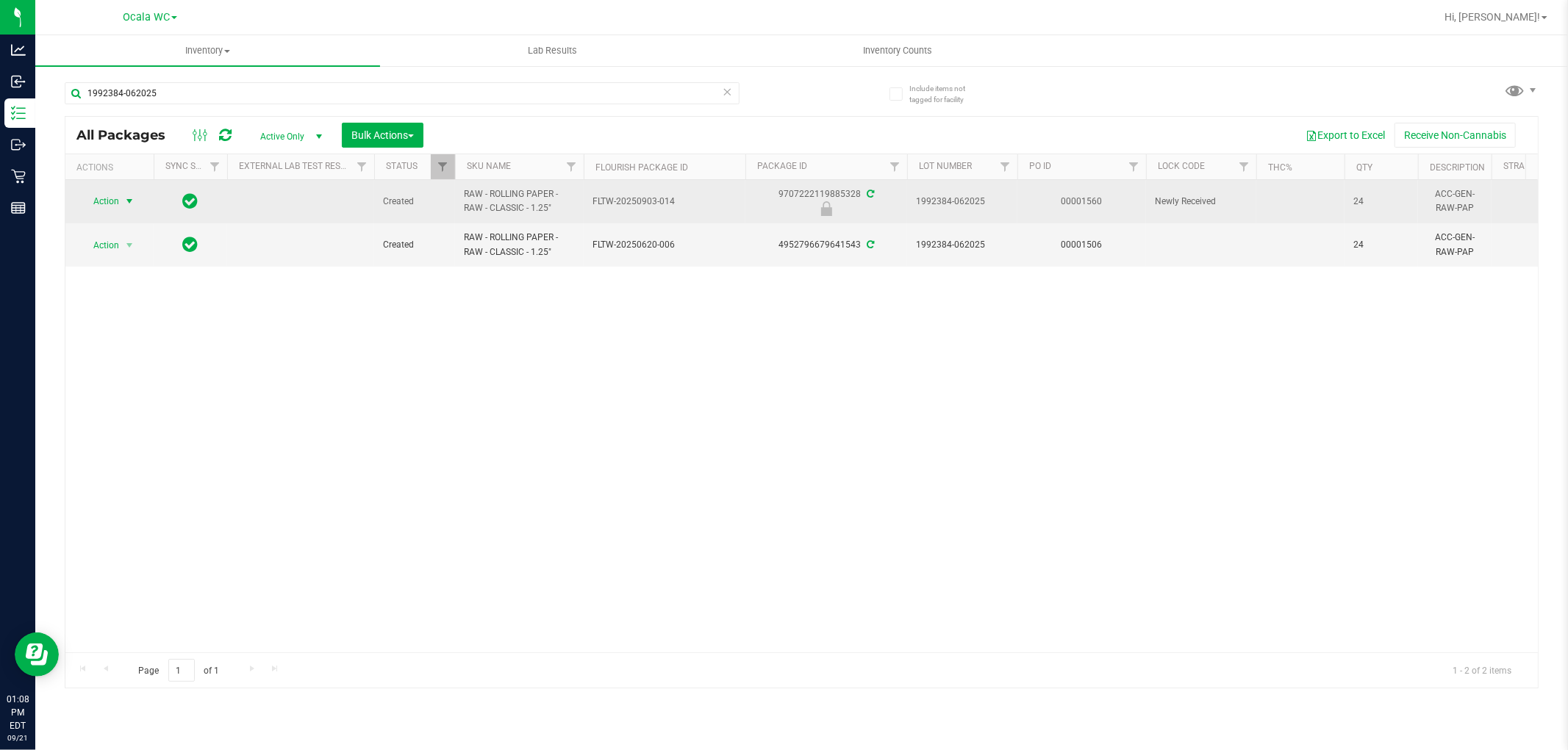
click at [118, 199] on span "Action" at bounding box center [100, 201] width 39 height 21
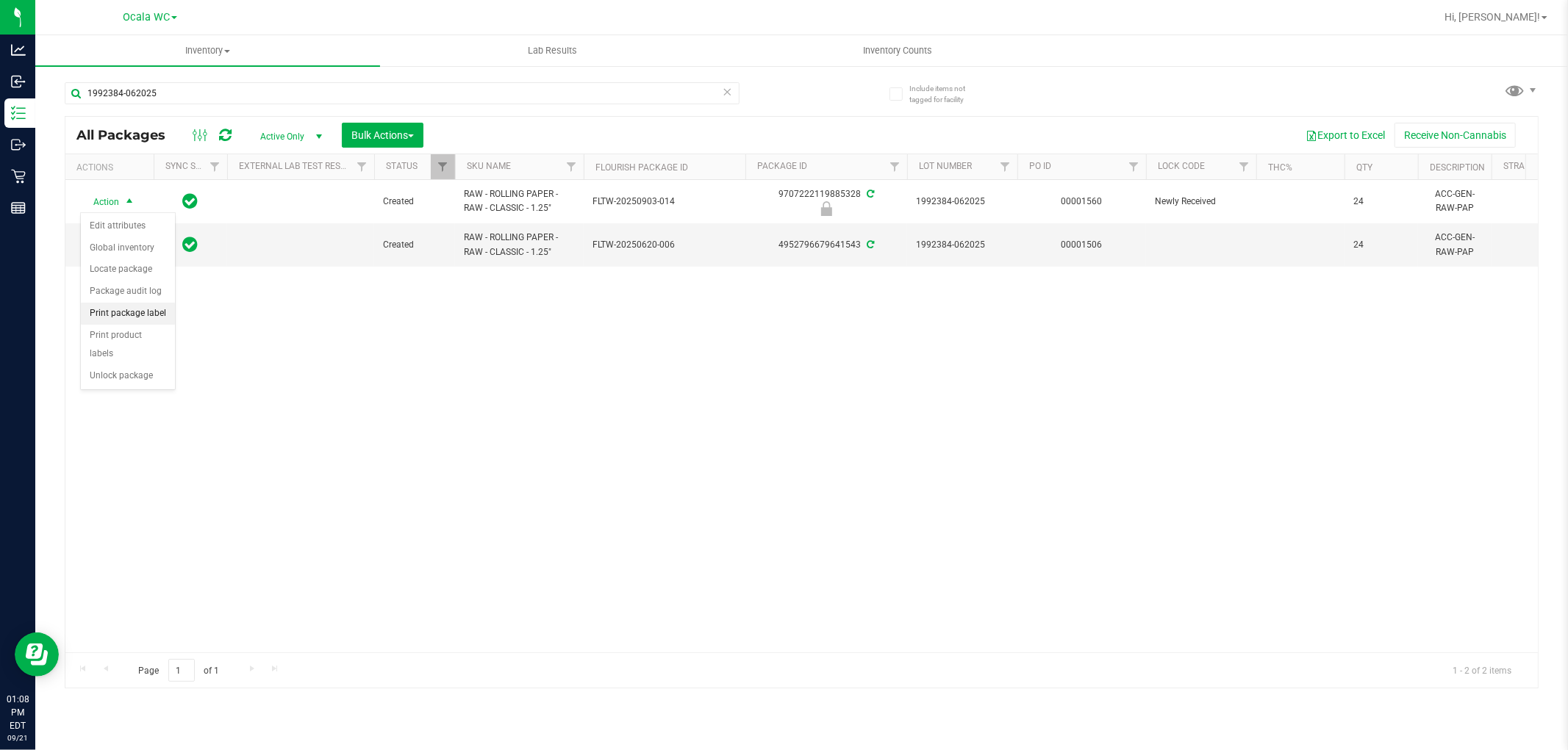
click at [145, 313] on li "Print package label" at bounding box center [128, 314] width 94 height 22
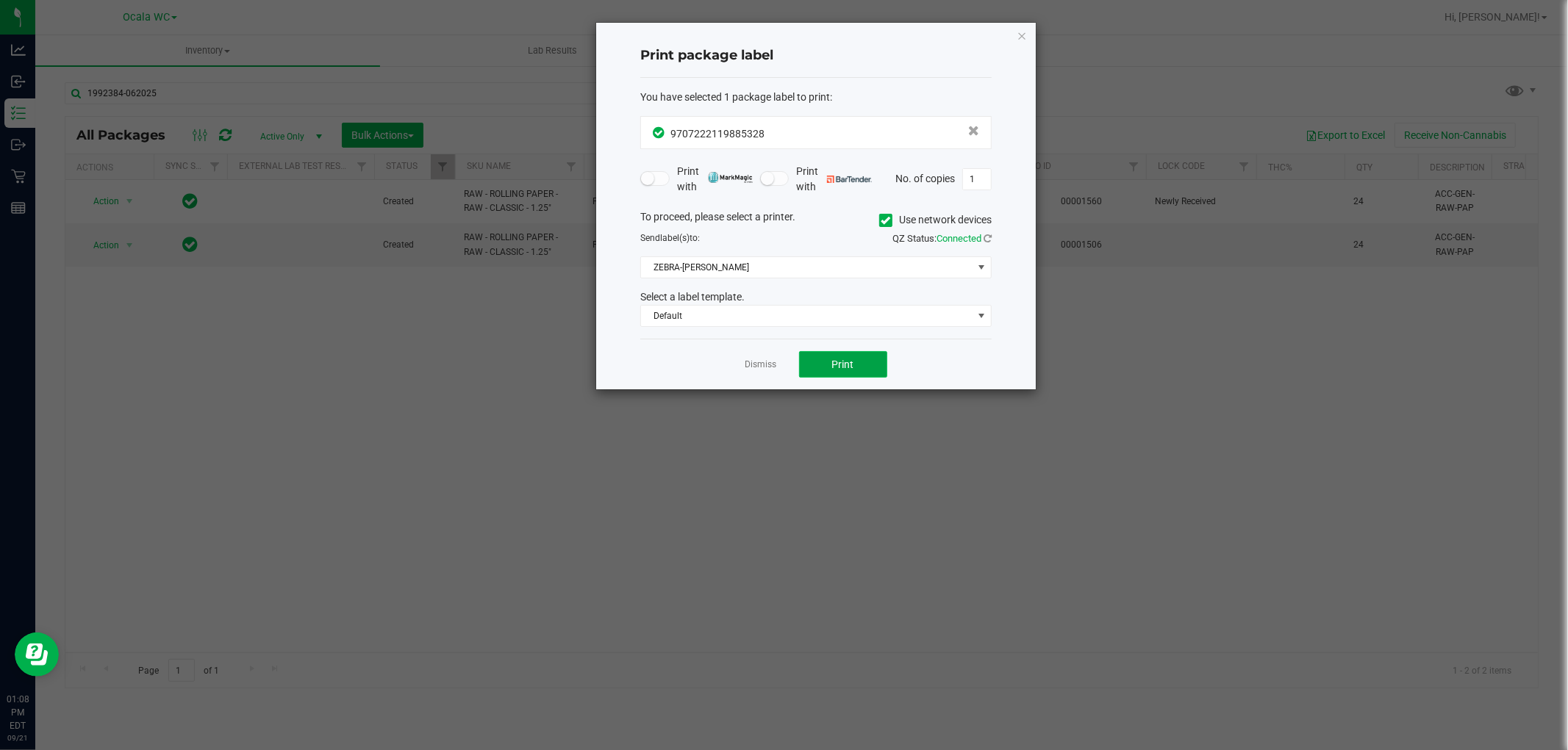
click at [818, 370] on button "Print" at bounding box center [843, 364] width 88 height 27
click at [750, 368] on link "Dismiss" at bounding box center [760, 364] width 32 height 13
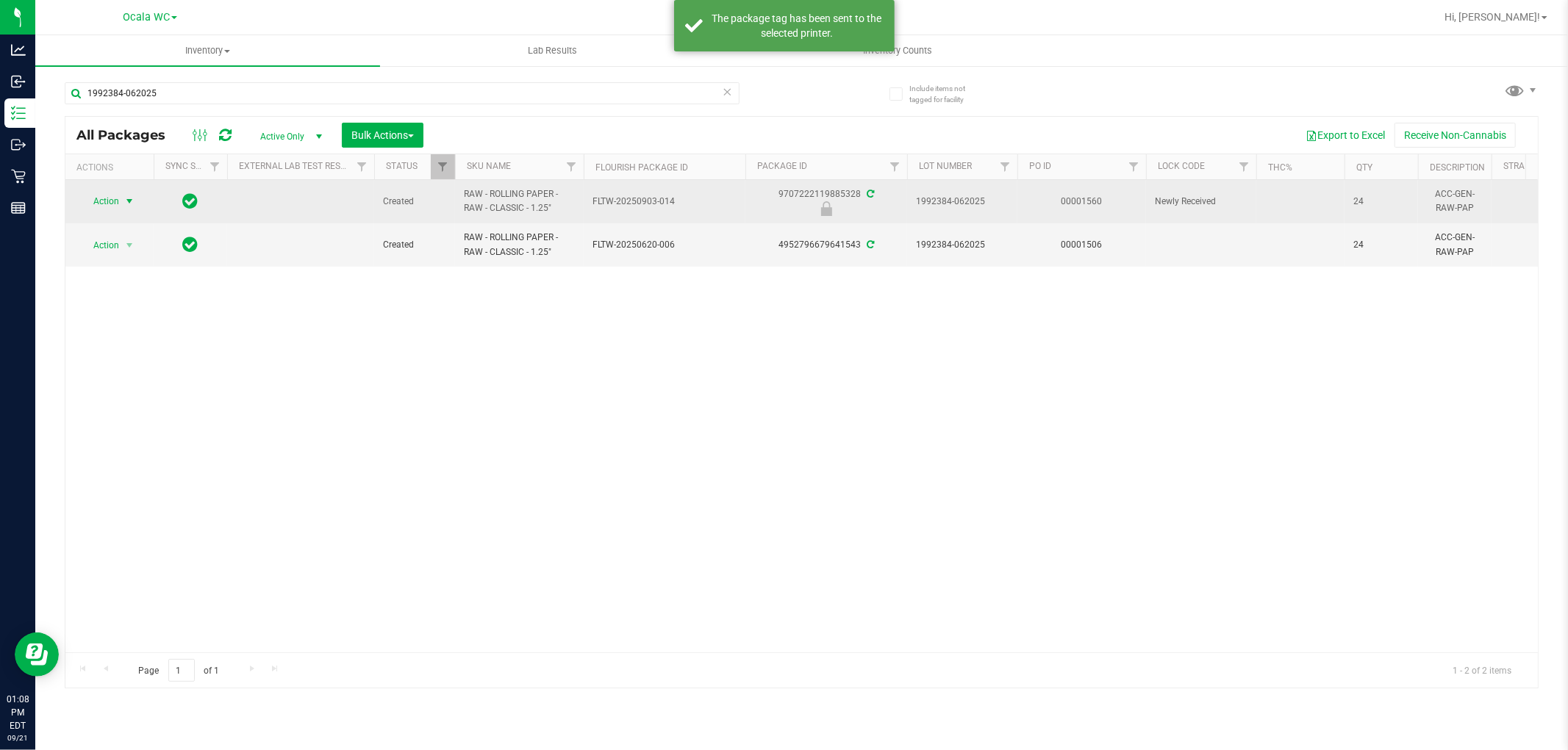
click at [127, 200] on span "select" at bounding box center [129, 202] width 12 height 12
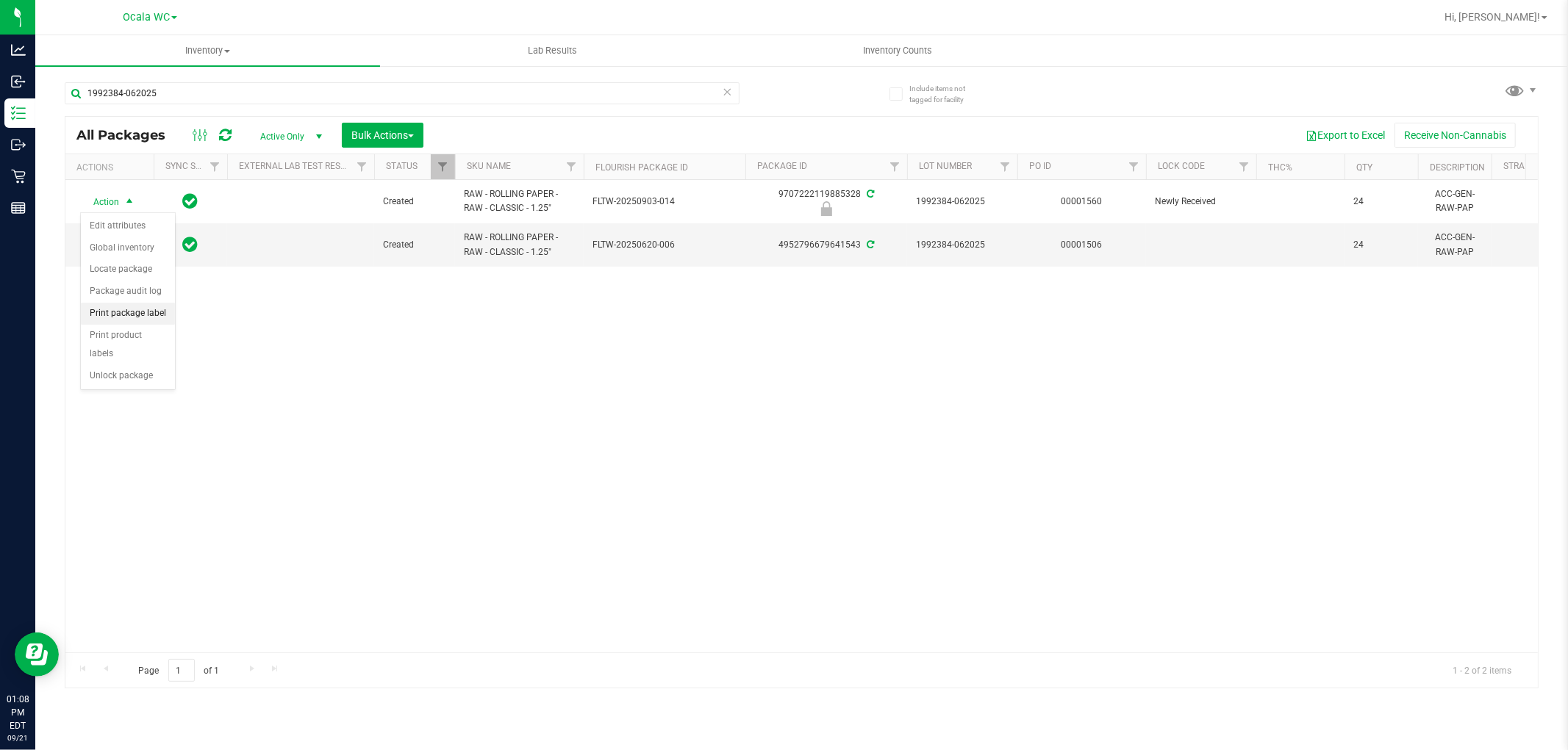
click at [139, 319] on li "Print package label" at bounding box center [128, 314] width 94 height 22
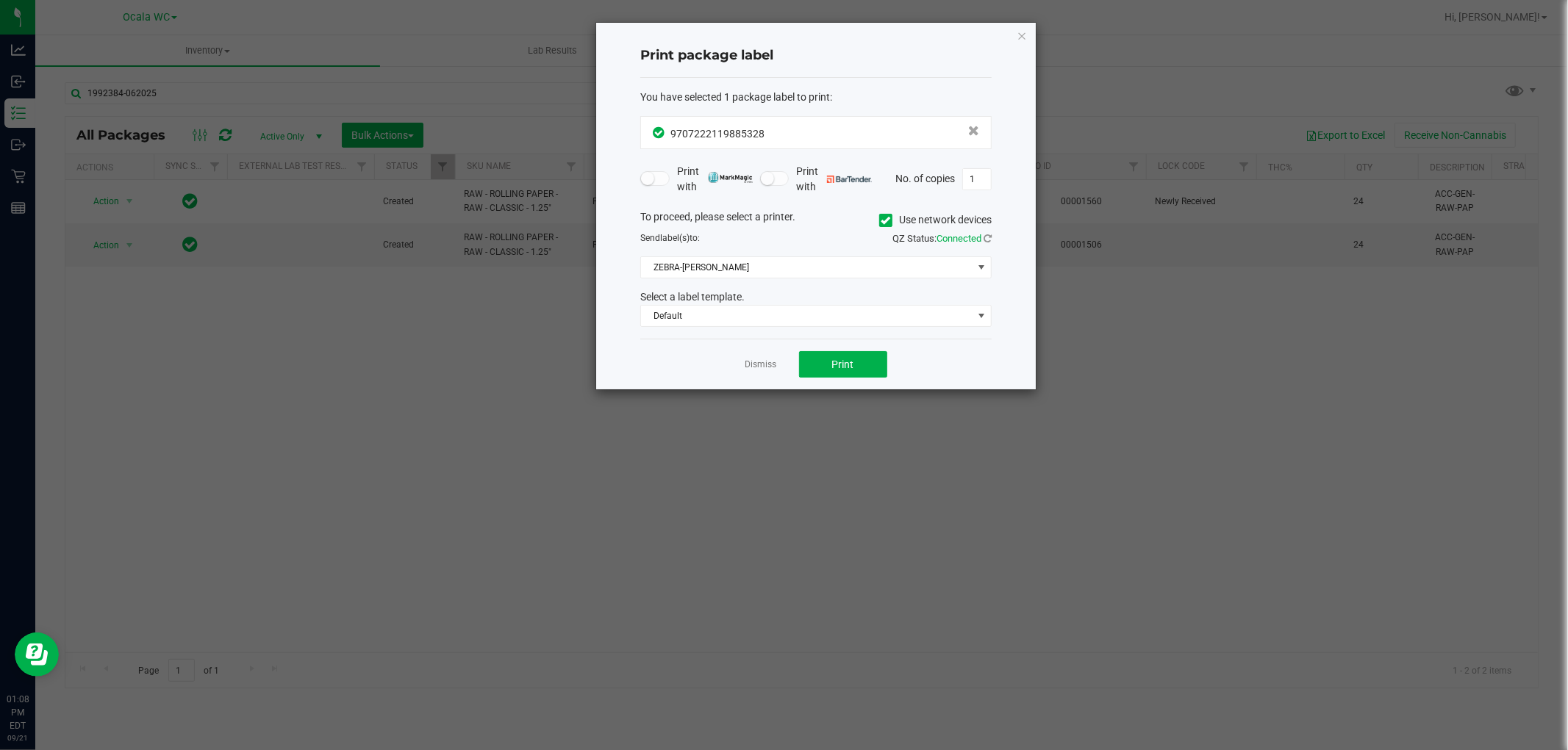
click at [730, 328] on div "You have selected 1 package label to print : 9707222119885328 Print with Print …" at bounding box center [815, 209] width 352 height 262
click at [718, 322] on span "Default" at bounding box center [807, 316] width 332 height 21
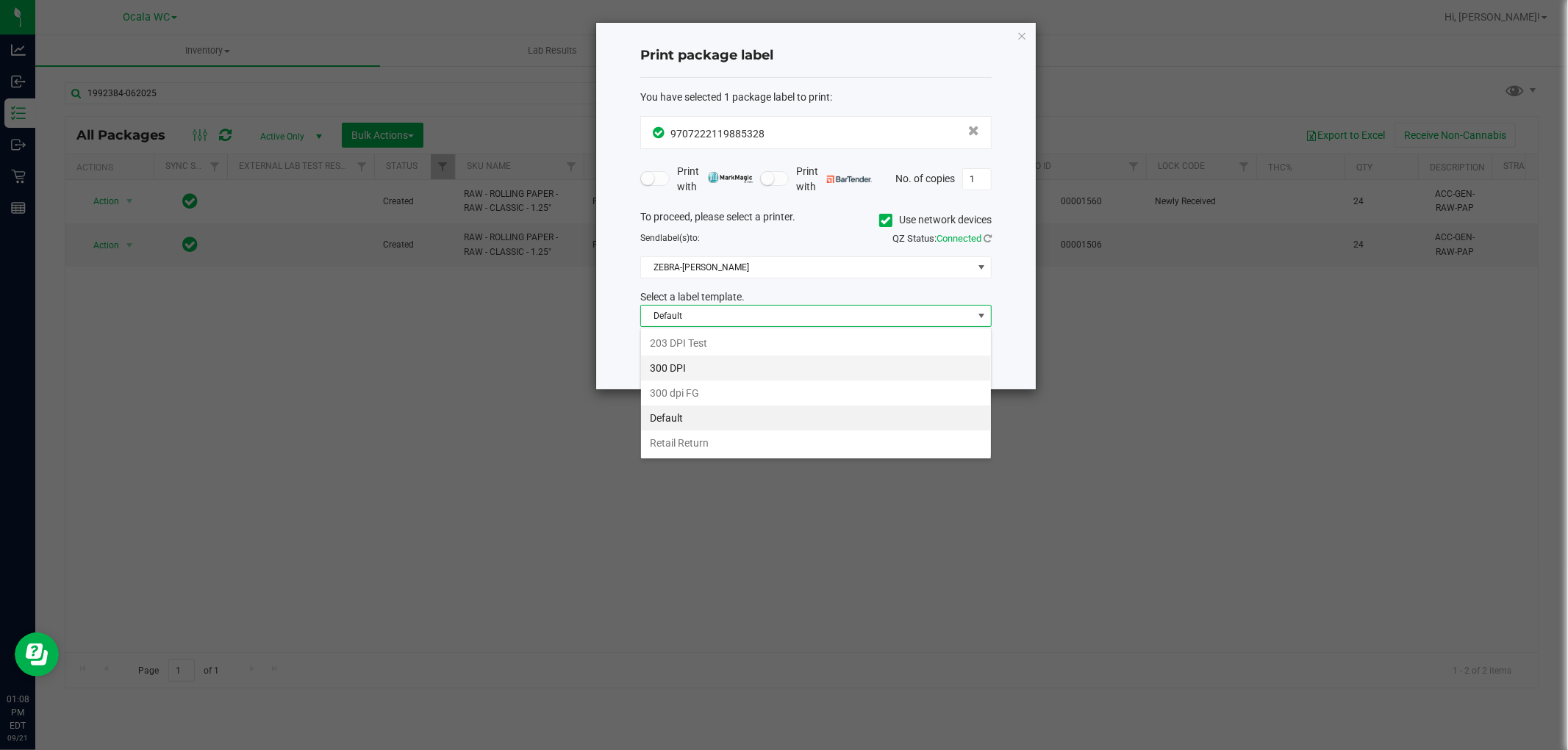
scroll to position [22, 351]
click at [680, 442] on li "Retail Return" at bounding box center [815, 443] width 350 height 25
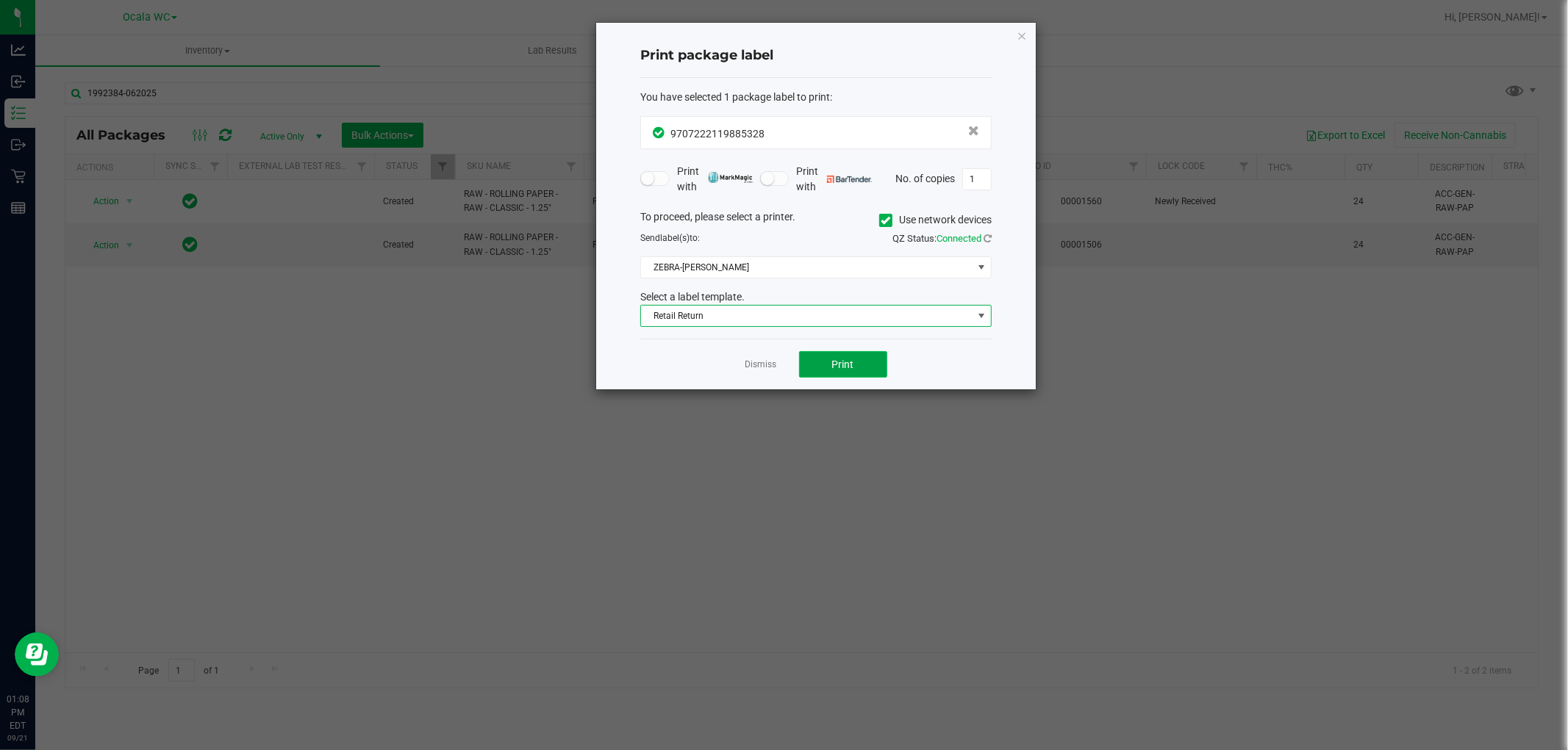
click at [820, 360] on button "Print" at bounding box center [843, 364] width 88 height 27
click at [770, 362] on link "Dismiss" at bounding box center [760, 364] width 32 height 13
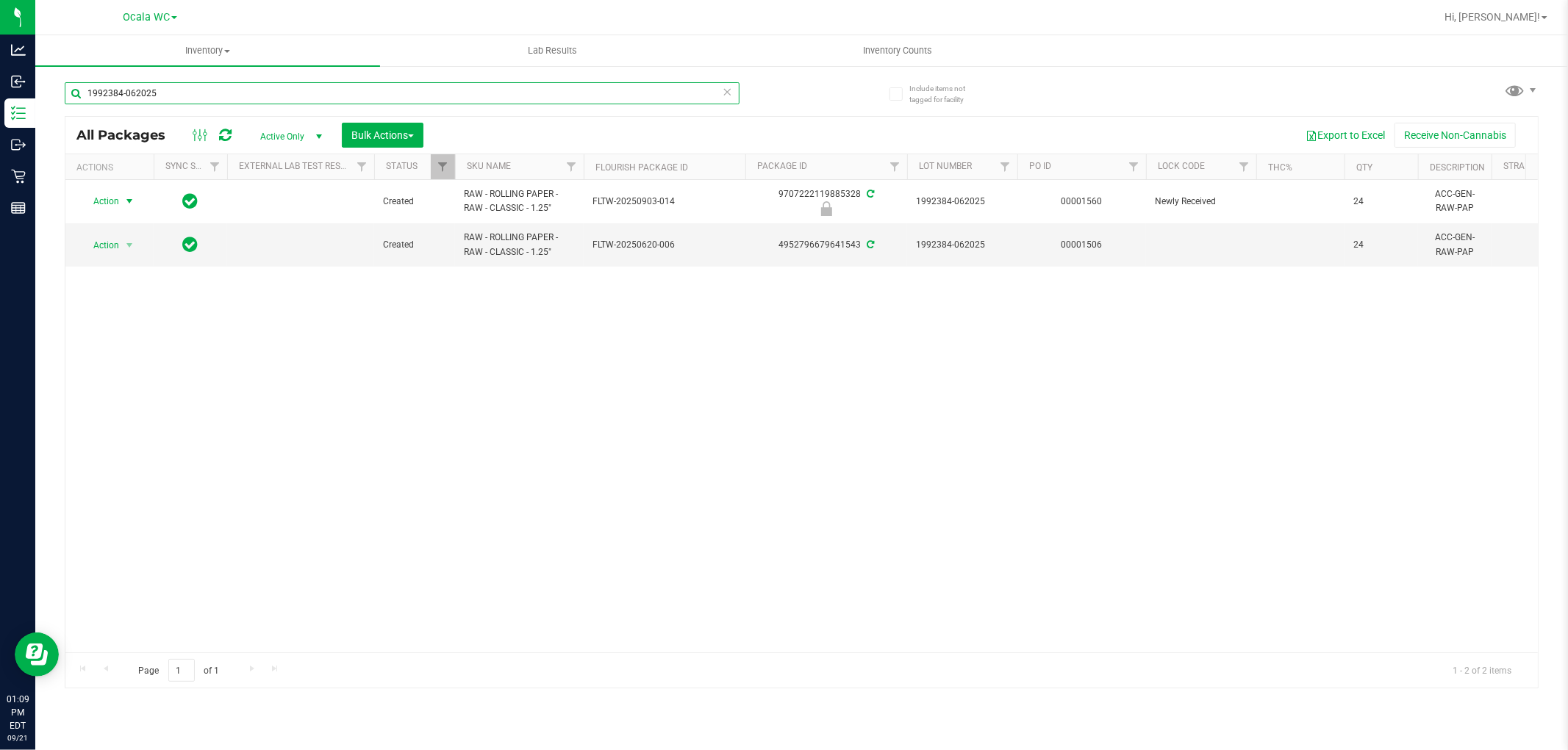
click at [218, 101] on input "1992384-062025" at bounding box center [402, 93] width 675 height 22
type input "1"
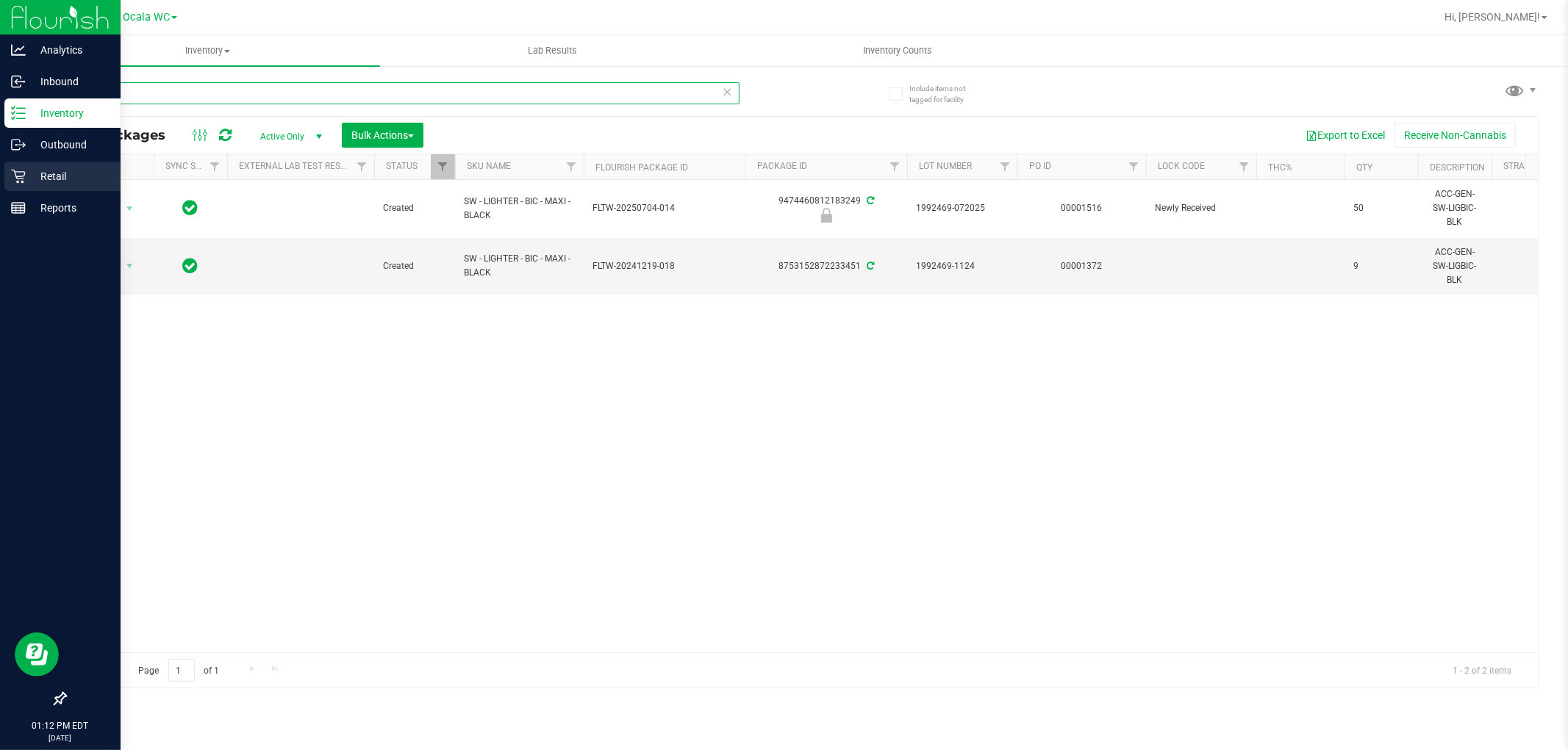
type input "lighter"
click at [20, 184] on div "Retail" at bounding box center [62, 176] width 116 height 29
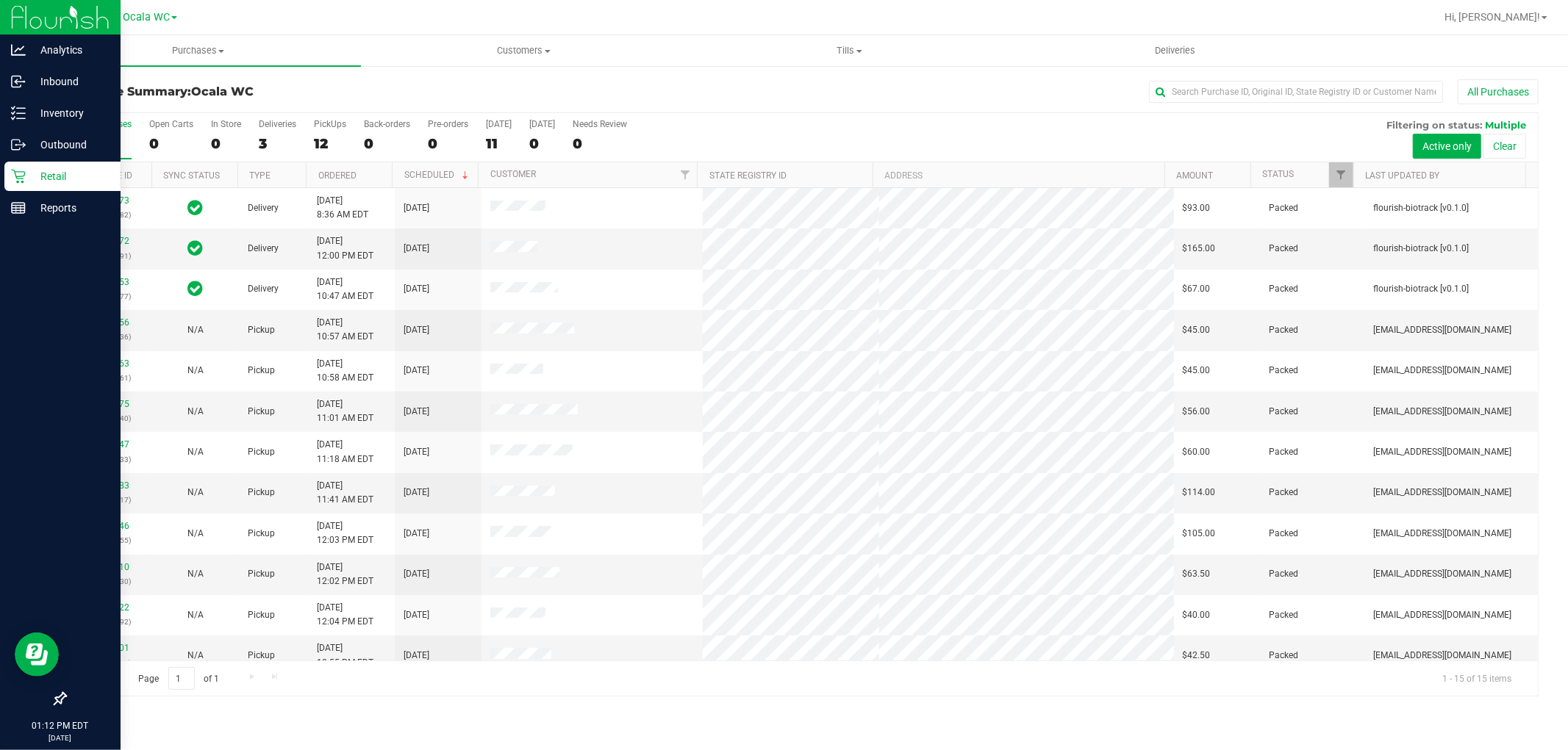
scroll to position [138, 0]
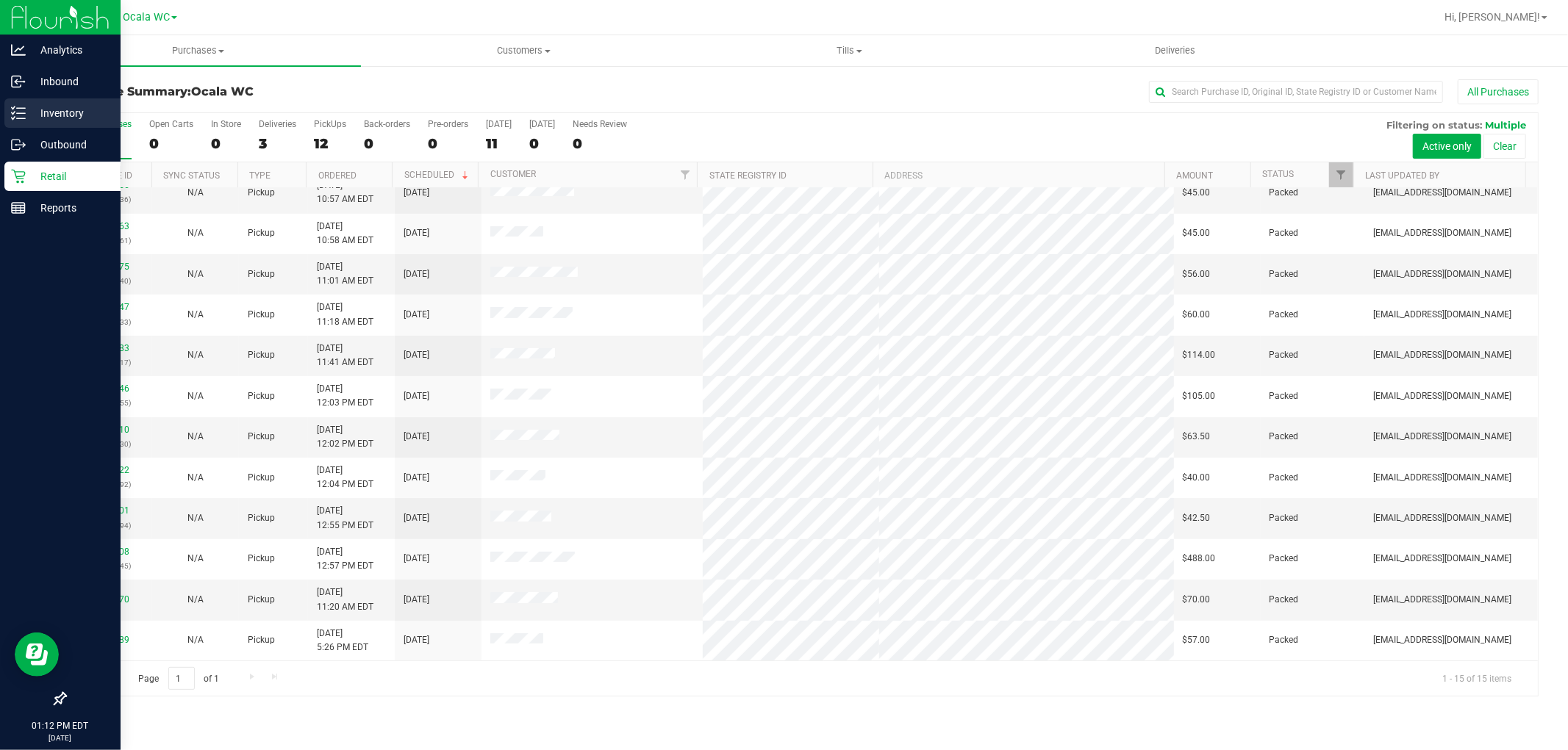
click at [34, 115] on p "Inventory" at bounding box center [69, 113] width 88 height 18
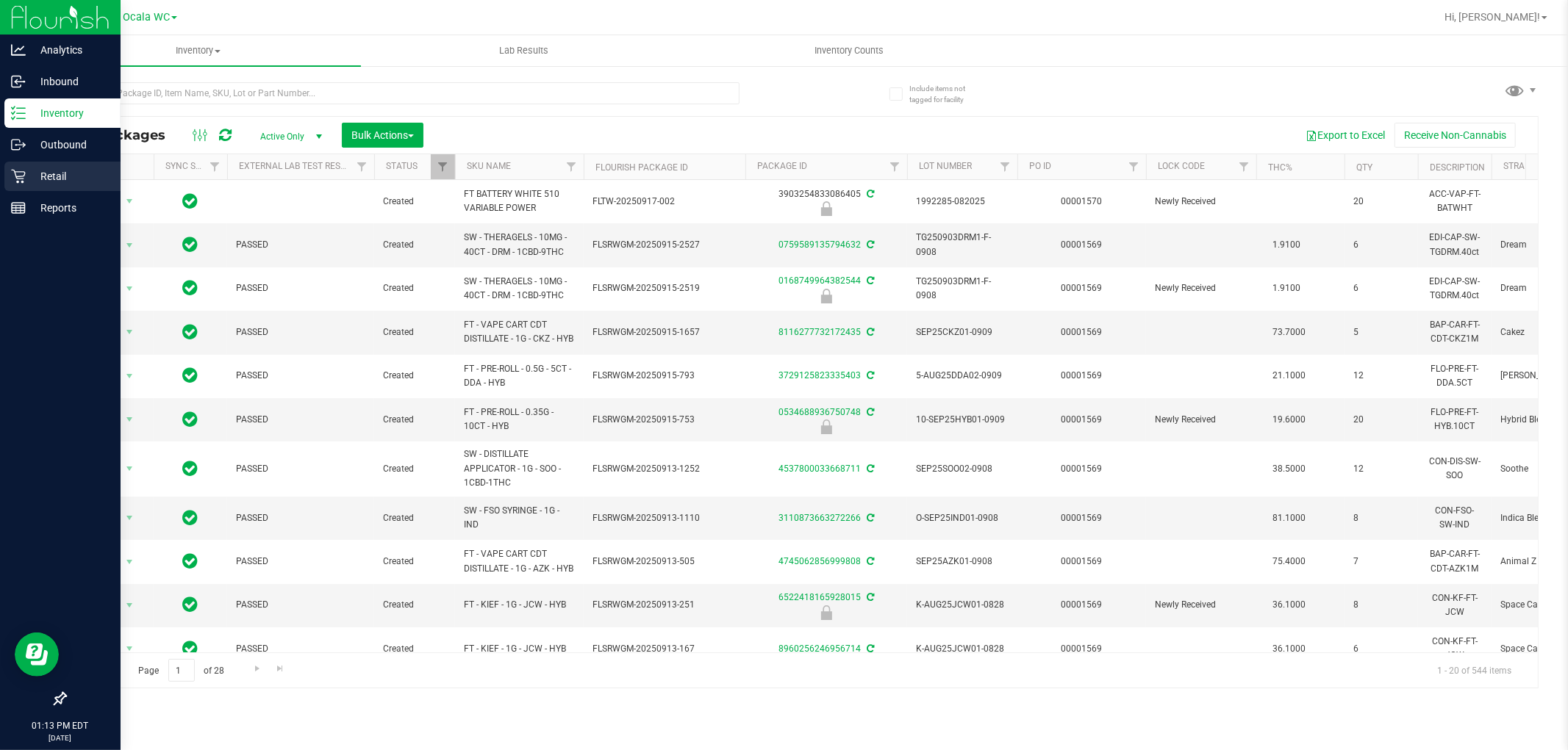
click at [33, 177] on p "Retail" at bounding box center [69, 176] width 88 height 18
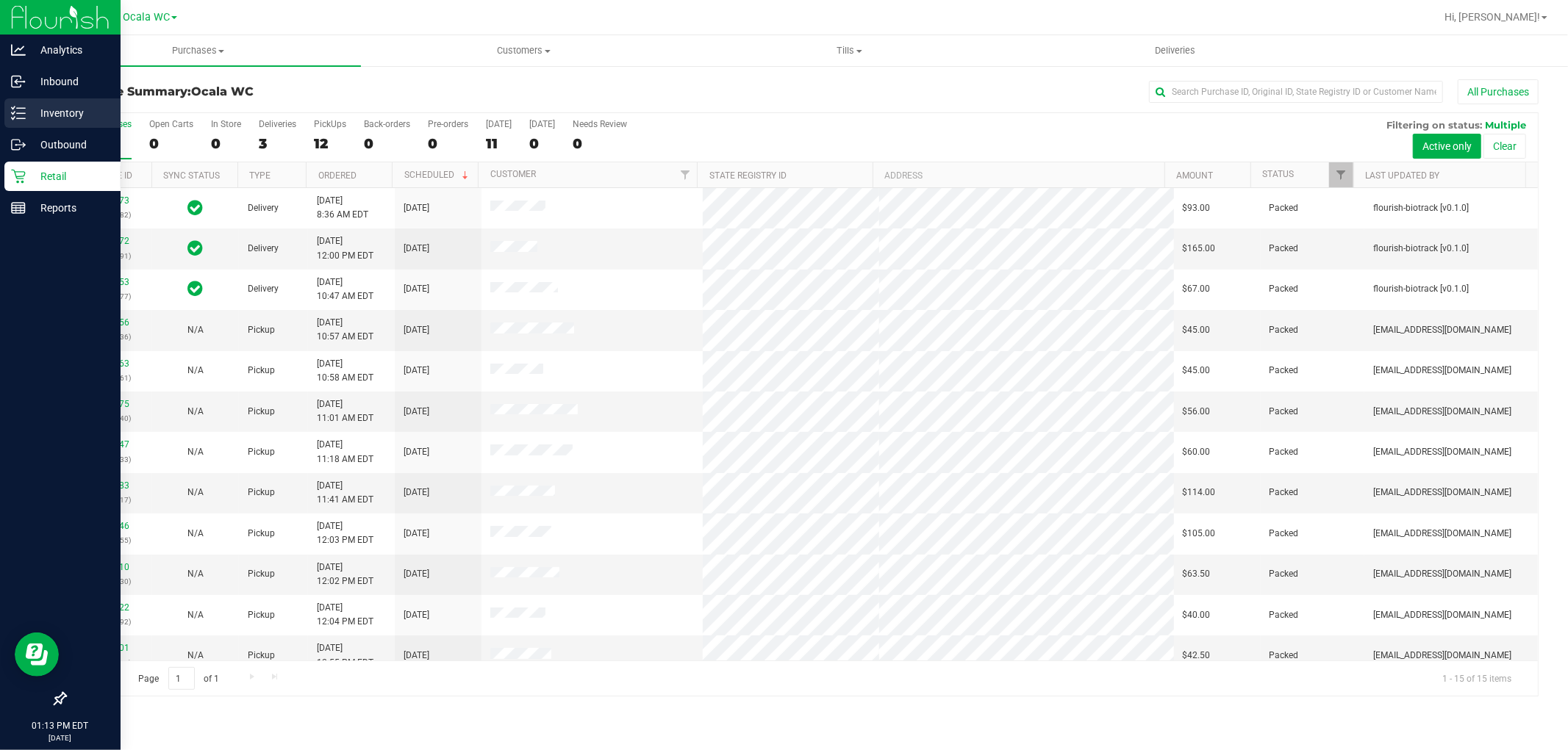
click at [34, 110] on p "Inventory" at bounding box center [69, 113] width 88 height 18
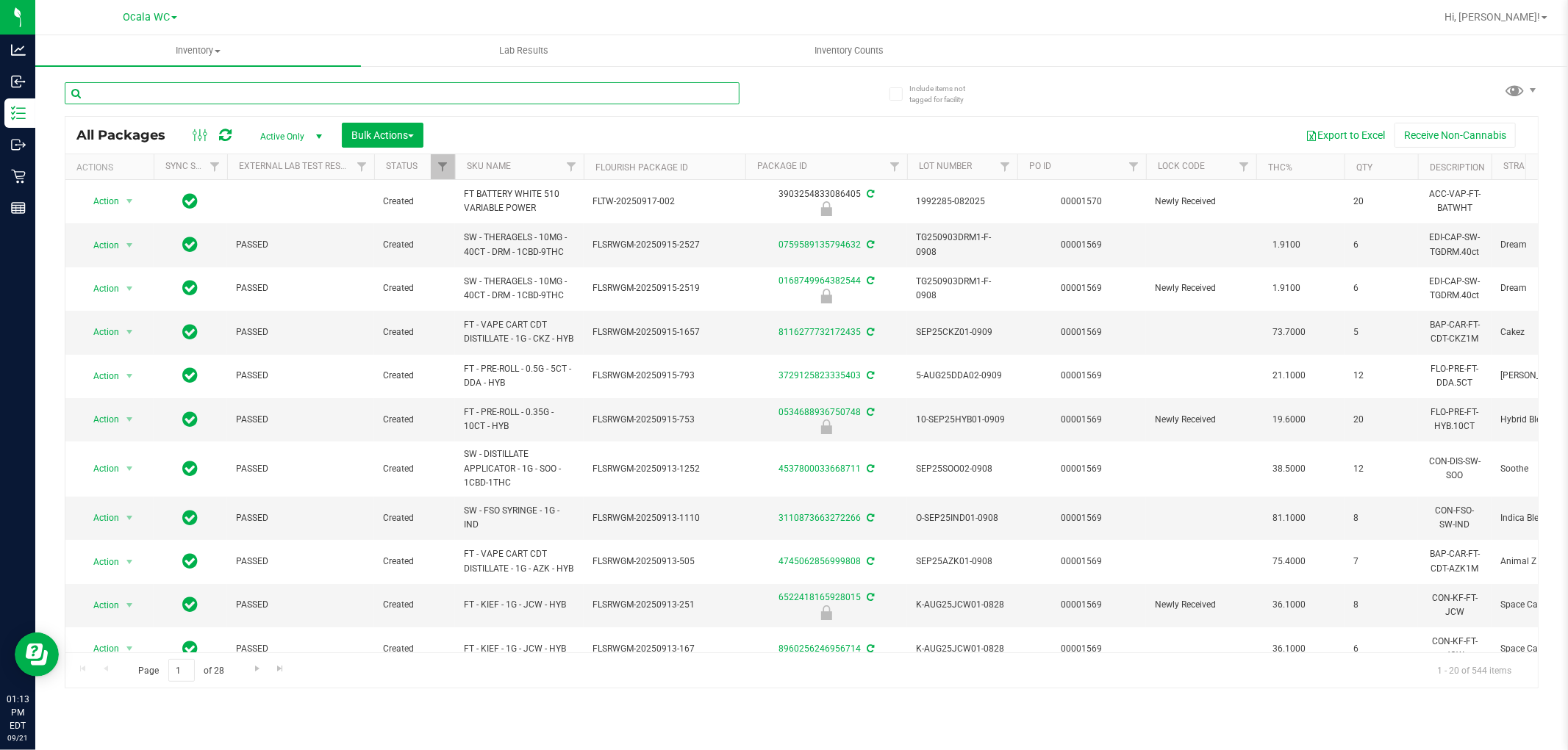
click at [228, 96] on input "text" at bounding box center [402, 93] width 675 height 22
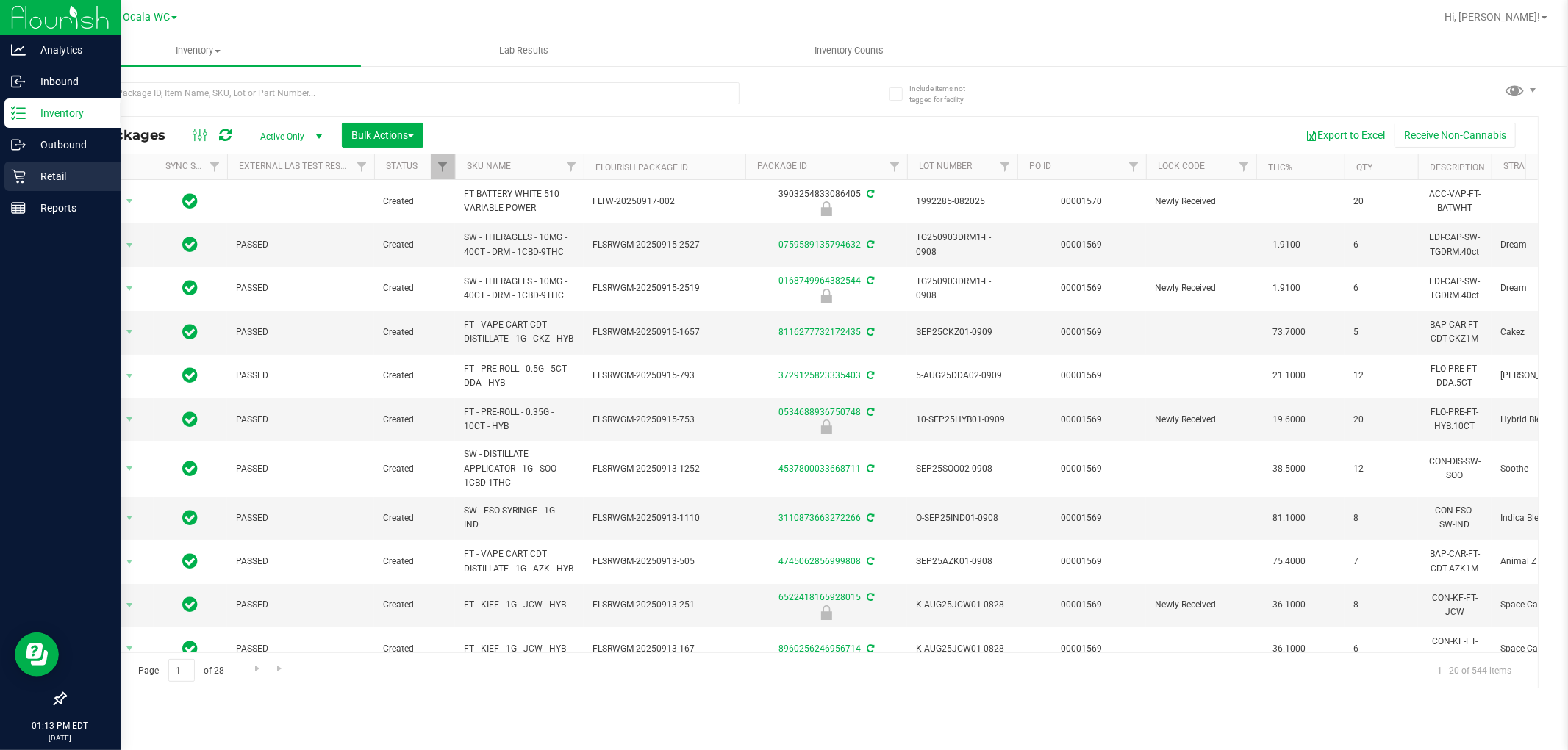
click at [49, 176] on p "Retail" at bounding box center [69, 176] width 88 height 18
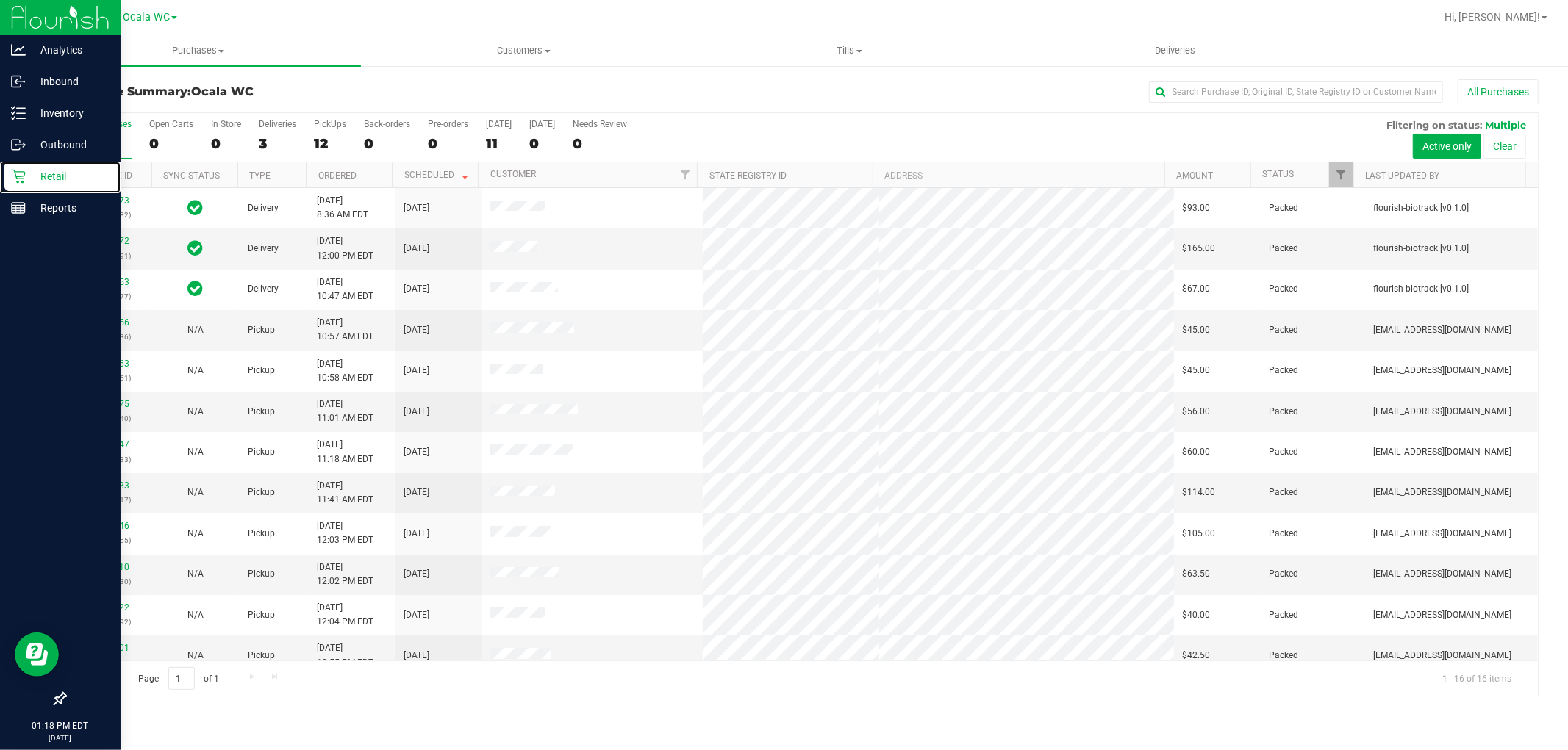
scroll to position [179, 0]
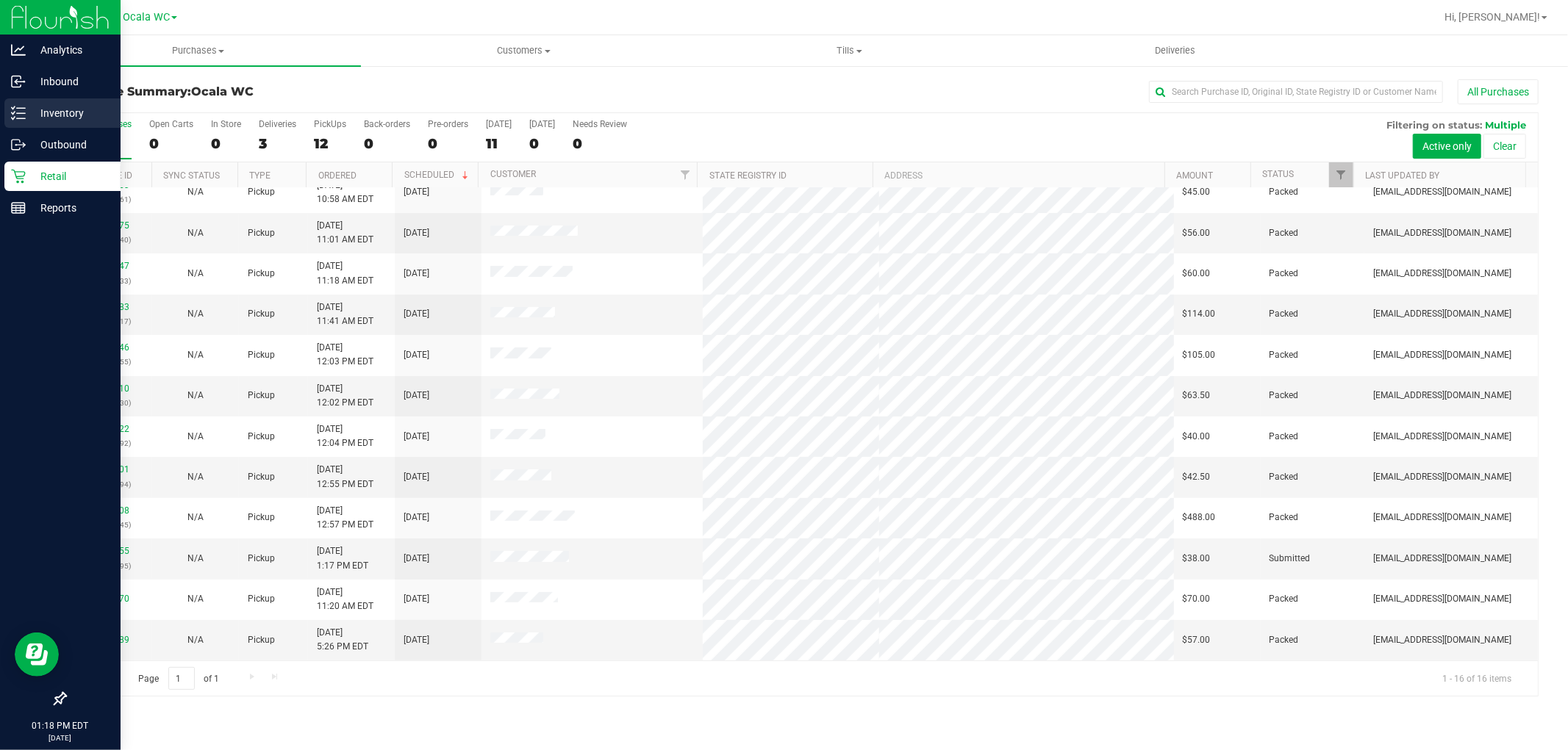
click at [38, 110] on p "Inventory" at bounding box center [69, 113] width 88 height 18
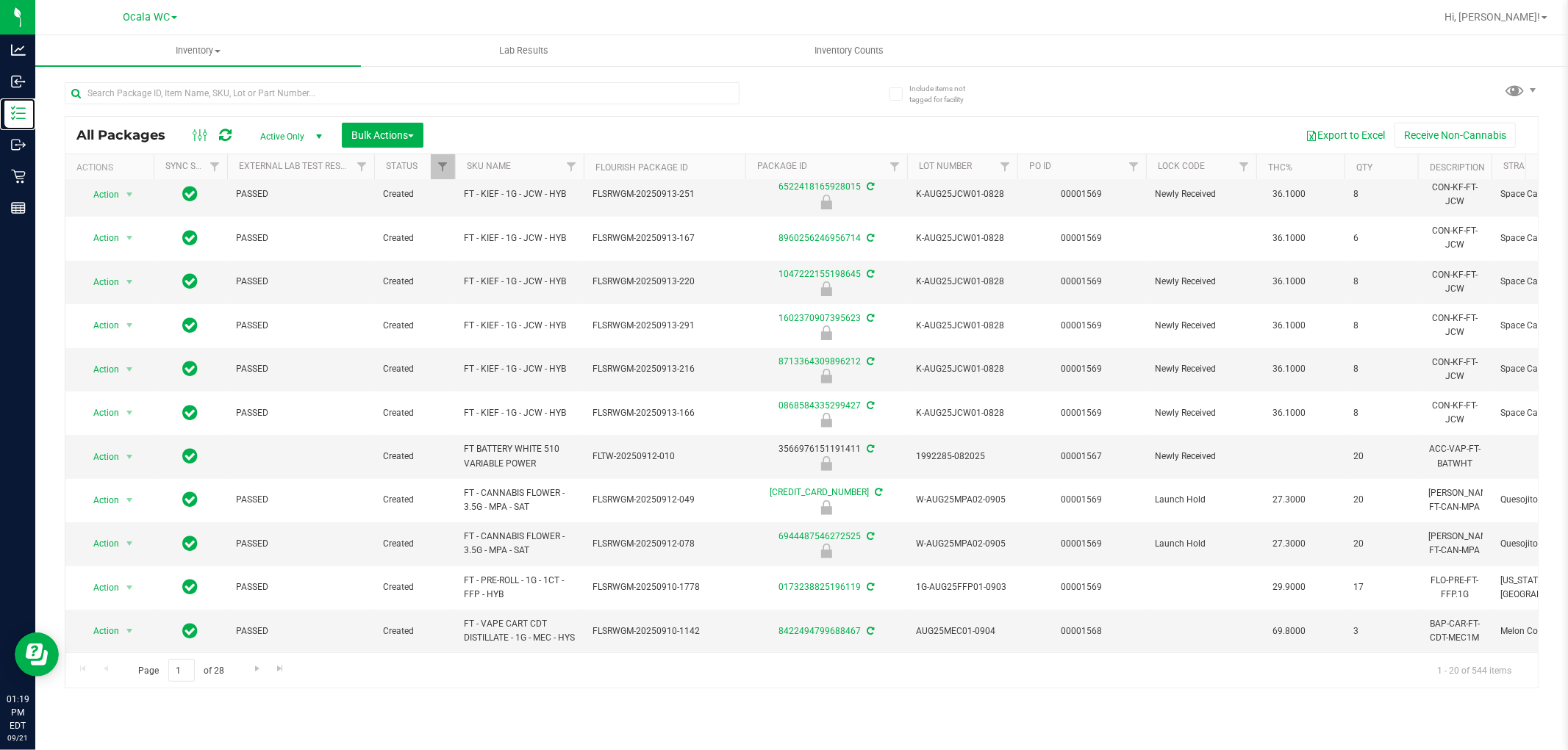
scroll to position [435, 0]
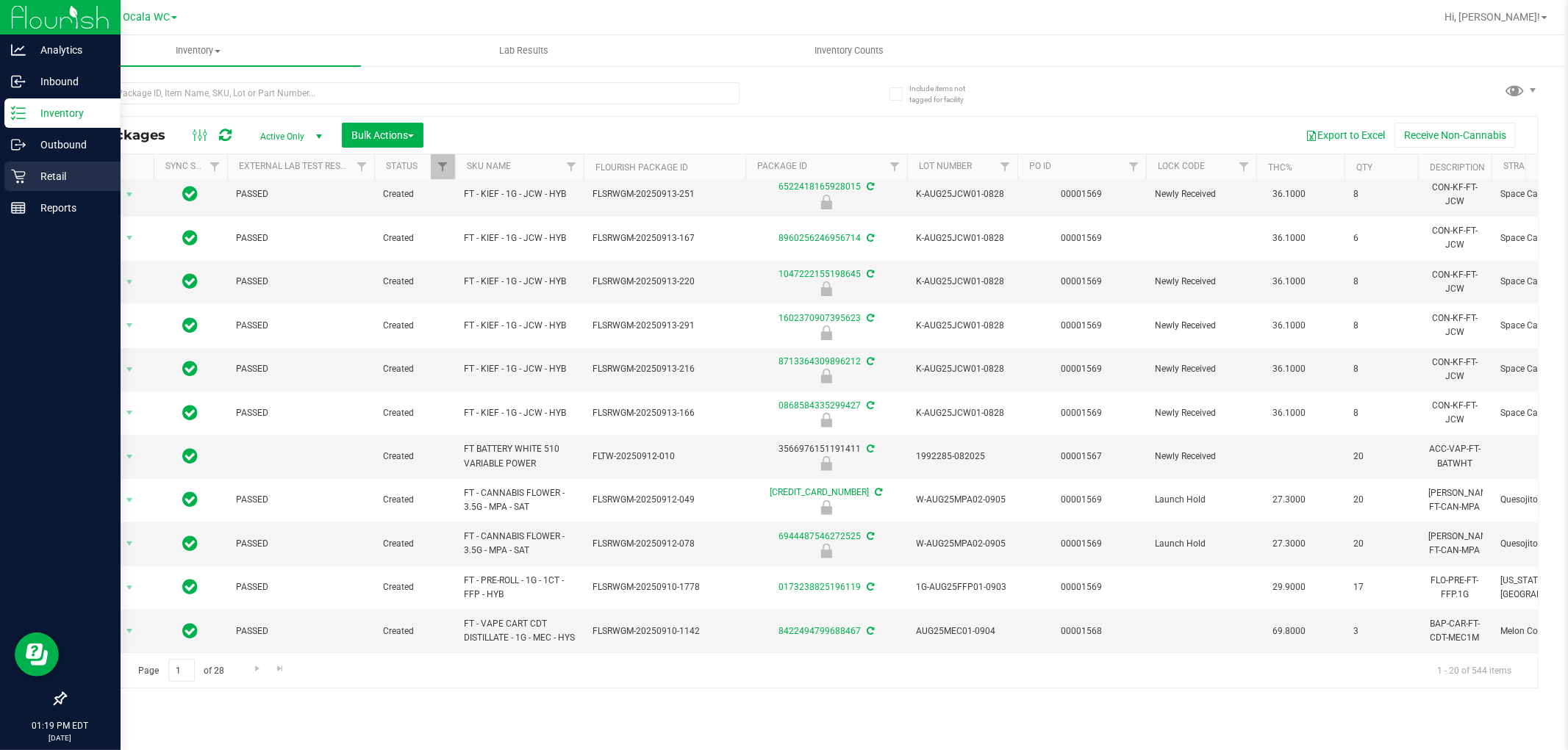
click at [15, 177] on icon at bounding box center [18, 176] width 15 height 15
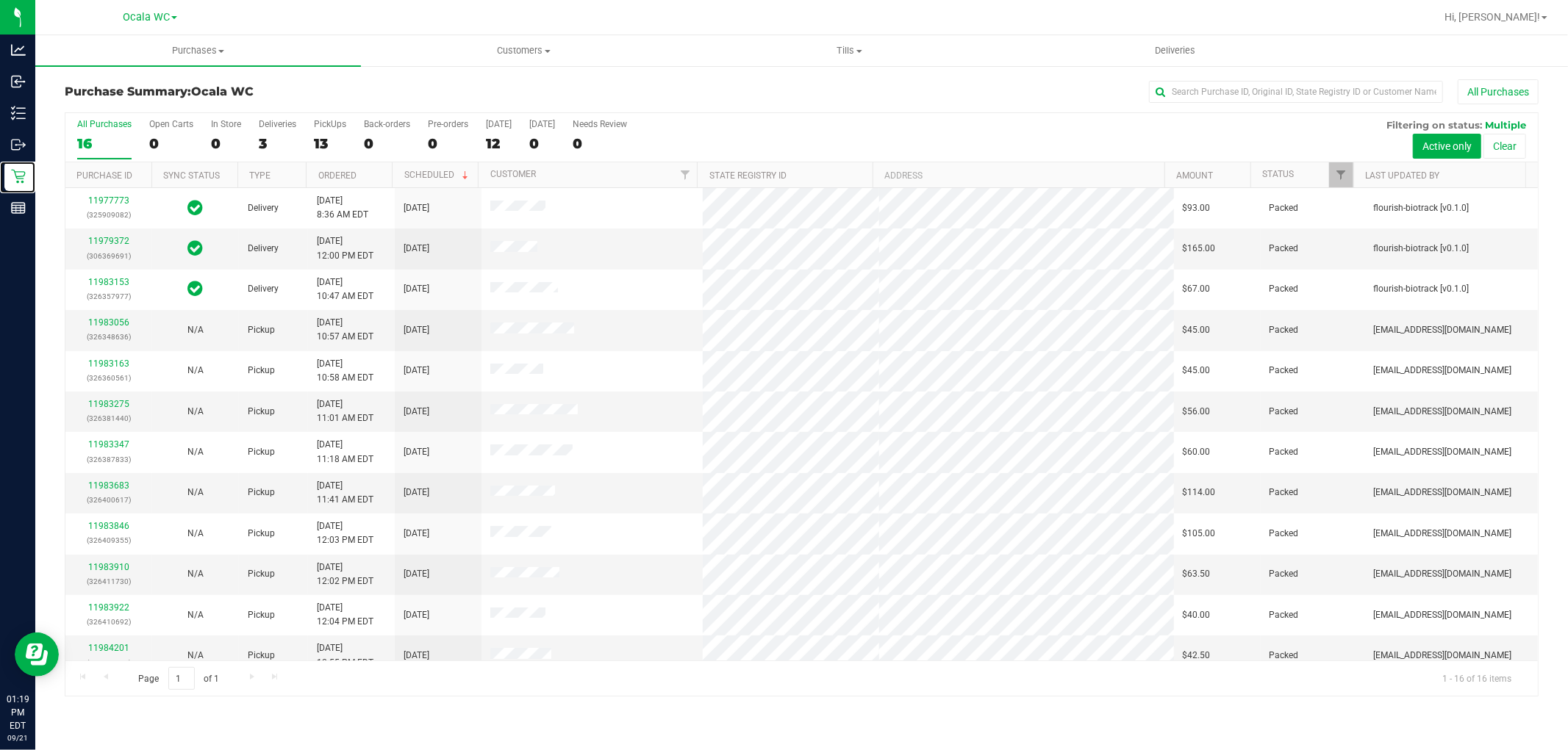
scroll to position [179, 0]
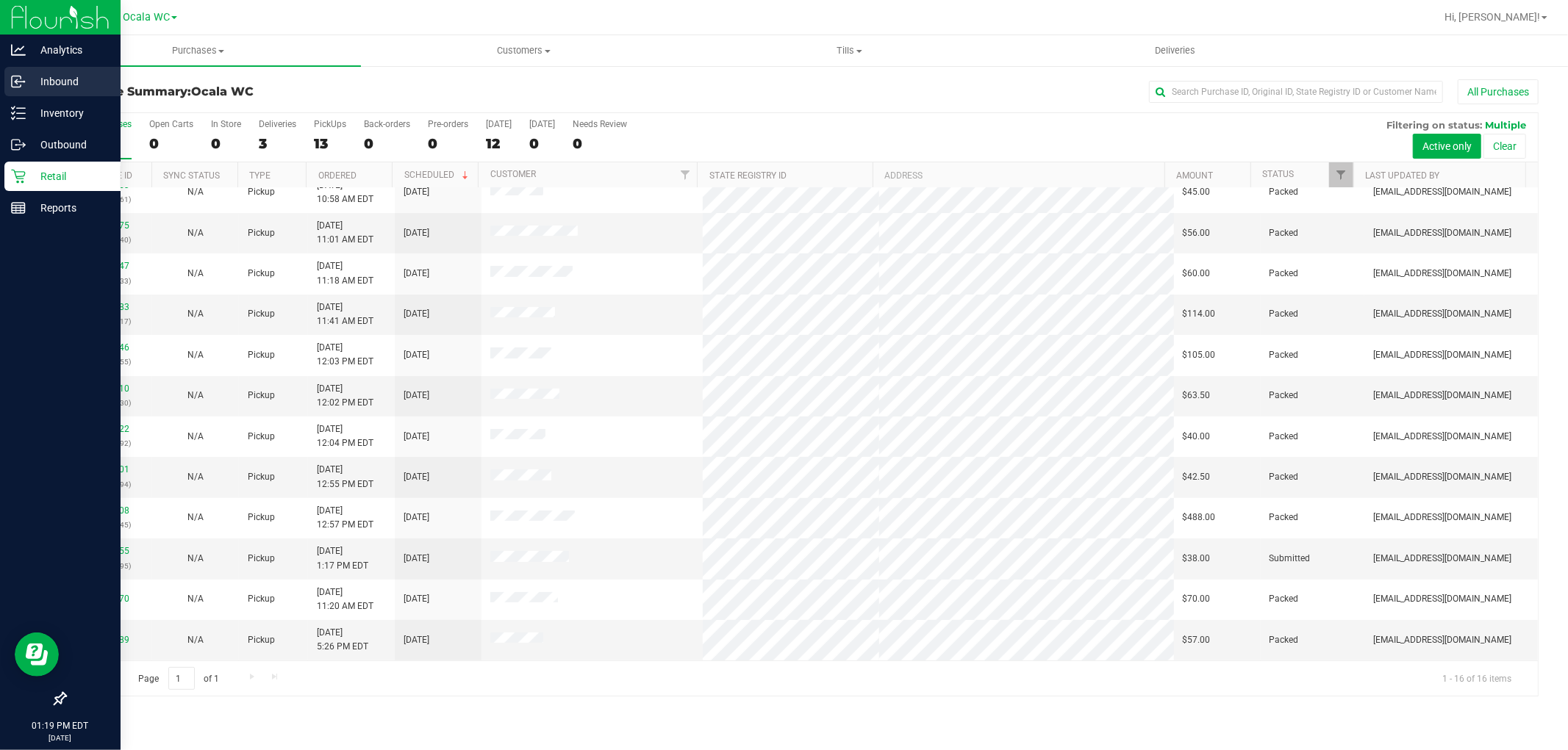
click at [61, 86] on p "Inbound" at bounding box center [69, 81] width 88 height 18
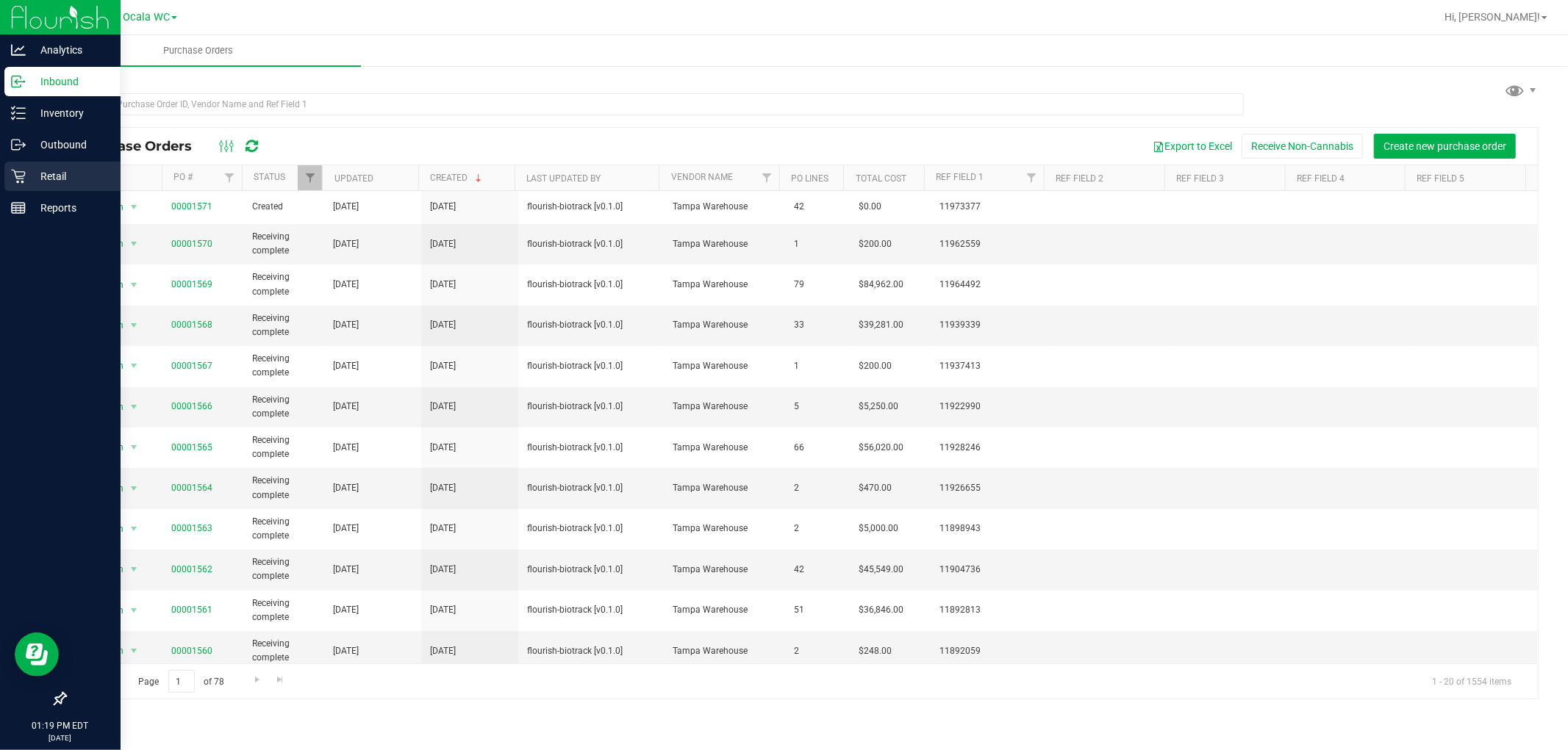
click at [41, 181] on p "Retail" at bounding box center [69, 176] width 88 height 18
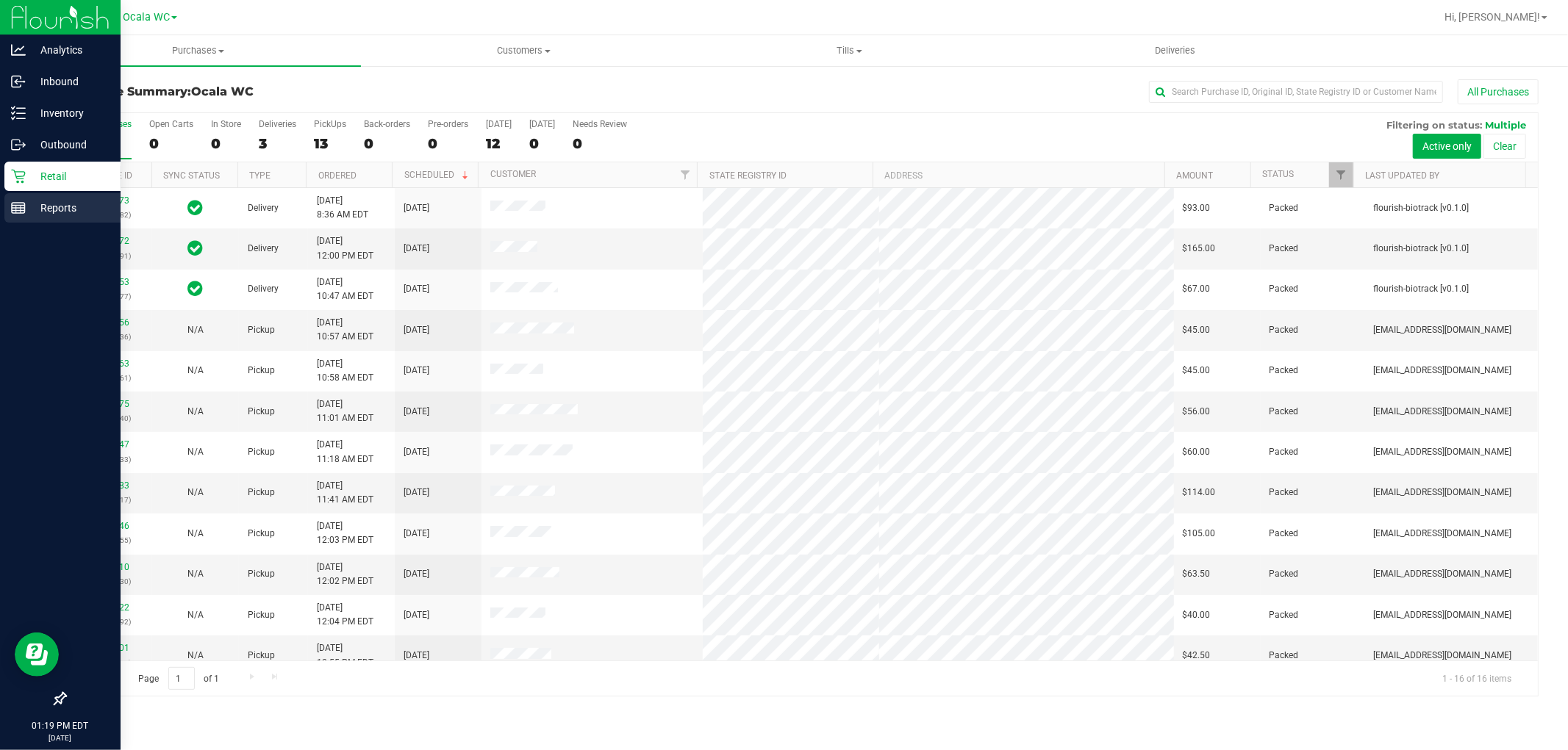
click at [50, 213] on p "Reports" at bounding box center [69, 208] width 88 height 18
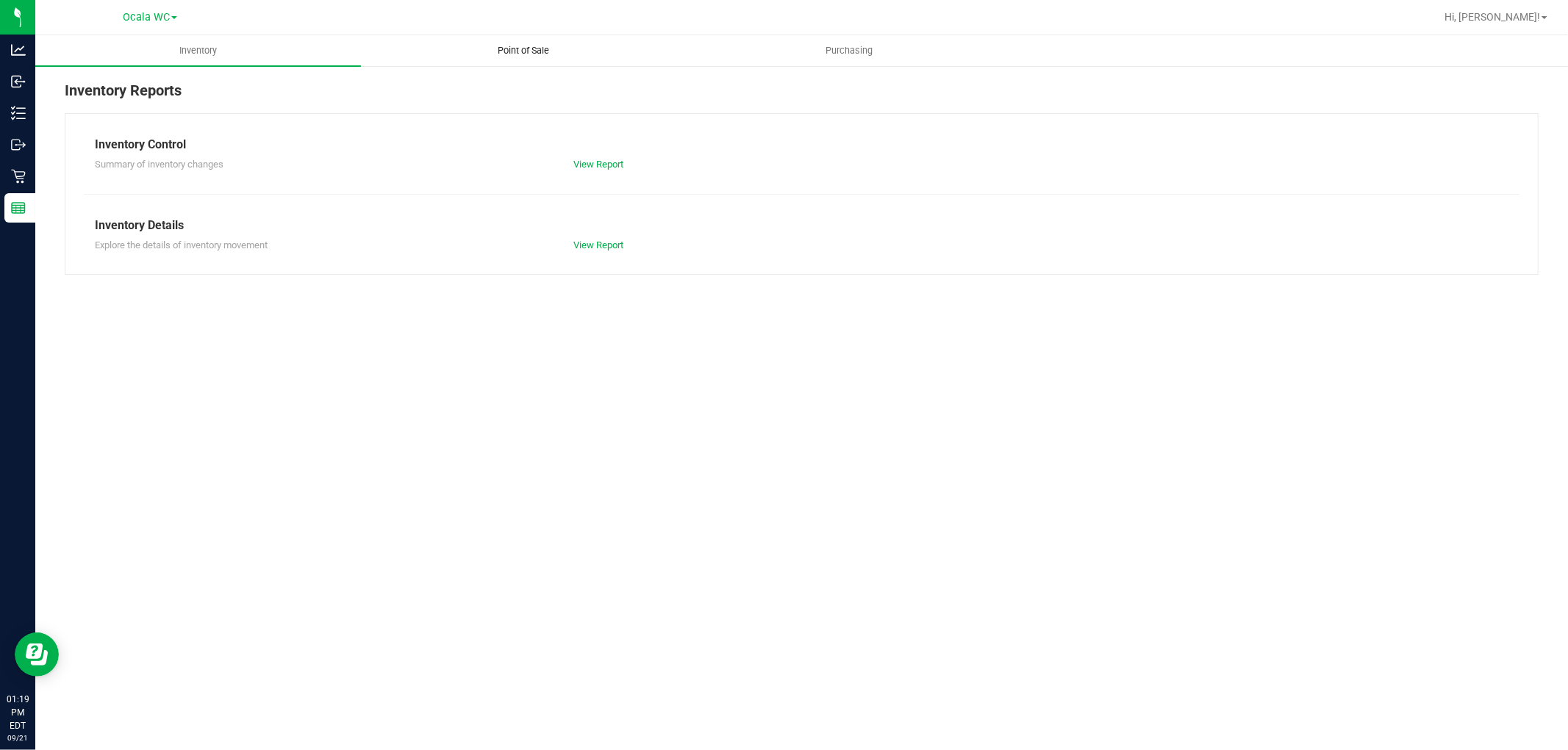
click at [527, 48] on span "Point of Sale" at bounding box center [524, 50] width 92 height 13
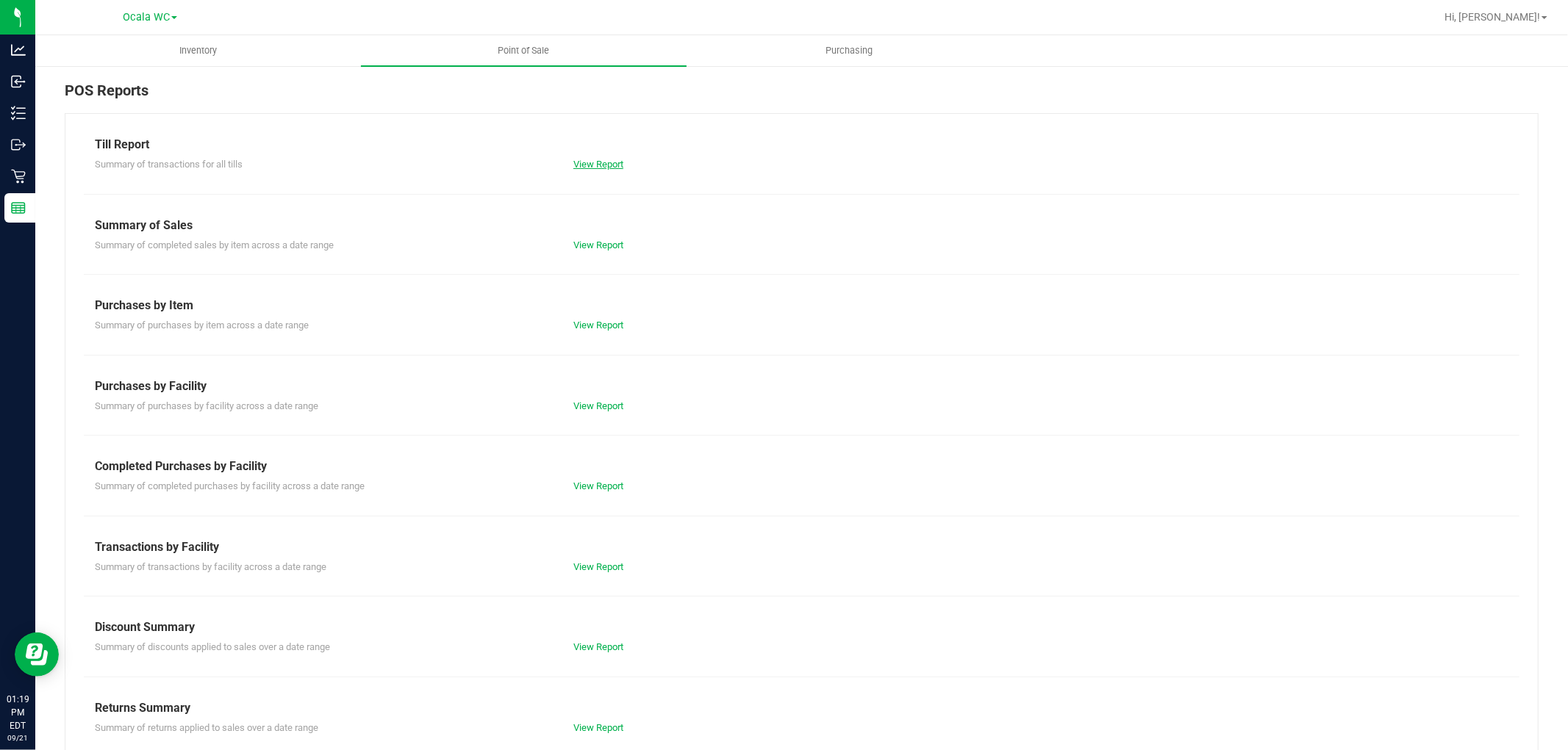
click at [598, 163] on link "View Report" at bounding box center [598, 164] width 50 height 11
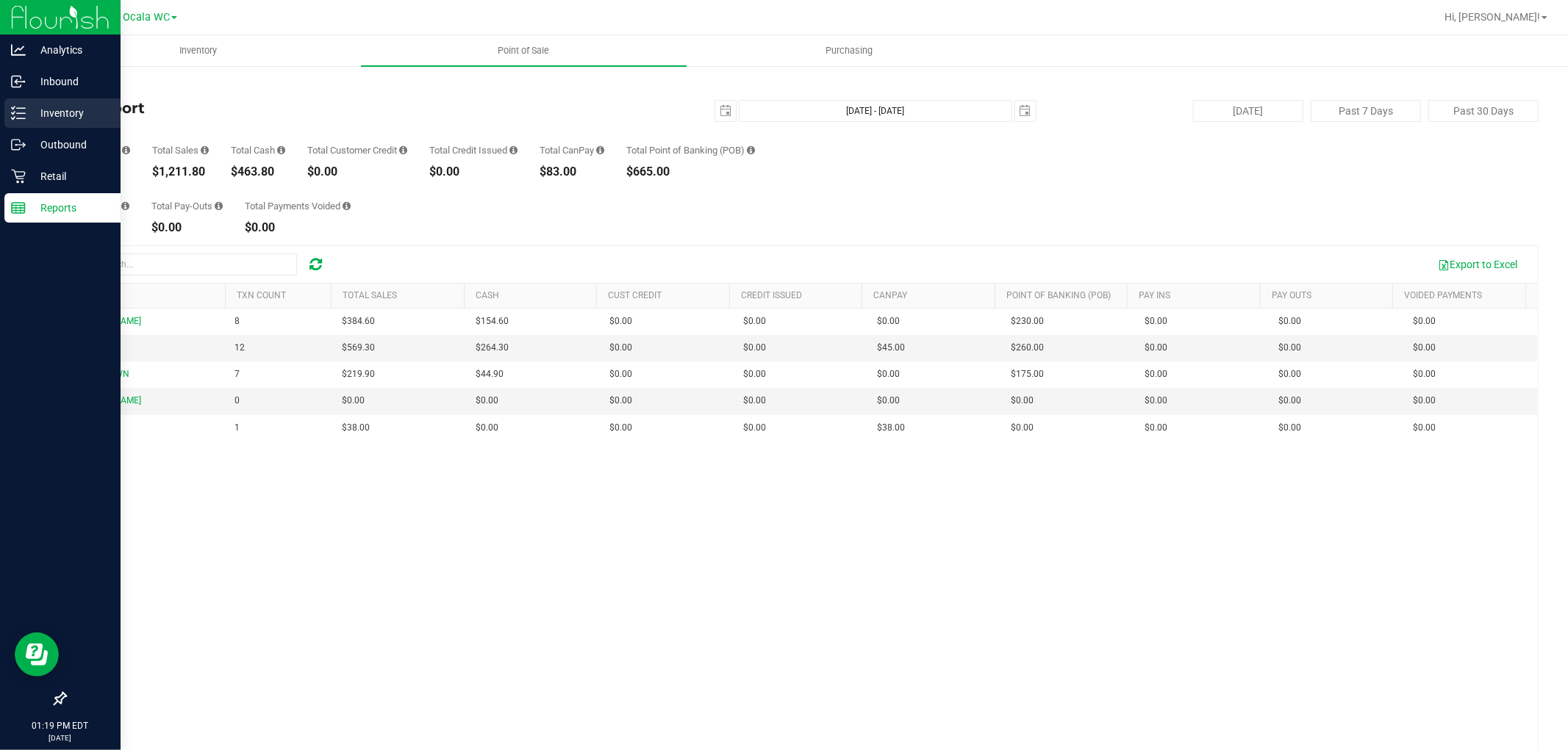
click at [65, 107] on p "Inventory" at bounding box center [69, 113] width 88 height 18
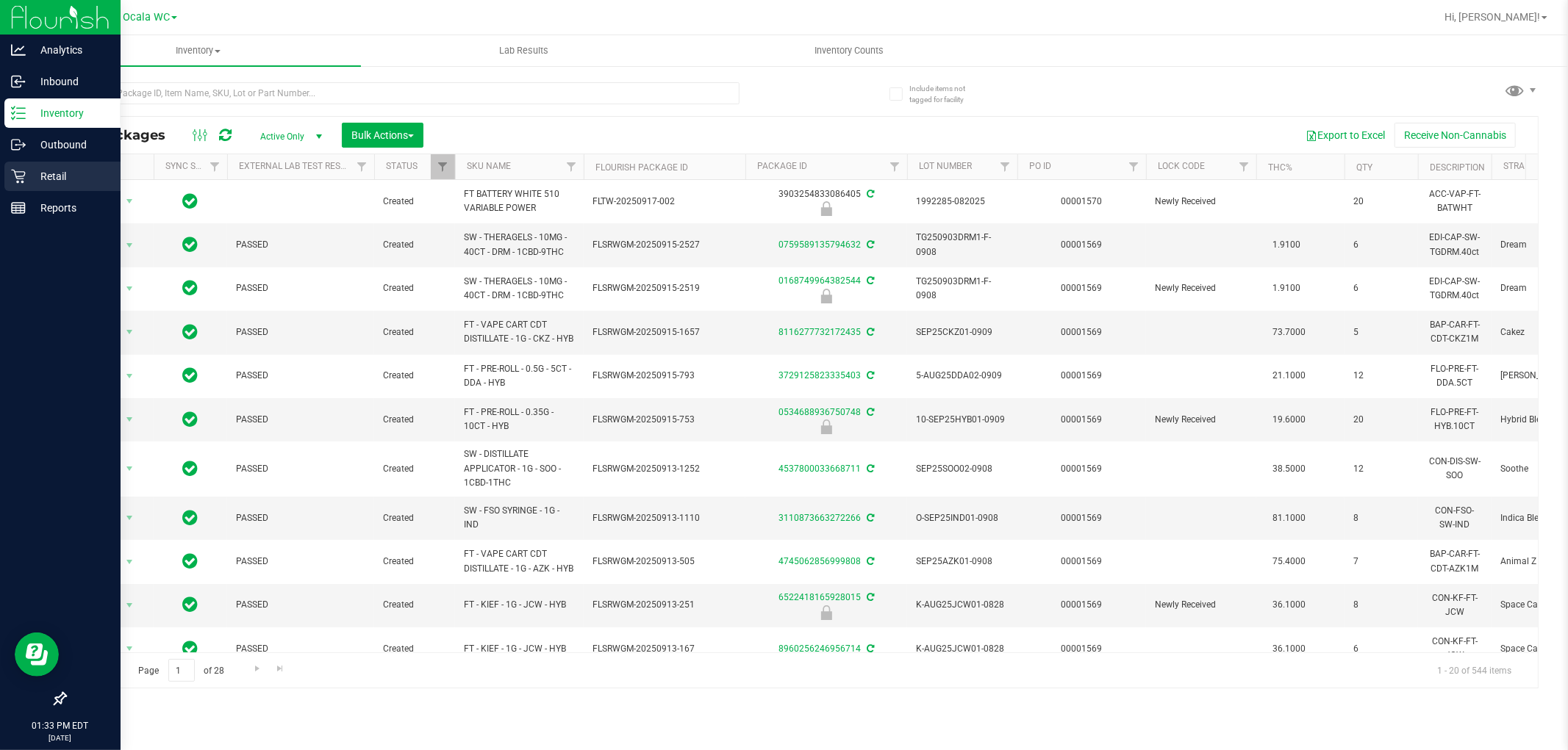
click at [64, 168] on p "Retail" at bounding box center [69, 176] width 88 height 18
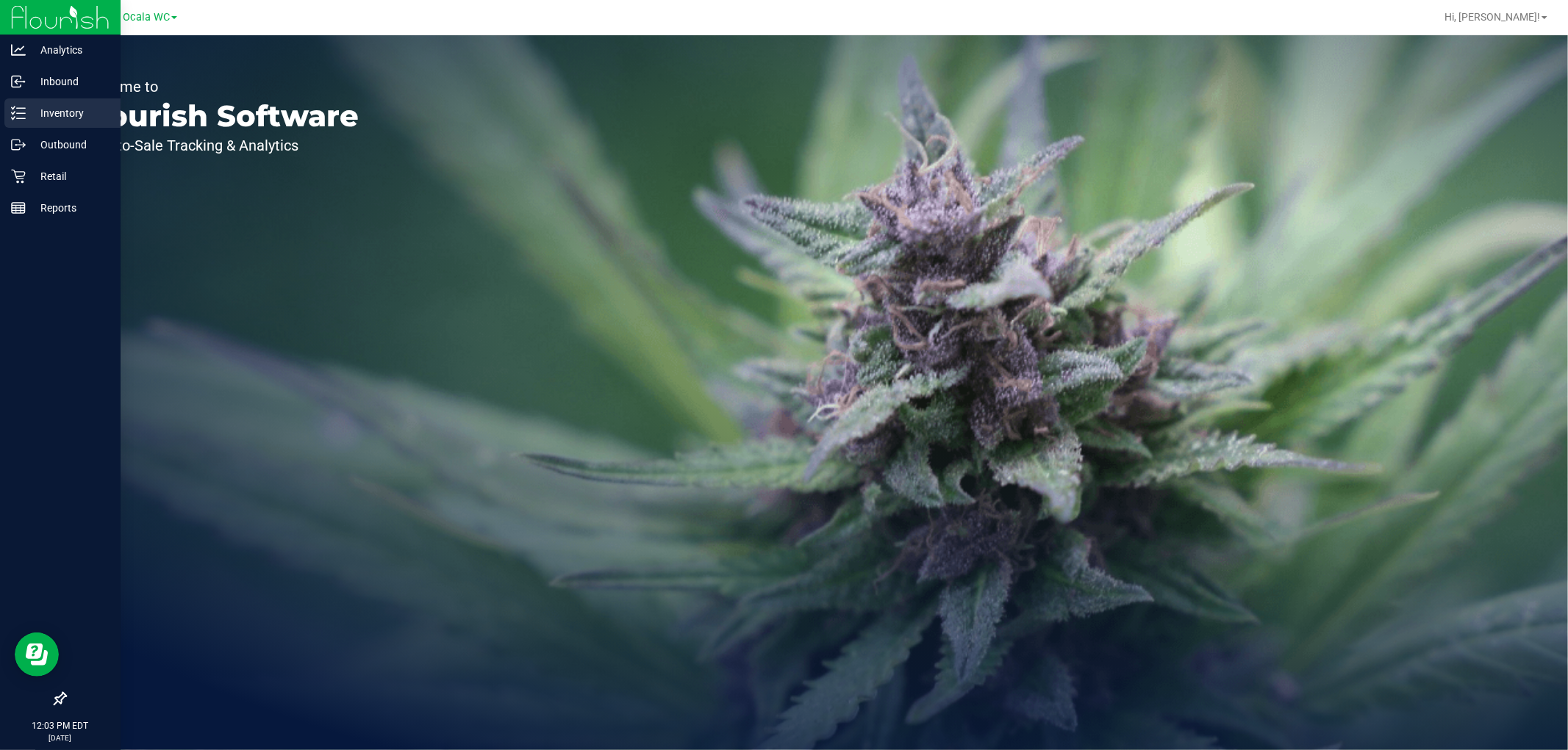
click at [33, 113] on p "Inventory" at bounding box center [69, 113] width 88 height 18
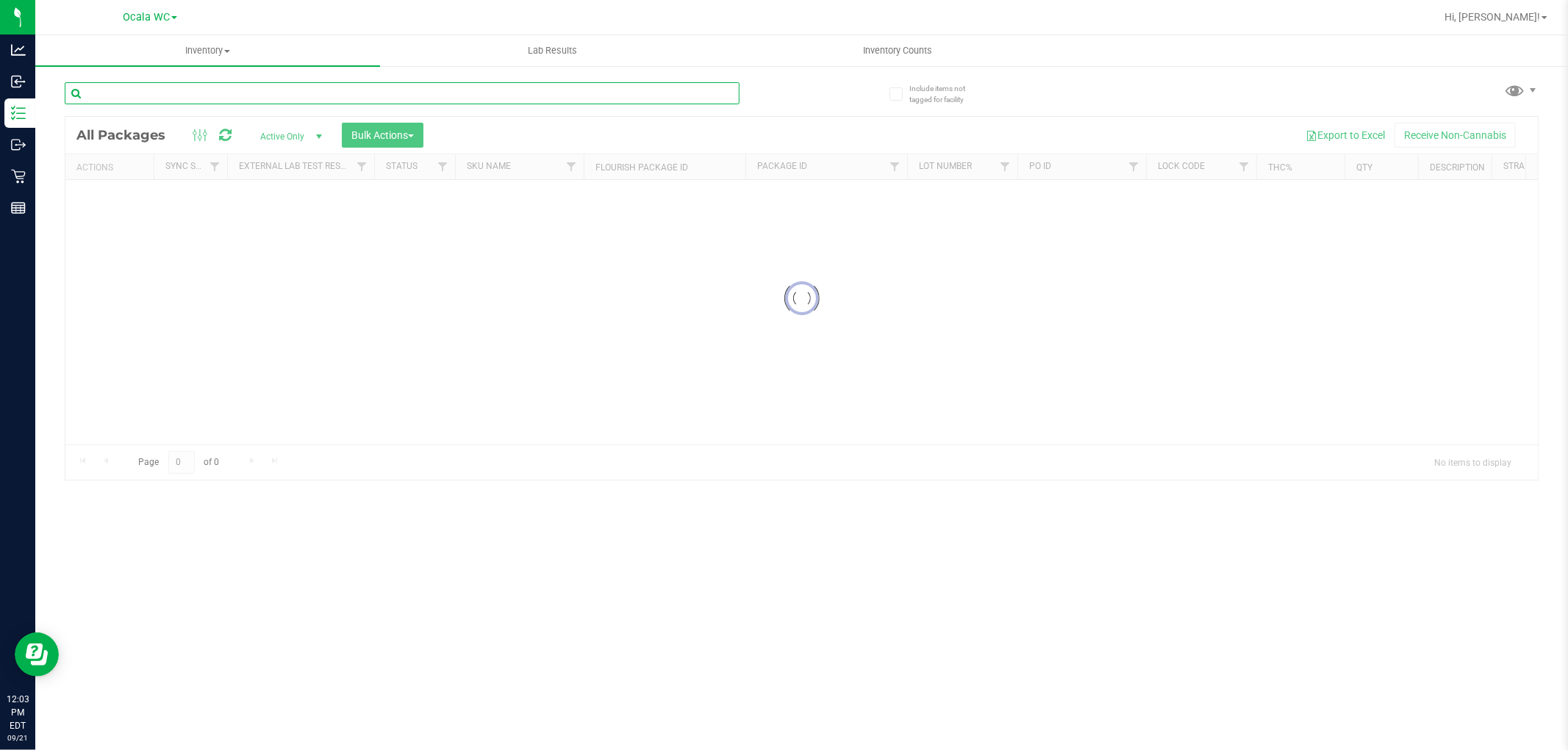
click at [304, 101] on input "text" at bounding box center [402, 93] width 675 height 22
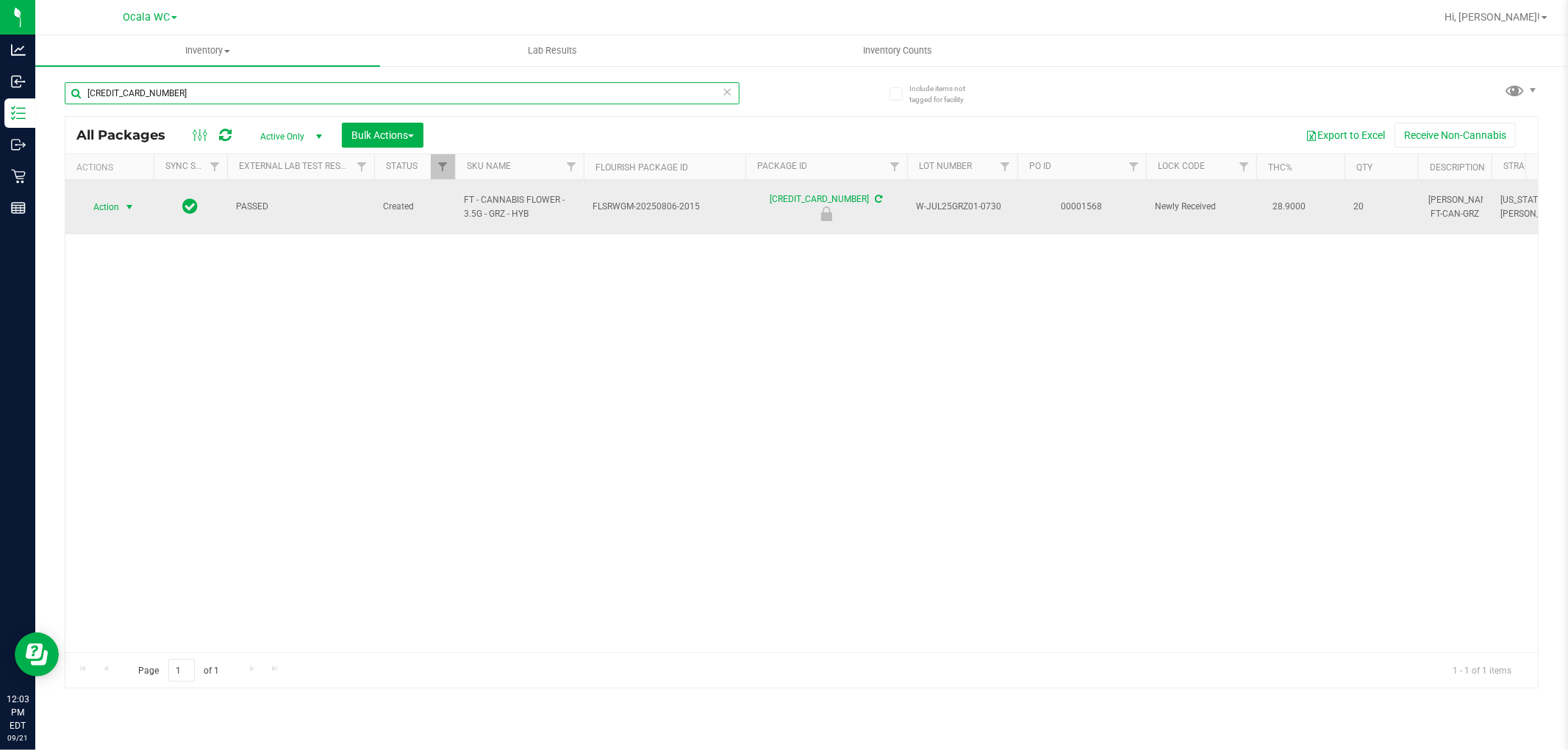
type input "[CREDIT_CARD_NUMBER]"
click at [104, 201] on span "Action" at bounding box center [100, 207] width 39 height 21
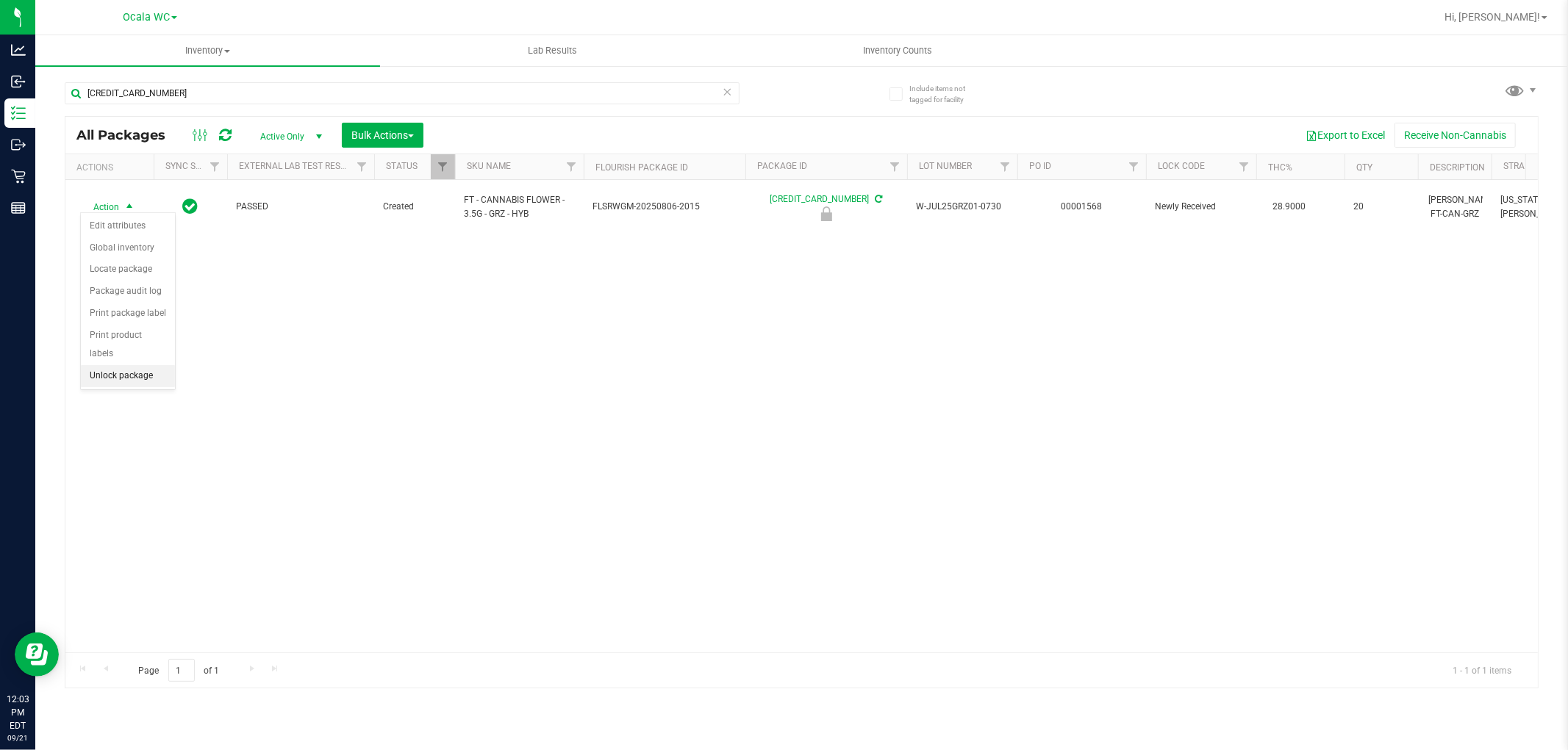
click at [121, 373] on li "Unlock package" at bounding box center [128, 376] width 94 height 22
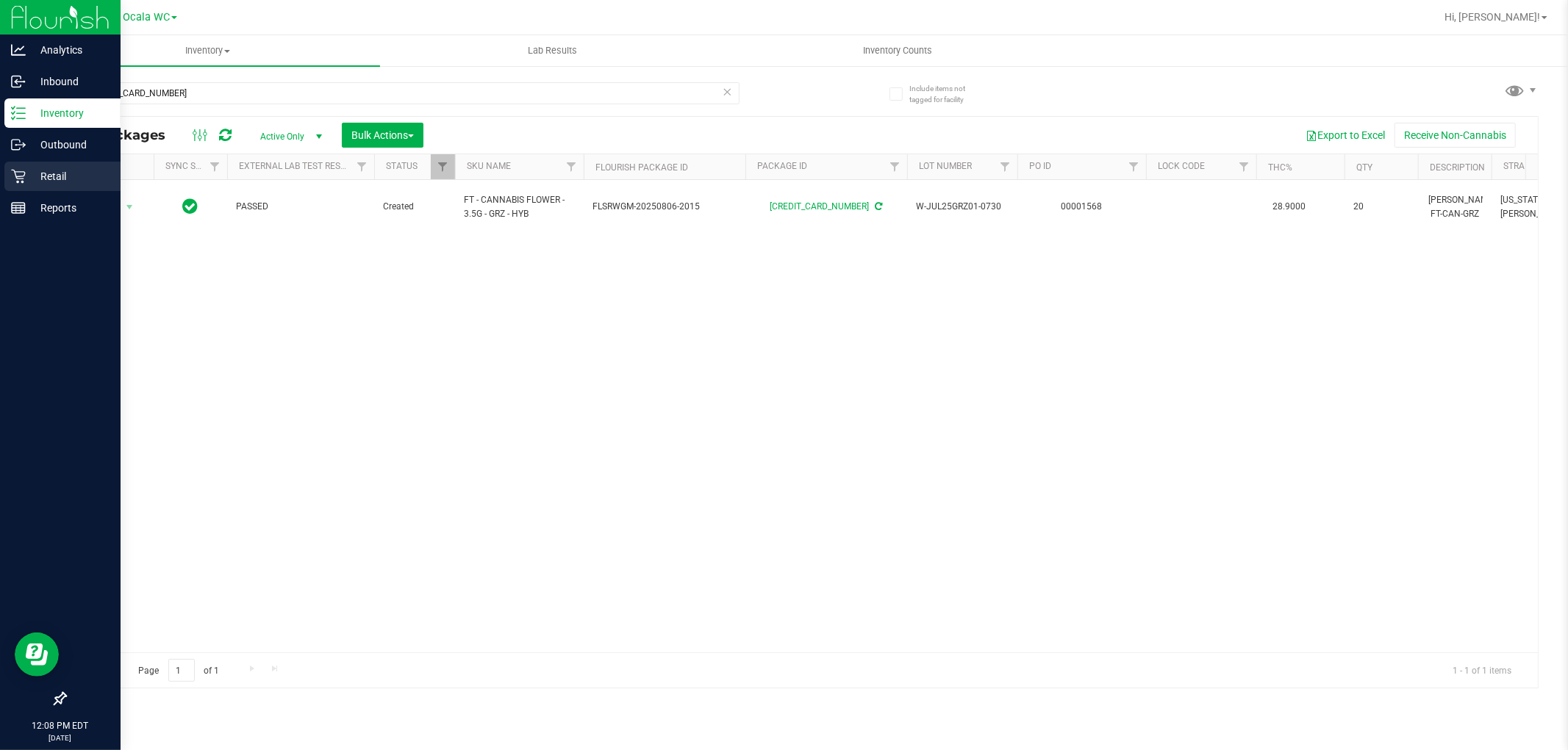
click at [12, 174] on icon at bounding box center [18, 176] width 15 height 15
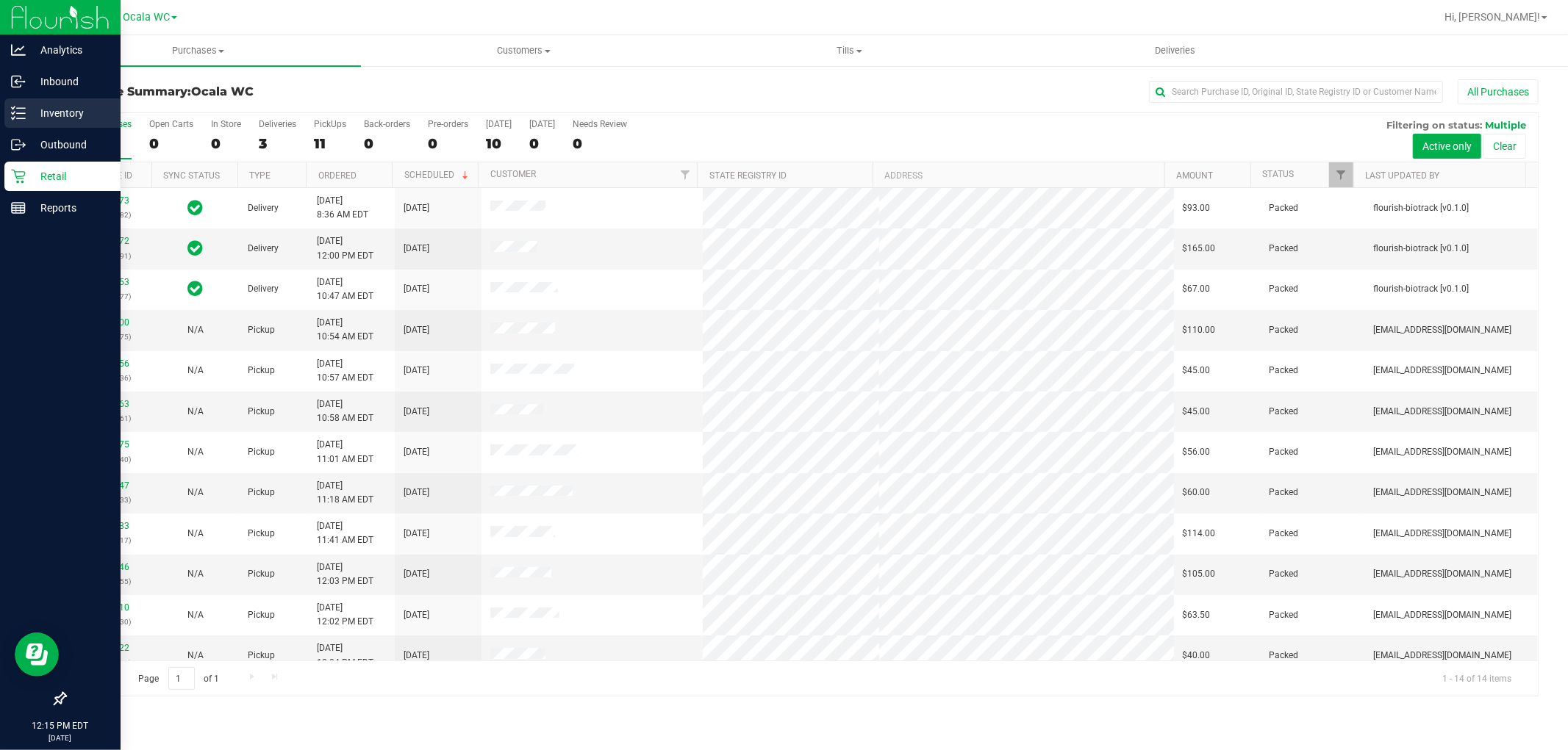
click at [54, 114] on p "Inventory" at bounding box center [69, 113] width 88 height 18
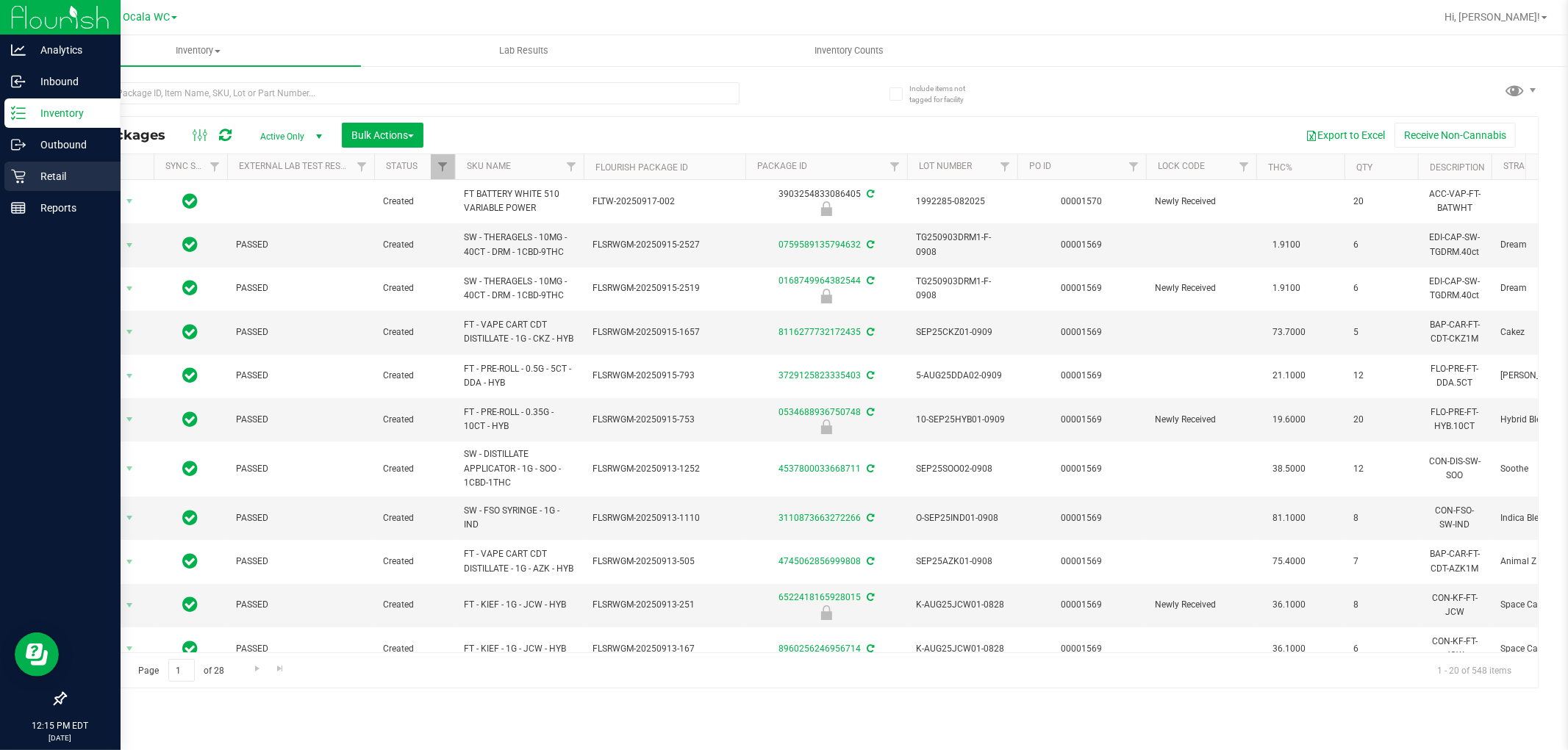
click at [34, 182] on p "Retail" at bounding box center [69, 176] width 88 height 18
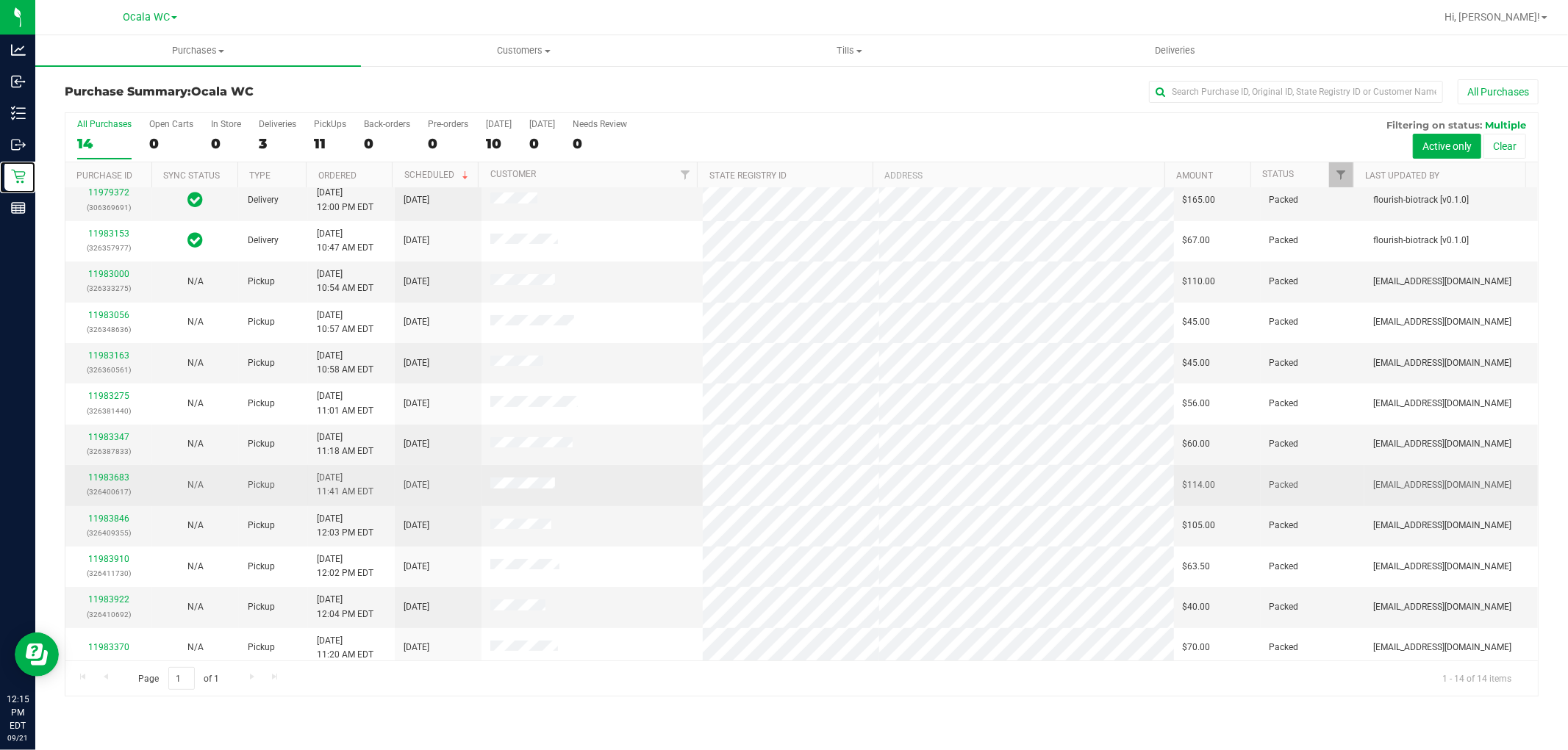
scroll to position [97, 0]
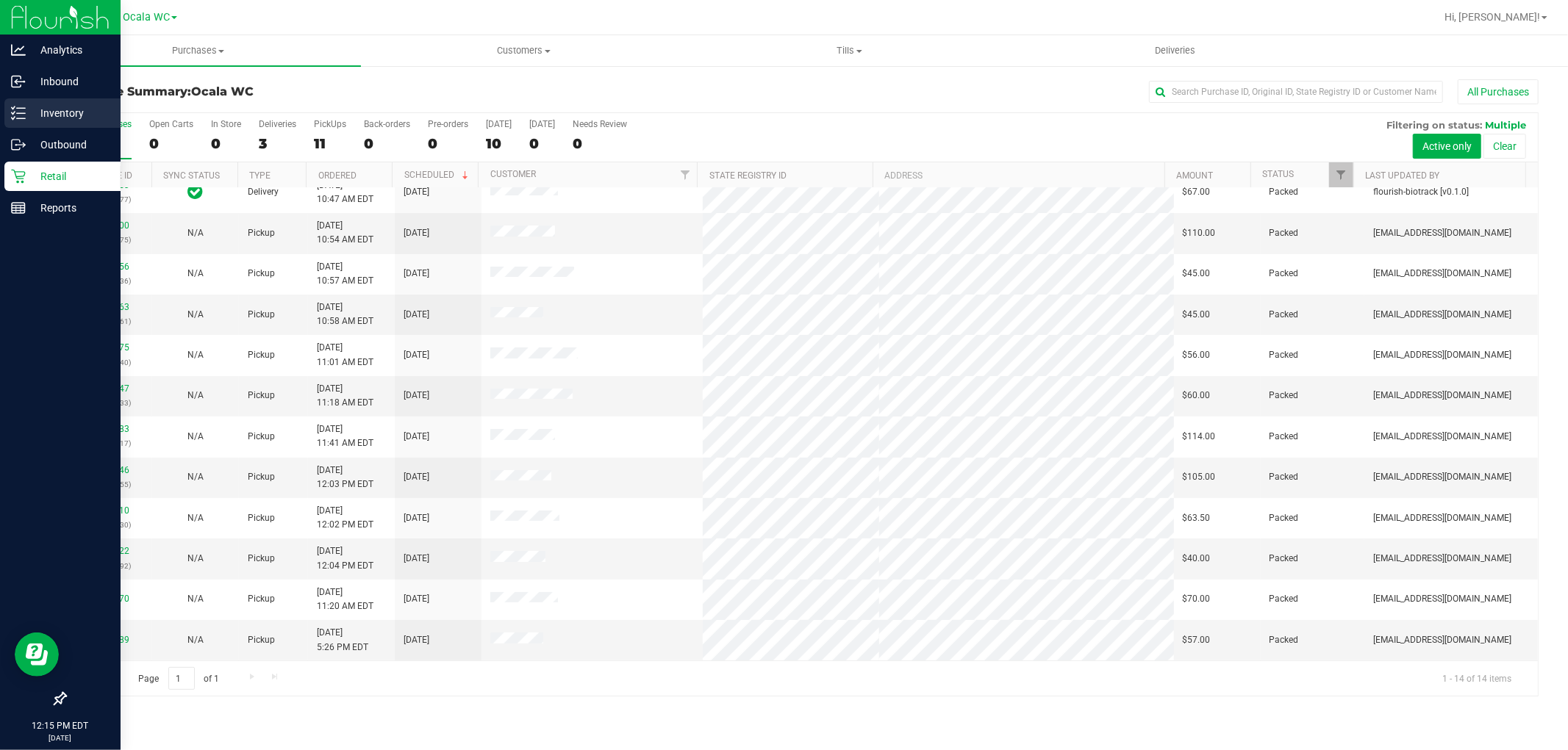
click at [44, 109] on p "Inventory" at bounding box center [69, 113] width 88 height 18
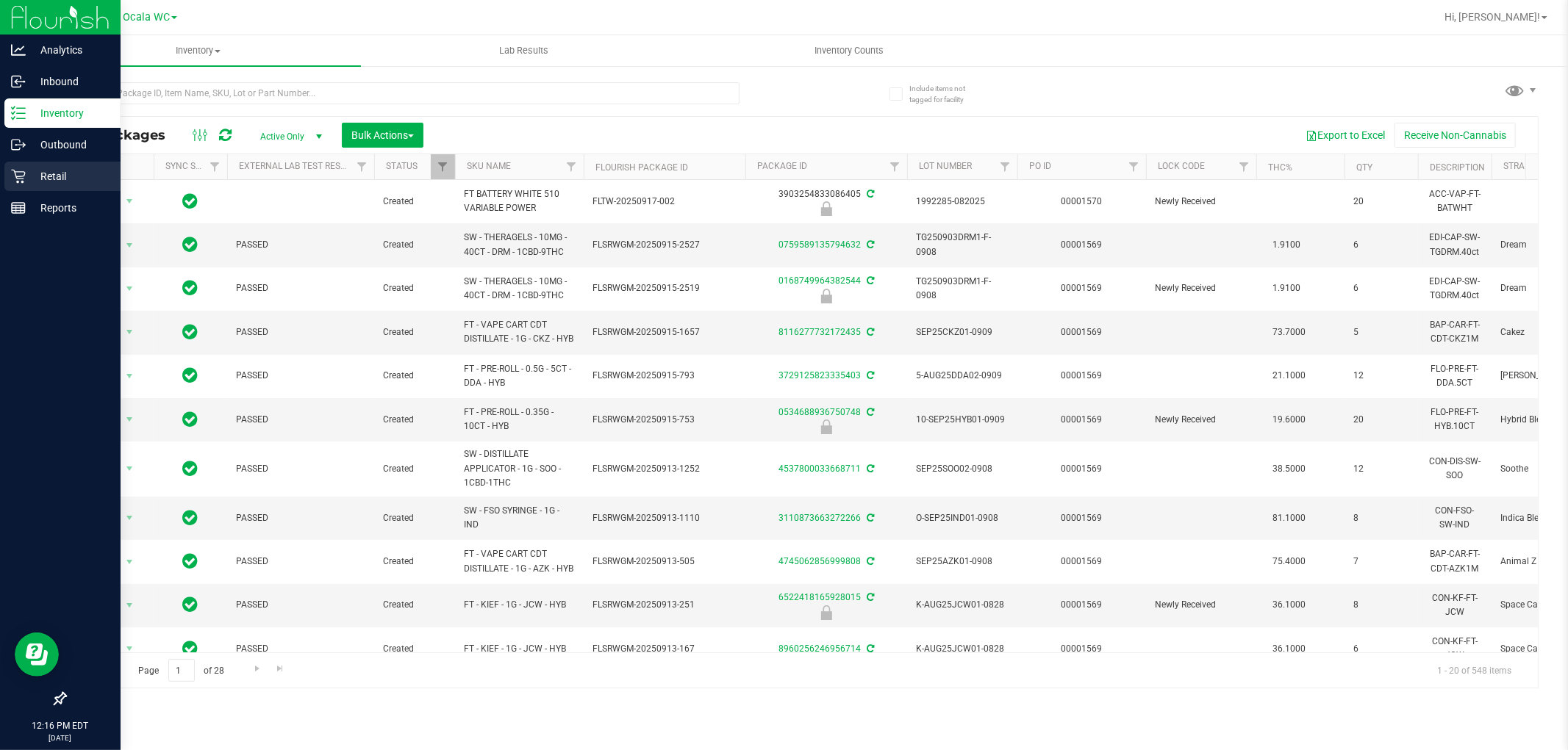
click at [67, 177] on p "Retail" at bounding box center [69, 176] width 88 height 18
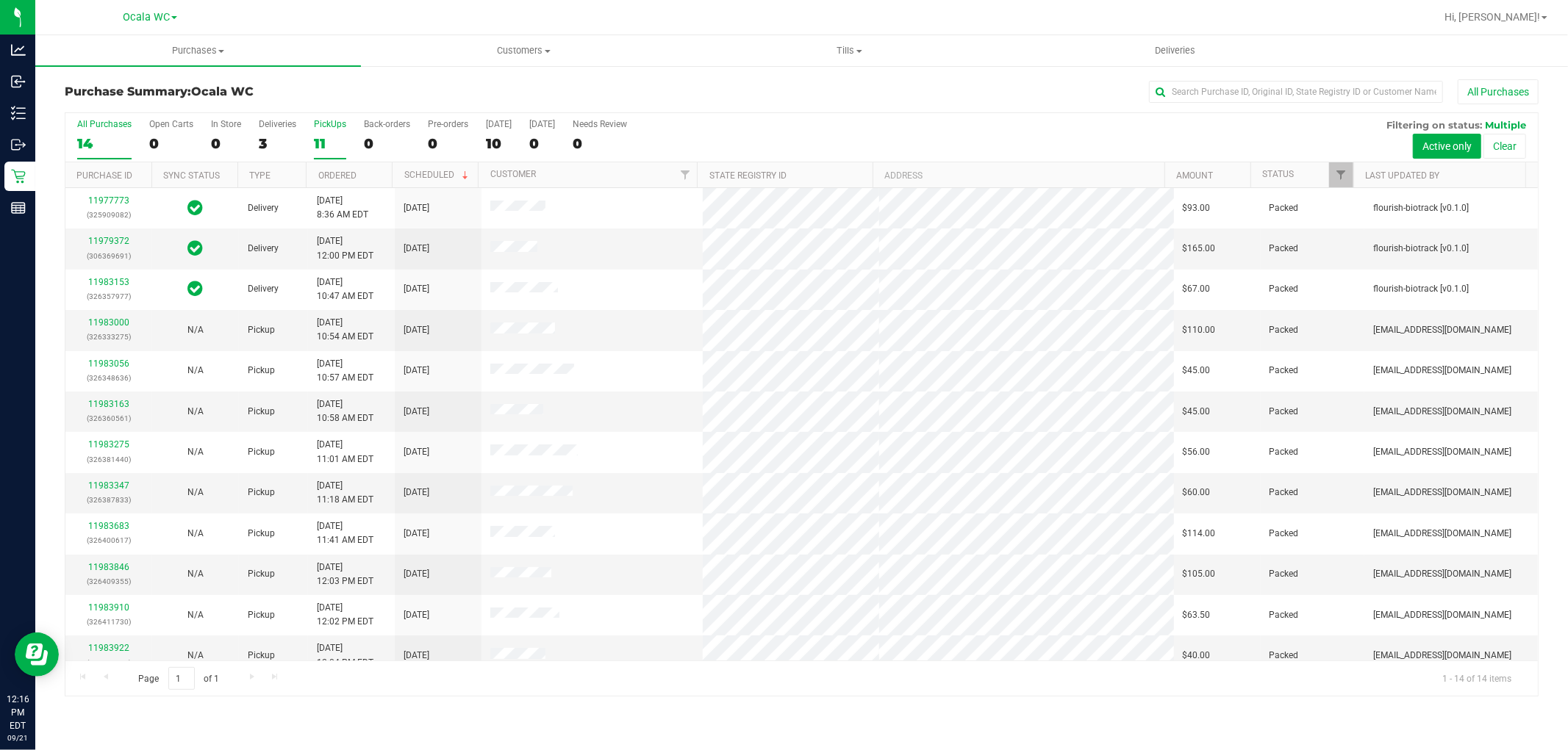
click at [322, 136] on div "11" at bounding box center [330, 144] width 33 height 17
click at [0, 0] on input "PickUps 11" at bounding box center [0, 0] width 0 height 0
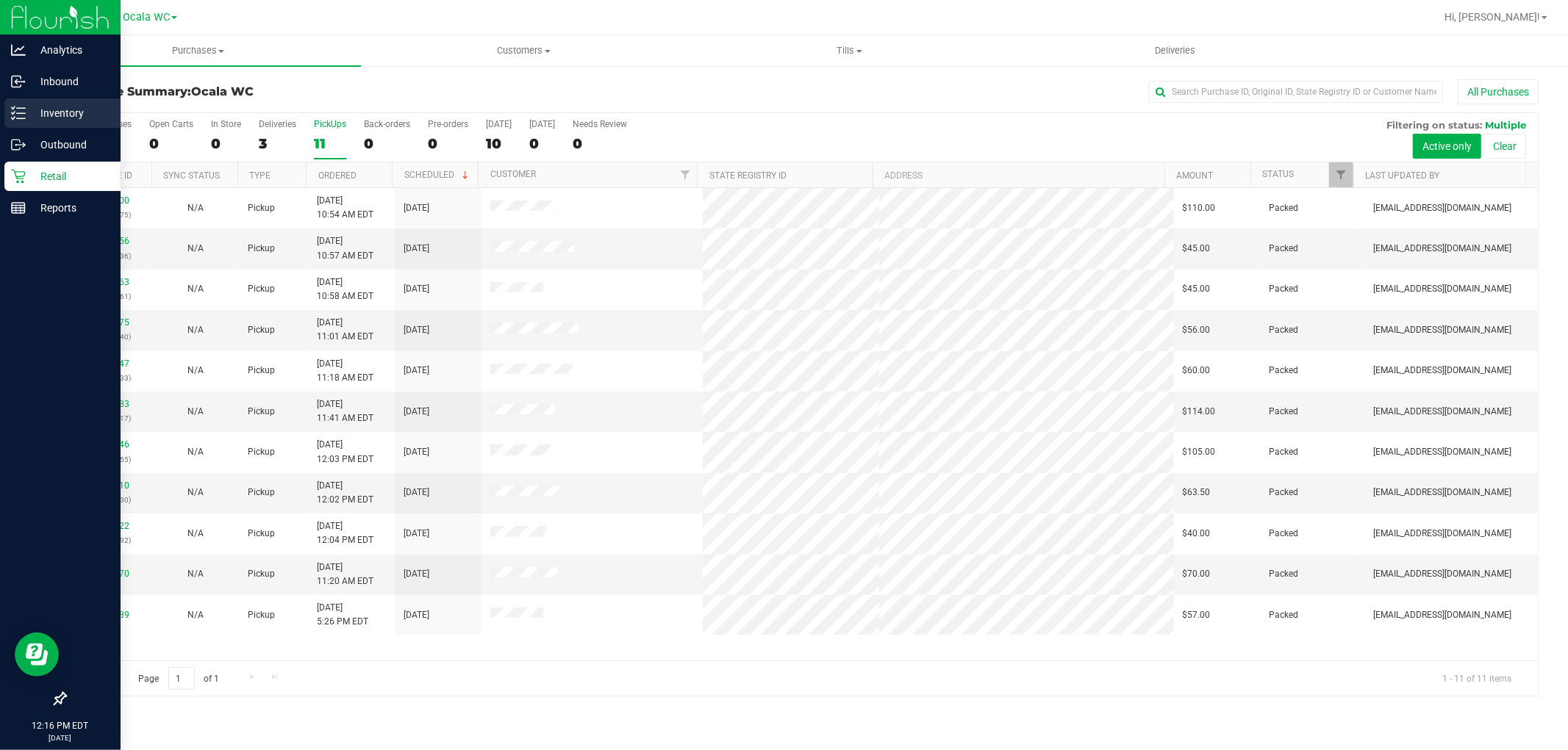
click at [44, 101] on div "Inventory" at bounding box center [62, 113] width 116 height 29
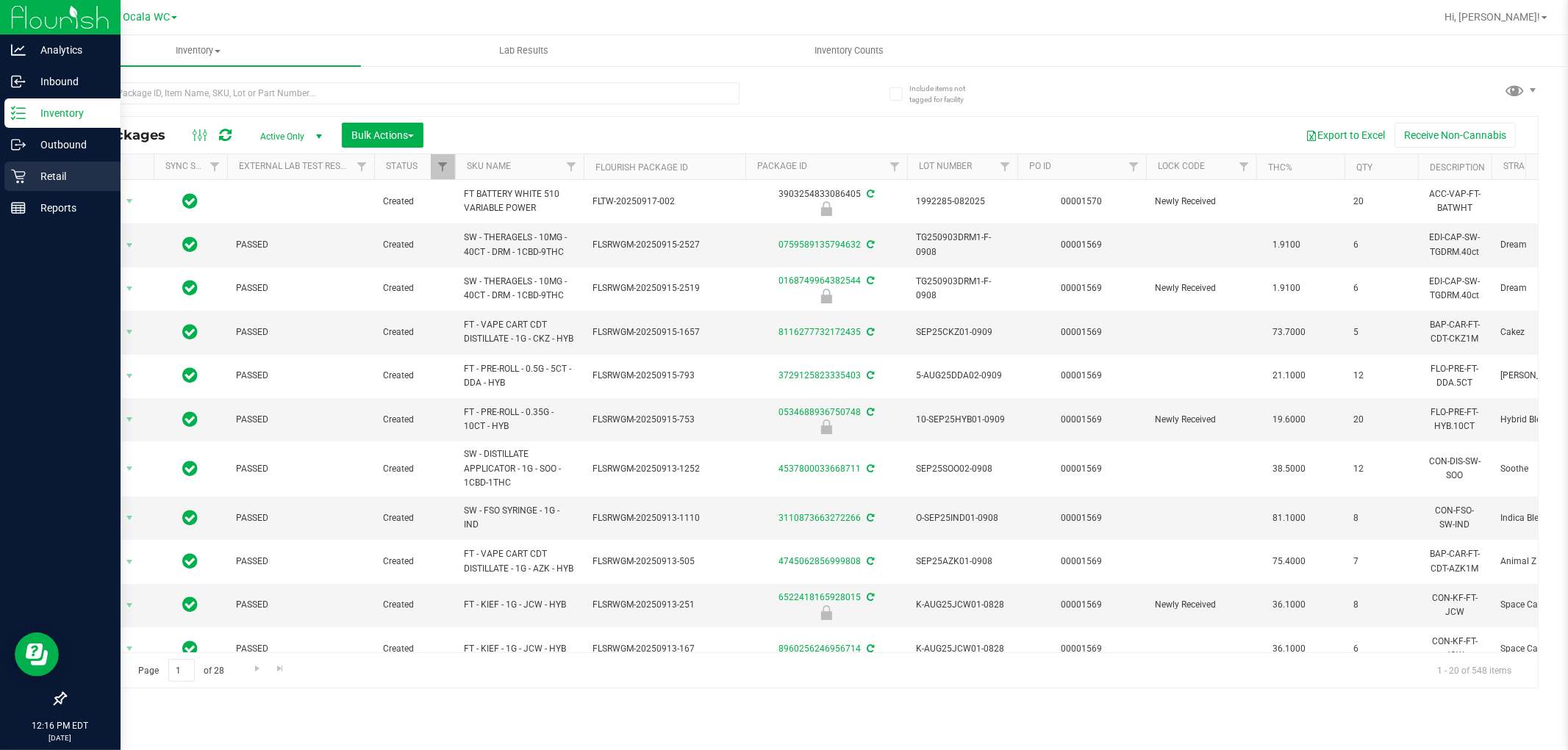
click at [37, 187] on div "Retail" at bounding box center [62, 176] width 116 height 29
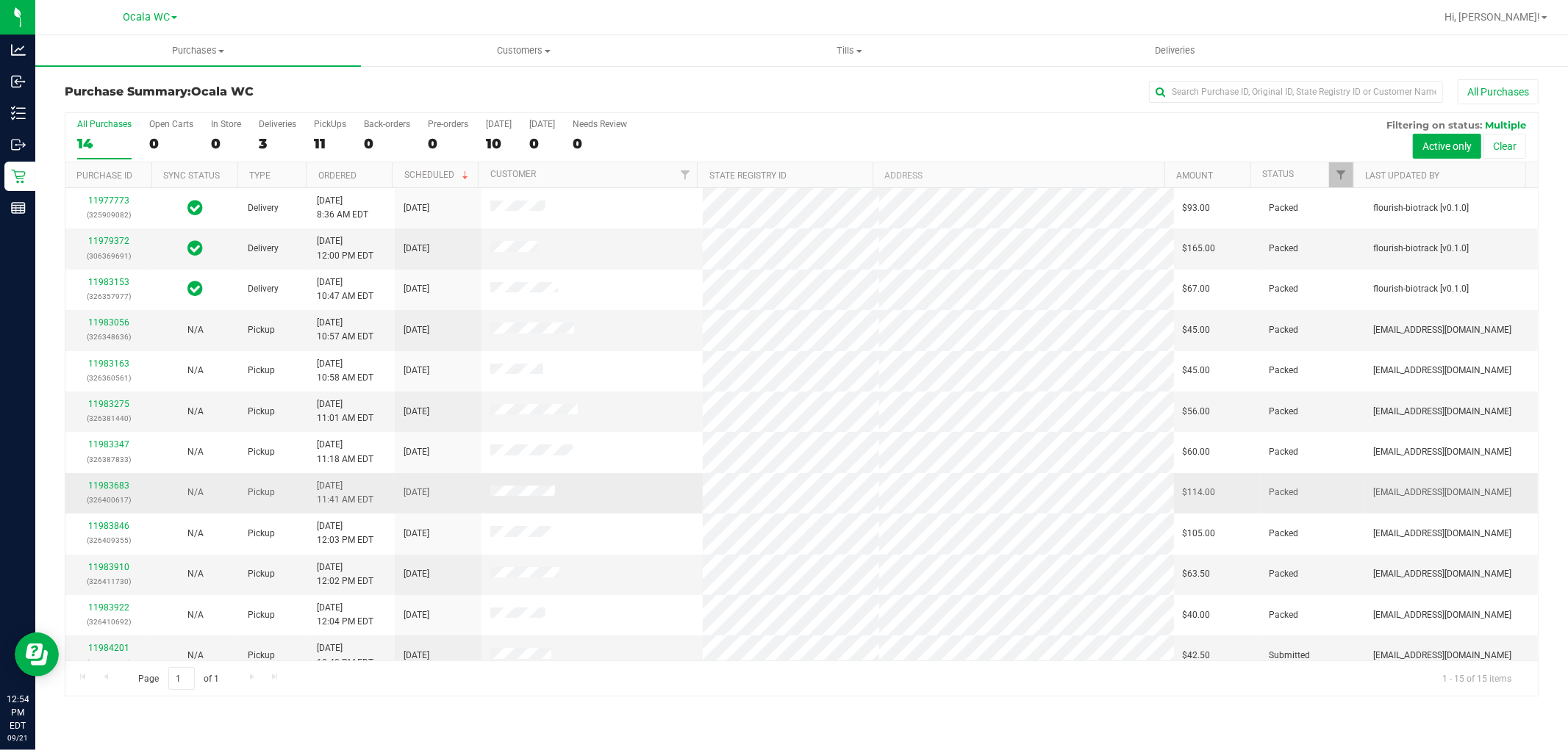
scroll to position [138, 0]
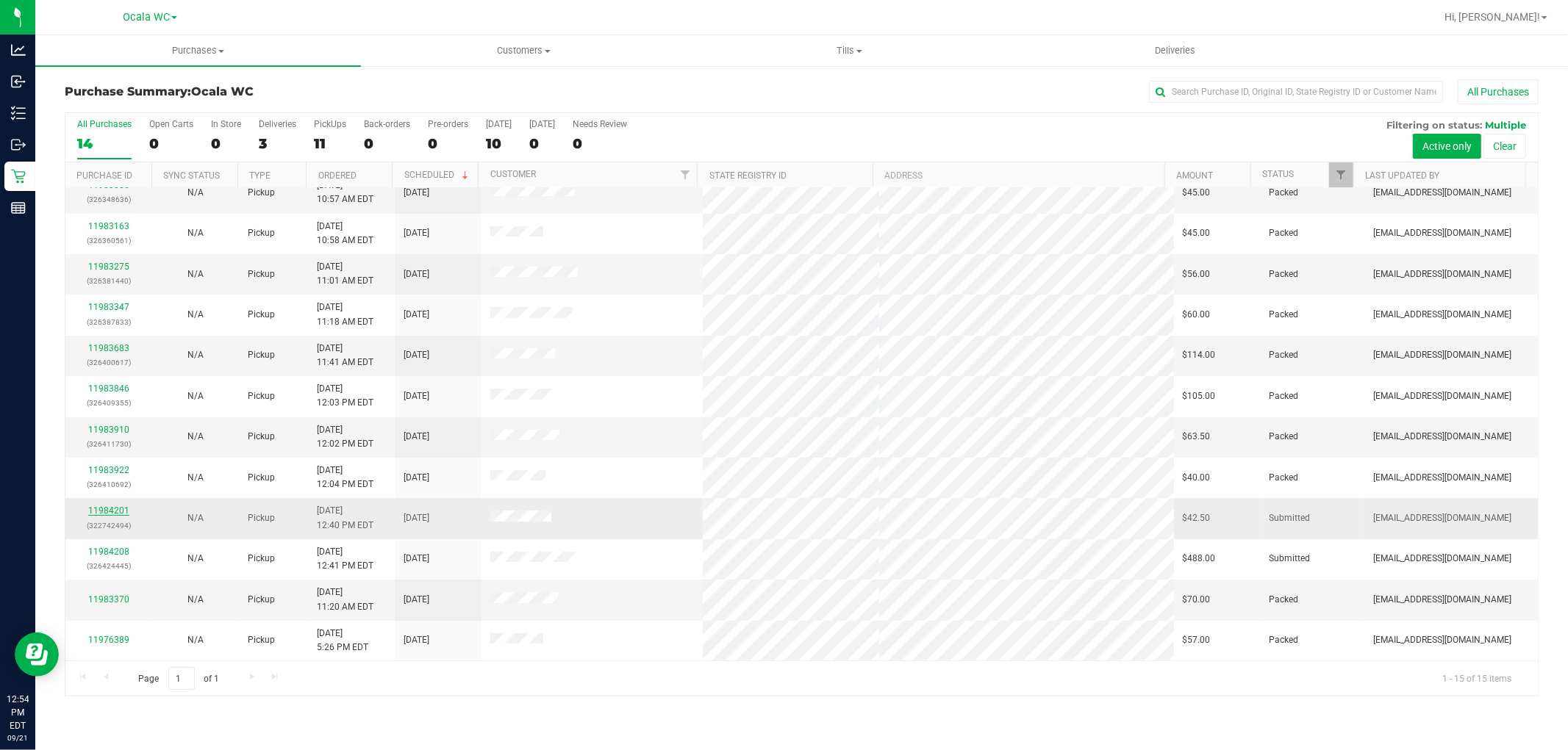
click at [110, 514] on link "11984201" at bounding box center [109, 511] width 41 height 10
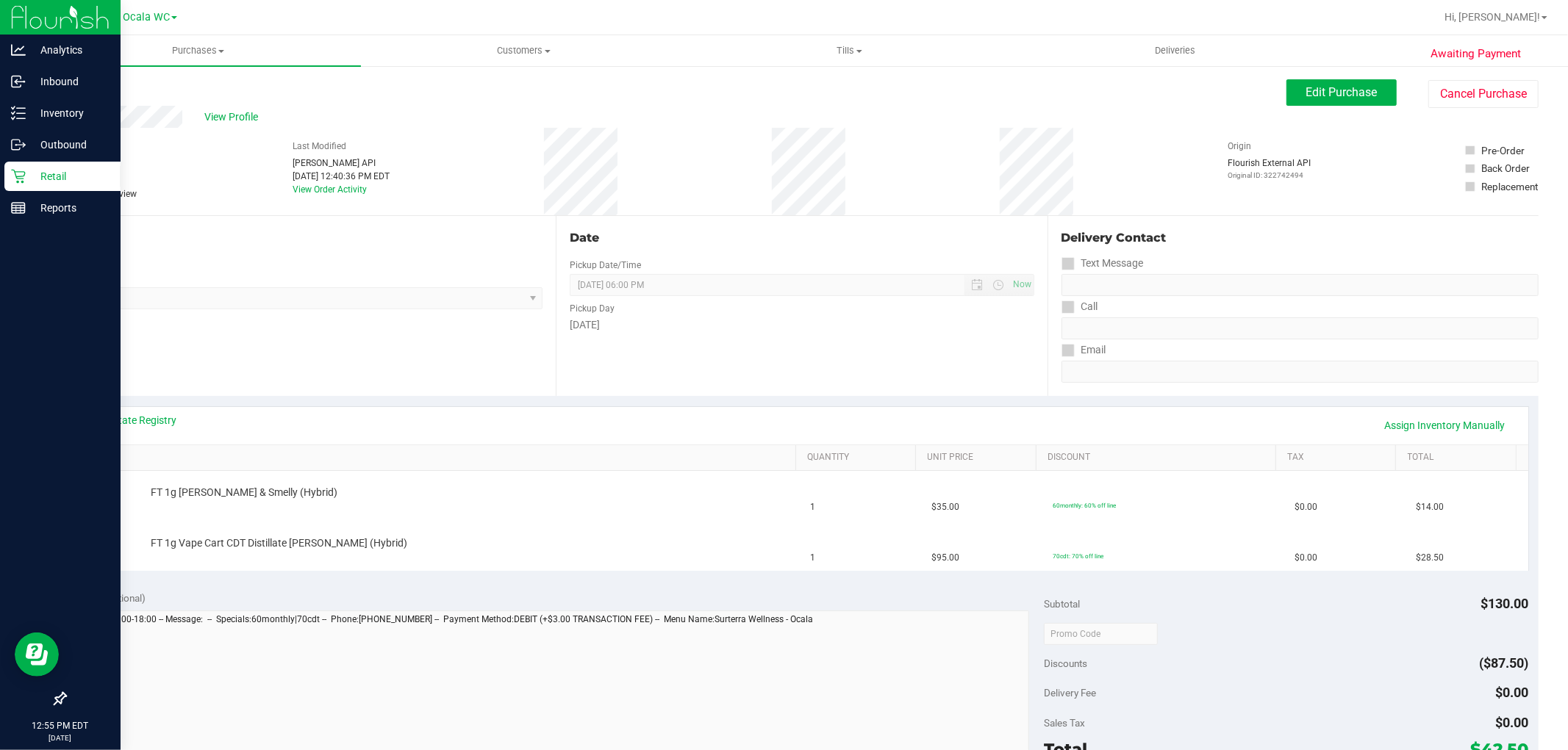
click at [38, 169] on p "Retail" at bounding box center [69, 176] width 88 height 18
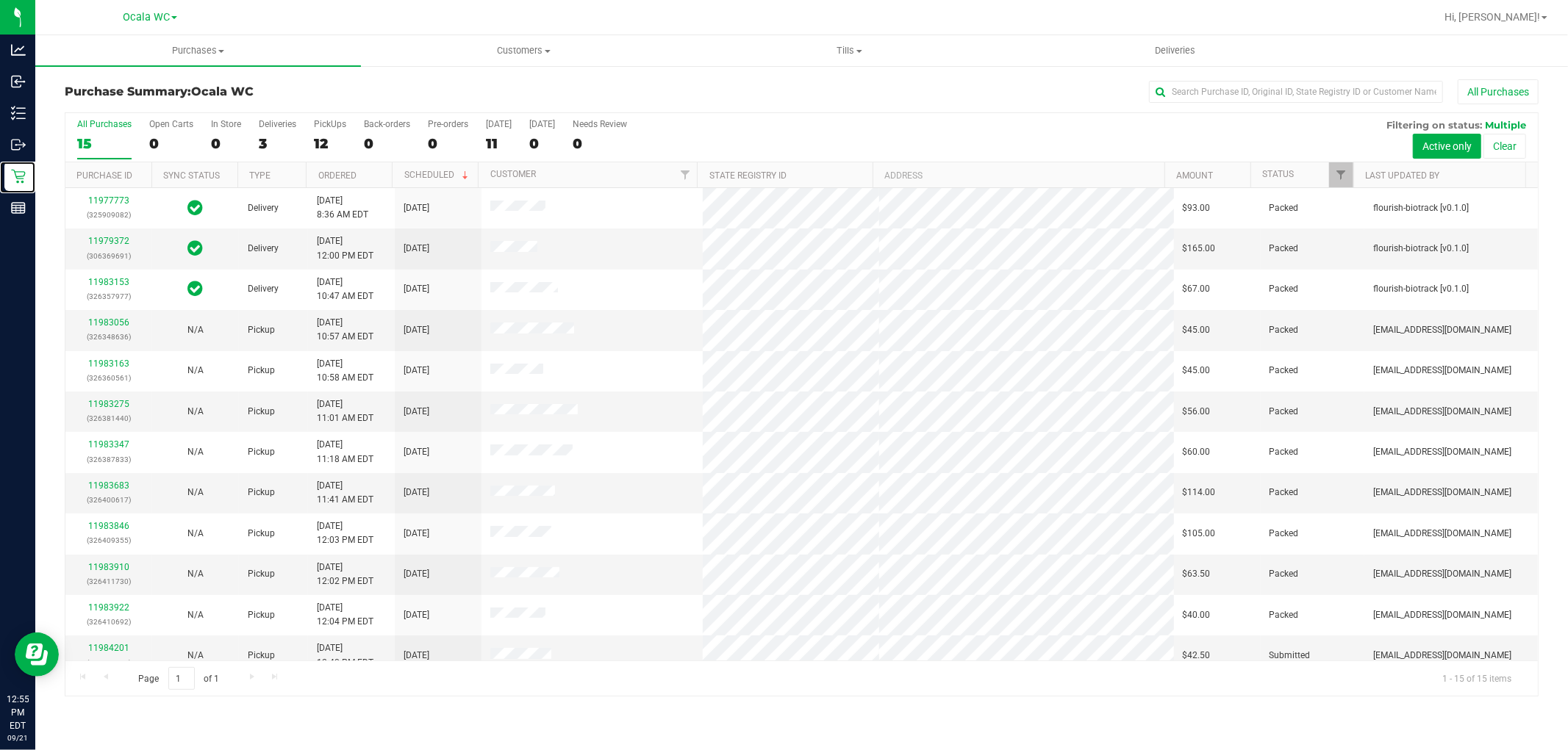
scroll to position [138, 0]
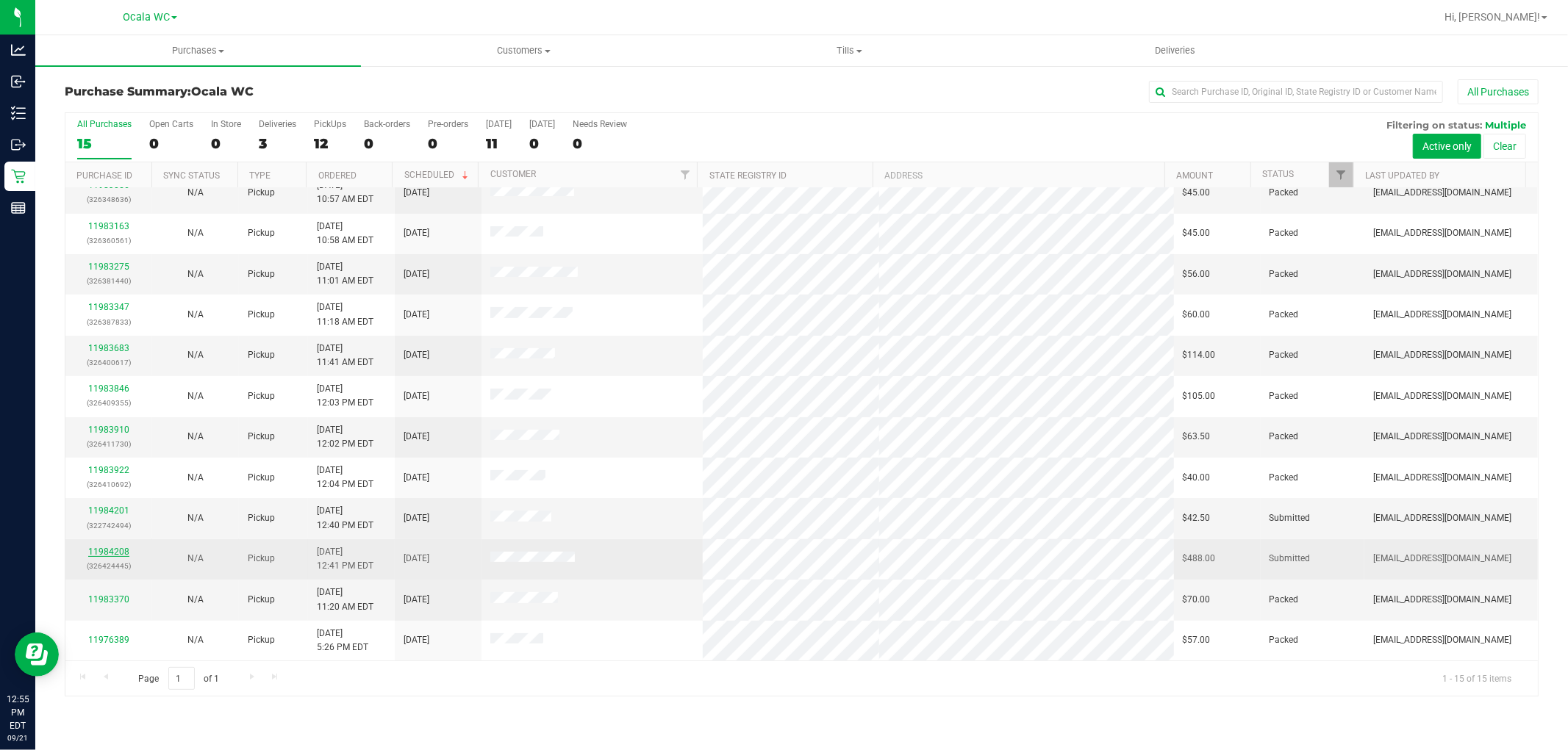
click at [108, 555] on link "11984208" at bounding box center [109, 552] width 41 height 10
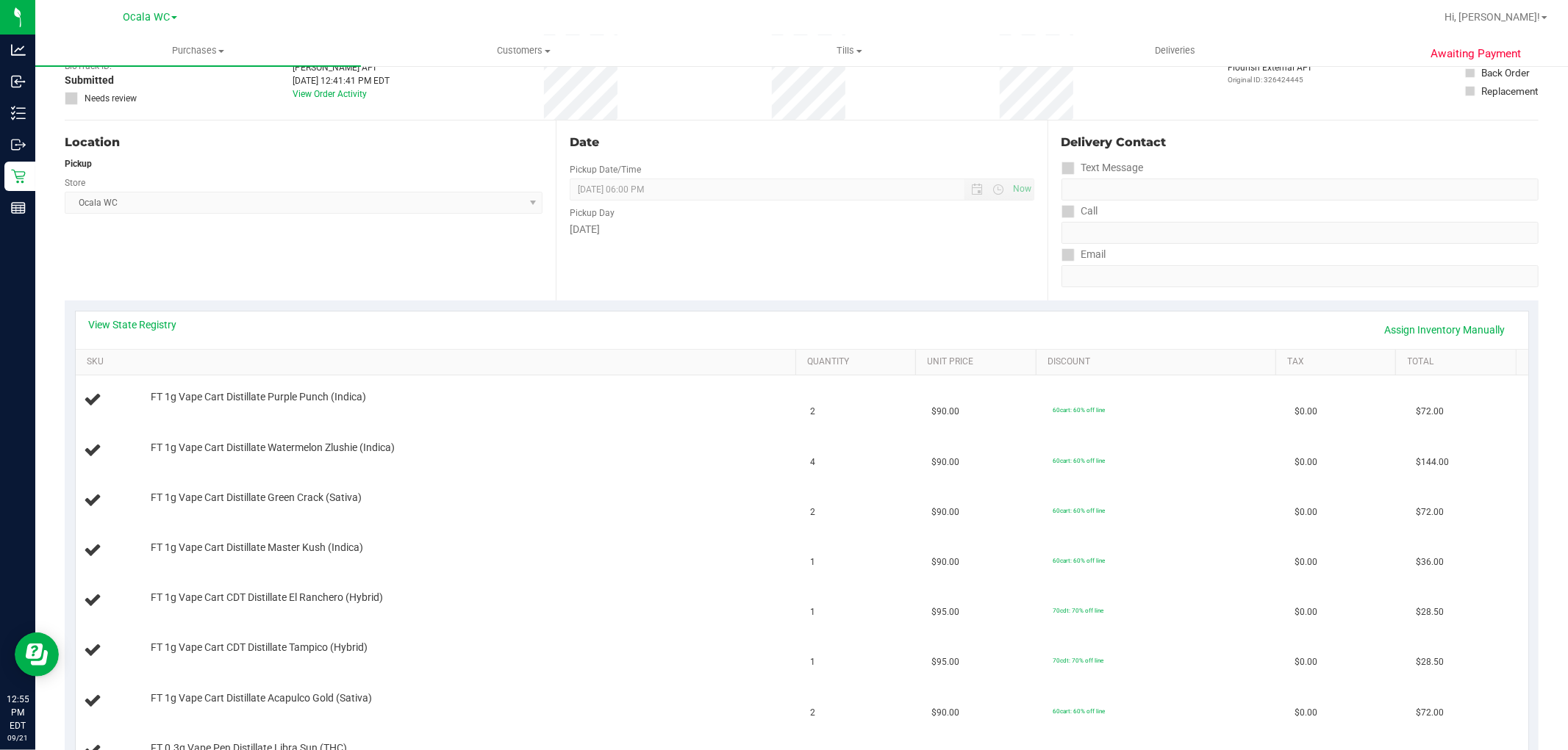
scroll to position [245, 0]
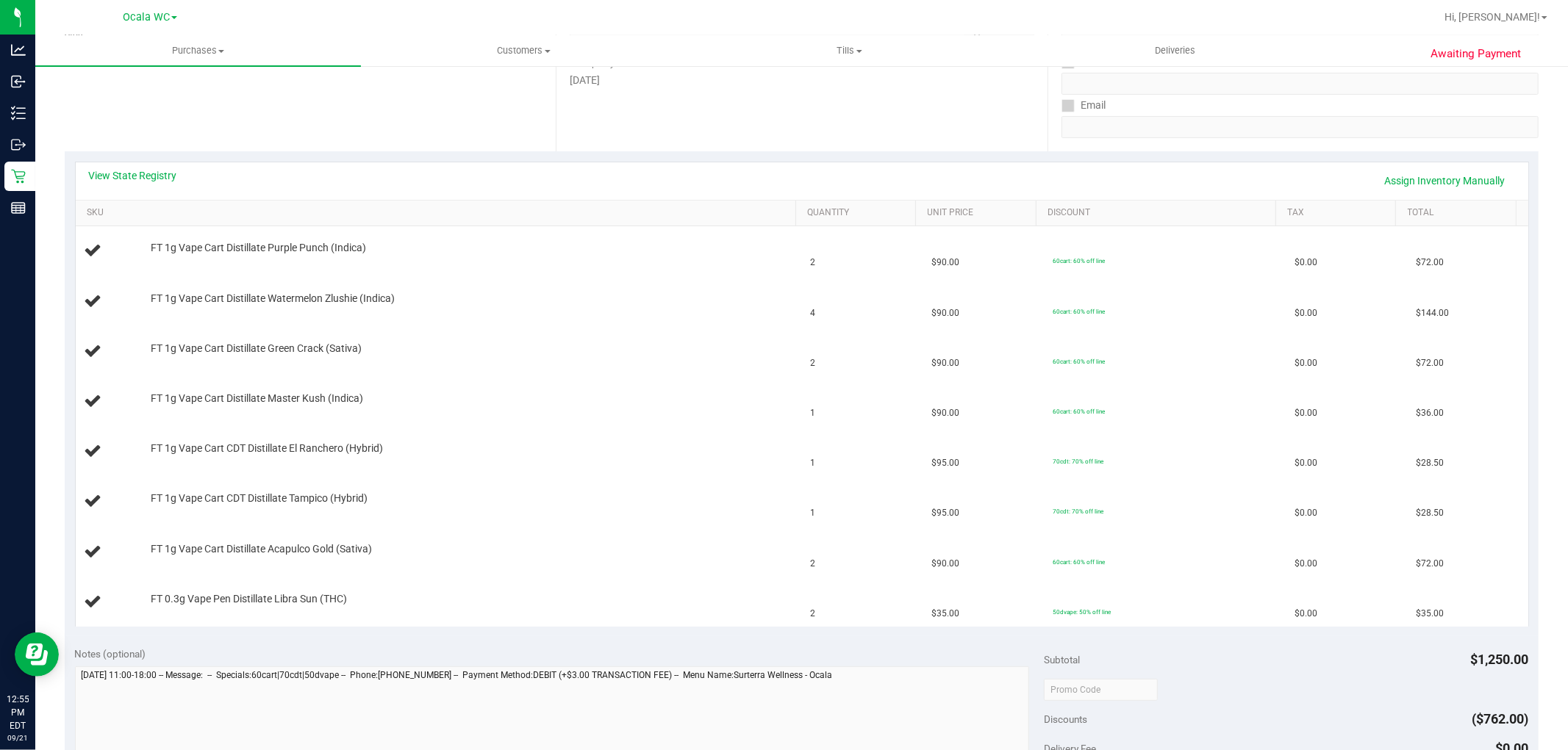
click at [119, 165] on div "View State Registry Assign Inventory Manually" at bounding box center [802, 181] width 1453 height 38
click at [123, 171] on link "View State Registry" at bounding box center [133, 175] width 88 height 15
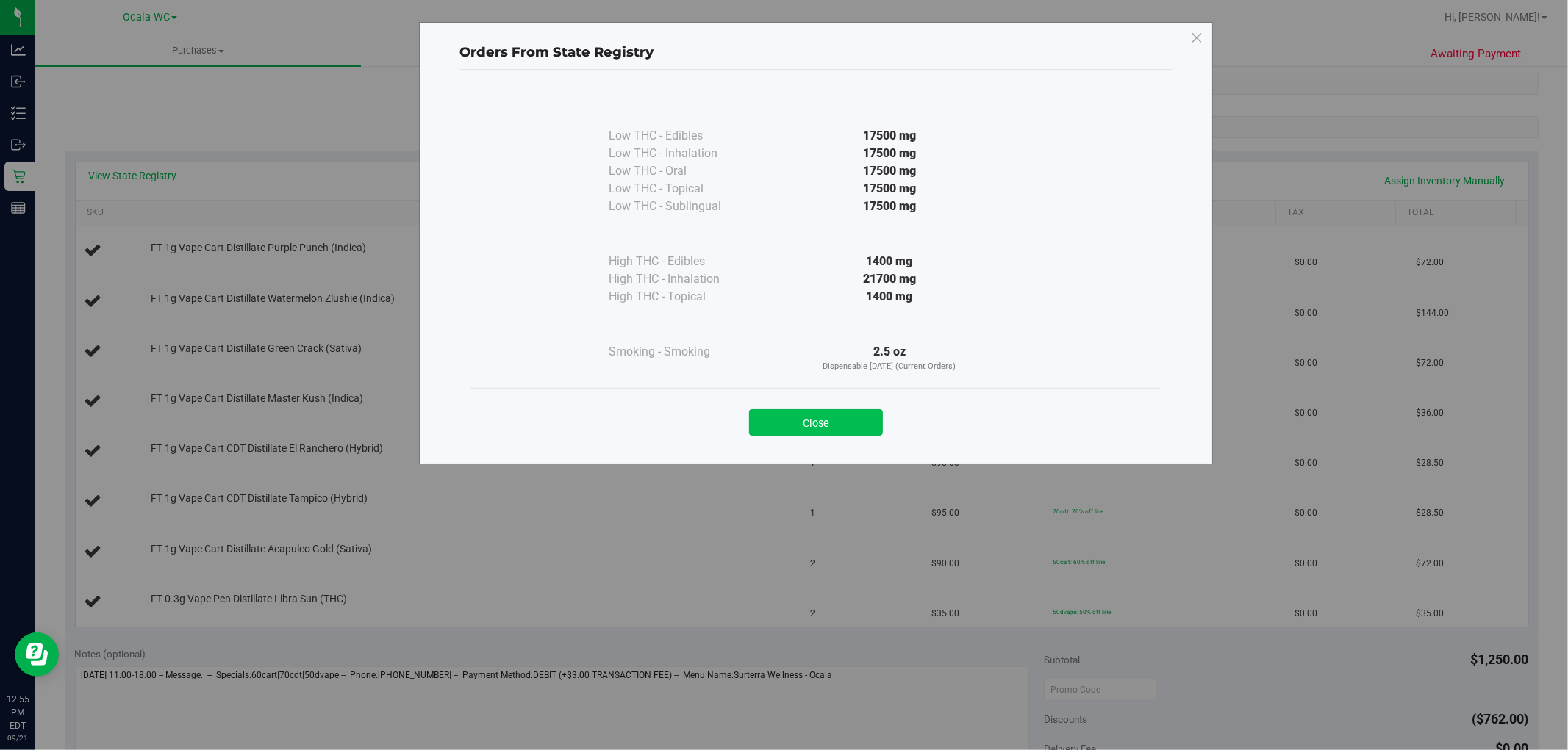
click at [827, 423] on button "Close" at bounding box center [816, 422] width 133 height 27
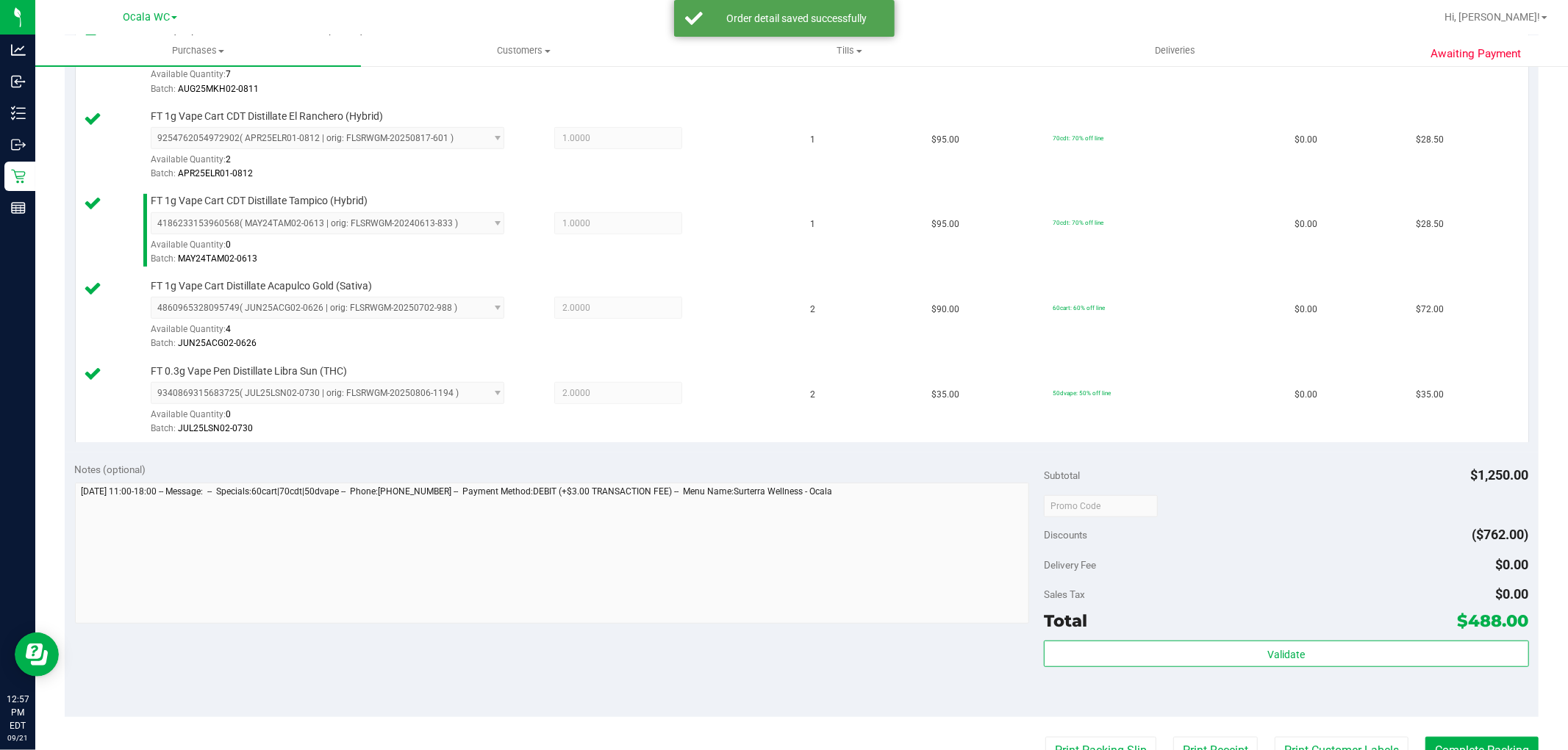
scroll to position [847, 0]
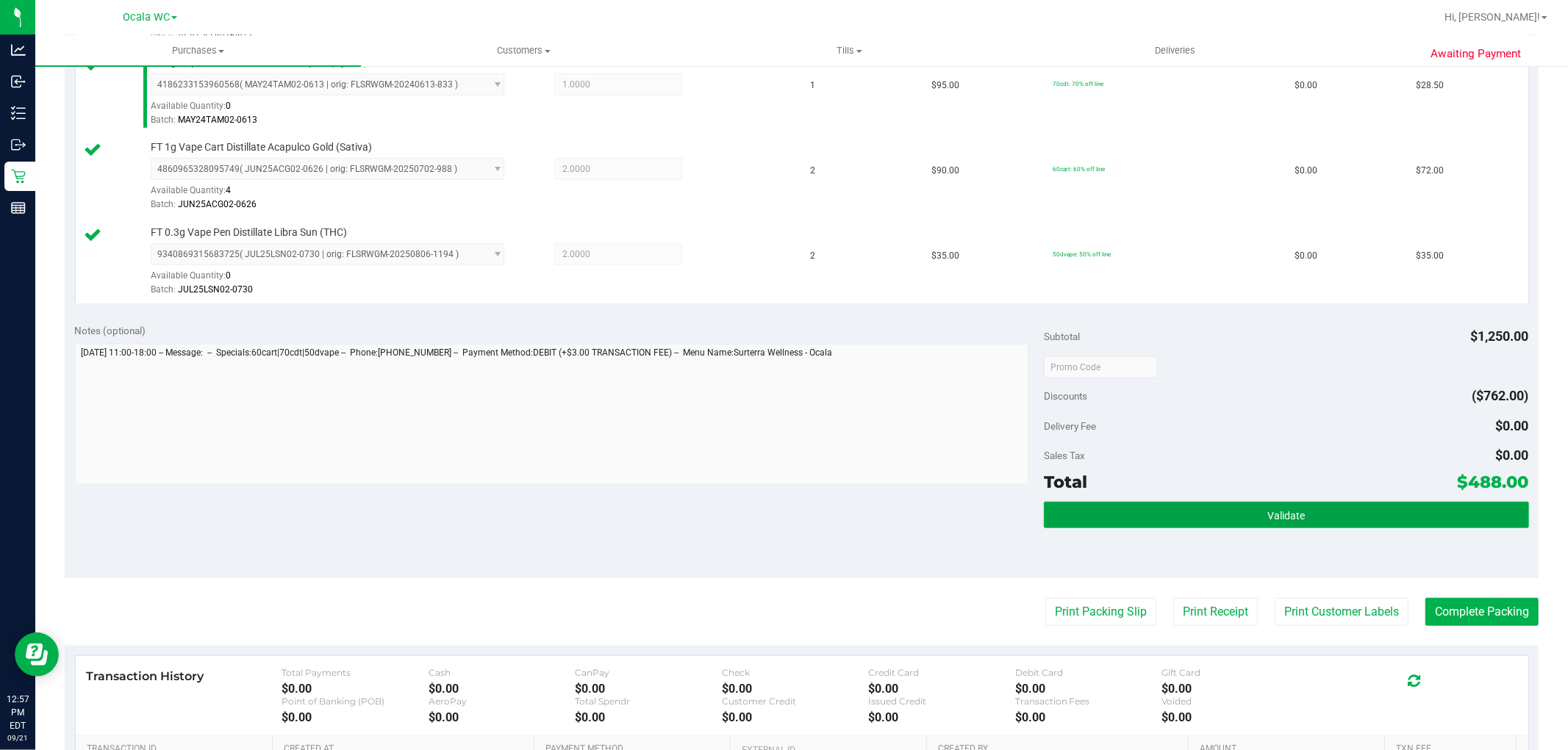
click at [1292, 524] on button "Validate" at bounding box center [1286, 515] width 484 height 27
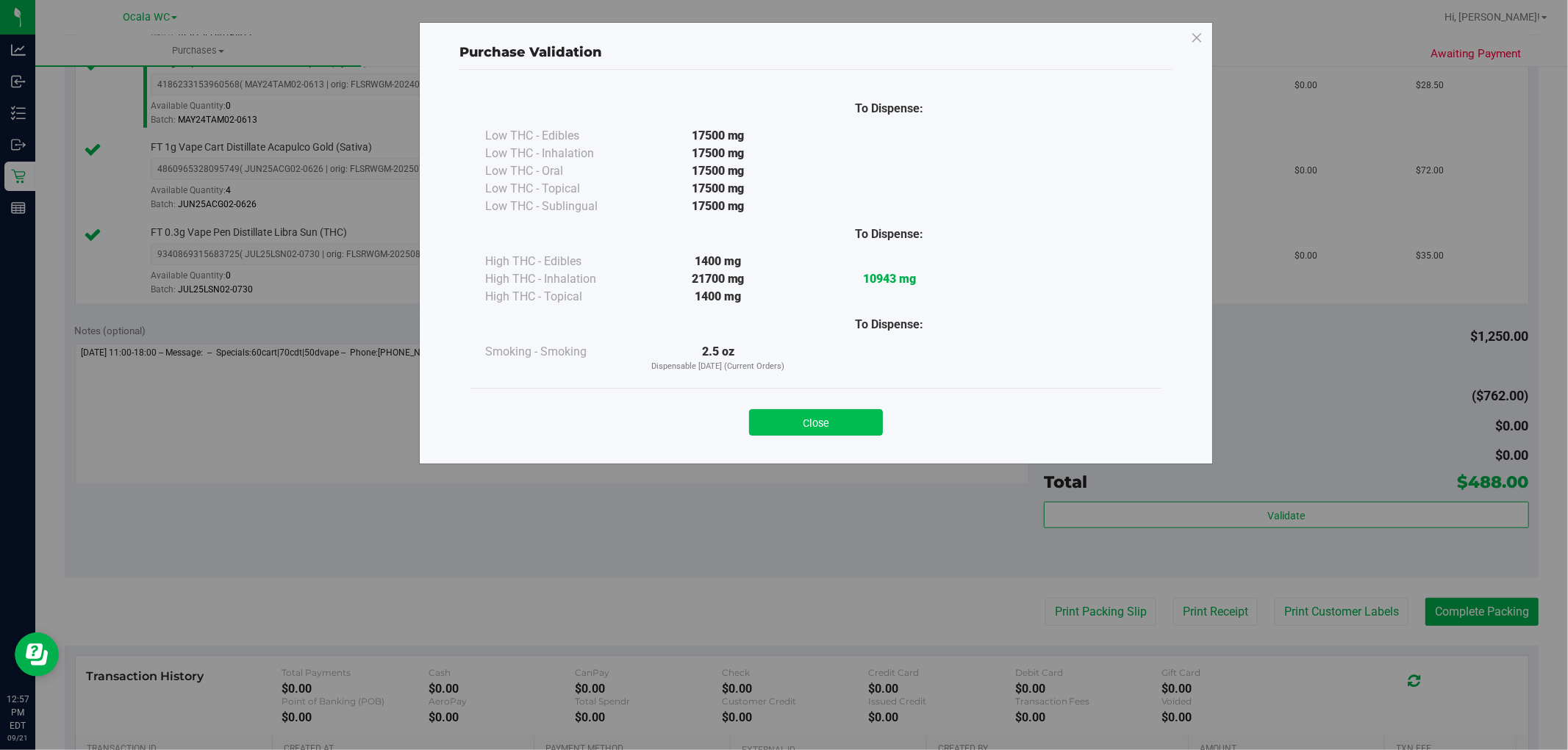
click at [816, 436] on button "Close" at bounding box center [816, 422] width 133 height 27
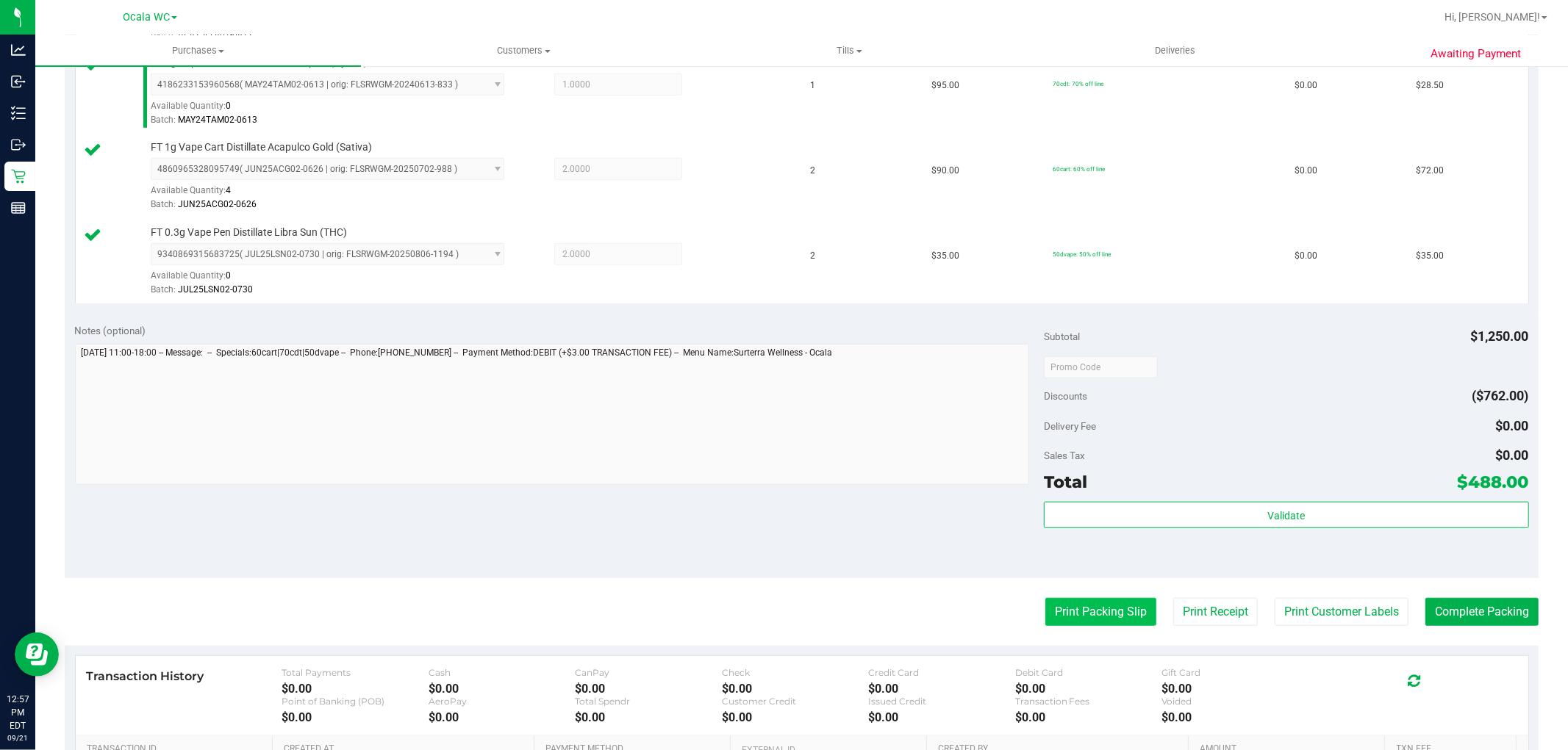
click at [1084, 617] on button "Print Packing Slip" at bounding box center [1101, 611] width 111 height 28
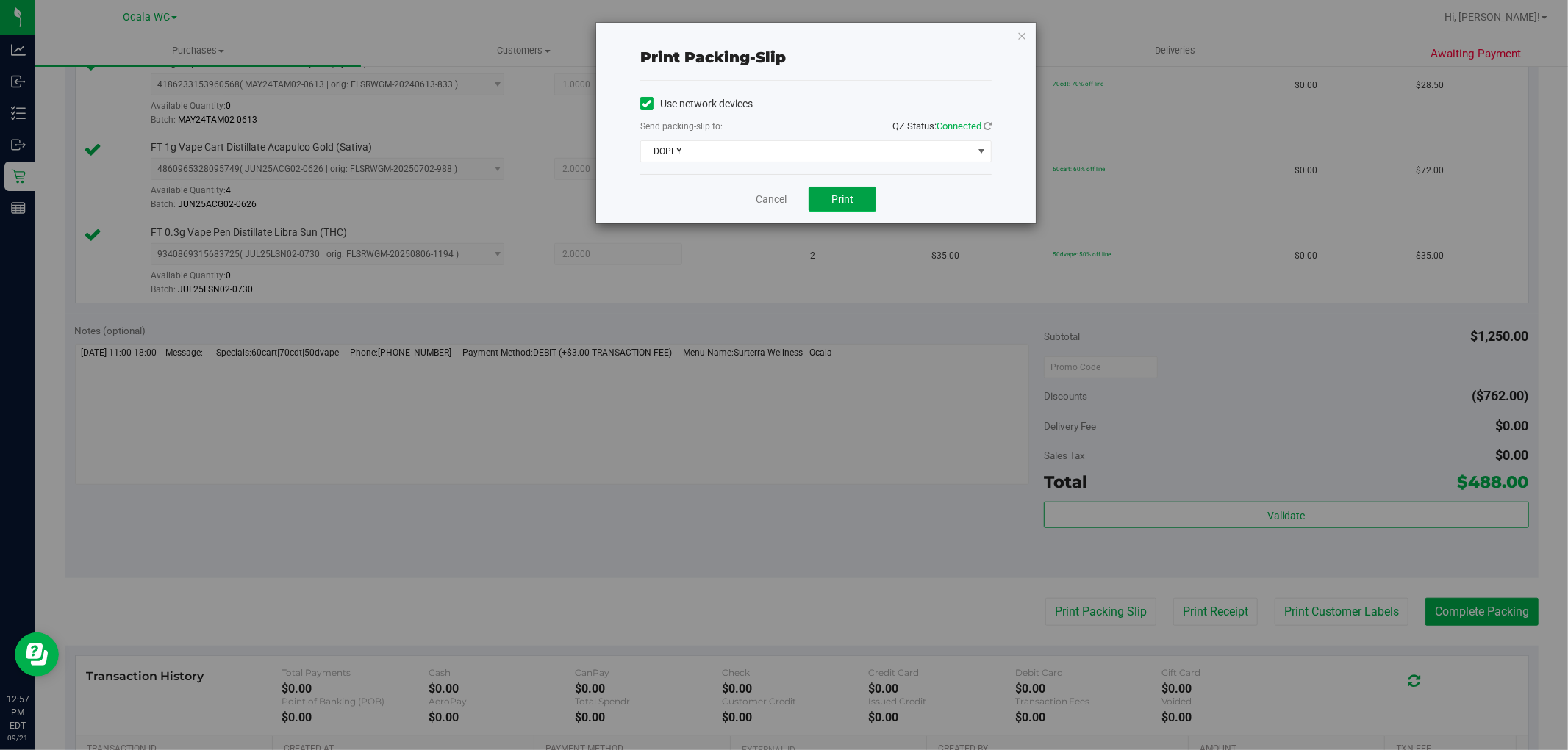
click at [821, 196] on button "Print" at bounding box center [842, 198] width 68 height 25
click at [765, 199] on link "Cancel" at bounding box center [771, 199] width 31 height 15
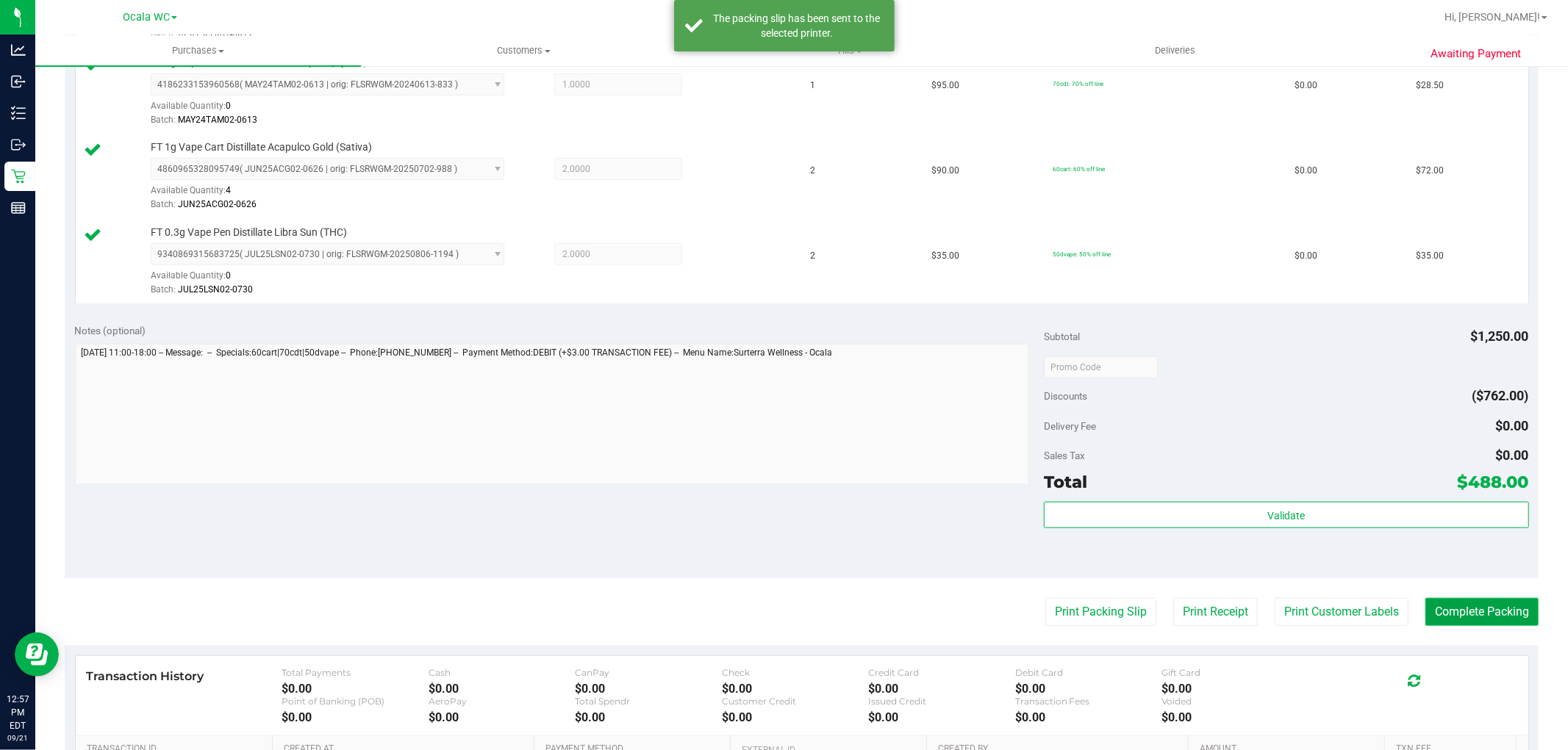
click at [1458, 612] on button "Complete Packing" at bounding box center [1482, 611] width 113 height 28
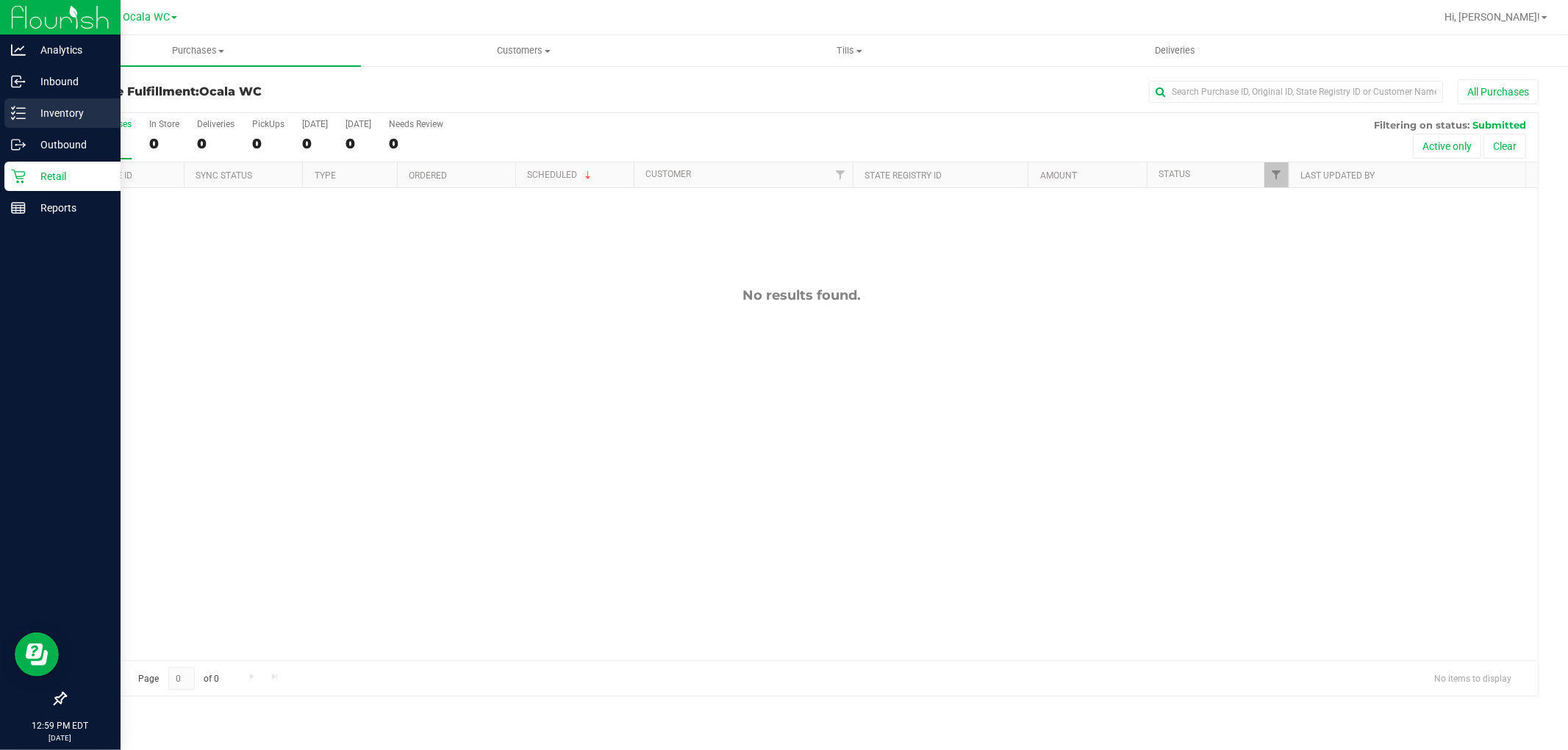
click at [31, 108] on p "Inventory" at bounding box center [69, 113] width 88 height 18
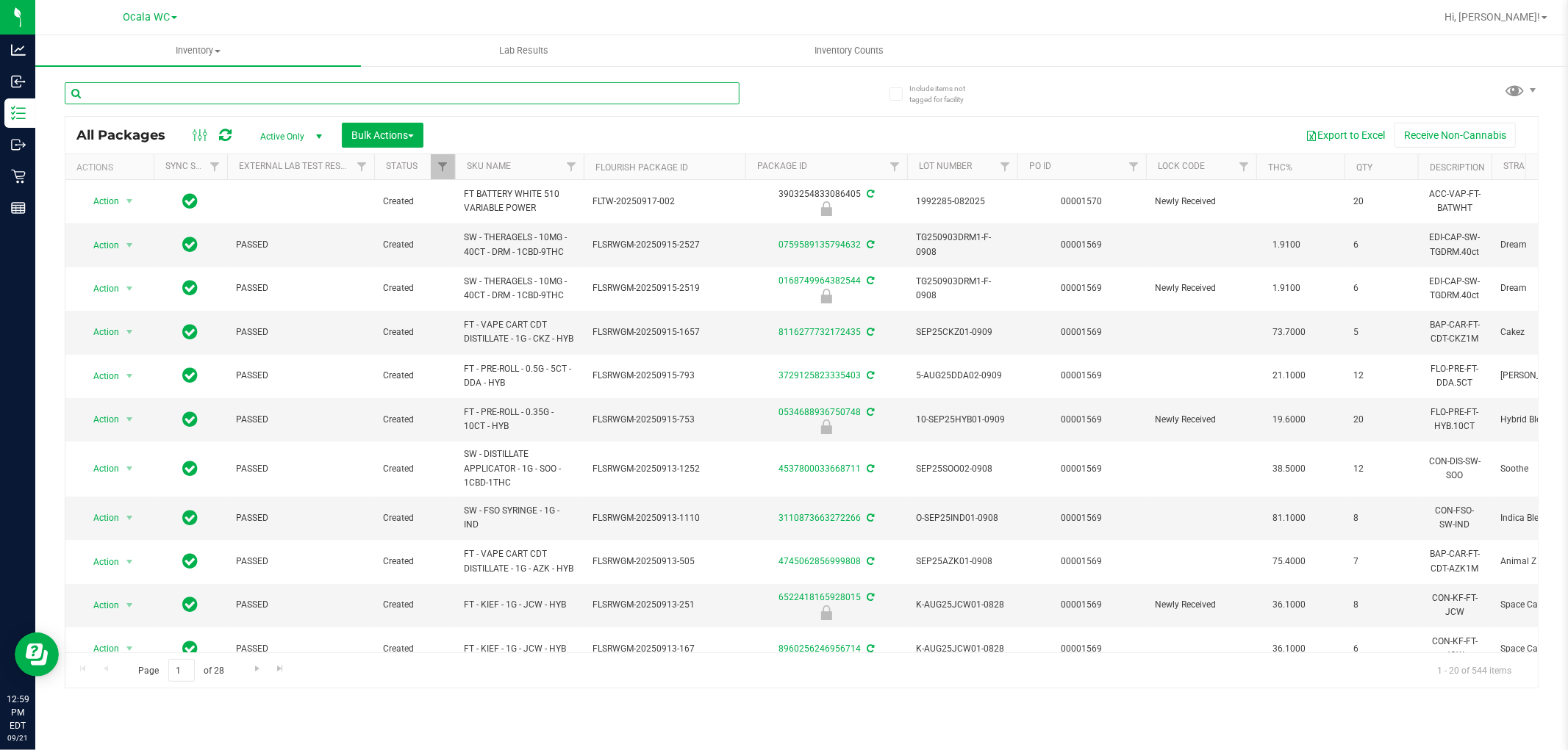
click at [360, 97] on input "text" at bounding box center [402, 93] width 675 height 22
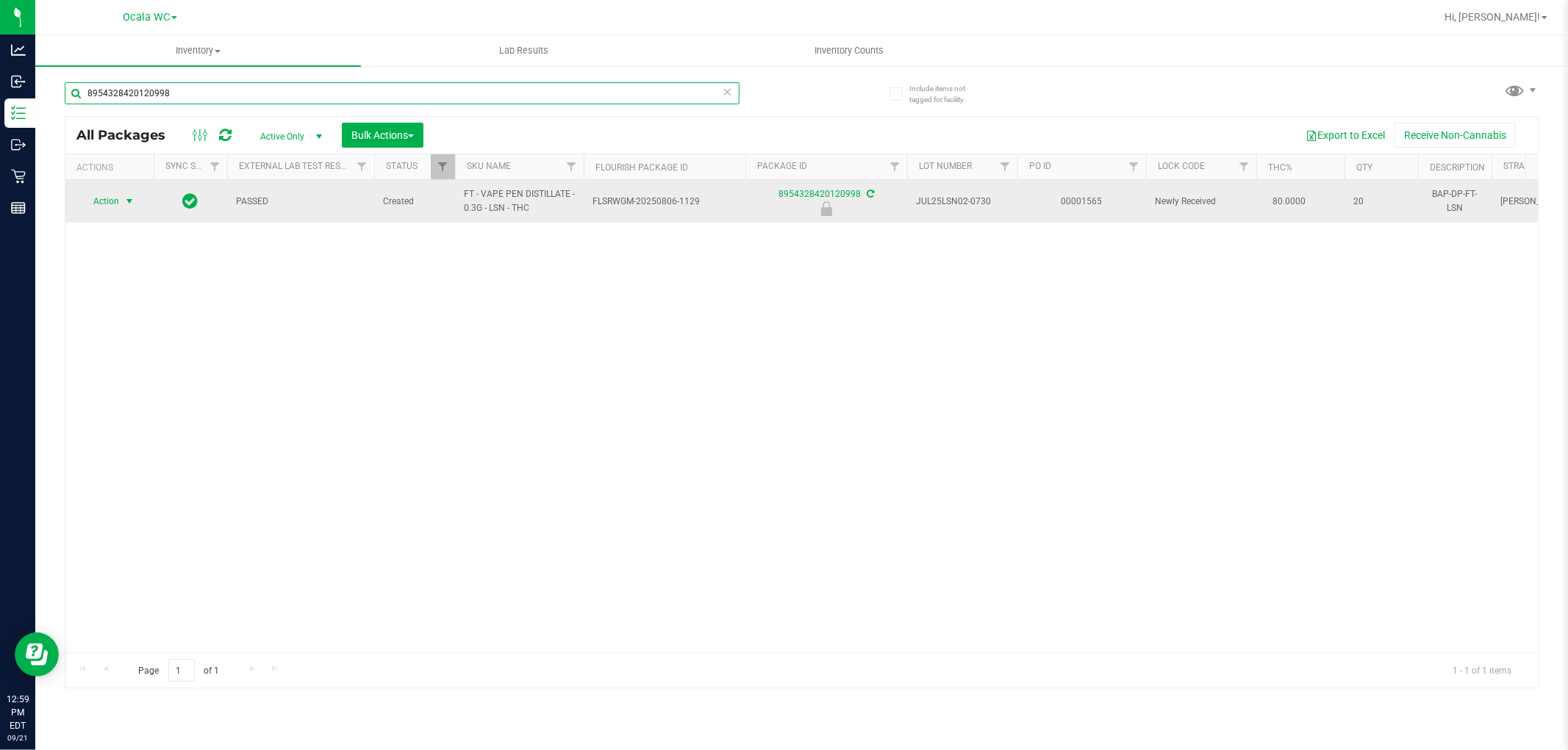
type input "8954328420120998"
click at [107, 206] on span "Action" at bounding box center [100, 201] width 39 height 21
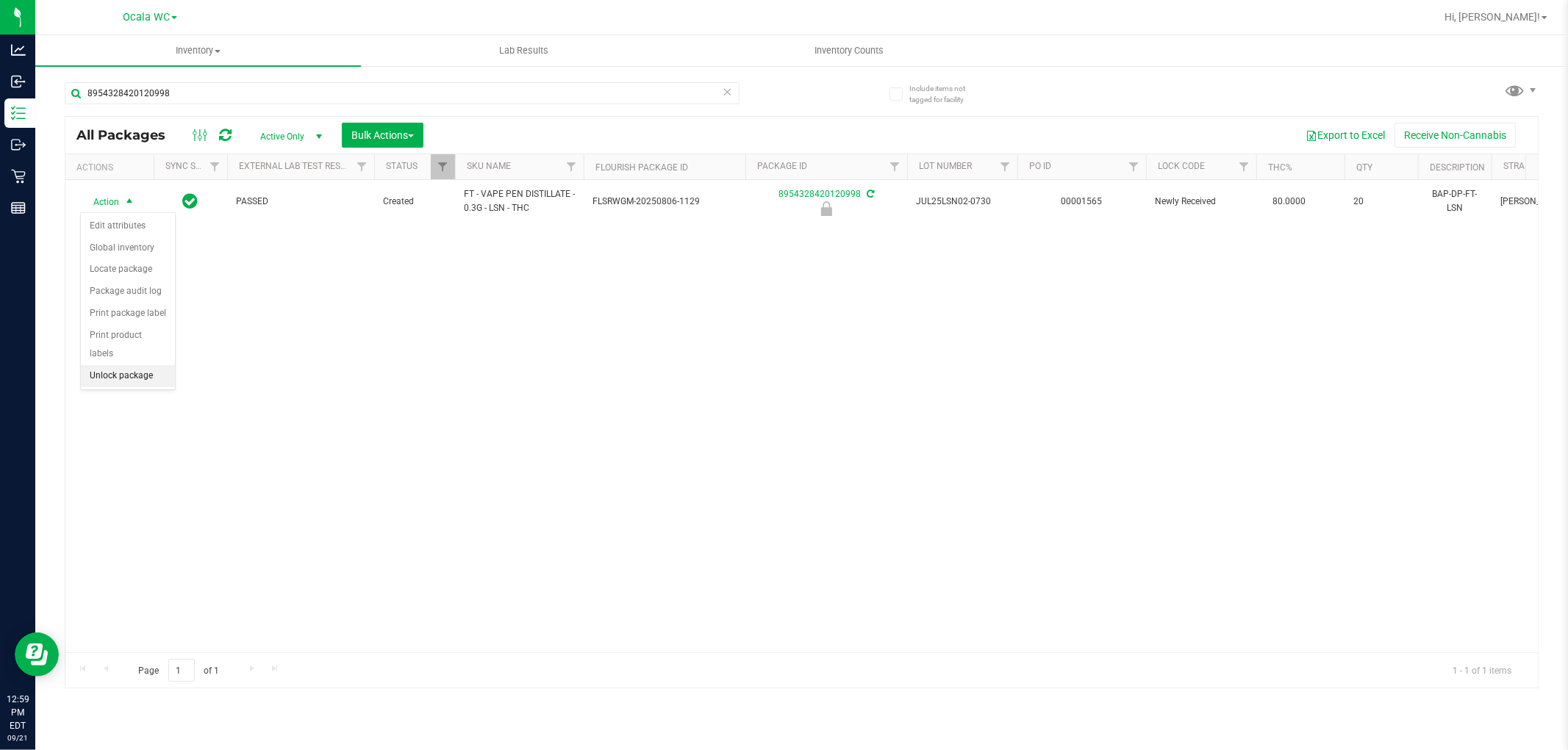
click at [139, 375] on li "Unlock package" at bounding box center [128, 376] width 94 height 22
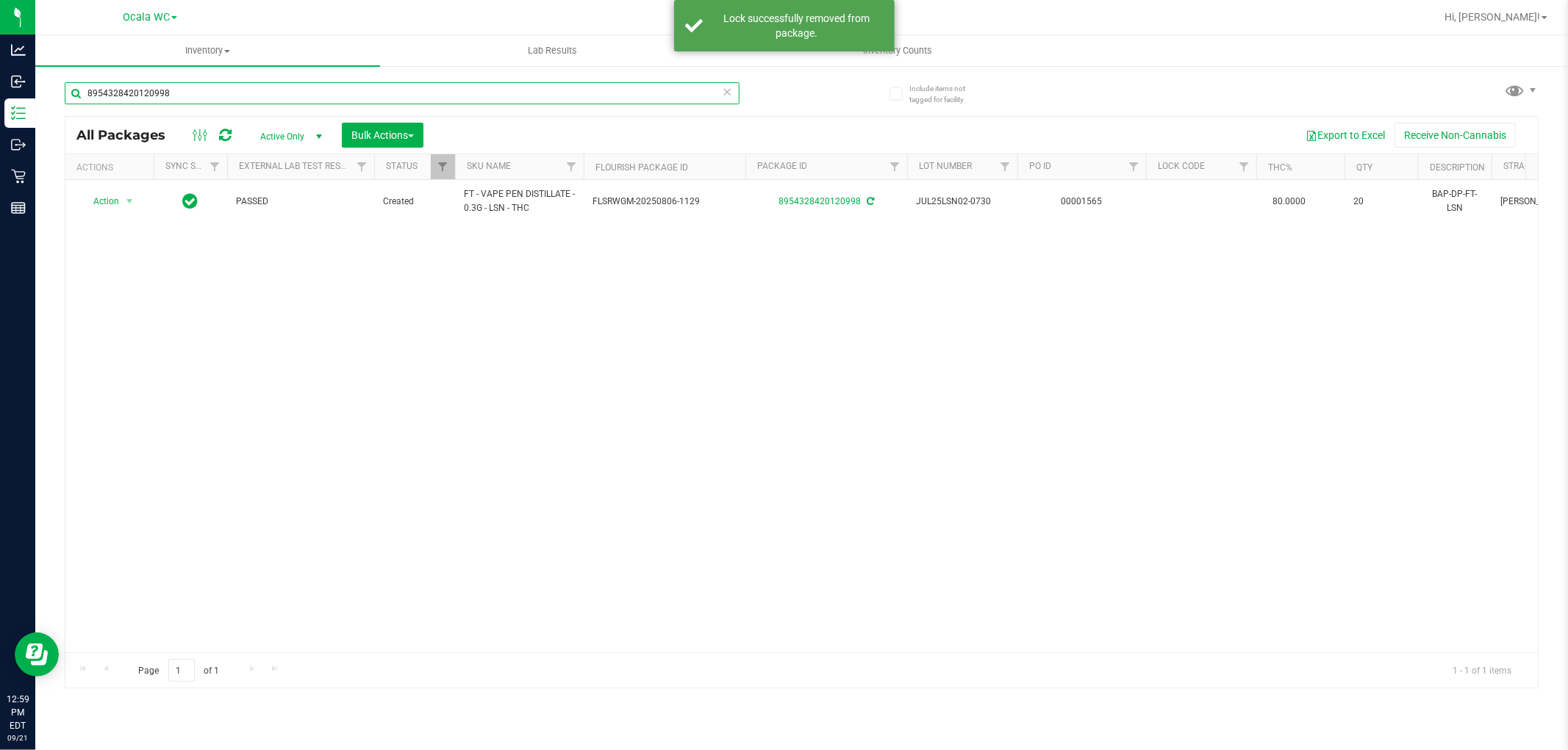
click at [204, 98] on input "8954328420120998" at bounding box center [402, 93] width 675 height 22
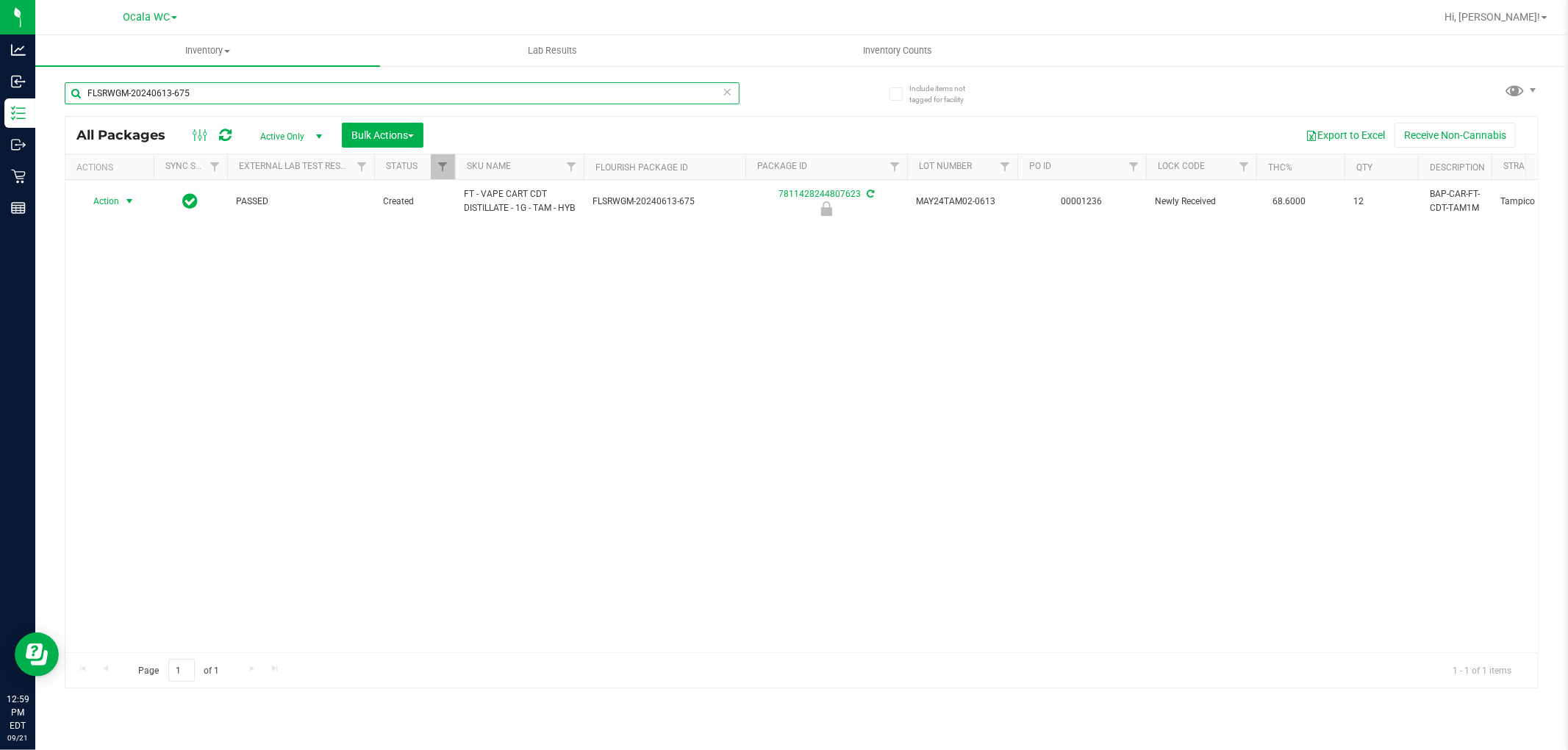
type input "FLSRWGM-20240613-675"
click at [115, 204] on span "Action" at bounding box center [100, 201] width 39 height 21
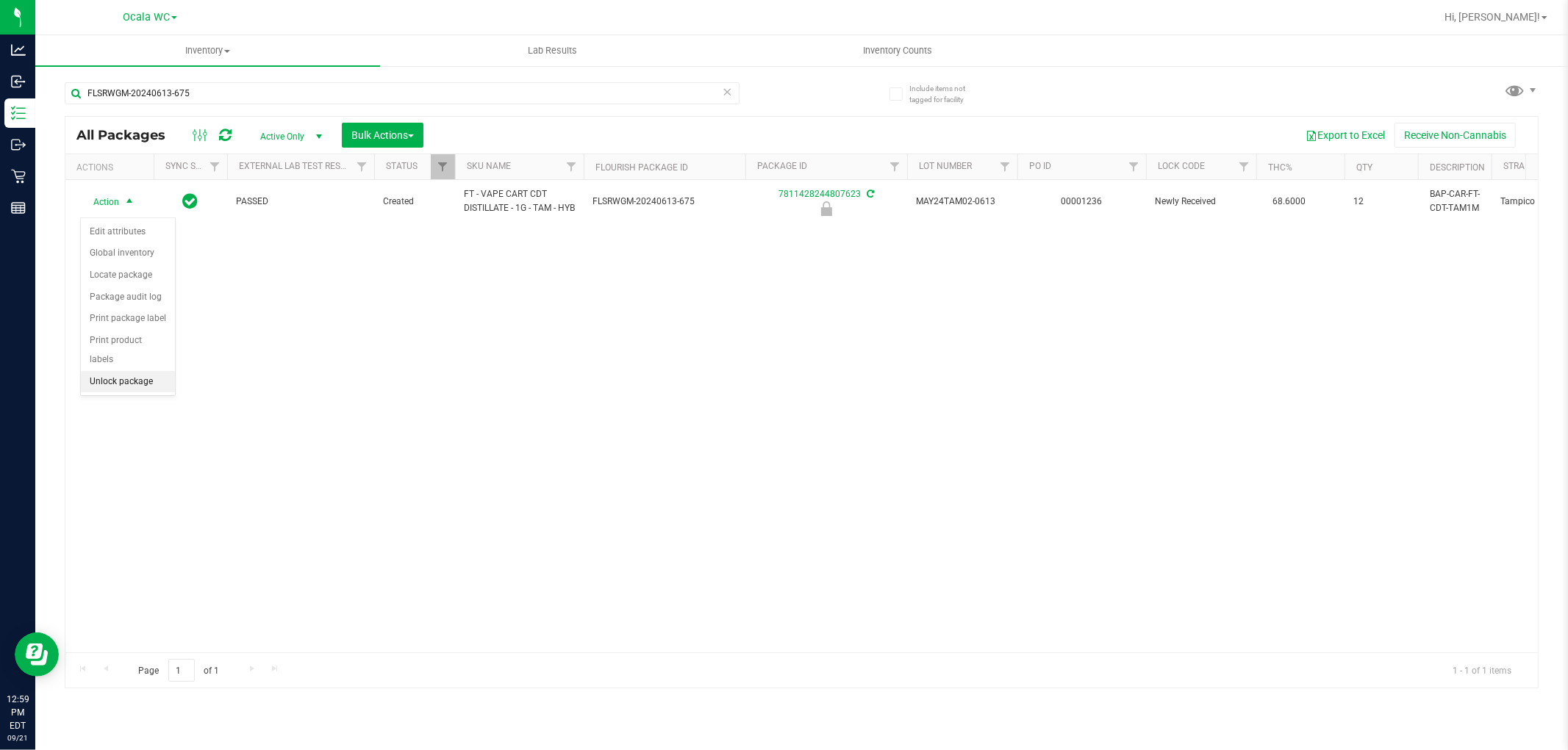
click at [145, 382] on li "Unlock package" at bounding box center [128, 382] width 94 height 22
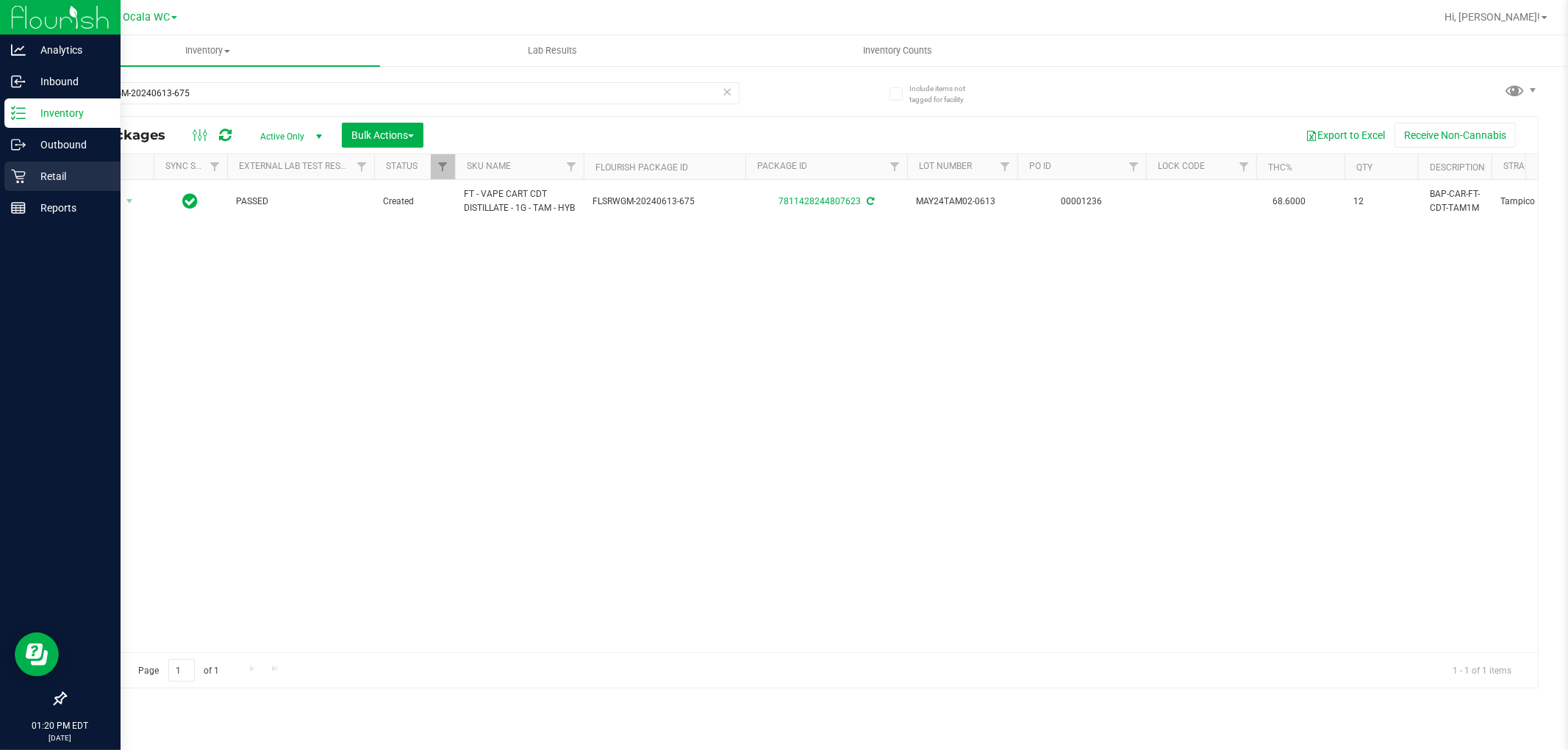
click at [23, 173] on icon at bounding box center [18, 176] width 15 height 15
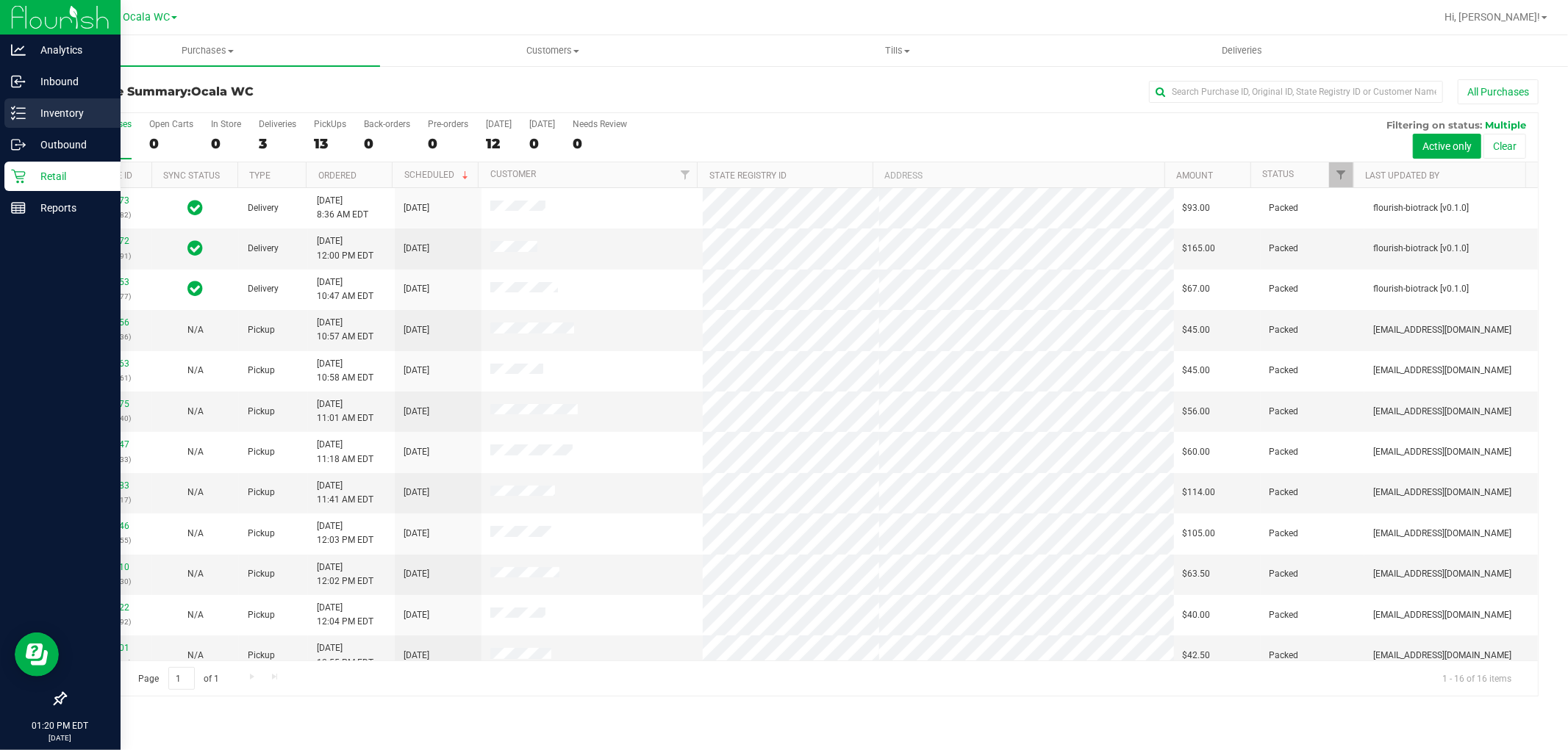
click at [63, 114] on p "Inventory" at bounding box center [69, 113] width 88 height 18
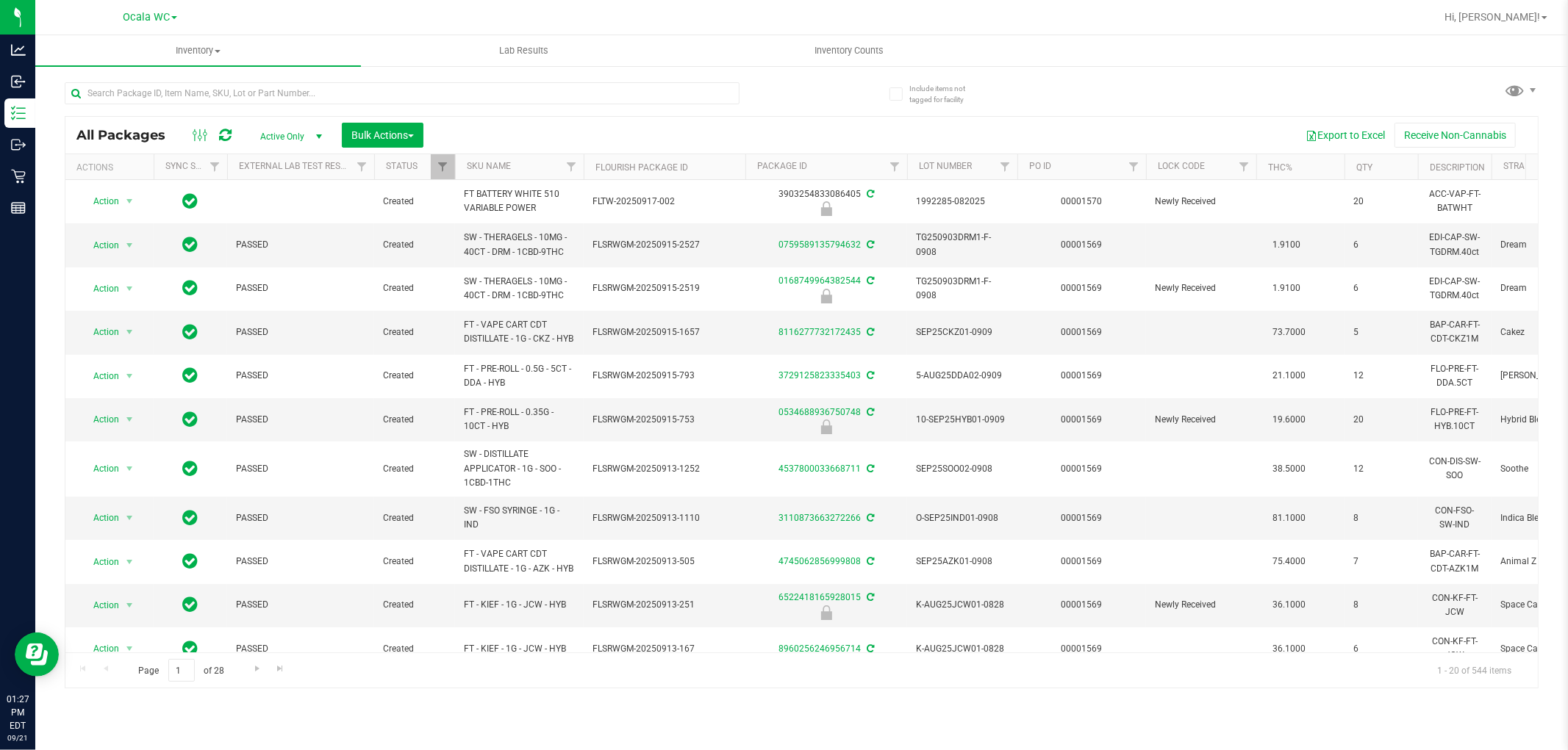
click at [761, 6] on div at bounding box center [849, 17] width 1172 height 29
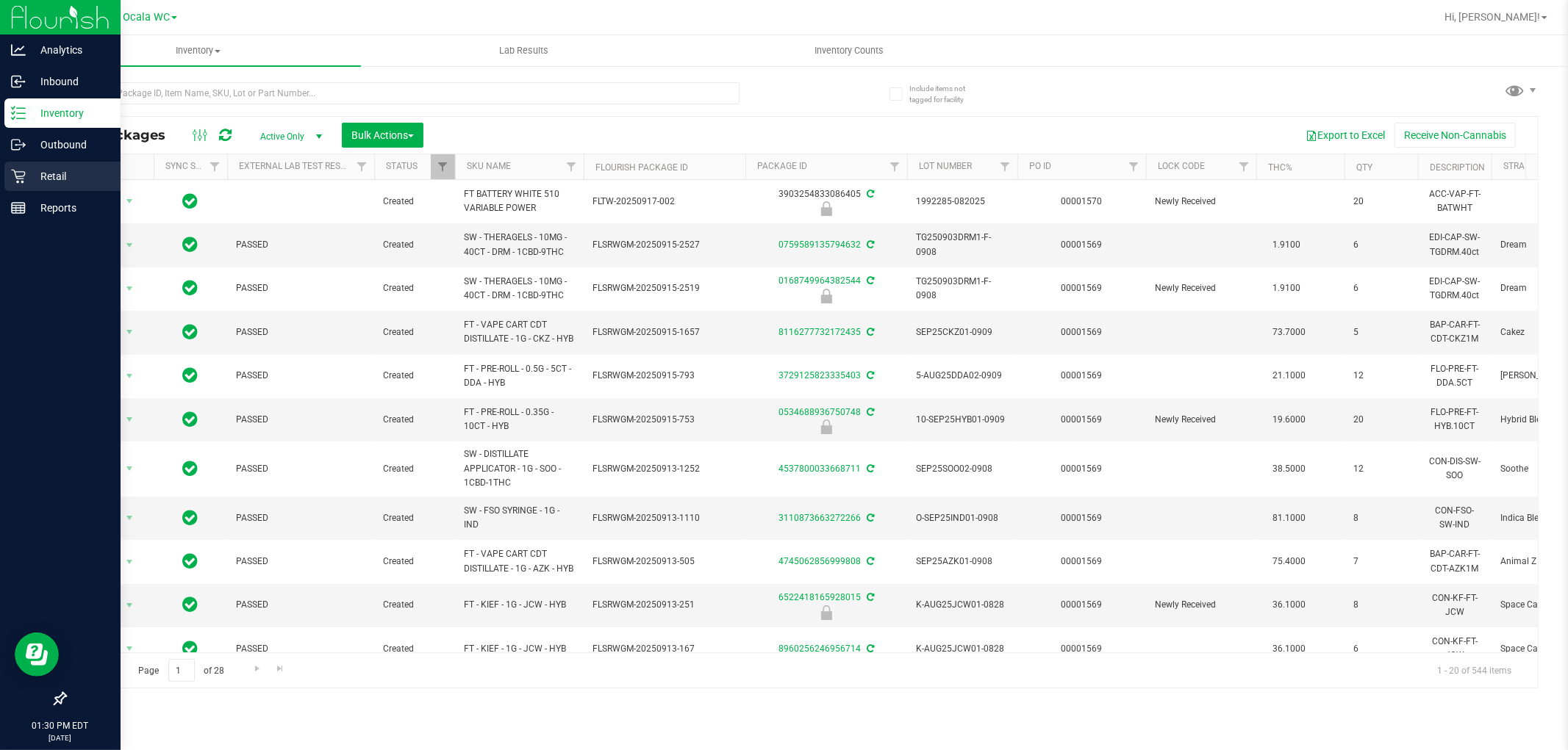
click at [60, 170] on p "Retail" at bounding box center [69, 176] width 88 height 18
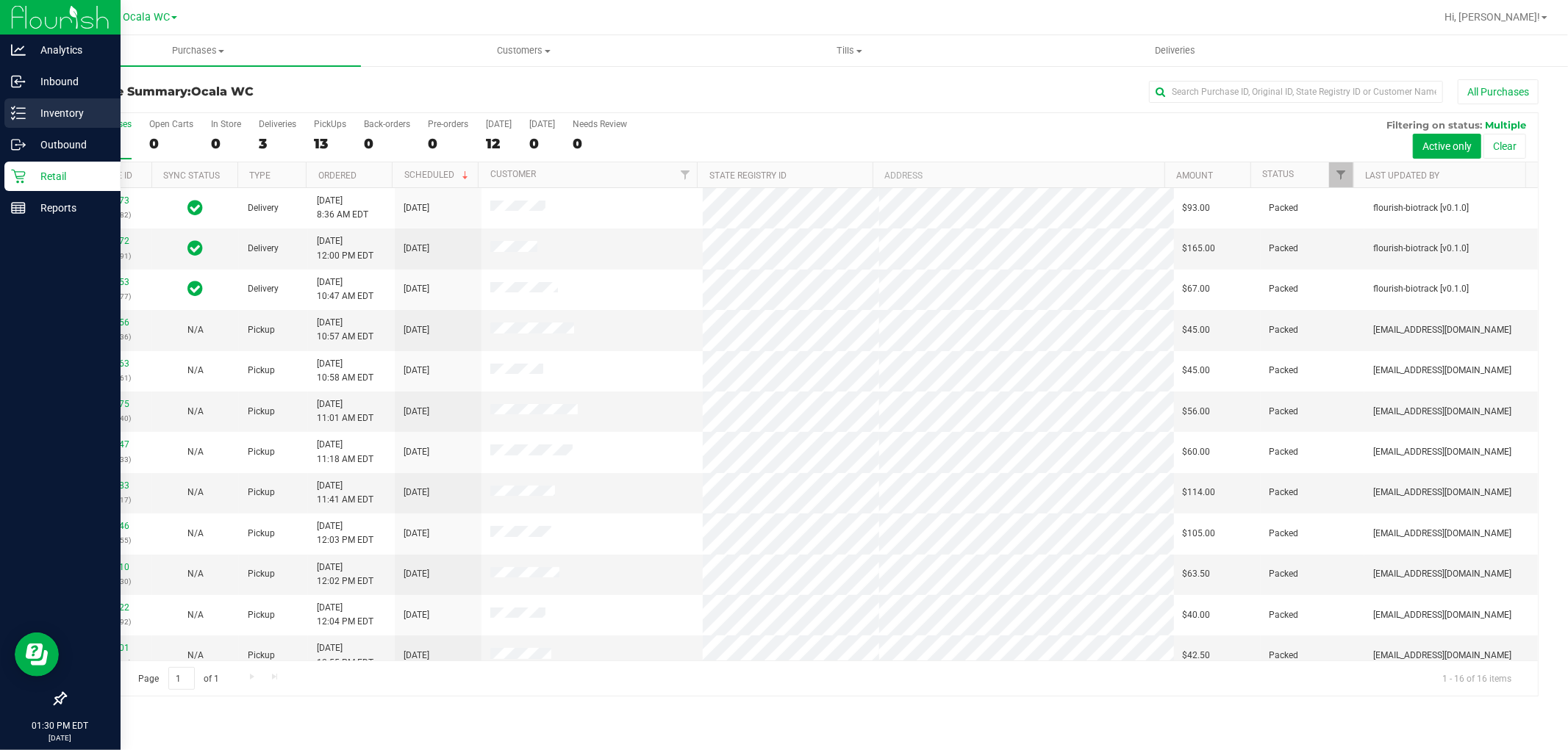
click at [20, 120] on icon at bounding box center [18, 113] width 15 height 15
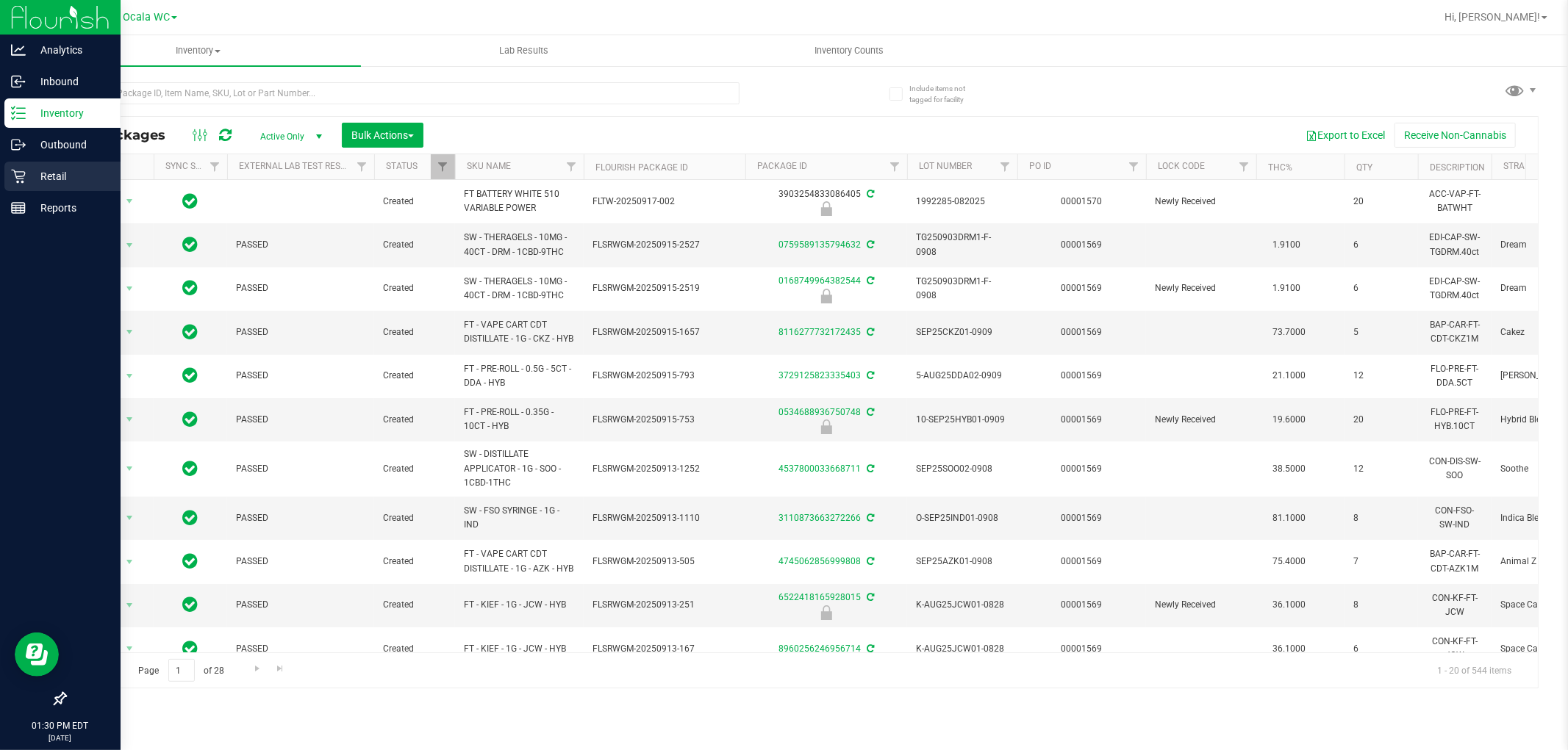
click at [55, 176] on p "Retail" at bounding box center [69, 176] width 88 height 18
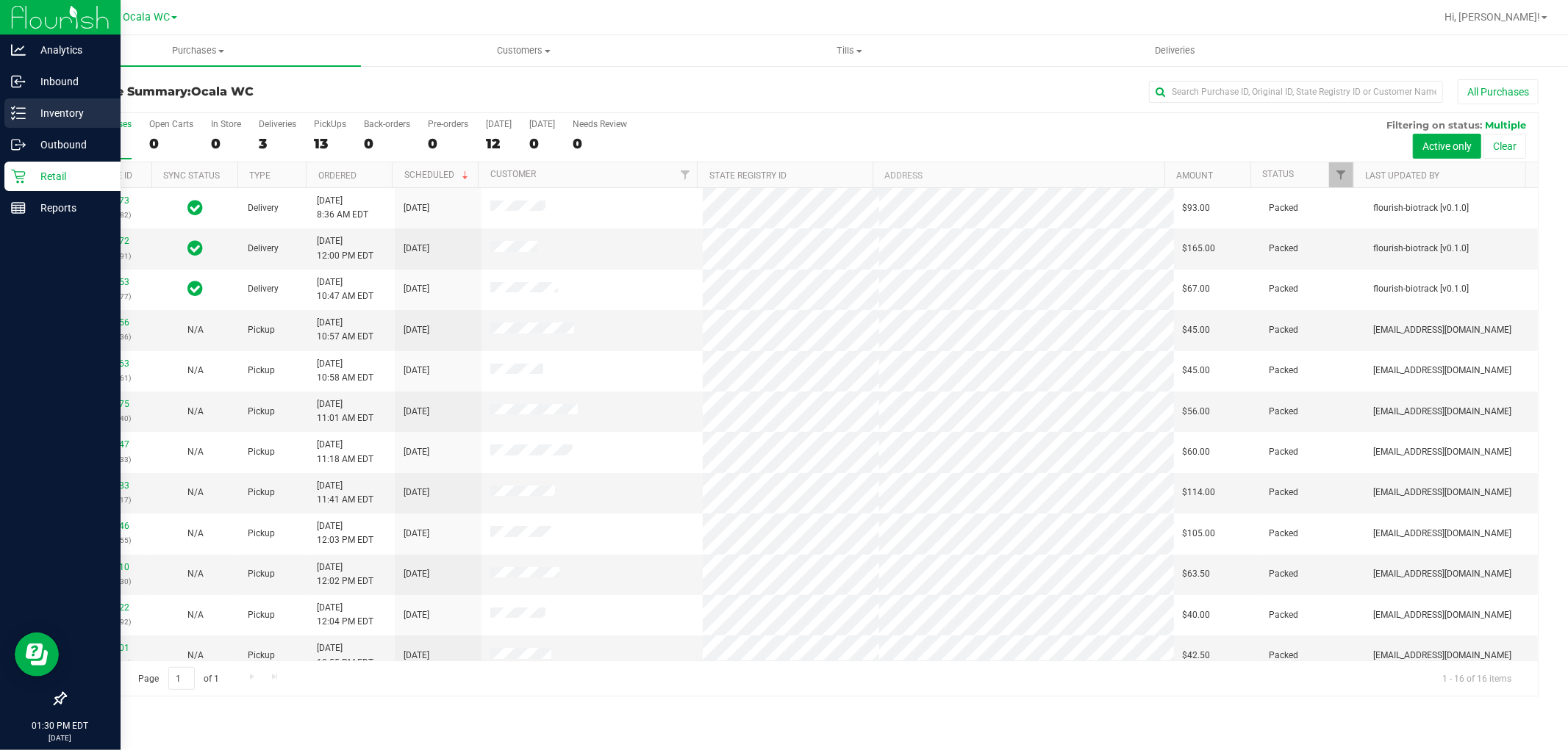
click at [40, 127] on div "Inventory" at bounding box center [62, 113] width 116 height 29
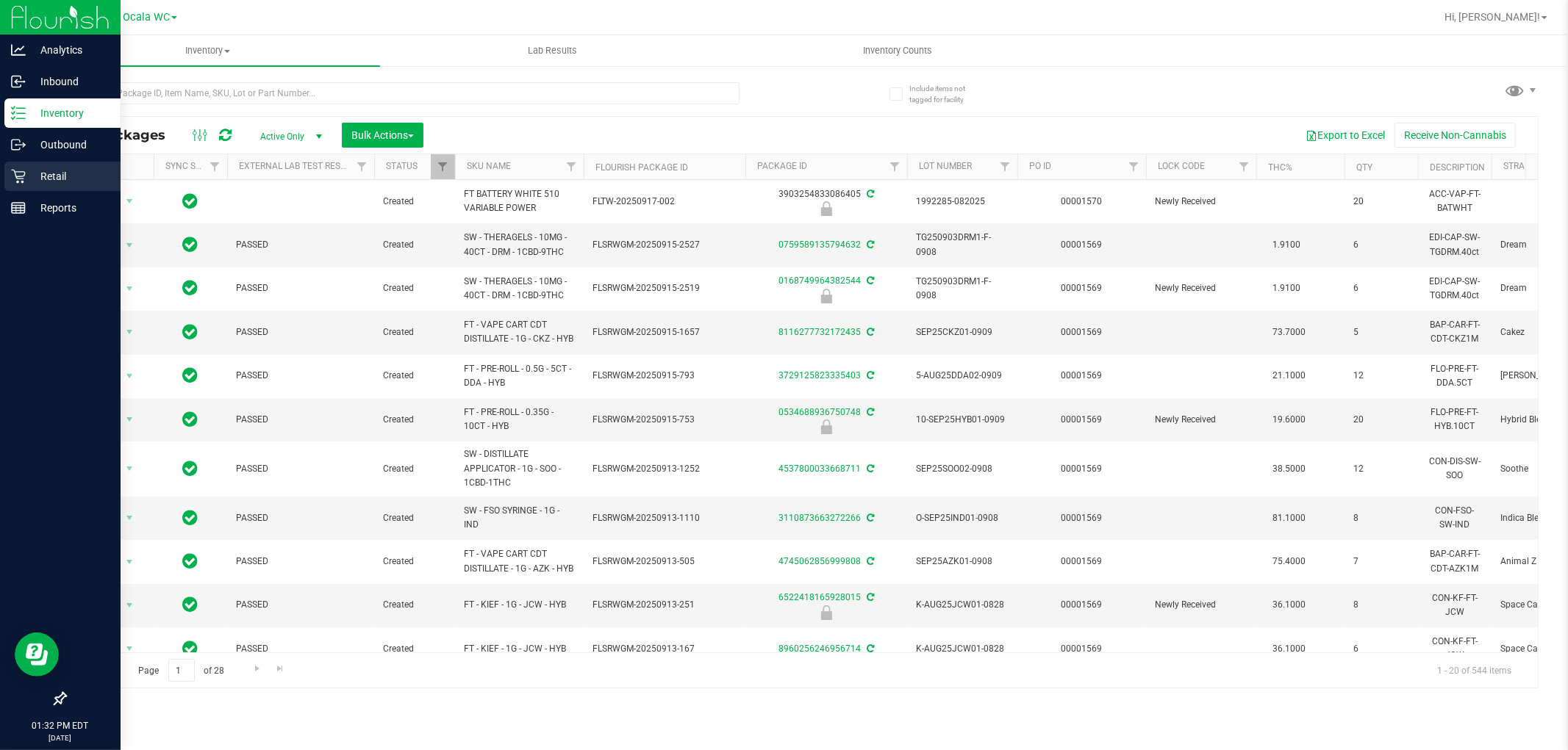
click at [49, 180] on p "Retail" at bounding box center [69, 176] width 88 height 18
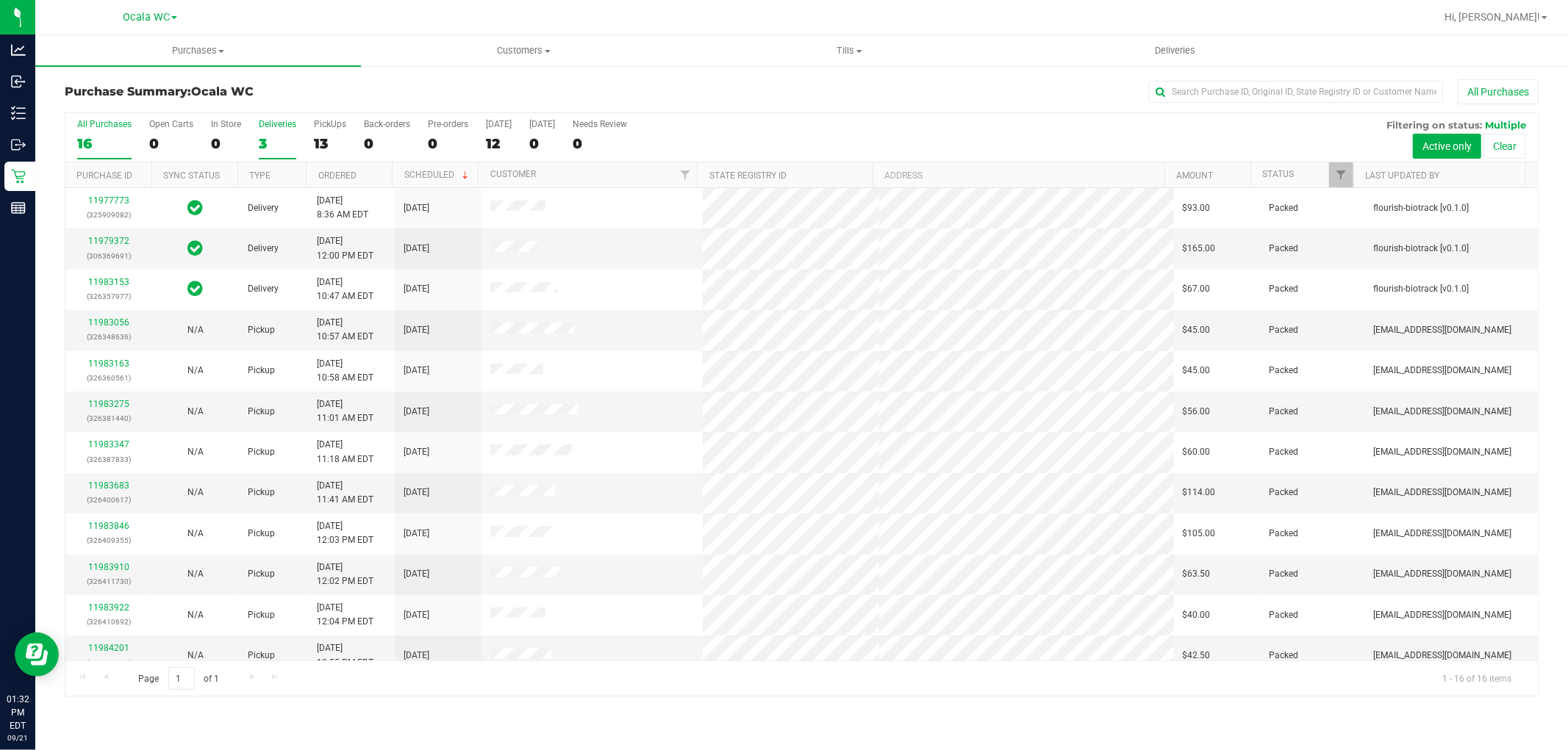
click at [268, 127] on div "Deliveries" at bounding box center [277, 124] width 38 height 10
click at [0, 0] on input "Deliveries 3" at bounding box center [0, 0] width 0 height 0
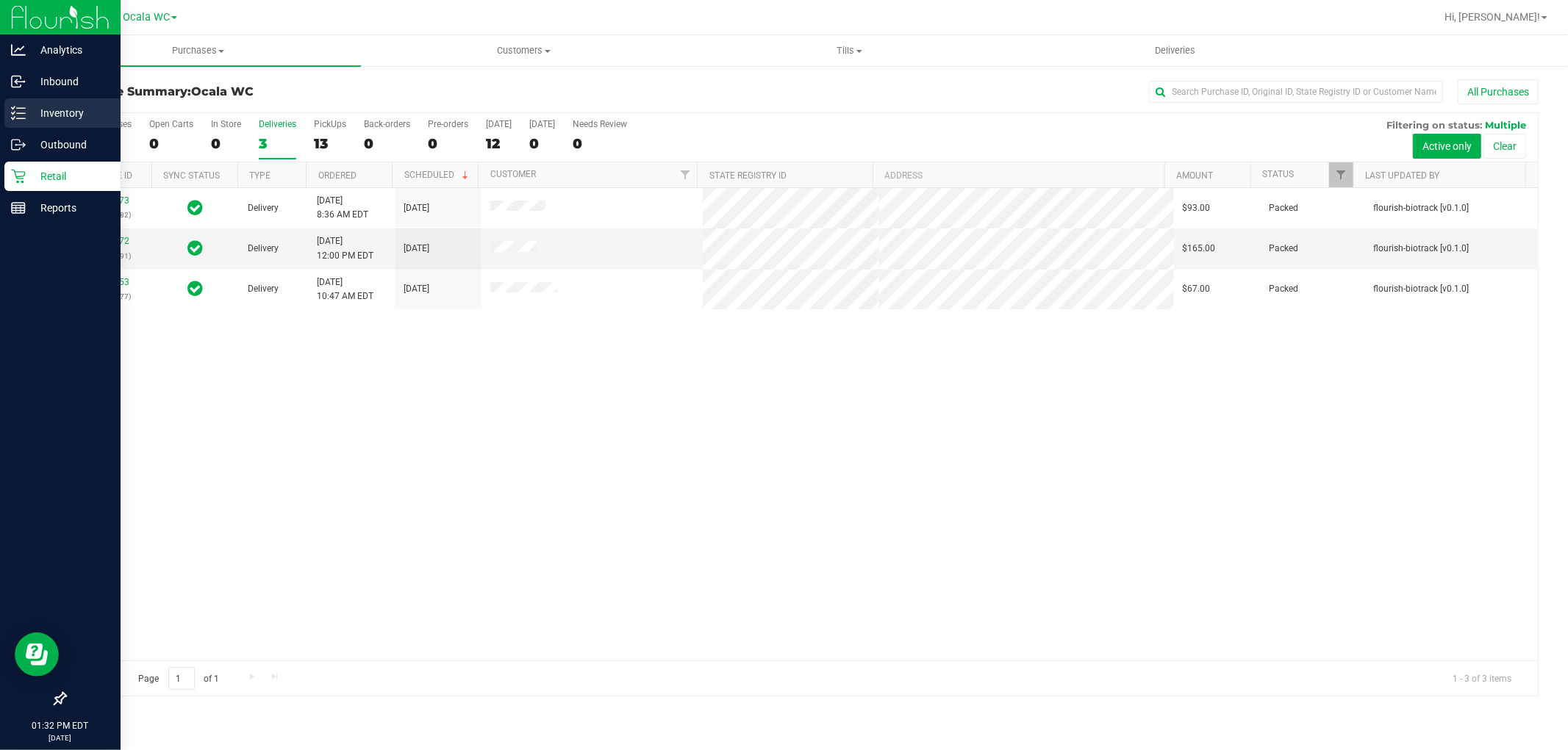
click at [34, 107] on p "Inventory" at bounding box center [69, 113] width 88 height 18
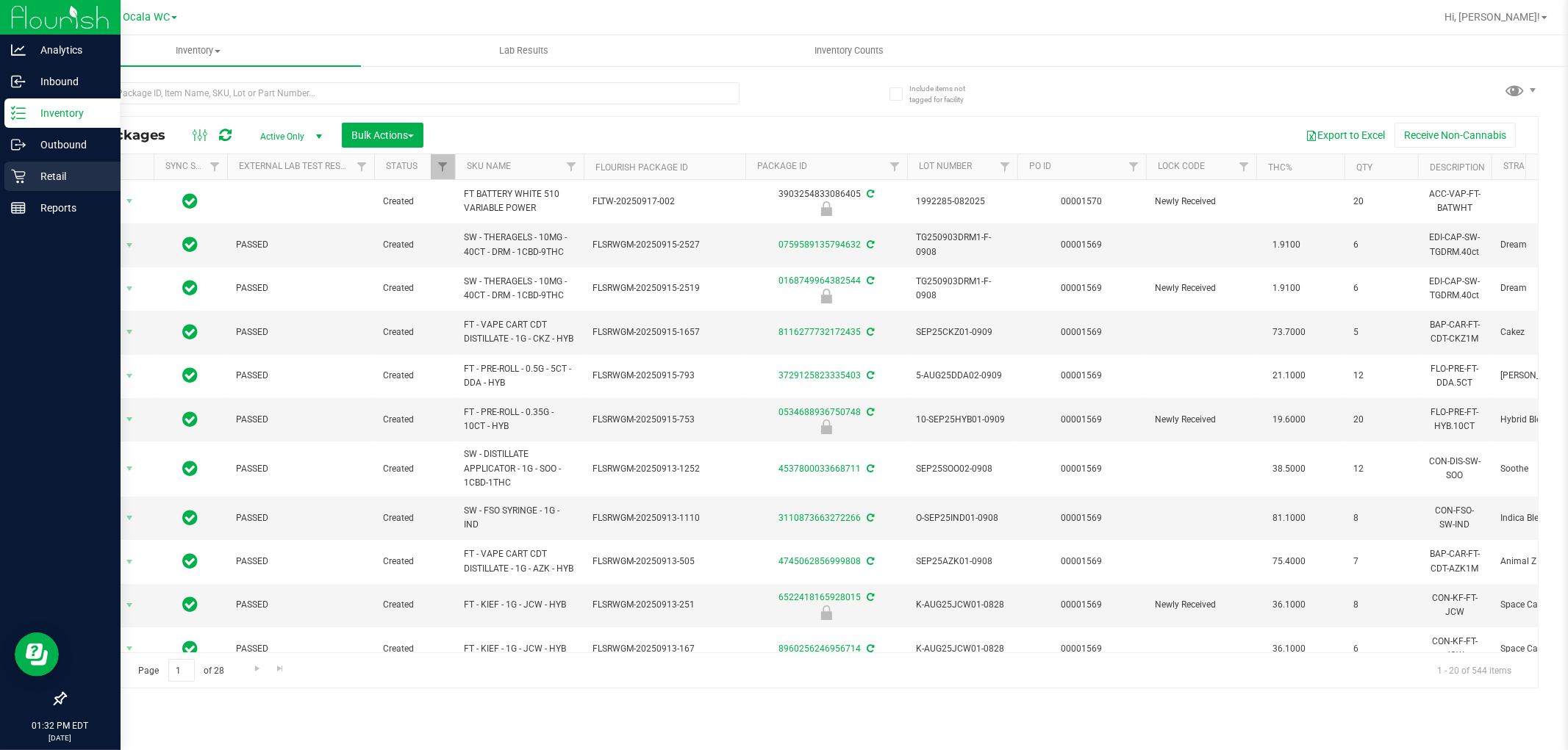
click at [51, 169] on p "Retail" at bounding box center [69, 176] width 88 height 18
